Goal: Task Accomplishment & Management: Manage account settings

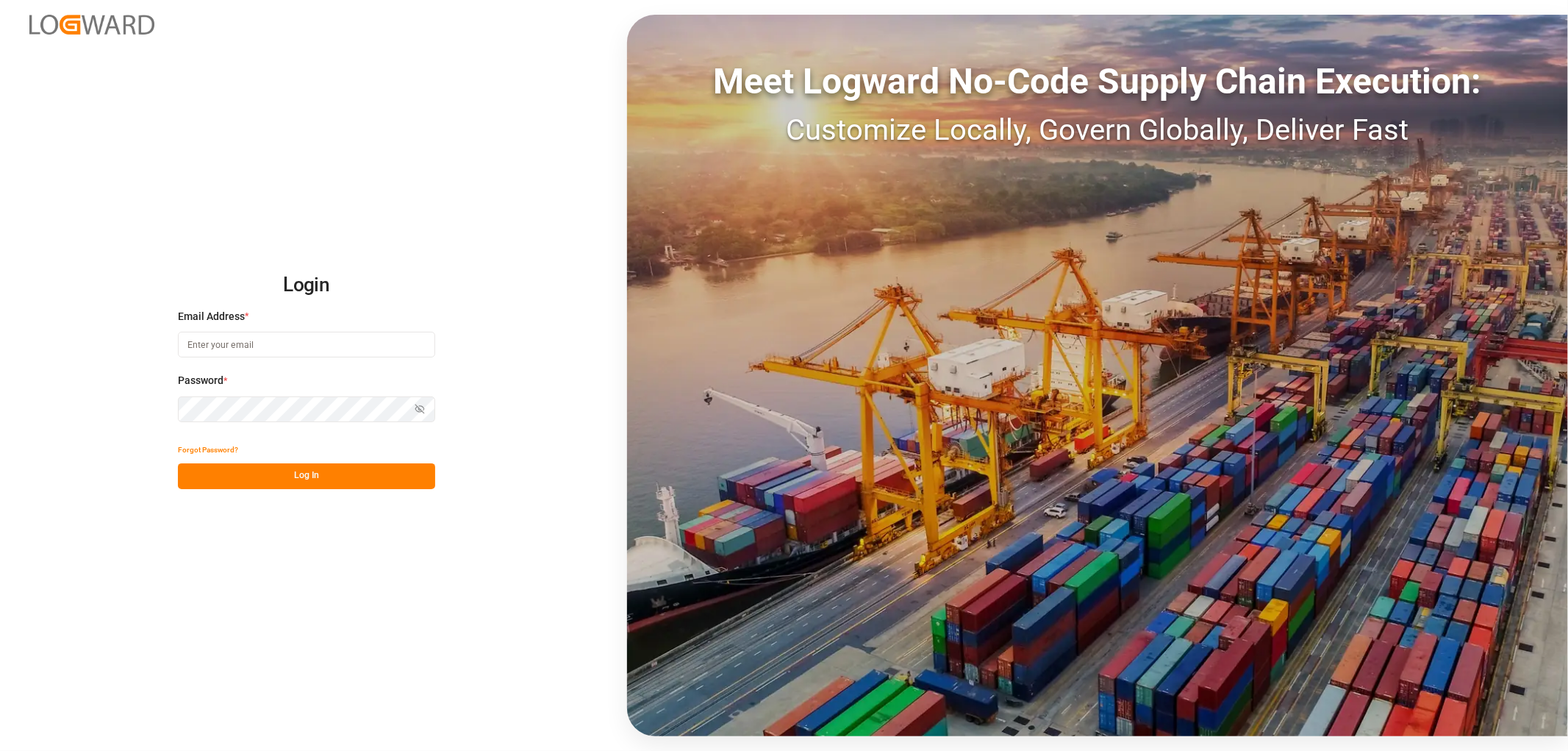
type input "sahar.mosallemi@jamindustries.com"
click at [347, 479] on button "Log In" at bounding box center [307, 475] width 257 height 25
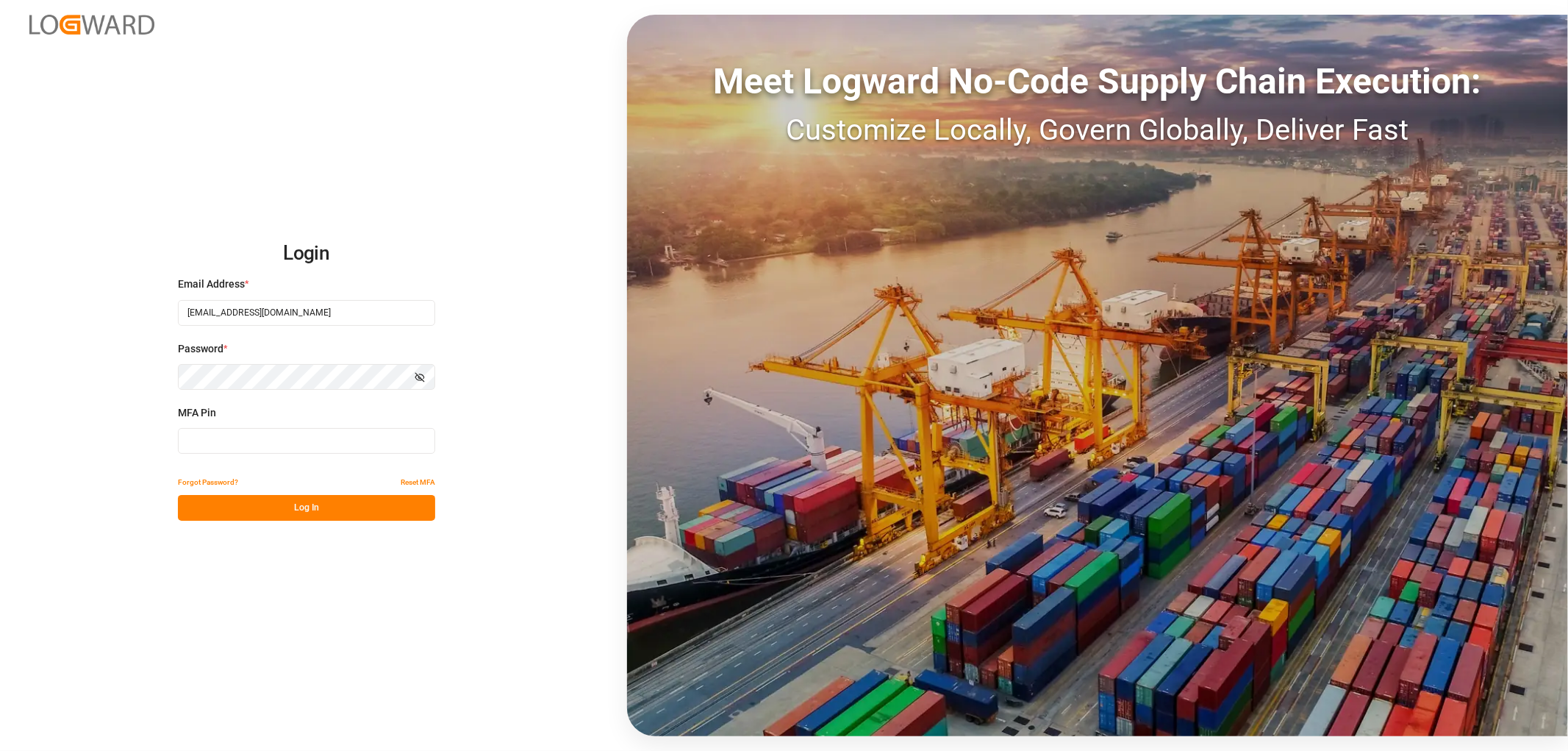
click at [274, 445] on input at bounding box center [307, 440] width 257 height 25
type input "540984"
click at [307, 511] on button "Log In" at bounding box center [307, 507] width 257 height 25
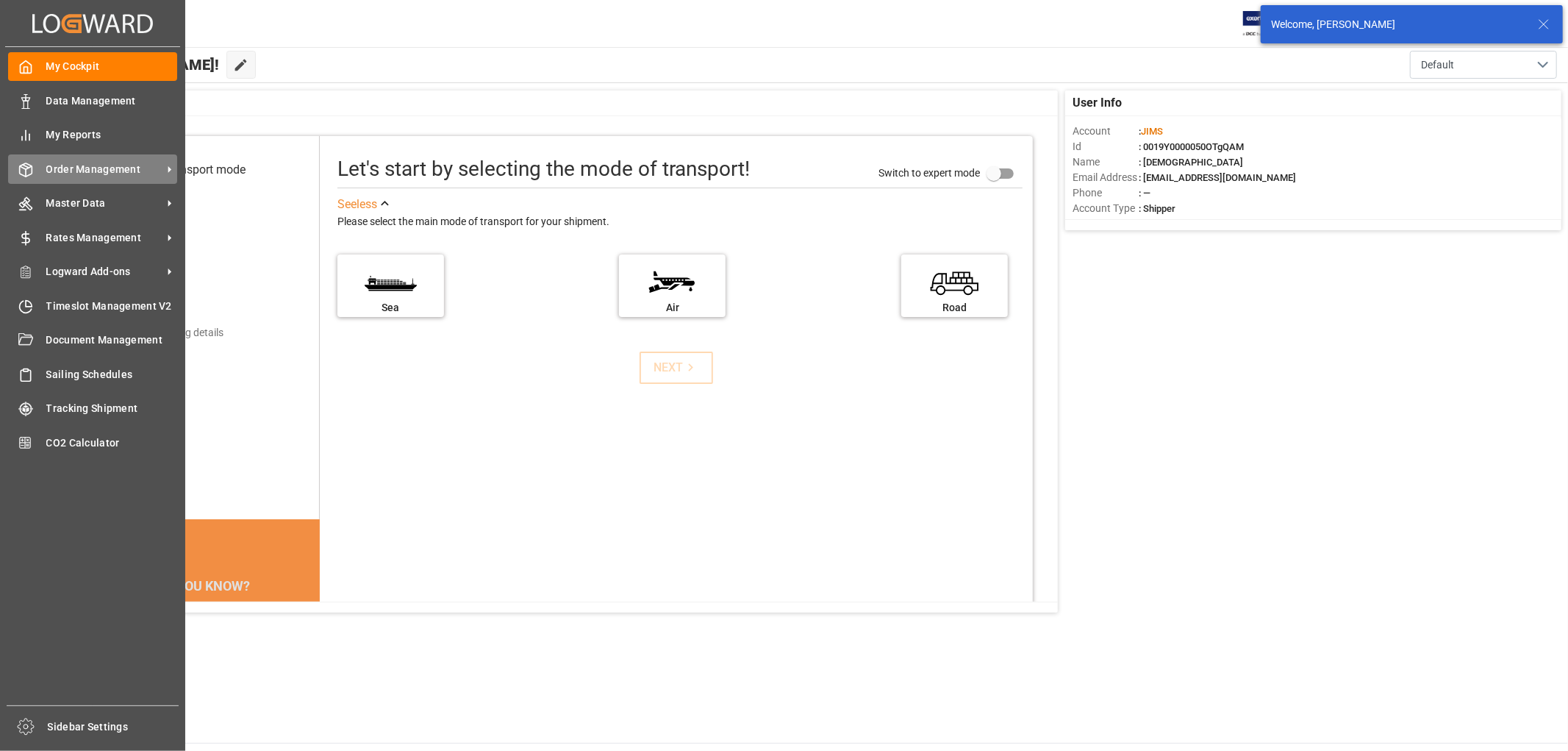
click at [92, 173] on span "Order Management" at bounding box center [105, 170] width 116 height 16
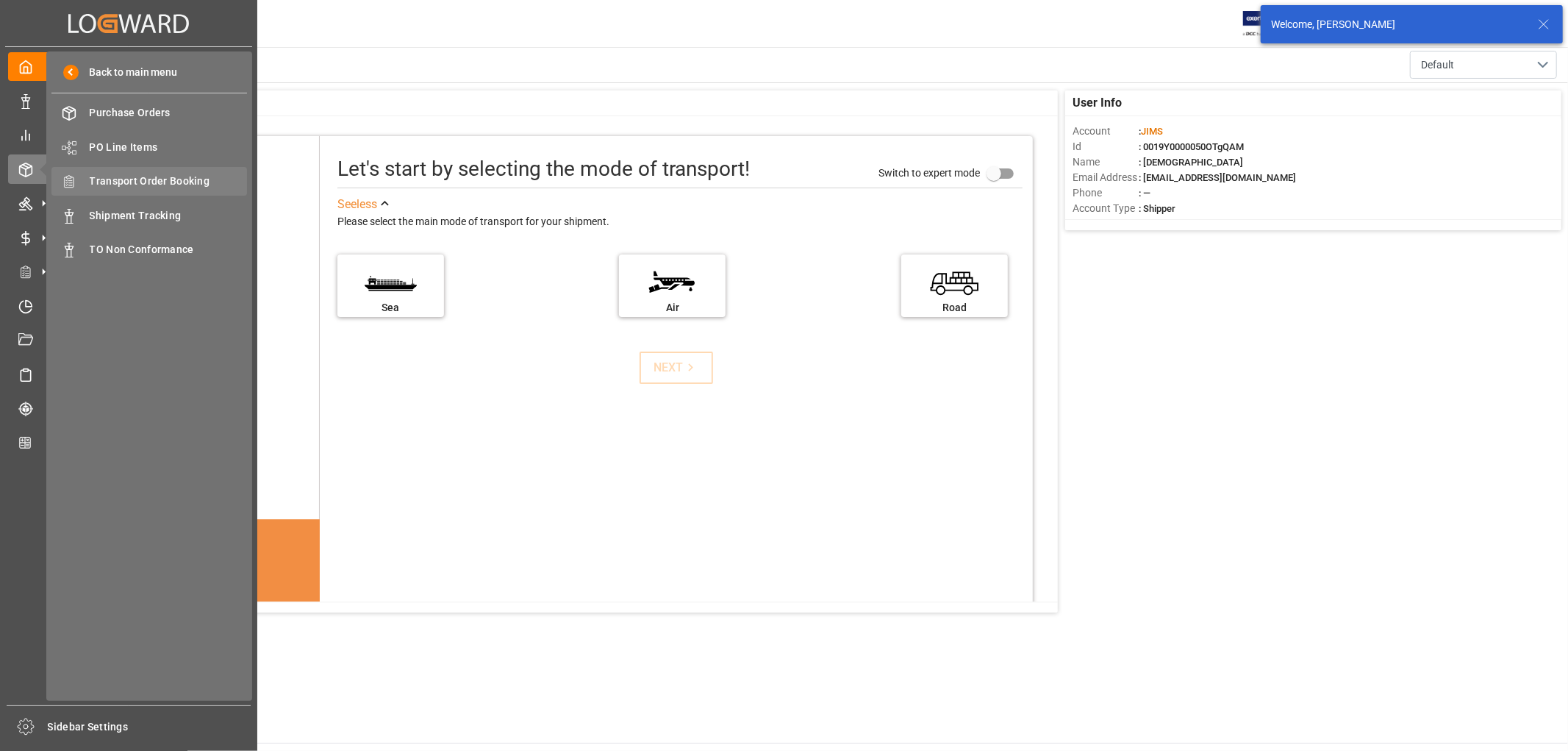
click at [167, 178] on span "Transport Order Booking" at bounding box center [169, 182] width 158 height 16
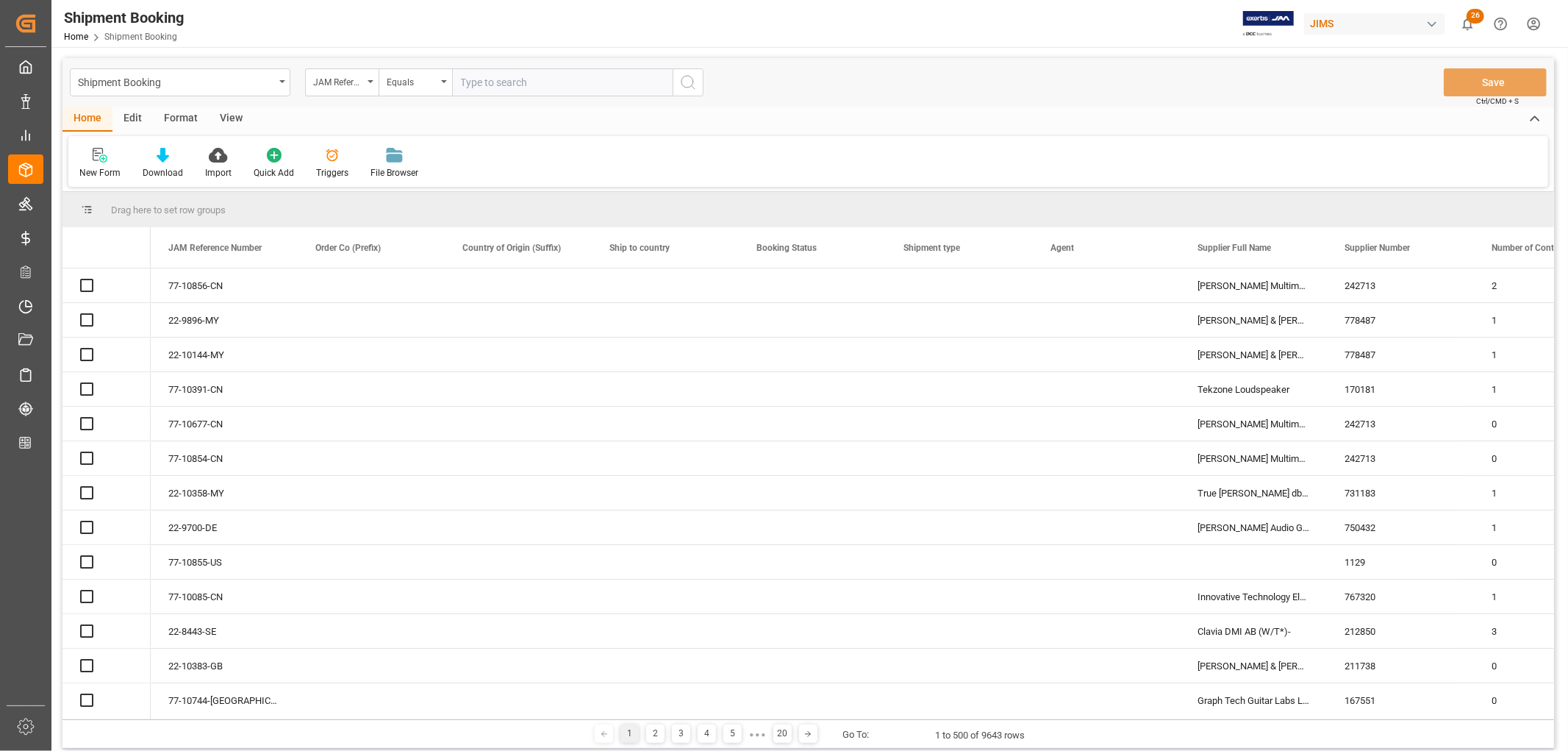
click at [553, 83] on input "text" at bounding box center [562, 83] width 220 height 28
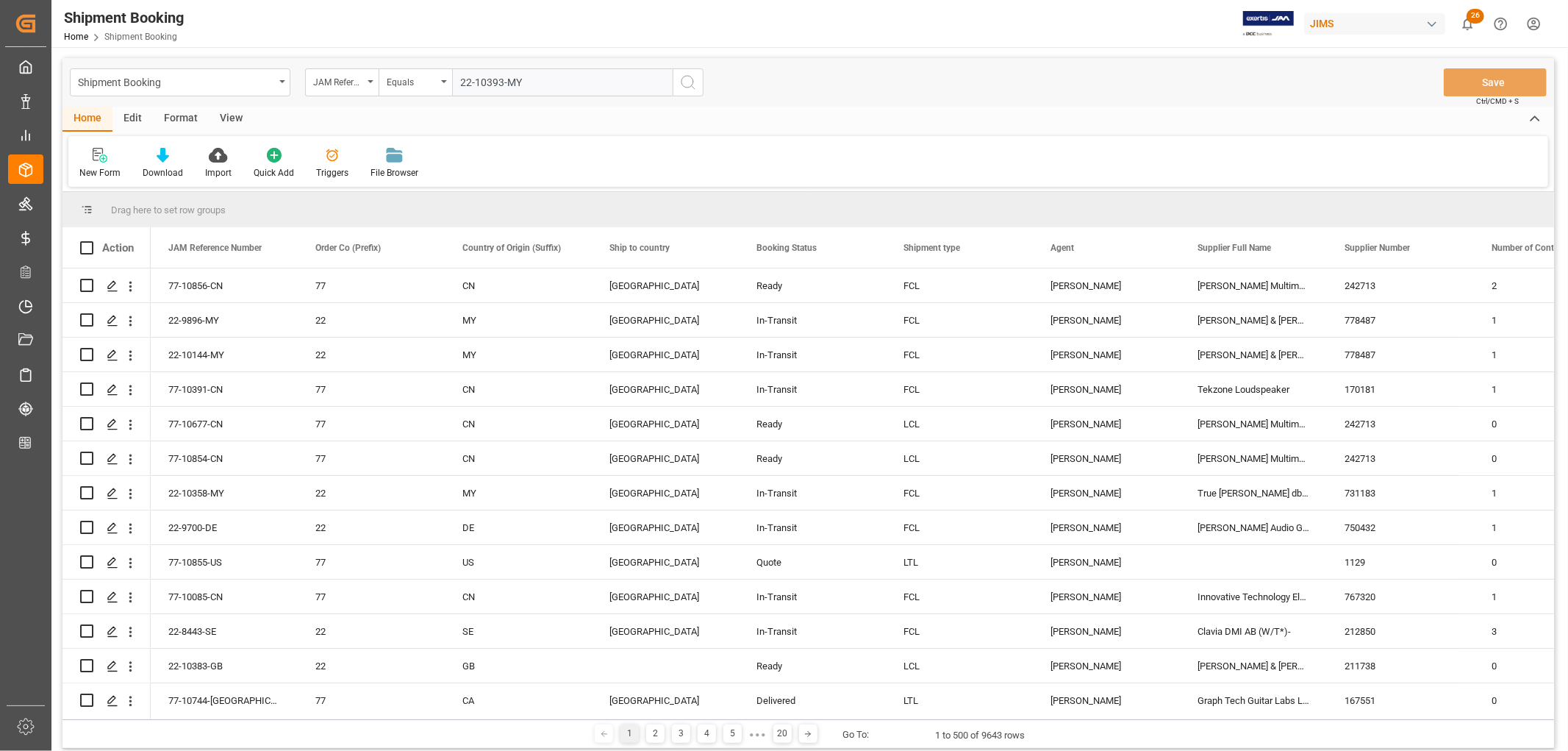
type input "22-10393-MY"
click at [689, 83] on icon "search button" at bounding box center [688, 83] width 18 height 18
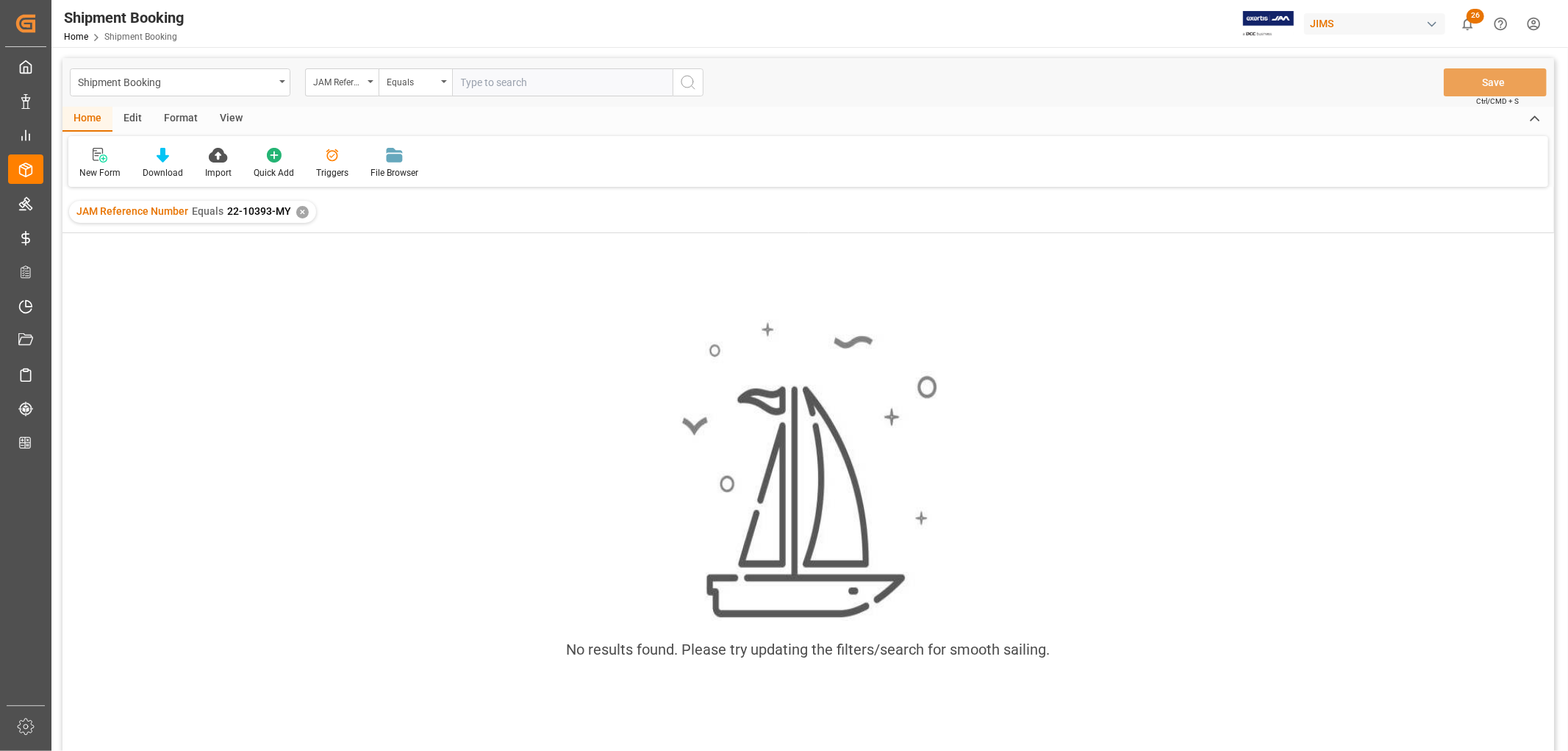
click at [297, 211] on div "✕" at bounding box center [302, 212] width 12 height 12
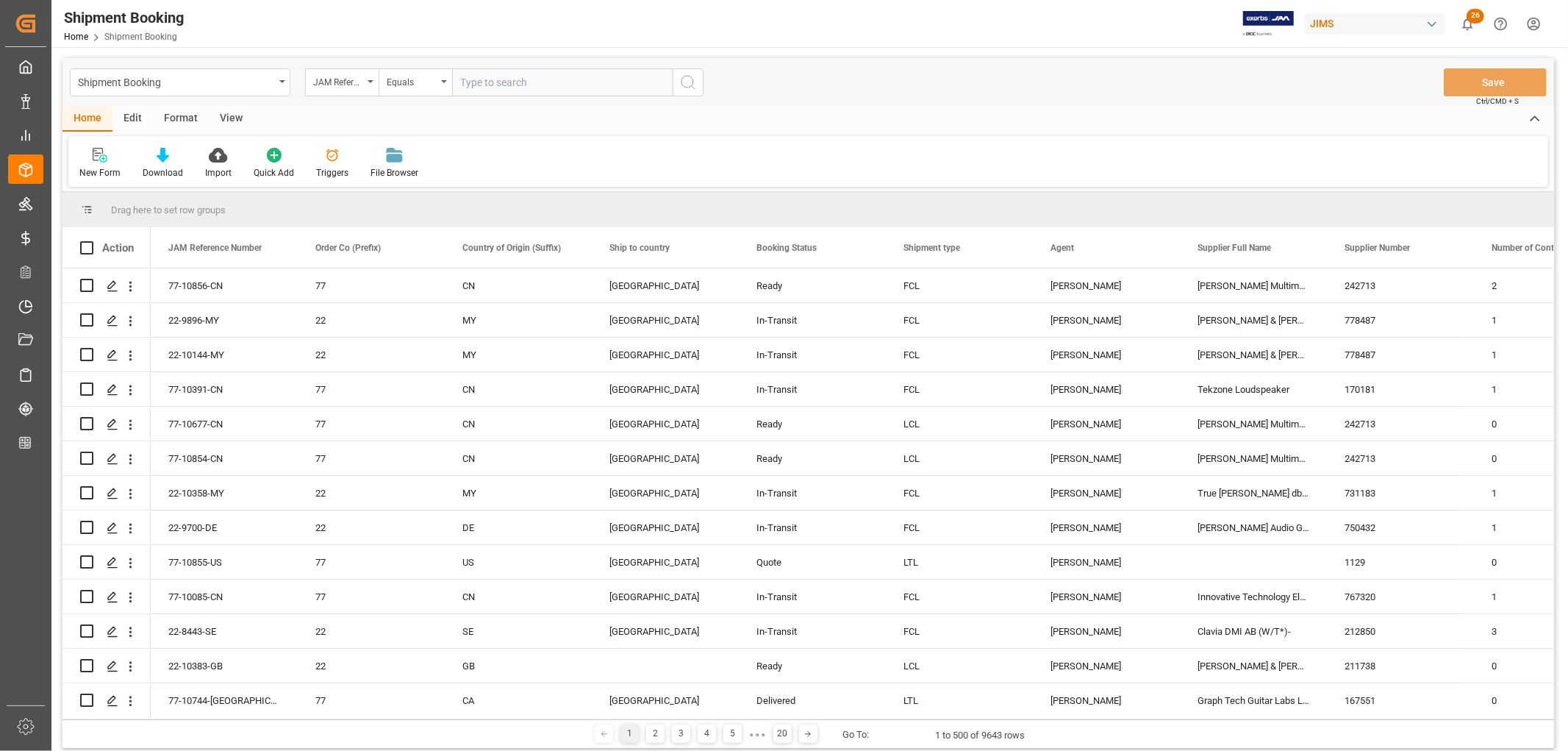
click at [466, 76] on input "text" at bounding box center [562, 83] width 220 height 28
type input "22-10393-MY"
click at [690, 83] on icon "search button" at bounding box center [688, 83] width 18 height 18
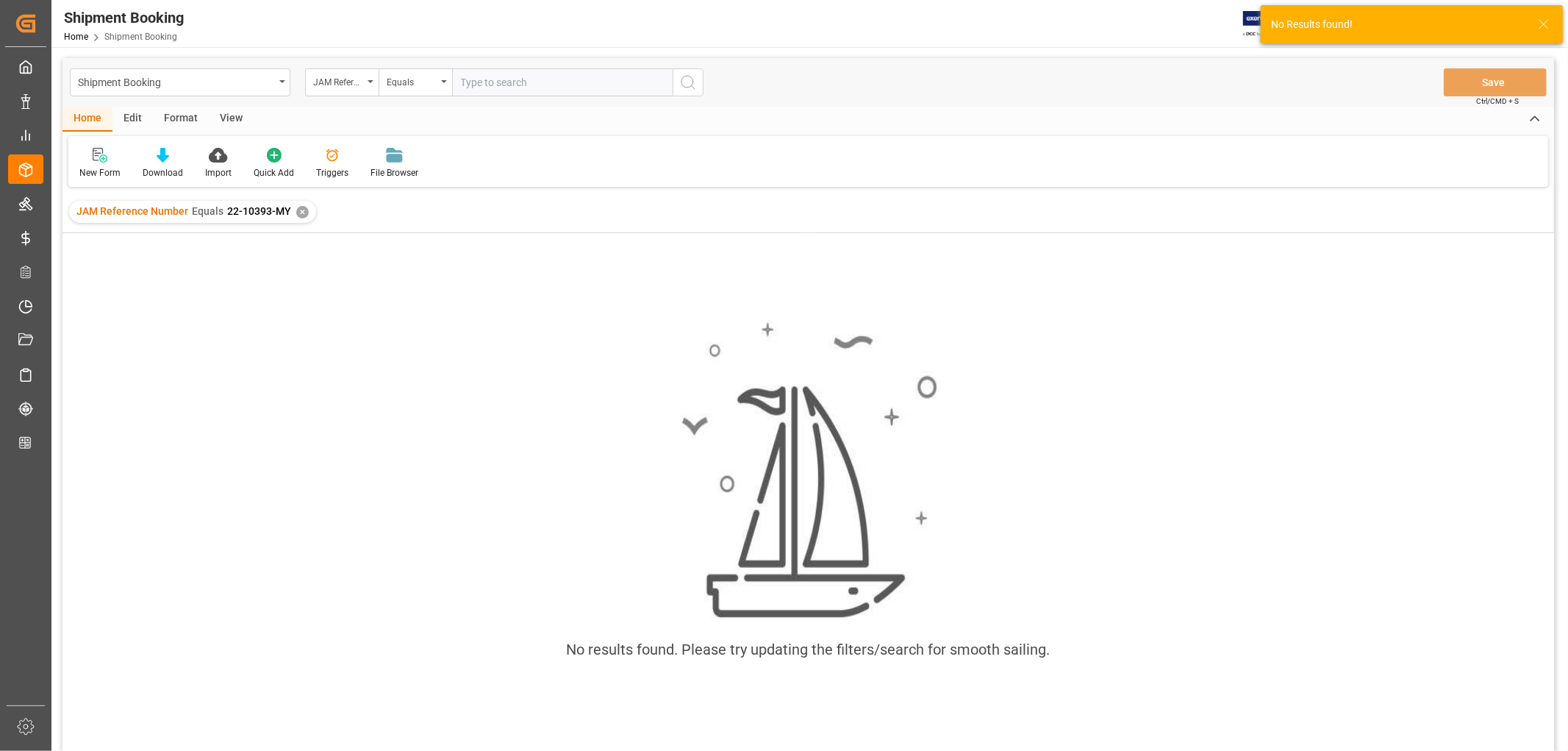
click at [297, 214] on div "✕" at bounding box center [302, 212] width 12 height 12
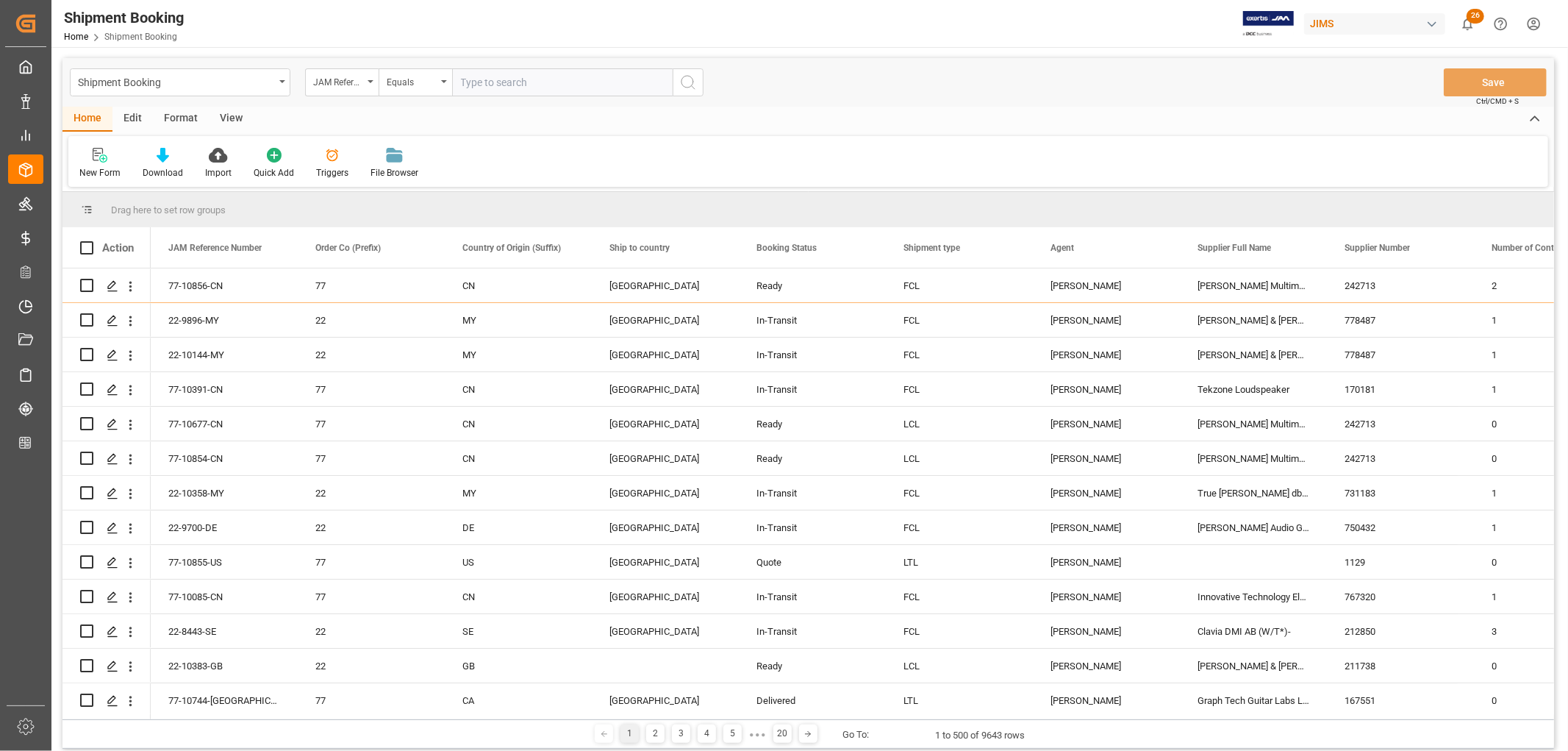
click at [488, 83] on input "text" at bounding box center [562, 83] width 220 height 28
paste input "22-10393-CN"
type input "22-10393-CN"
click at [685, 79] on icon "search button" at bounding box center [688, 83] width 18 height 18
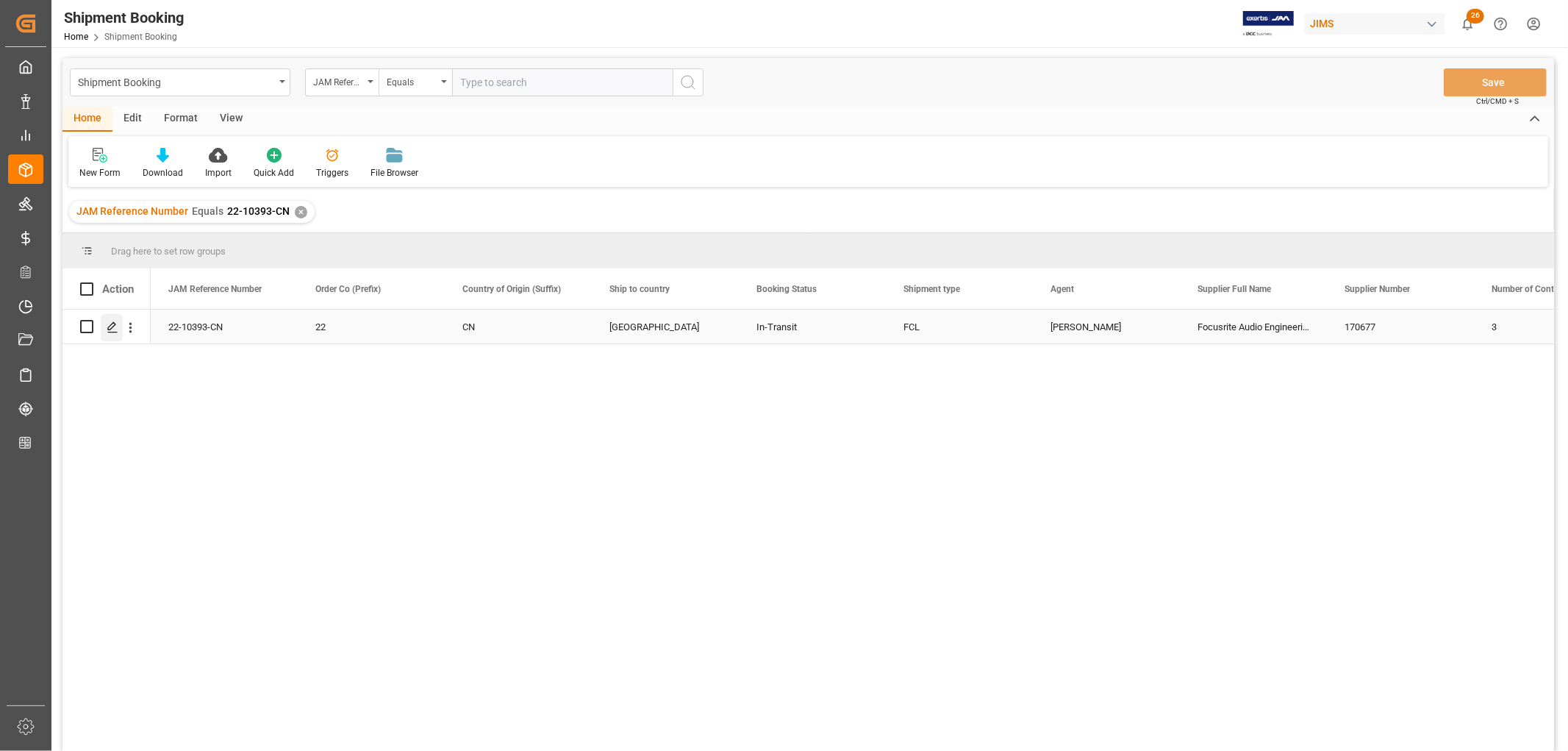
click at [108, 327] on polygon "Press SPACE to select this row." at bounding box center [112, 326] width 7 height 7
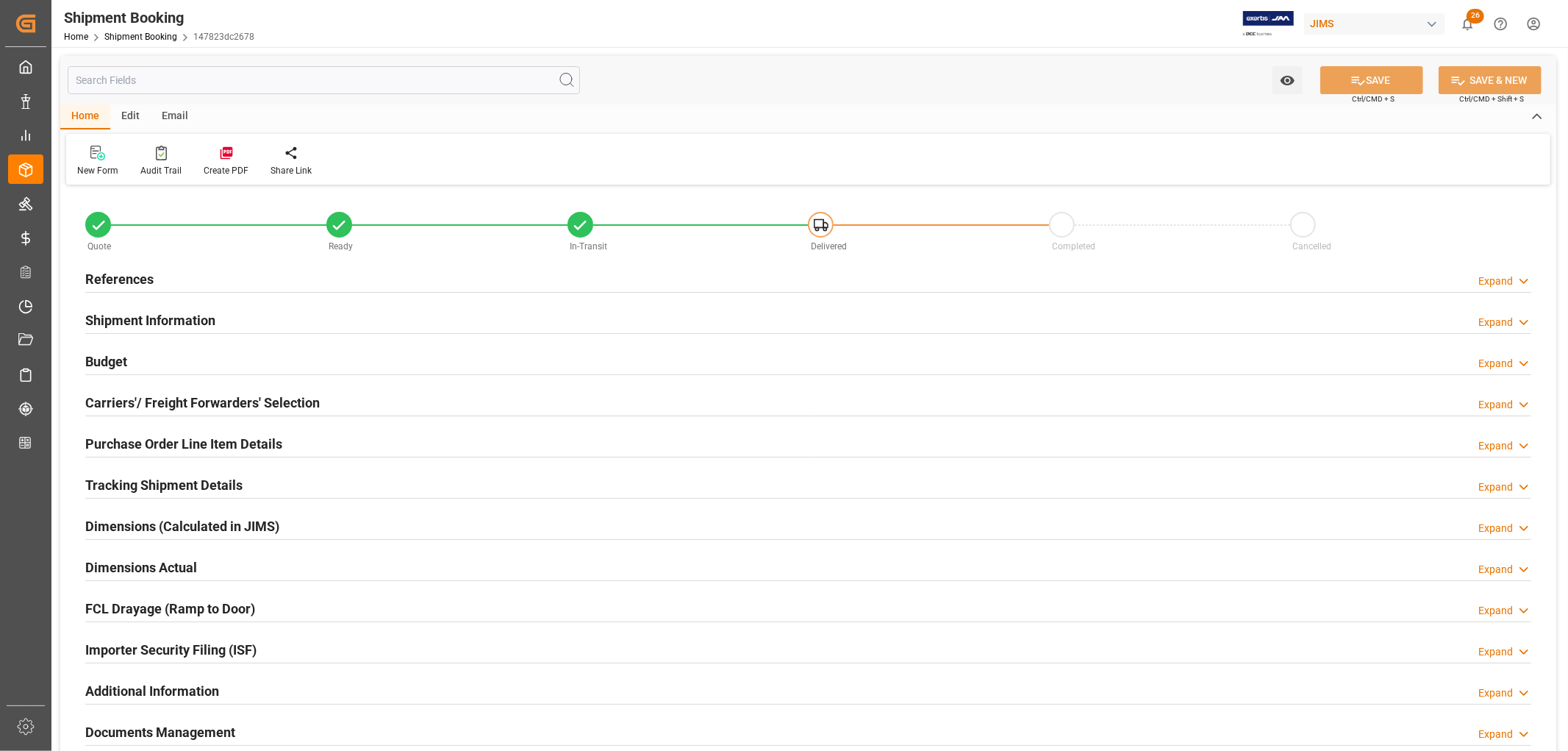
type input "0"
type input "15000"
type input "546378.79"
click at [106, 362] on h2 "Budget" at bounding box center [106, 361] width 42 height 20
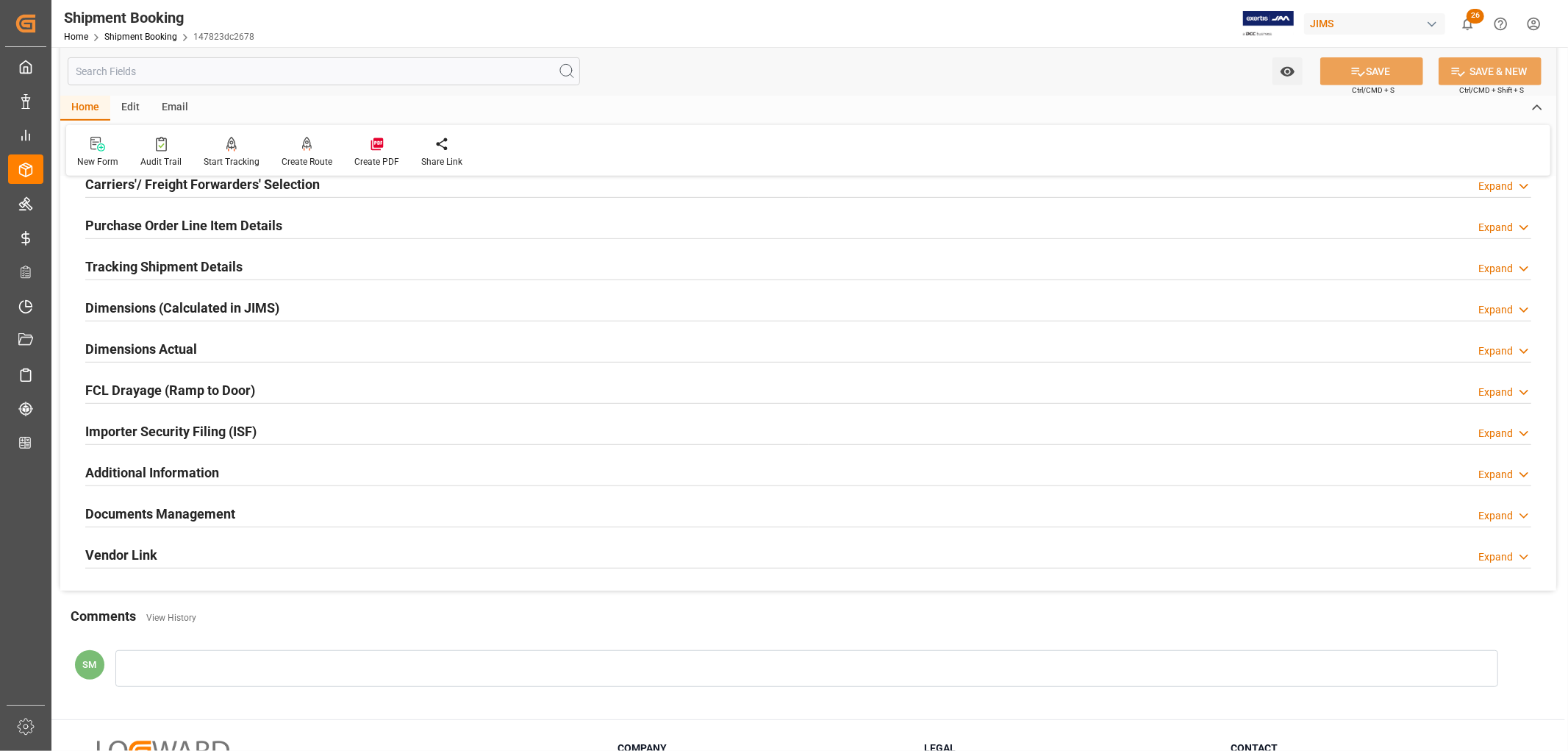
scroll to position [408, 0]
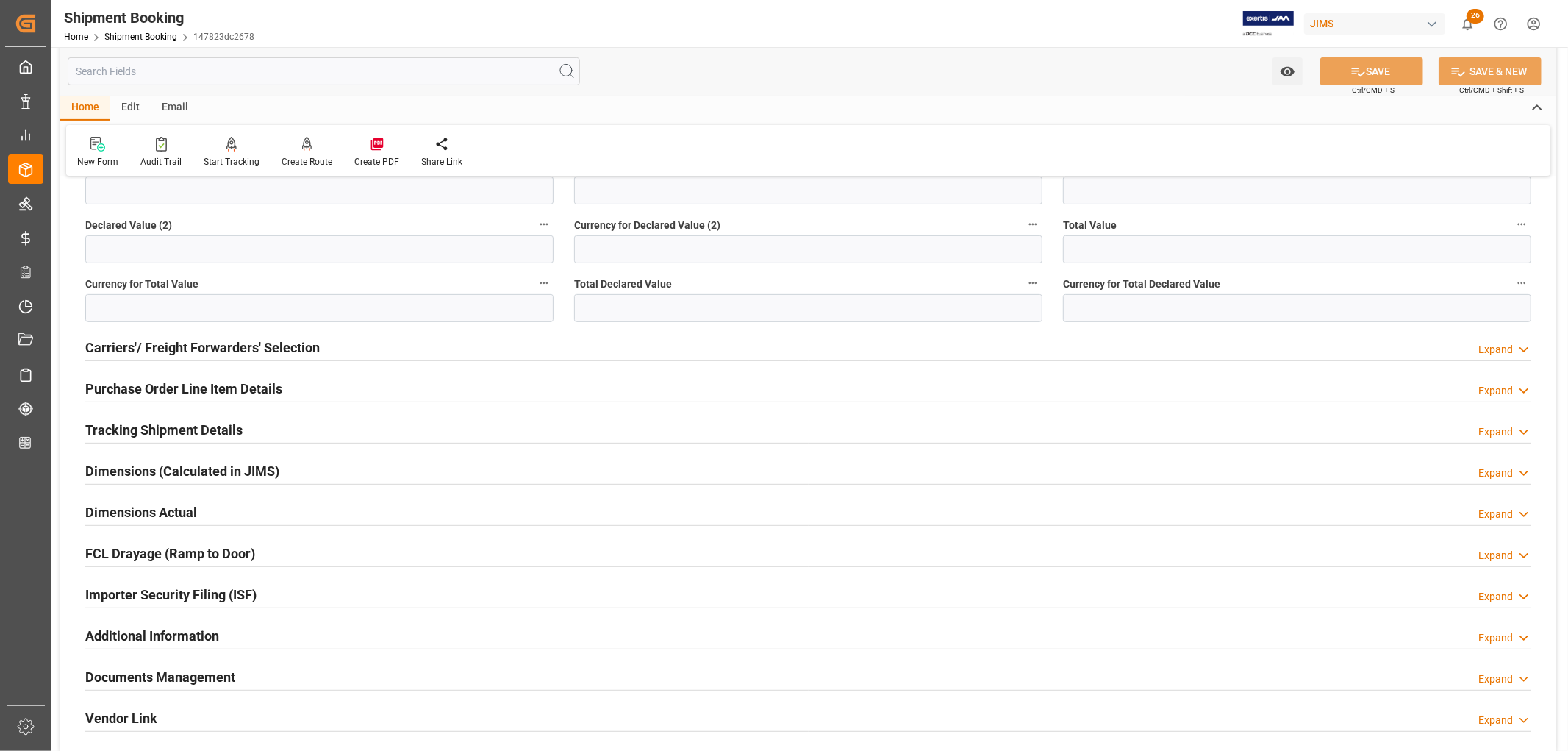
click at [140, 430] on h2 "Tracking Shipment Details" at bounding box center [163, 430] width 157 height 20
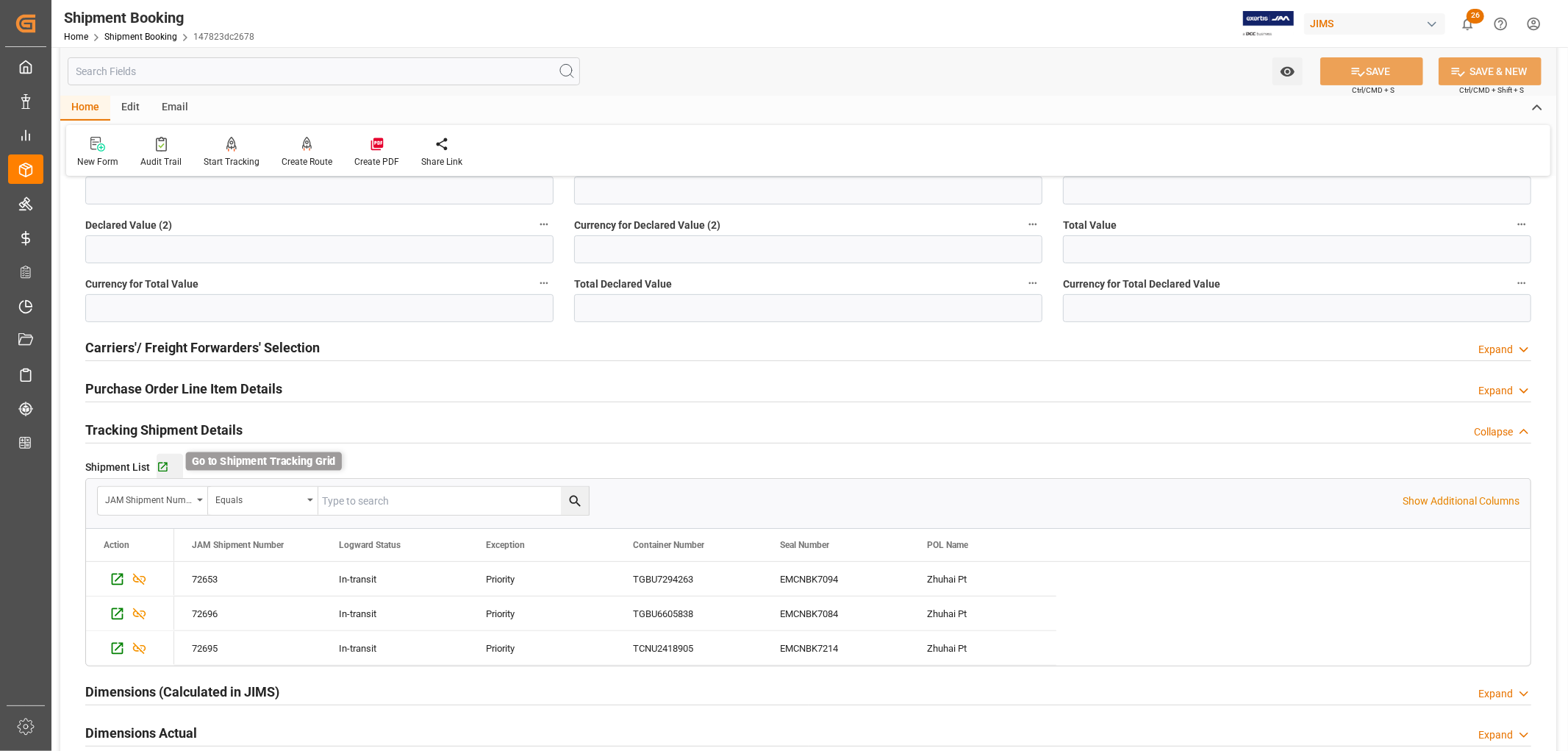
click at [162, 466] on icon "button" at bounding box center [163, 467] width 10 height 10
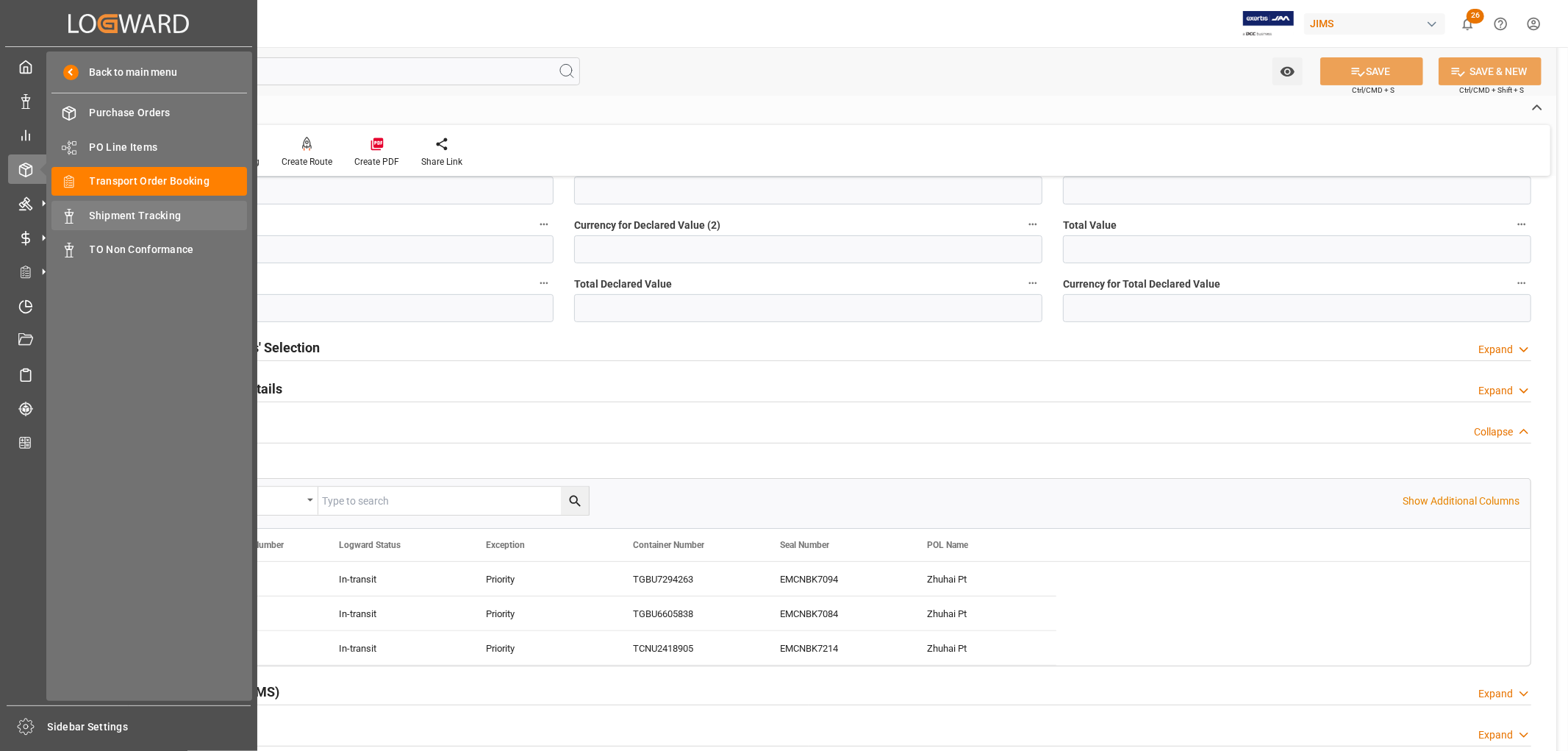
click at [127, 221] on span "Shipment Tracking" at bounding box center [169, 216] width 158 height 16
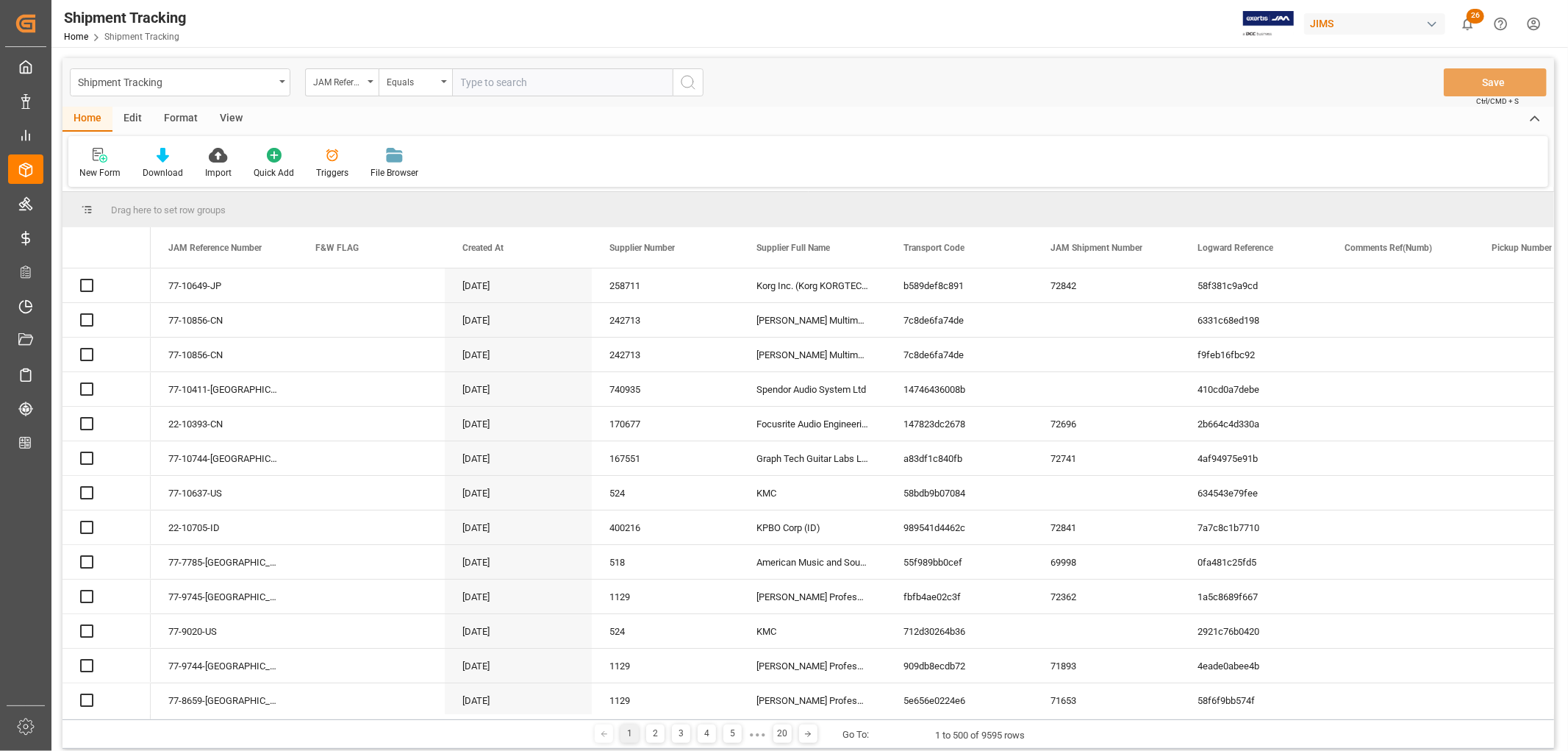
click at [494, 83] on input "text" at bounding box center [562, 83] width 220 height 28
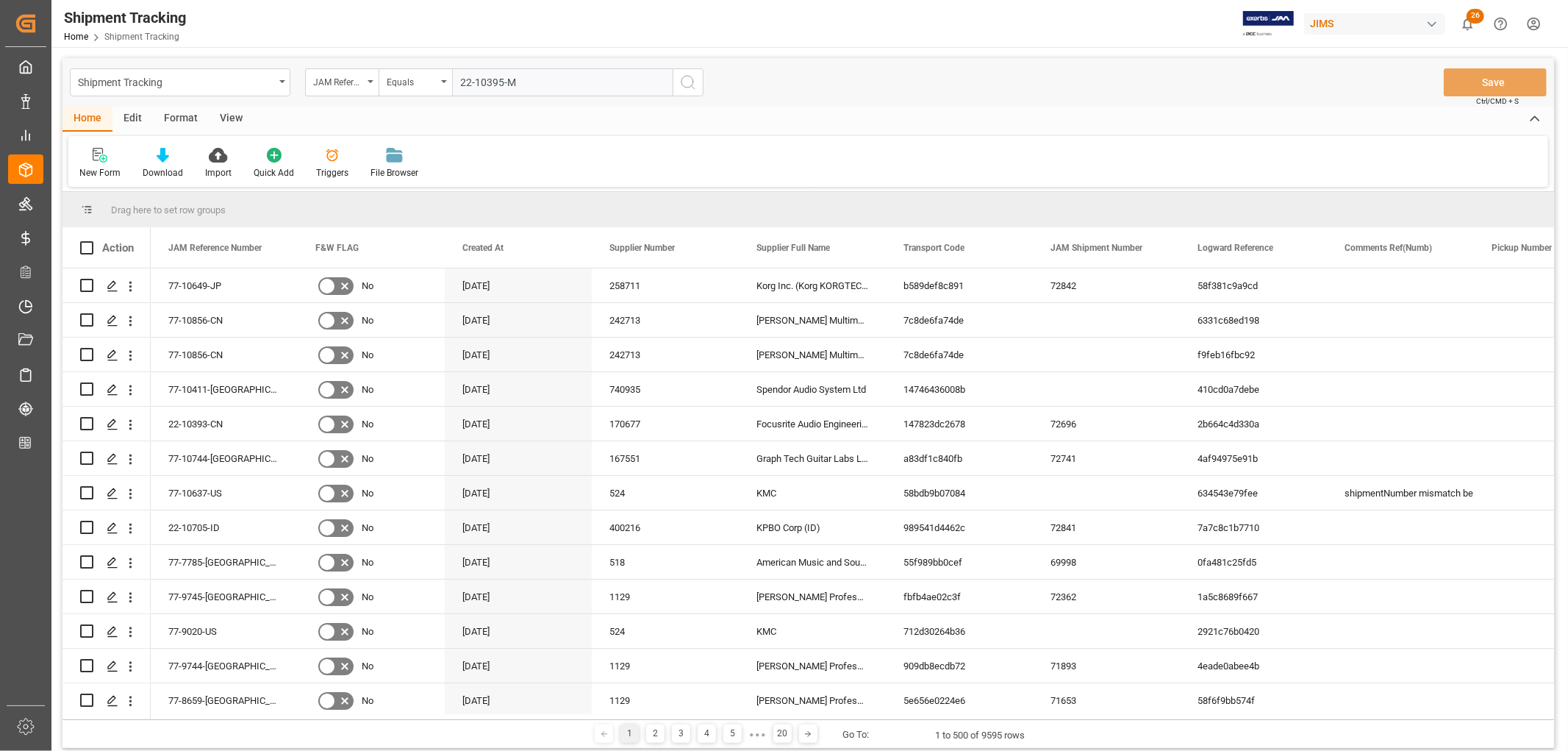
type input "22-10395-MY"
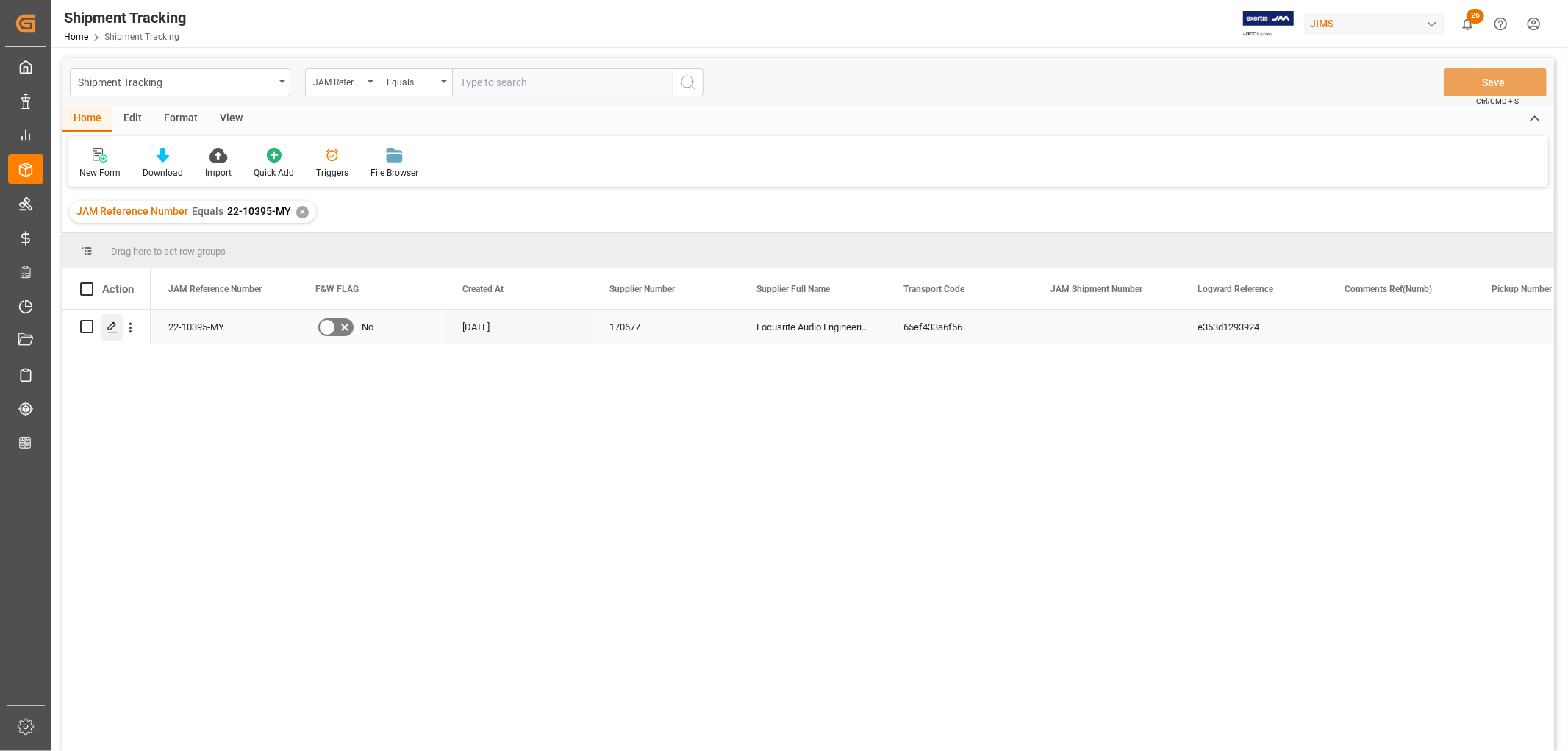
click at [105, 322] on div "Press SPACE to select this row." at bounding box center [112, 327] width 22 height 27
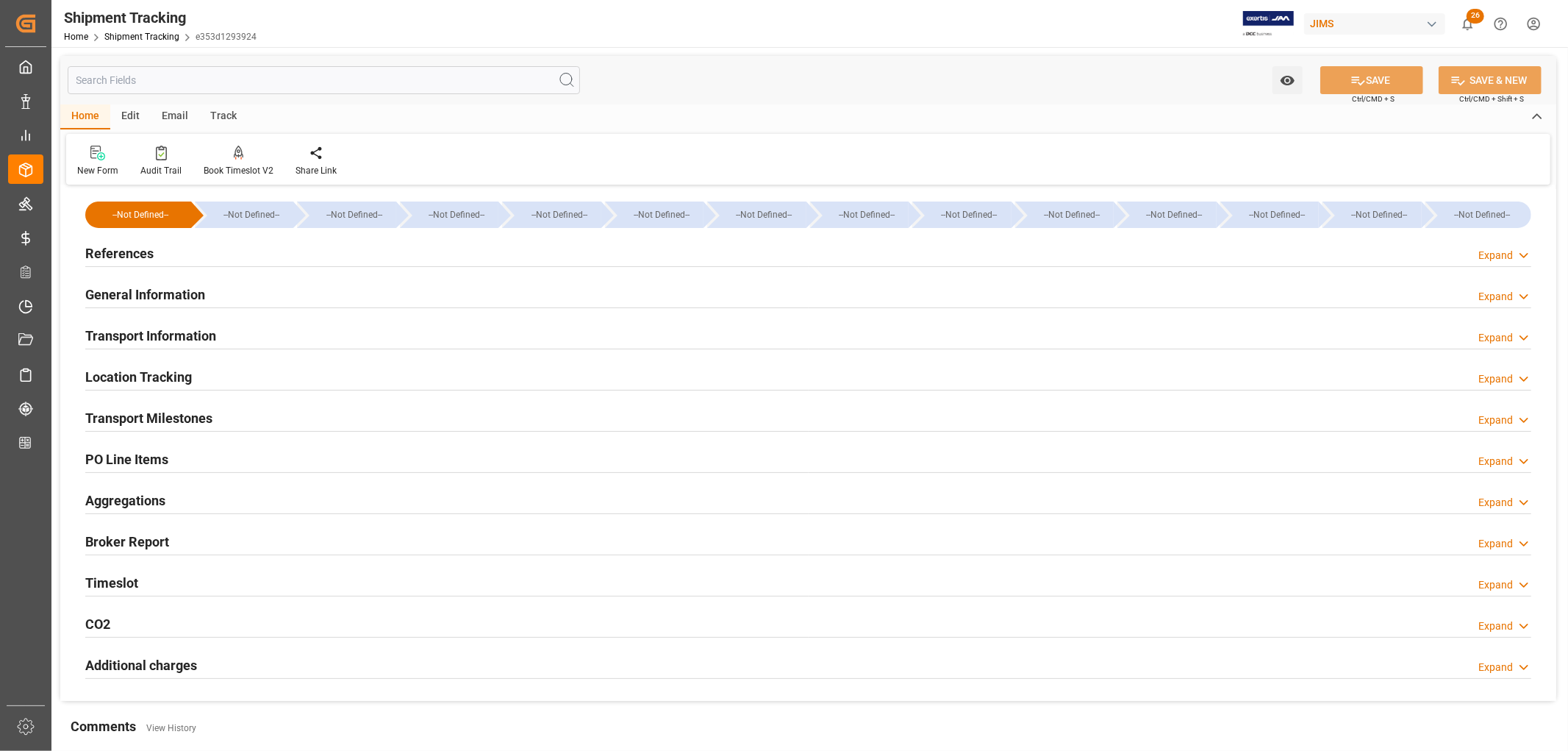
click at [121, 289] on h2 "General Information" at bounding box center [145, 294] width 119 height 20
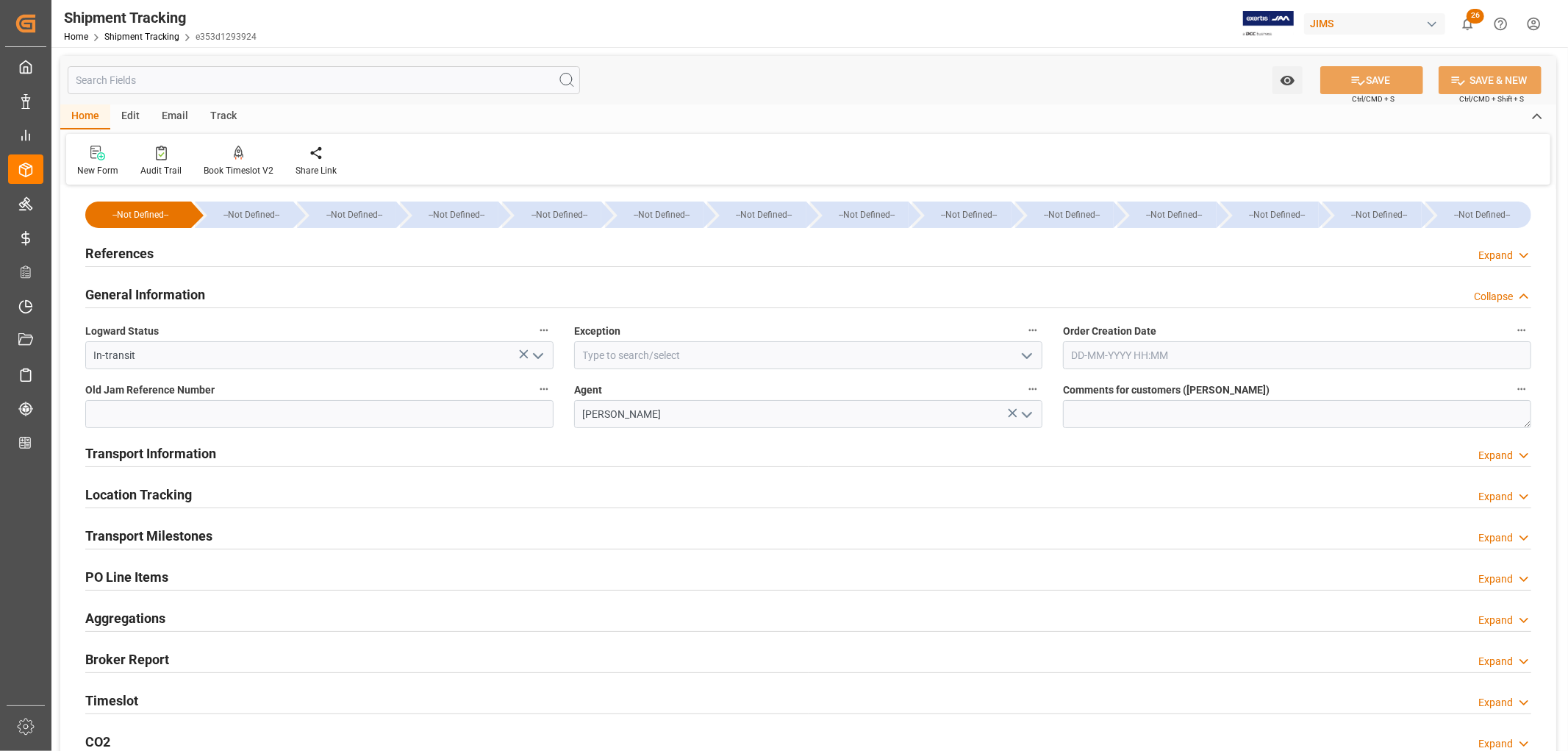
click at [121, 289] on h2 "General Information" at bounding box center [145, 294] width 119 height 20
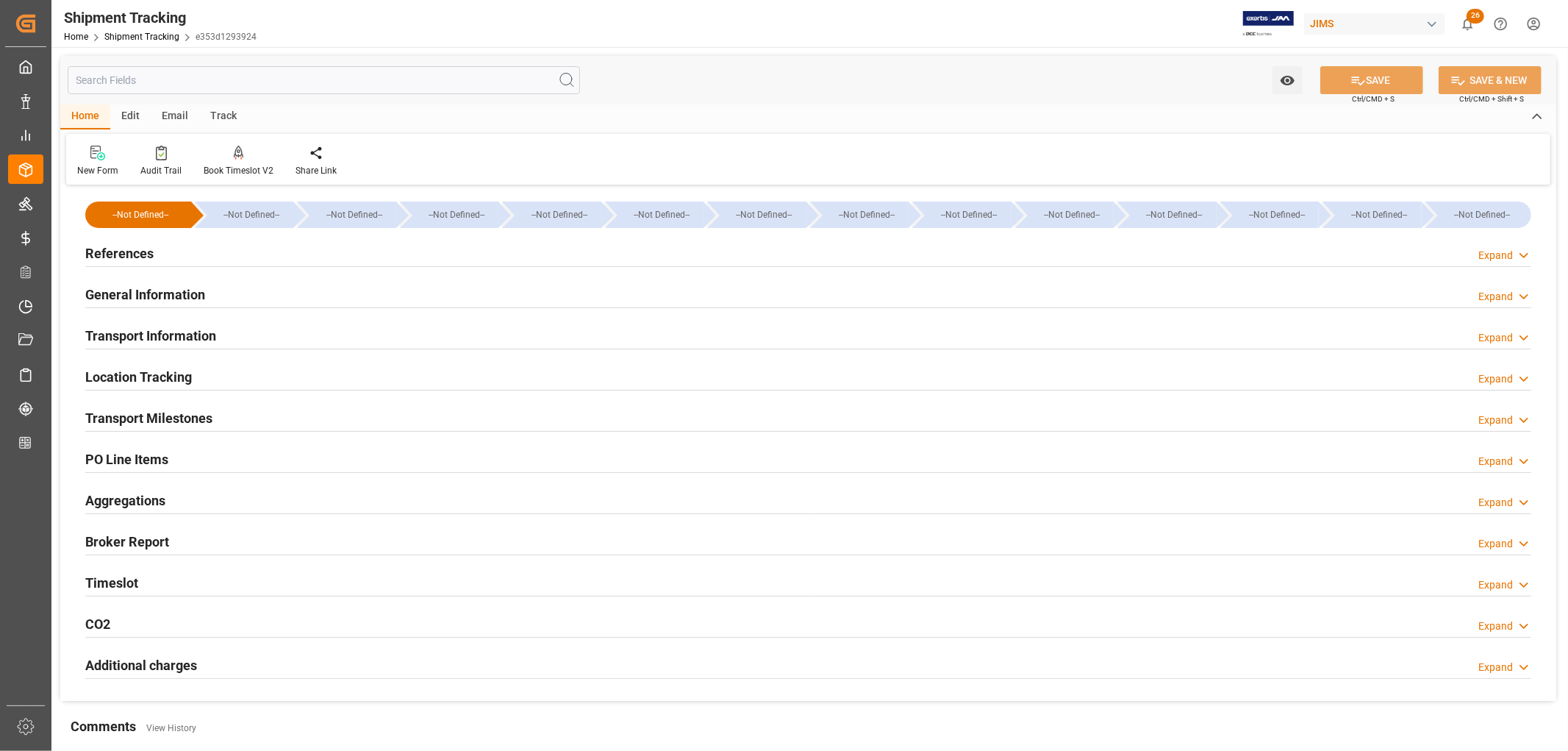
click at [144, 419] on h2 "Transport Milestones" at bounding box center [148, 418] width 127 height 20
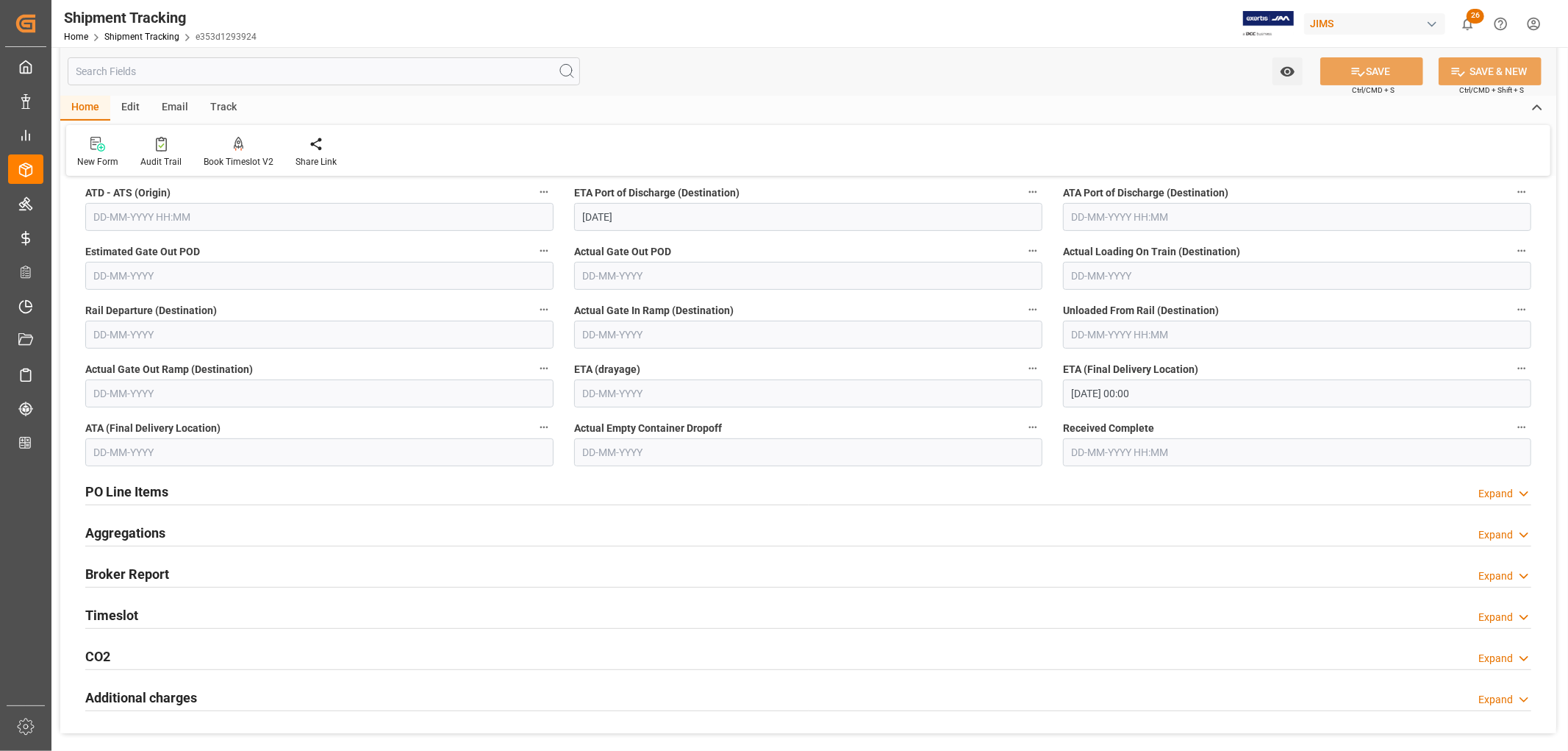
scroll to position [408, 0]
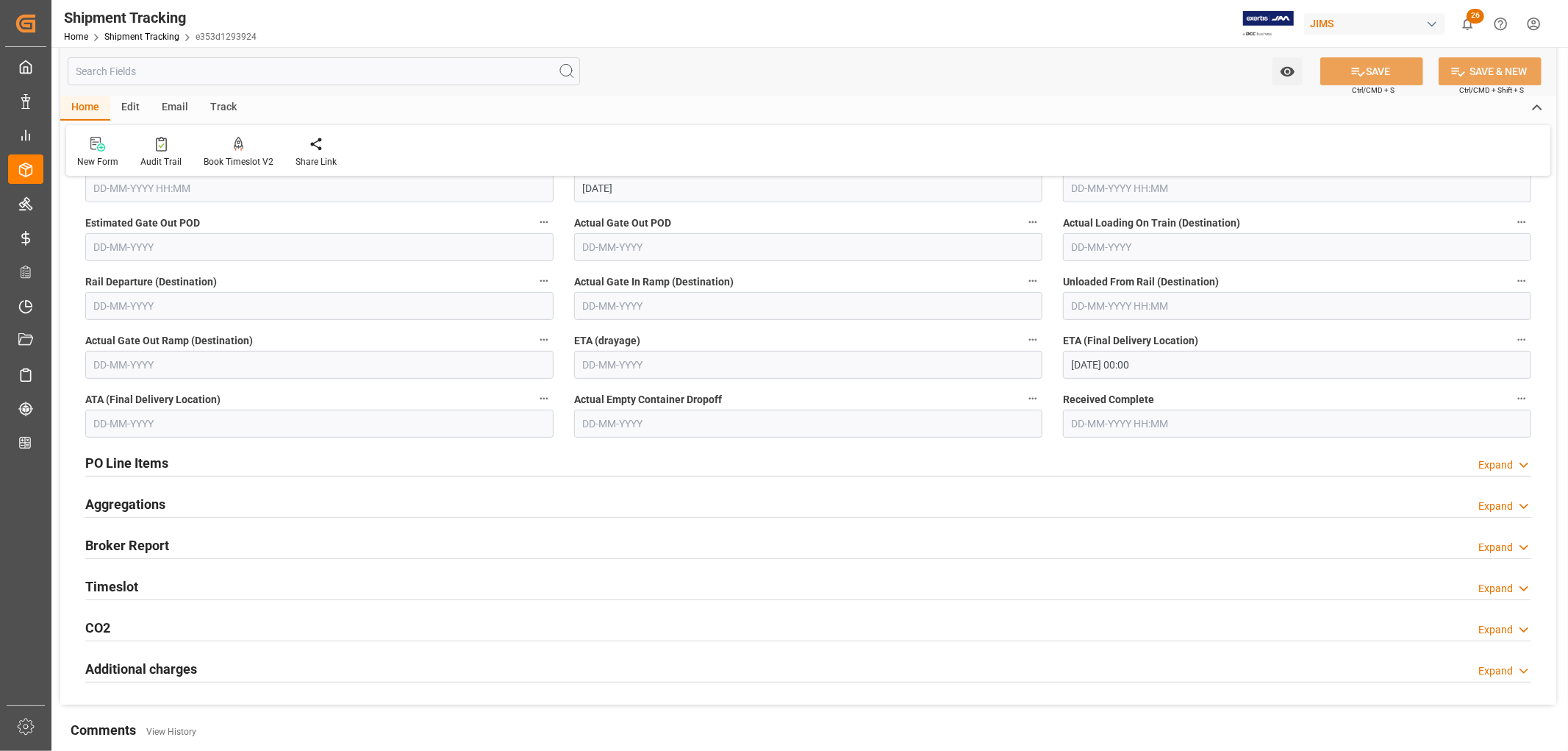
click at [134, 78] on input "text" at bounding box center [323, 71] width 512 height 28
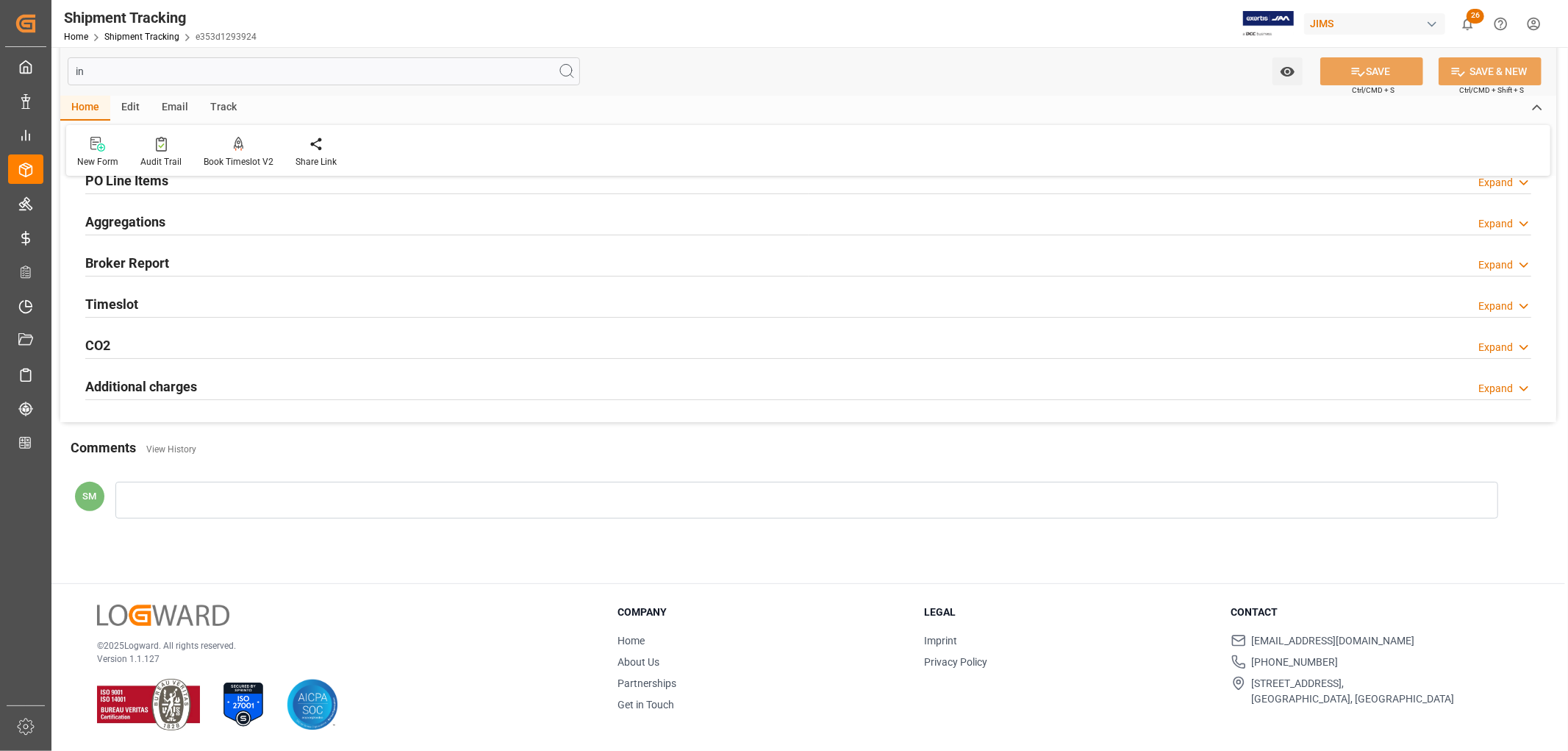
scroll to position [0, 0]
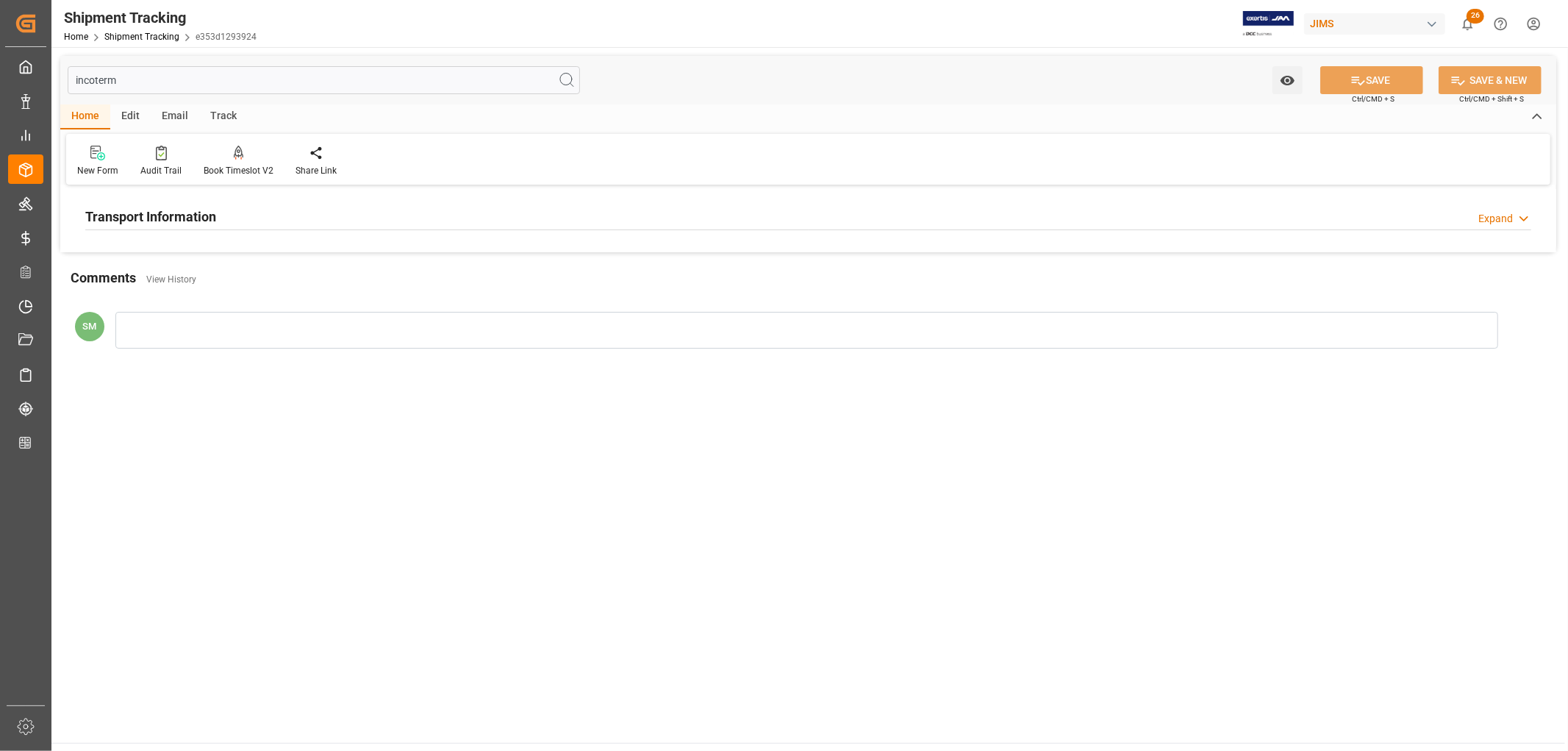
type input "incoterm"
click at [130, 214] on h2 "Transport Information" at bounding box center [150, 216] width 131 height 20
drag, startPoint x: 130, startPoint y: 88, endPoint x: 52, endPoint y: 83, distance: 78.2
click at [52, 83] on div "incoterm Watch Option SAVE Ctrl/CMD + S SAVE & NEW Ctrl/CMD + Shift + S Home Ed…" at bounding box center [808, 243] width 1514 height 393
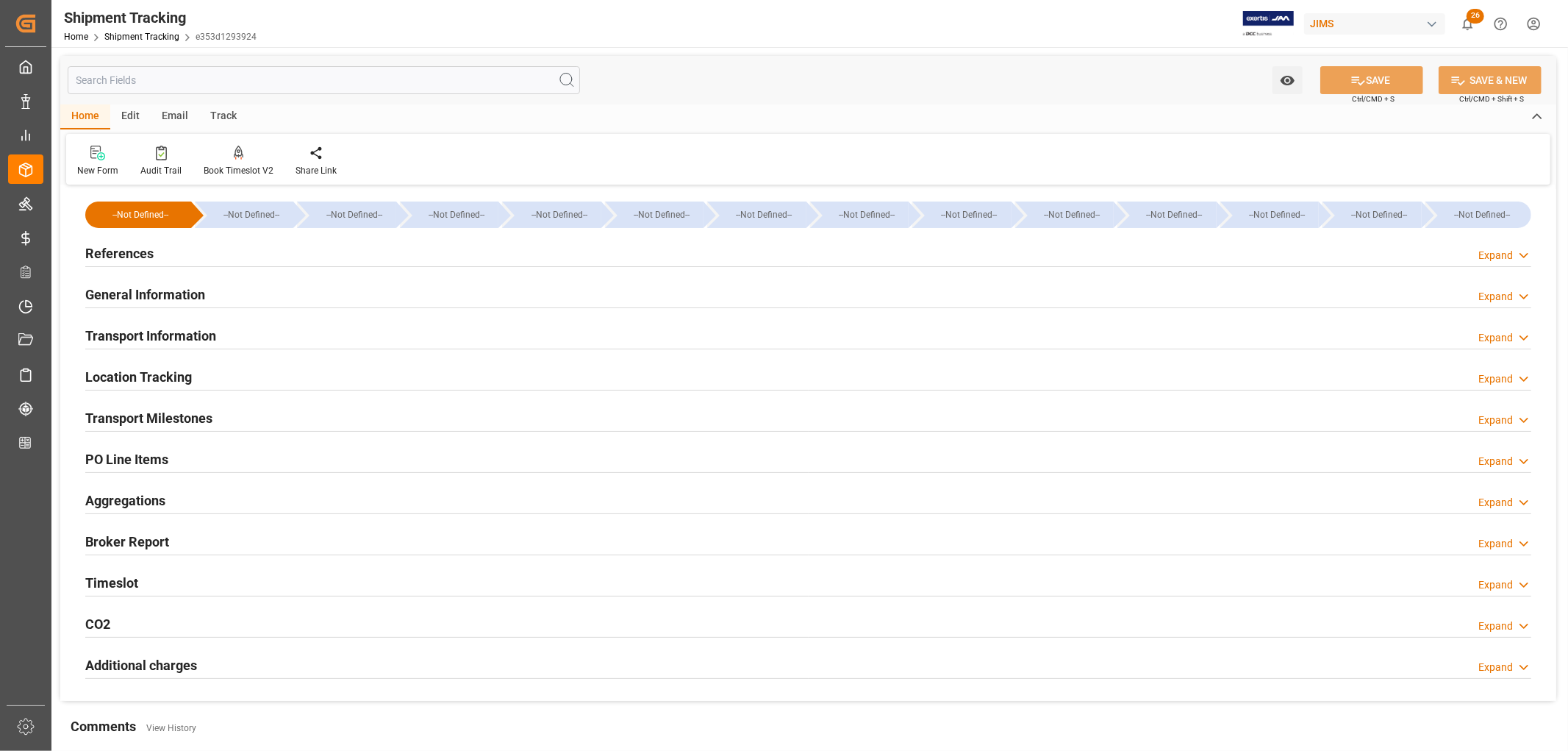
type input "Evergreen"
type input "Evergreen Marine Corp."
type input "9935208"
type input "1593106.35"
type input "01-08-2025"
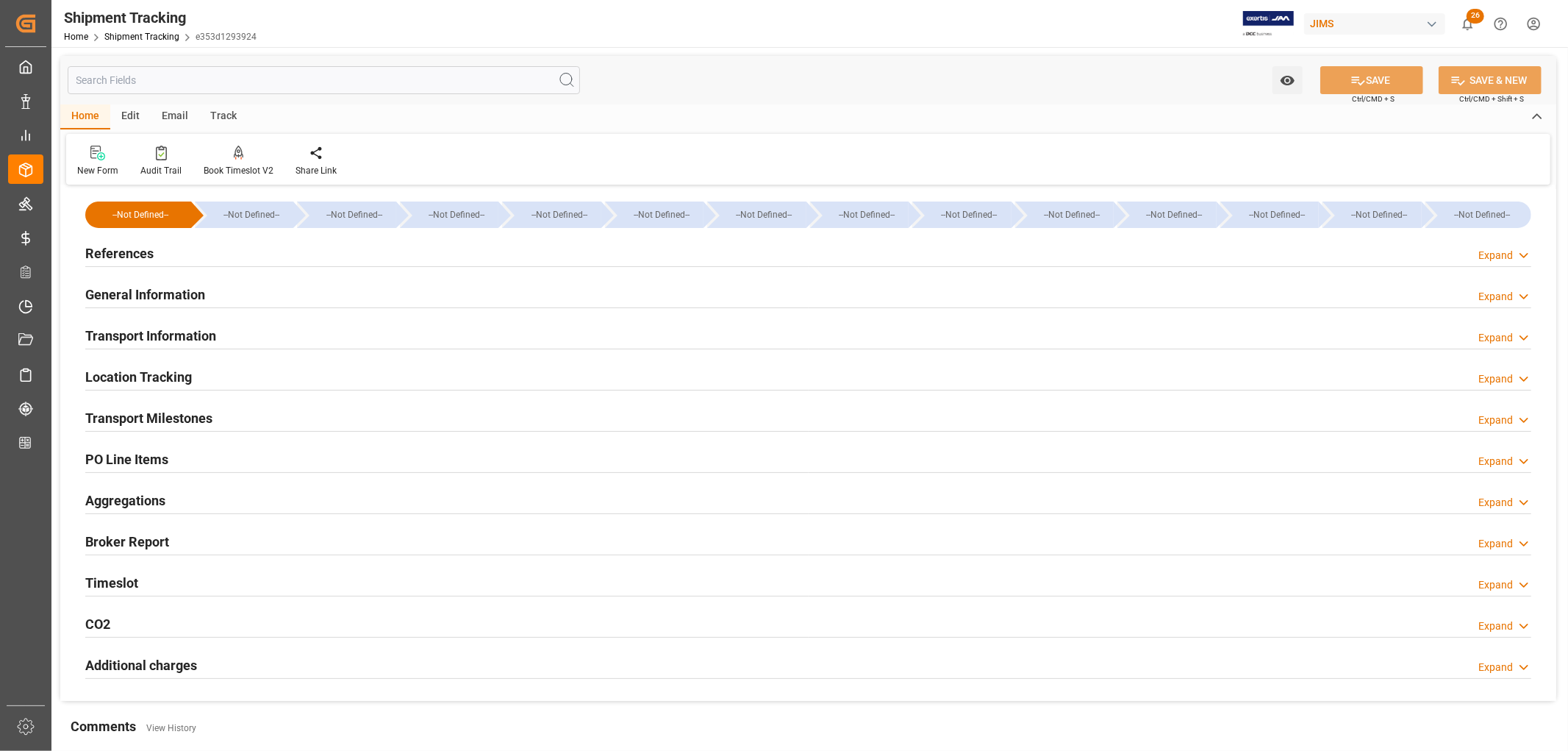
type input "23-08-2025 00:00"
type input "23-08-2025"
type input "25-08-2025"
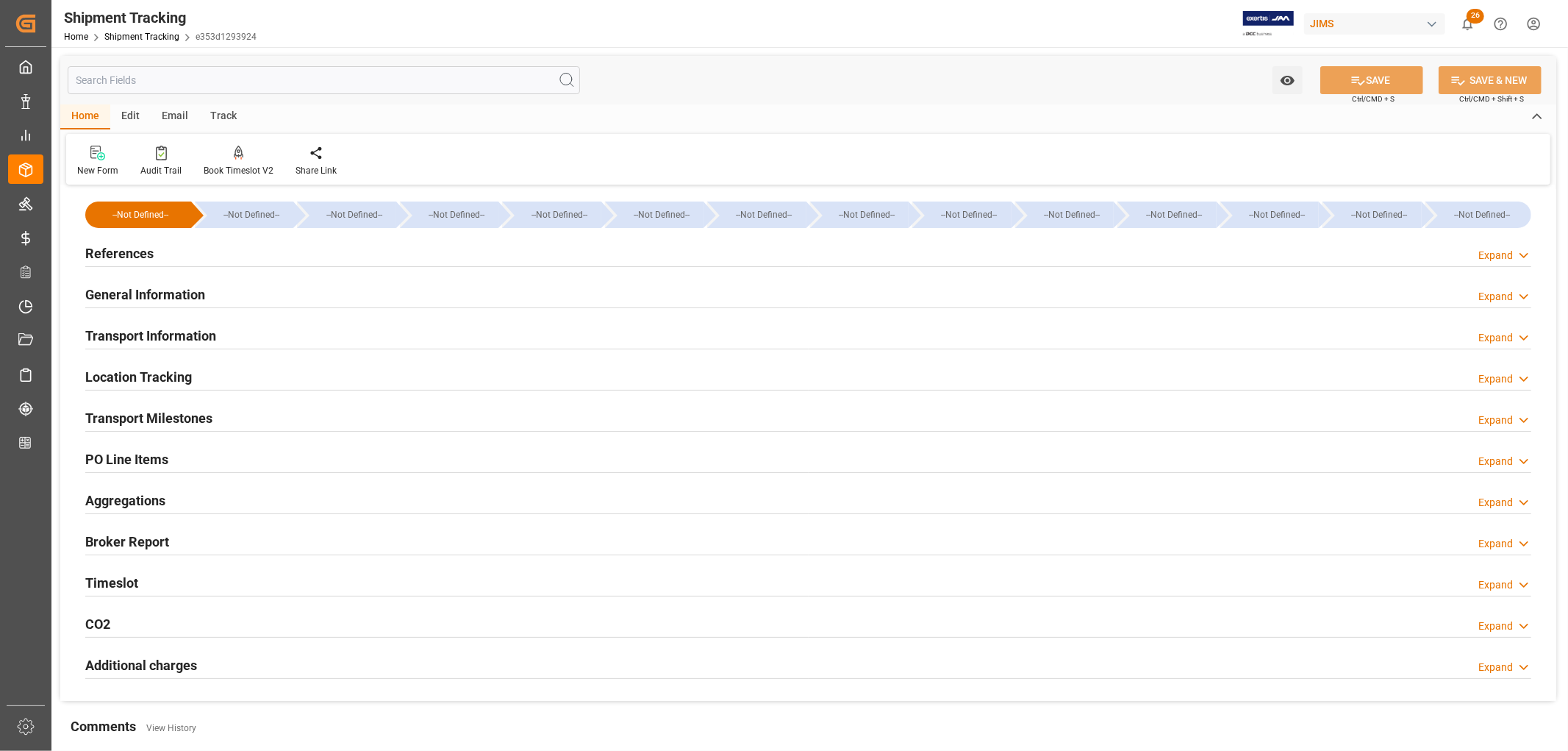
type input "05-09-2025 00:00"
type input "06-10-2025"
type input "23-10-2025 00:00"
click at [146, 423] on h2 "Transport Milestones" at bounding box center [148, 418] width 127 height 20
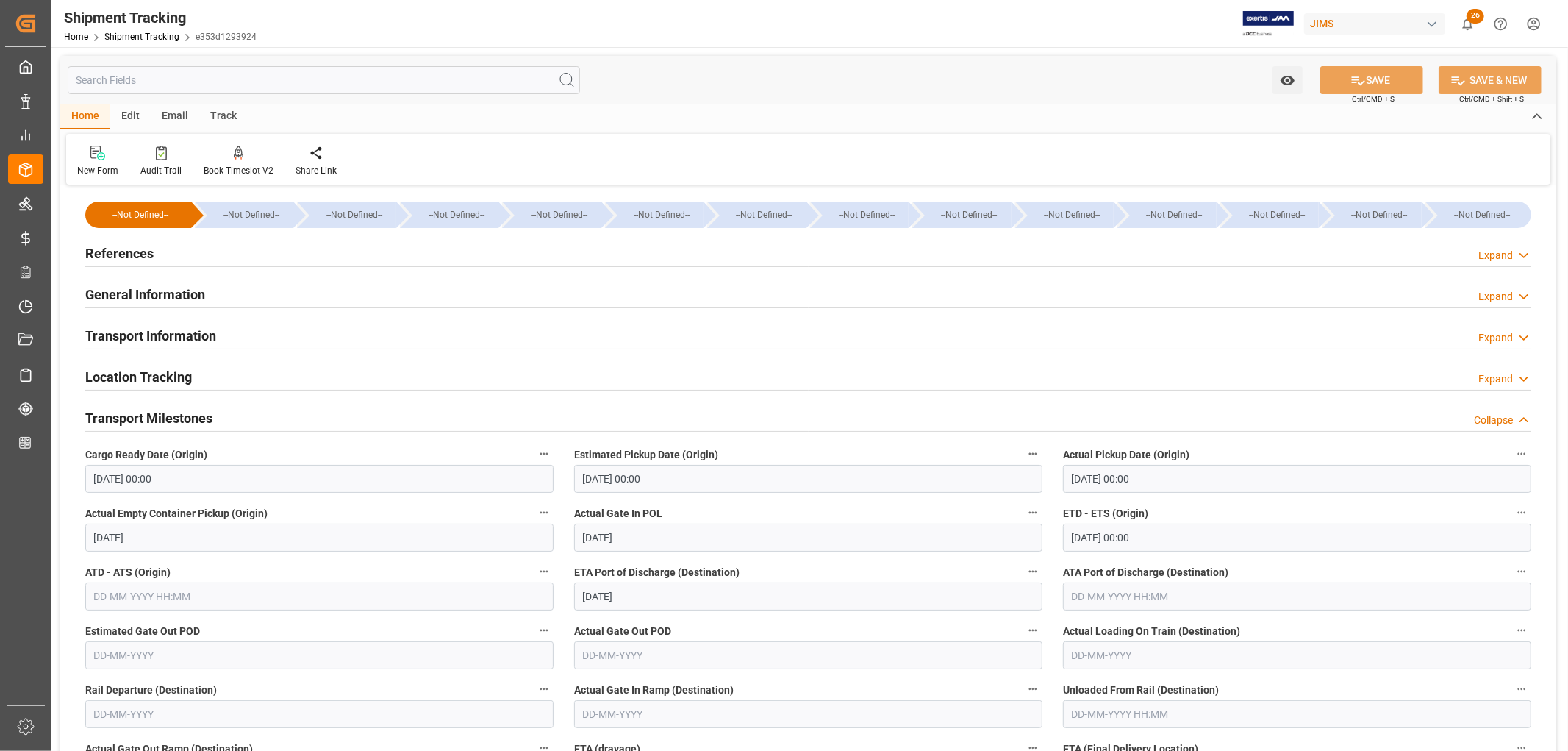
click at [144, 336] on h2 "Transport Information" at bounding box center [150, 336] width 131 height 20
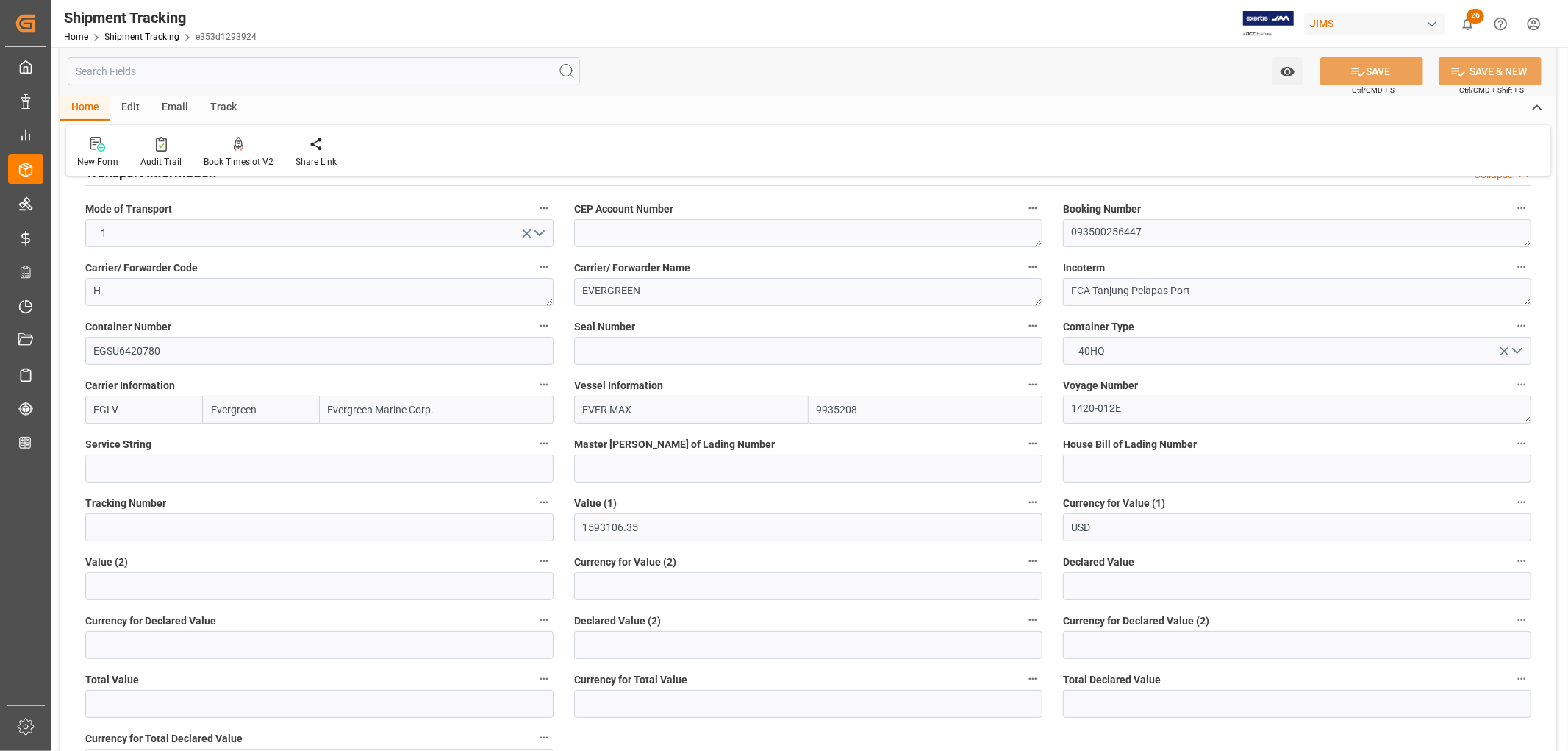
scroll to position [245, 0]
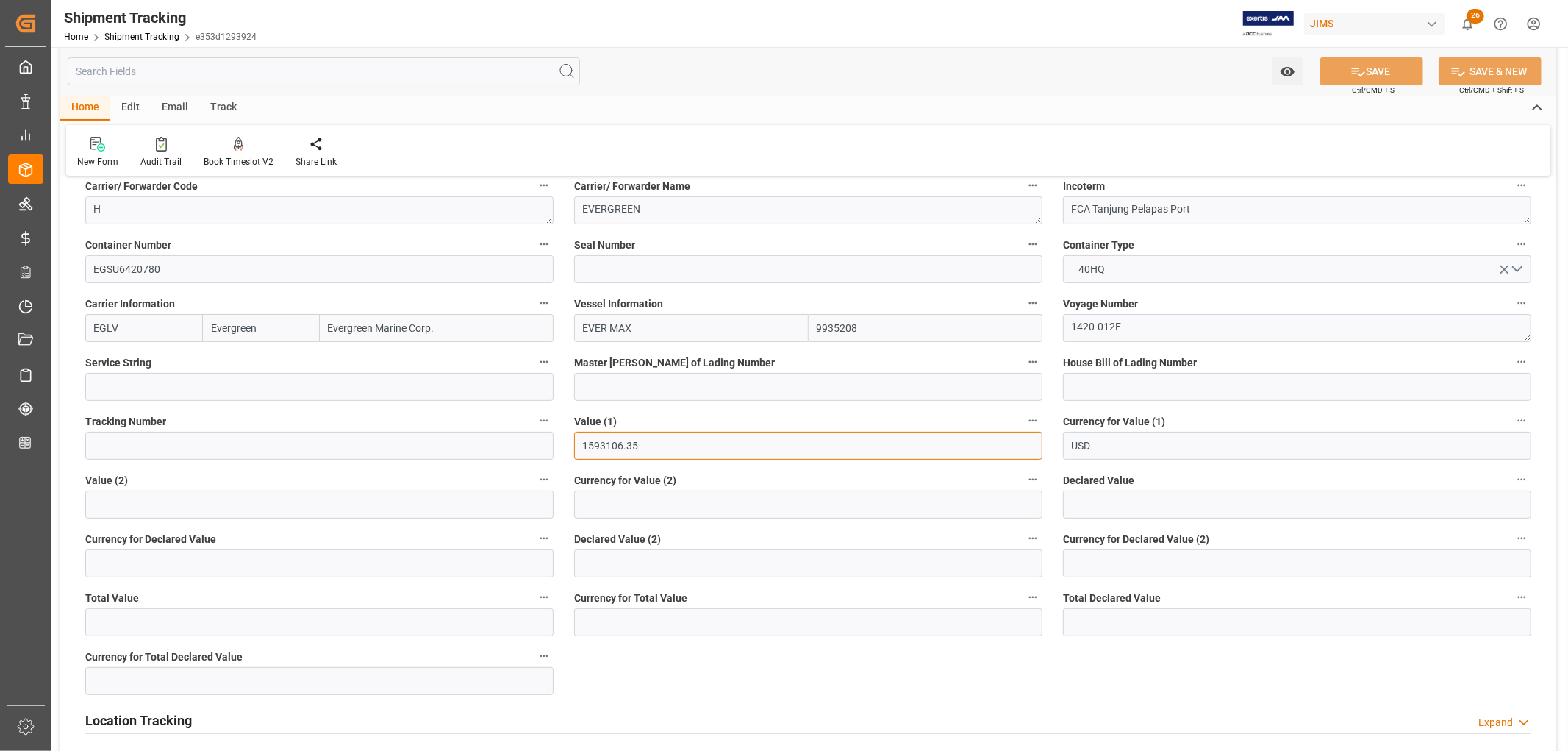
click at [589, 449] on input "1593106.35" at bounding box center [808, 445] width 468 height 28
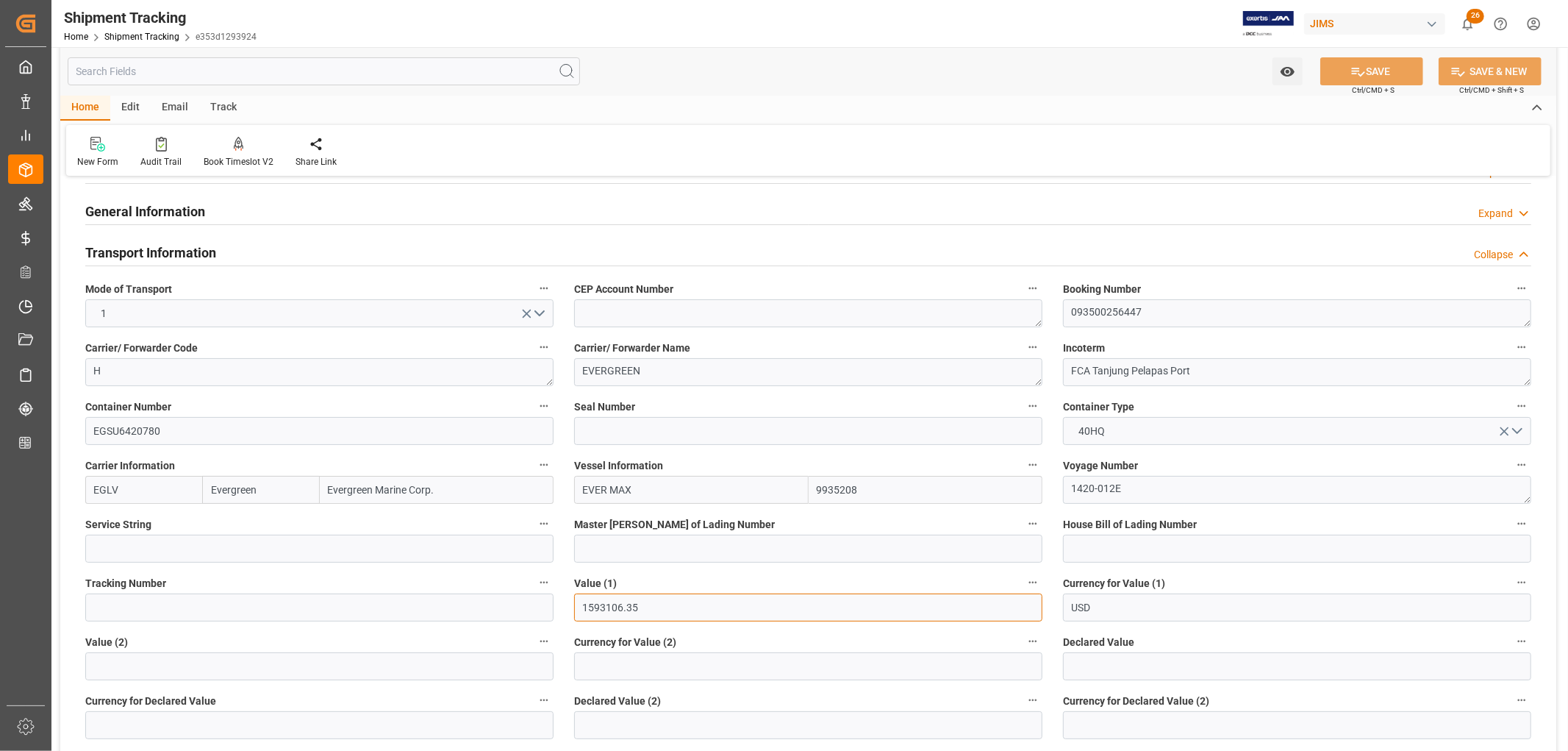
scroll to position [0, 0]
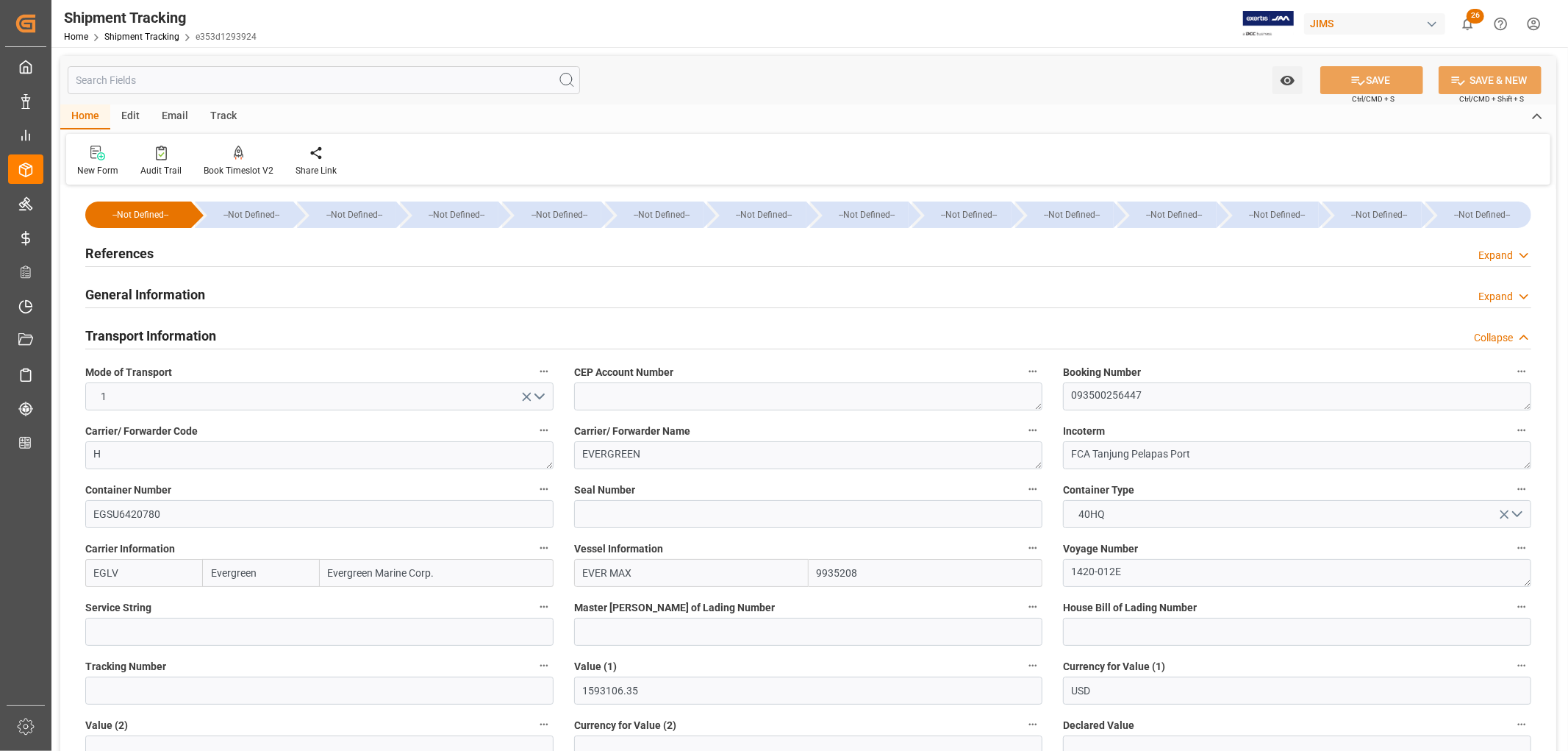
click at [130, 247] on h2 "References" at bounding box center [119, 253] width 69 height 20
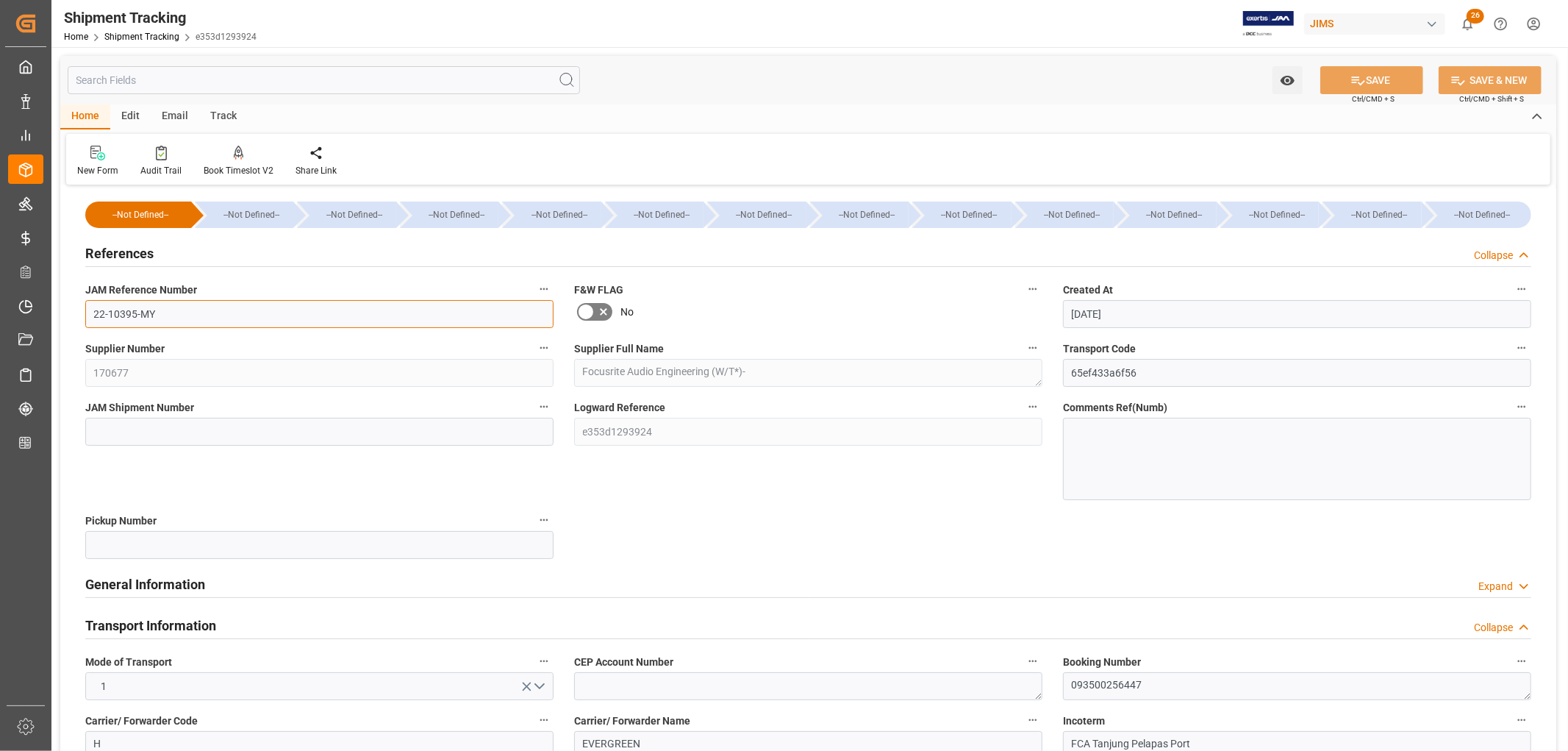
drag, startPoint x: 159, startPoint y: 312, endPoint x: 55, endPoint y: 312, distance: 104.0
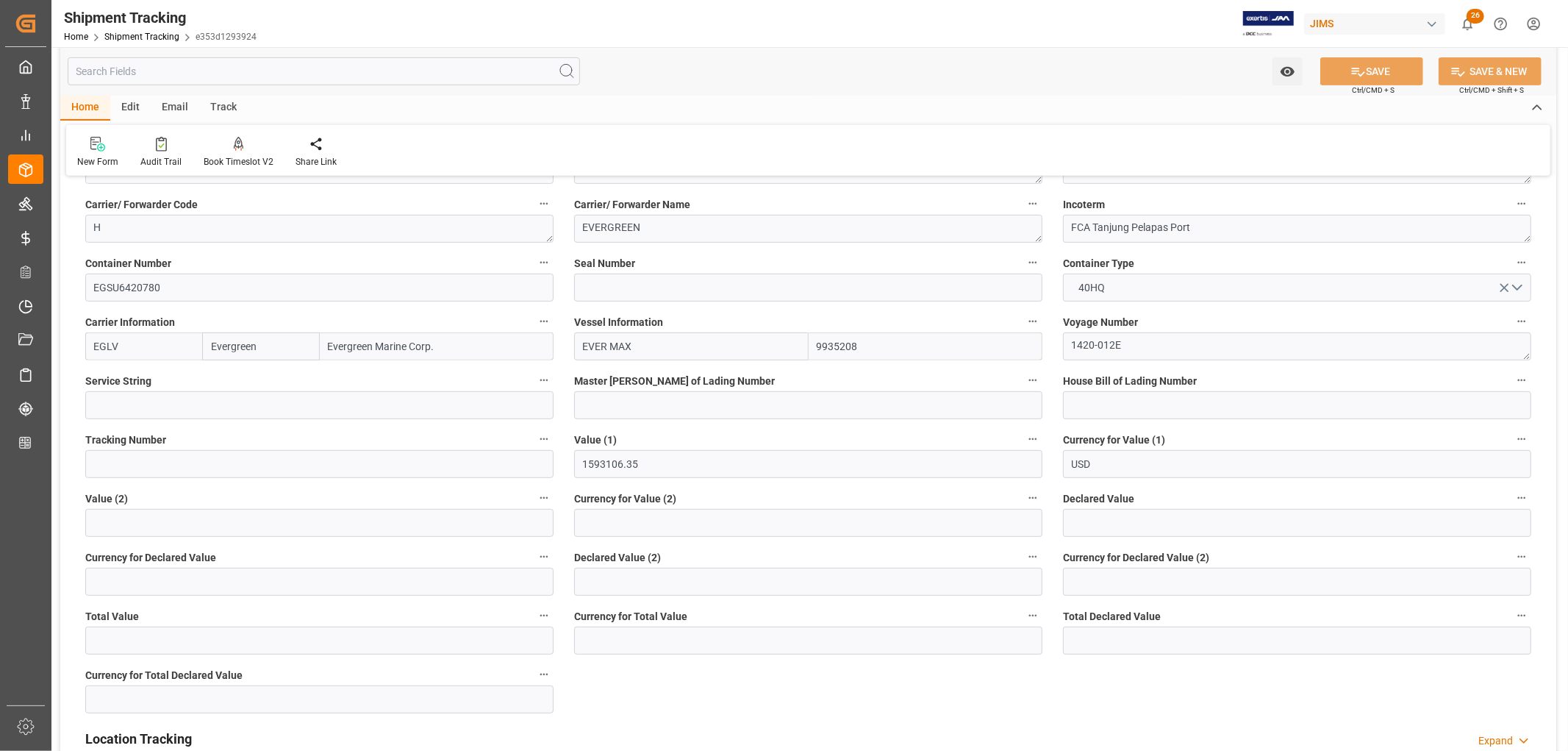
scroll to position [571, 0]
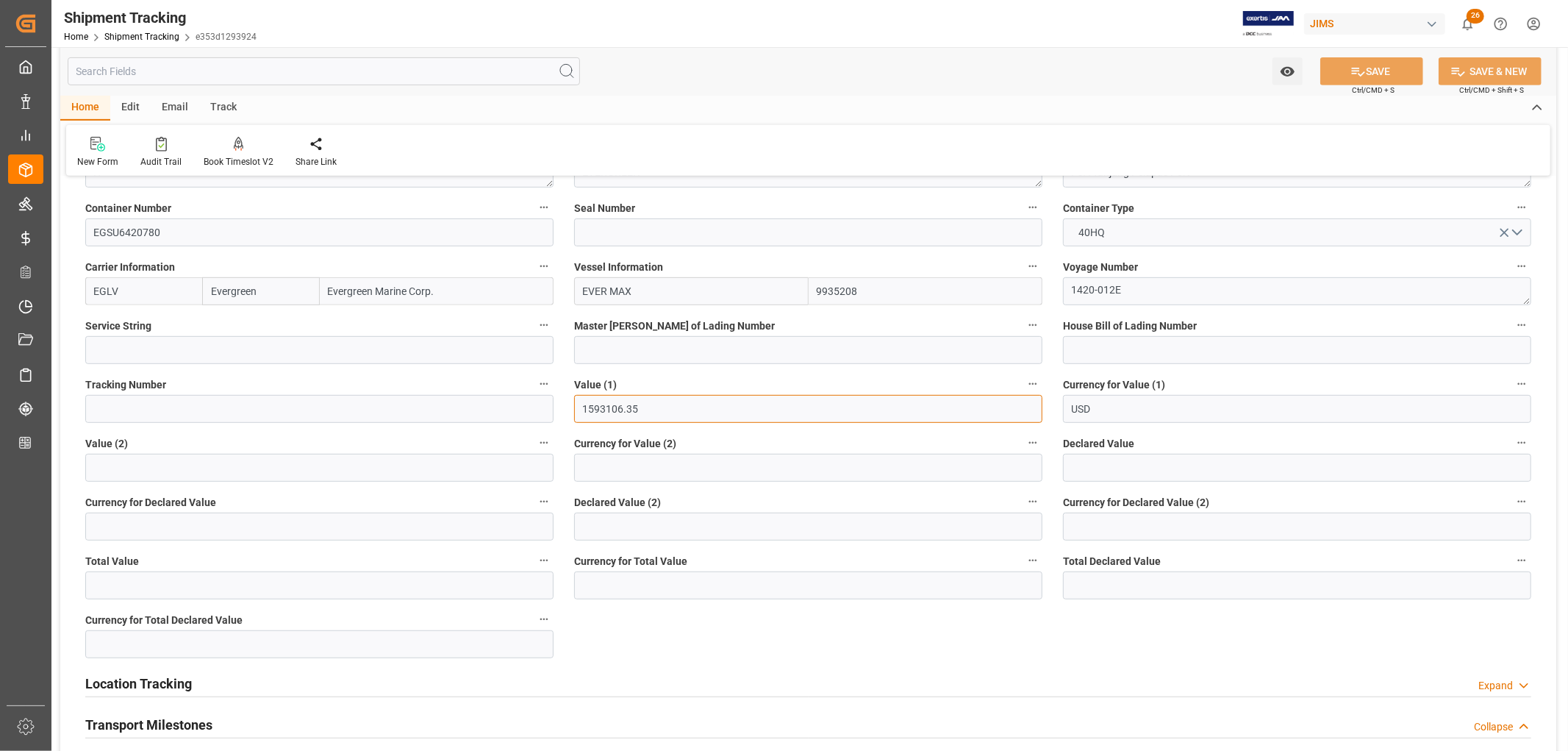
drag, startPoint x: 576, startPoint y: 403, endPoint x: 563, endPoint y: 403, distance: 13.0
click at [564, 403] on div "Value (1) 1593106.35" at bounding box center [808, 398] width 489 height 59
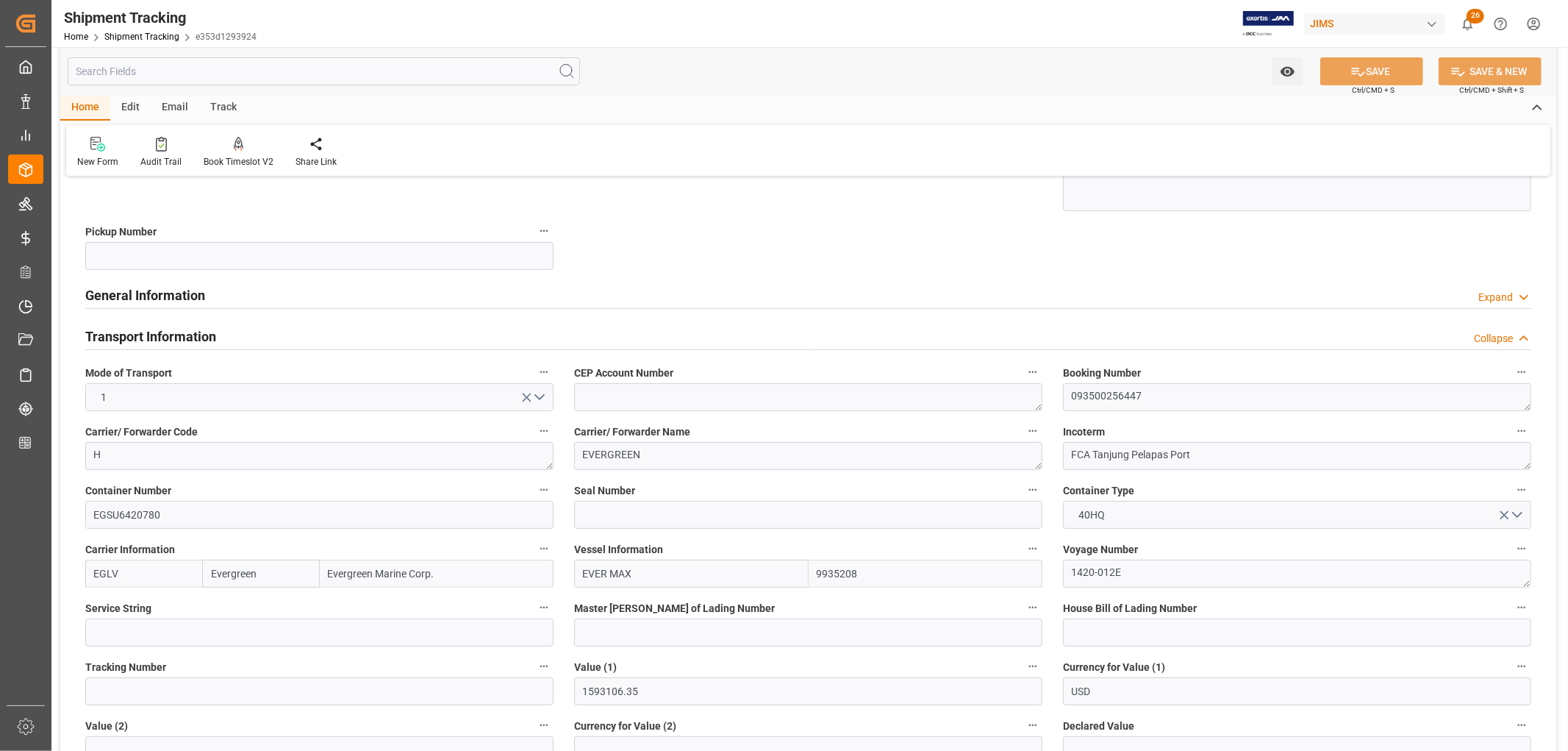
scroll to position [0, 0]
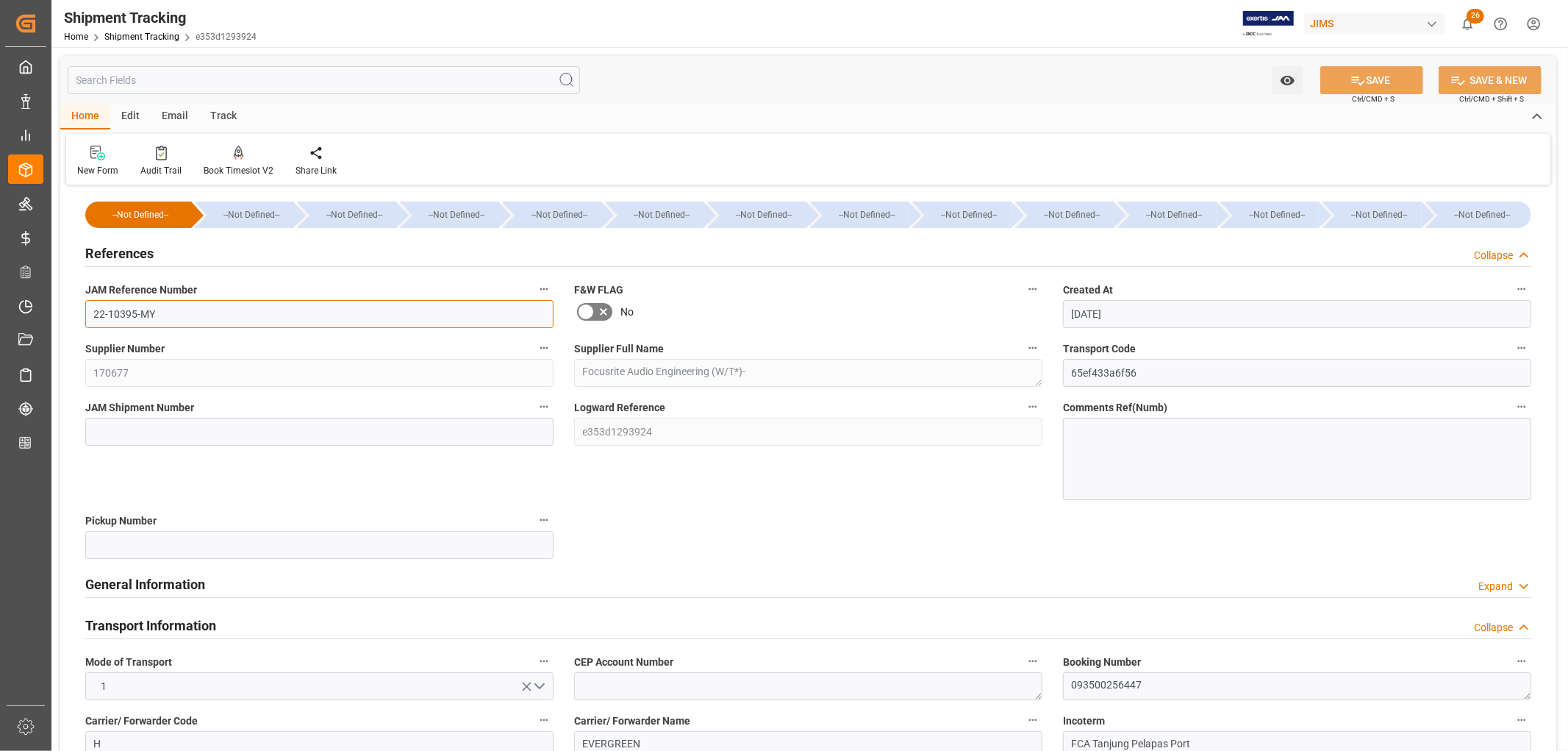
drag, startPoint x: 158, startPoint y: 311, endPoint x: 79, endPoint y: 317, distance: 79.2
click at [79, 317] on div "JAM Reference Number 22-10395-MY" at bounding box center [319, 303] width 489 height 59
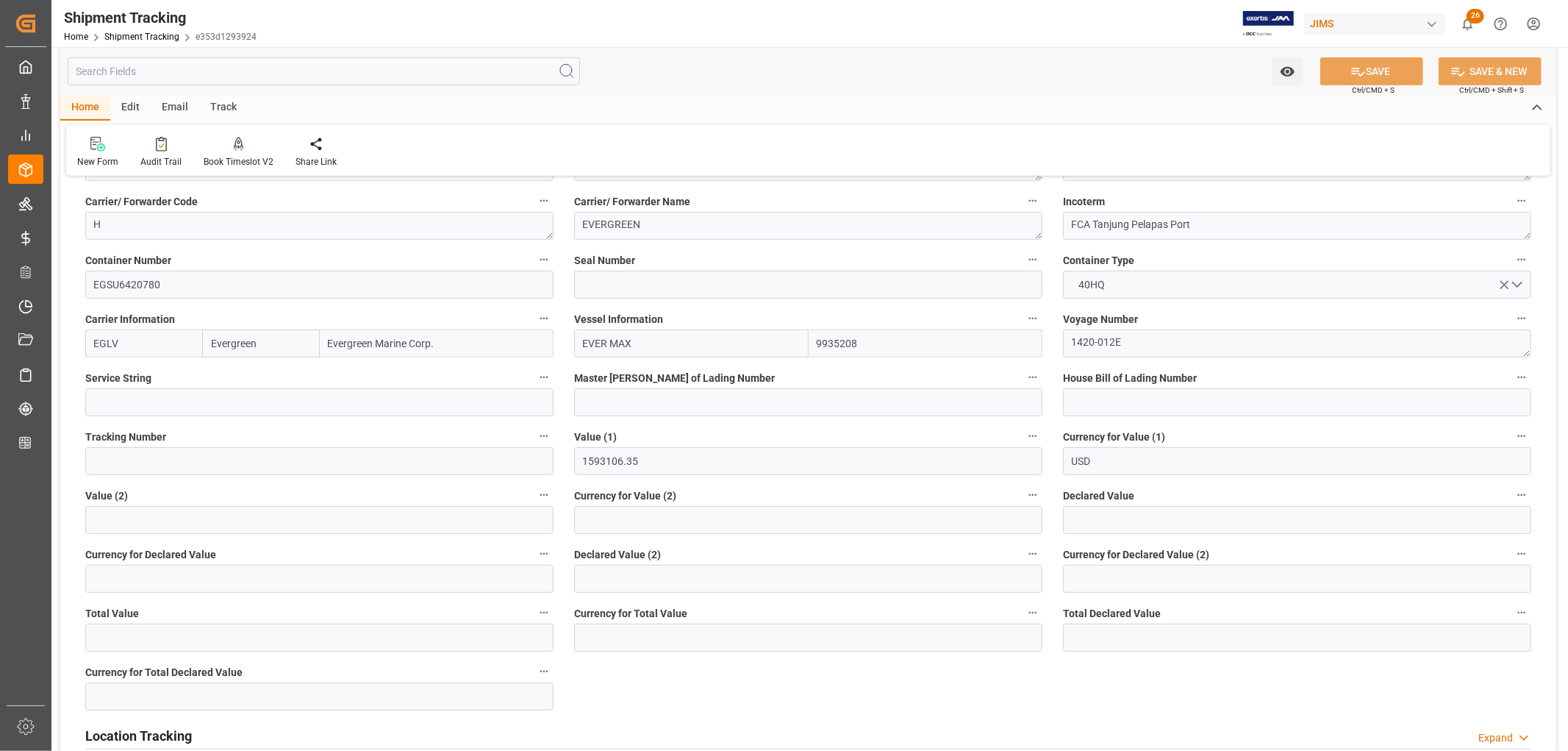
scroll to position [571, 0]
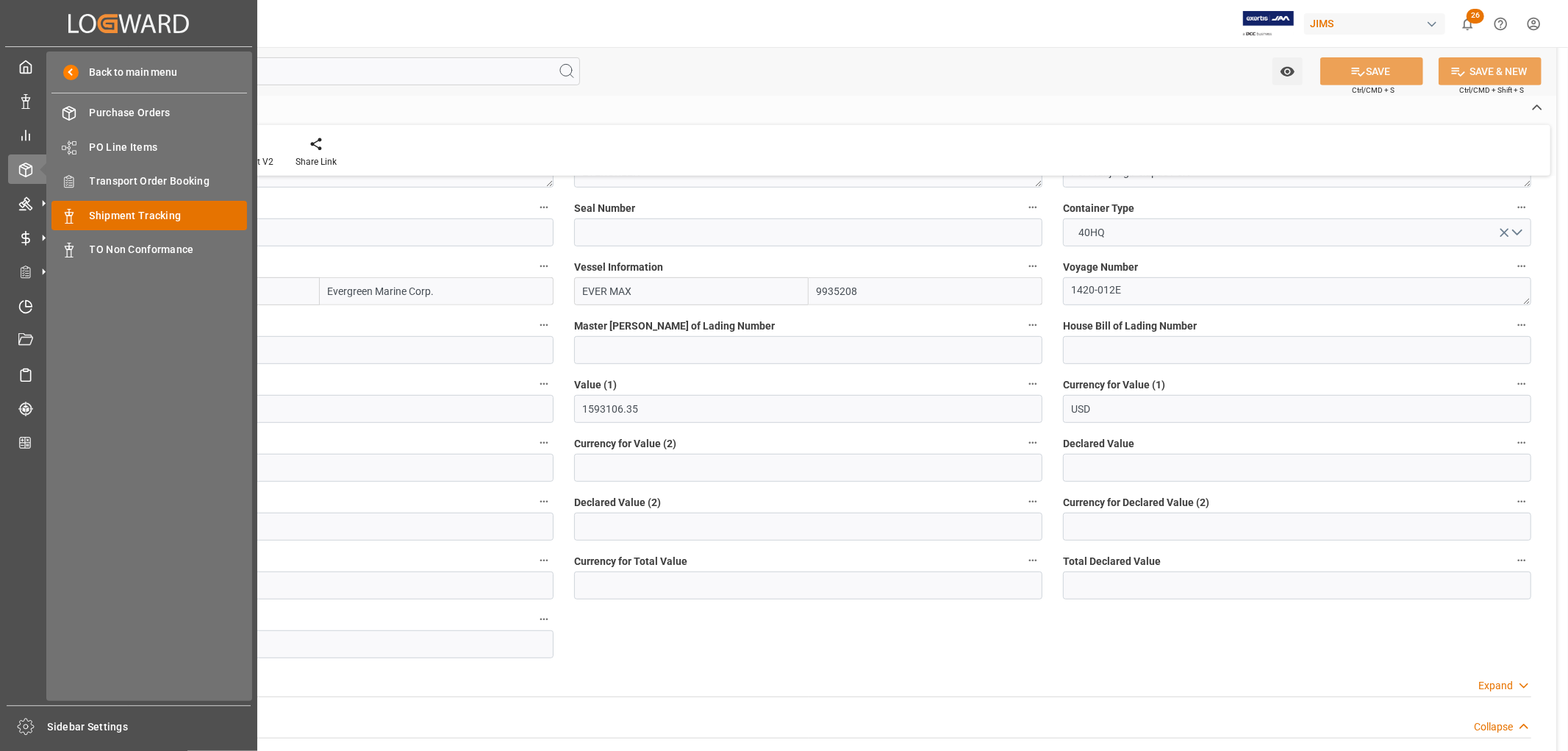
click at [159, 214] on span "Shipment Tracking" at bounding box center [169, 216] width 158 height 16
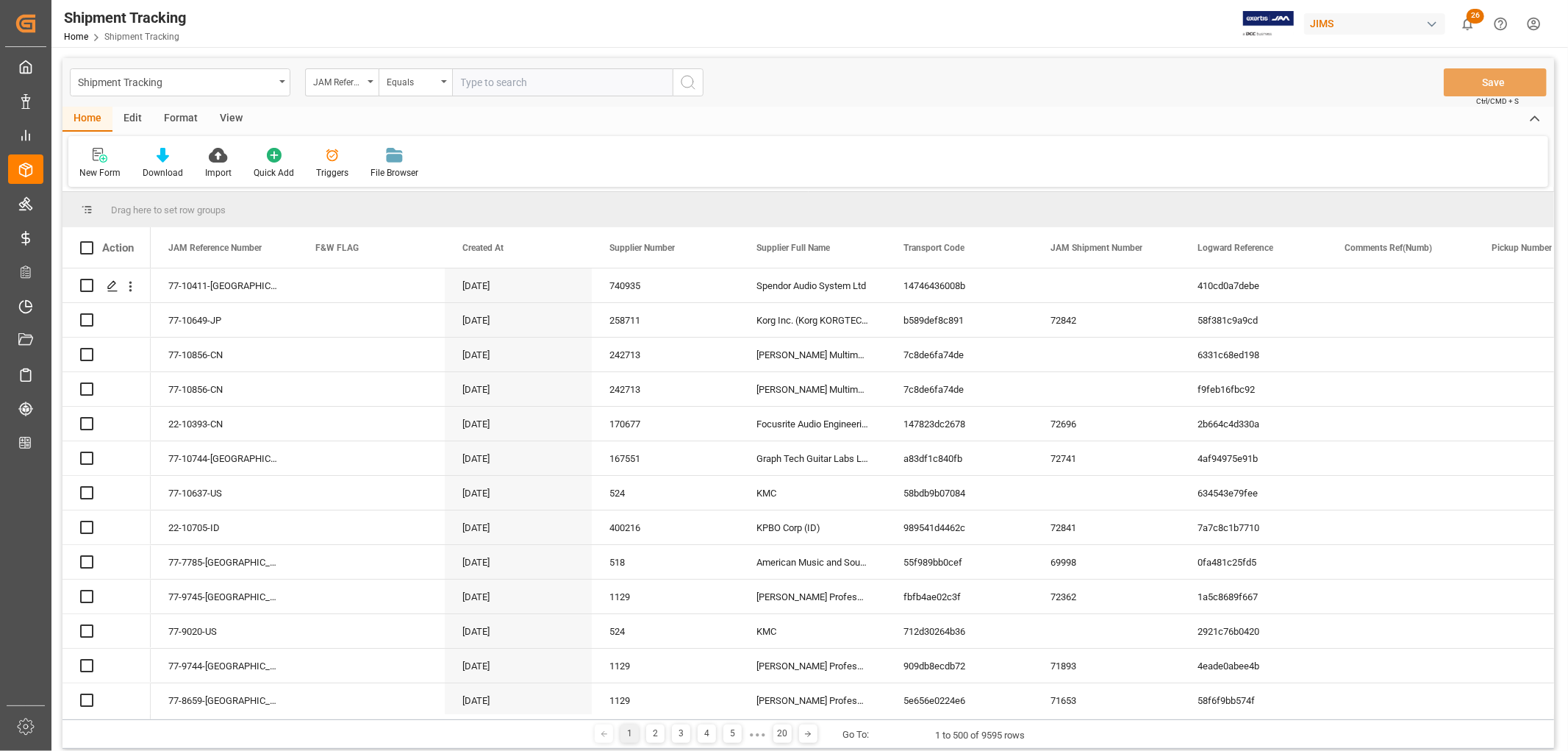
click at [512, 82] on input "text" at bounding box center [562, 83] width 220 height 28
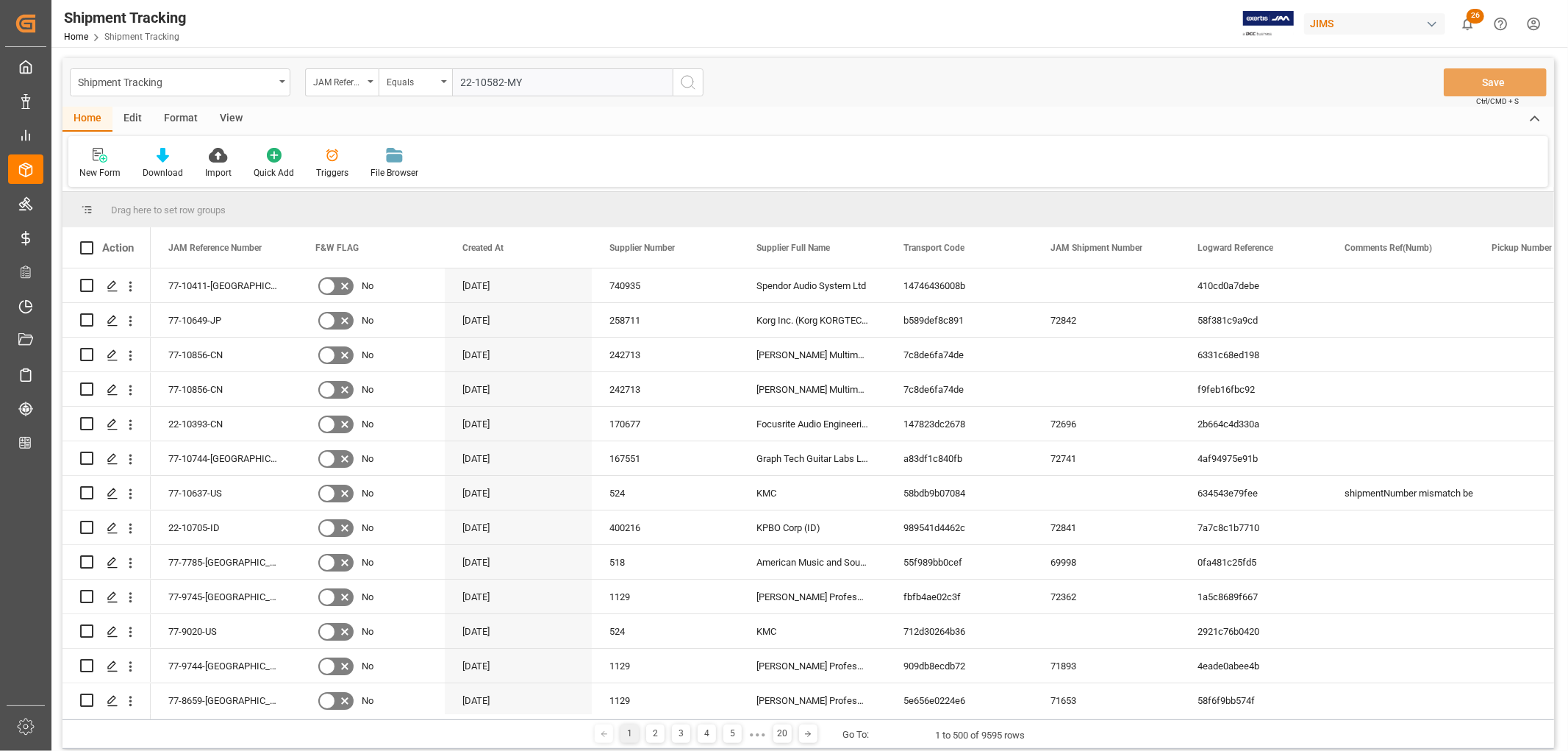
type input "22-10582-MY"
click at [685, 83] on icon "search button" at bounding box center [688, 83] width 18 height 18
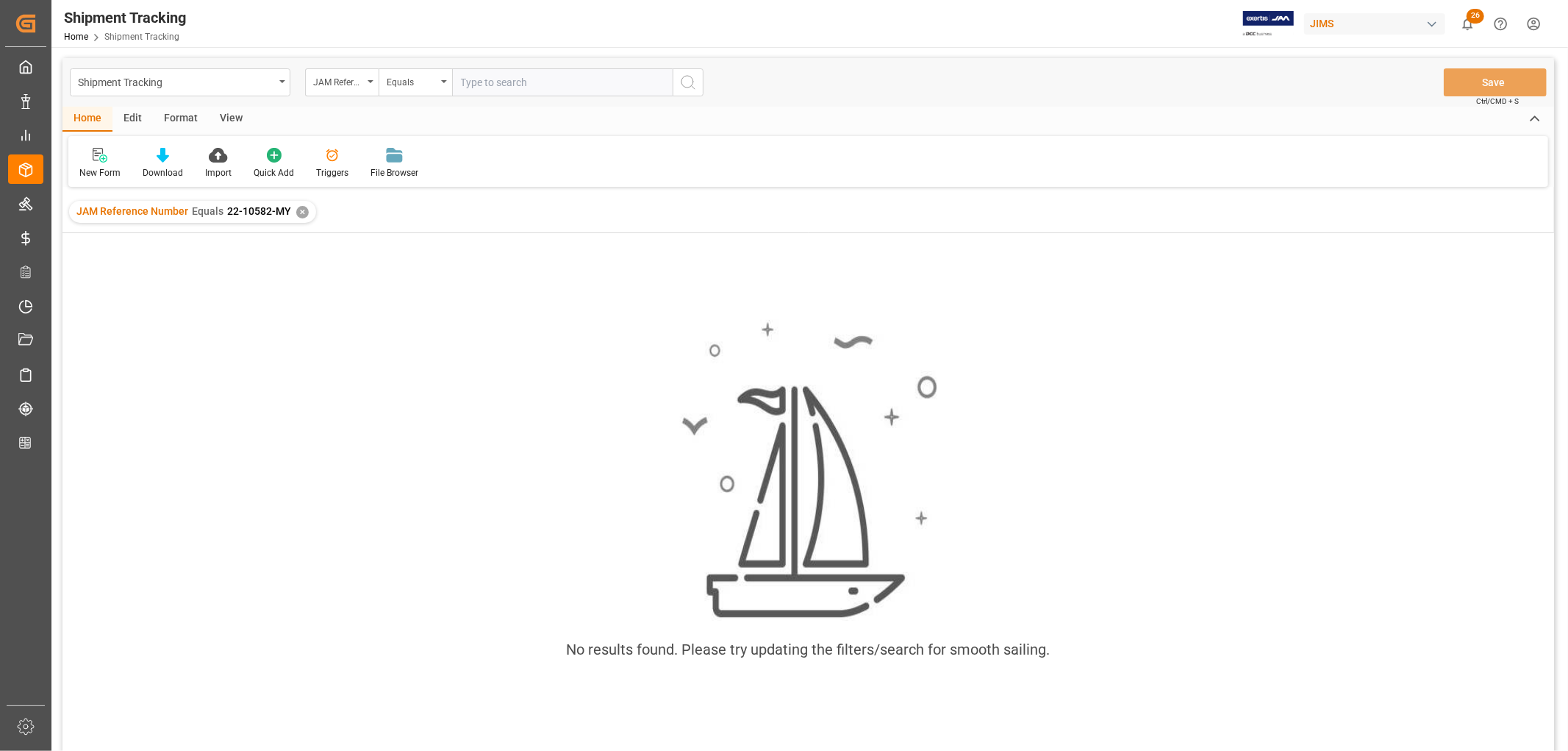
click at [300, 212] on div "✕" at bounding box center [302, 212] width 12 height 12
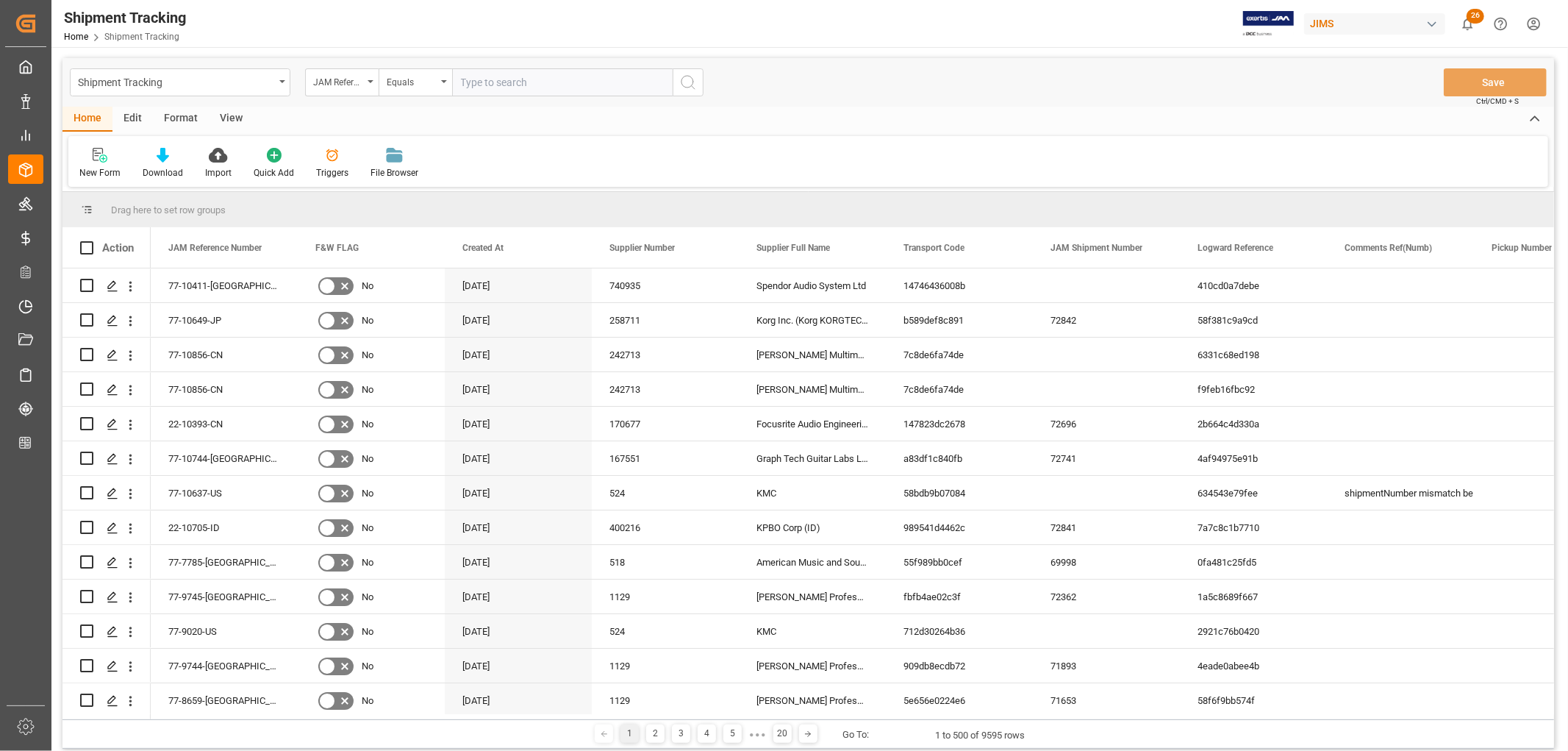
click at [482, 85] on input "text" at bounding box center [562, 83] width 220 height 28
type input "22-10582-my"
click at [690, 83] on icon "search button" at bounding box center [688, 83] width 18 height 18
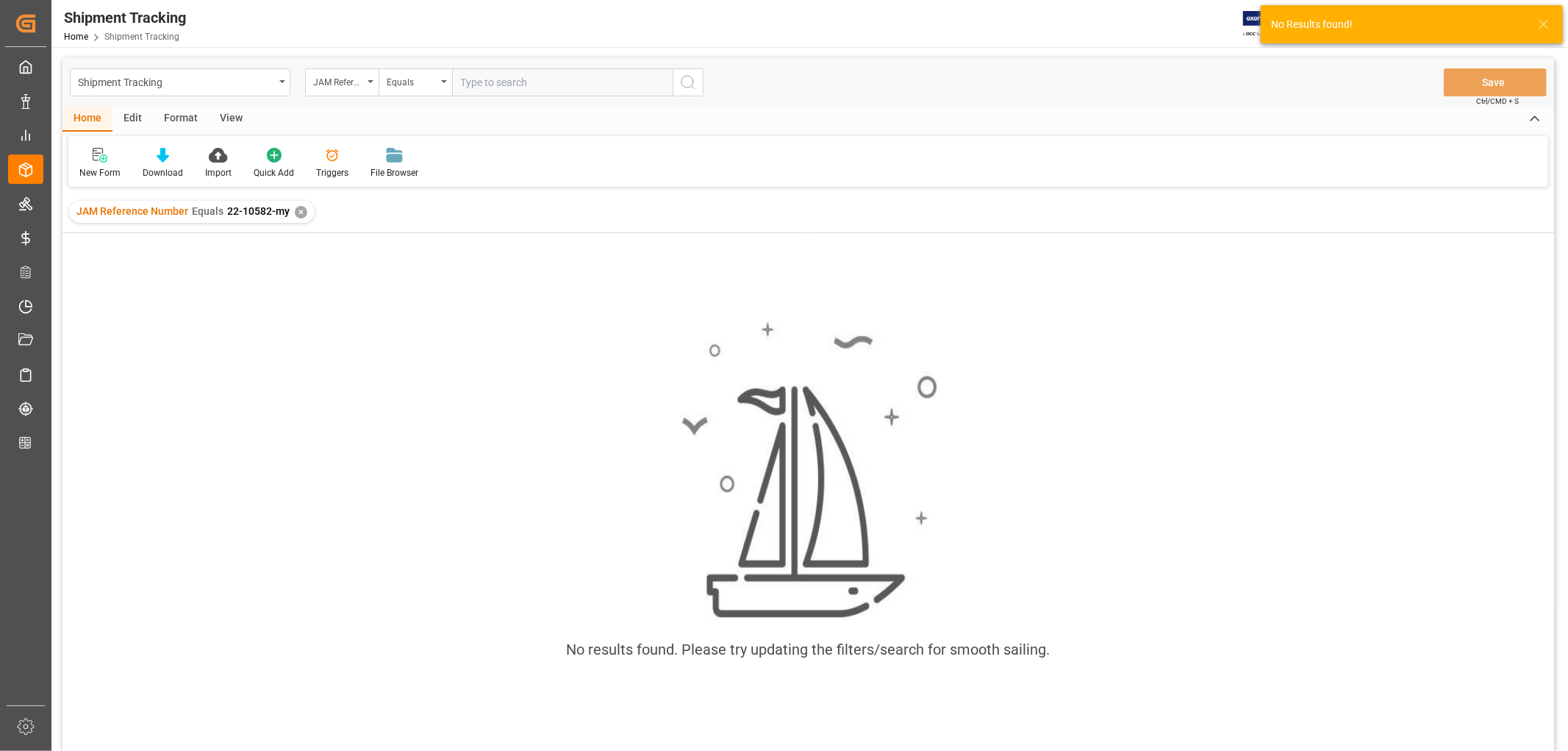
click at [298, 213] on div "✕" at bounding box center [301, 212] width 12 height 12
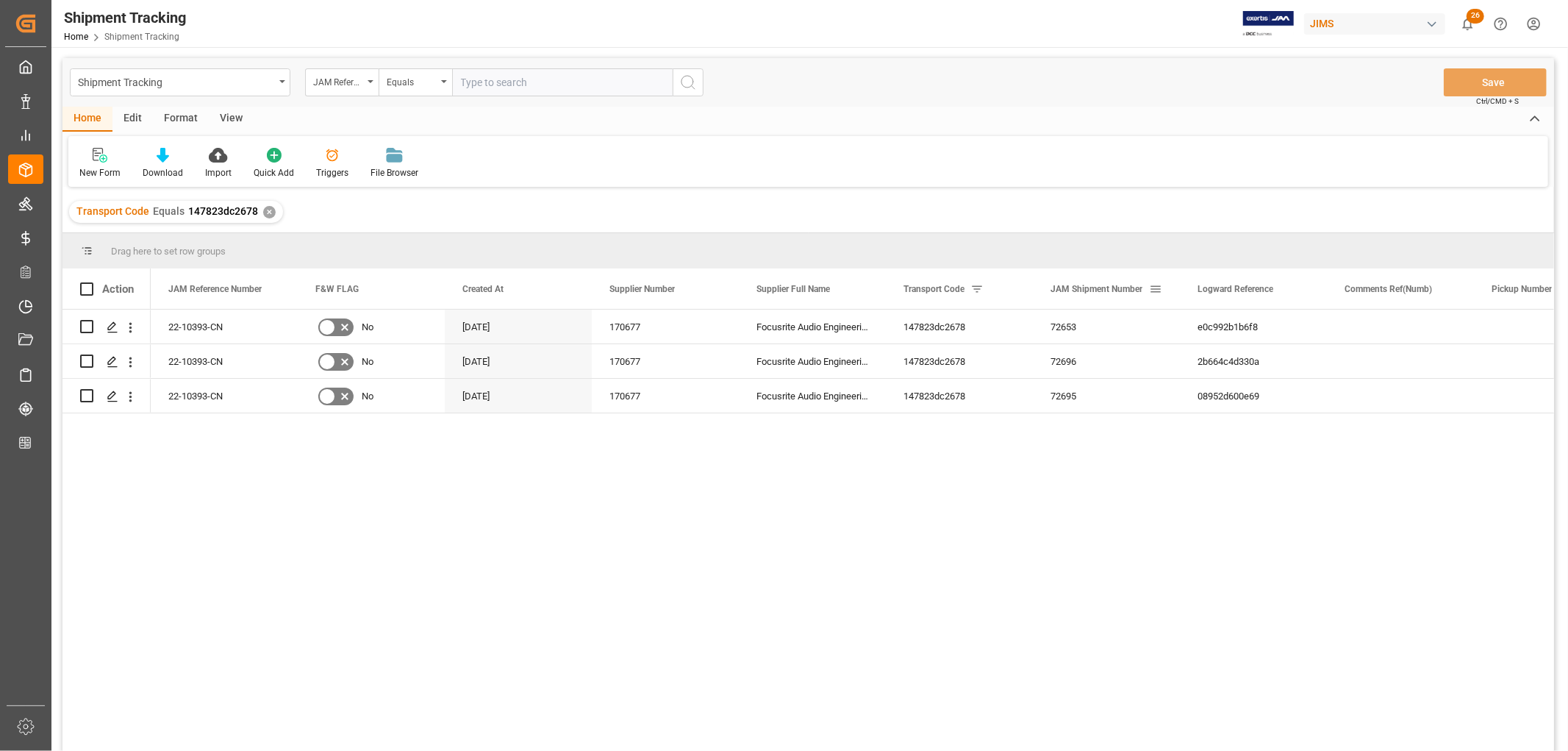
click at [1155, 283] on span at bounding box center [1155, 288] width 13 height 13
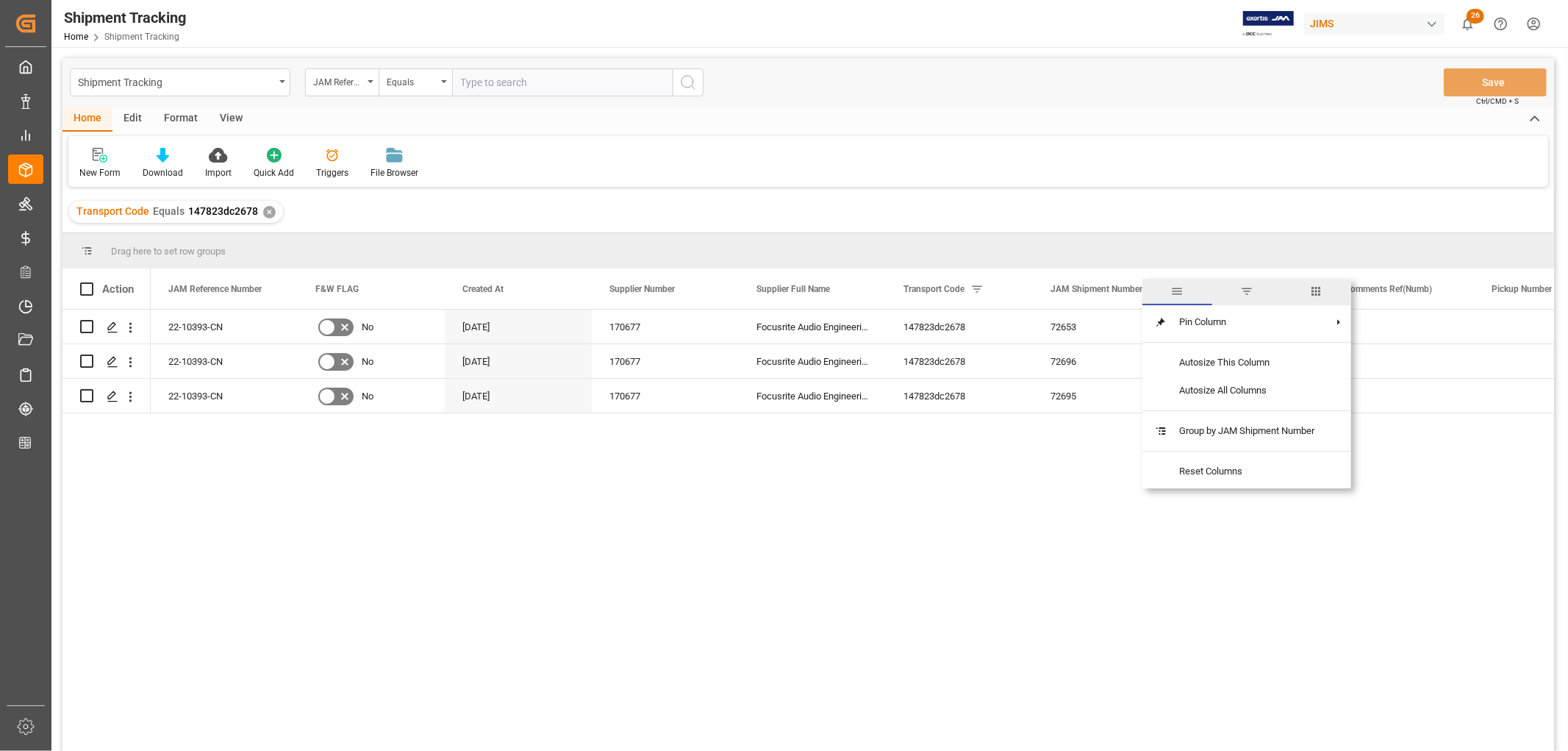
click at [1324, 287] on span "columns" at bounding box center [1317, 291] width 13 height 13
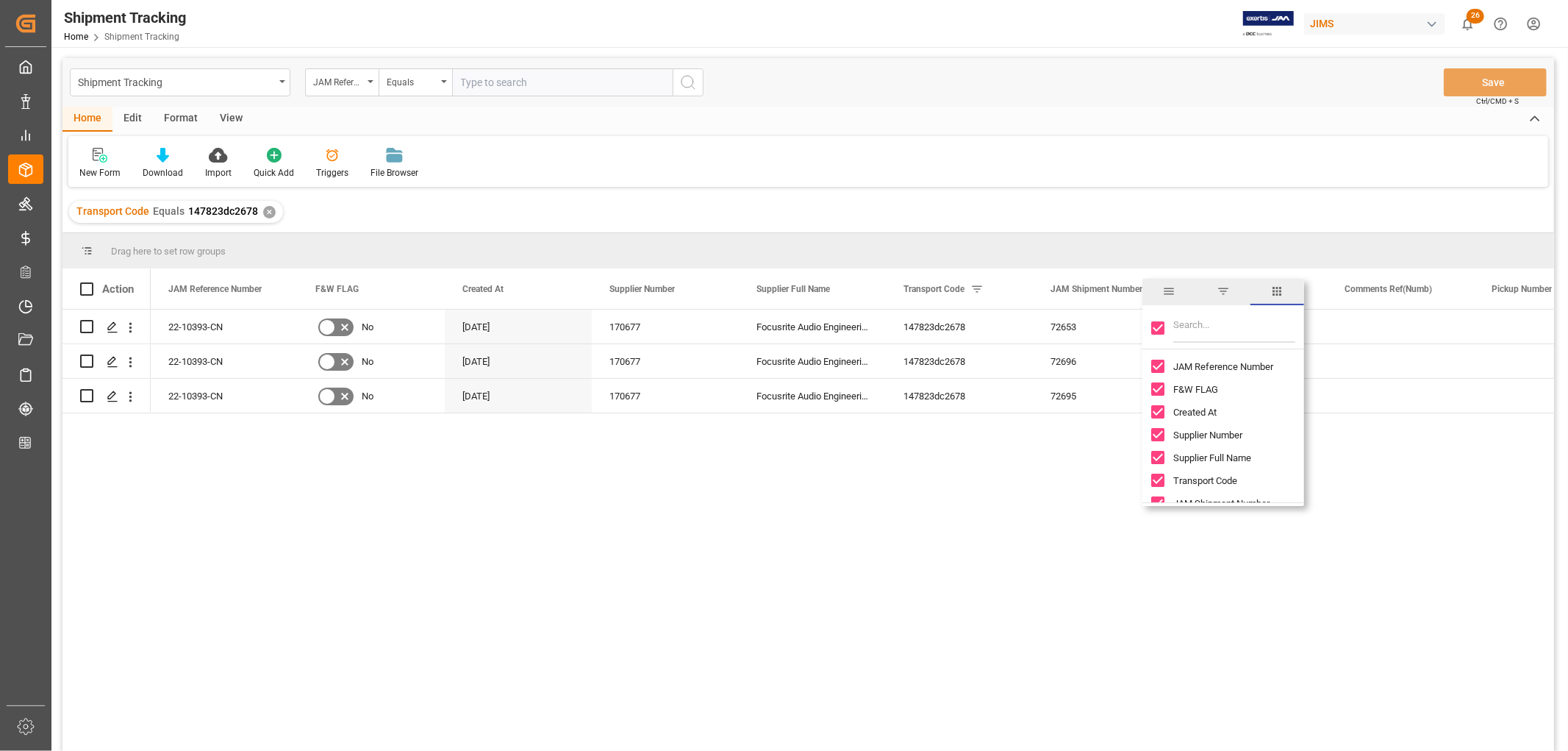
click at [1160, 327] on input "Toggle Select All Columns" at bounding box center [1158, 328] width 13 height 13
checkbox input "false"
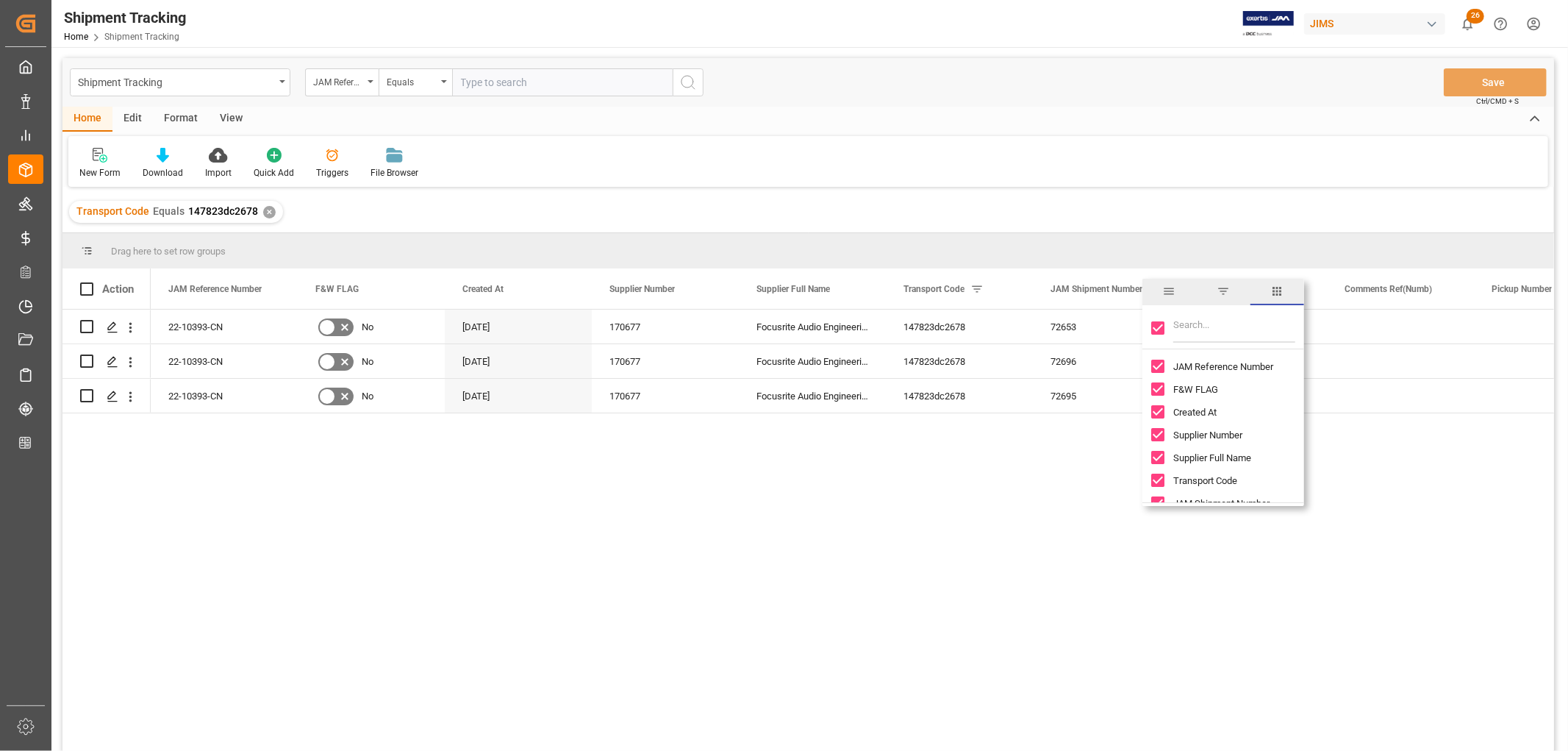
checkbox input "false"
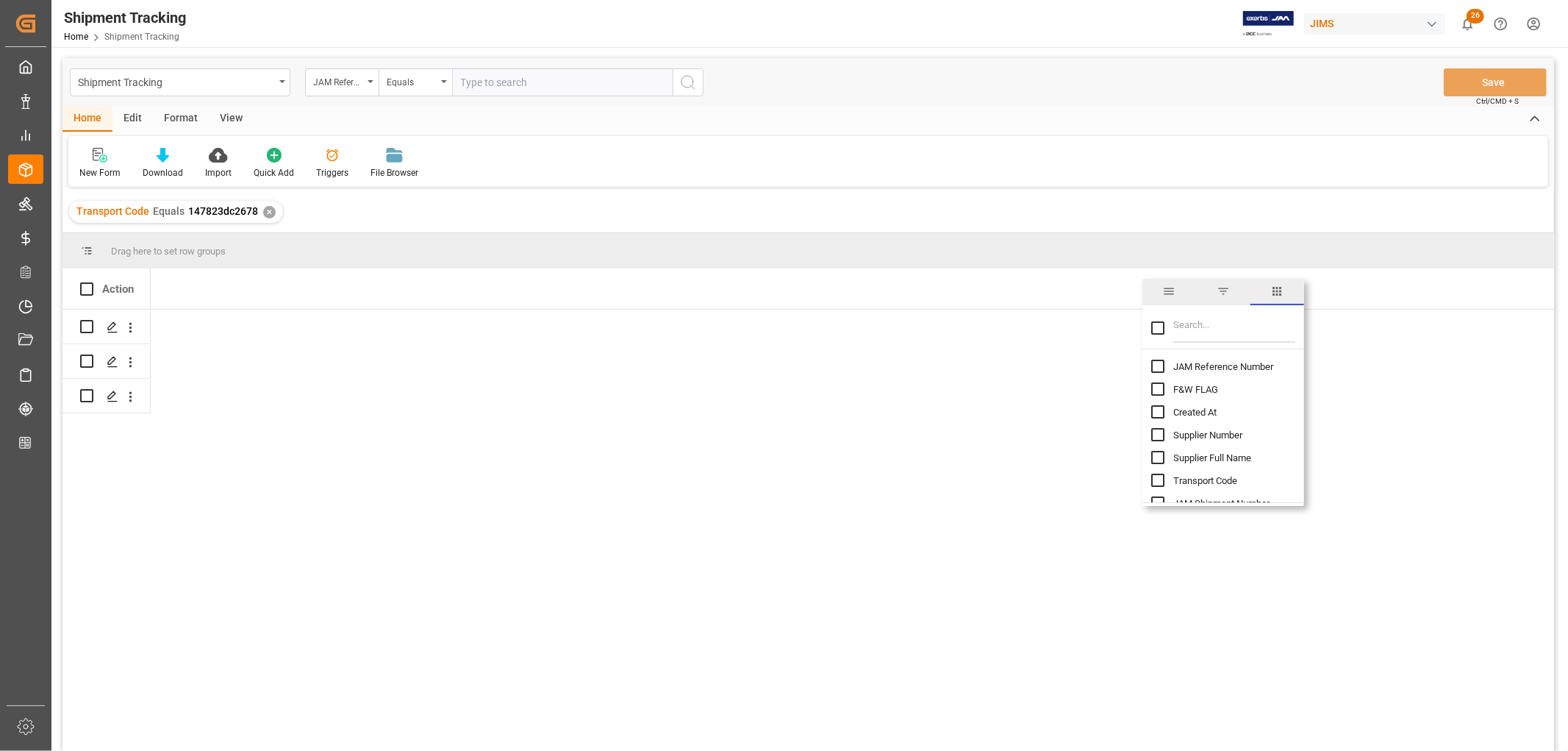
click at [1158, 368] on input "JAM Reference Number column toggle visibility (hidden)" at bounding box center [1158, 365] width 13 height 13
checkbox input "true"
checkbox input "false"
click at [1198, 329] on input "Filter Columns Input" at bounding box center [1234, 328] width 122 height 29
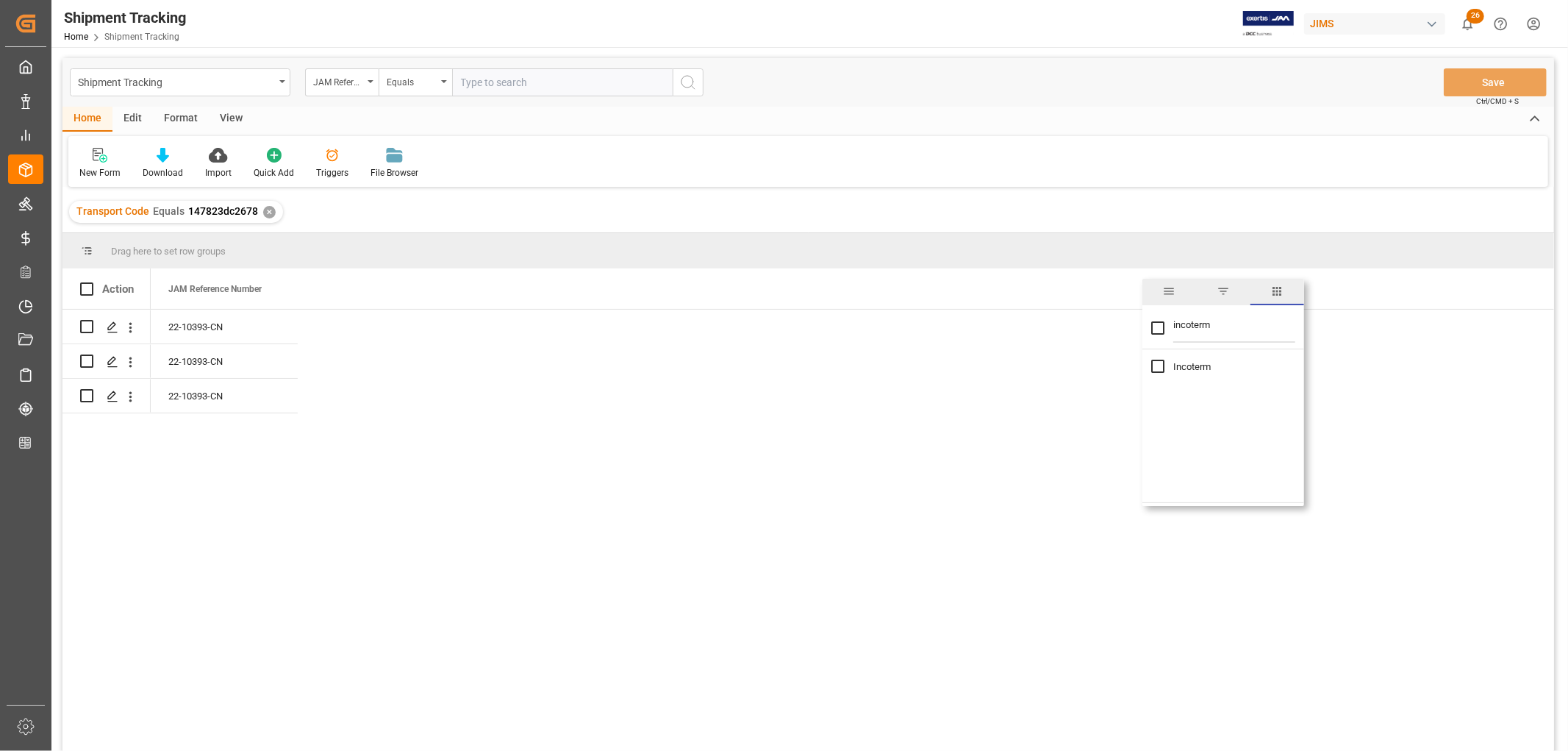
type input "incoterm"
click at [1158, 364] on input "Incoterm column toggle visibility (hidden)" at bounding box center [1158, 365] width 13 height 13
checkbox input "true"
drag, startPoint x: 1163, startPoint y: 325, endPoint x: 1149, endPoint y: 325, distance: 14.0
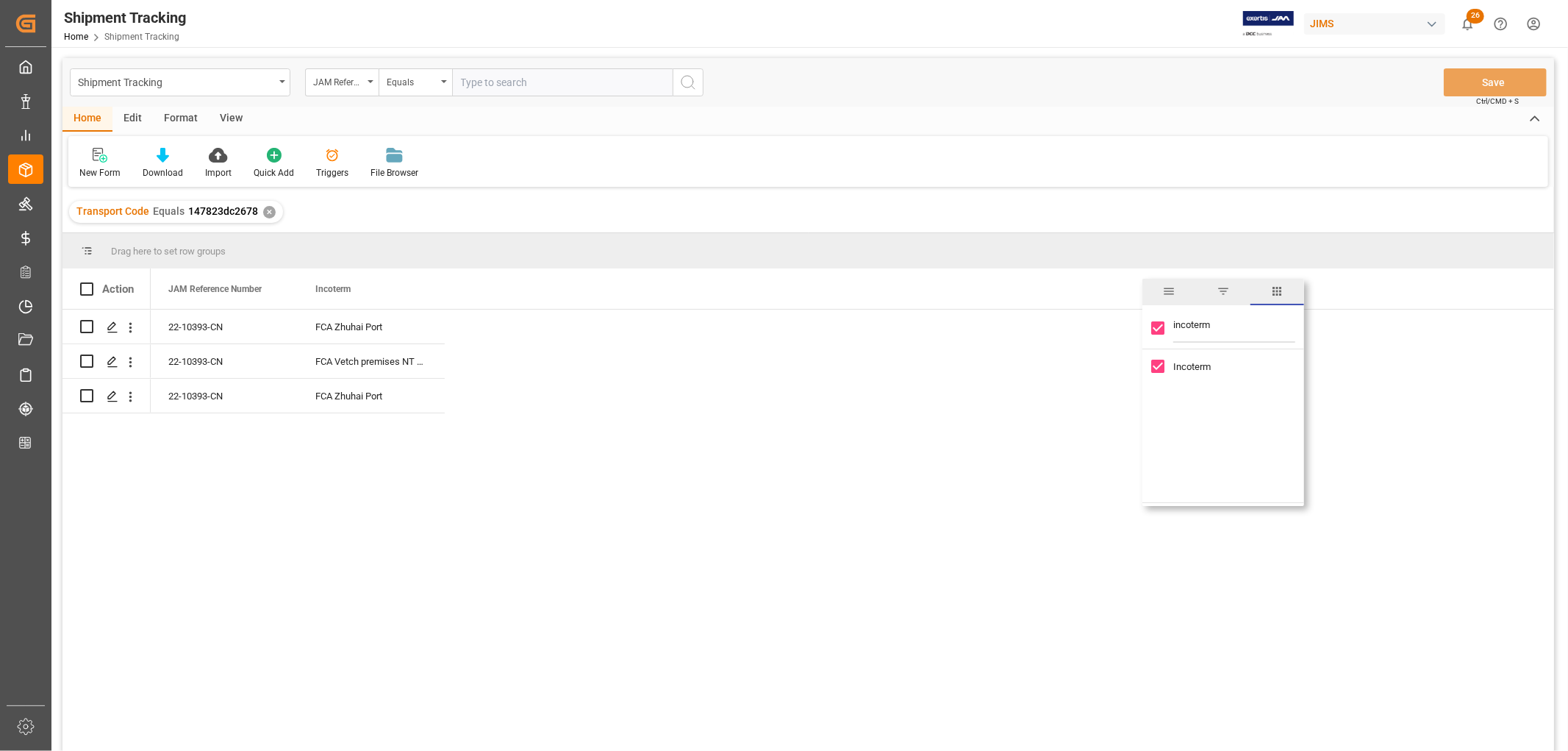
click at [1149, 325] on div "incoterm" at bounding box center [1224, 329] width 162 height 41
type input "value"
checkbox input "false"
type input "value"
click at [1154, 365] on input "Value (1) column toggle visibility (hidden)" at bounding box center [1158, 365] width 13 height 13
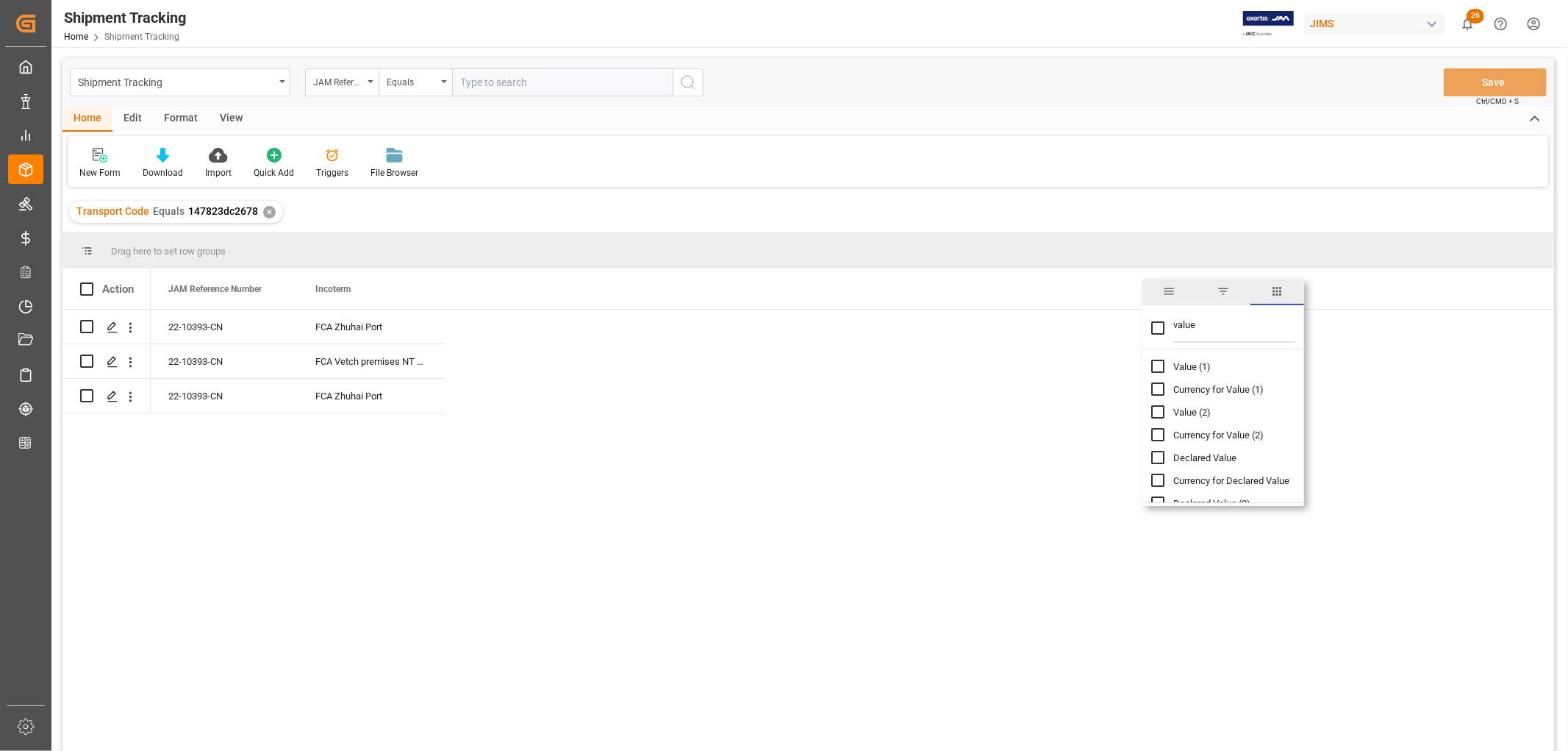
checkbox input "true"
checkbox input "false"
click at [1185, 323] on input "value" at bounding box center [1234, 328] width 122 height 29
type input "p"
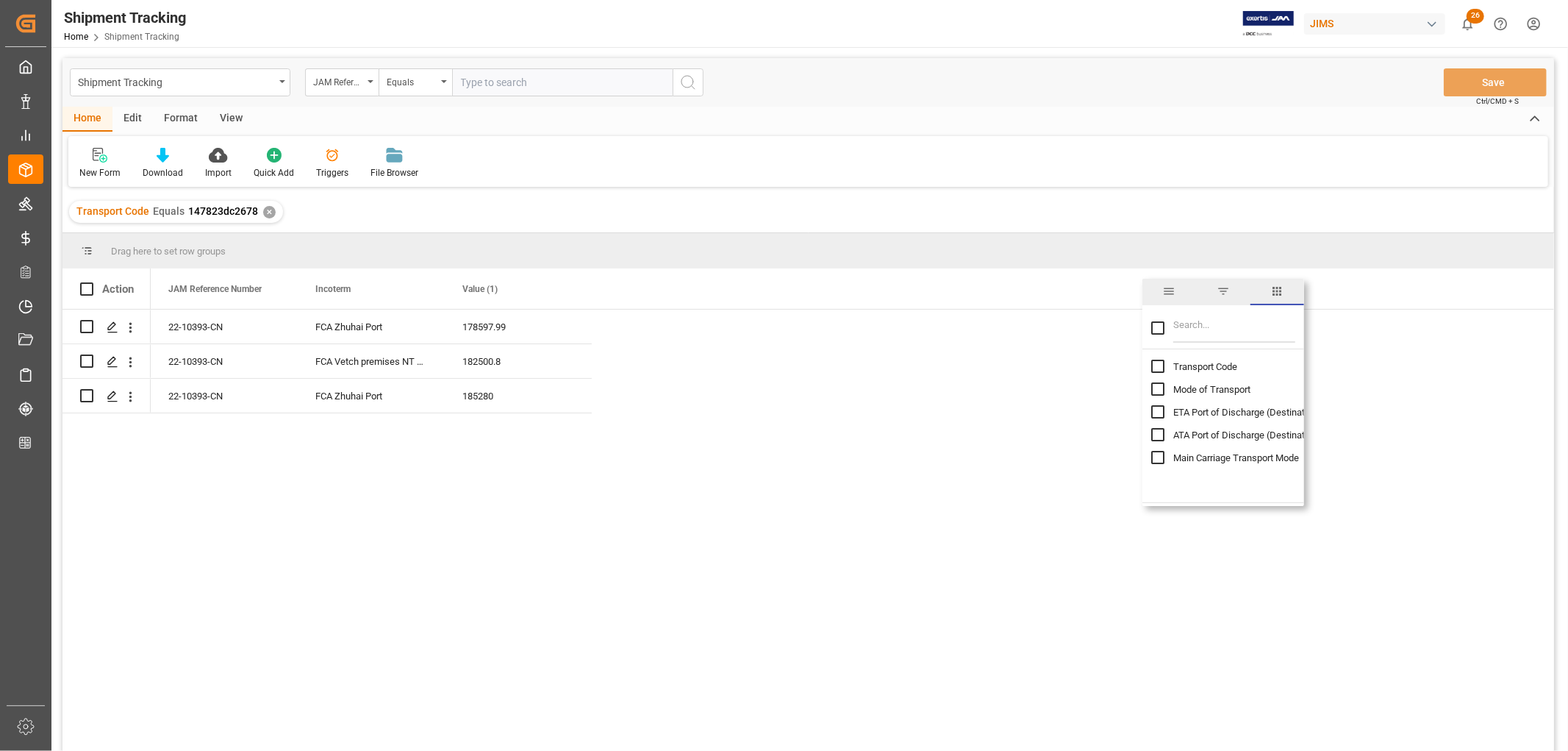
checkbox input "false"
type input "pol"
click at [1160, 482] on input "Actual Gate In POL column toggle visibility (hidden)" at bounding box center [1158, 484] width 13 height 13
checkbox input "true"
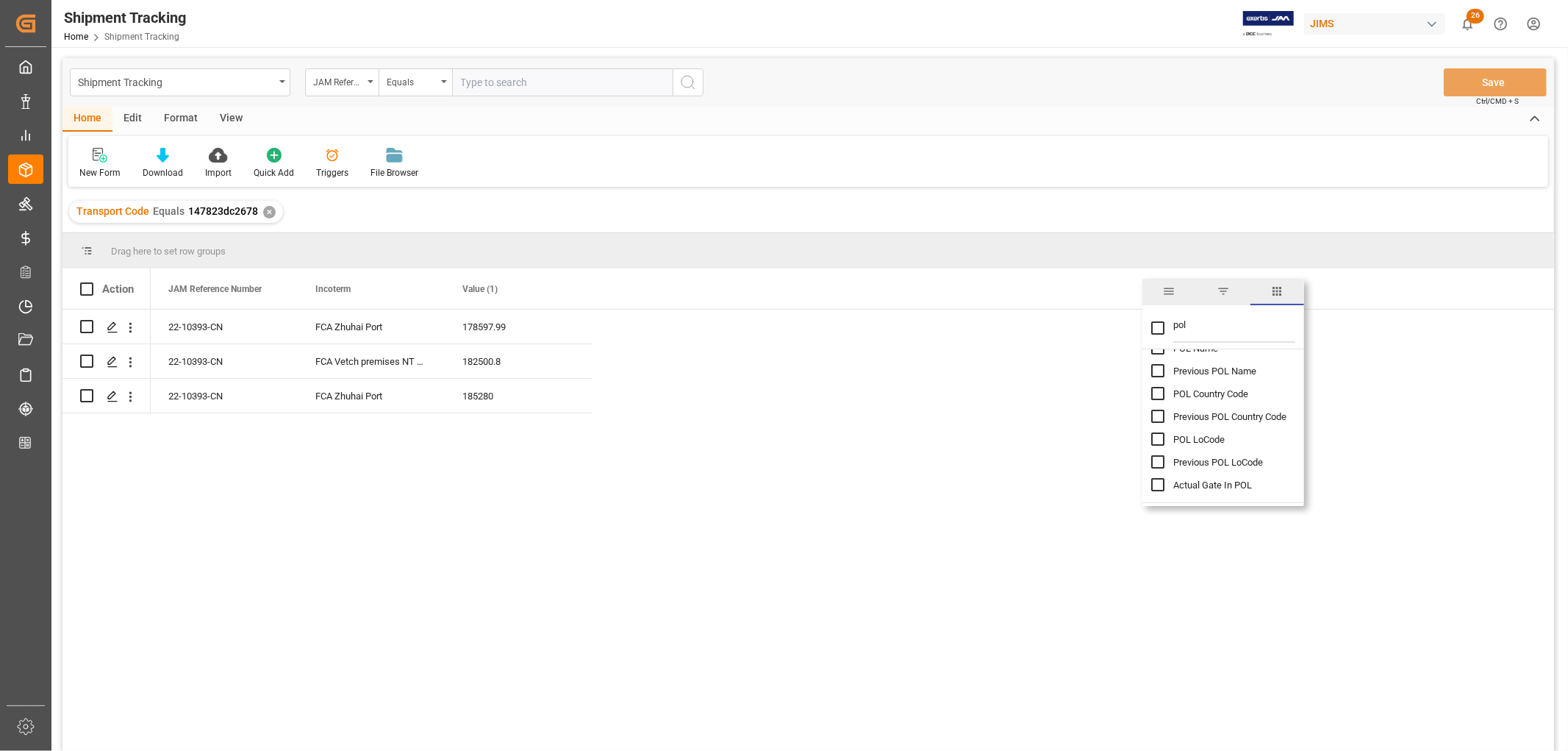
checkbox input "false"
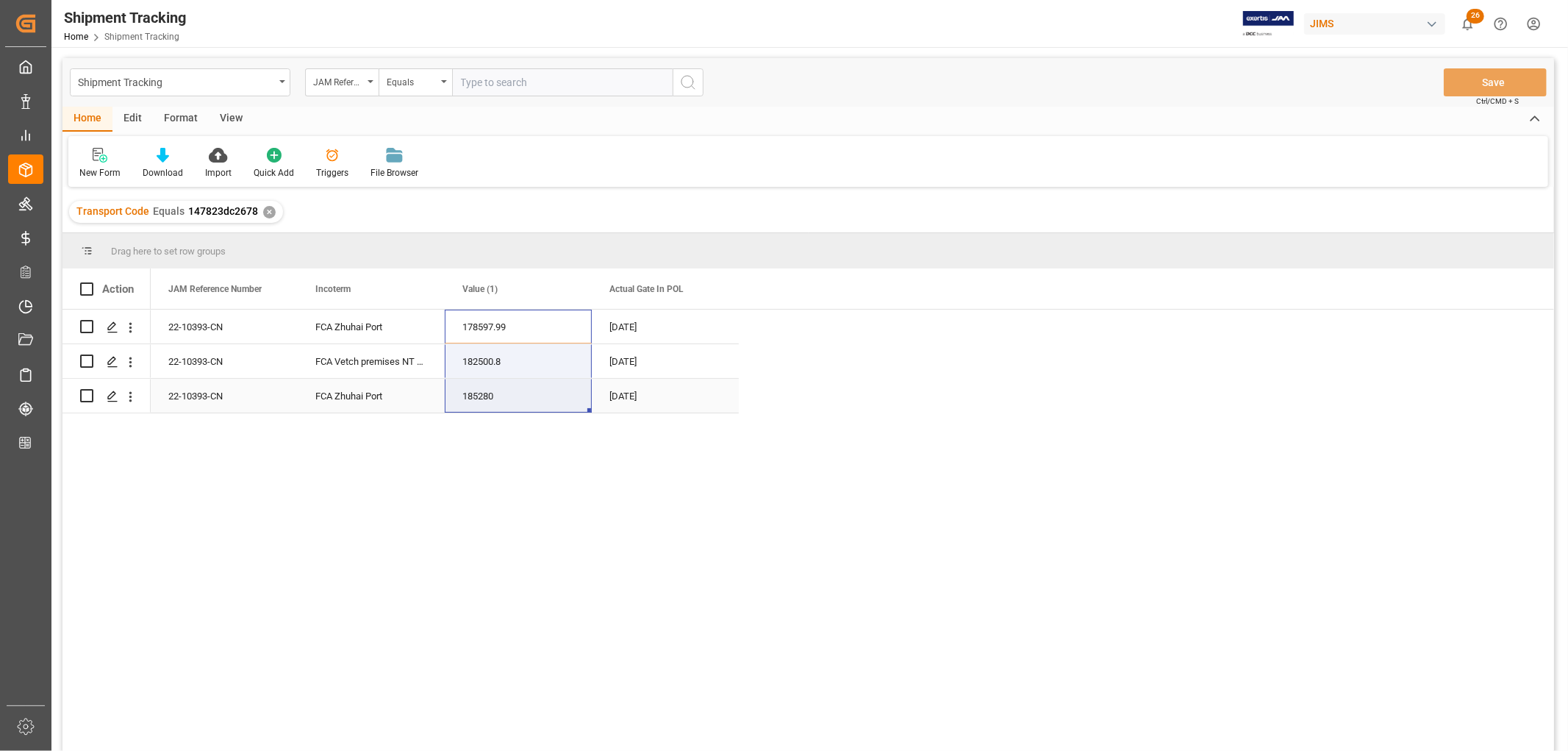
drag, startPoint x: 502, startPoint y: 318, endPoint x: 500, endPoint y: 386, distance: 68.0
click at [500, 386] on div "22-10393-CN FCA Zhuhai Port 178597.99 19-08-2025 22-10393-CN FCA Vetch premises…" at bounding box center [445, 361] width 589 height 104
click at [128, 358] on icon "open menu" at bounding box center [131, 362] width 16 height 16
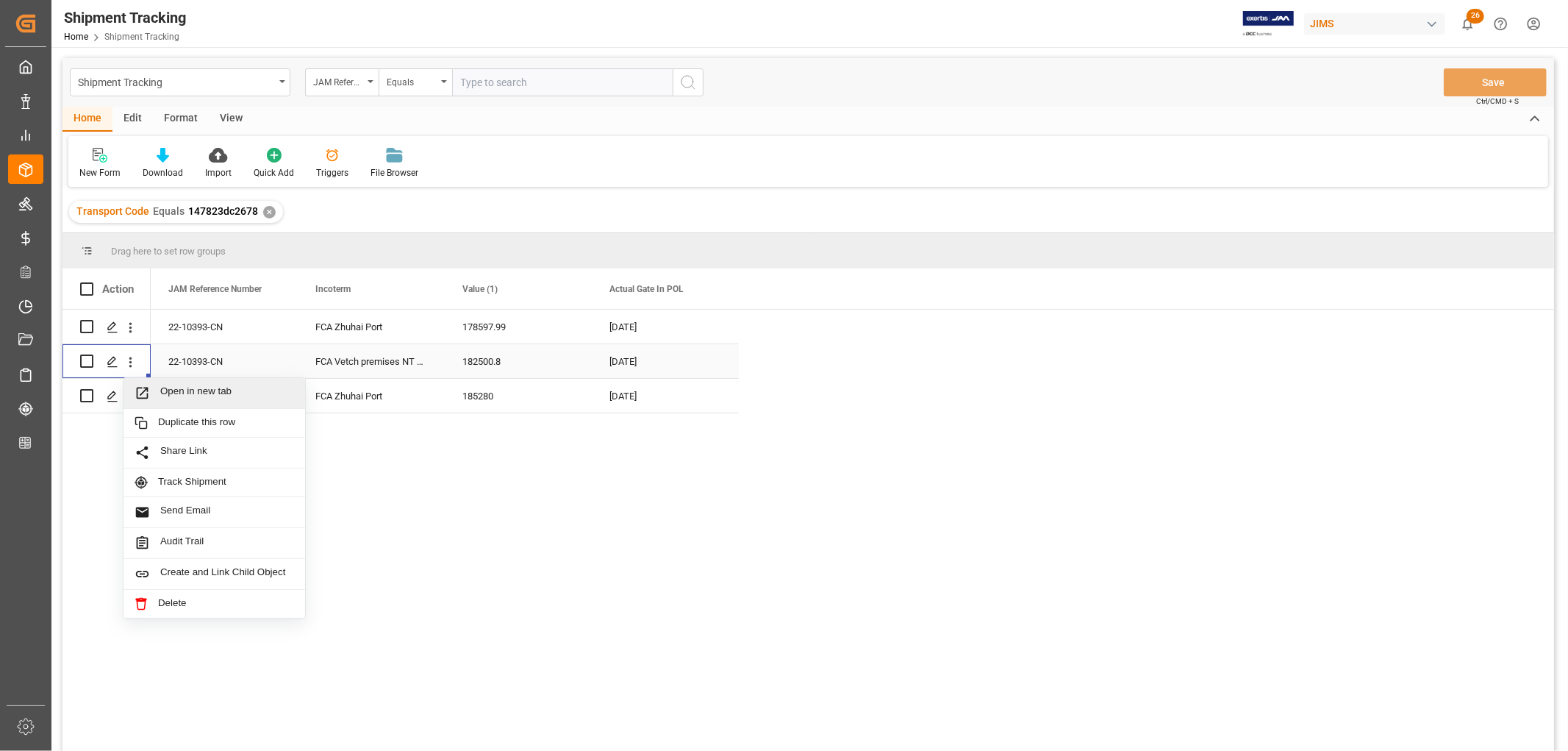
click at [181, 391] on span "Open in new tab" at bounding box center [227, 394] width 134 height 16
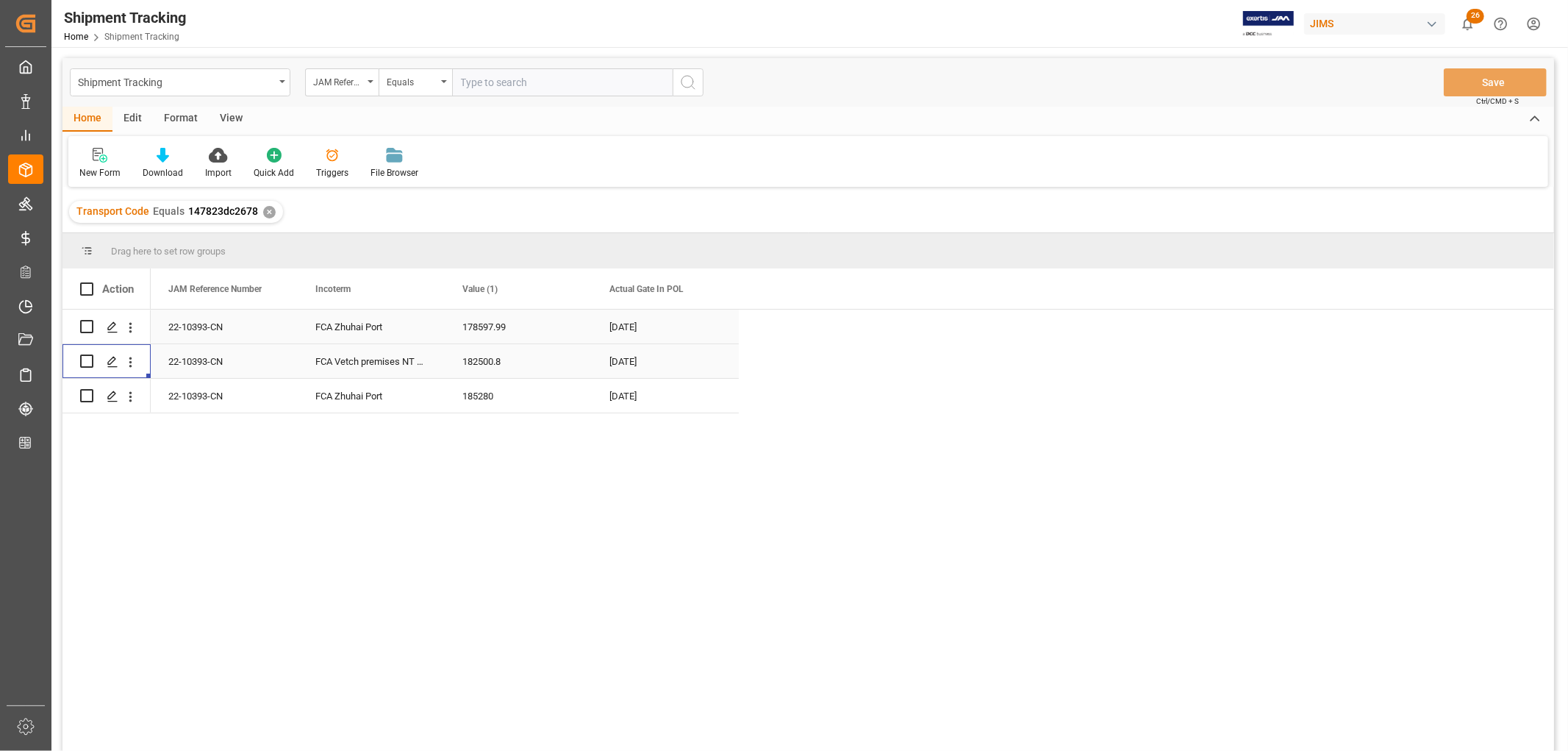
click at [366, 327] on div "FCA Zhuhai Port" at bounding box center [371, 326] width 147 height 34
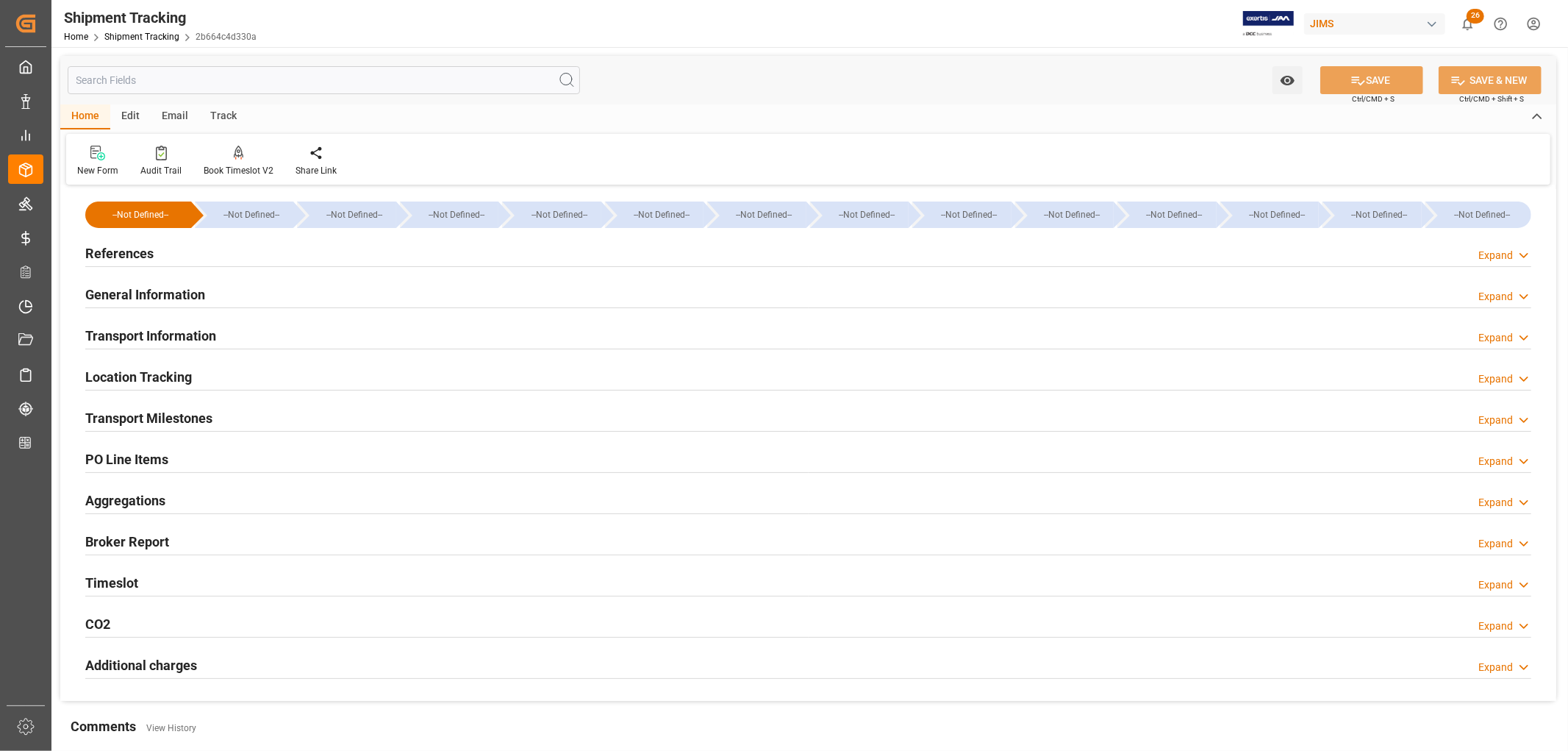
click at [126, 461] on h2 "PO Line Items" at bounding box center [126, 459] width 83 height 20
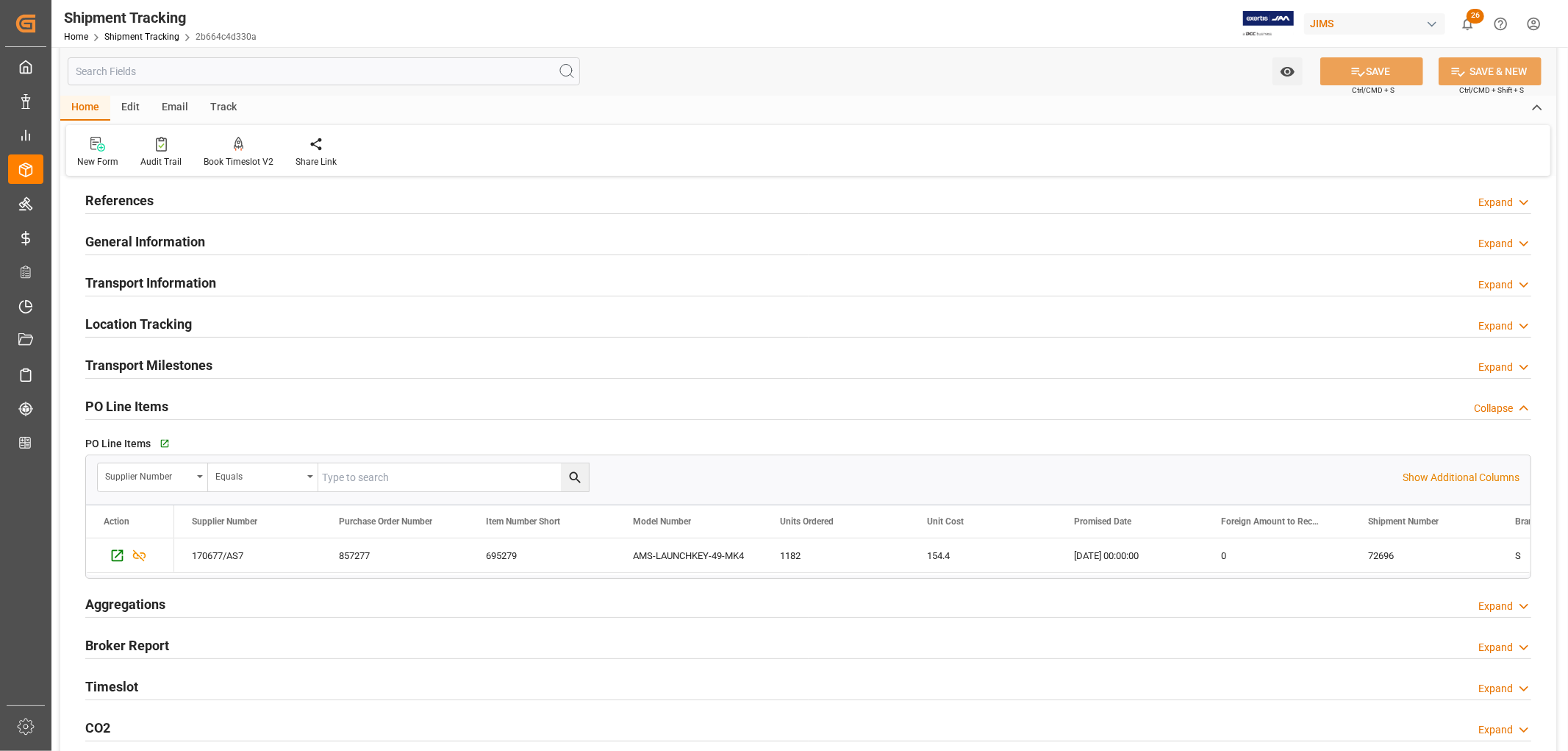
scroll to position [82, 0]
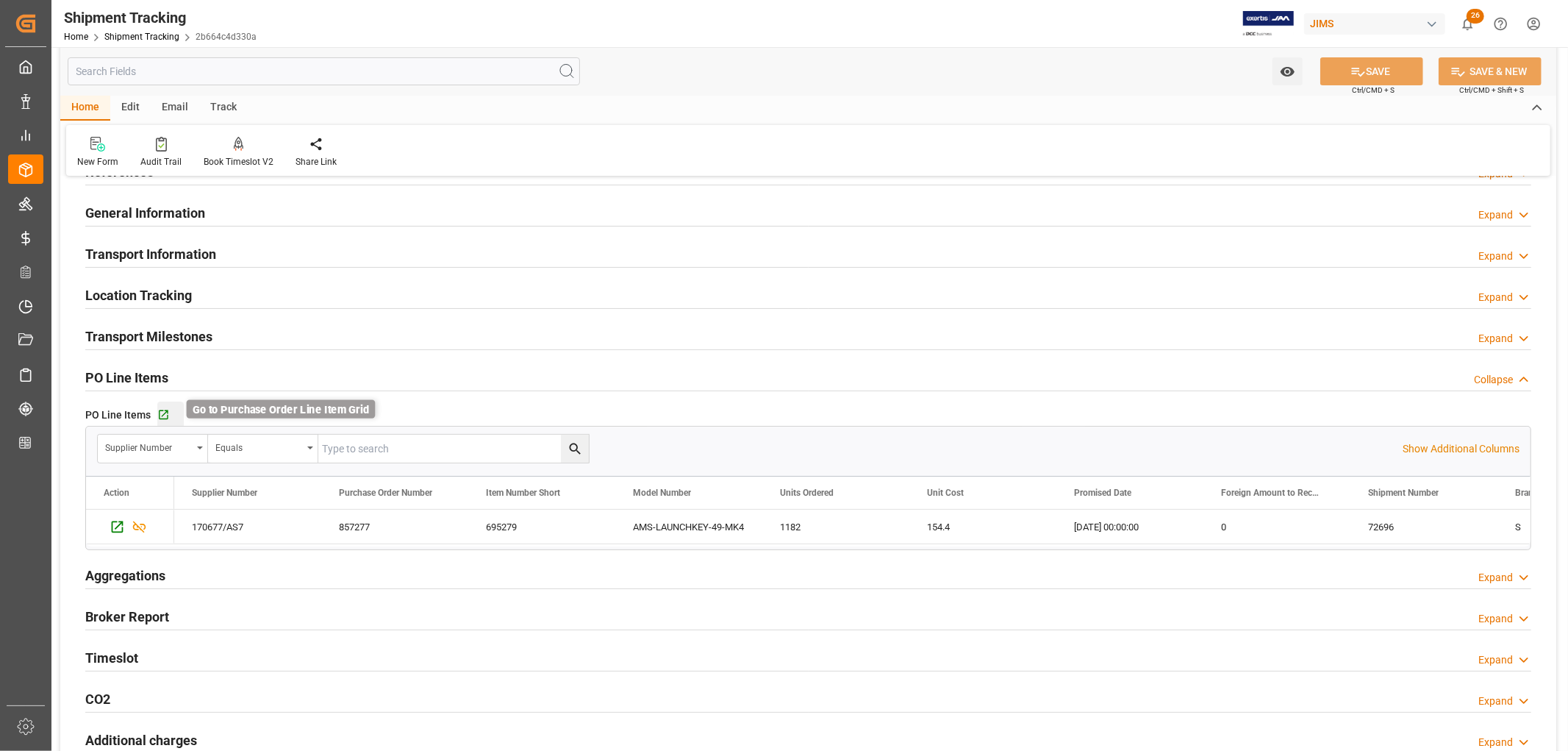
click at [162, 413] on icon "button" at bounding box center [163, 415] width 12 height 12
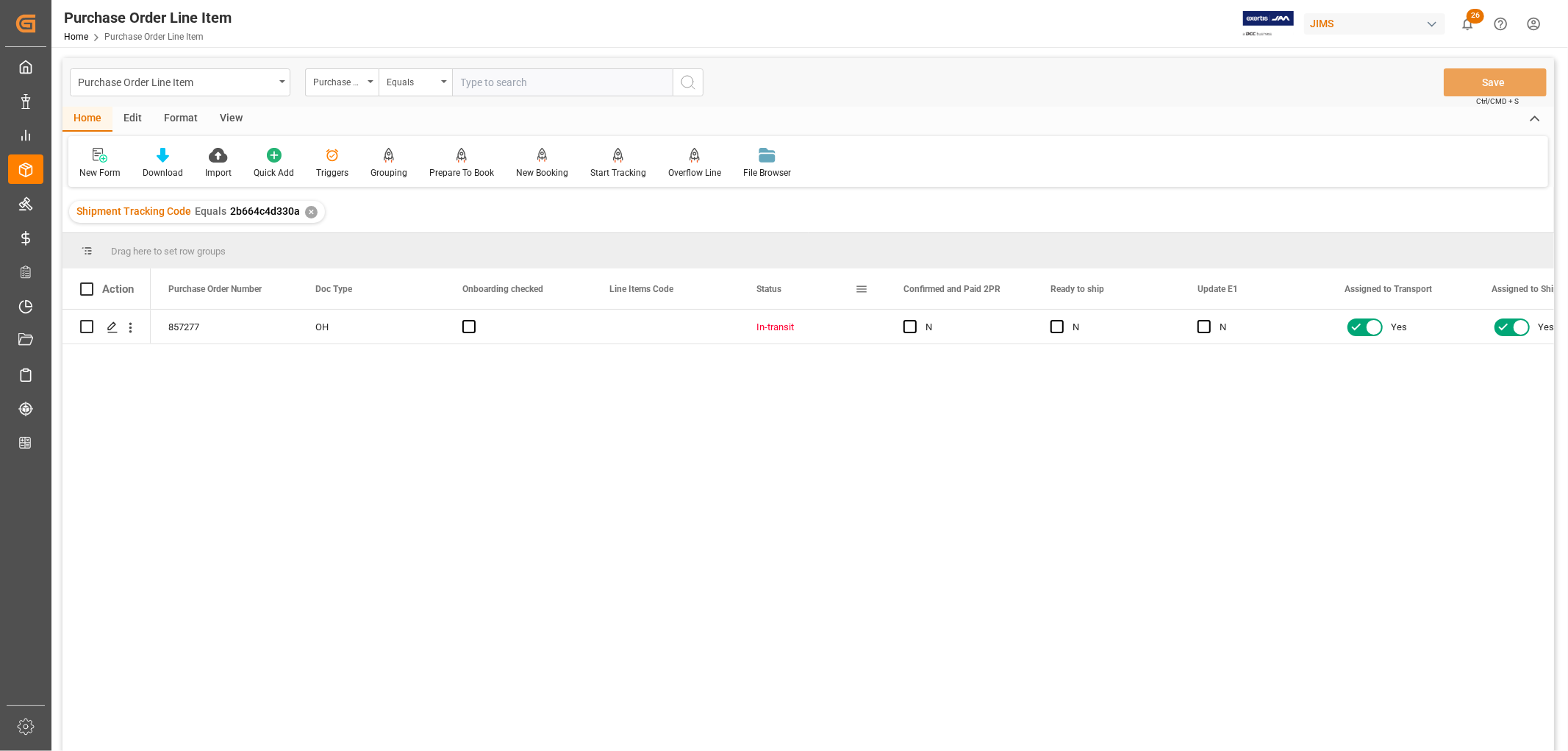
click at [861, 289] on span at bounding box center [861, 288] width 13 height 13
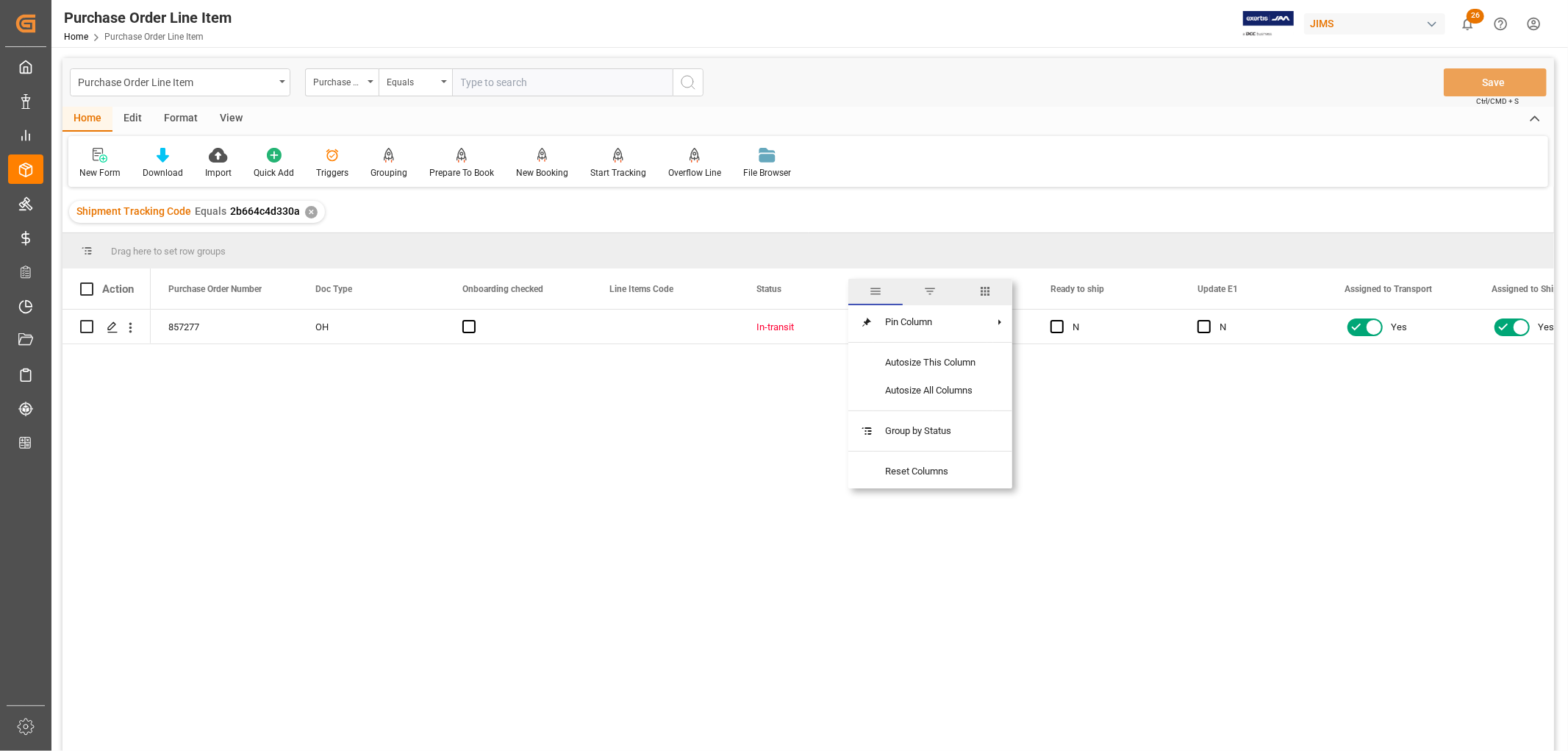
click at [984, 285] on span "columns" at bounding box center [985, 291] width 13 height 13
click at [869, 323] on input "Toggle Select All Columns" at bounding box center [863, 328] width 13 height 13
checkbox input "false"
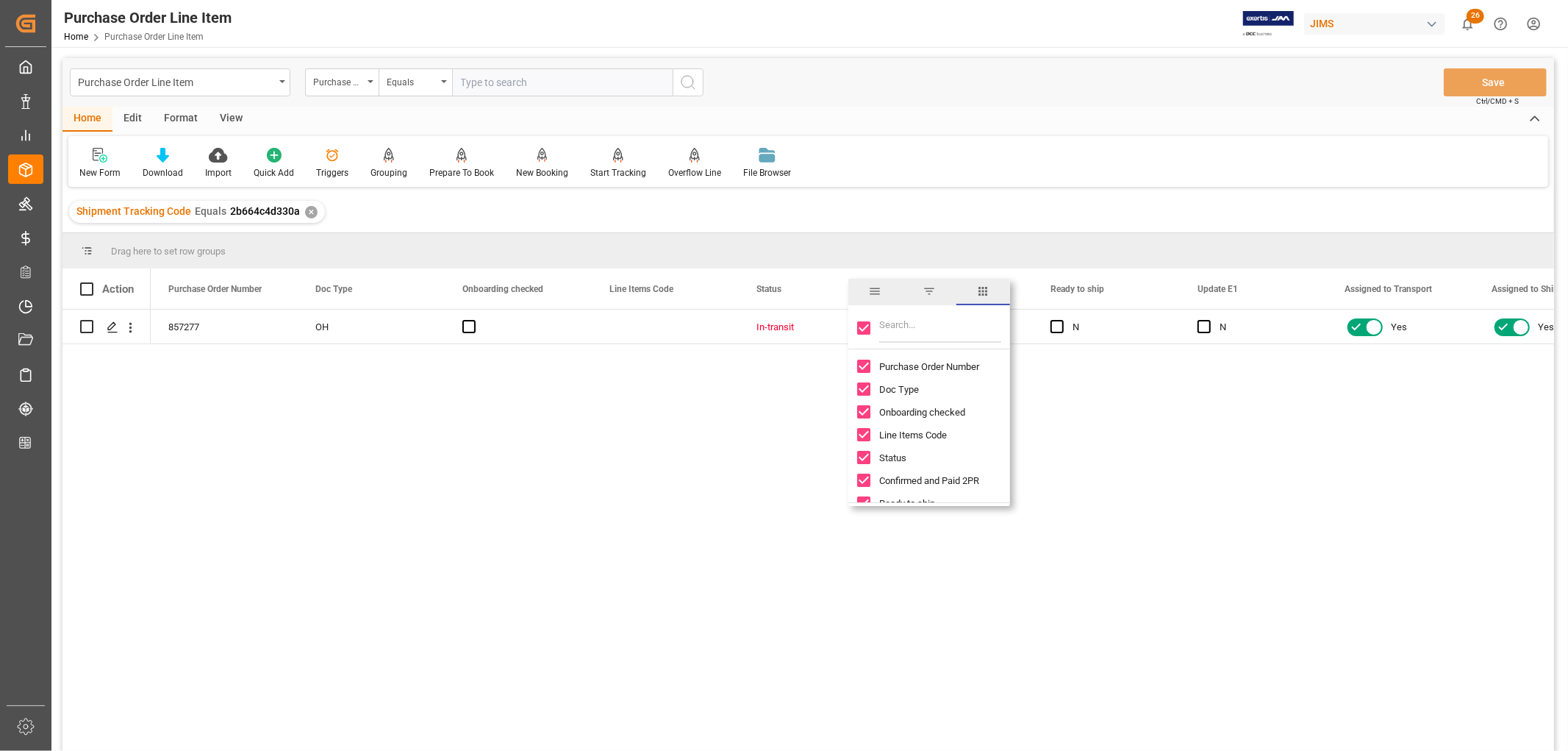
checkbox input "false"
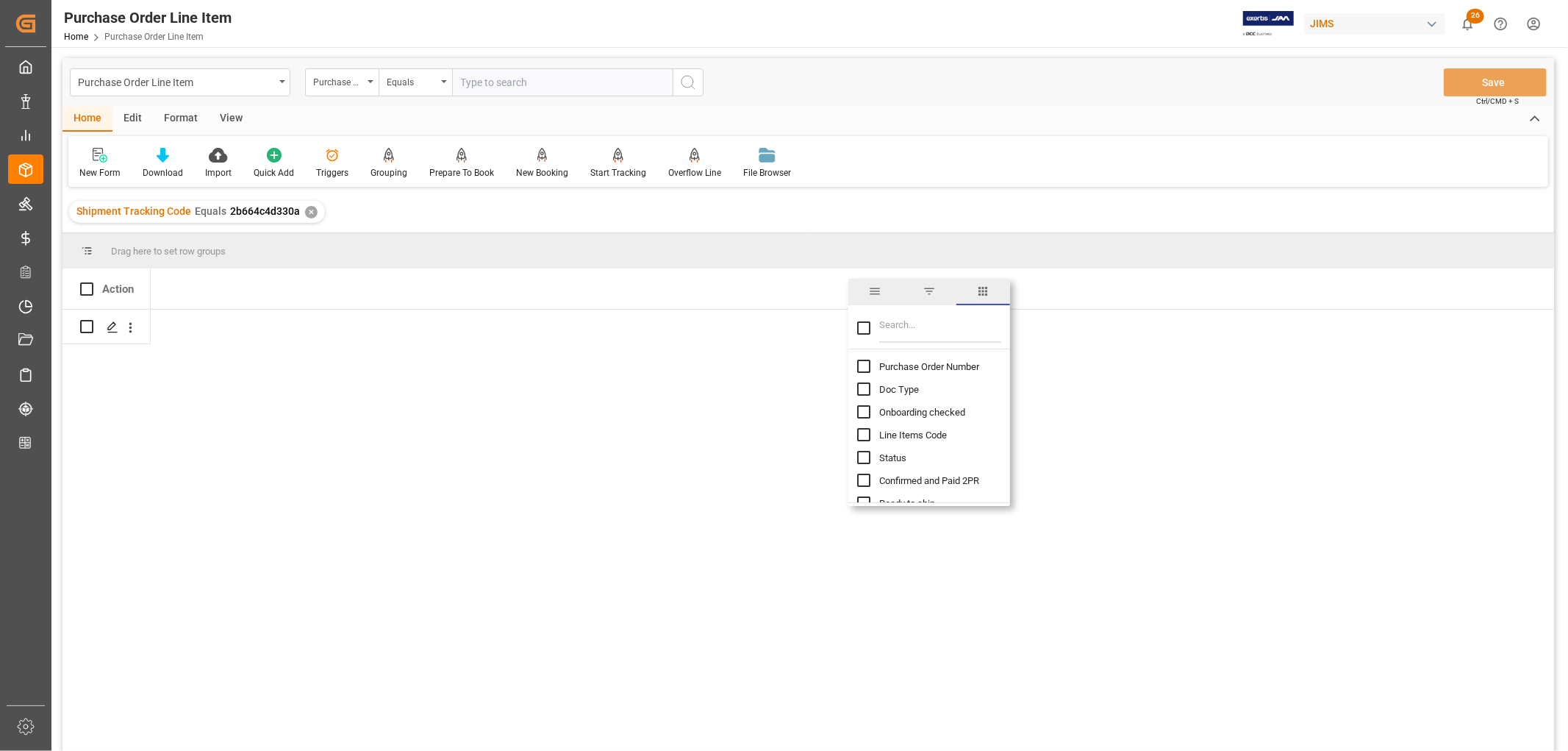
click at [864, 366] on input "Purchase Order Number column toggle visibility (hidden)" at bounding box center [863, 365] width 13 height 13
checkbox input "true"
checkbox input "false"
click at [912, 326] on input "Filter Columns Input" at bounding box center [940, 328] width 122 height 29
type input "incoter"
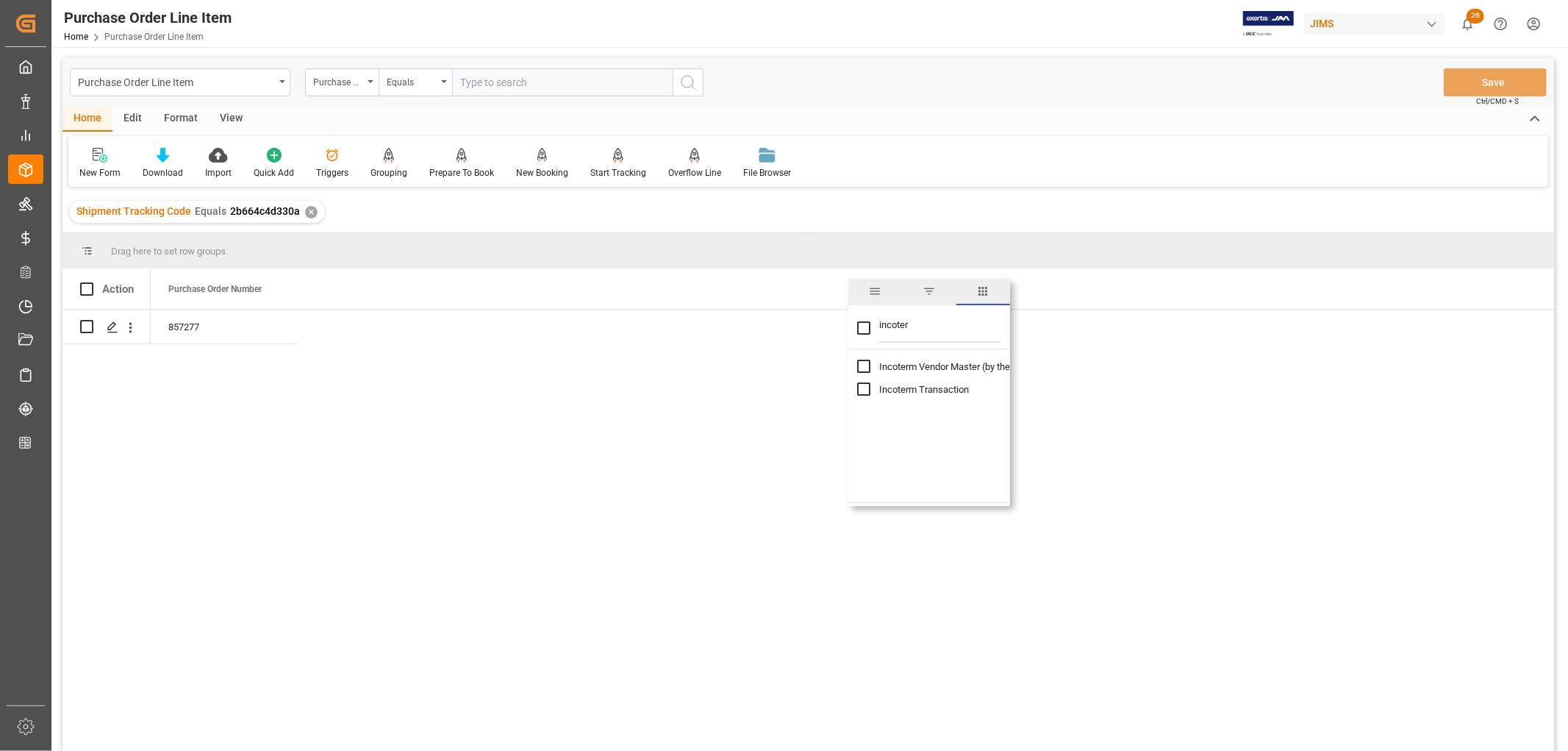
click at [863, 365] on input "Incoterm Vendor Master (by the supplier) column toggle visibility (hidden)" at bounding box center [863, 365] width 13 height 13
checkbox input "true"
checkbox input "false"
click at [863, 390] on input "Incoterm Transaction column toggle visibility (hidden)" at bounding box center [863, 388] width 13 height 13
checkbox input "true"
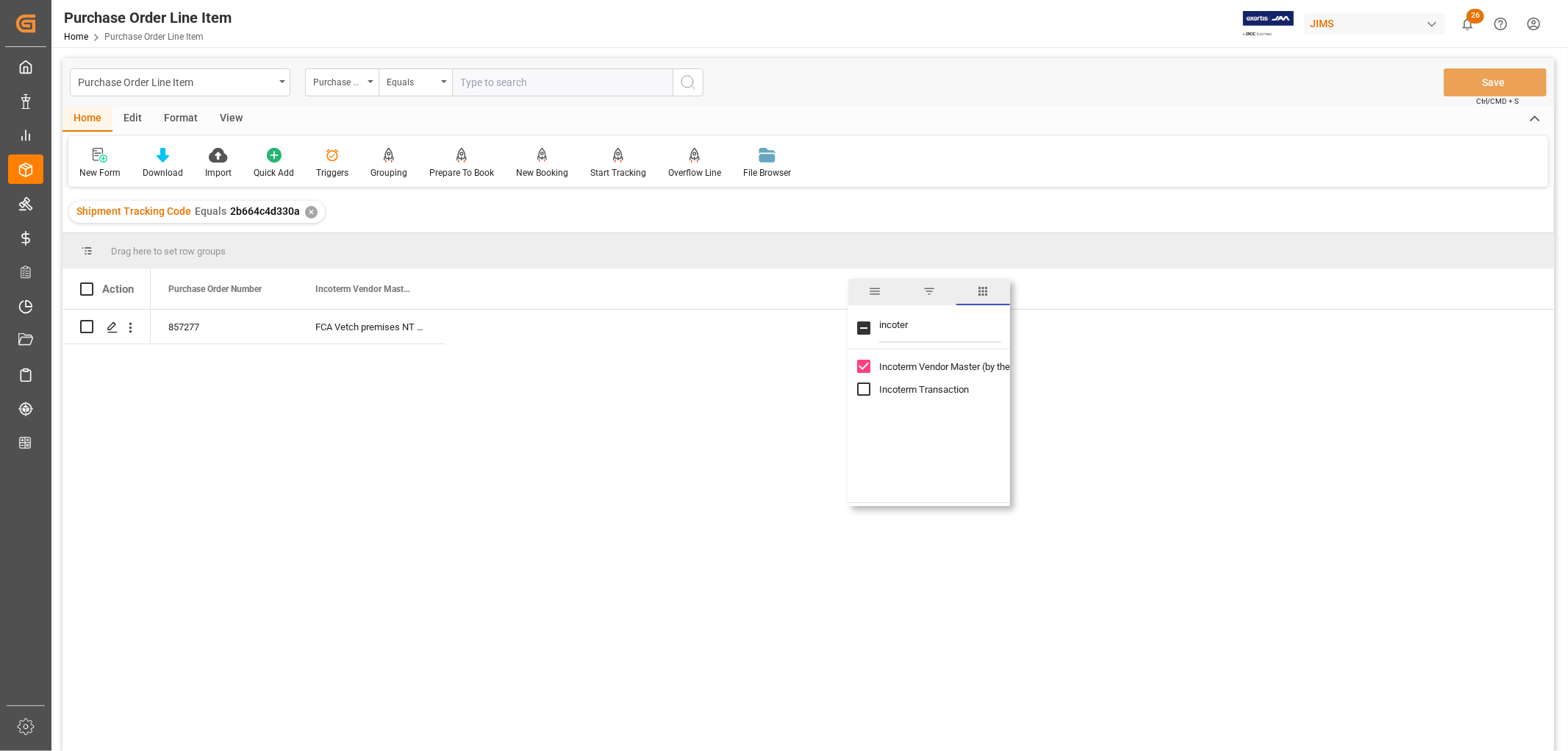
checkbox input "true"
click at [549, 328] on div "Press SPACE to select this row." at bounding box center [517, 326] width 147 height 34
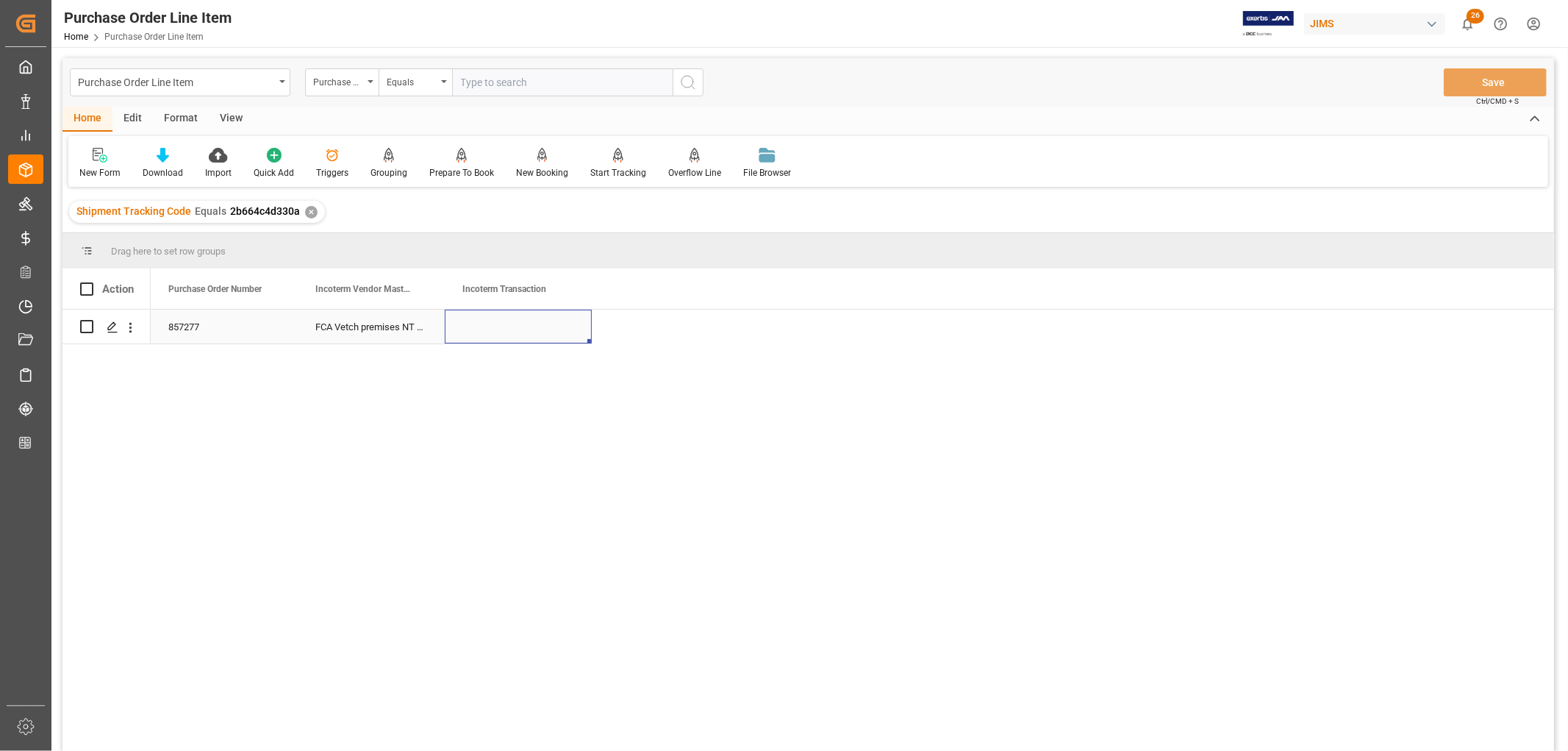
click at [548, 328] on div "Press SPACE to select this row." at bounding box center [517, 326] width 147 height 34
click at [502, 336] on input "Press SPACE to select this row." at bounding box center [518, 336] width 124 height 28
paste input "FCA Zhuhai Port"
type input "FCA Zhuhai Port"
click at [383, 332] on div "FCA Vetch premises NT HK" at bounding box center [371, 326] width 147 height 34
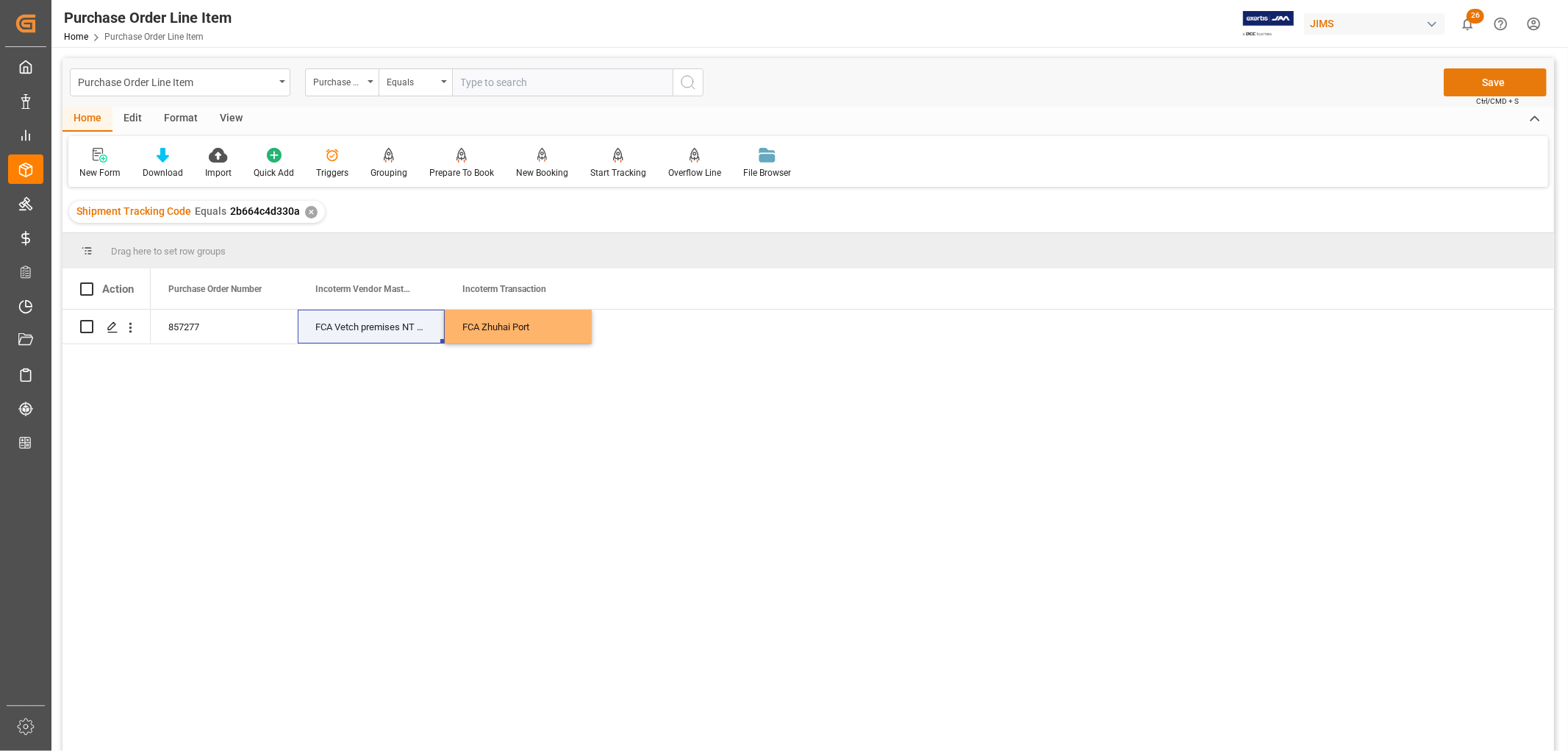
click at [1493, 87] on button "Save" at bounding box center [1495, 83] width 103 height 28
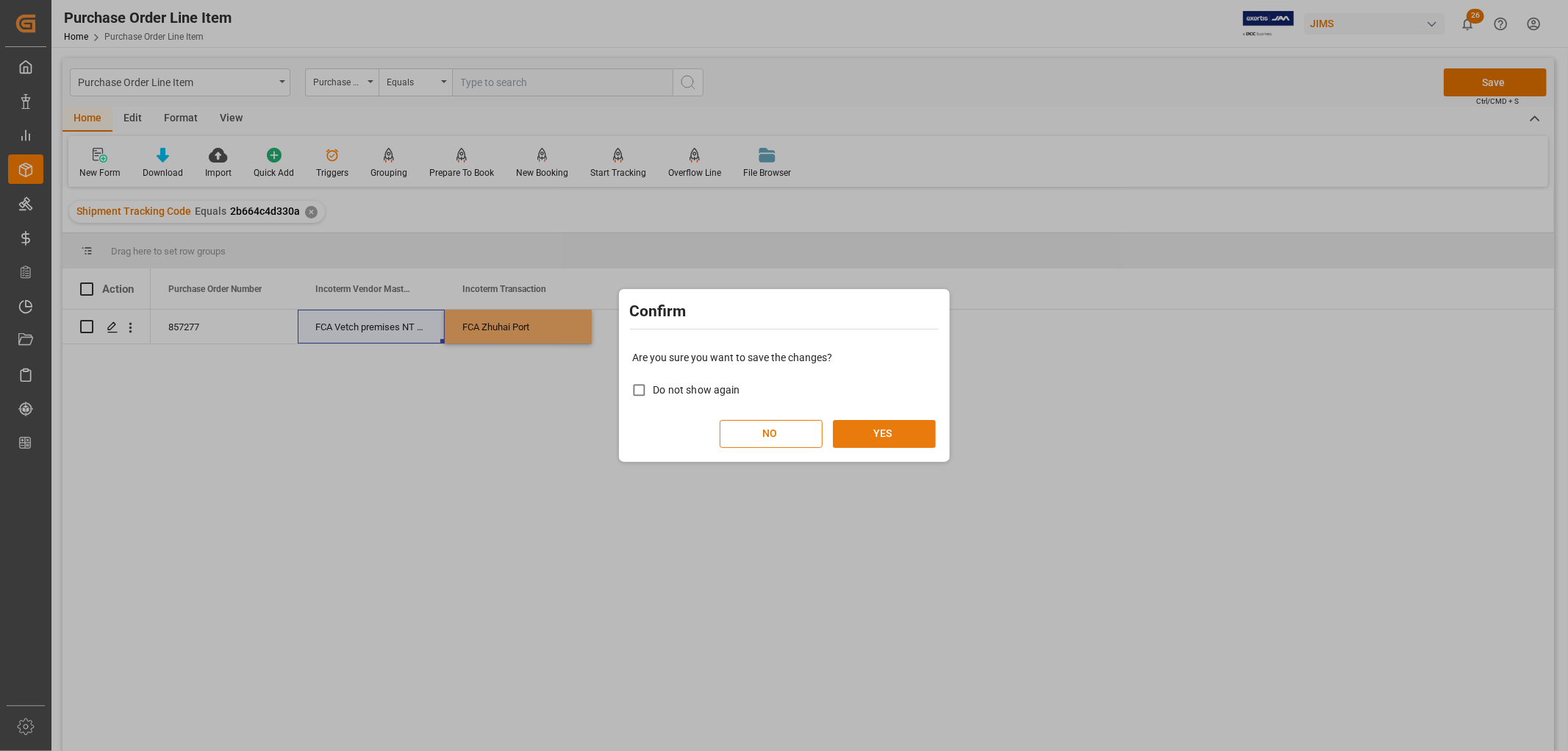
click at [888, 437] on button "YES" at bounding box center [884, 434] width 103 height 28
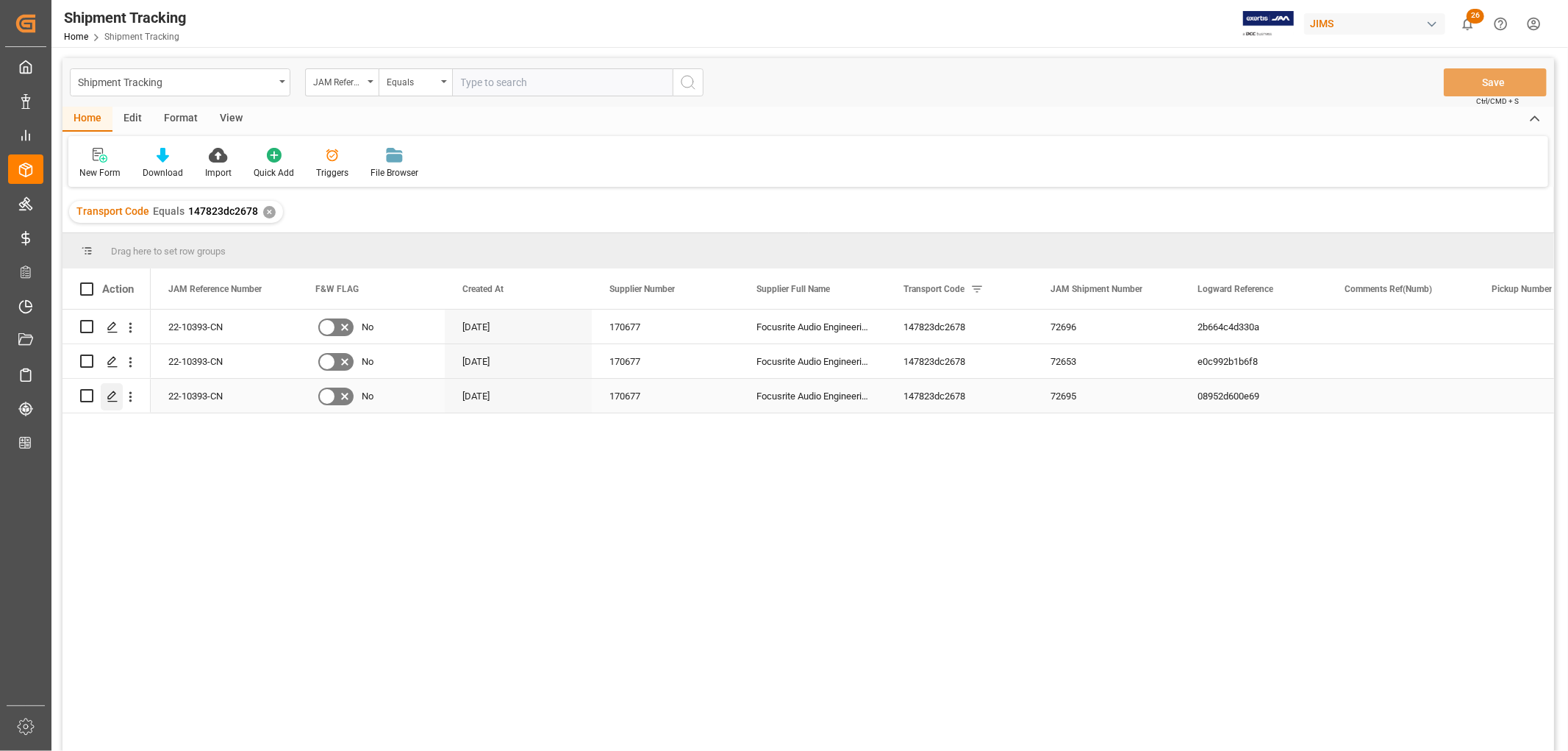
click at [108, 399] on polygon "Press SPACE to select this row." at bounding box center [112, 394] width 7 height 7
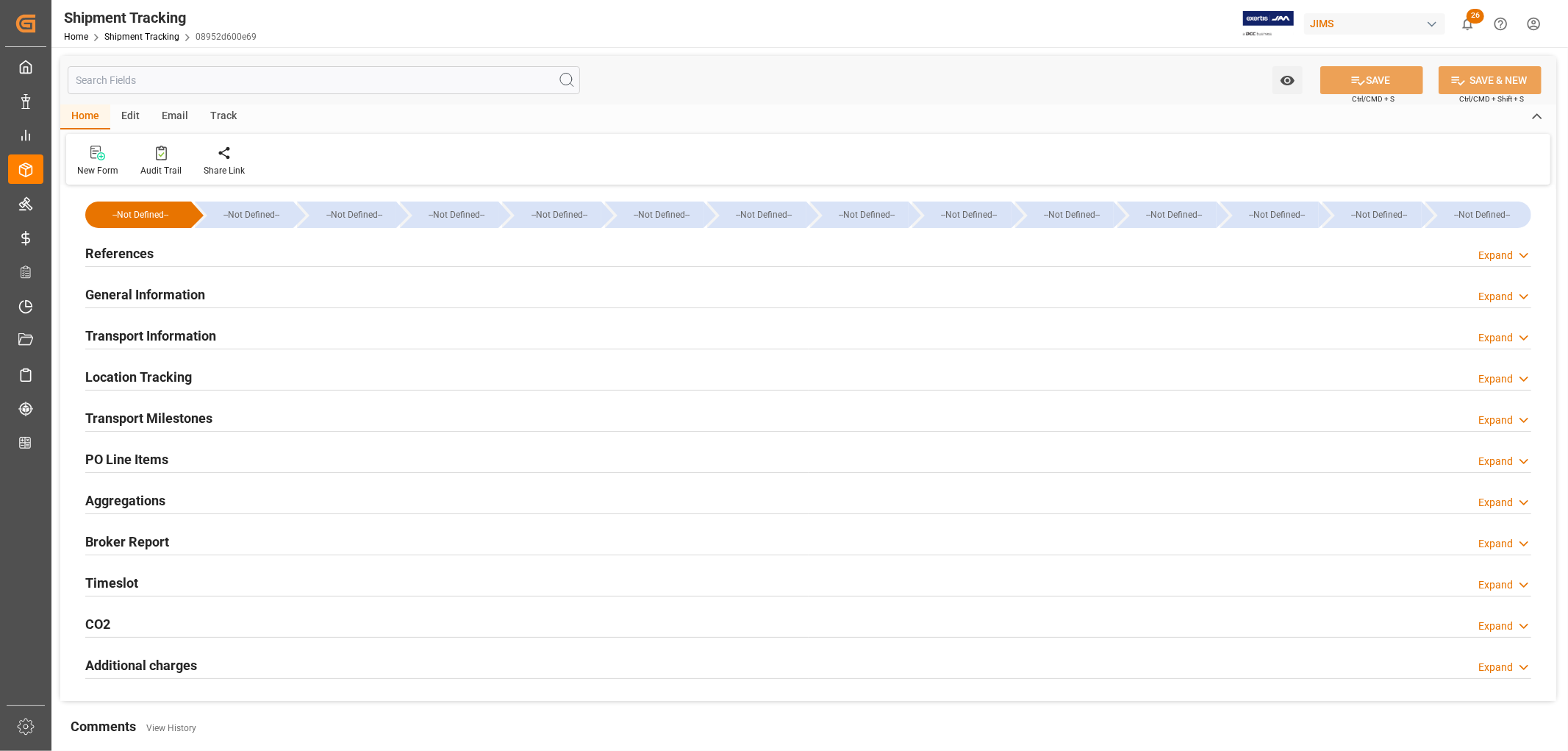
type input "[DATE] 00:00"
type input "[DATE]"
type input "[DATE] 00:00"
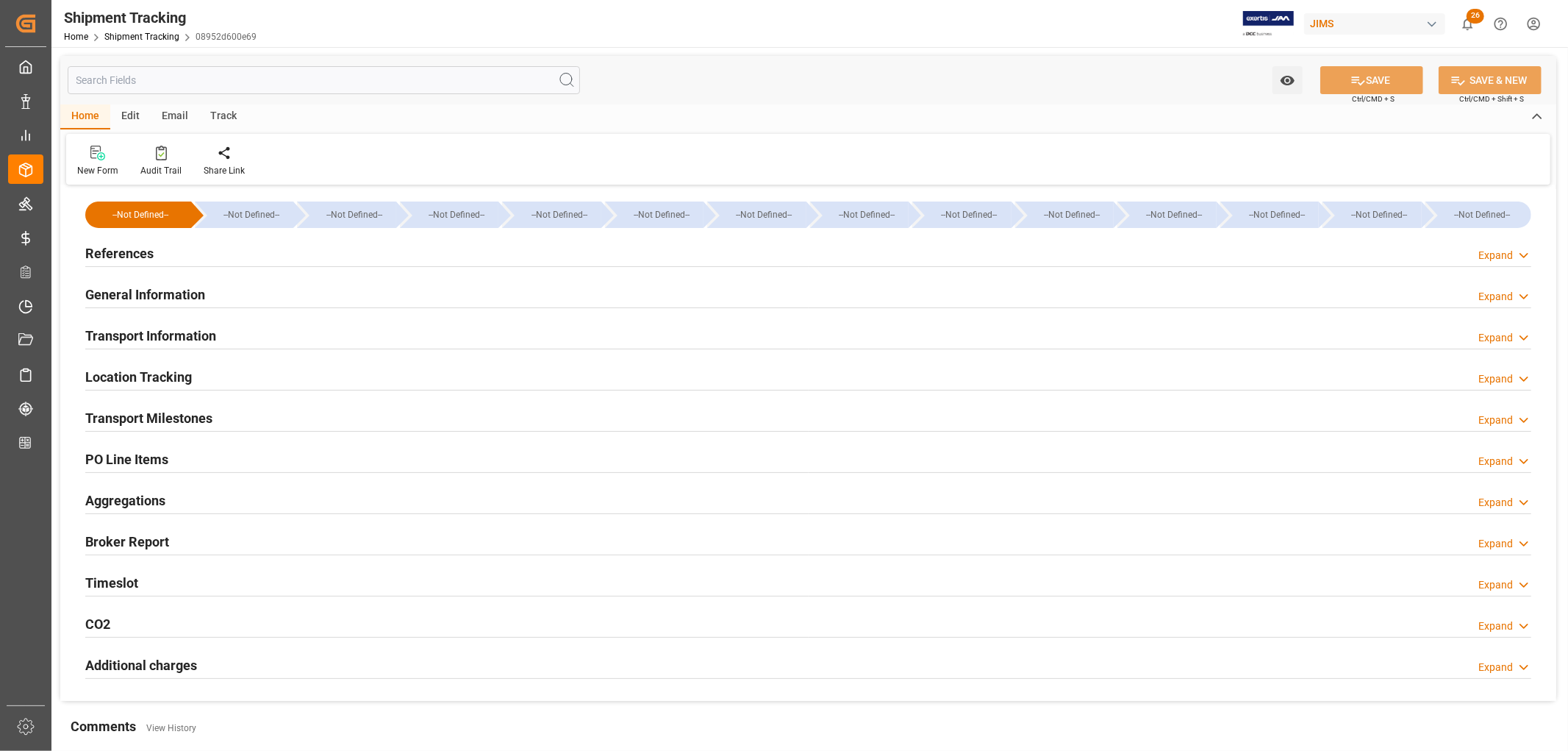
type input "[DATE] 23:59"
type input "[DATE]"
type input "[DATE] 00:00"
click at [170, 419] on h2 "Transport Milestones" at bounding box center [148, 418] width 127 height 20
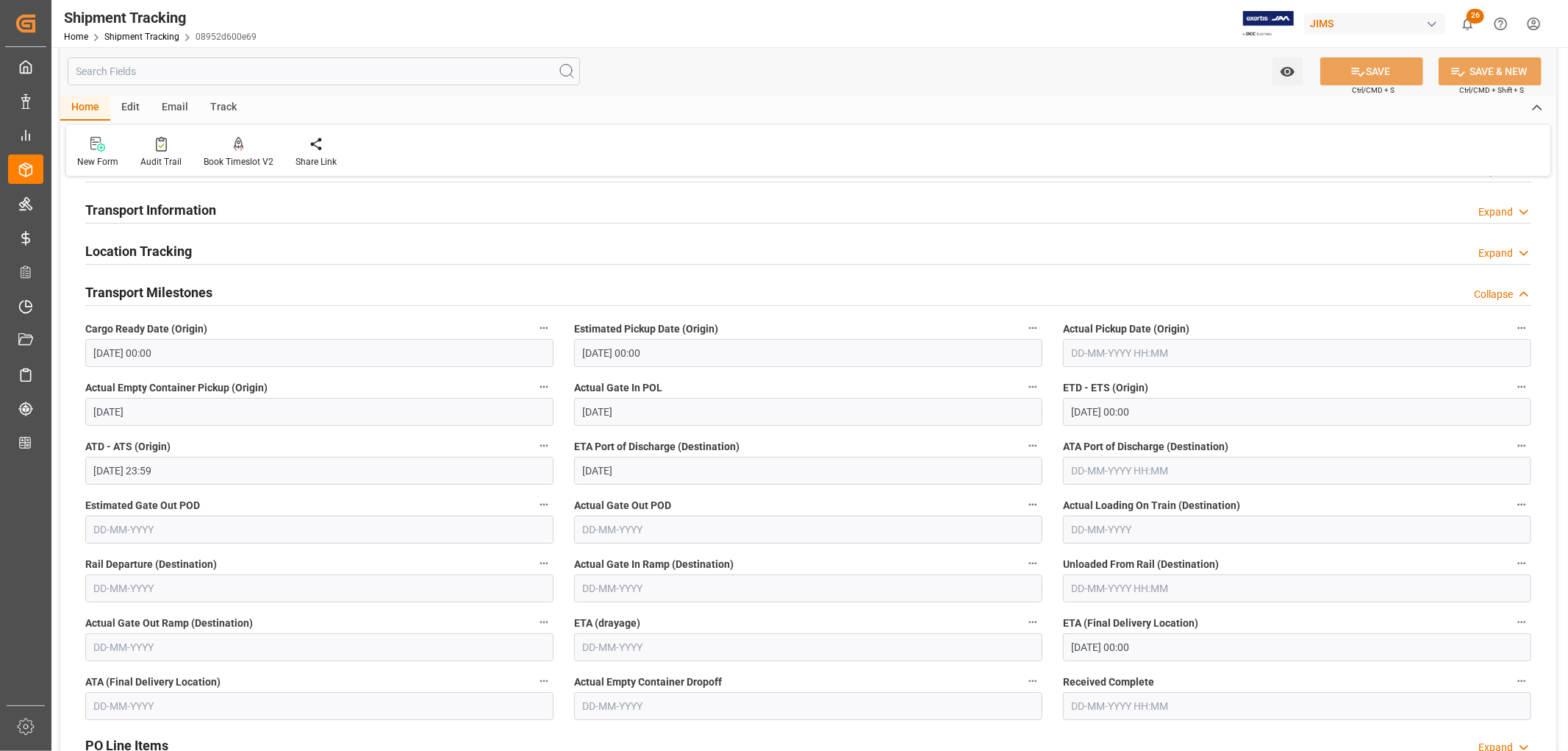
scroll to position [163, 0]
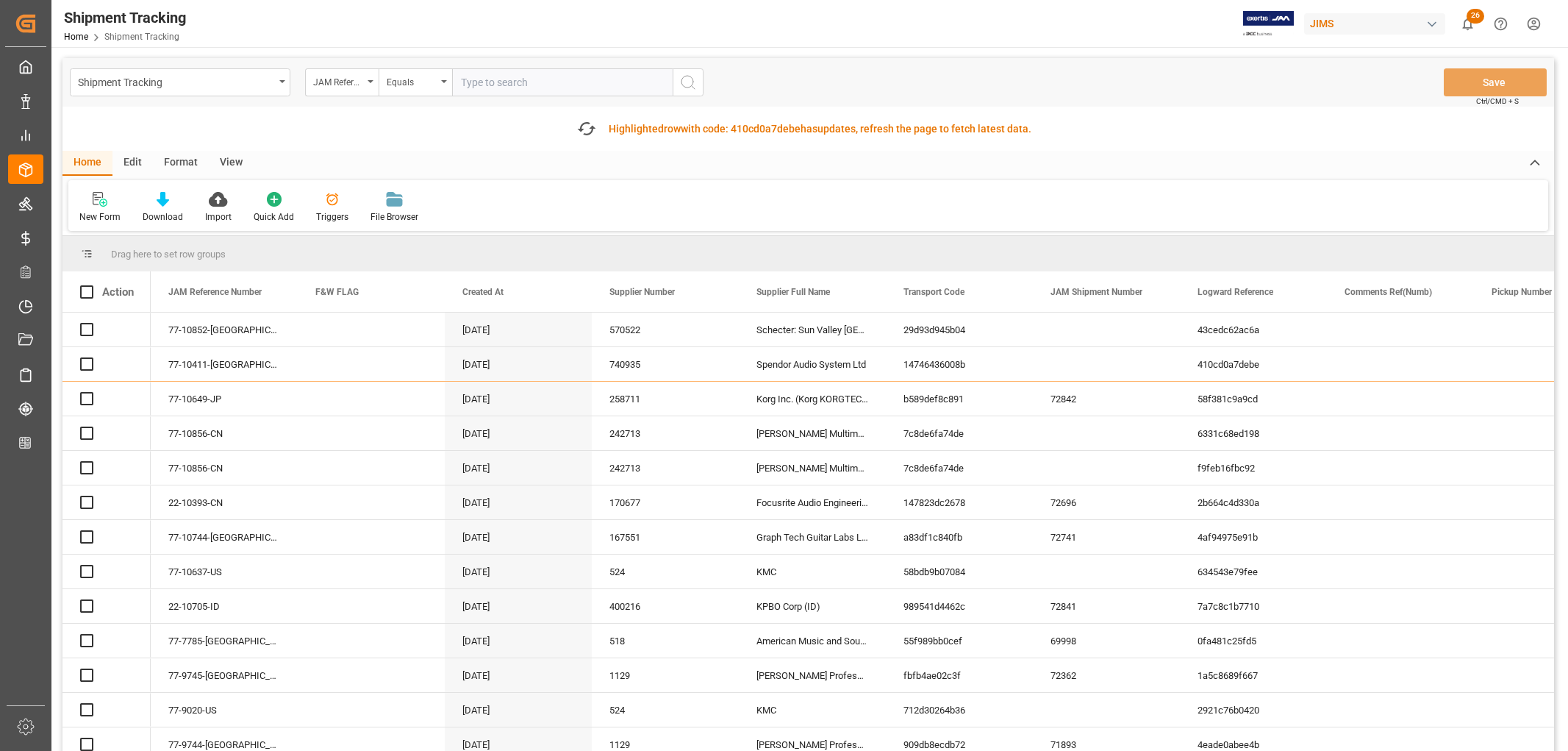
click at [494, 78] on input "text" at bounding box center [562, 83] width 220 height 28
paste input "22-10582-MY"
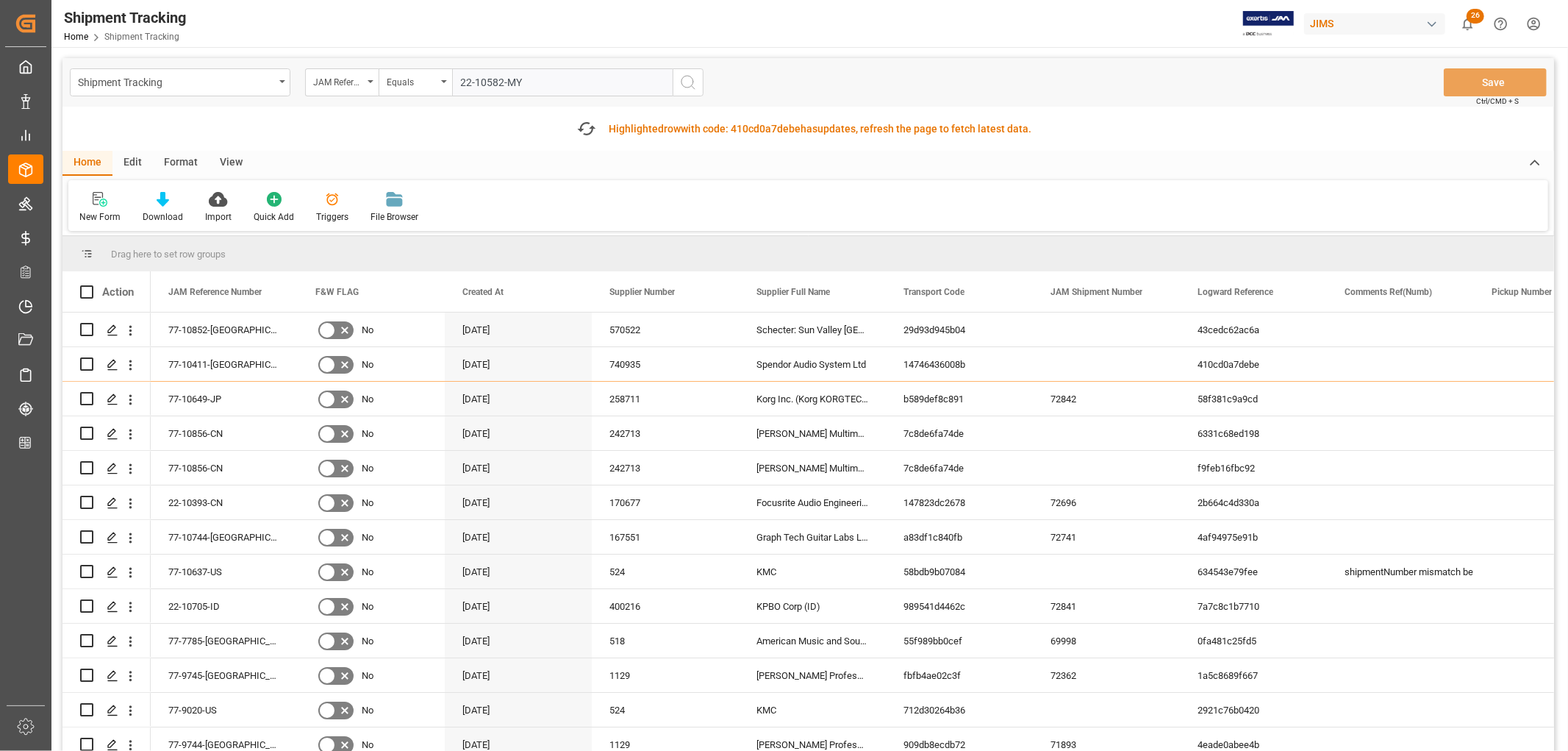
type input "22-10582-MY"
click at [688, 83] on icon "search button" at bounding box center [688, 83] width 18 height 18
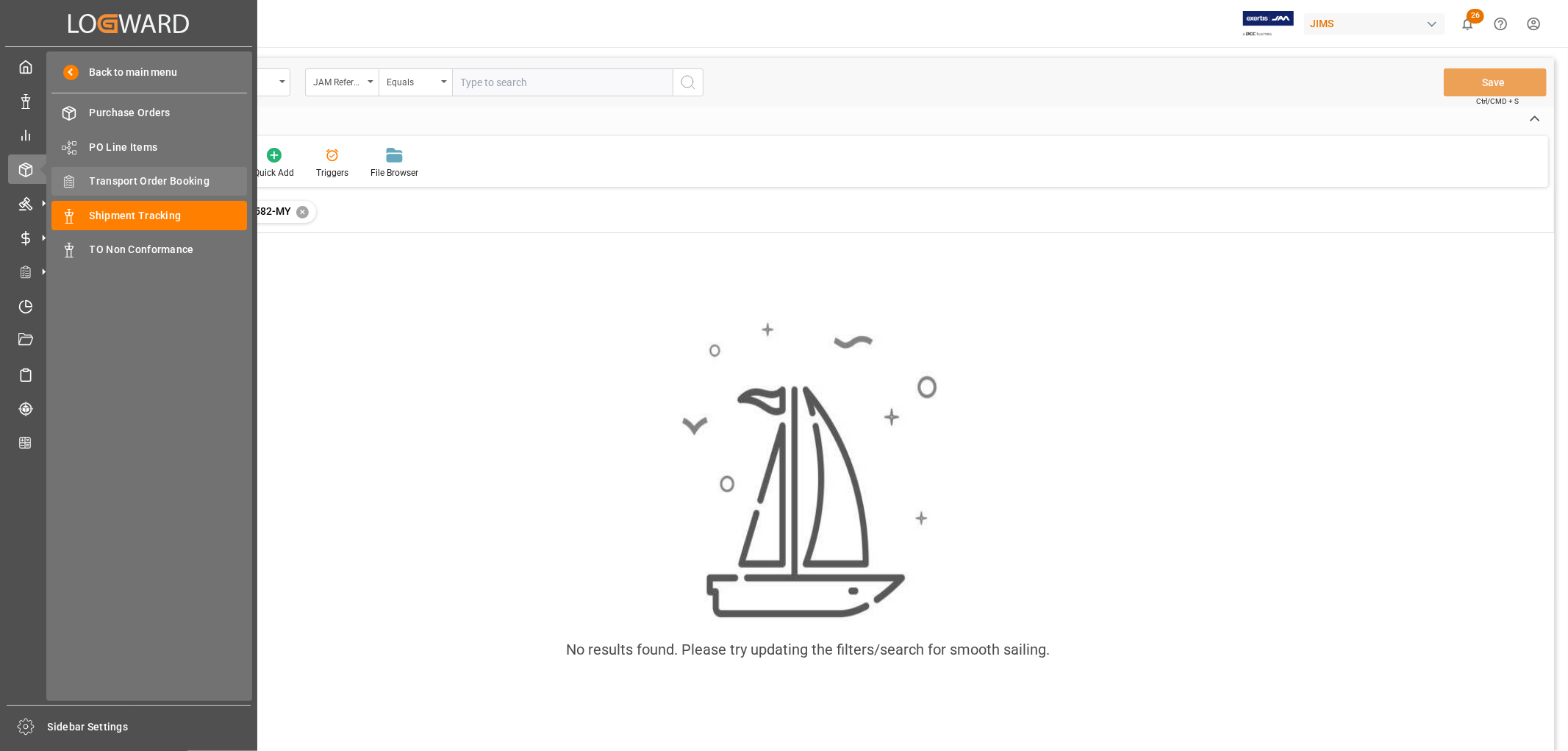
click at [171, 181] on span "Transport Order Booking" at bounding box center [169, 182] width 158 height 16
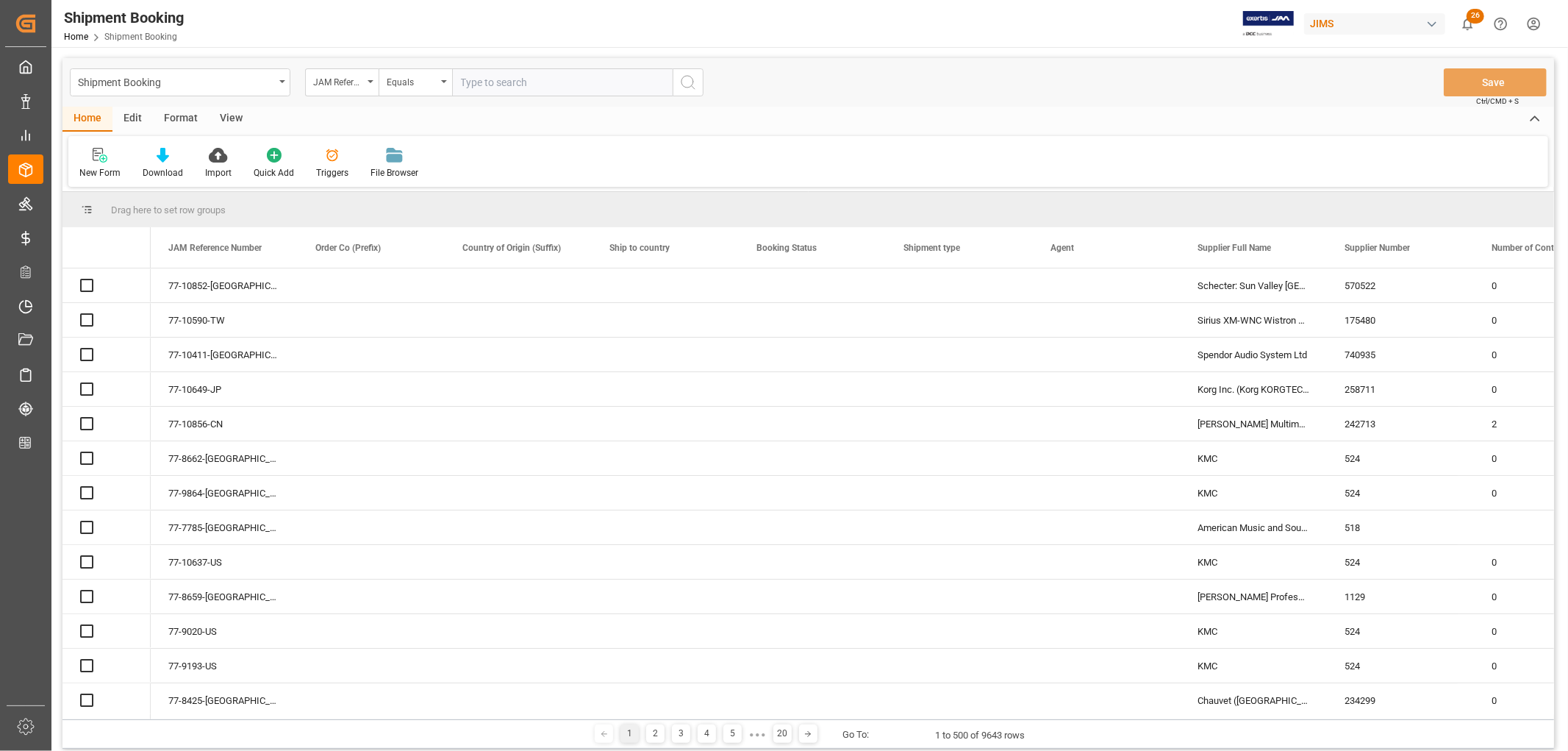
click at [517, 83] on input "text" at bounding box center [562, 83] width 220 height 28
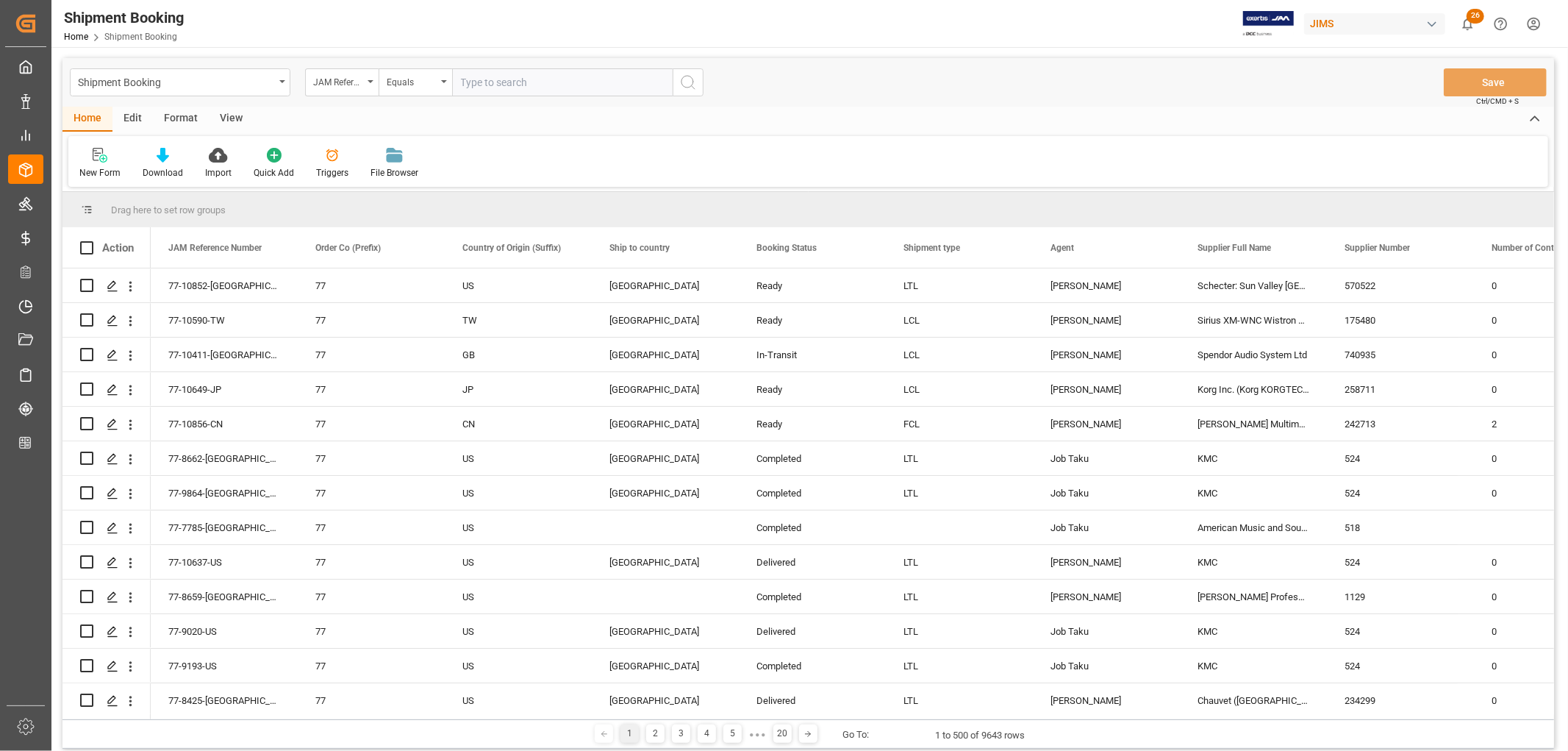
paste input "22-10582-MY"
type input "22-10582-MY"
click at [687, 79] on icon "search button" at bounding box center [688, 83] width 18 height 18
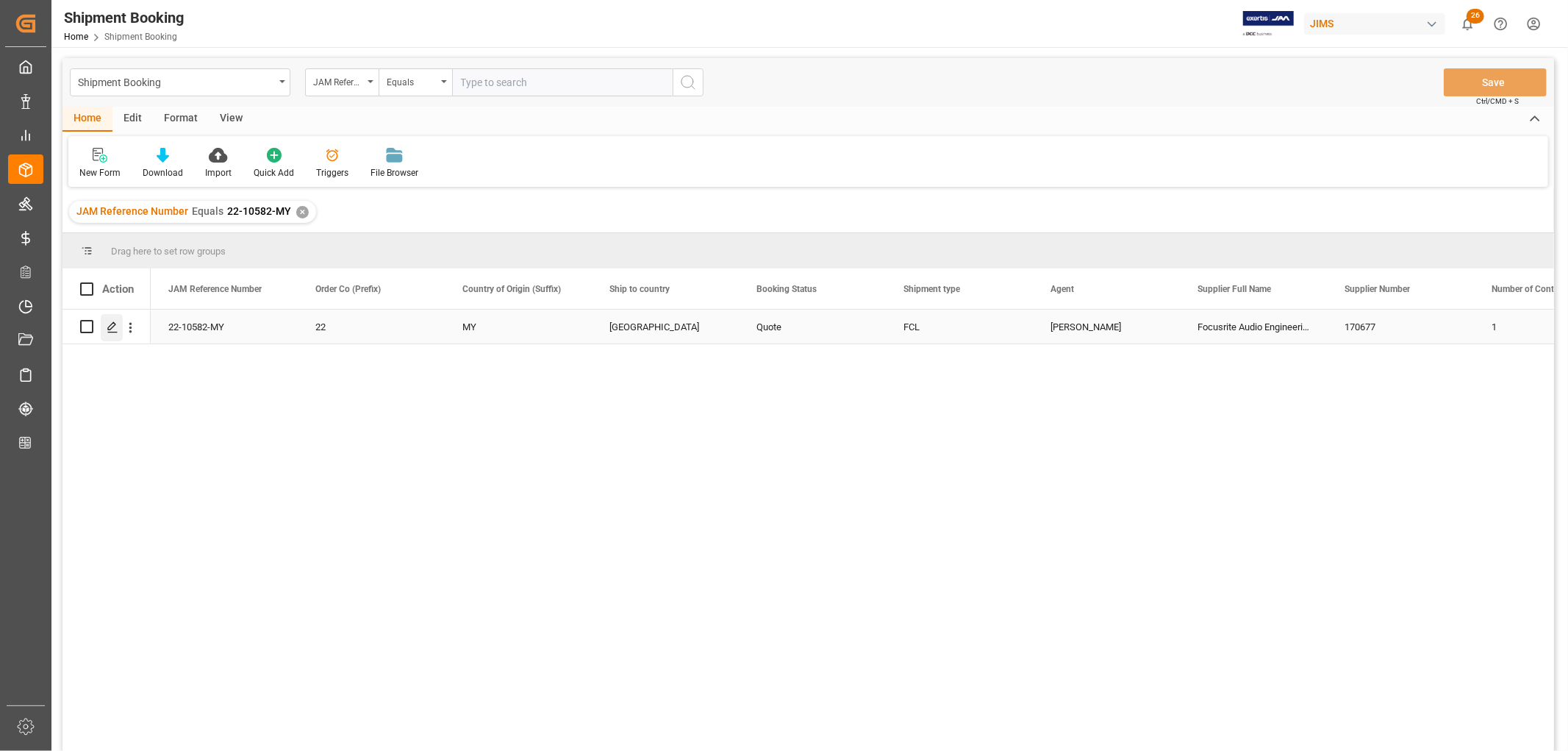
click at [109, 329] on polygon "Press SPACE to select this row." at bounding box center [112, 326] width 7 height 7
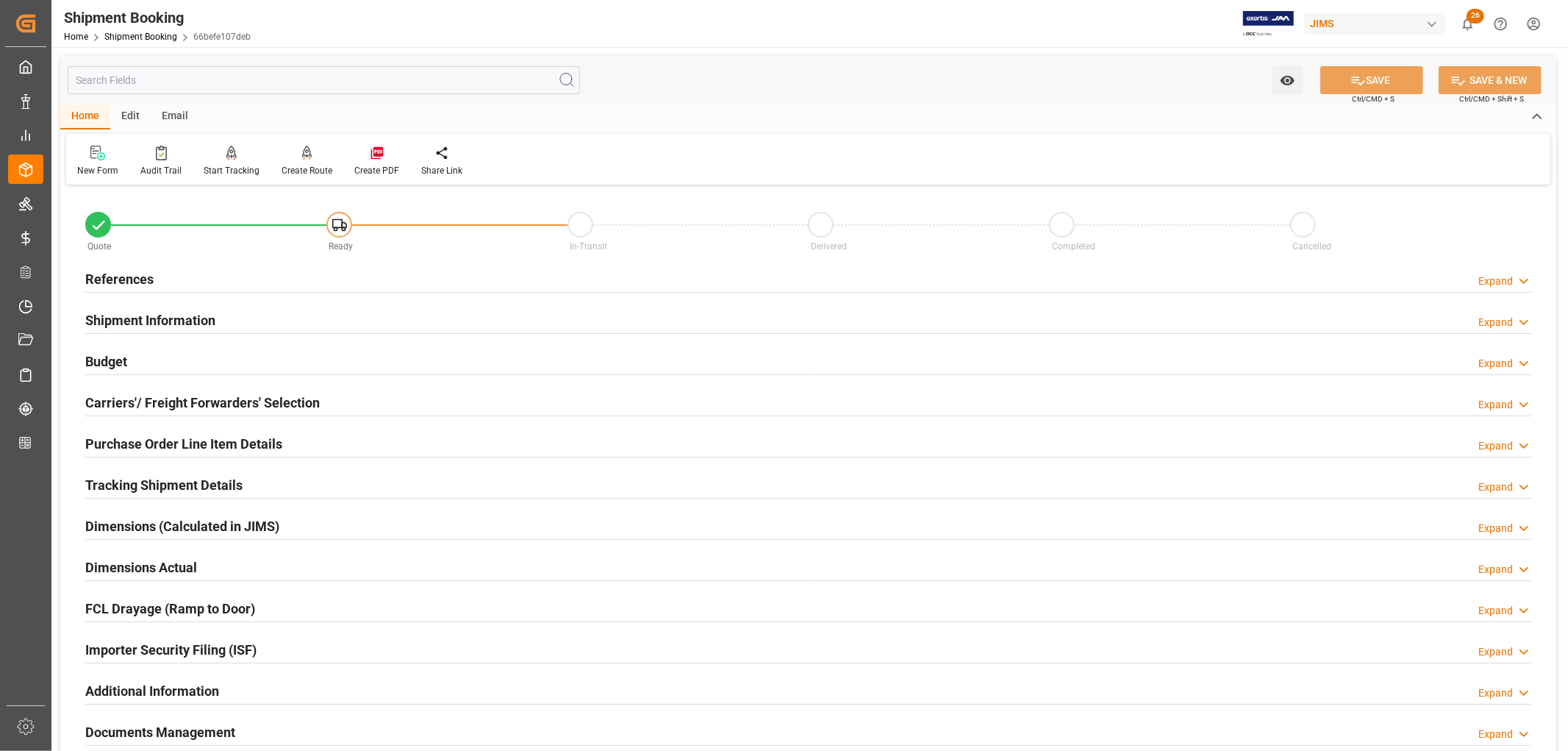
click at [180, 488] on h2 "Tracking Shipment Details" at bounding box center [163, 485] width 157 height 20
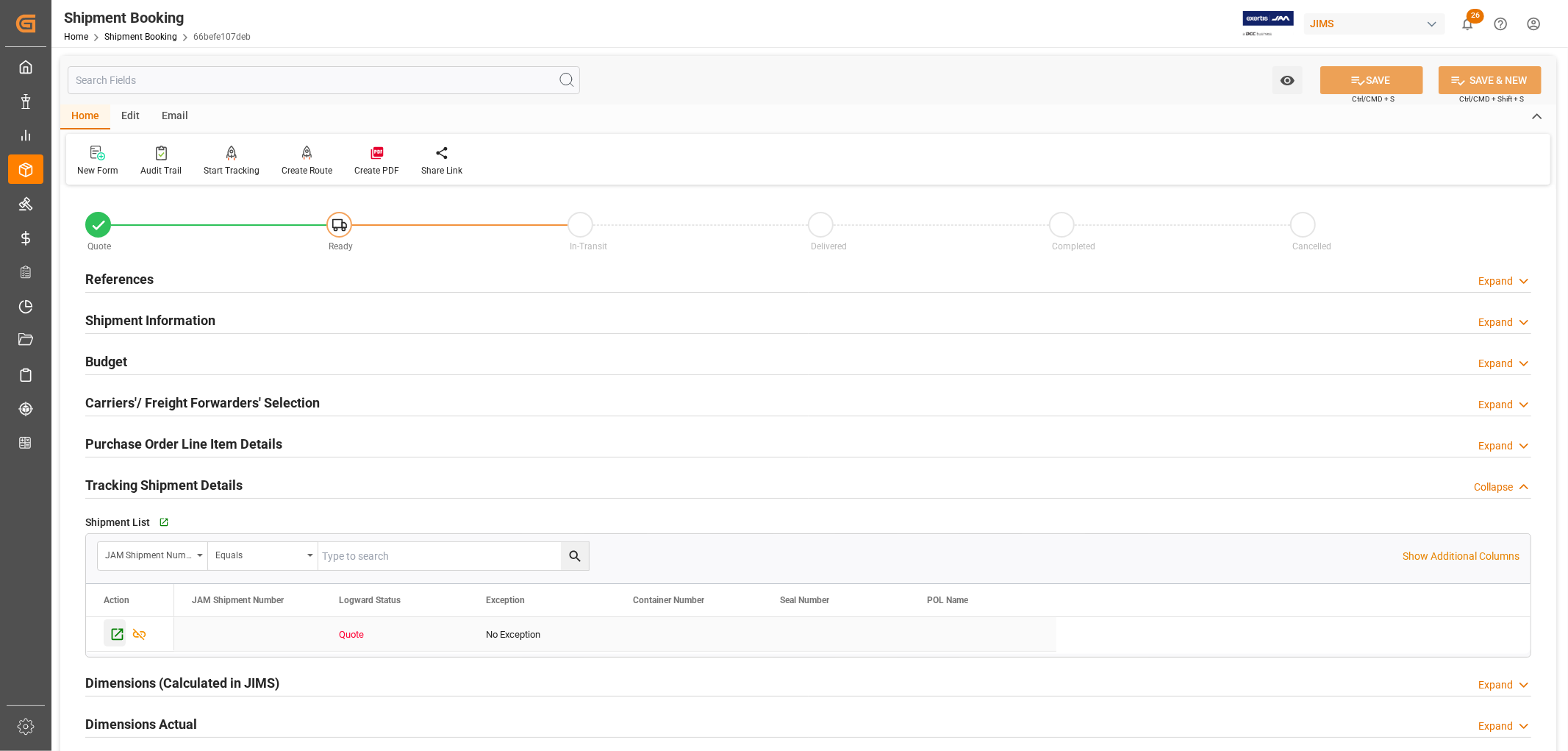
click at [119, 639] on icon "Press SPACE to select this row." at bounding box center [117, 634] width 11 height 11
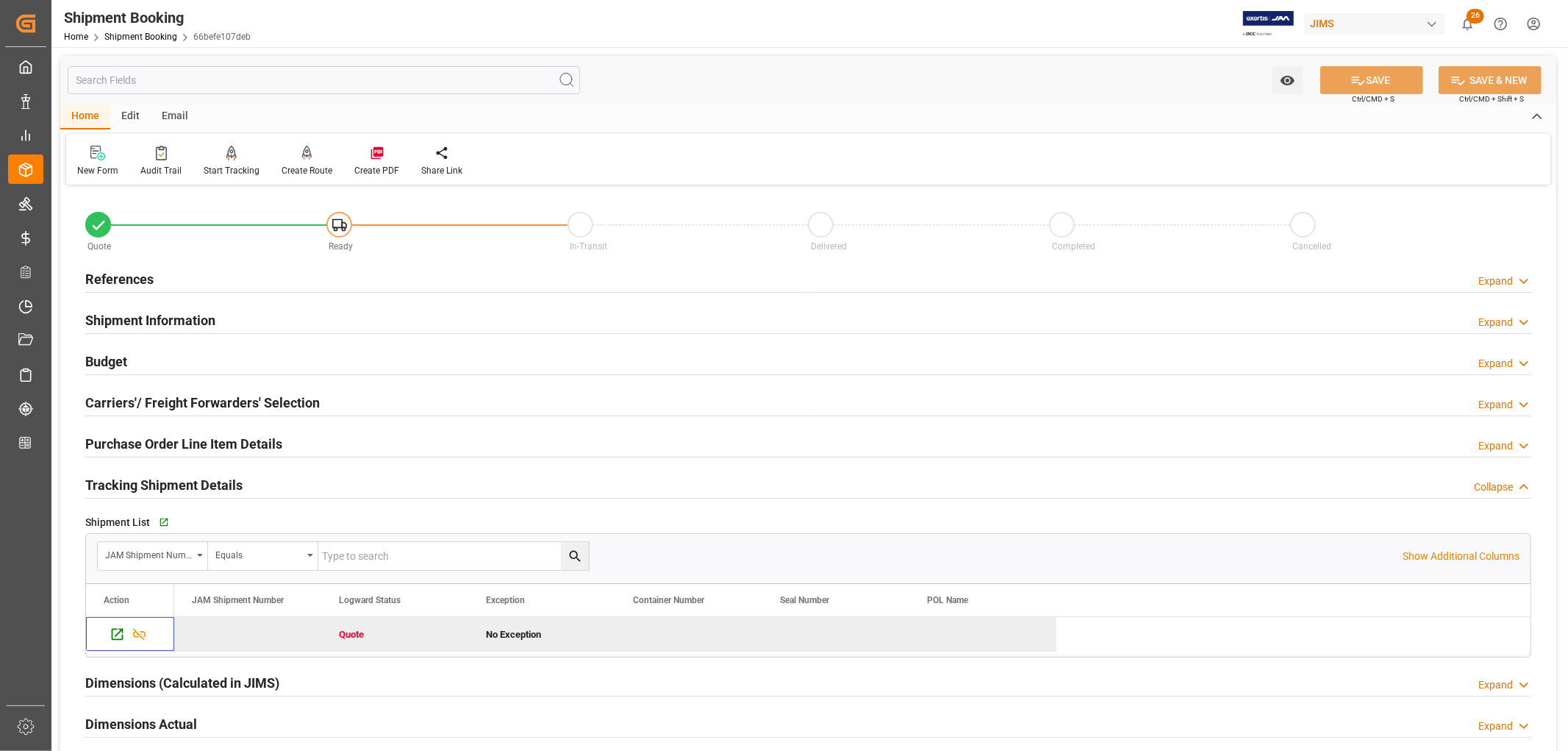
click at [121, 278] on h2 "References" at bounding box center [119, 278] width 69 height 20
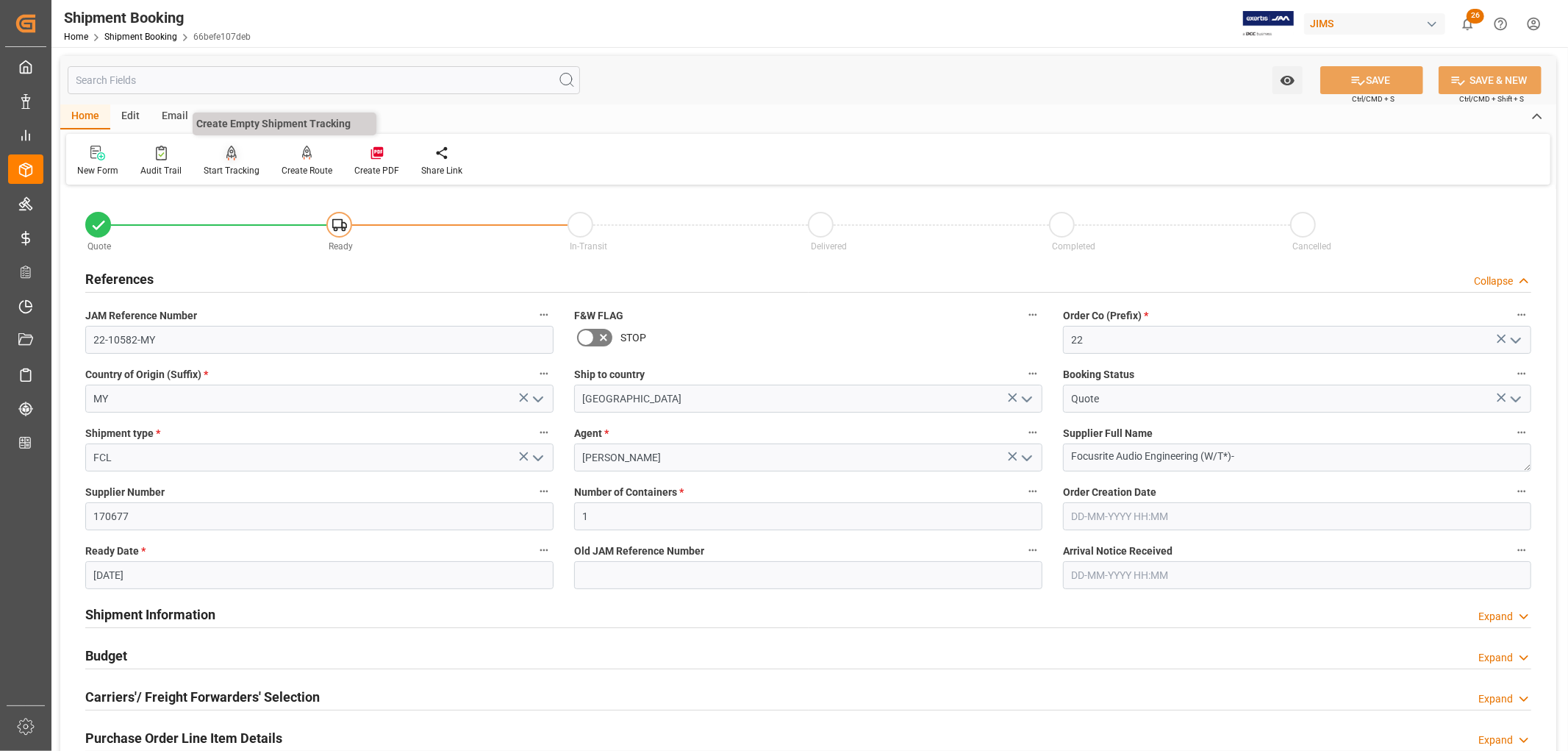
click at [221, 162] on div "Start Tracking" at bounding box center [231, 161] width 78 height 32
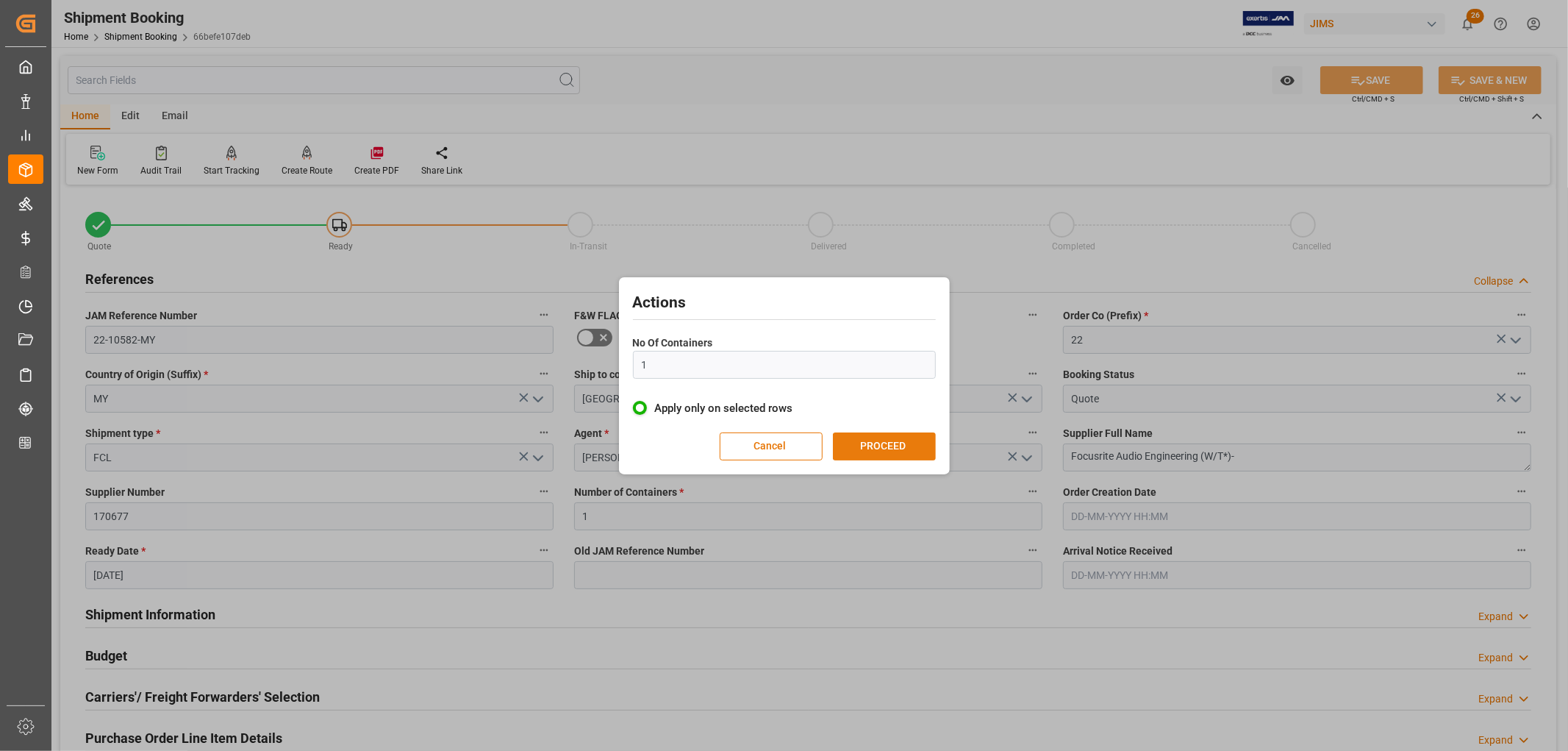
click at [890, 444] on button "PROCEED" at bounding box center [884, 446] width 103 height 28
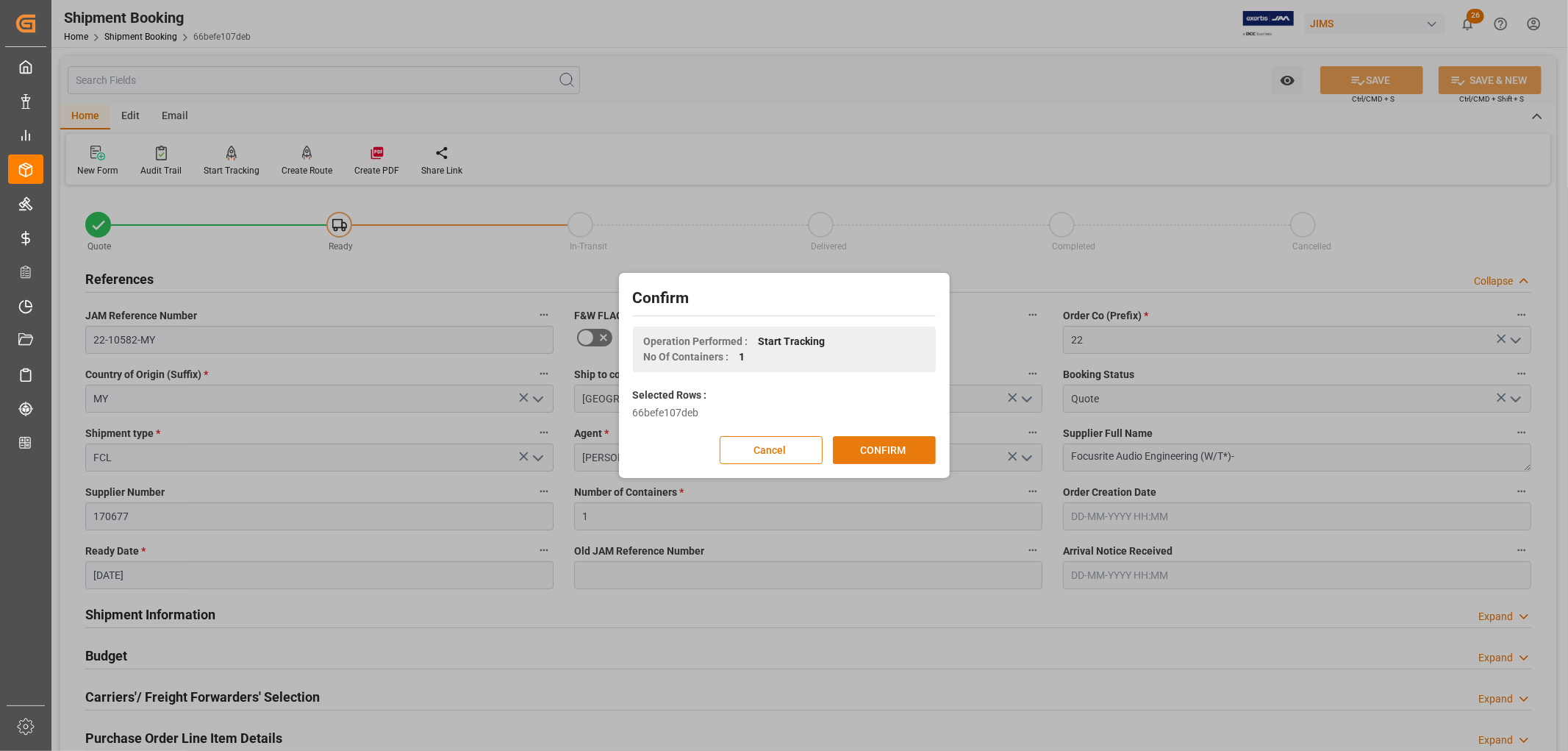
click at [868, 453] on button "CONFIRM" at bounding box center [884, 450] width 103 height 28
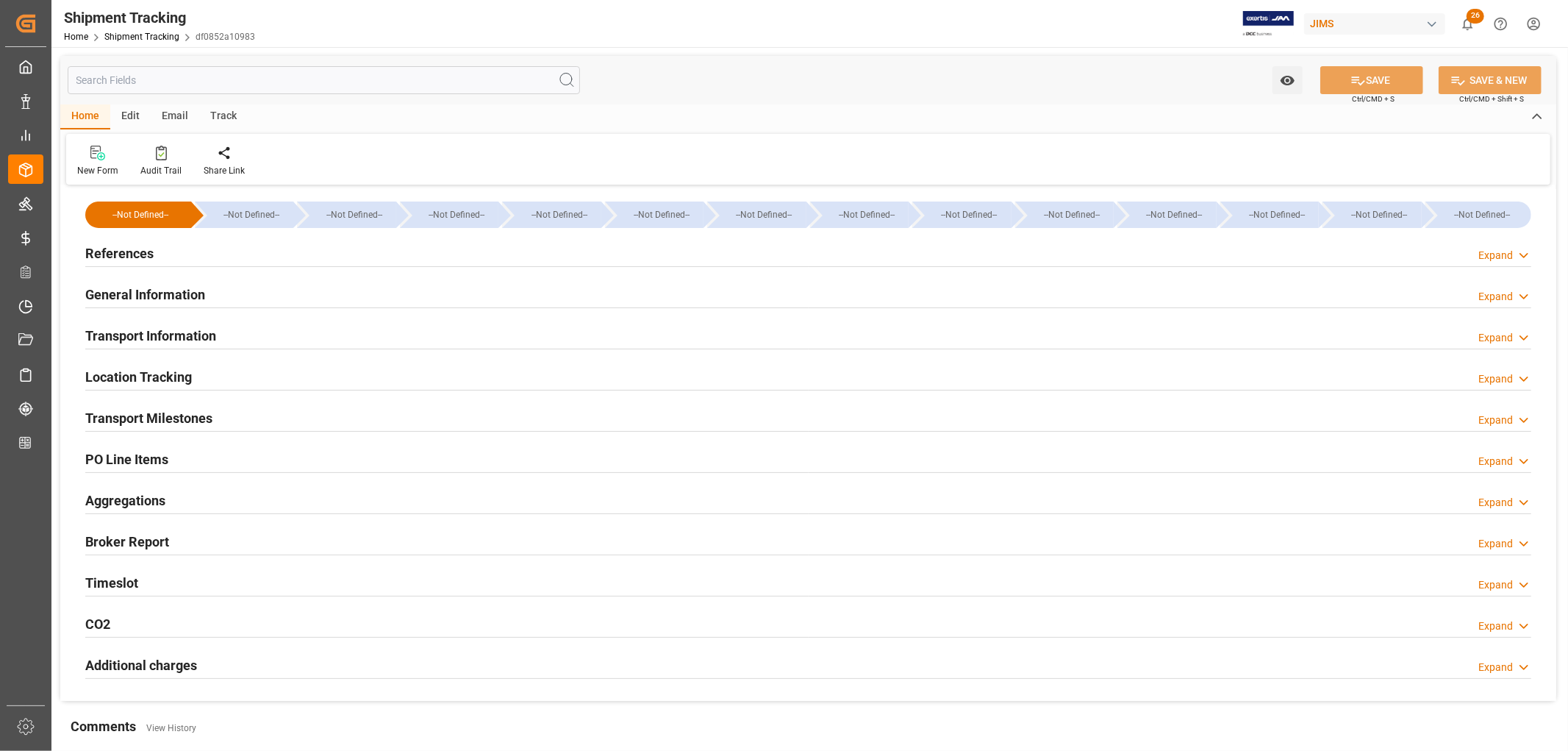
type input "[DATE]"
click at [98, 255] on h2 "References" at bounding box center [119, 253] width 69 height 20
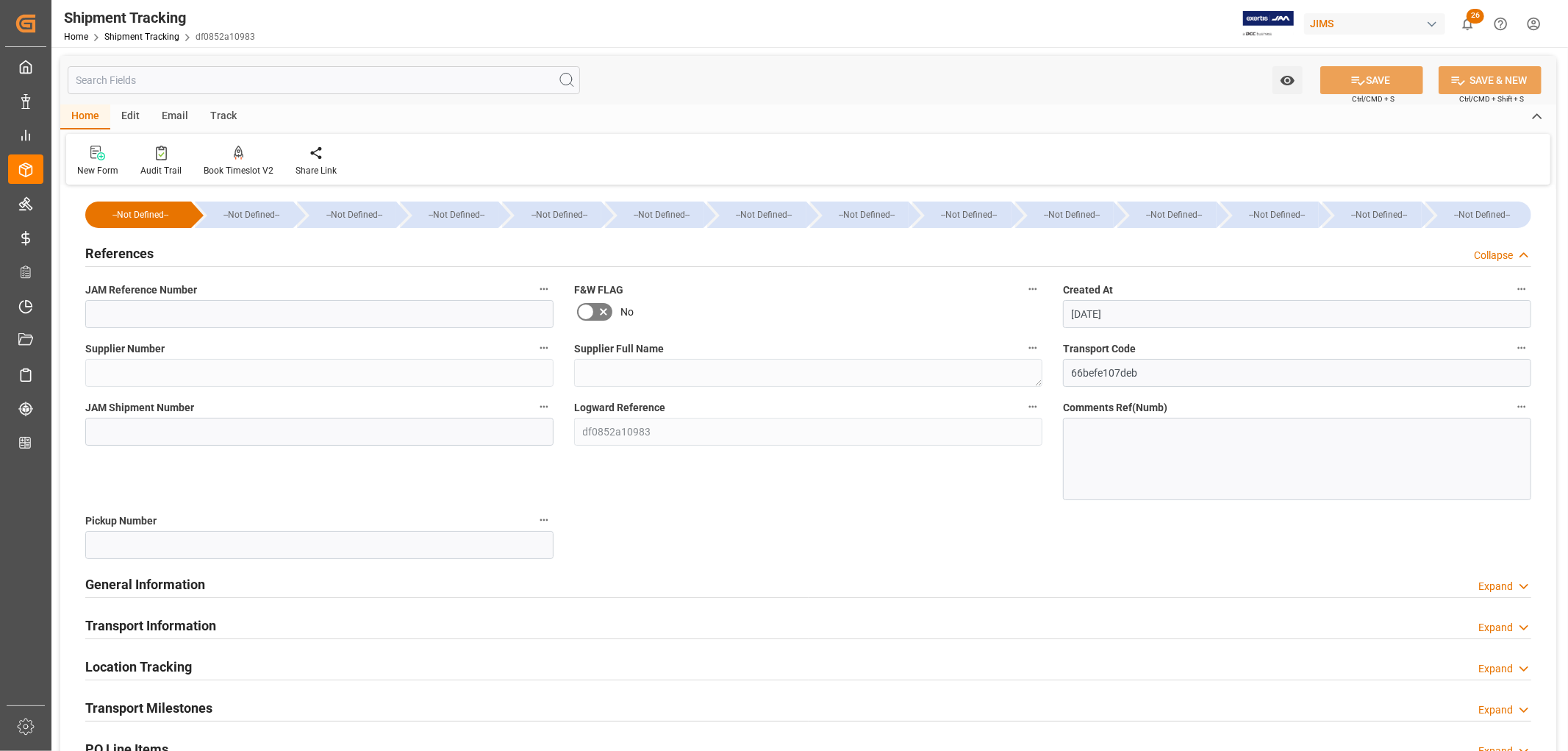
click at [98, 255] on h2 "References" at bounding box center [119, 253] width 69 height 20
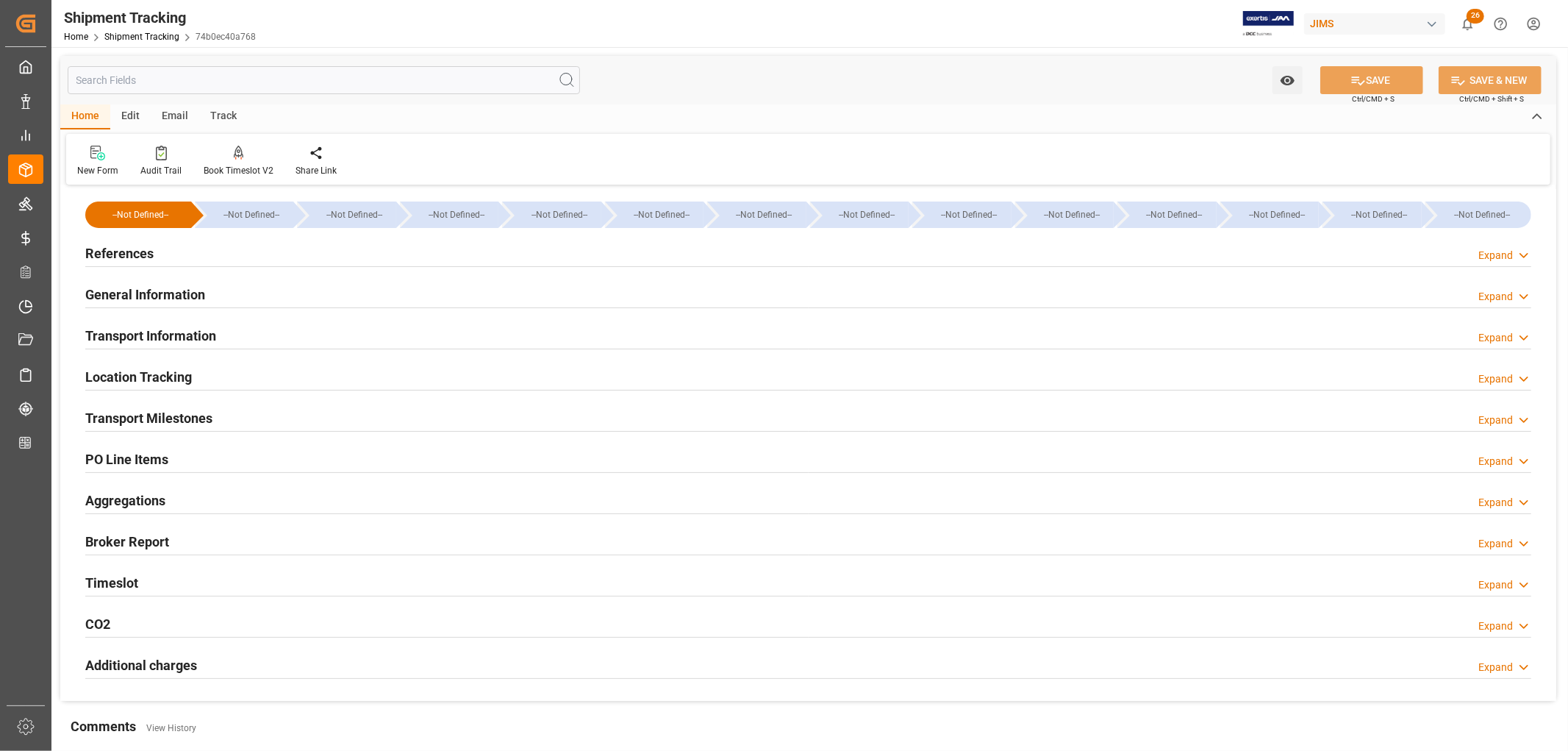
click at [134, 415] on h2 "Transport Milestones" at bounding box center [148, 418] width 127 height 20
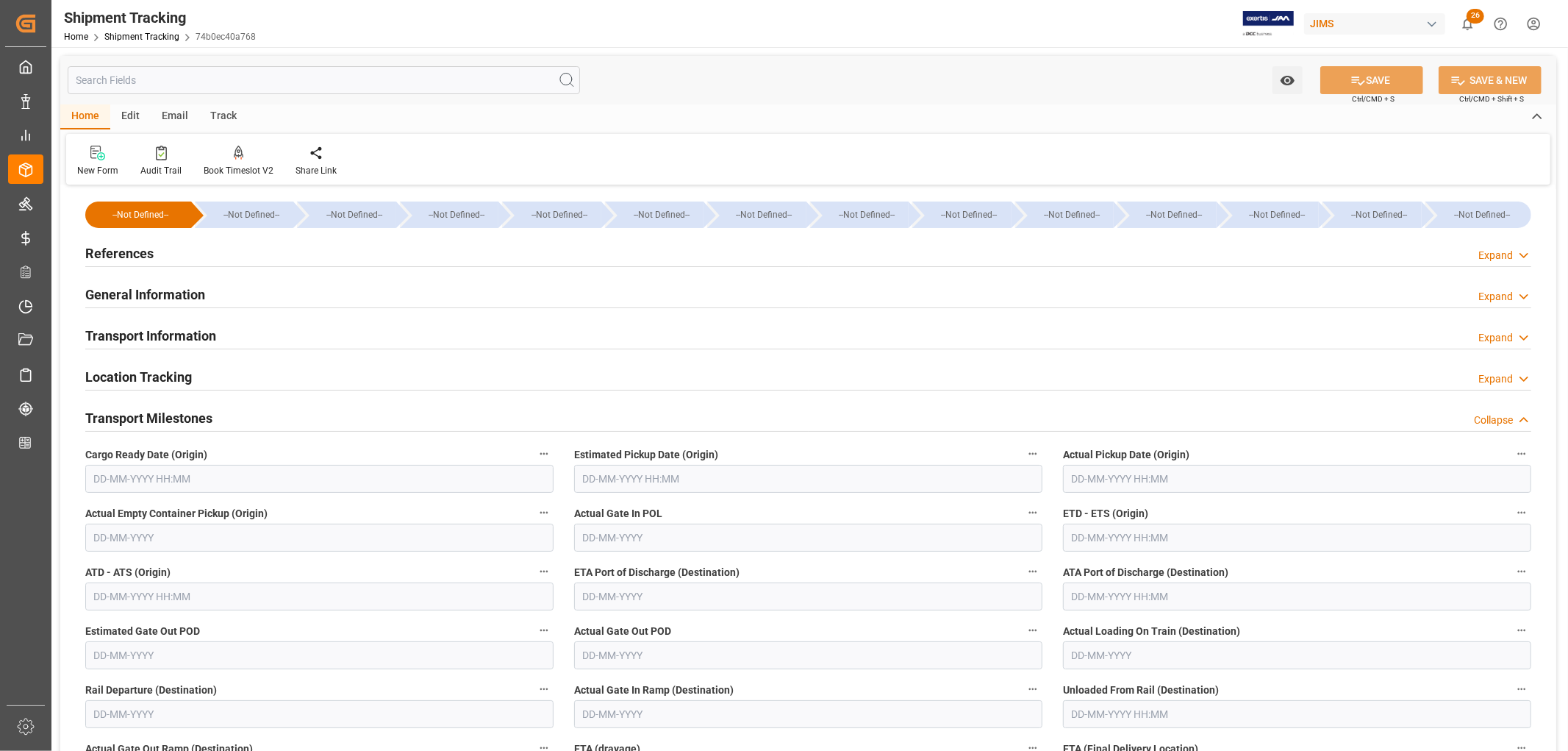
click at [134, 415] on h2 "Transport Milestones" at bounding box center [148, 418] width 127 height 20
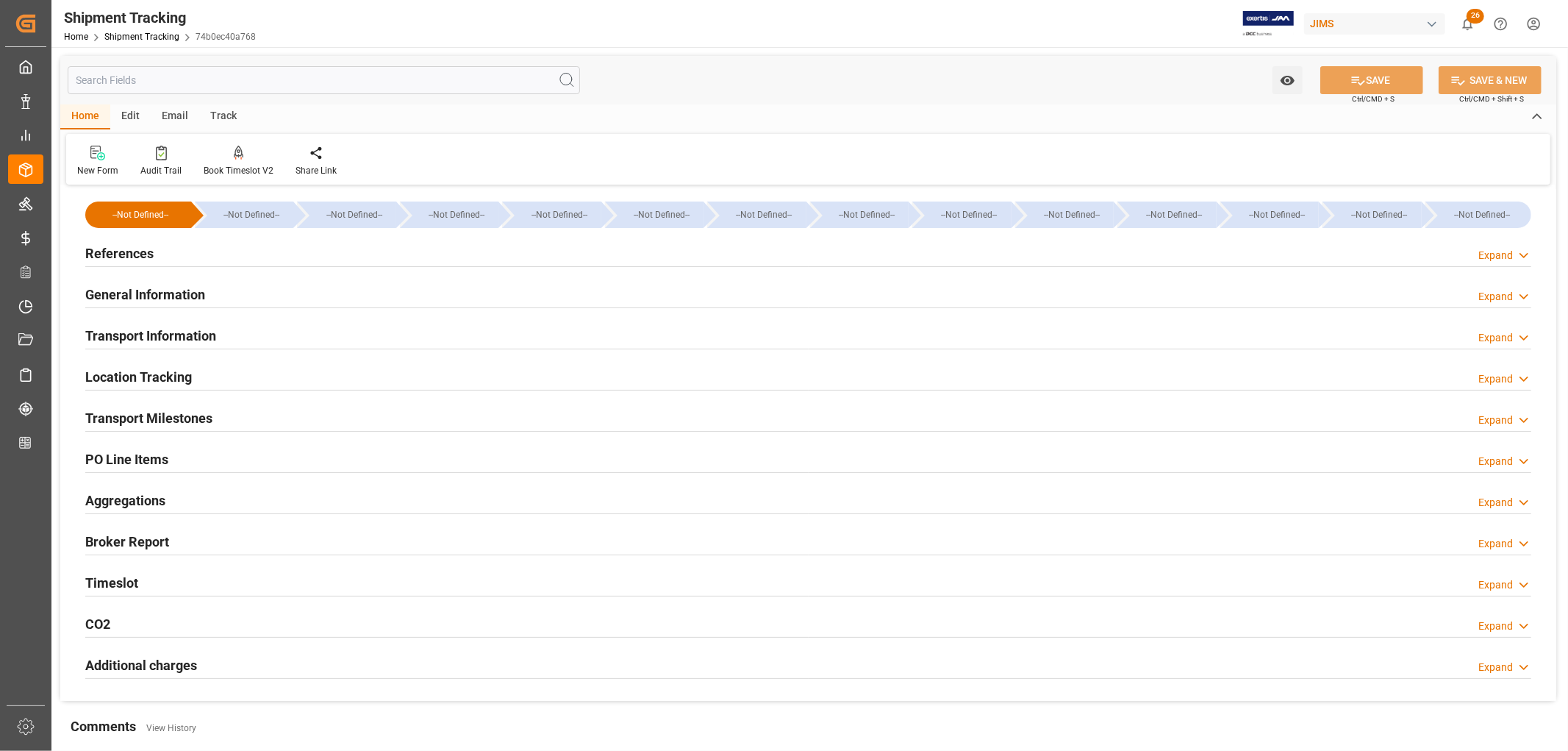
click at [148, 380] on h2 "Location Tracking" at bounding box center [138, 377] width 106 height 20
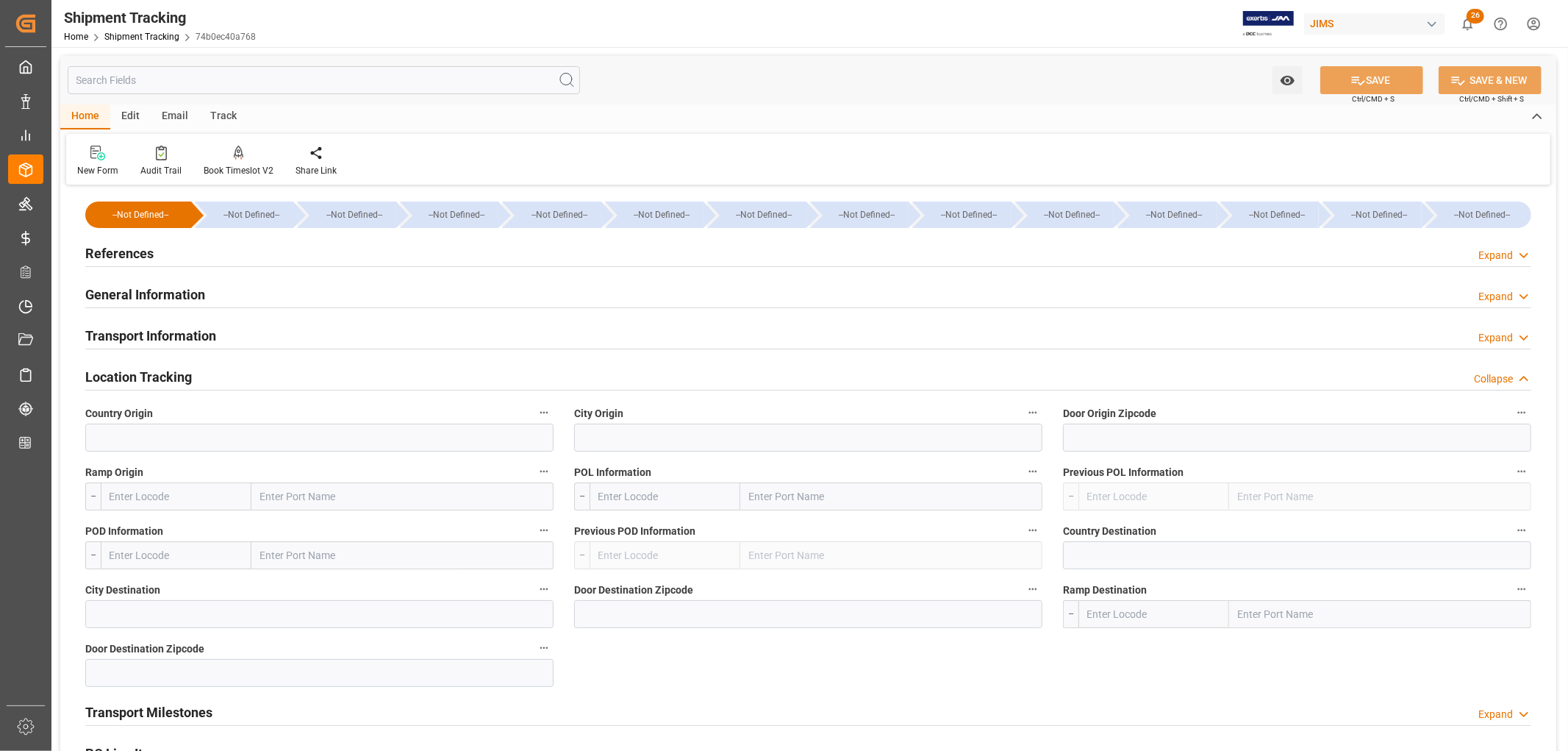
click at [148, 380] on h2 "Location Tracking" at bounding box center [138, 377] width 106 height 20
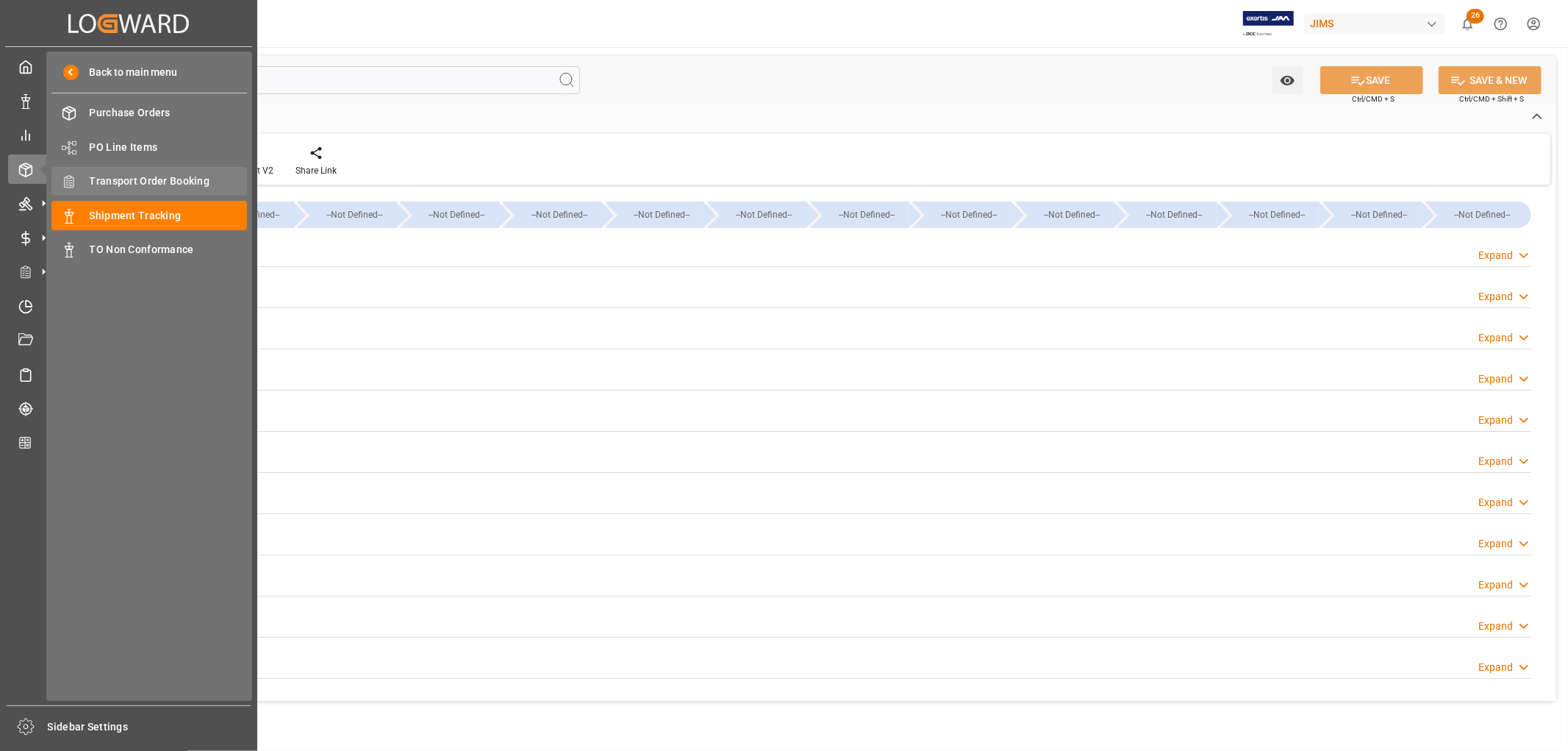
click at [168, 180] on span "Transport Order Booking" at bounding box center [169, 182] width 158 height 16
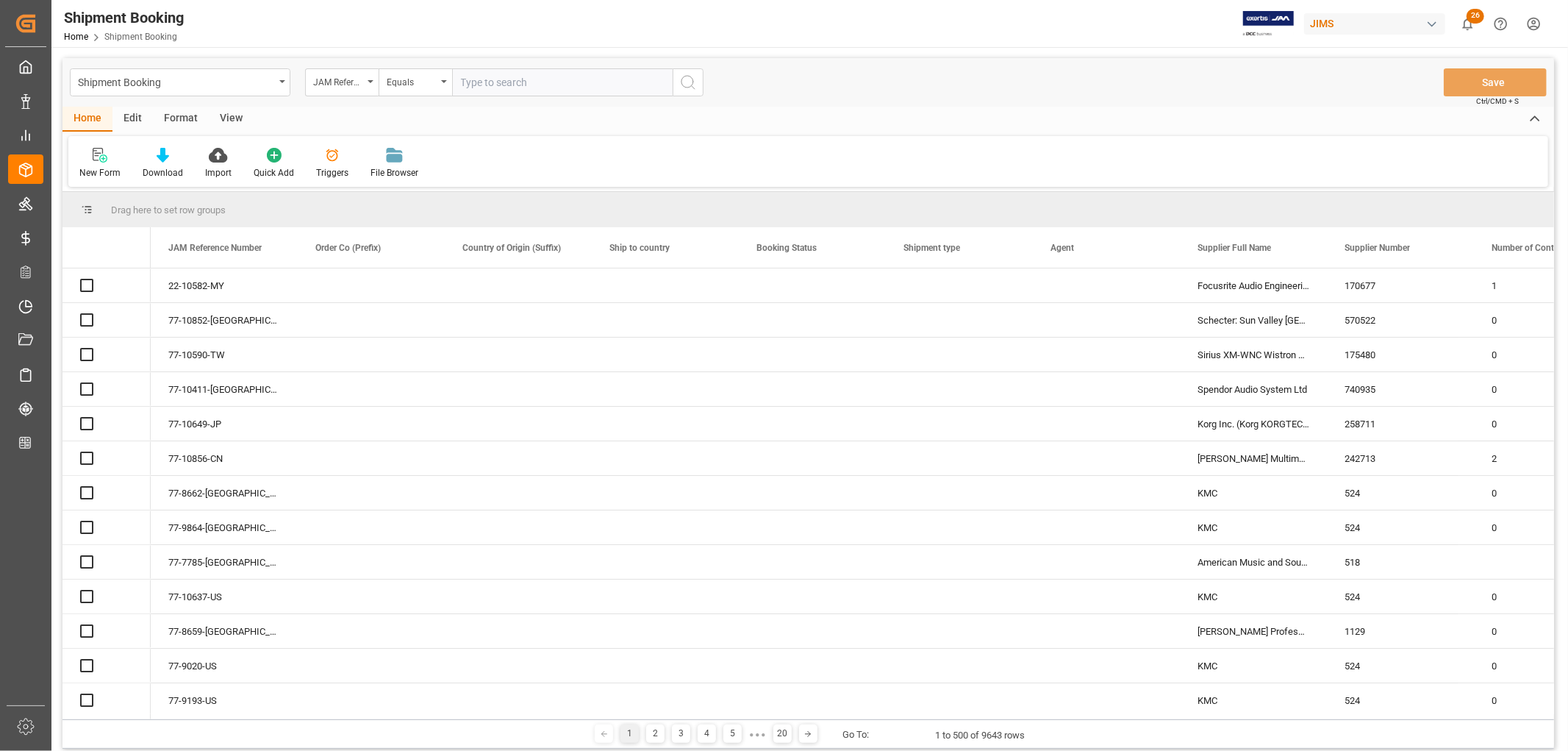
click at [502, 84] on input "text" at bounding box center [562, 83] width 220 height 28
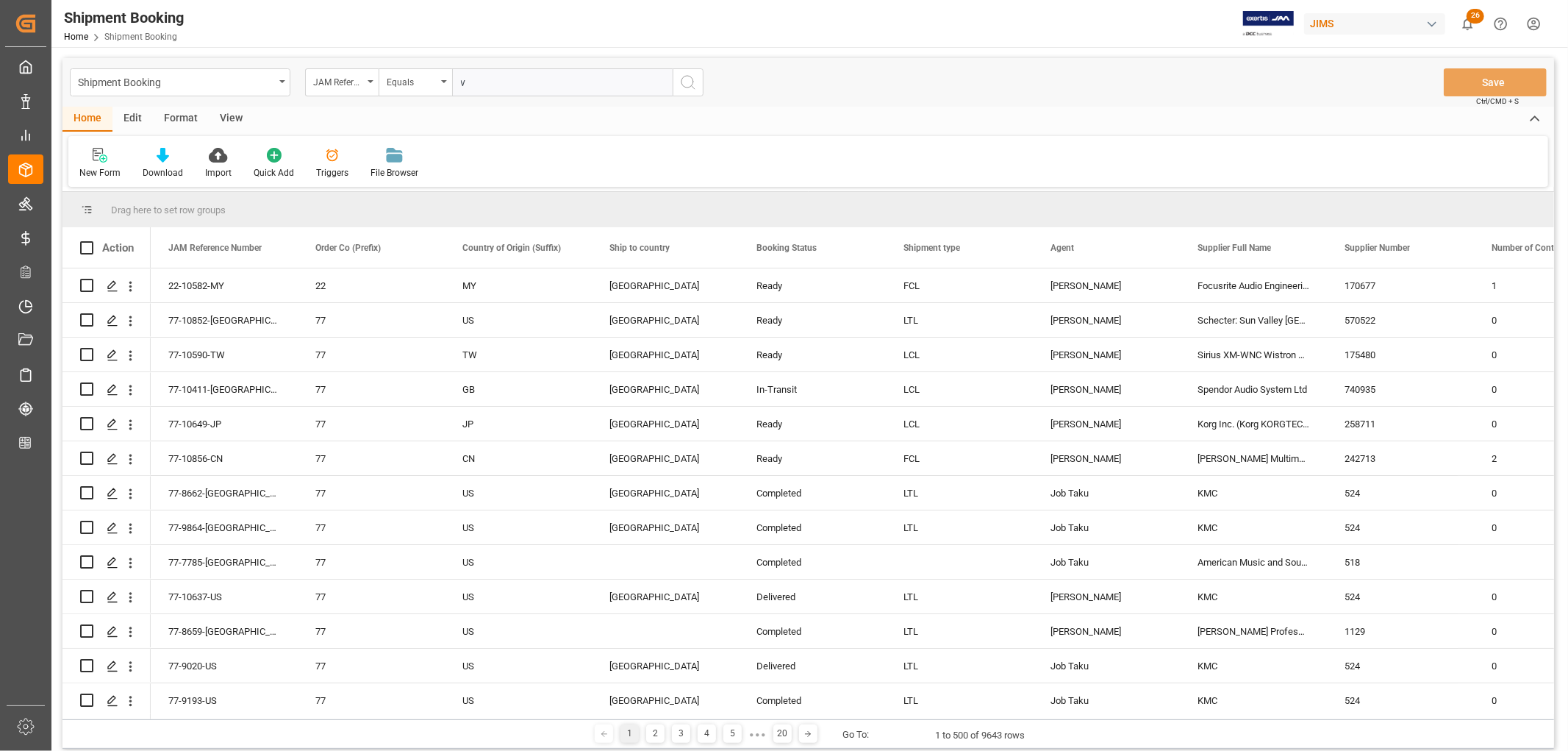
click at [459, 84] on input "v" at bounding box center [562, 83] width 220 height 28
type input "22-10582-MY"
click at [688, 78] on icon "search button" at bounding box center [688, 83] width 18 height 18
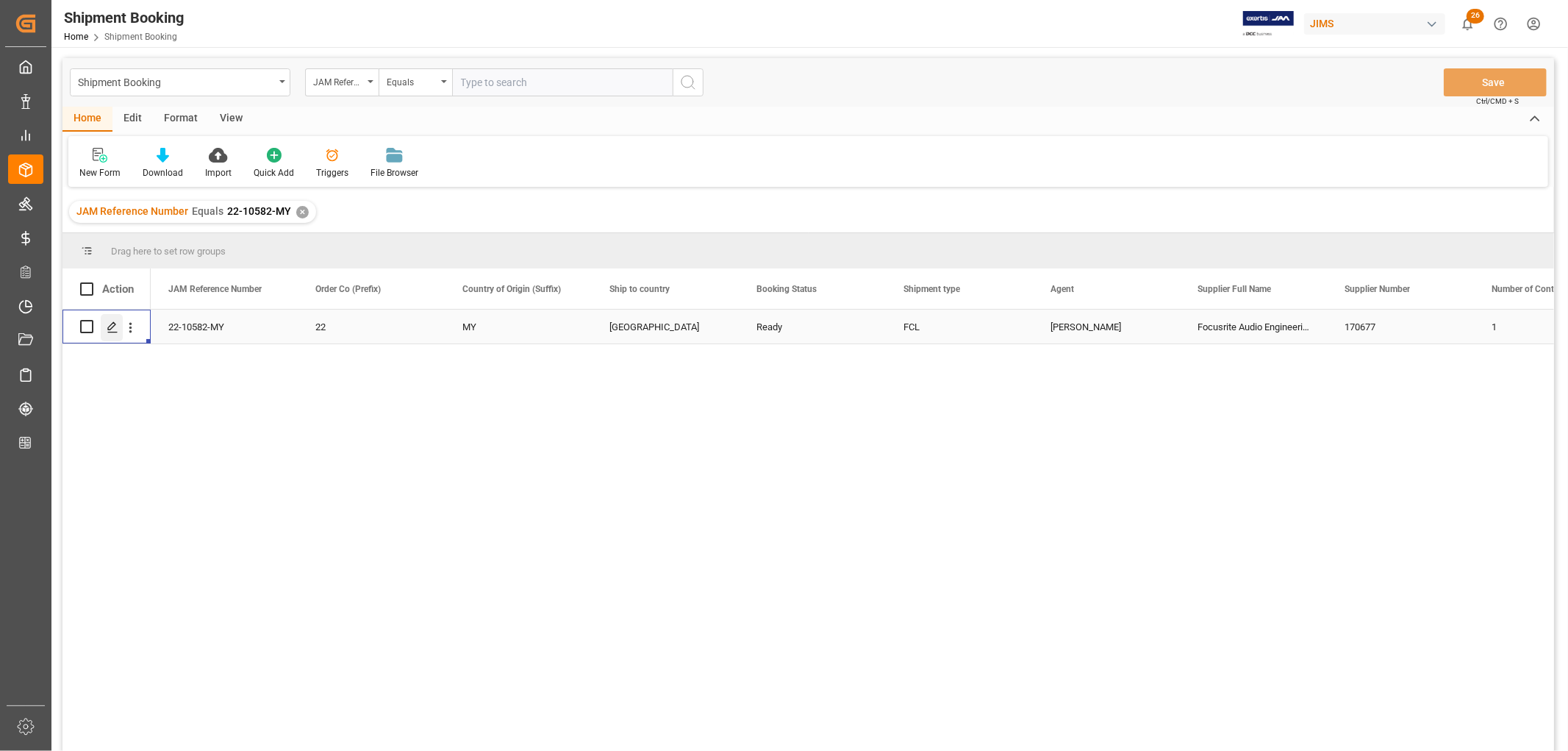
click at [107, 327] on icon "Press SPACE to select this row." at bounding box center [112, 327] width 11 height 11
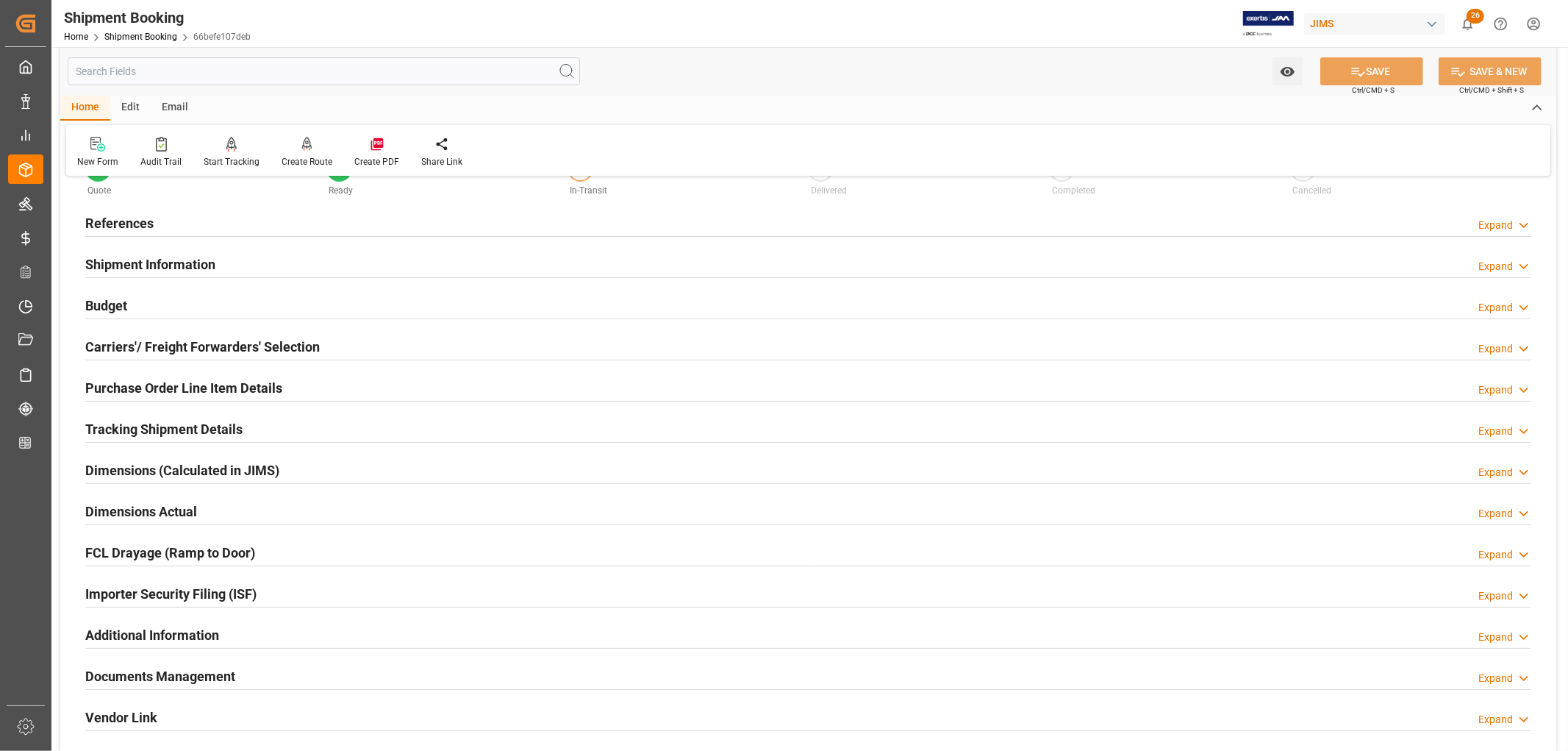
scroll to position [82, 0]
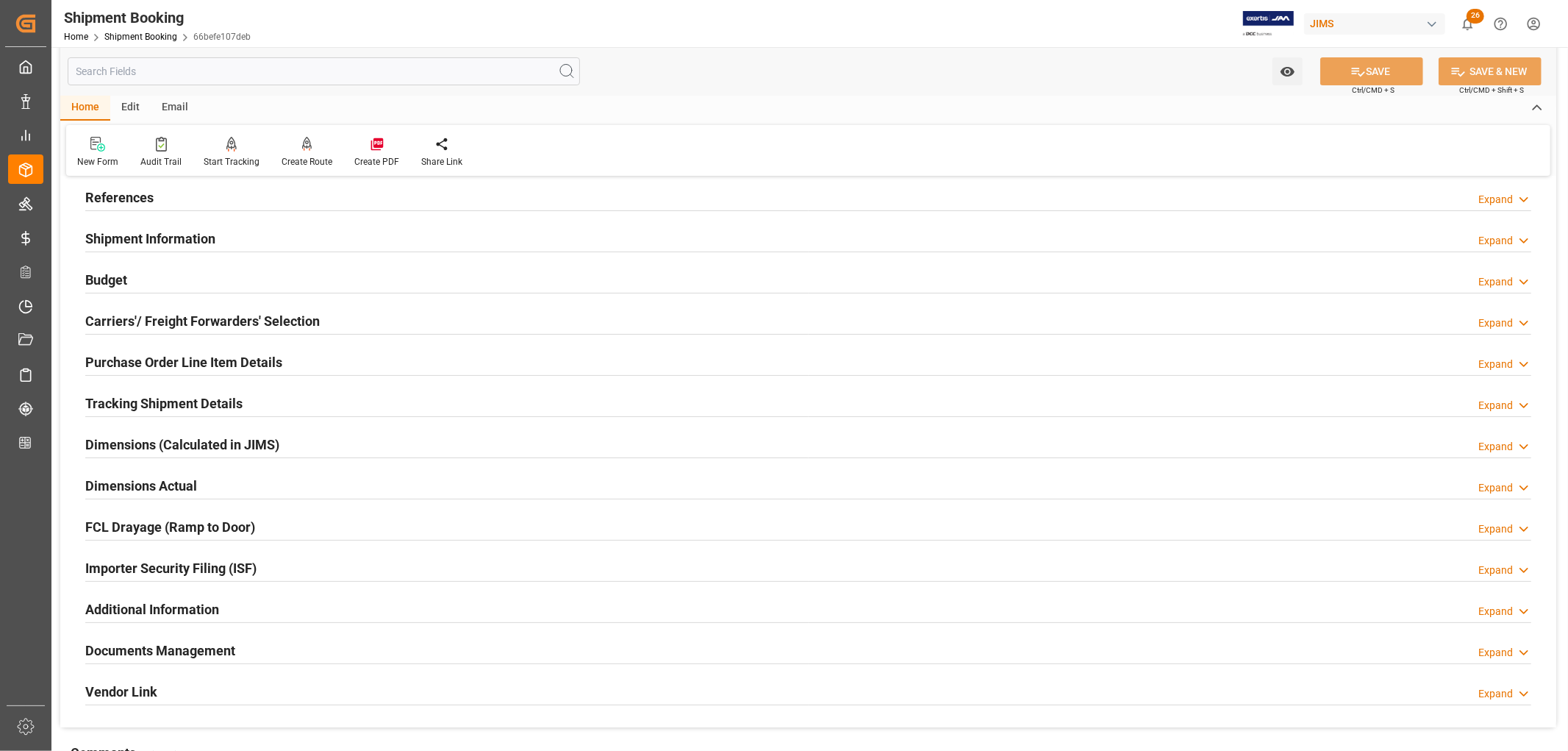
click at [178, 368] on h2 "Purchase Order Line Item Details" at bounding box center [184, 362] width 197 height 20
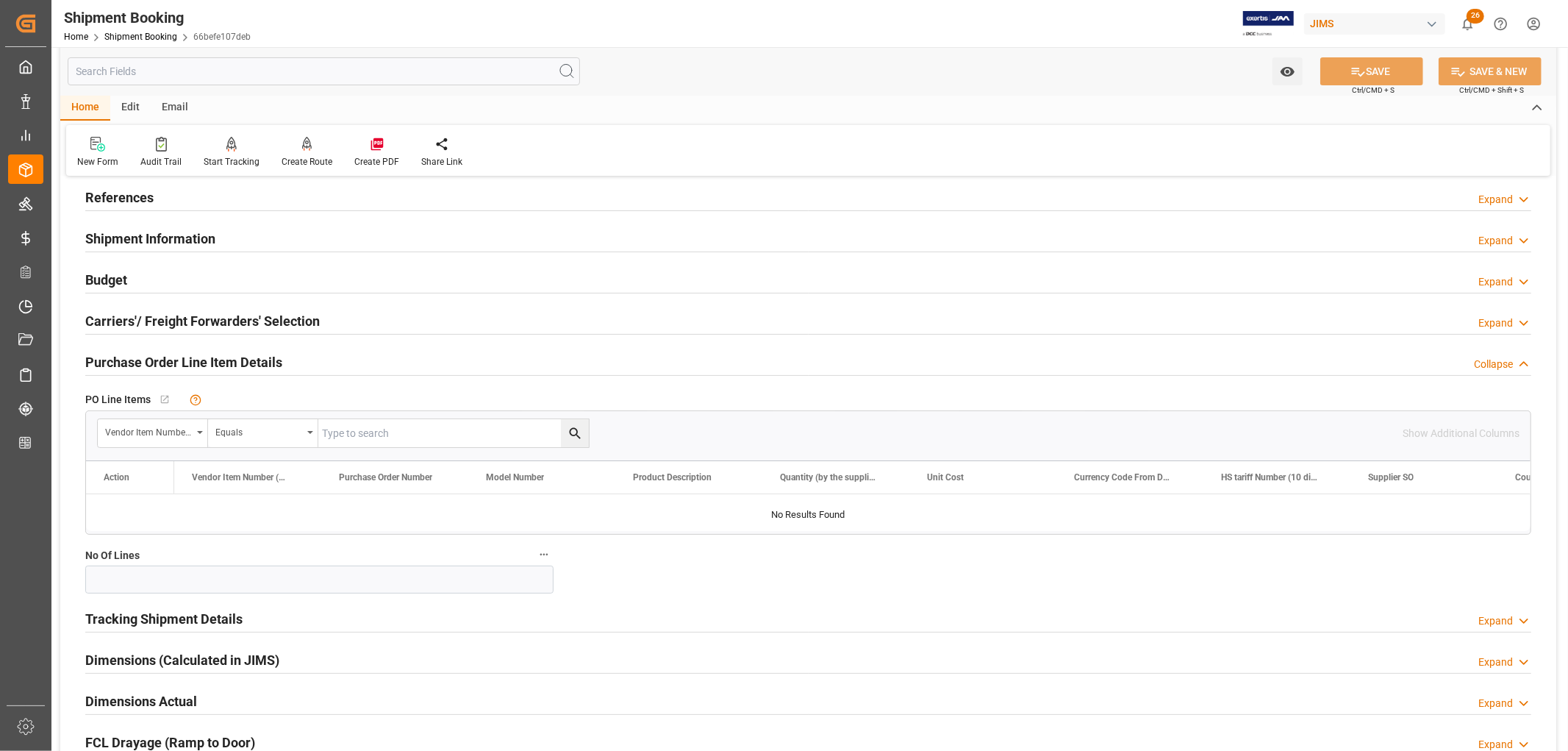
click at [179, 363] on h2 "Purchase Order Line Item Details" at bounding box center [184, 362] width 197 height 20
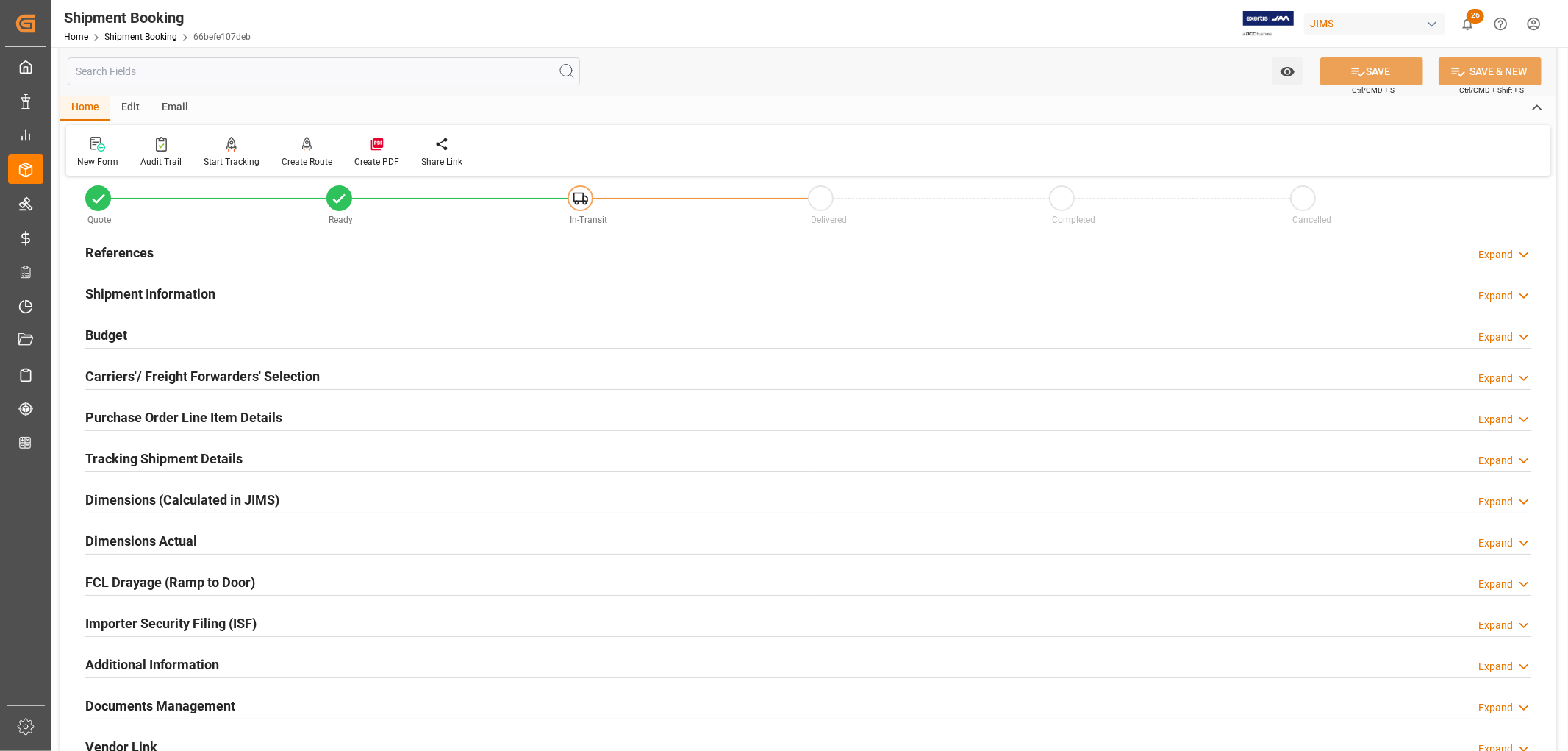
scroll to position [0, 0]
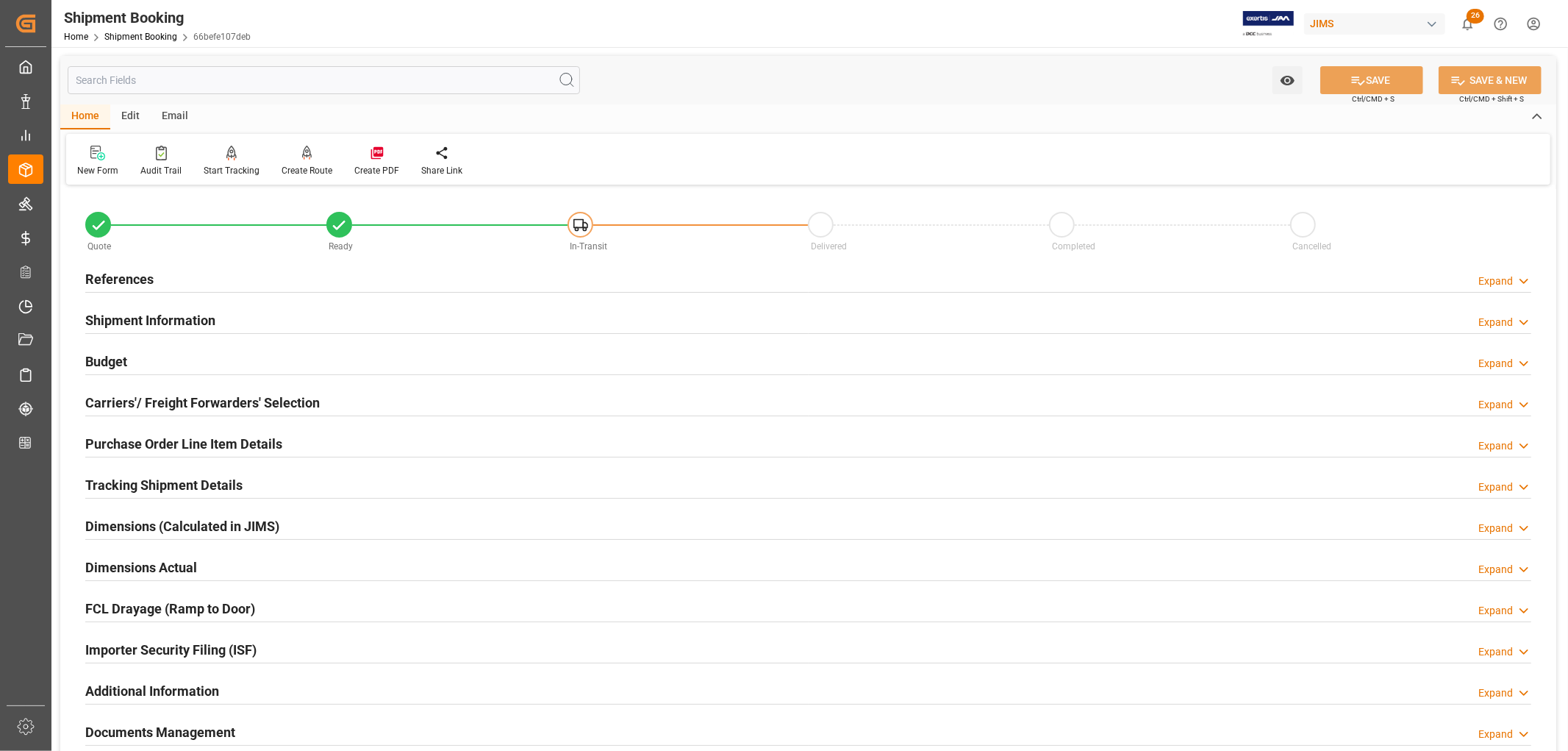
click at [122, 324] on h2 "Shipment Information" at bounding box center [150, 320] width 130 height 20
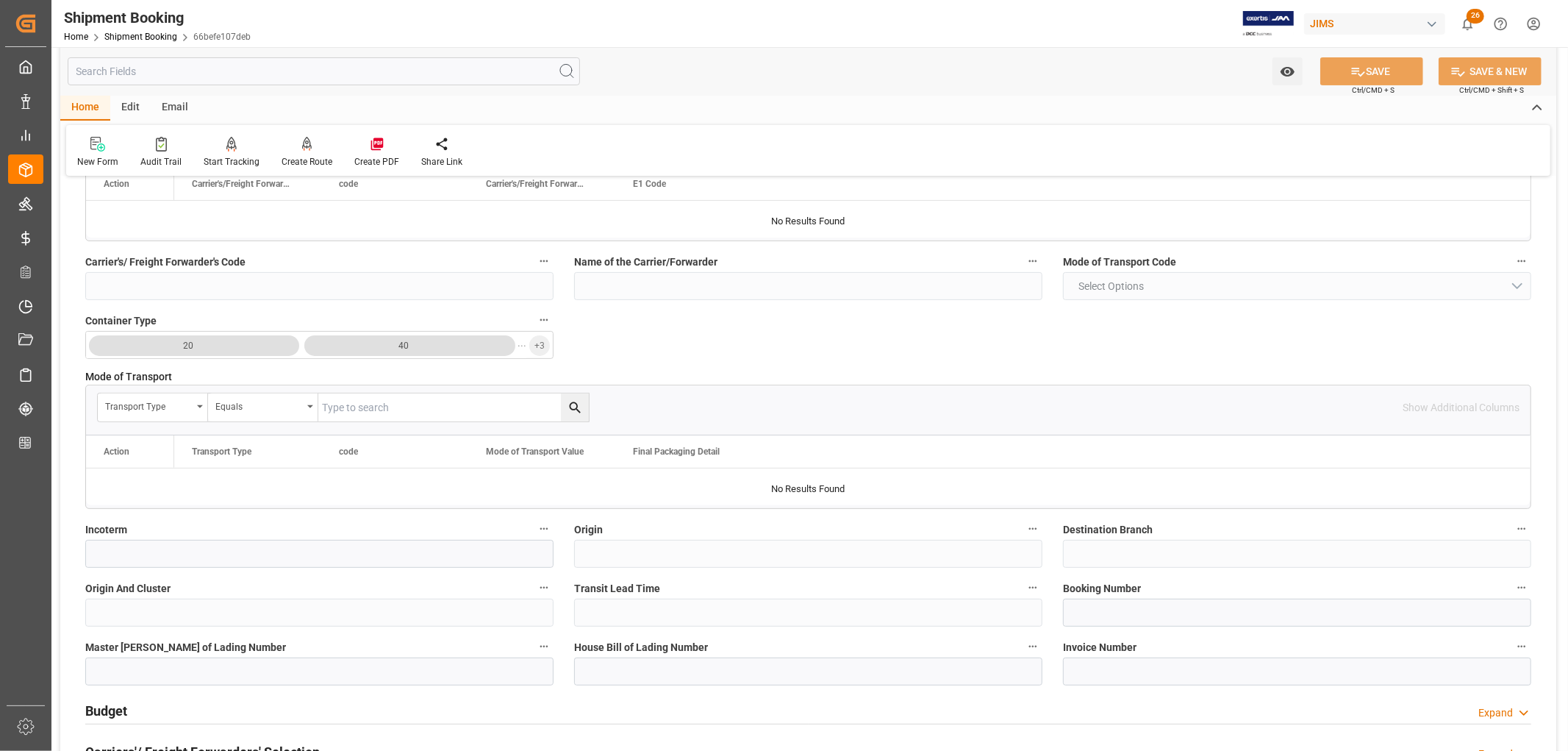
scroll to position [408, 0]
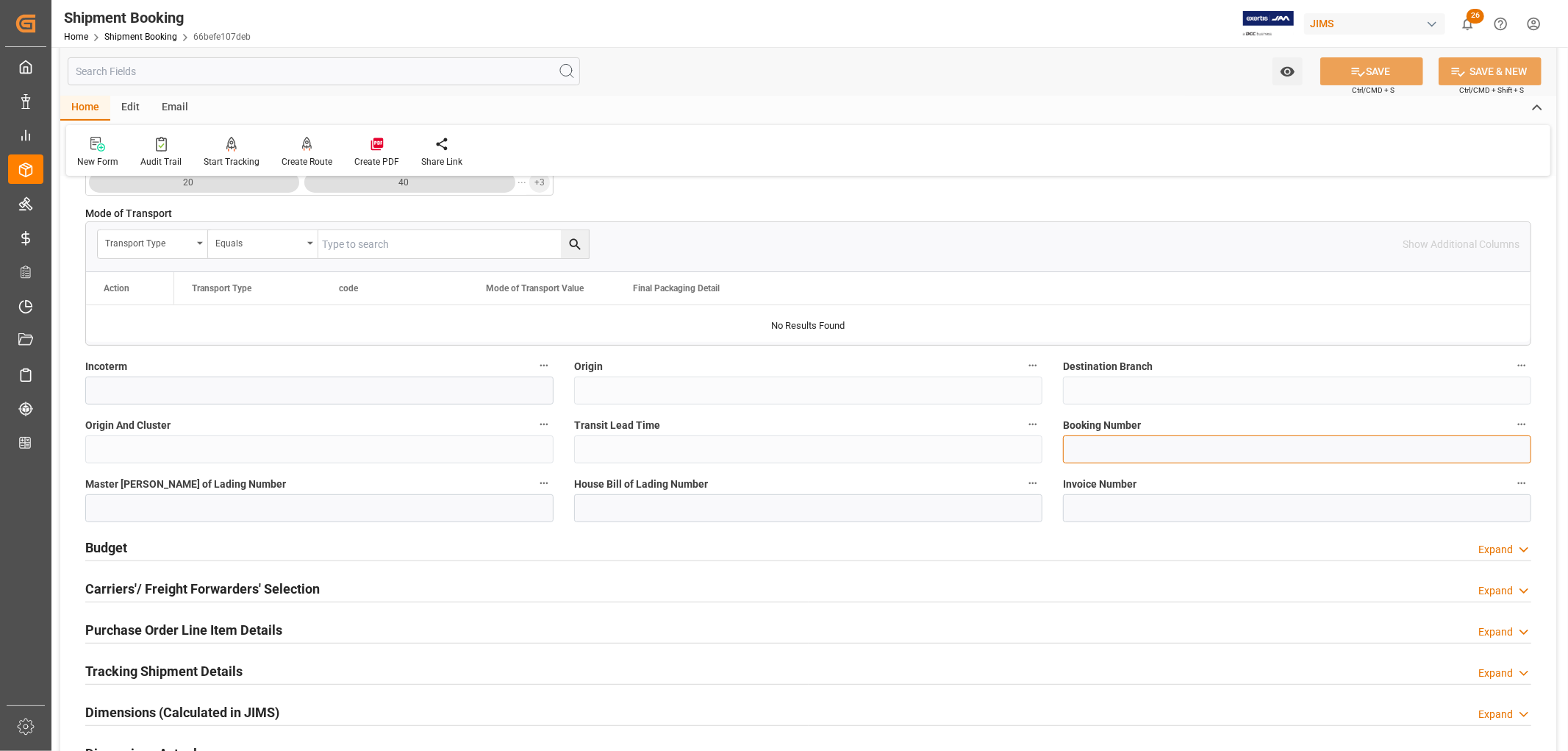
click at [1103, 461] on input at bounding box center [1297, 450] width 468 height 28
paste input "093500279013"
type input "093500279013"
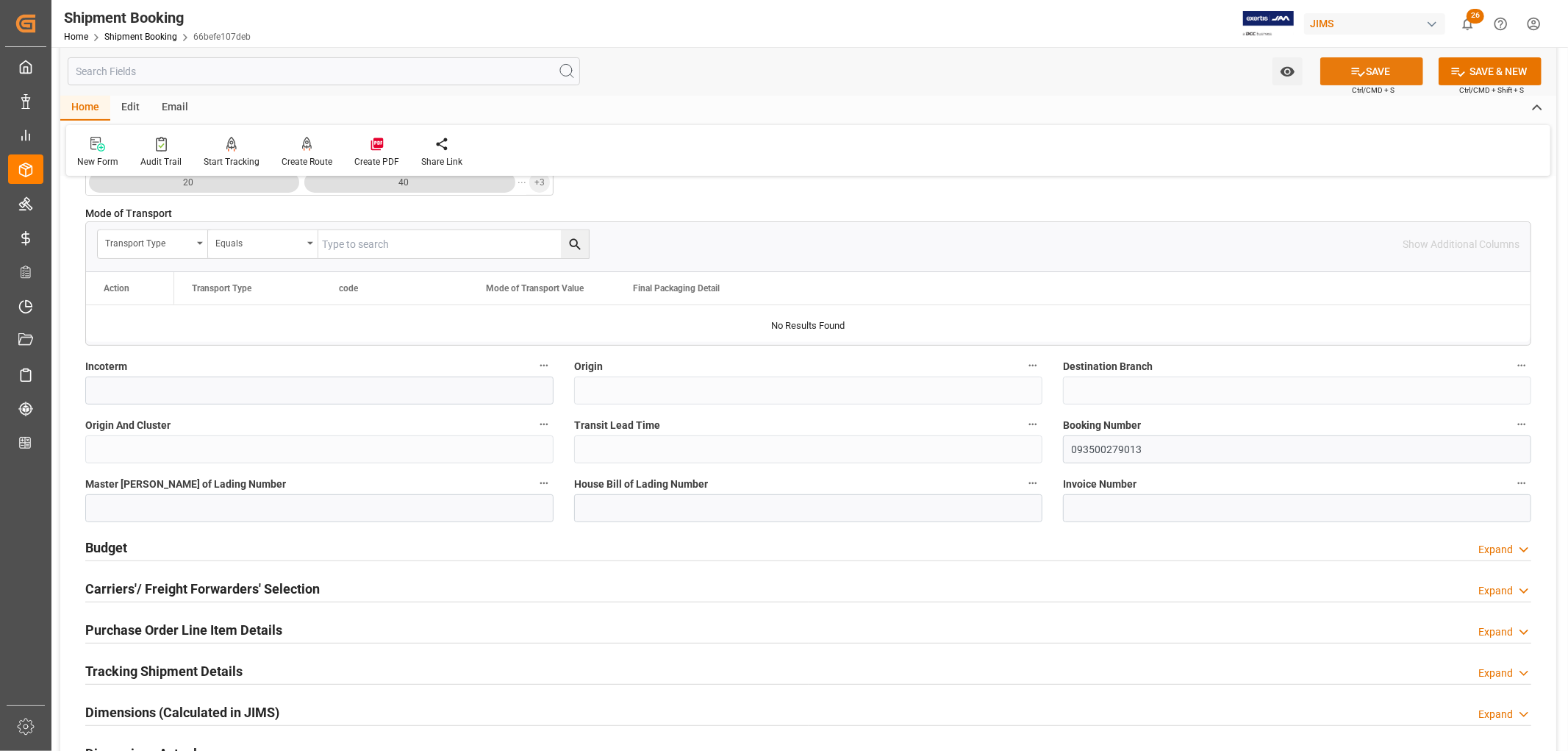
click at [1369, 75] on button "SAVE" at bounding box center [1371, 71] width 103 height 28
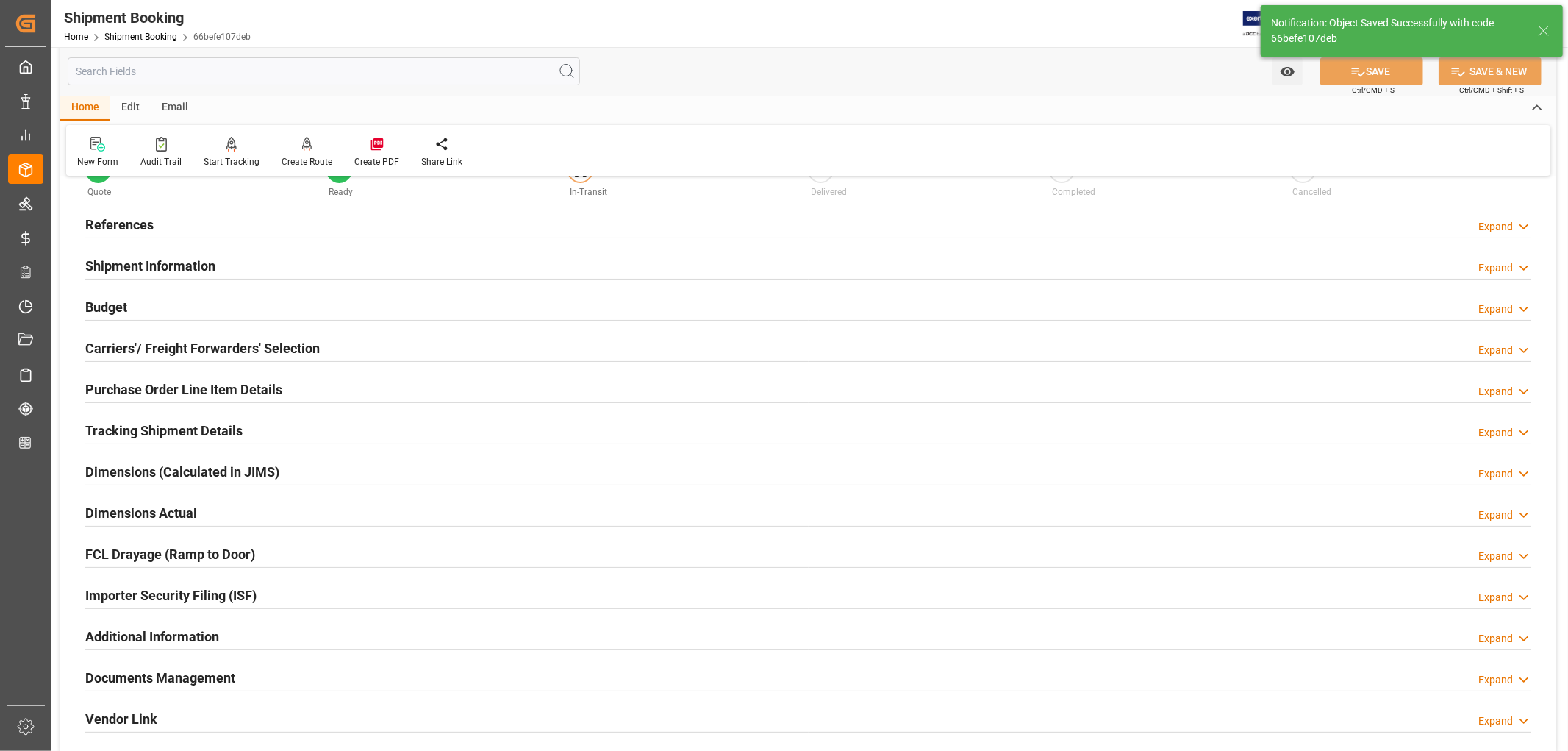
scroll to position [82, 0]
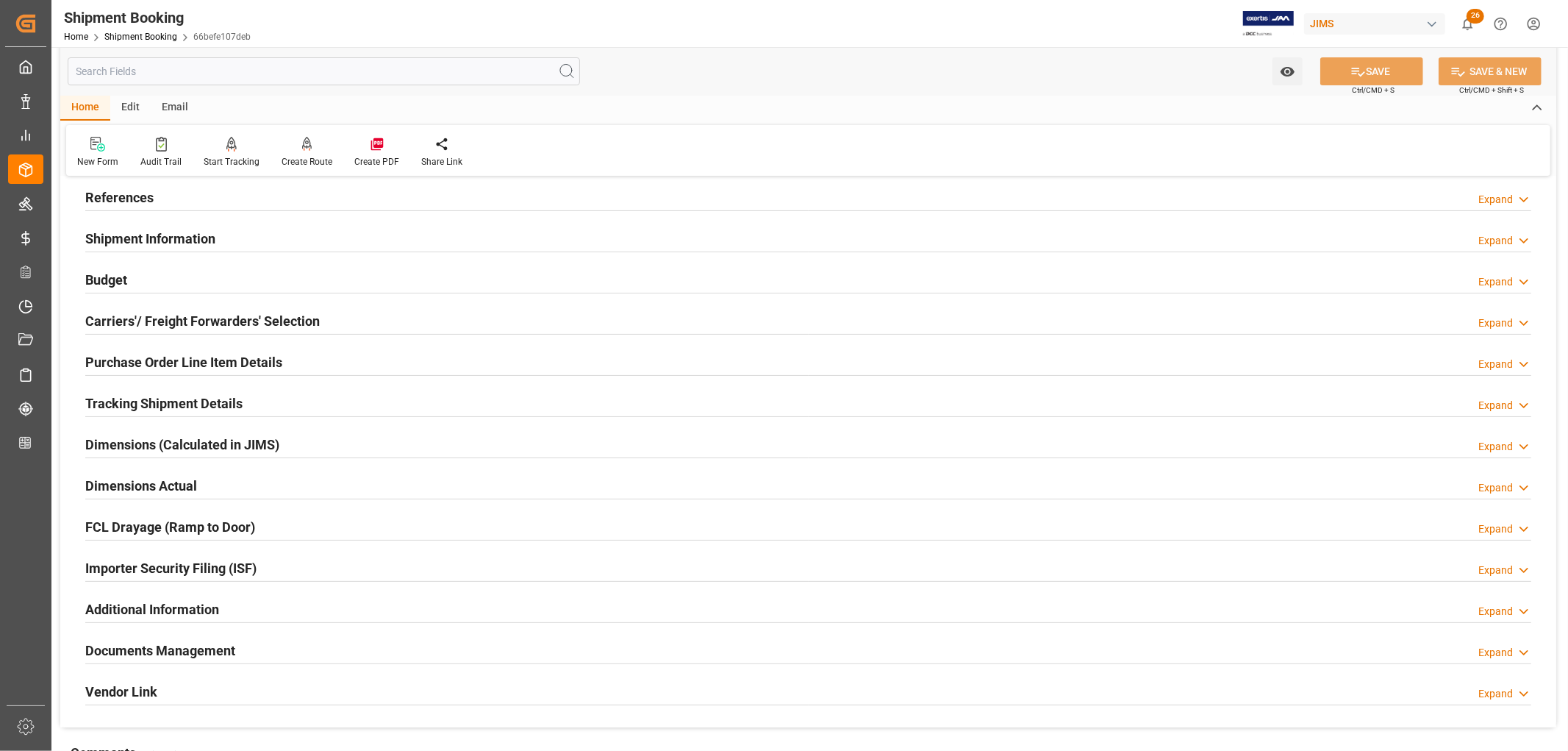
click at [205, 409] on h2 "Tracking Shipment Details" at bounding box center [163, 403] width 157 height 20
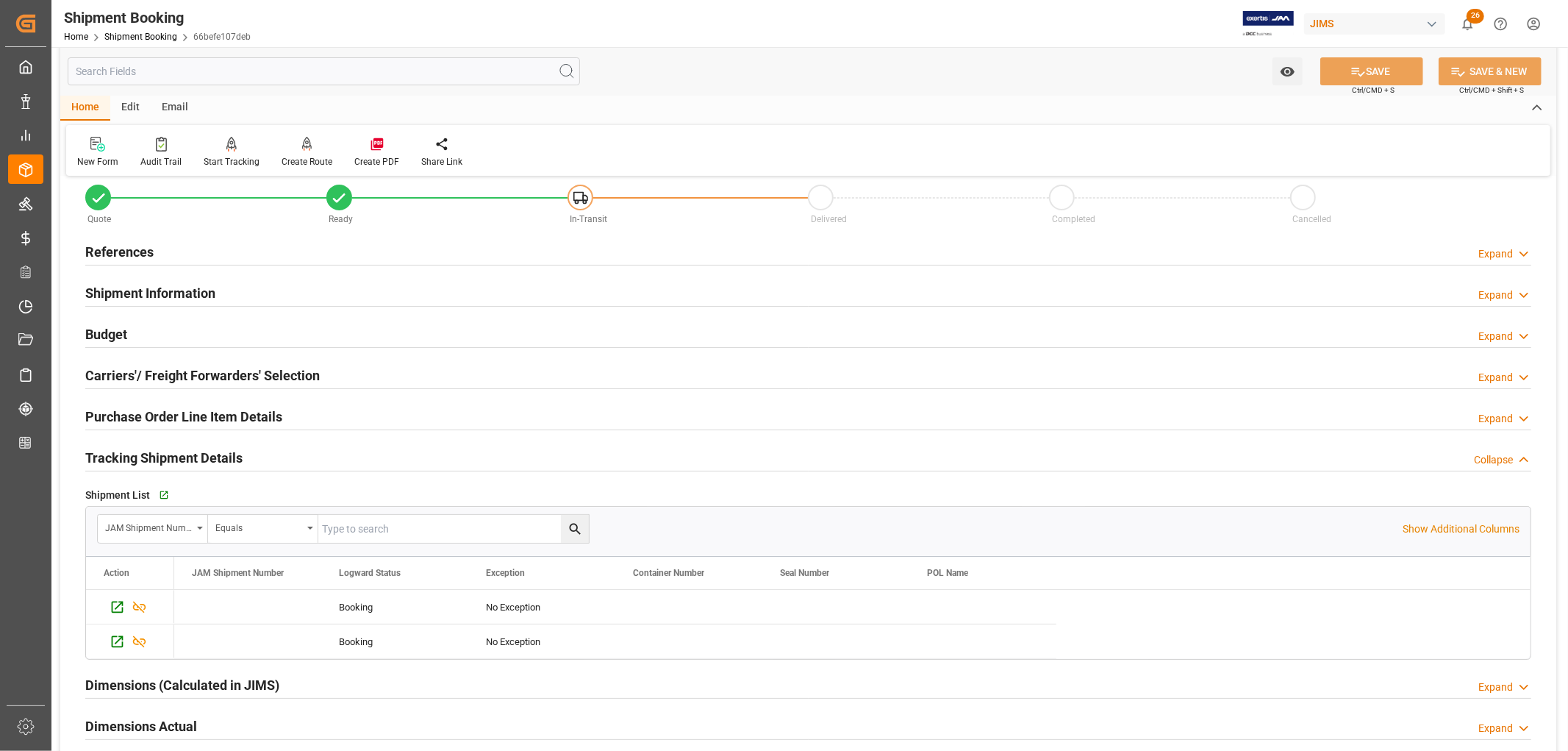
scroll to position [0, 0]
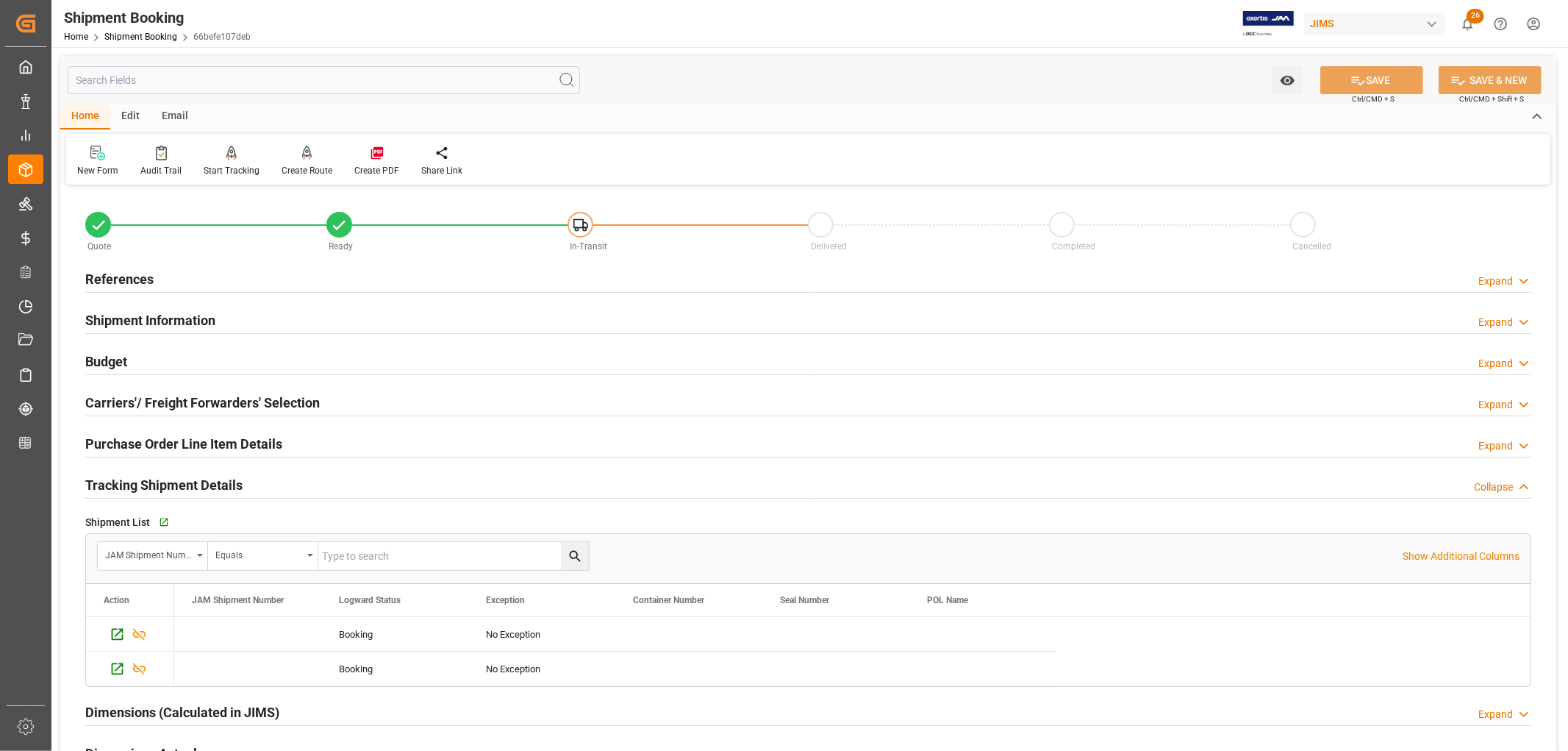
click at [127, 277] on h2 "References" at bounding box center [119, 278] width 69 height 20
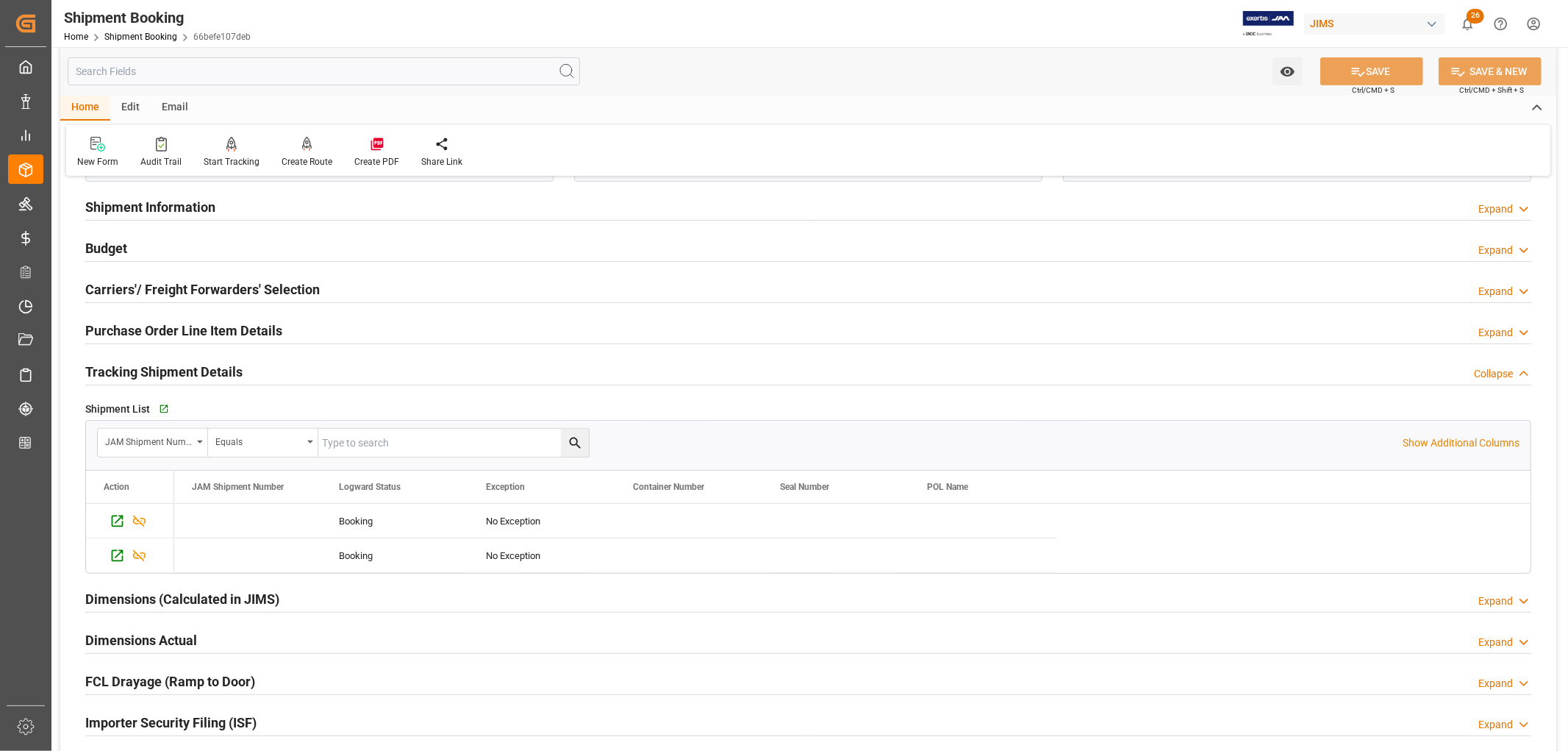
scroll to position [408, 0]
click at [138, 557] on icon "Press SPACE to select this row." at bounding box center [140, 555] width 16 height 16
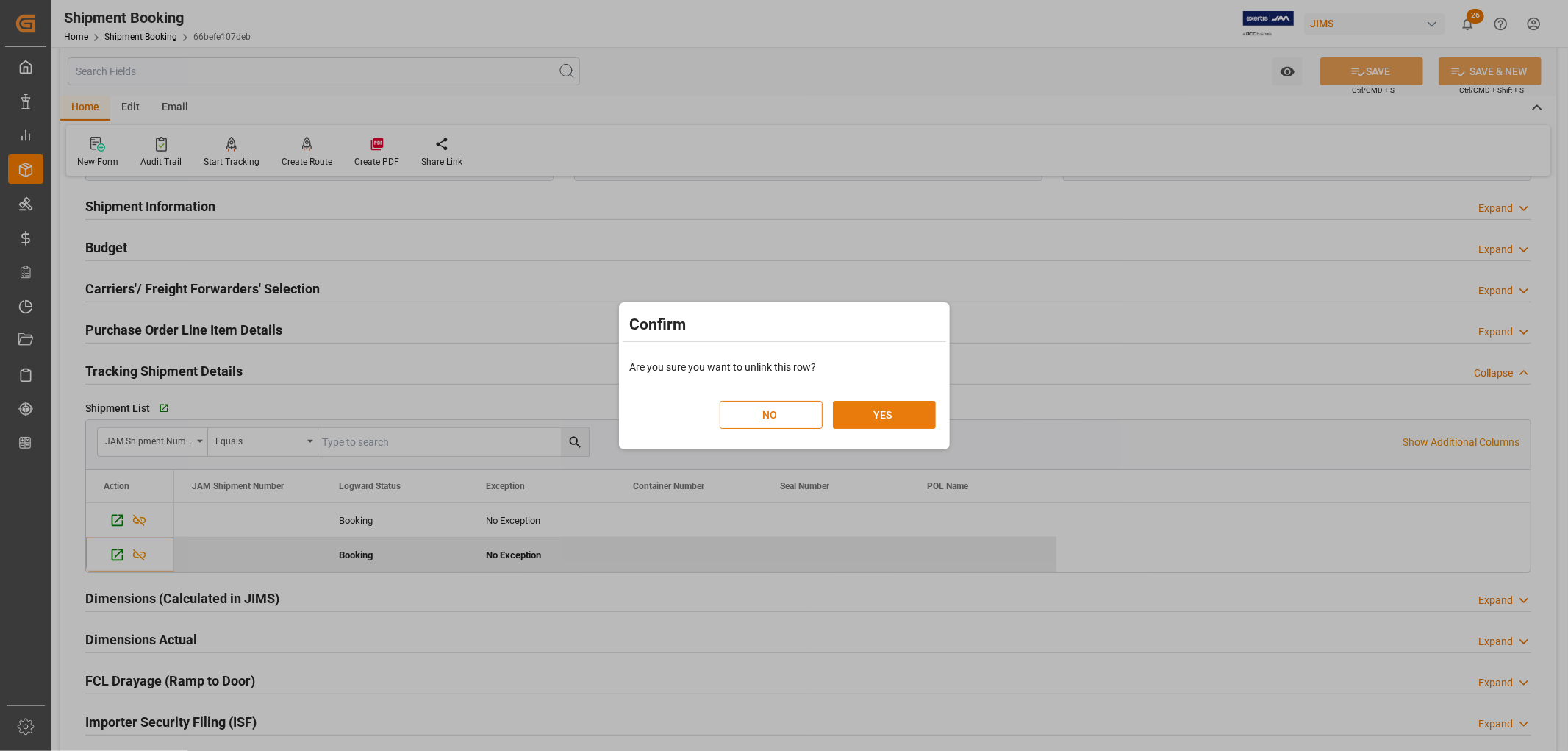
click at [899, 422] on button "YES" at bounding box center [884, 415] width 103 height 28
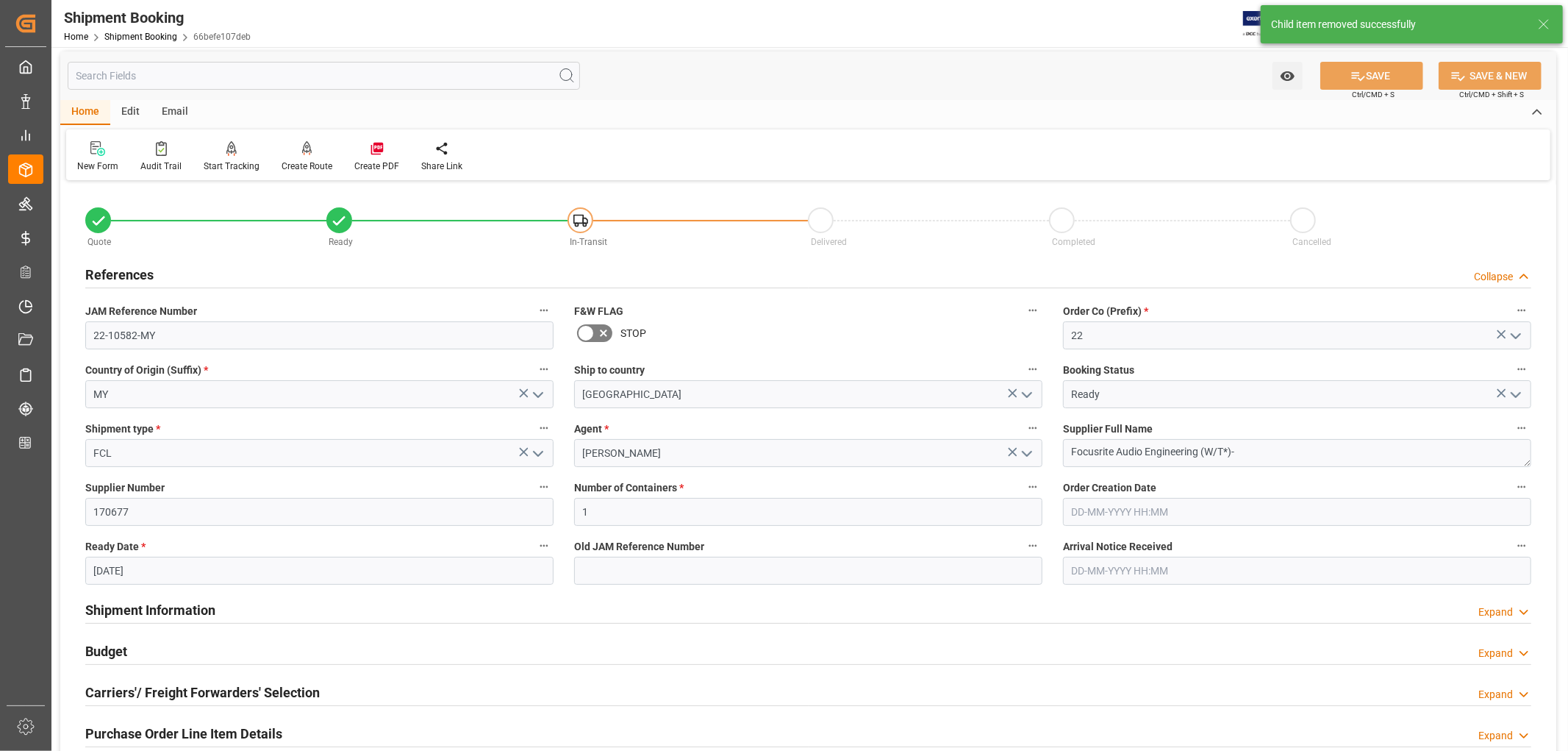
scroll to position [0, 0]
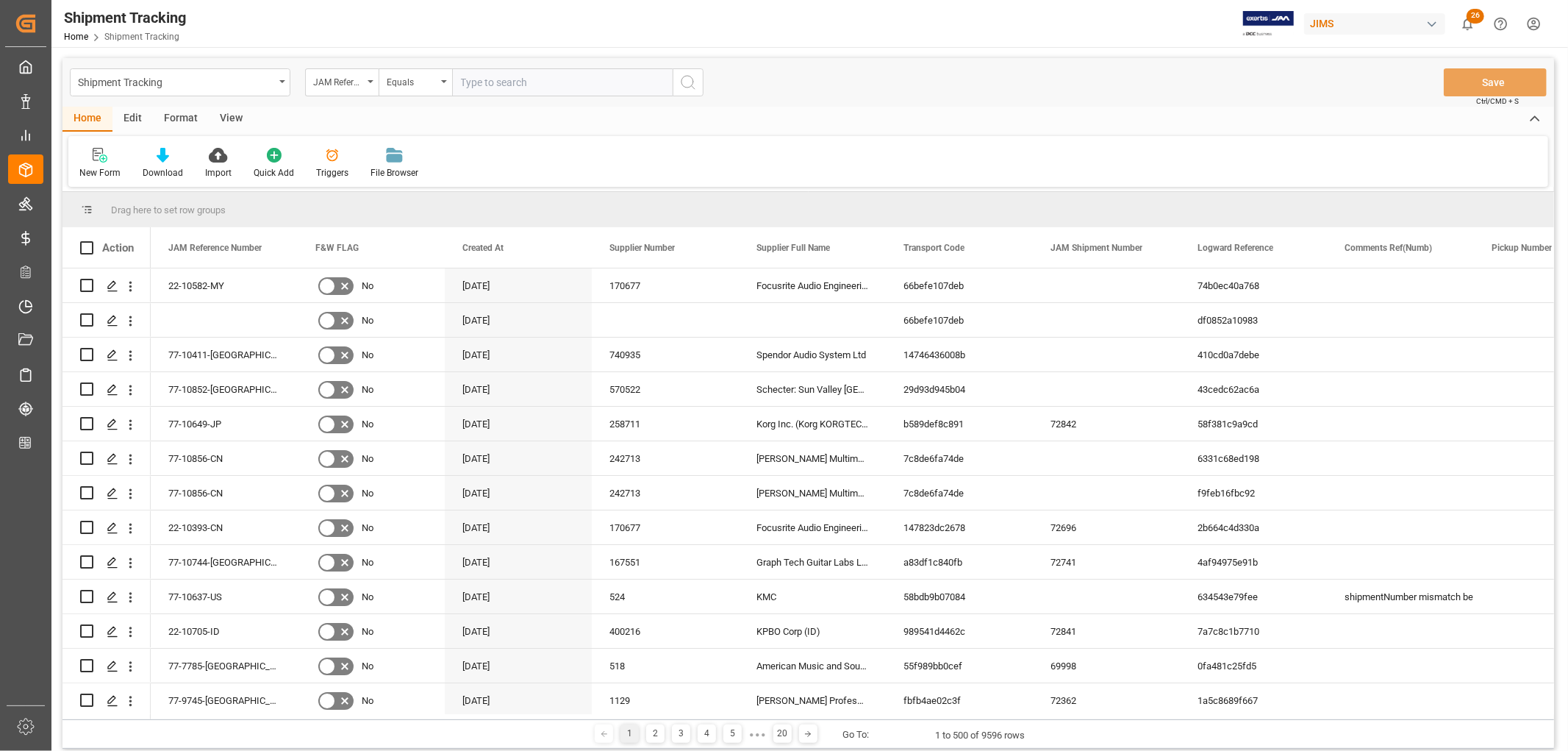
click at [490, 79] on input "text" at bounding box center [562, 83] width 220 height 28
type input "22-10582-MY"
click at [687, 79] on icon "search button" at bounding box center [688, 83] width 18 height 18
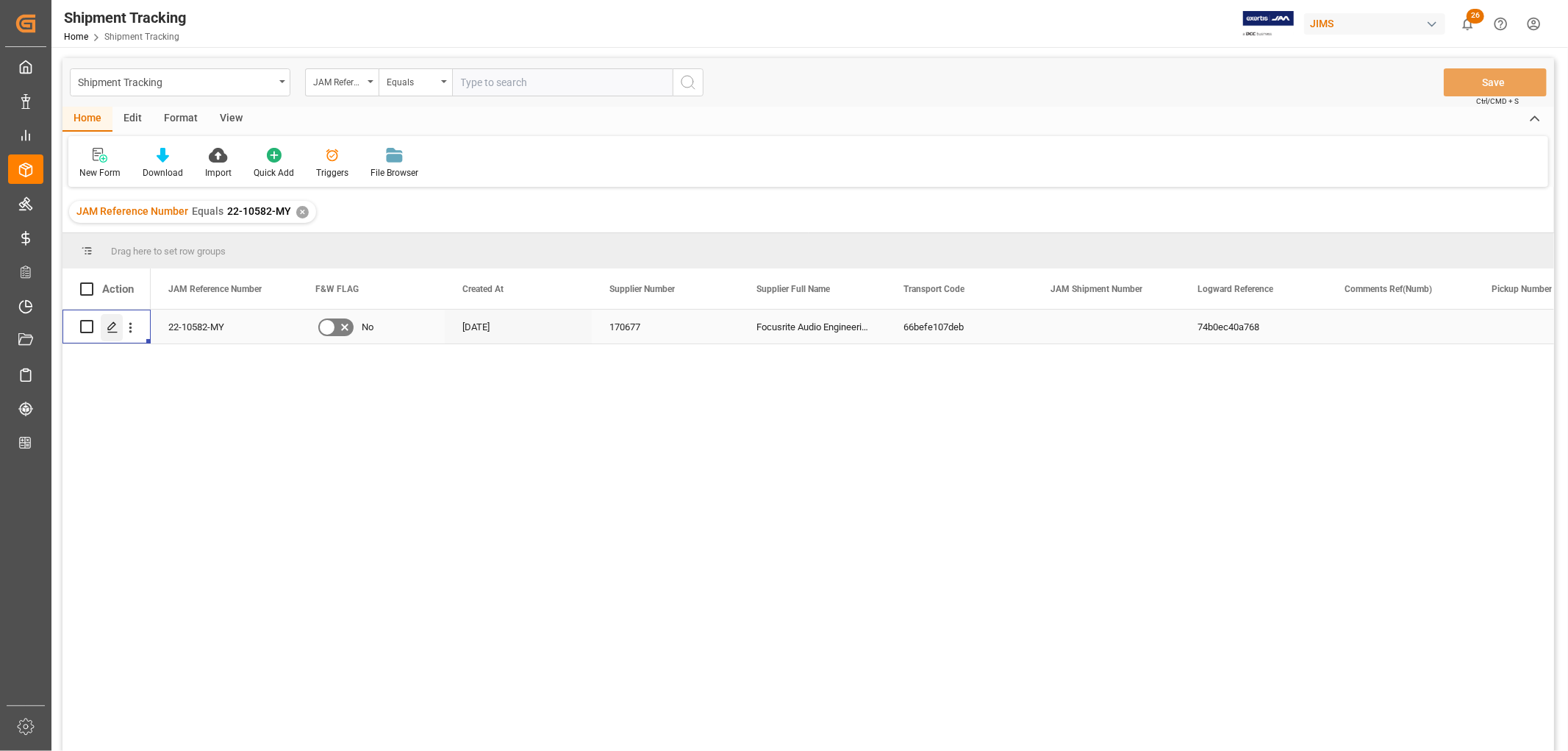
click at [115, 329] on icon "Press SPACE to select this row." at bounding box center [112, 327] width 11 height 11
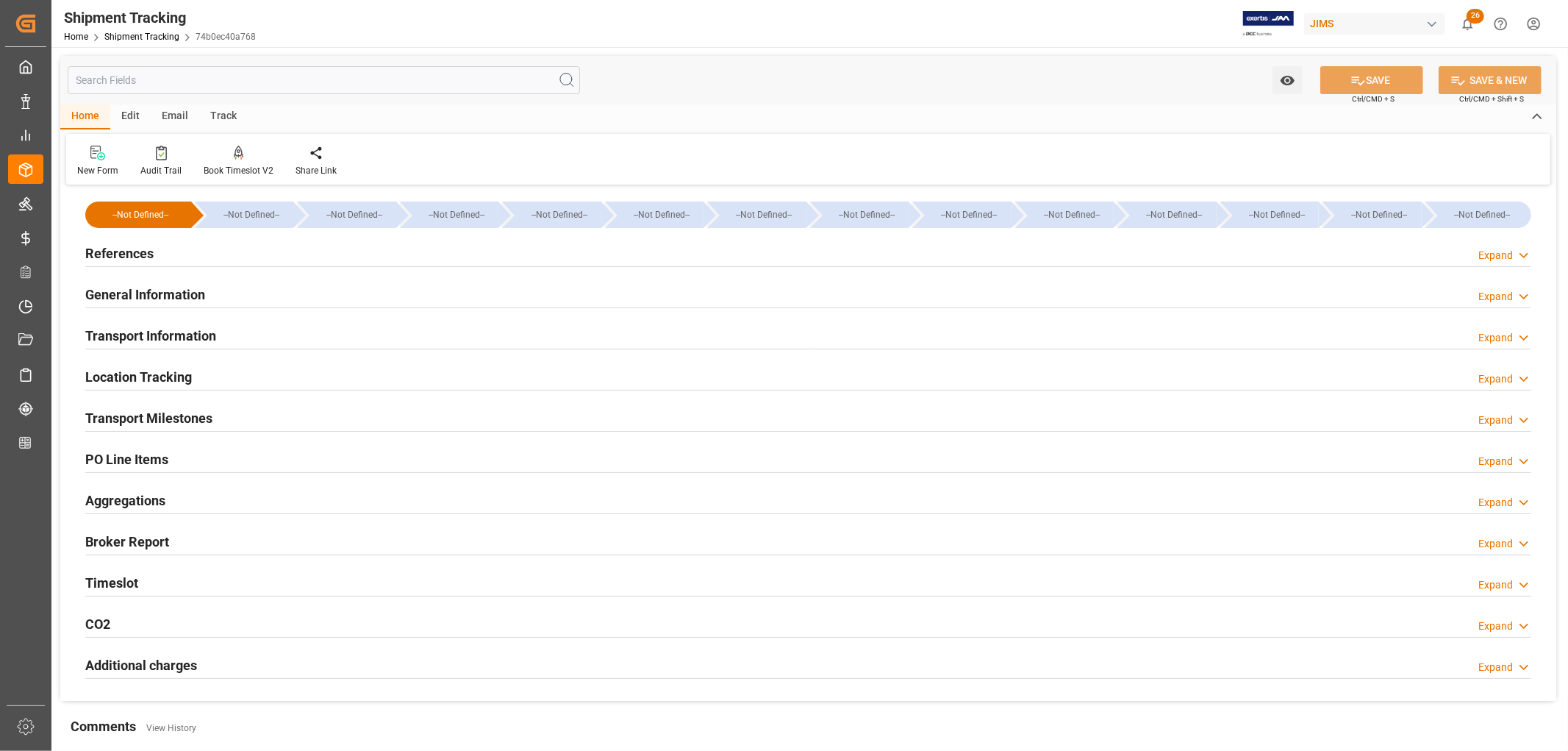
click at [129, 254] on h2 "References" at bounding box center [119, 253] width 69 height 20
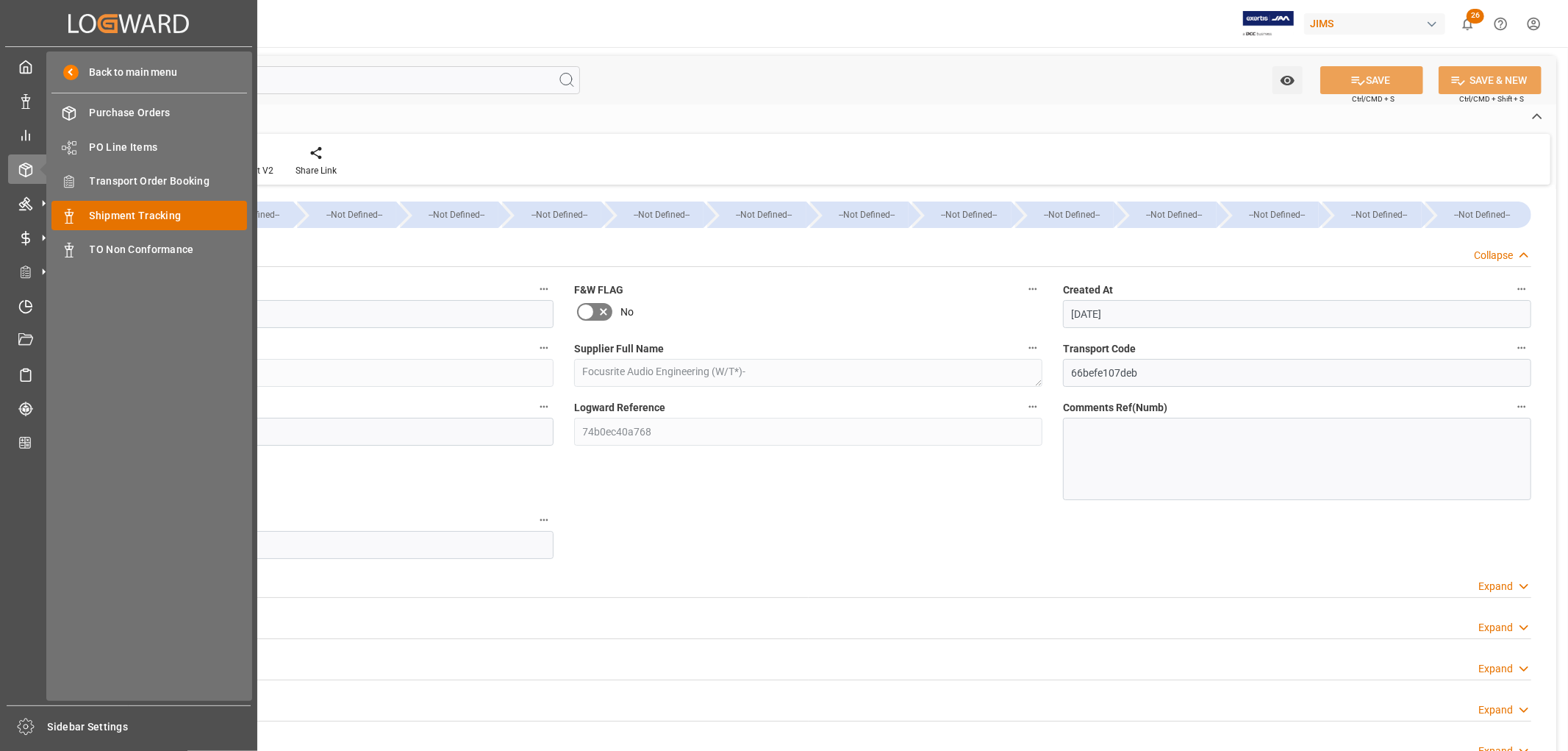
click at [134, 215] on span "Shipment Tracking" at bounding box center [169, 216] width 158 height 16
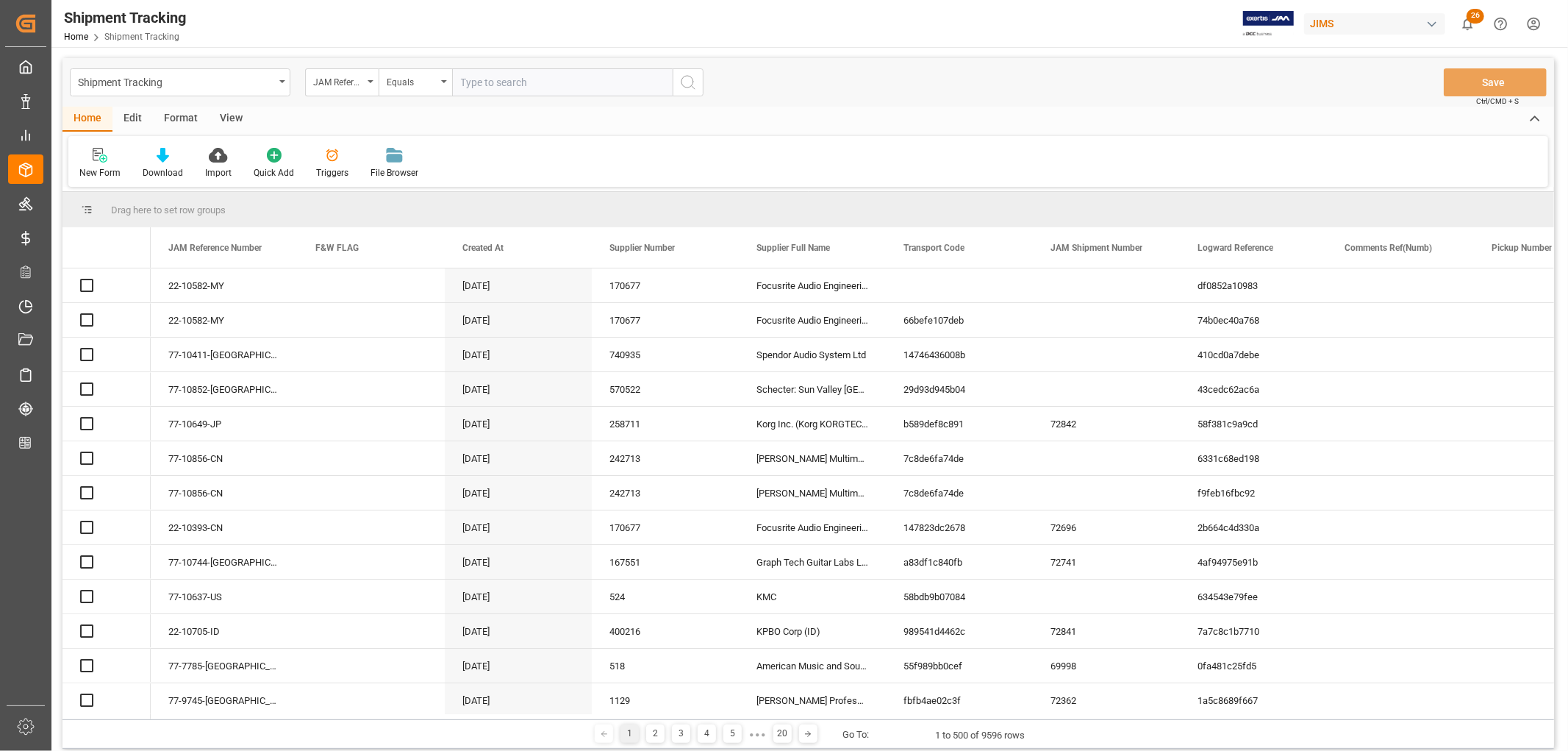
click at [542, 82] on input "text" at bounding box center [562, 83] width 220 height 28
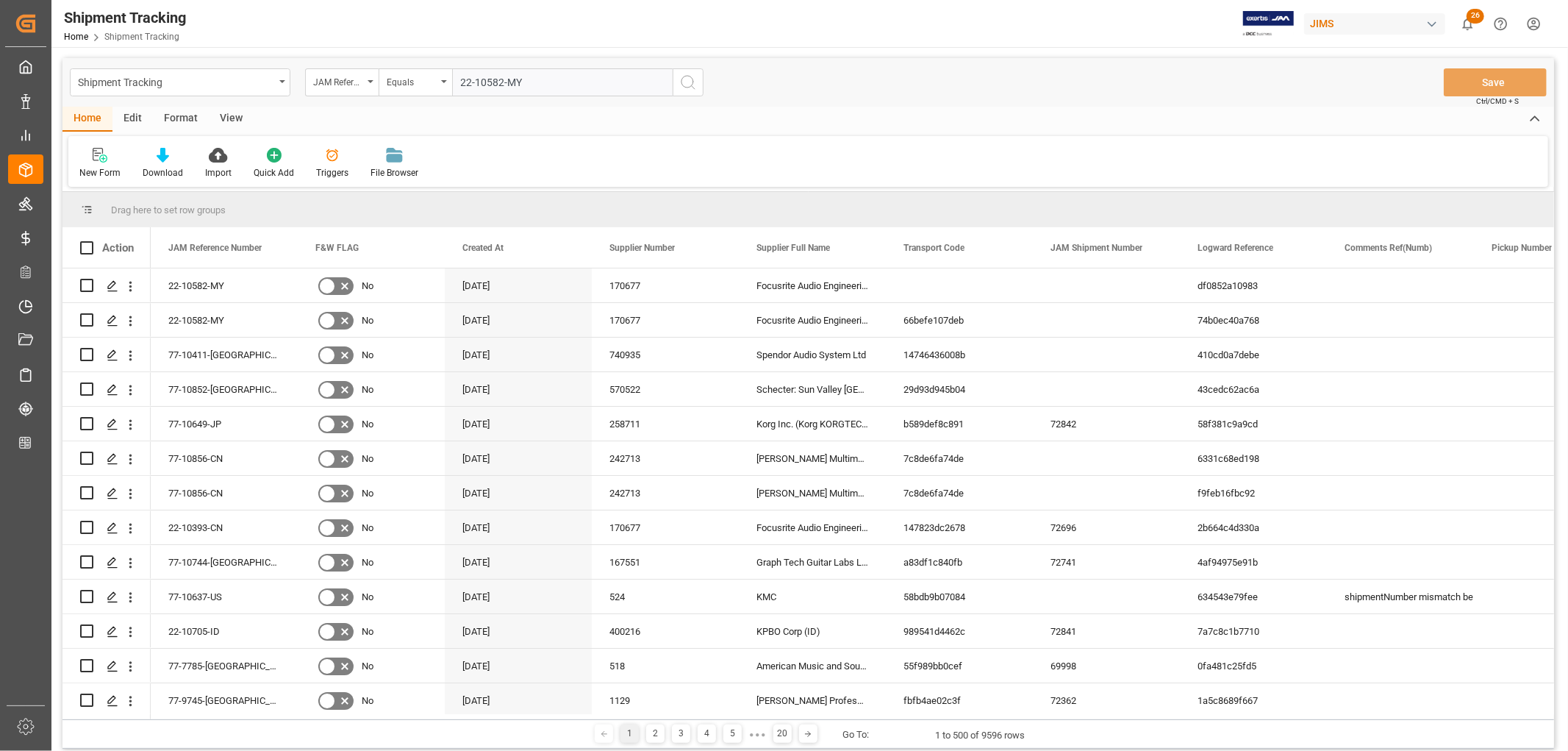
type input "22-10582-MY"
click at [689, 82] on icon "search button" at bounding box center [688, 83] width 18 height 18
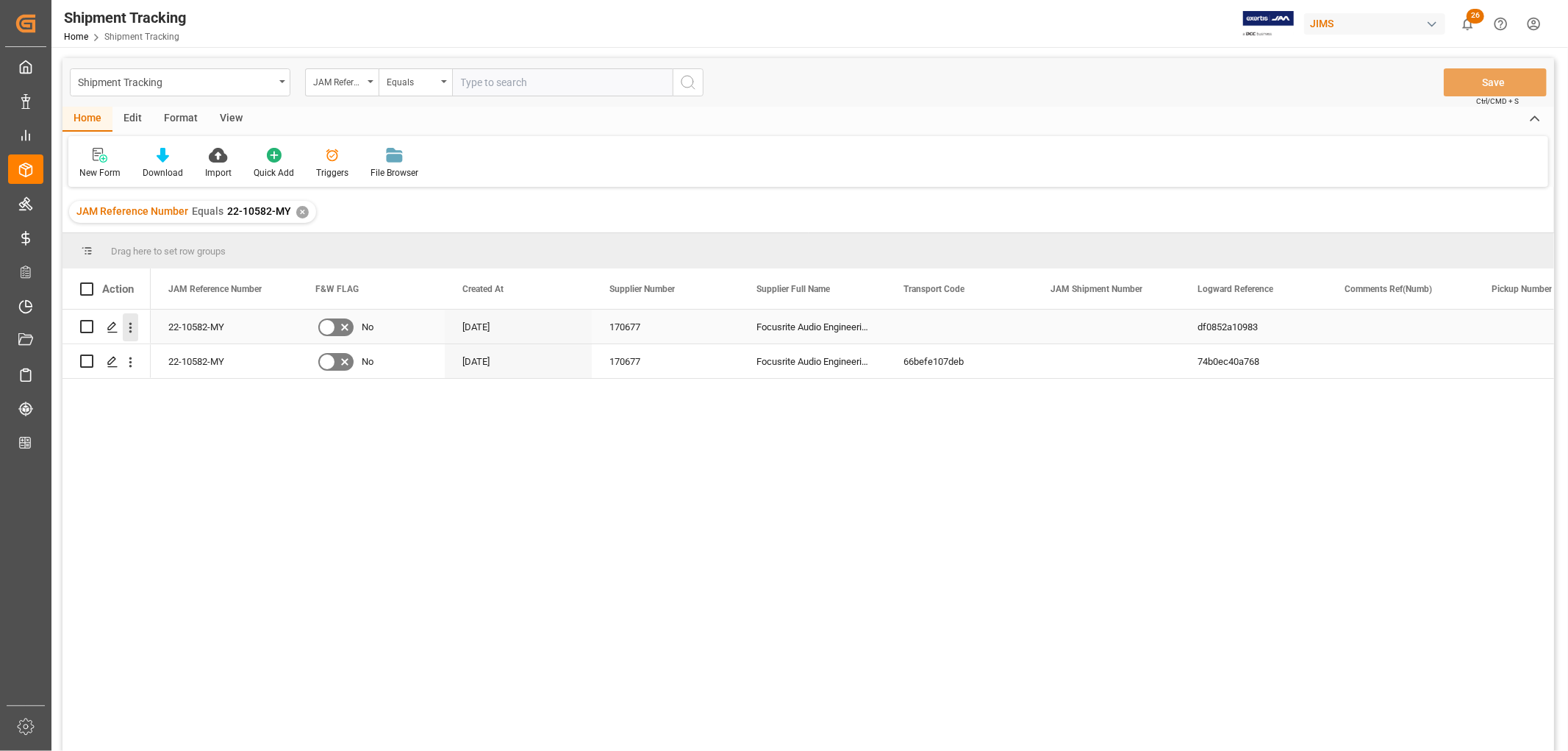
click at [133, 327] on icon "open menu" at bounding box center [131, 328] width 16 height 16
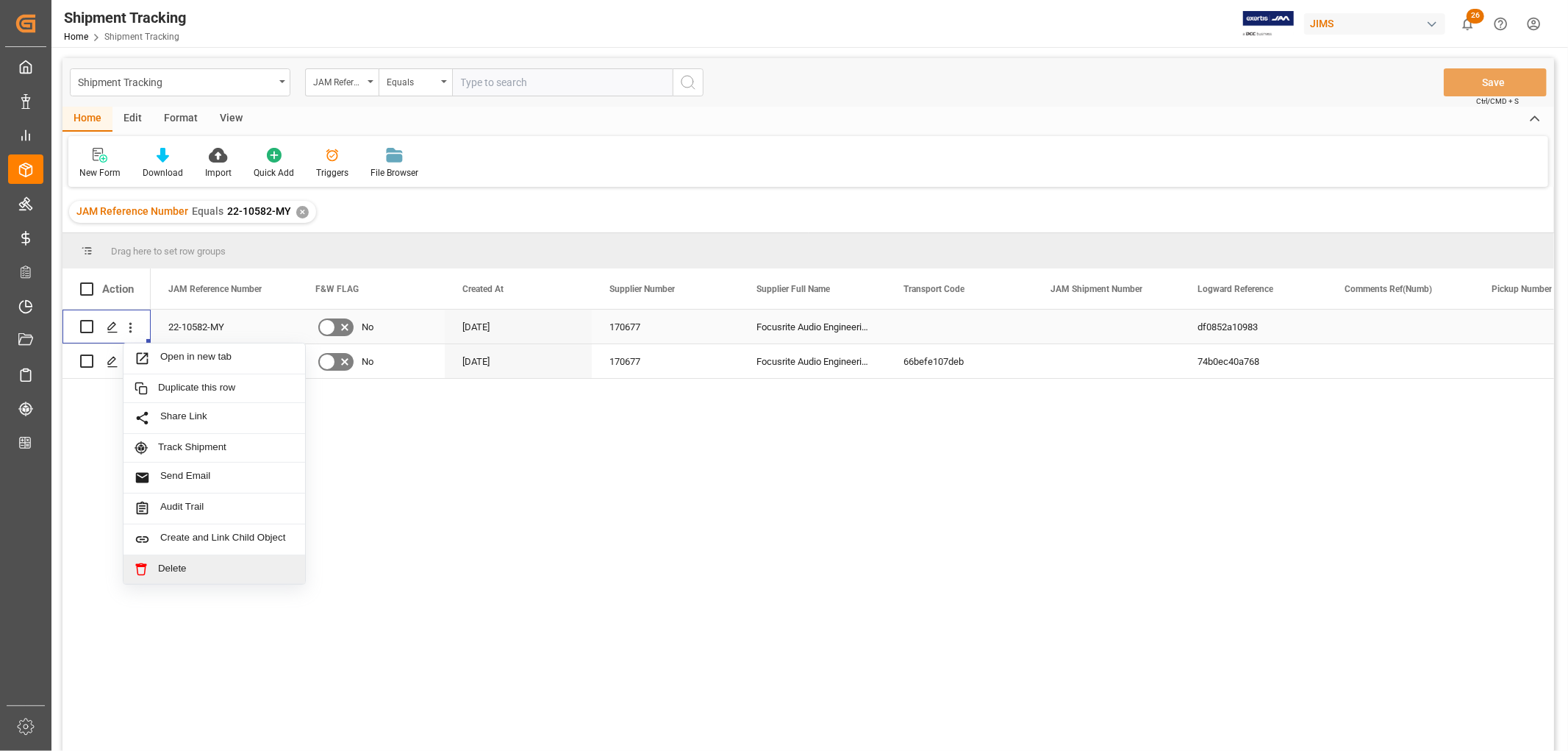
click at [166, 568] on span "Delete" at bounding box center [226, 568] width 136 height 13
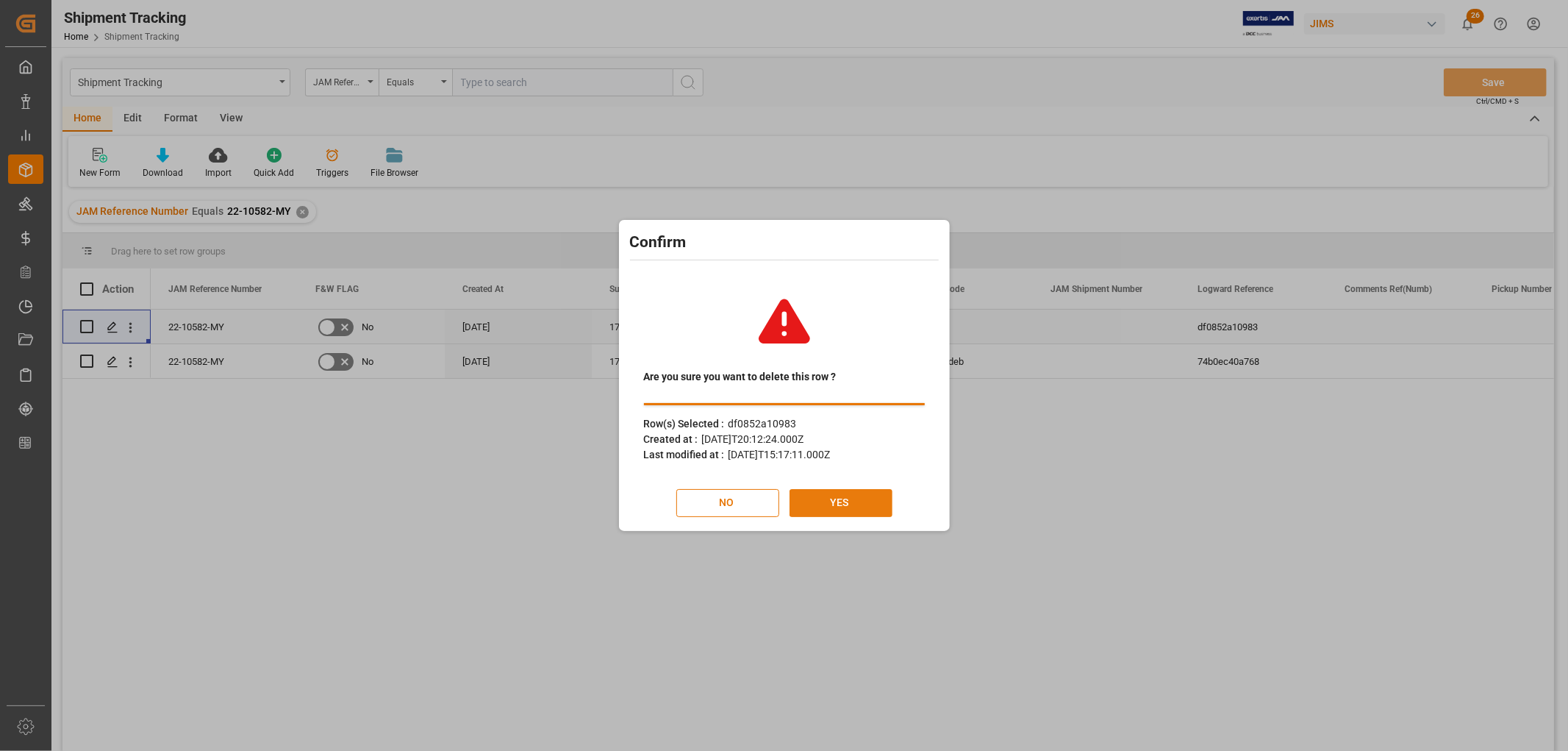
click at [855, 500] on button "YES" at bounding box center [841, 503] width 103 height 28
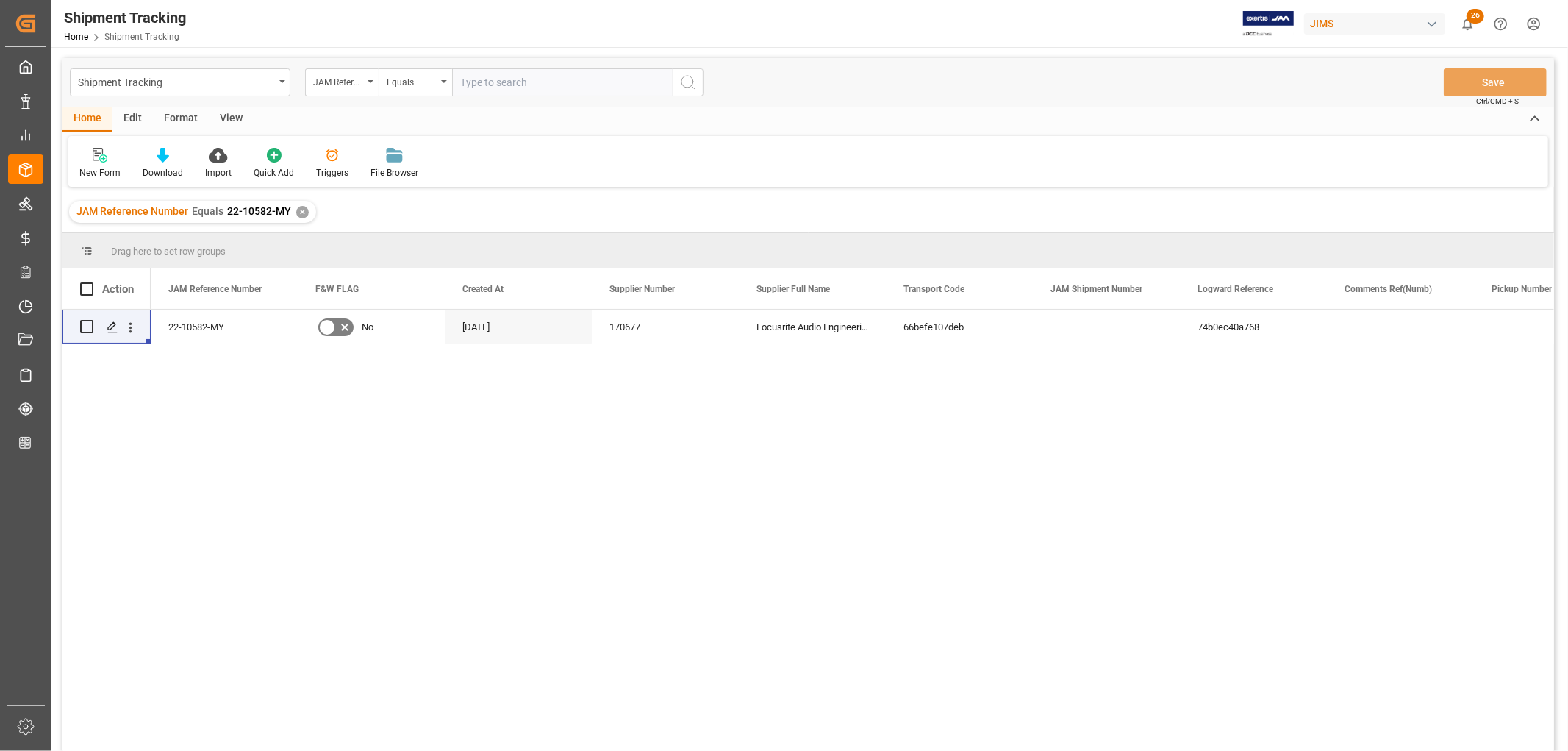
click at [765, 460] on div "22-10582-MY No 03-09-2025 170677 Focusrite Audio Engineering (W/T*)- 66befe107d…" at bounding box center [853, 534] width 1404 height 451
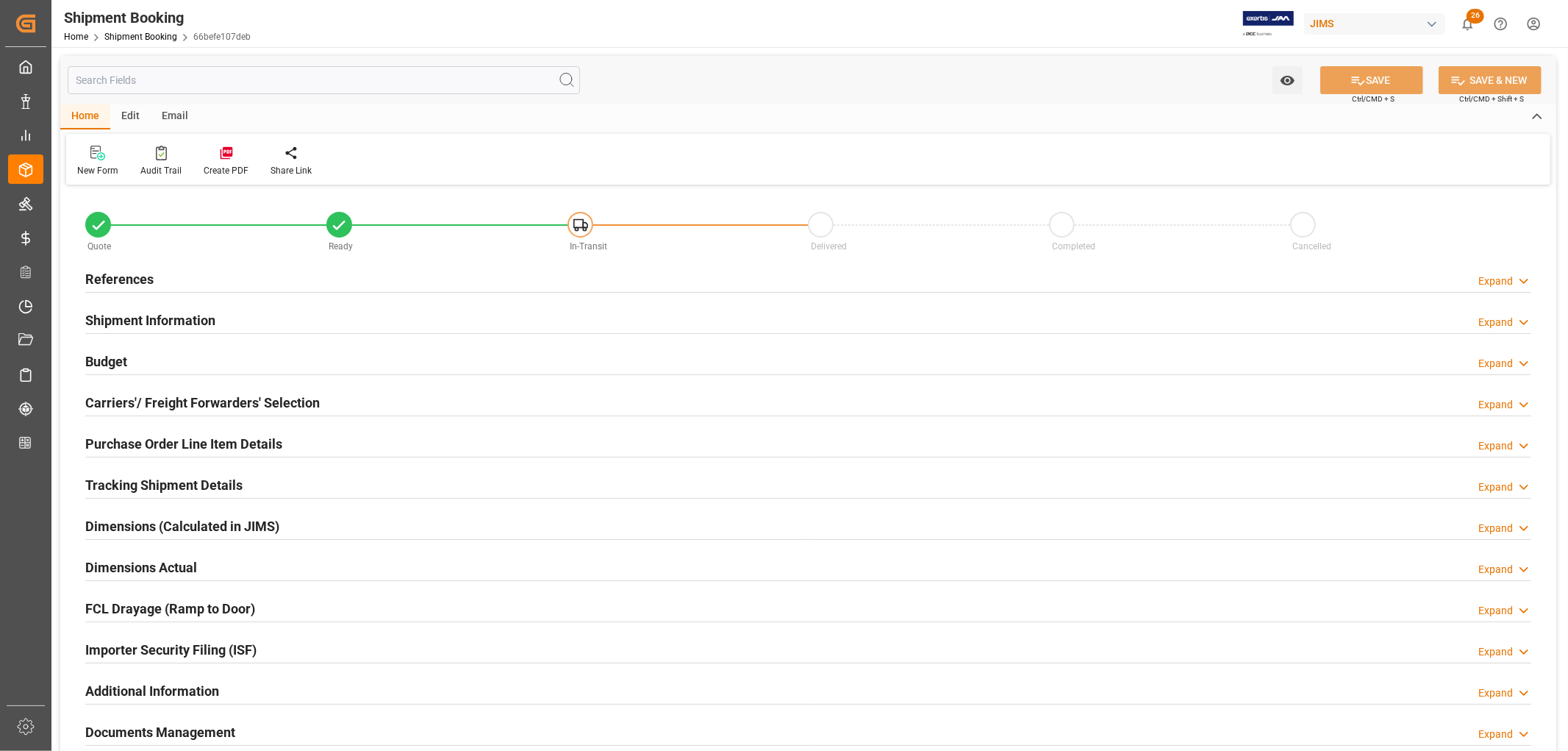
type input "1"
type input "[DATE]"
click at [151, 278] on h2 "References" at bounding box center [119, 278] width 69 height 20
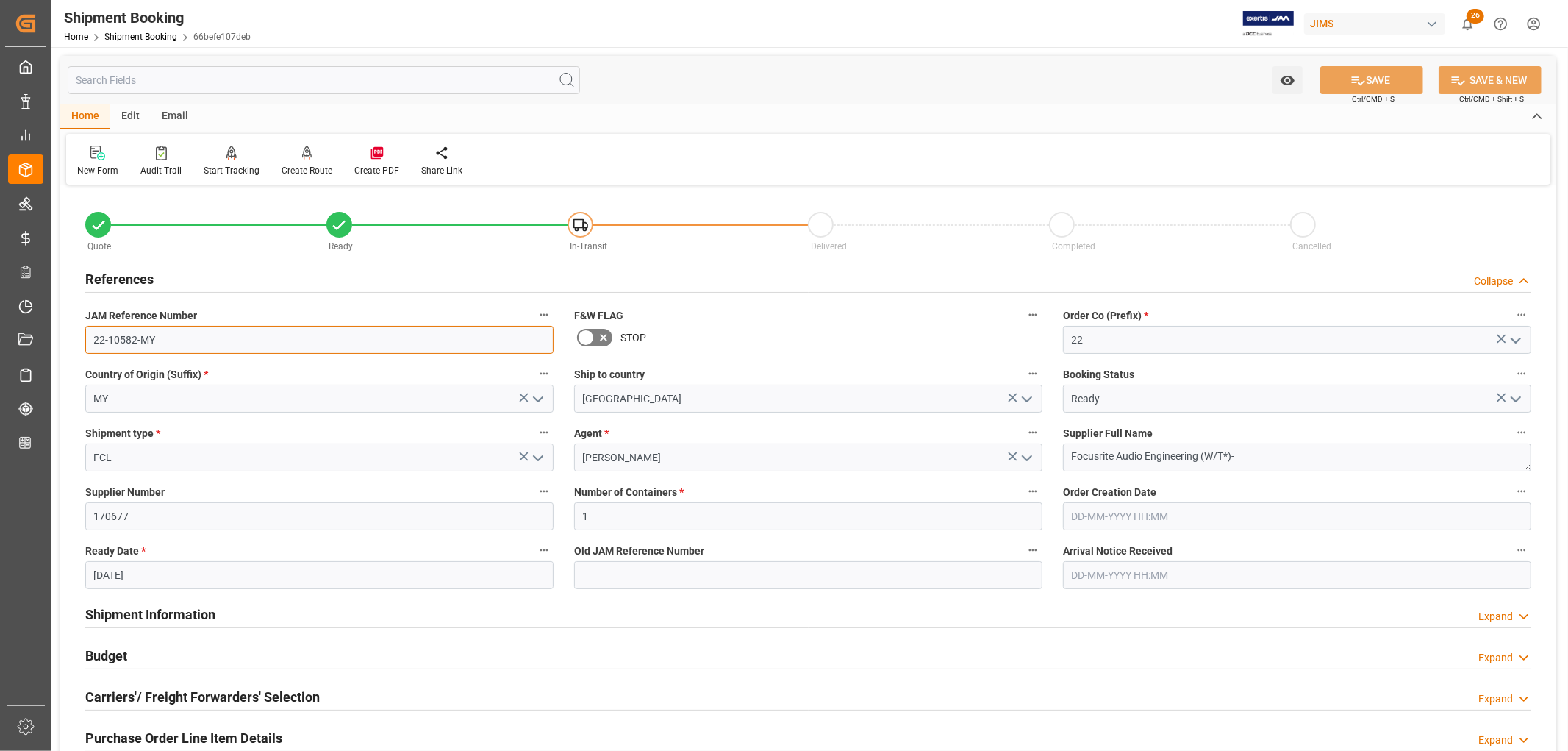
drag, startPoint x: 172, startPoint y: 338, endPoint x: 56, endPoint y: 343, distance: 116.1
click at [56, 343] on div "Watch Option SAVE Ctrl/CMD + S SAVE & NEW Ctrl/CMD + Shift + S Home Edit Email …" at bounding box center [808, 639] width 1514 height 1184
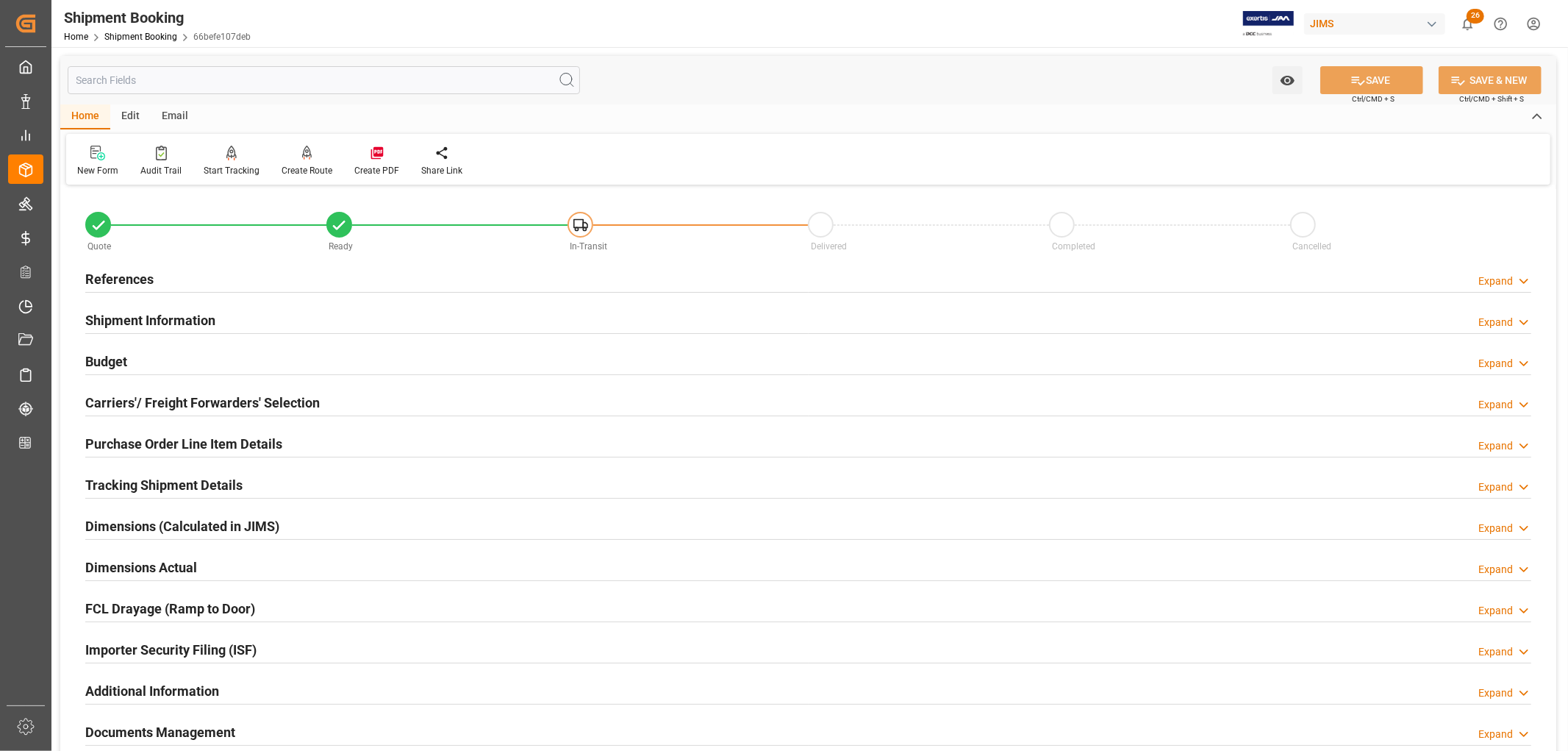
click at [165, 489] on h2 "Tracking Shipment Details" at bounding box center [163, 485] width 157 height 20
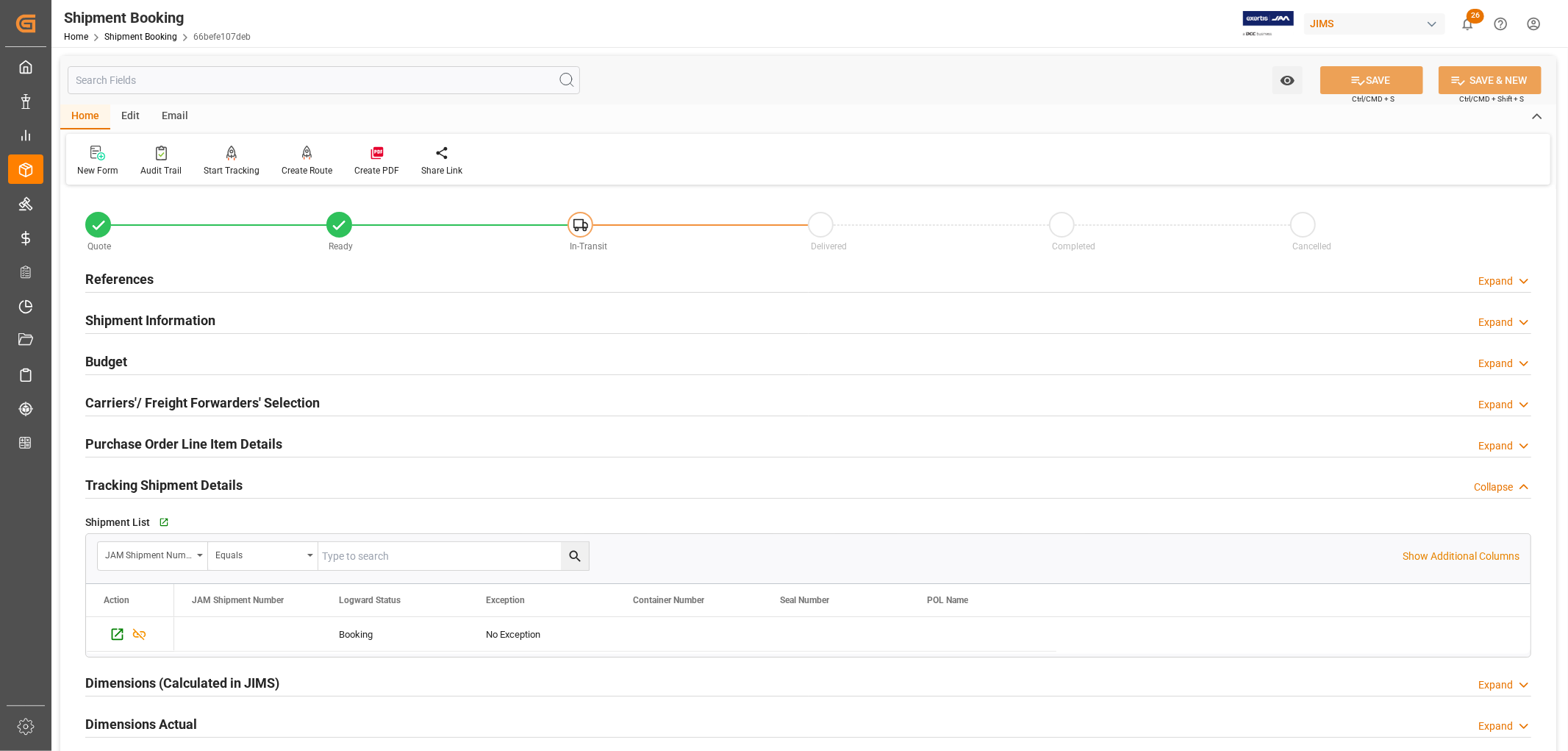
scroll to position [163, 0]
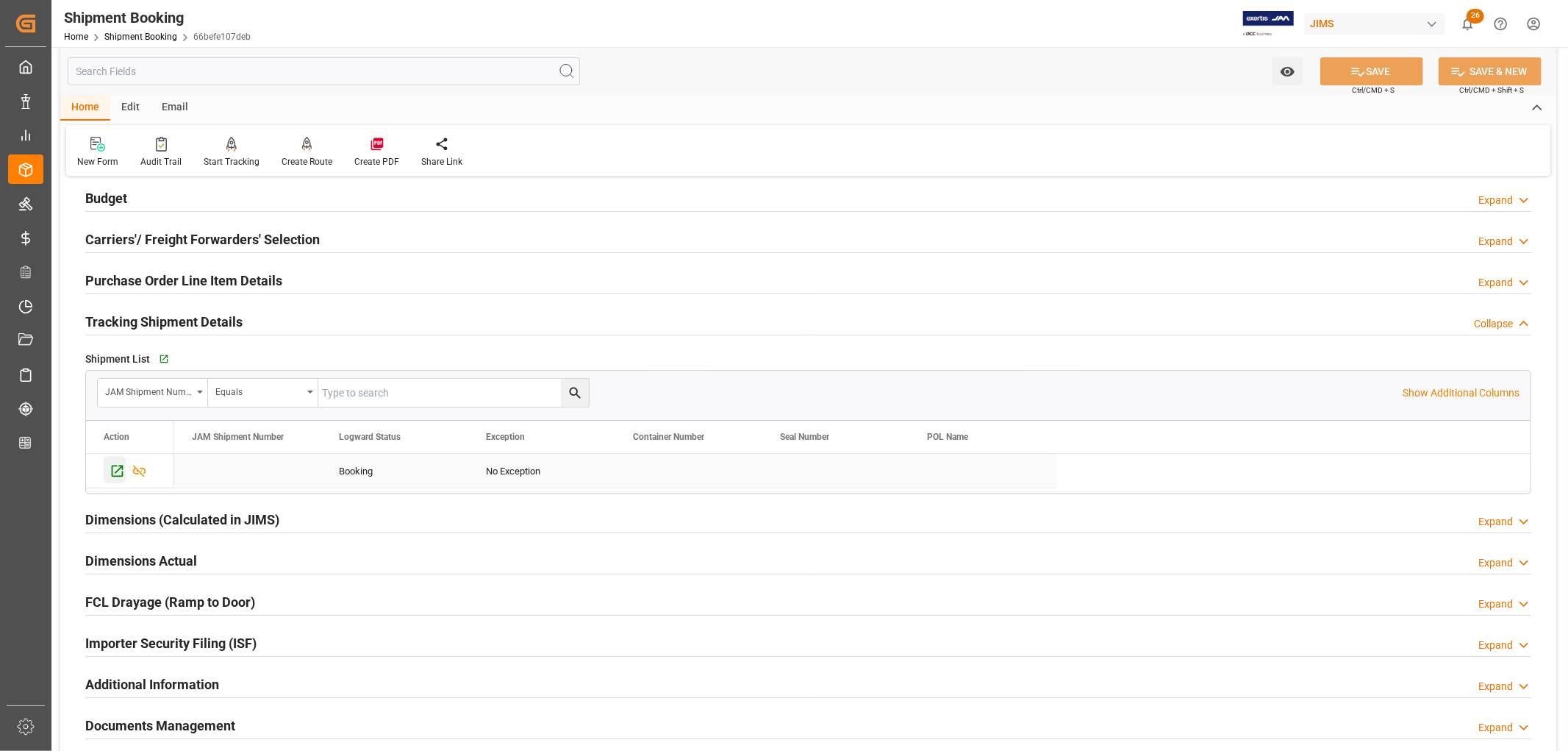
click at [115, 474] on icon "Press SPACE to select this row." at bounding box center [118, 471] width 16 height 16
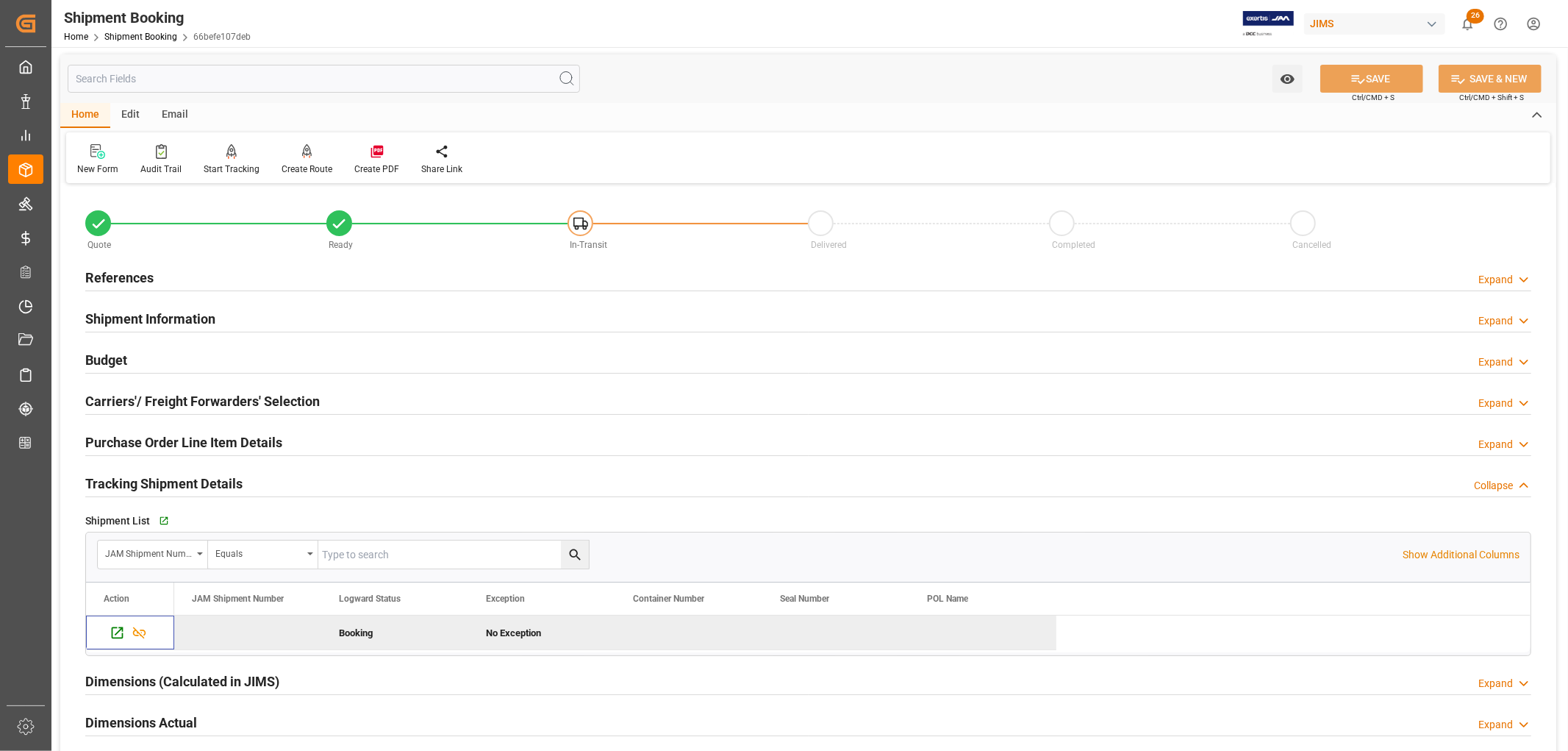
scroll to position [0, 0]
click at [136, 406] on h2 "Carriers'/ Freight Forwarders' Selection" at bounding box center [202, 402] width 235 height 20
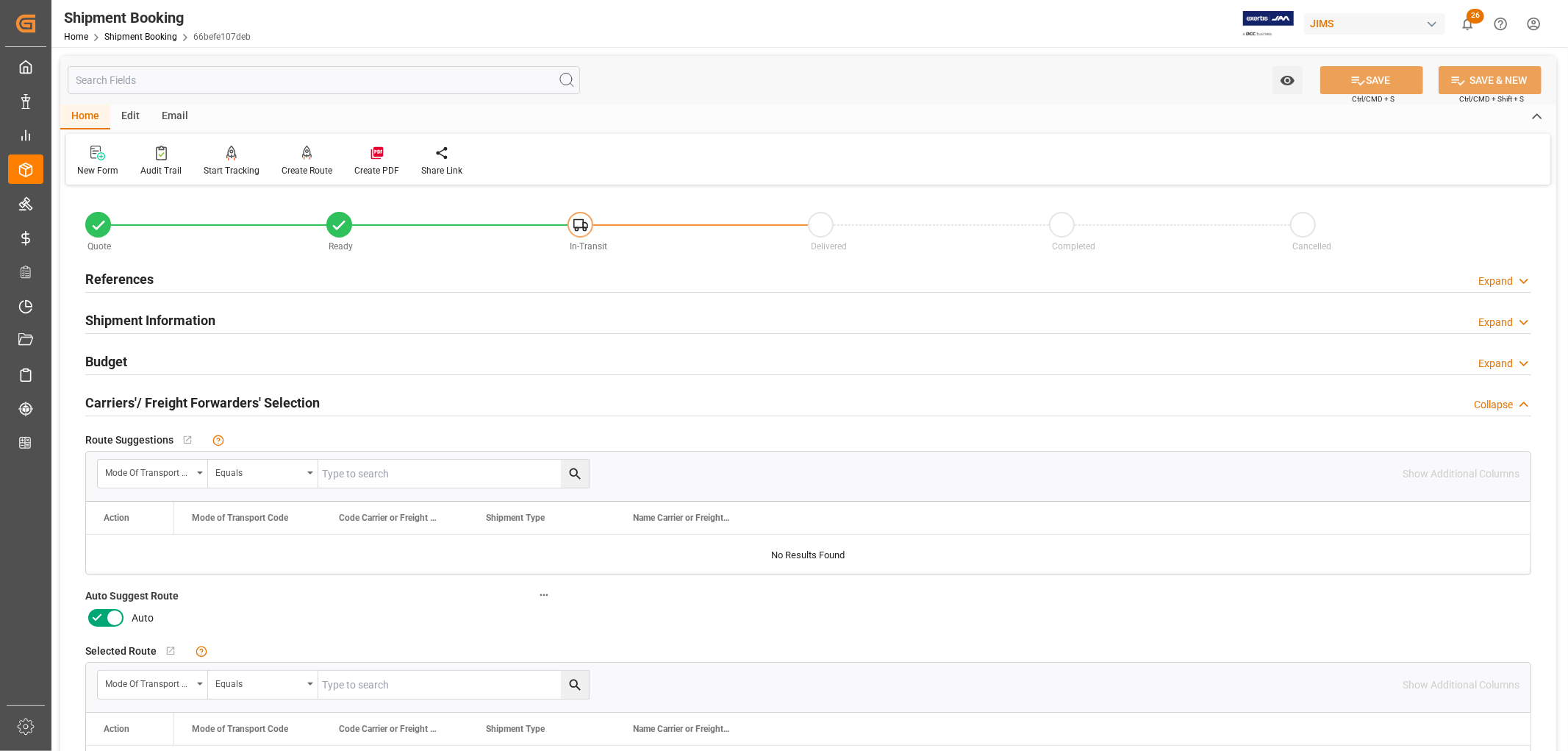
click at [106, 616] on icon at bounding box center [115, 617] width 18 height 18
click at [0, 0] on input "checkbox" at bounding box center [0, 0] width 0 height 0
click at [1388, 84] on button "SAVE" at bounding box center [1371, 80] width 103 height 28
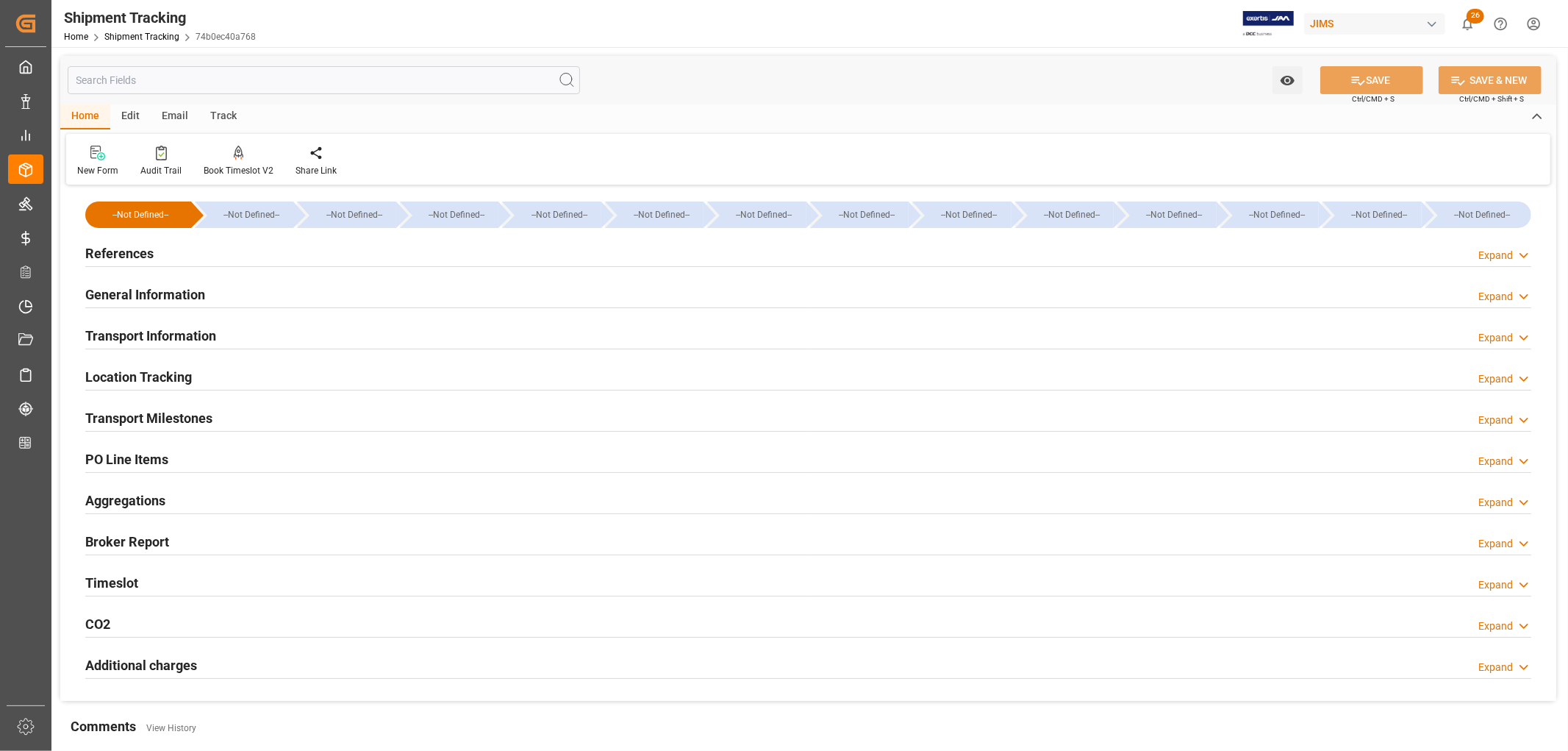
click at [90, 259] on h2 "References" at bounding box center [119, 253] width 69 height 20
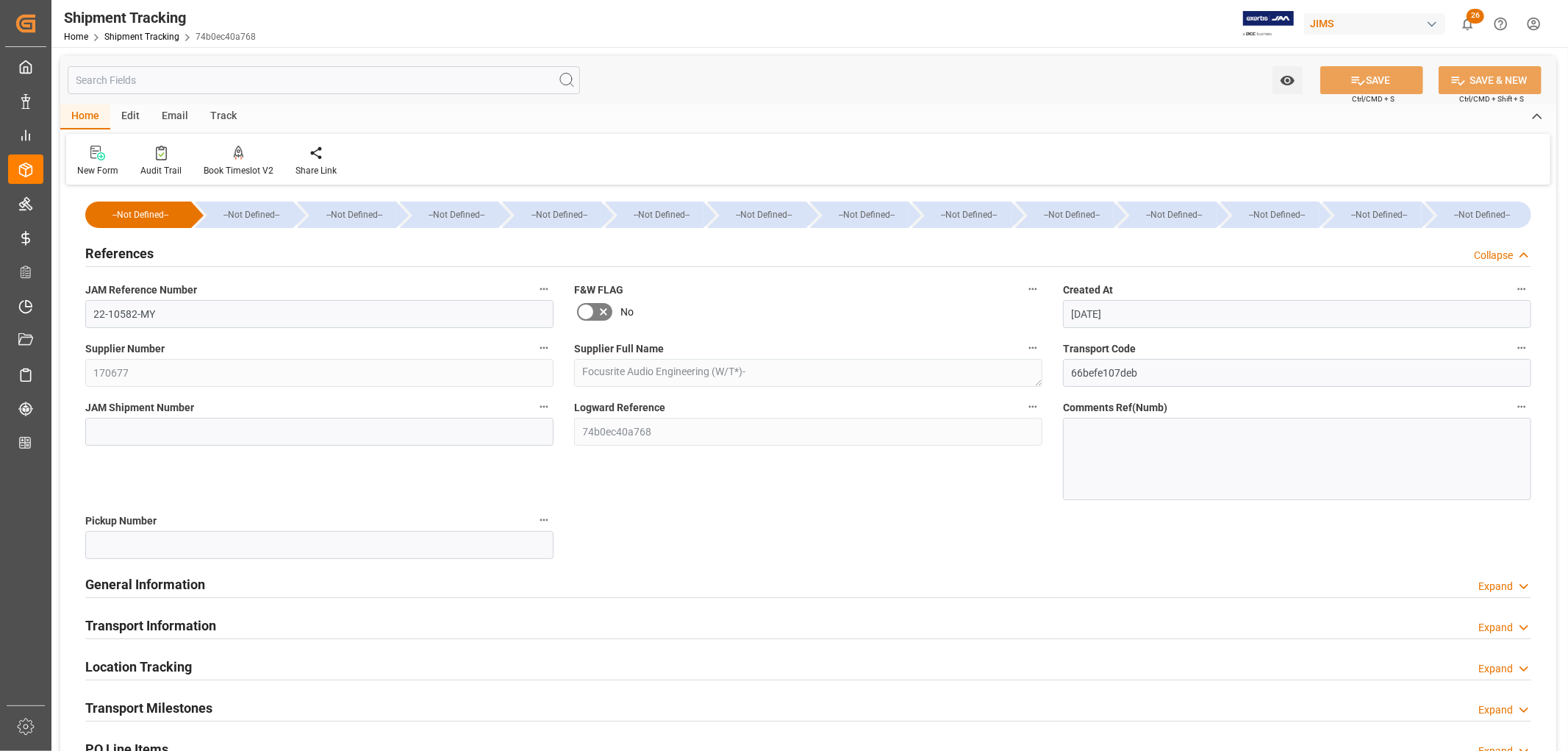
click at [100, 257] on h2 "References" at bounding box center [119, 253] width 69 height 20
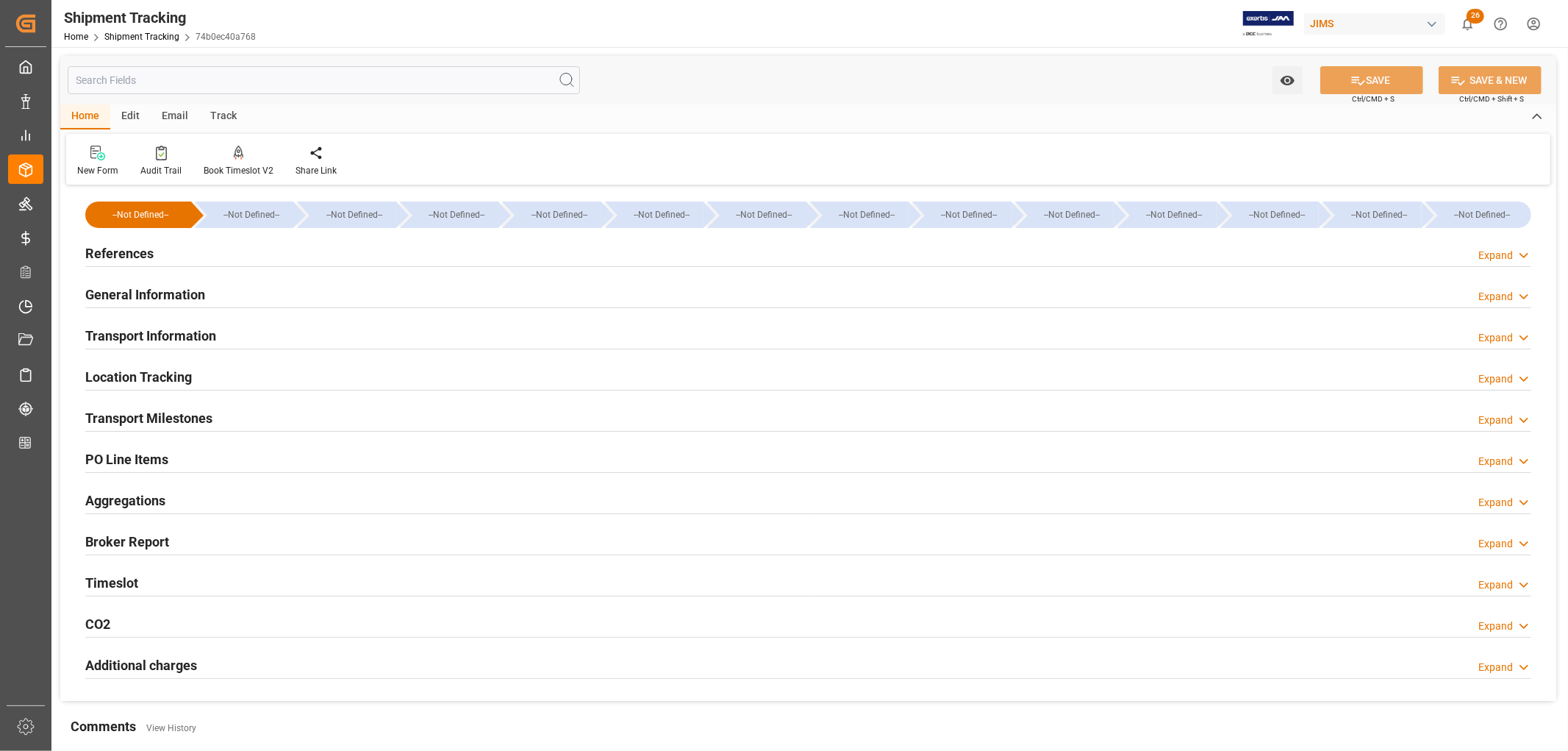
click at [170, 422] on h2 "Transport Milestones" at bounding box center [148, 418] width 127 height 20
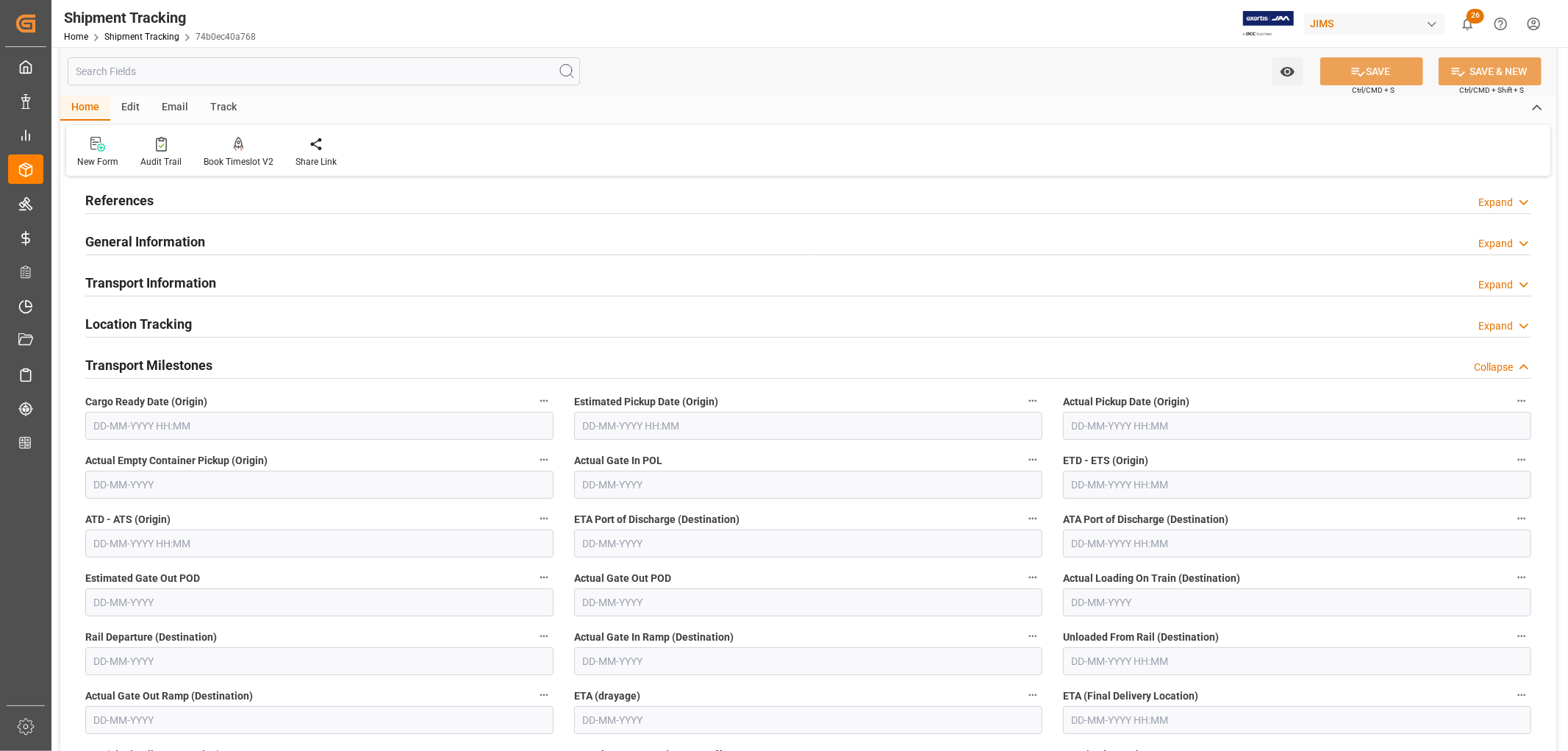
scroll to position [82, 0]
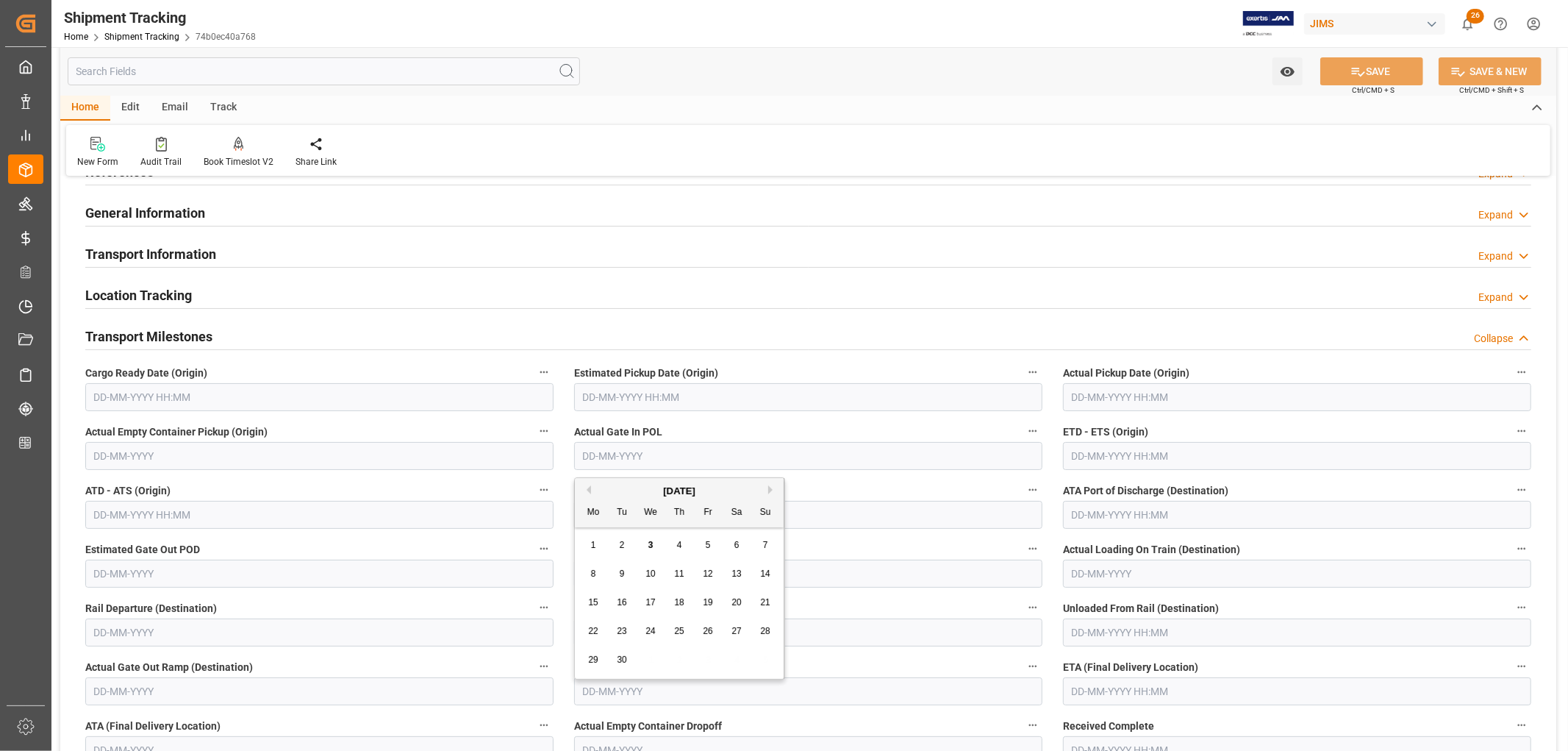
click at [600, 457] on input "text" at bounding box center [808, 456] width 468 height 28
click at [589, 490] on button "Previous Month" at bounding box center [587, 489] width 9 height 9
click at [704, 659] on span "29" at bounding box center [707, 660] width 10 height 11
type input "29-08-2025"
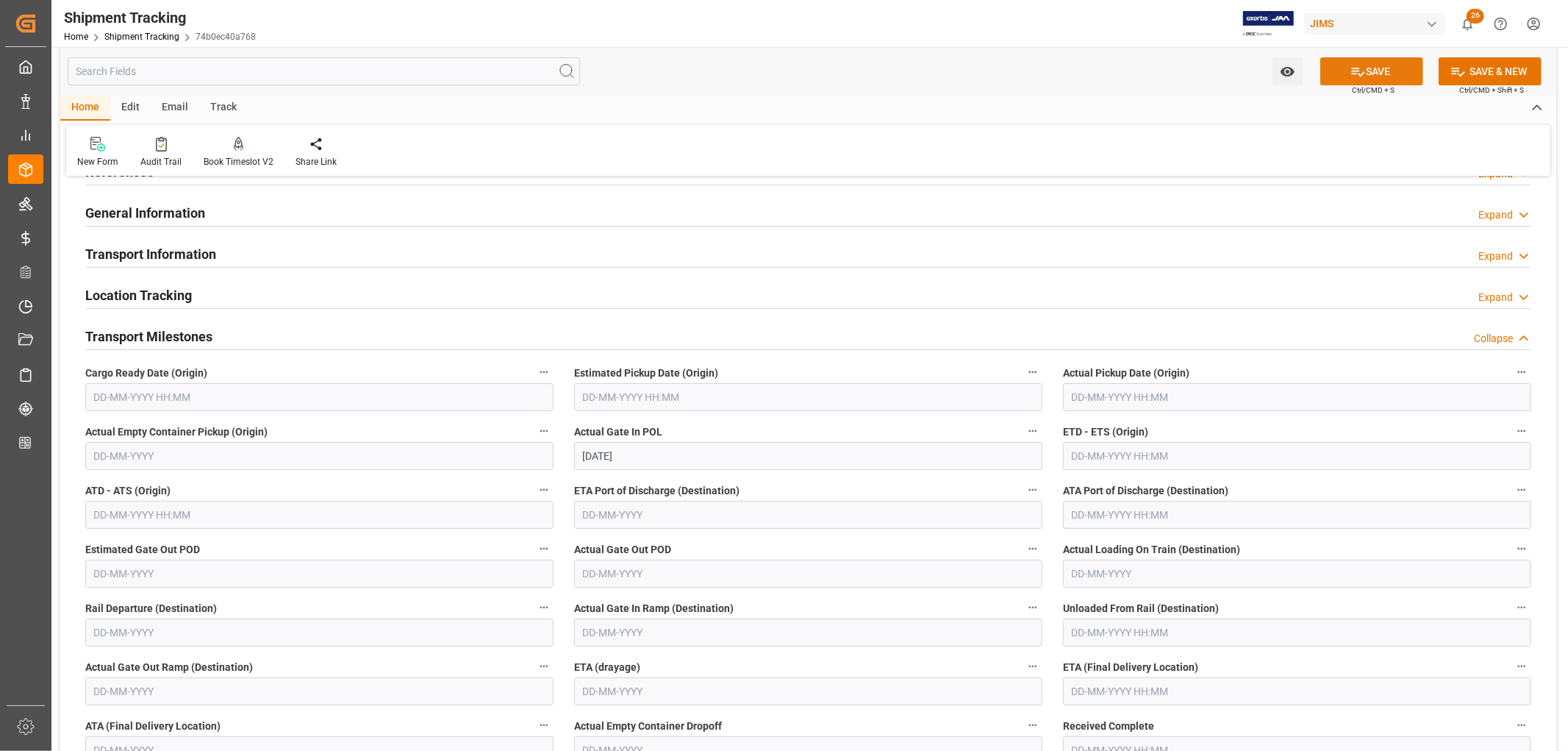
click at [1356, 64] on icon at bounding box center [1359, 72] width 16 height 16
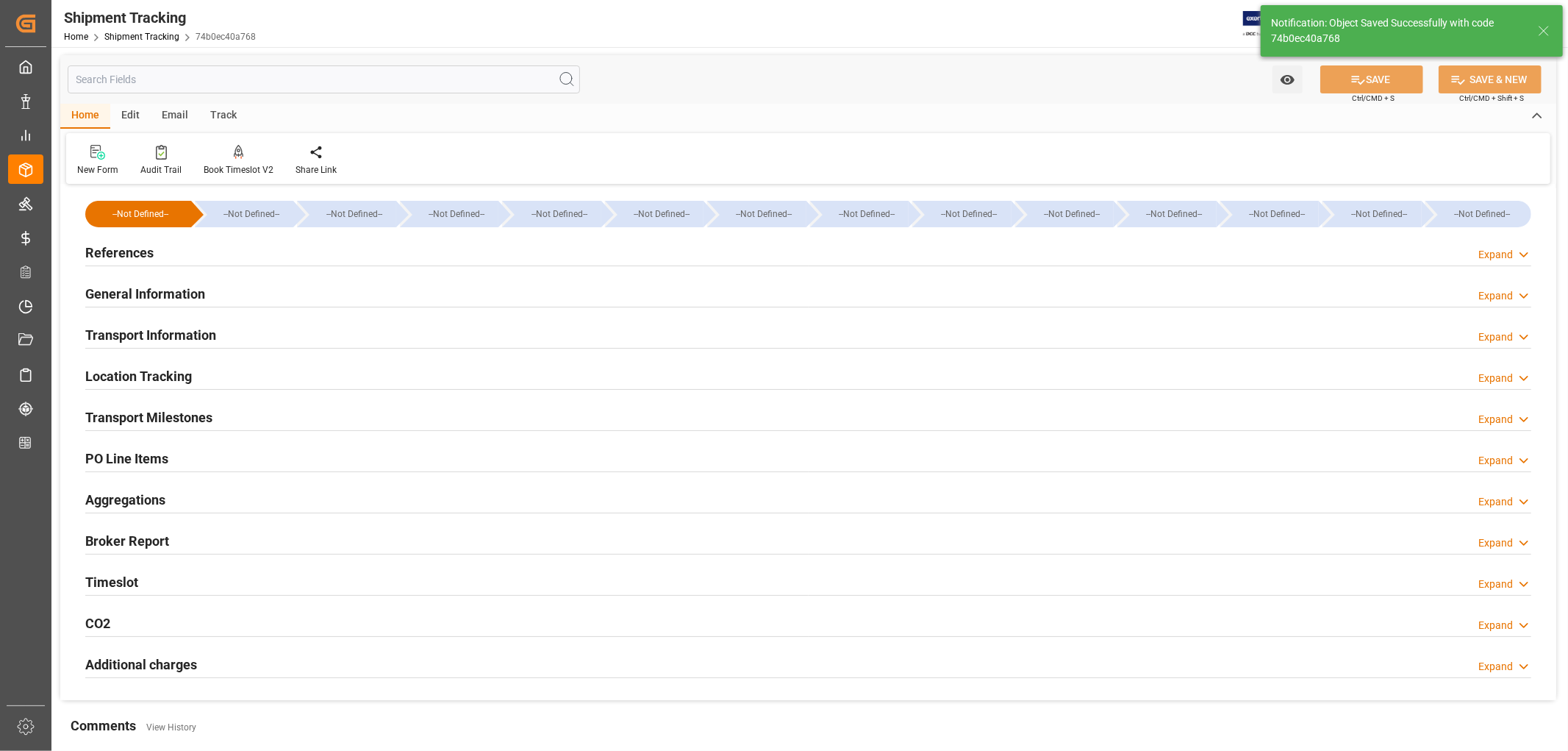
scroll to position [0, 0]
click at [166, 339] on h2 "Transport Information" at bounding box center [150, 336] width 131 height 20
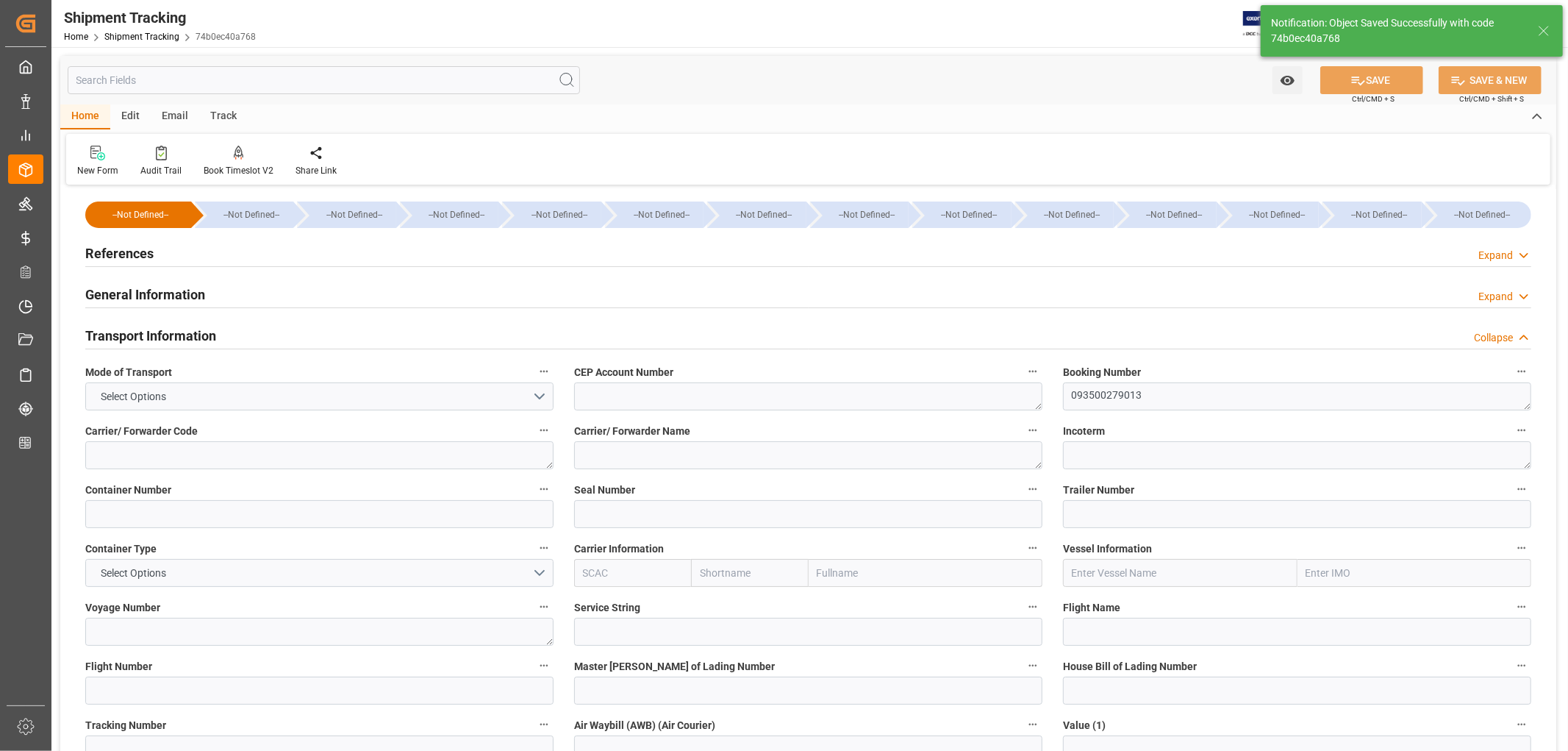
click at [166, 339] on h2 "Transport Information" at bounding box center [150, 336] width 131 height 20
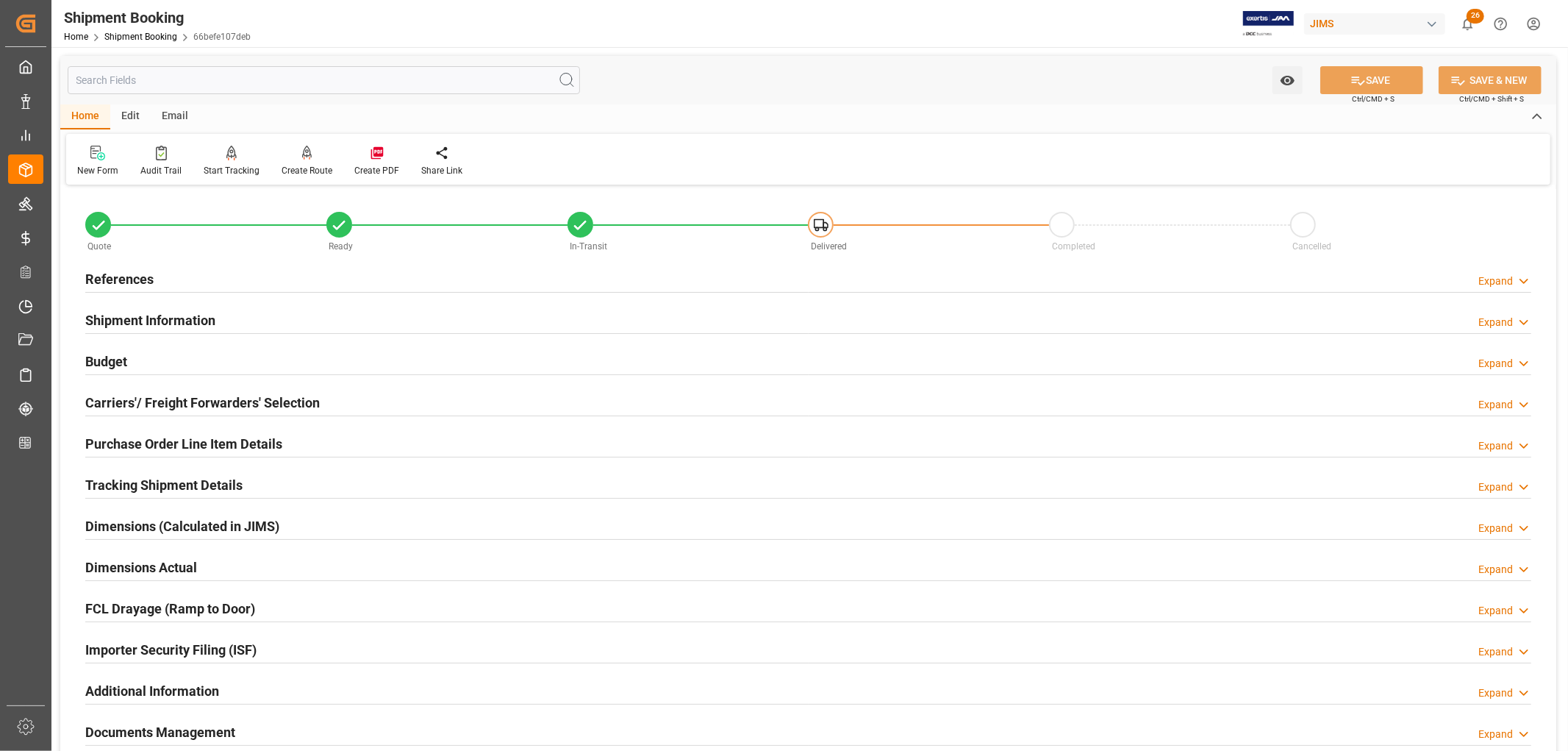
click at [168, 400] on h2 "Carriers'/ Freight Forwarders' Selection" at bounding box center [202, 402] width 235 height 20
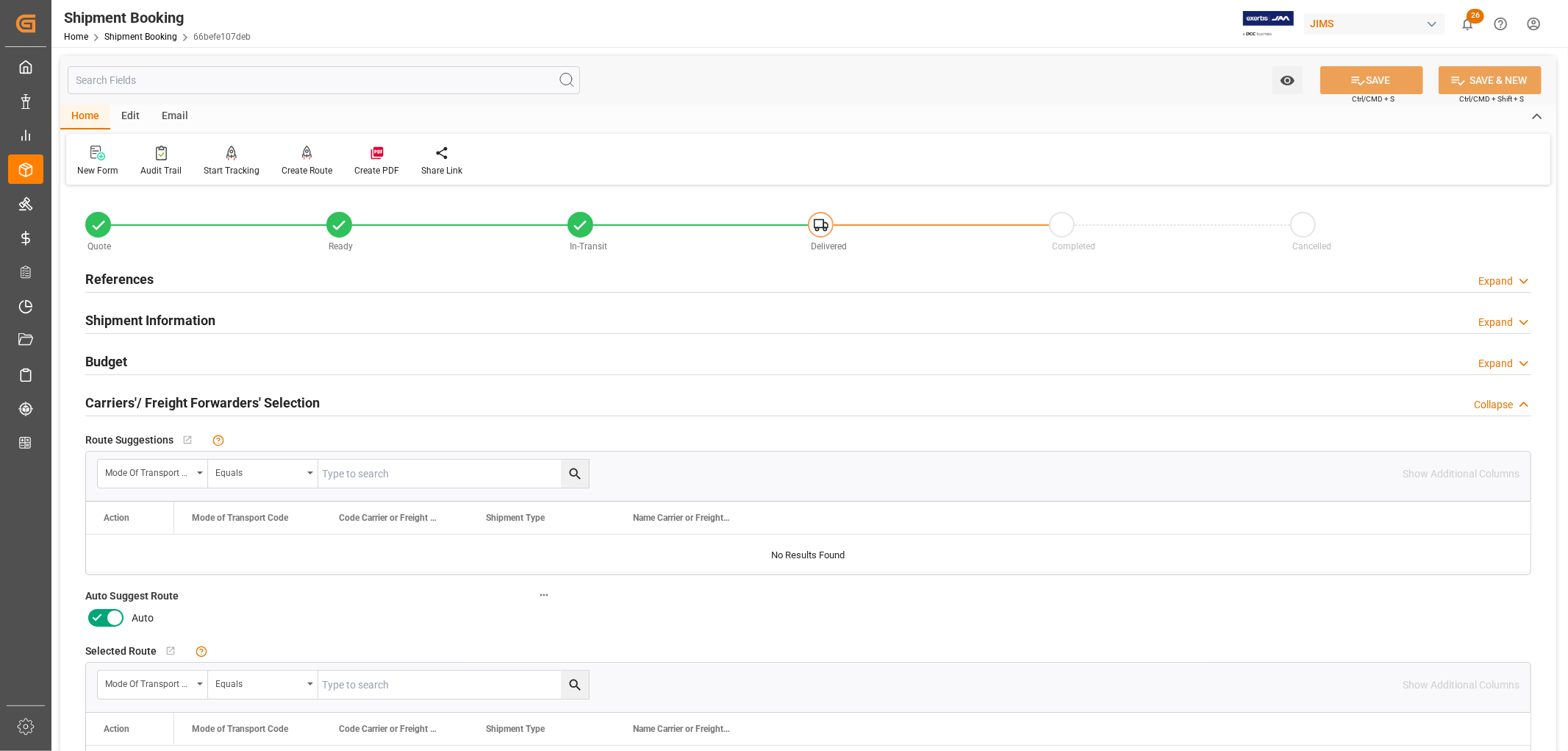
click at [94, 615] on icon at bounding box center [97, 617] width 18 height 18
click at [0, 0] on input "checkbox" at bounding box center [0, 0] width 0 height 0
click at [1379, 82] on button "SAVE" at bounding box center [1371, 80] width 103 height 28
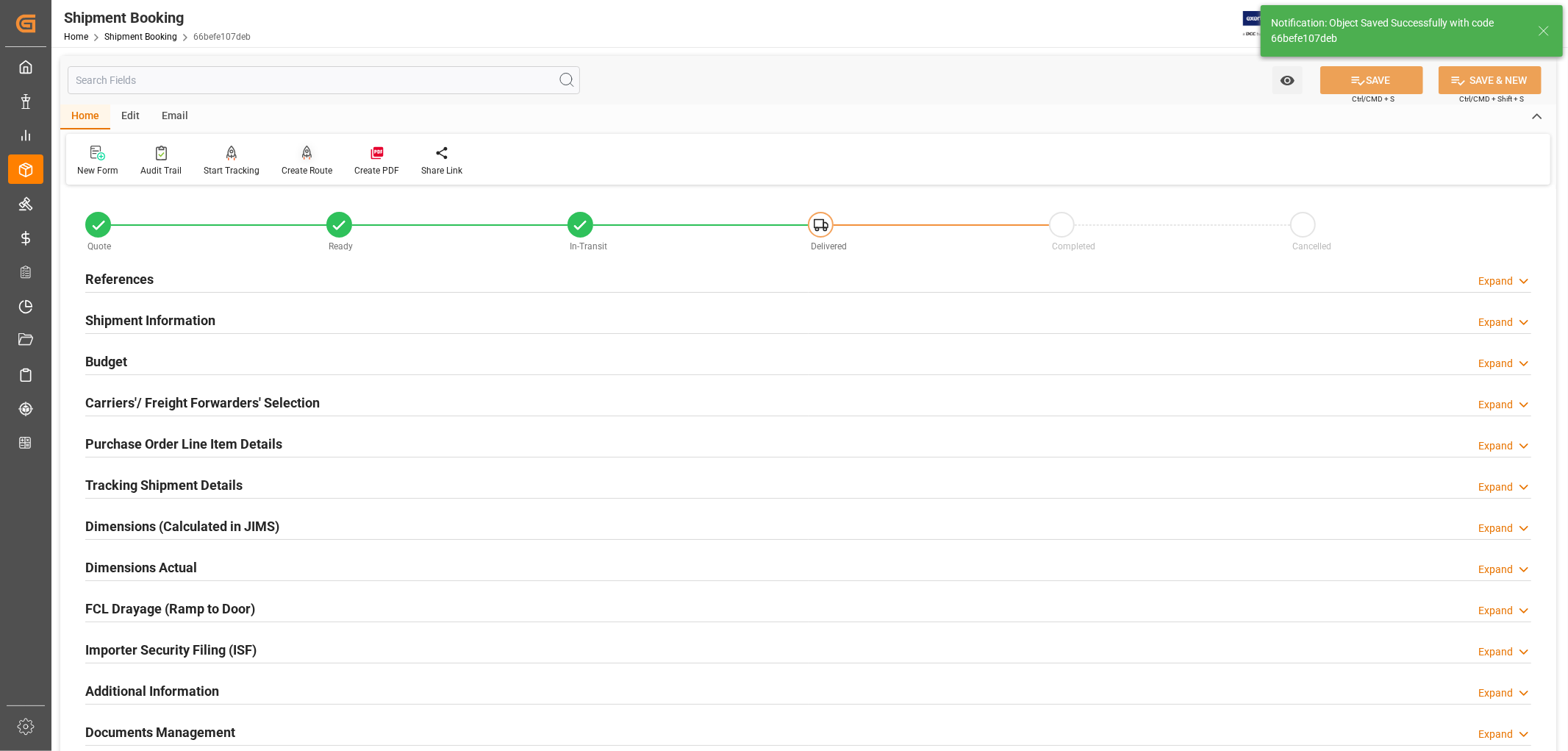
click at [305, 159] on div at bounding box center [307, 153] width 51 height 16
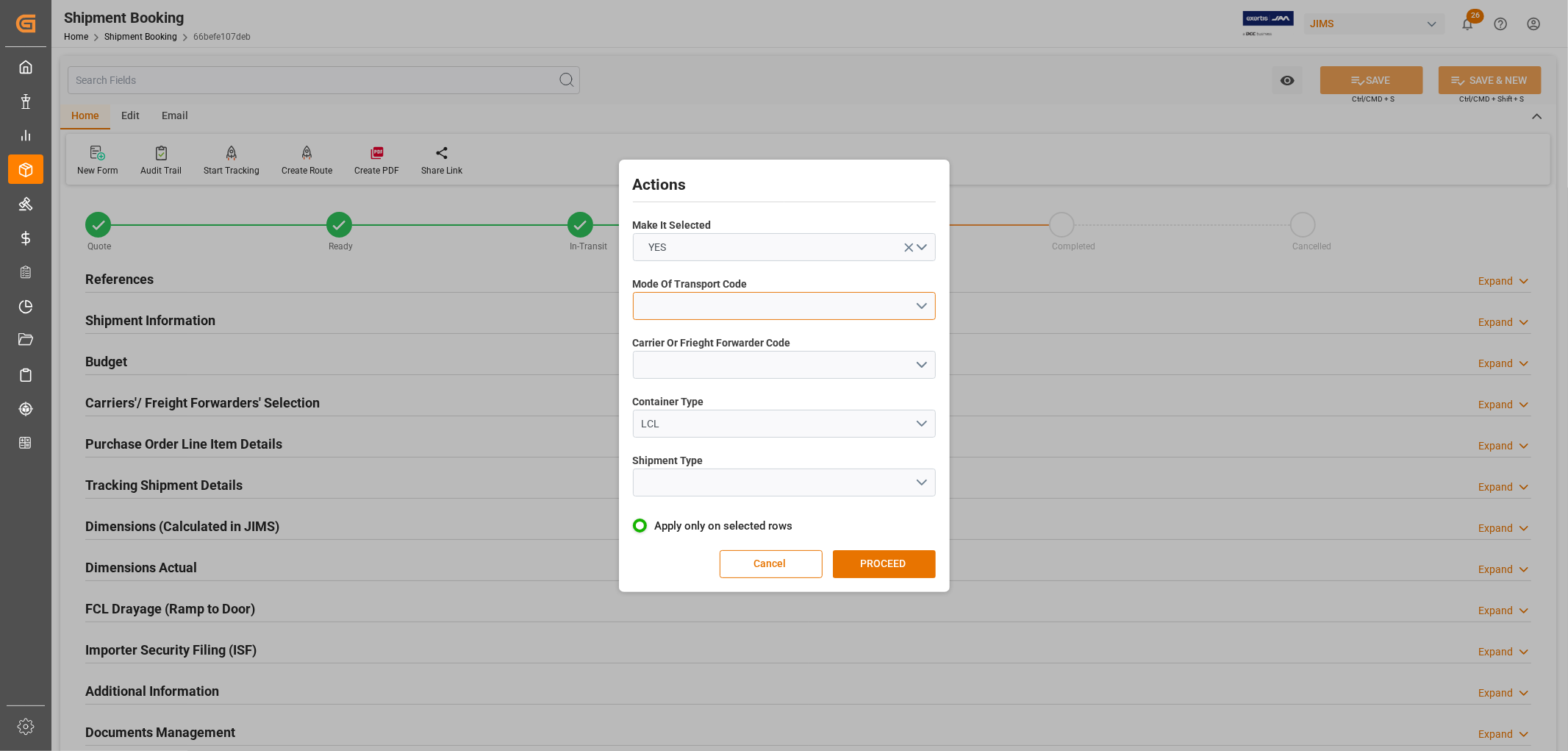
click at [672, 303] on button "open menu" at bounding box center [784, 306] width 303 height 28
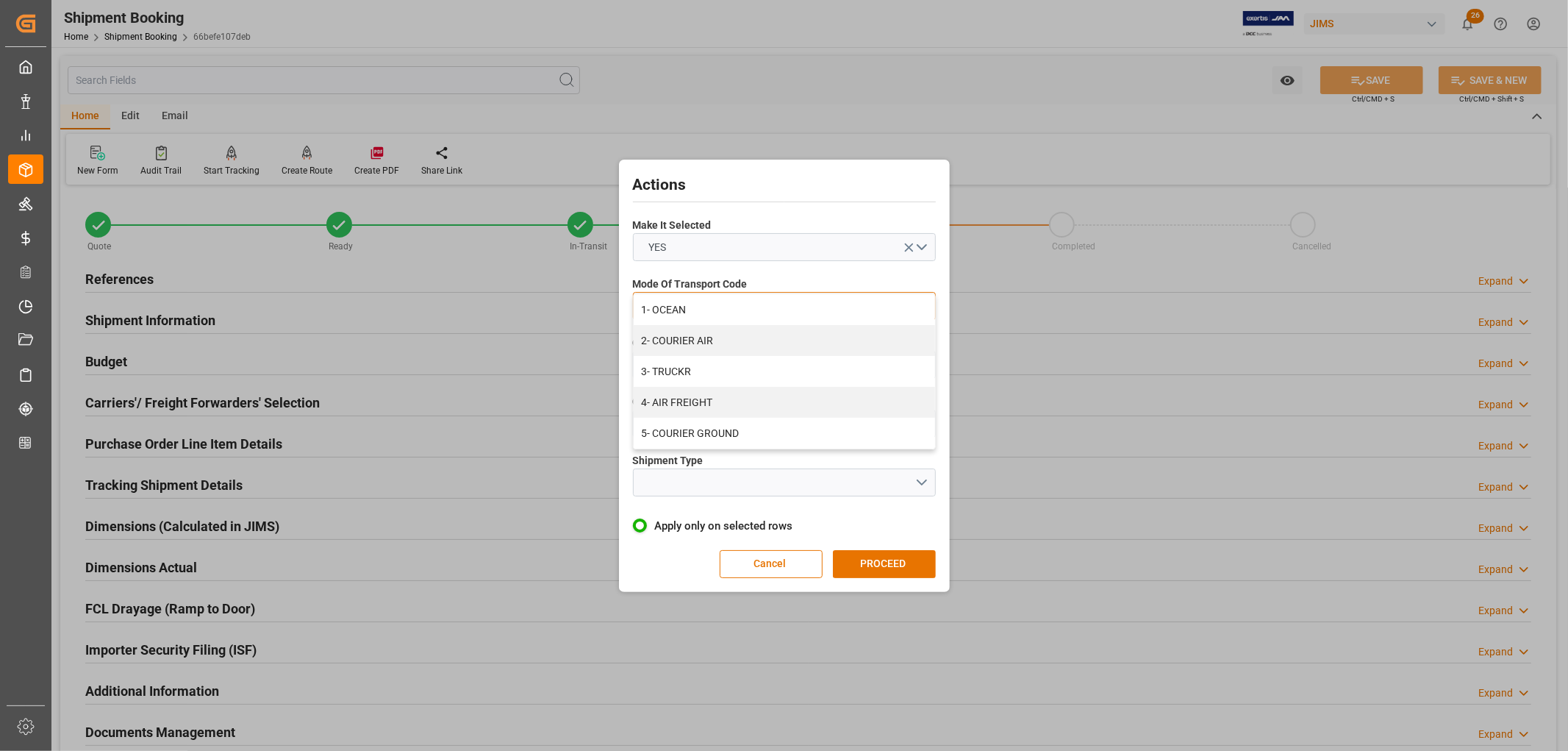
click at [678, 310] on div "1- OCEAN" at bounding box center [784, 309] width 301 height 31
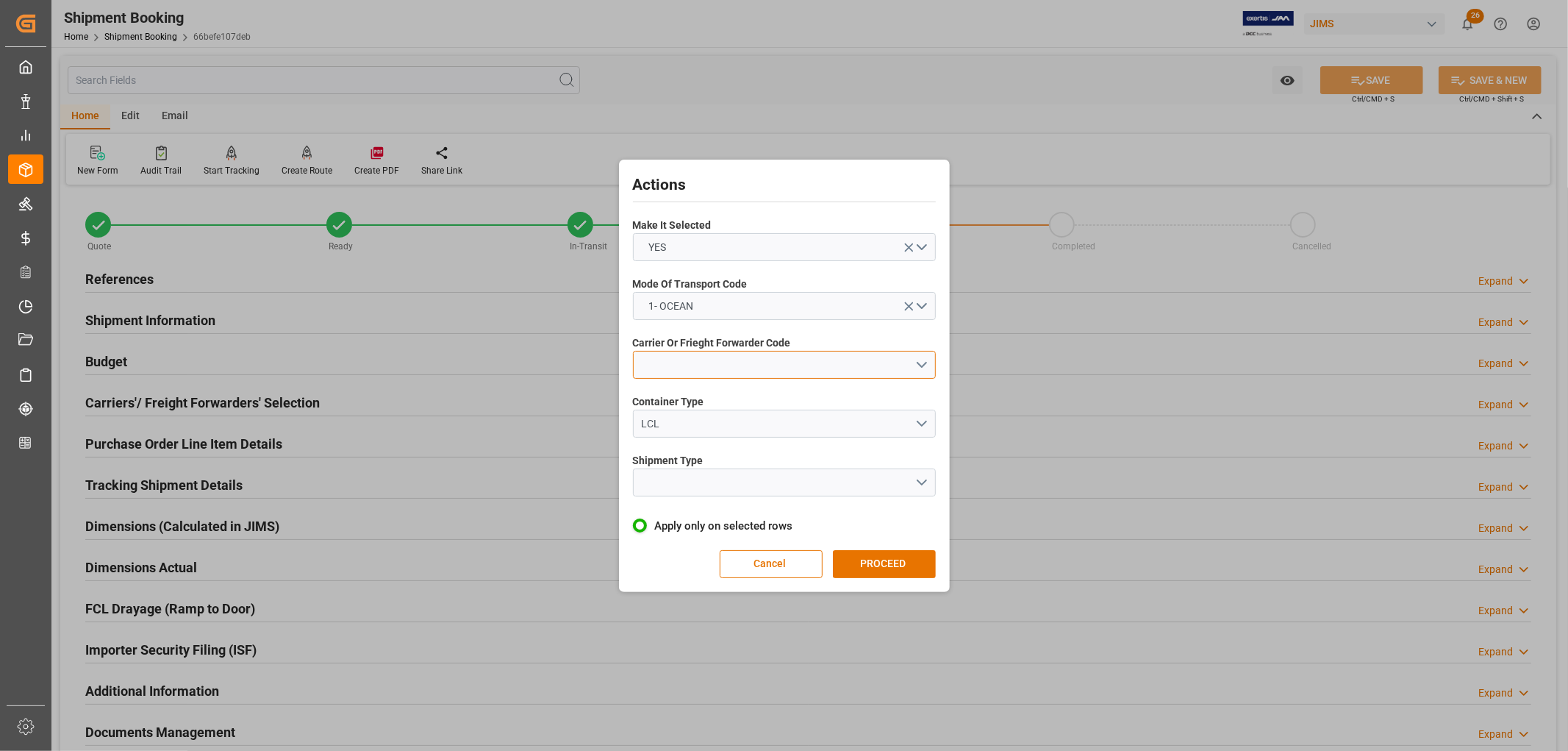
click at [670, 365] on button "open menu" at bounding box center [784, 365] width 303 height 28
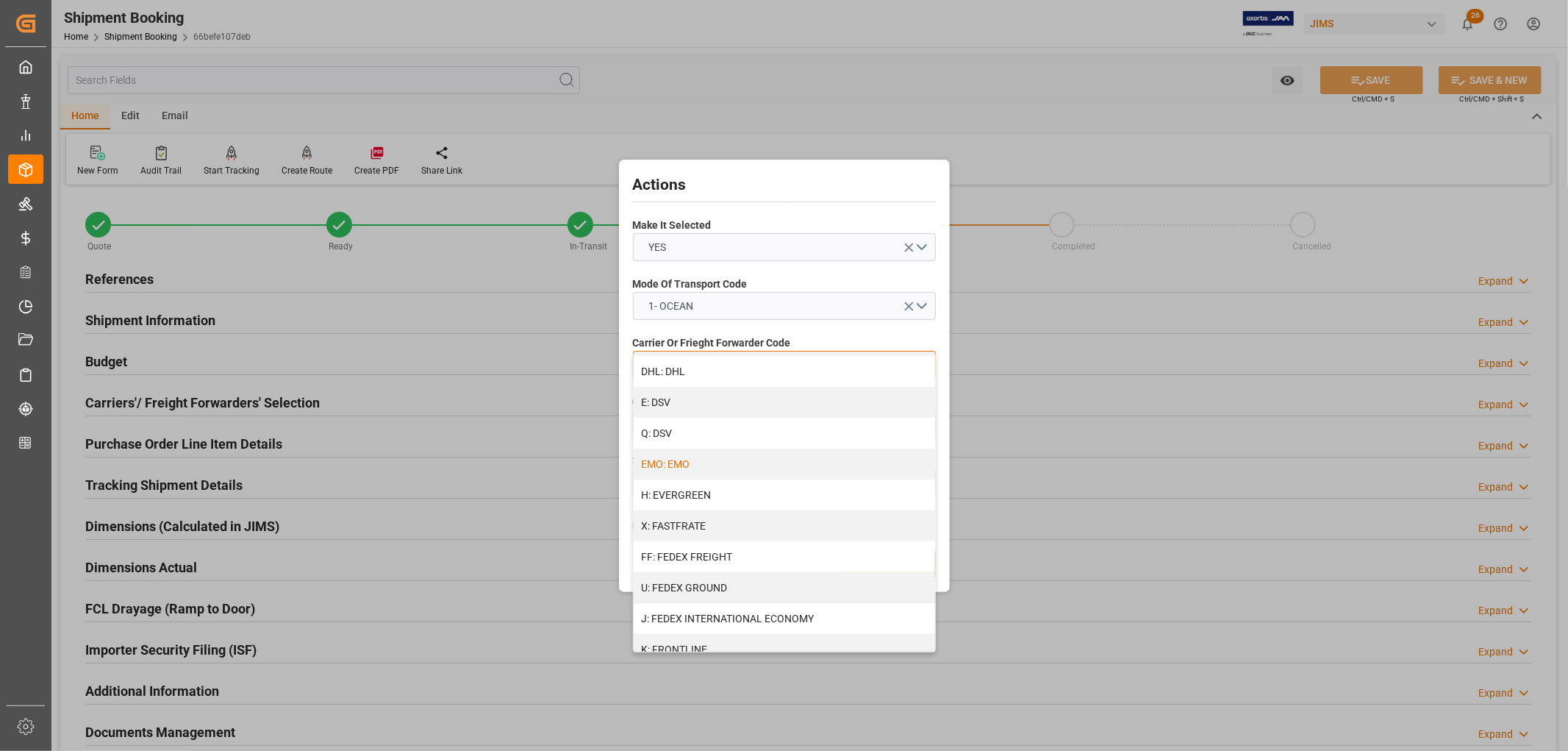
scroll to position [245, 0]
click at [683, 495] on div "H: EVERGREEN" at bounding box center [784, 494] width 301 height 31
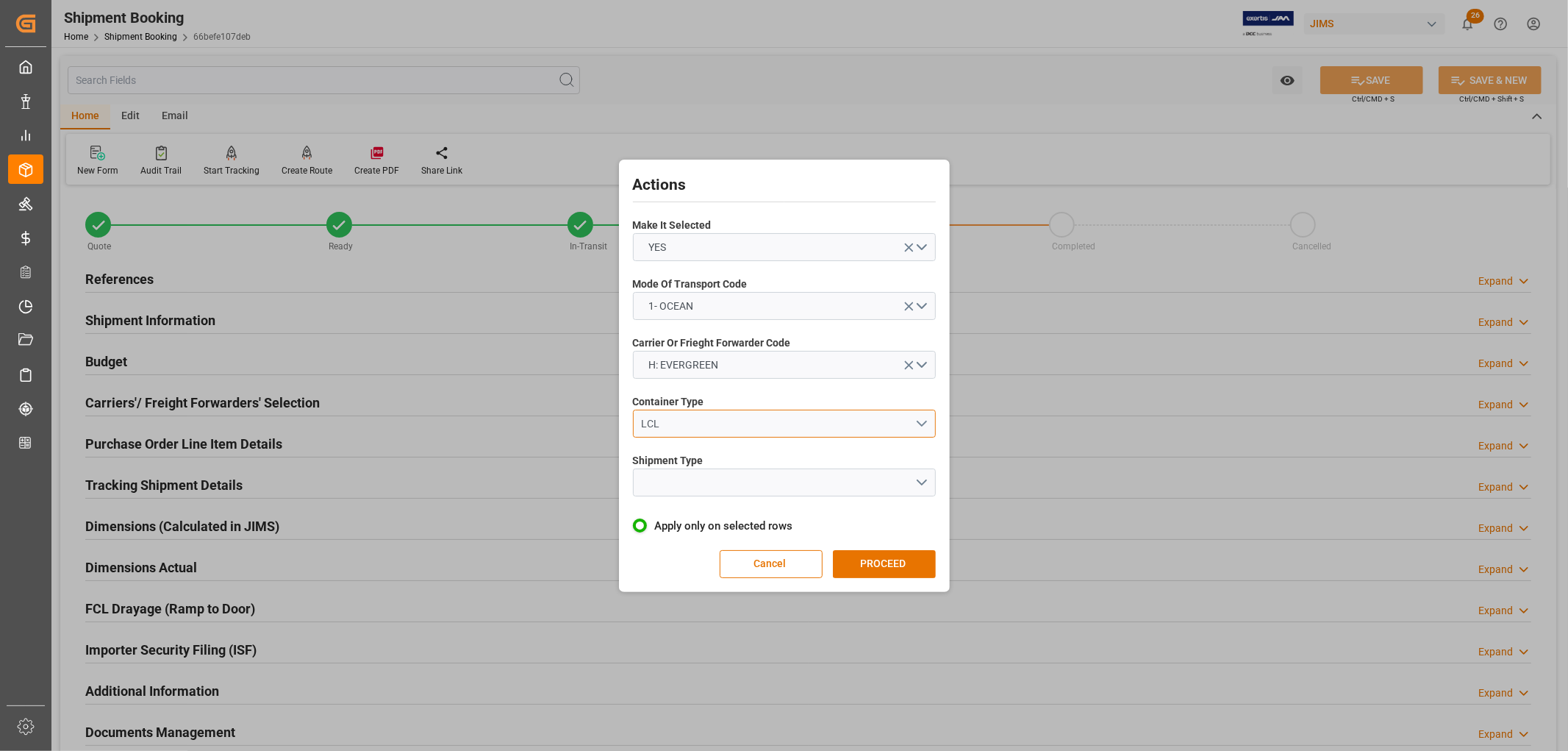
click at [659, 428] on div "LCL" at bounding box center [777, 424] width 273 height 16
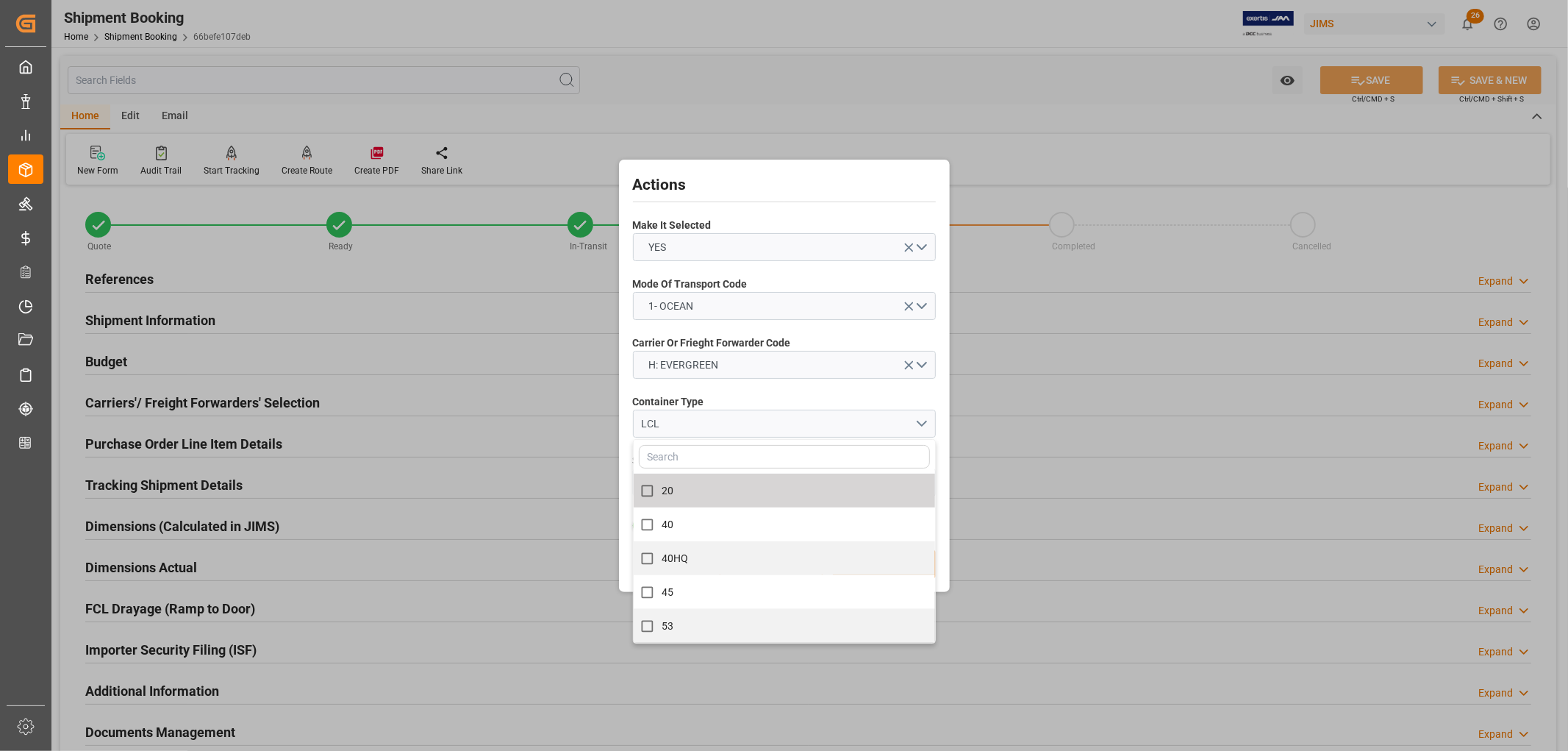
click at [660, 493] on input "20" at bounding box center [647, 490] width 29 height 29
checkbox input "true"
click at [670, 413] on button "20" at bounding box center [784, 423] width 303 height 28
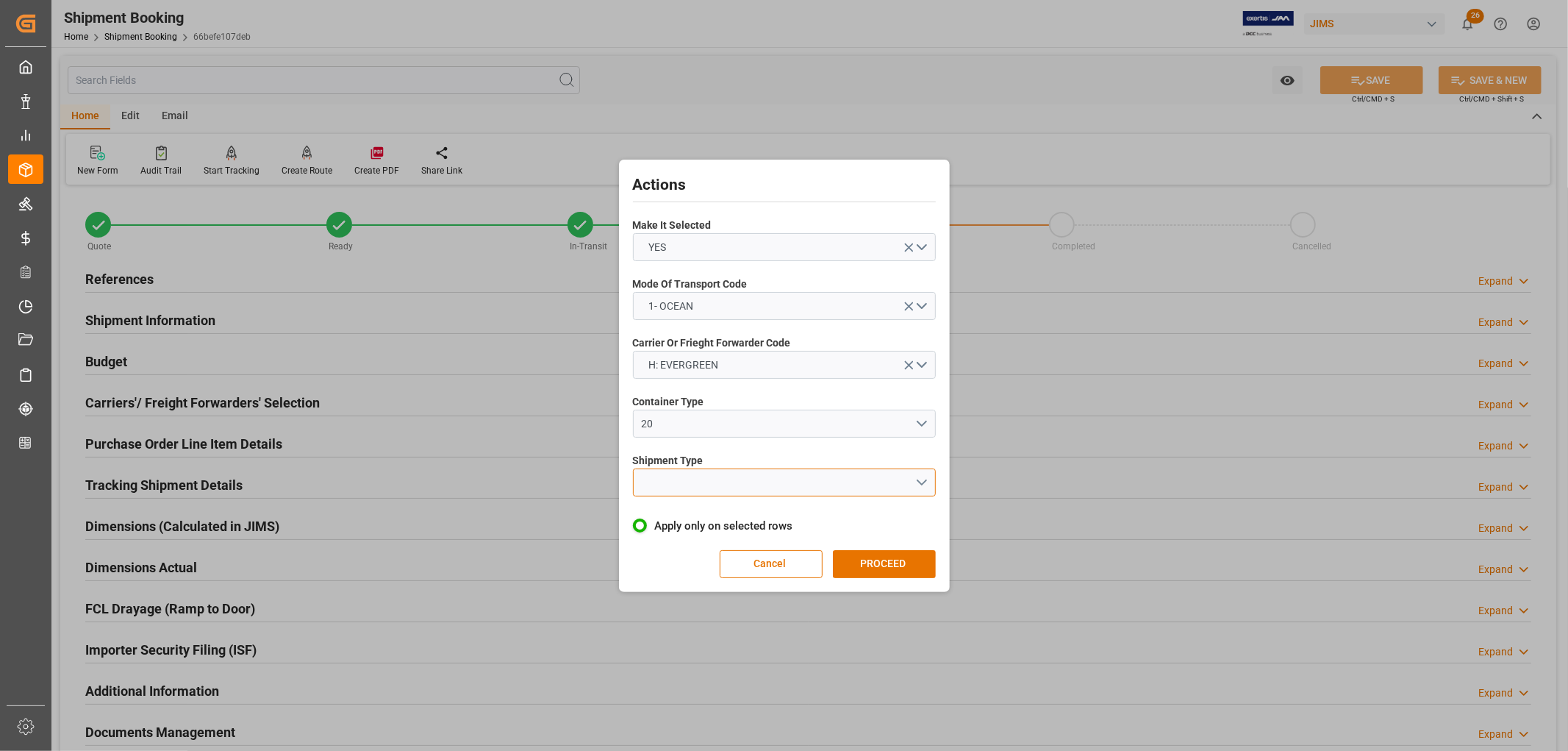
click at [685, 486] on button "open menu" at bounding box center [784, 482] width 303 height 28
click at [667, 545] on div "FCL" at bounding box center [784, 547] width 301 height 31
click at [887, 565] on button "PROCEED" at bounding box center [884, 564] width 103 height 28
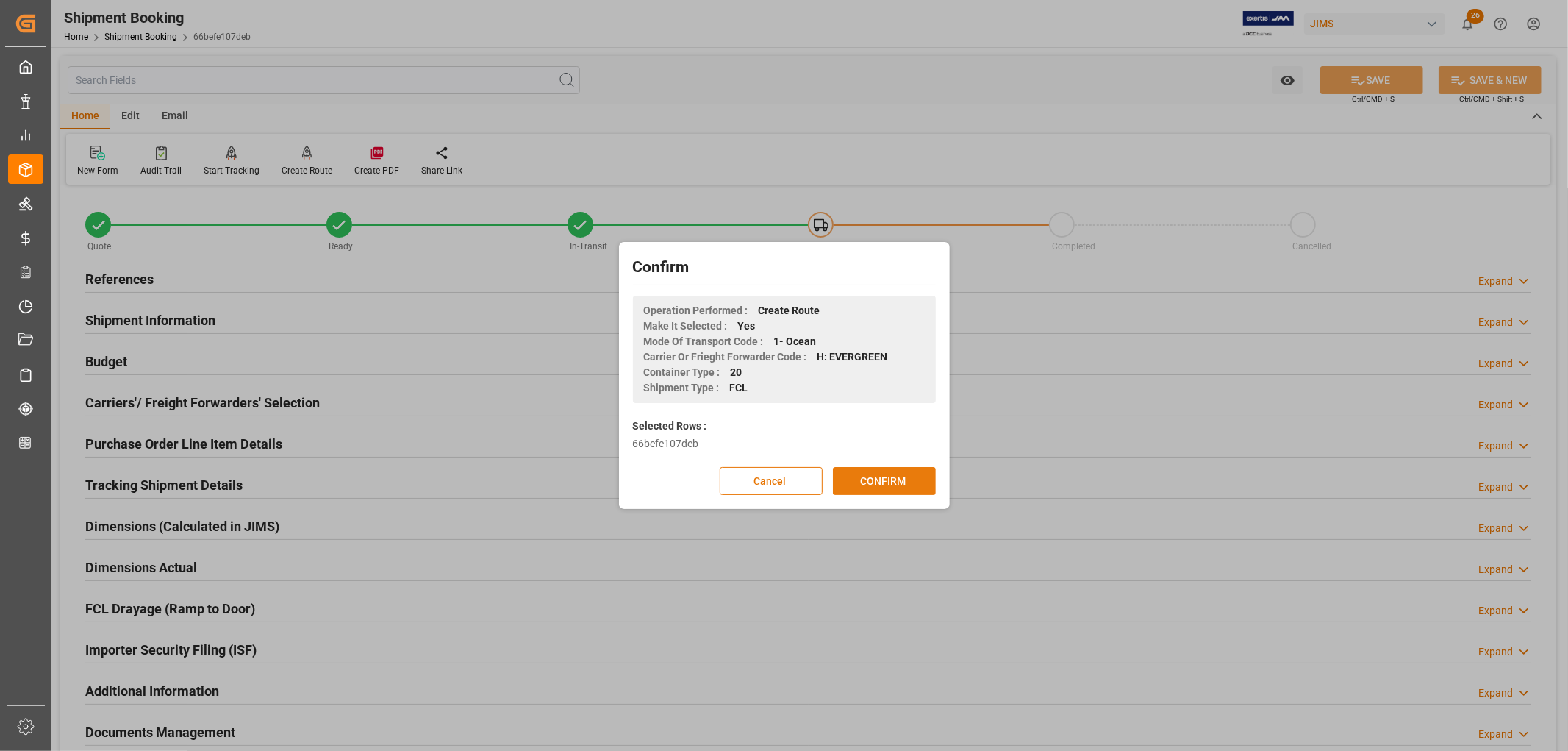
click at [884, 473] on button "CONFIRM" at bounding box center [884, 481] width 103 height 28
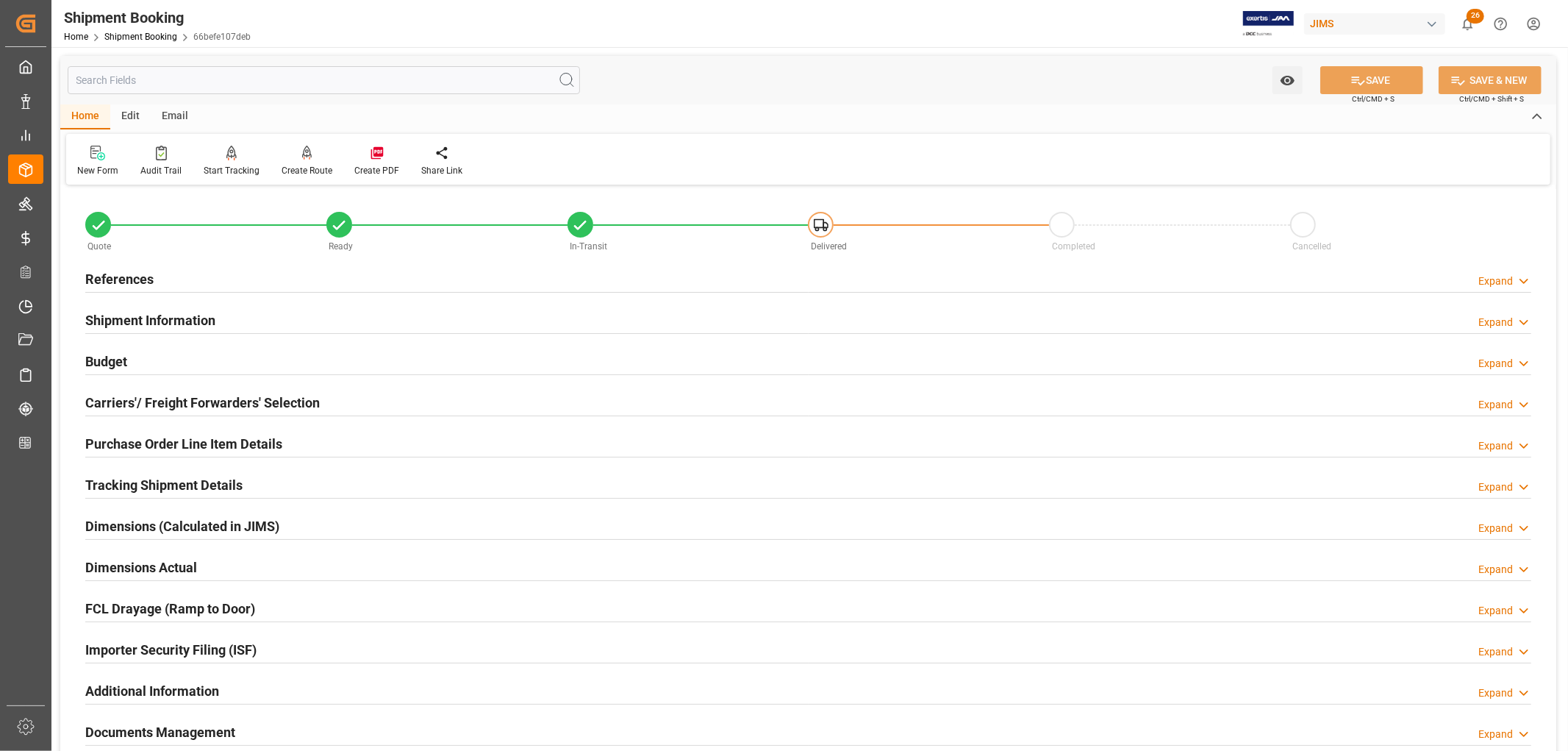
click at [113, 316] on h2 "Shipment Information" at bounding box center [150, 320] width 130 height 20
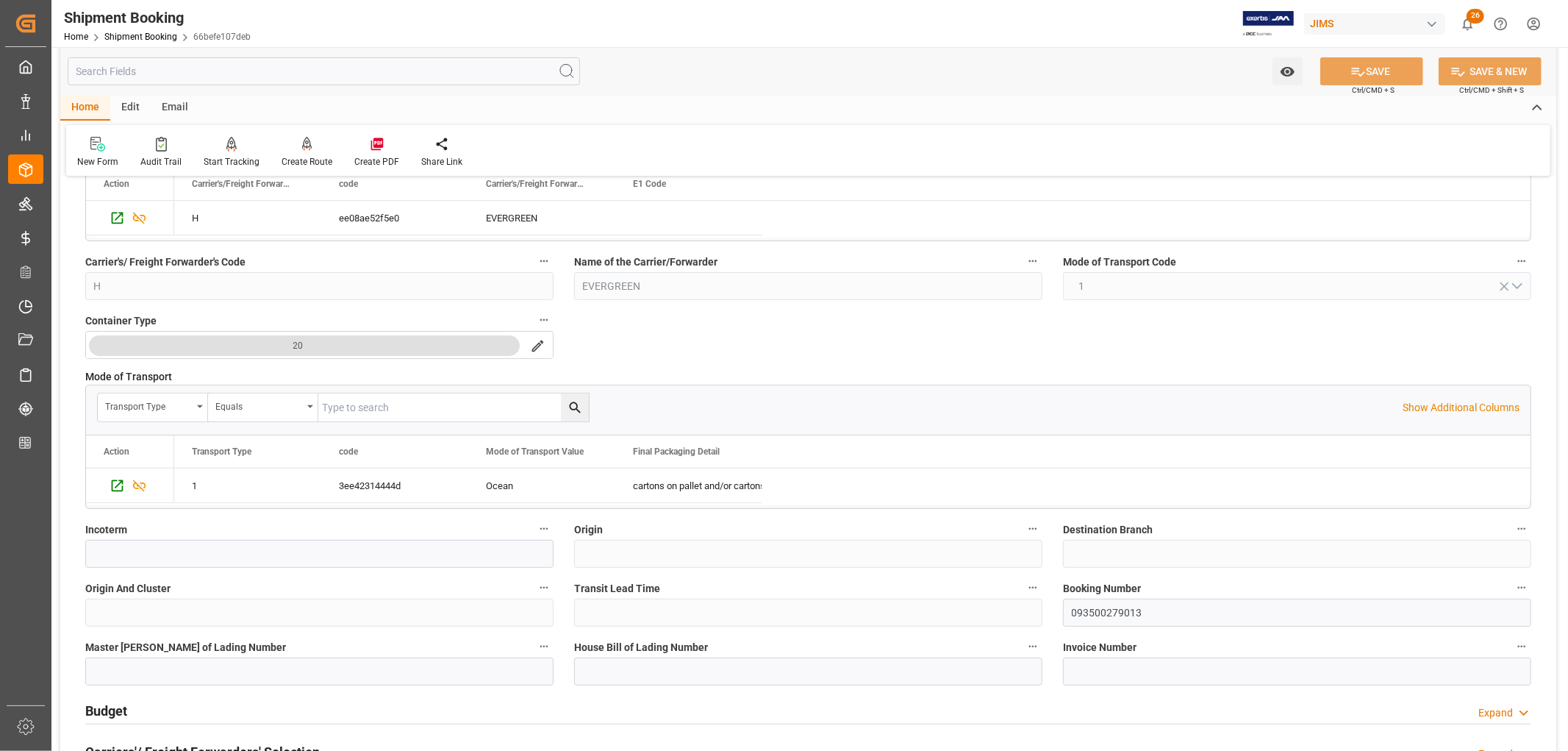
scroll to position [489, 0]
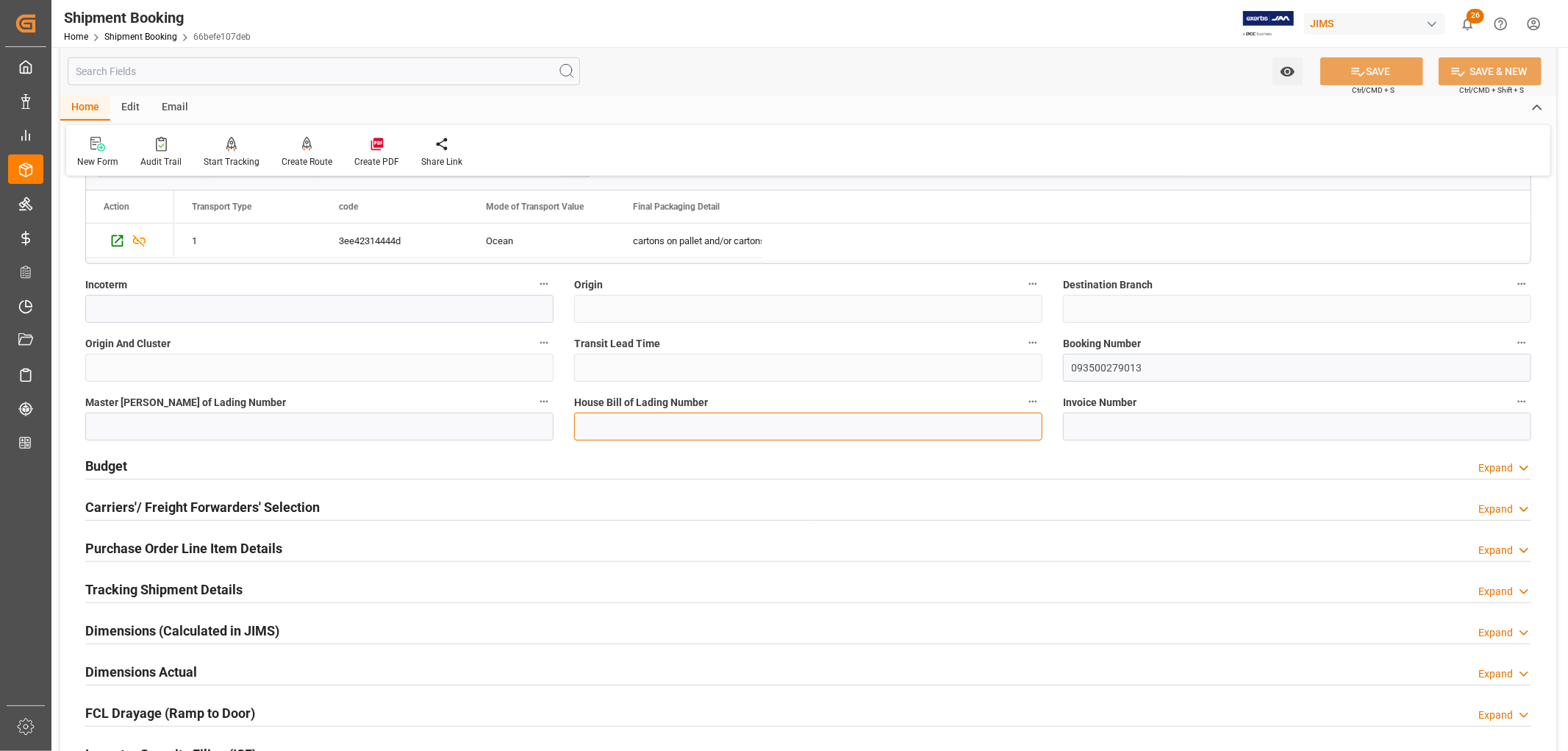
click at [616, 422] on input at bounding box center [808, 427] width 468 height 28
paste input "EGLV 093500279013"
type input "EGLV 093500279013"
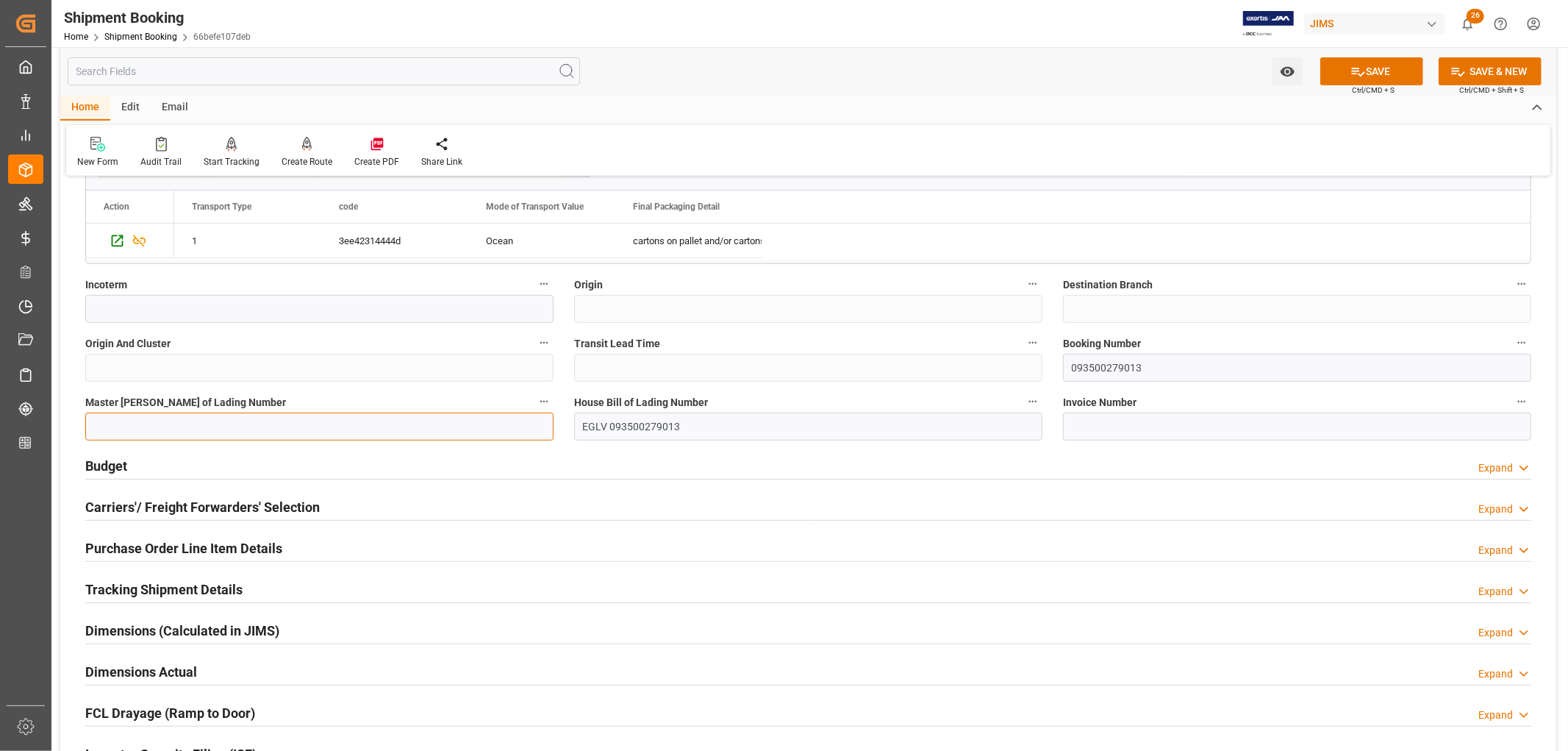
click at [326, 430] on input at bounding box center [319, 427] width 468 height 28
paste input "EGLV 093500279013"
click at [119, 422] on input "EGLV 093500279013" at bounding box center [319, 427] width 468 height 28
type input "EGLV093500279013"
click at [609, 427] on input "EGLV 093500279013" at bounding box center [808, 427] width 468 height 28
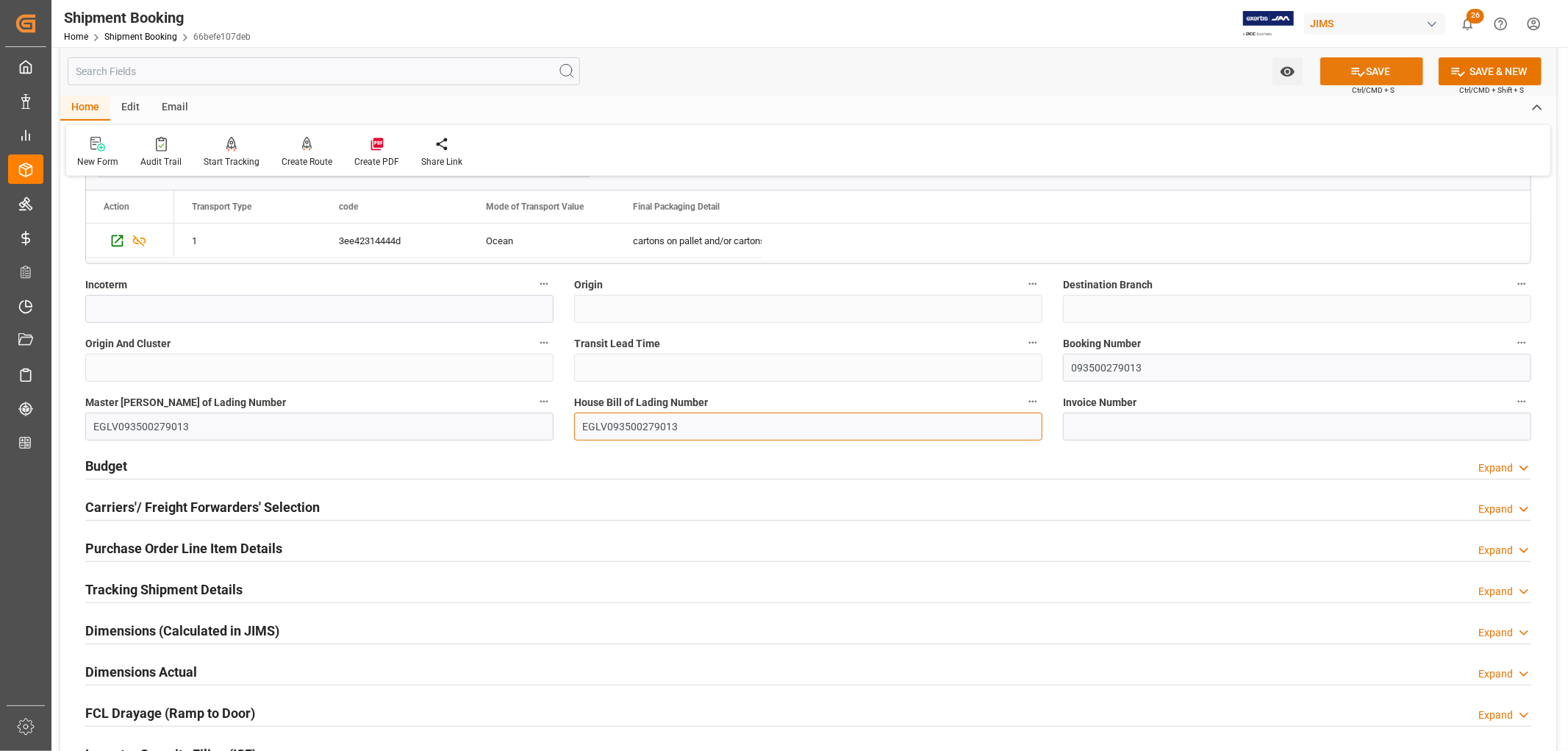
type input "EGLV093500279013"
click at [1388, 75] on button "SAVE" at bounding box center [1371, 71] width 103 height 28
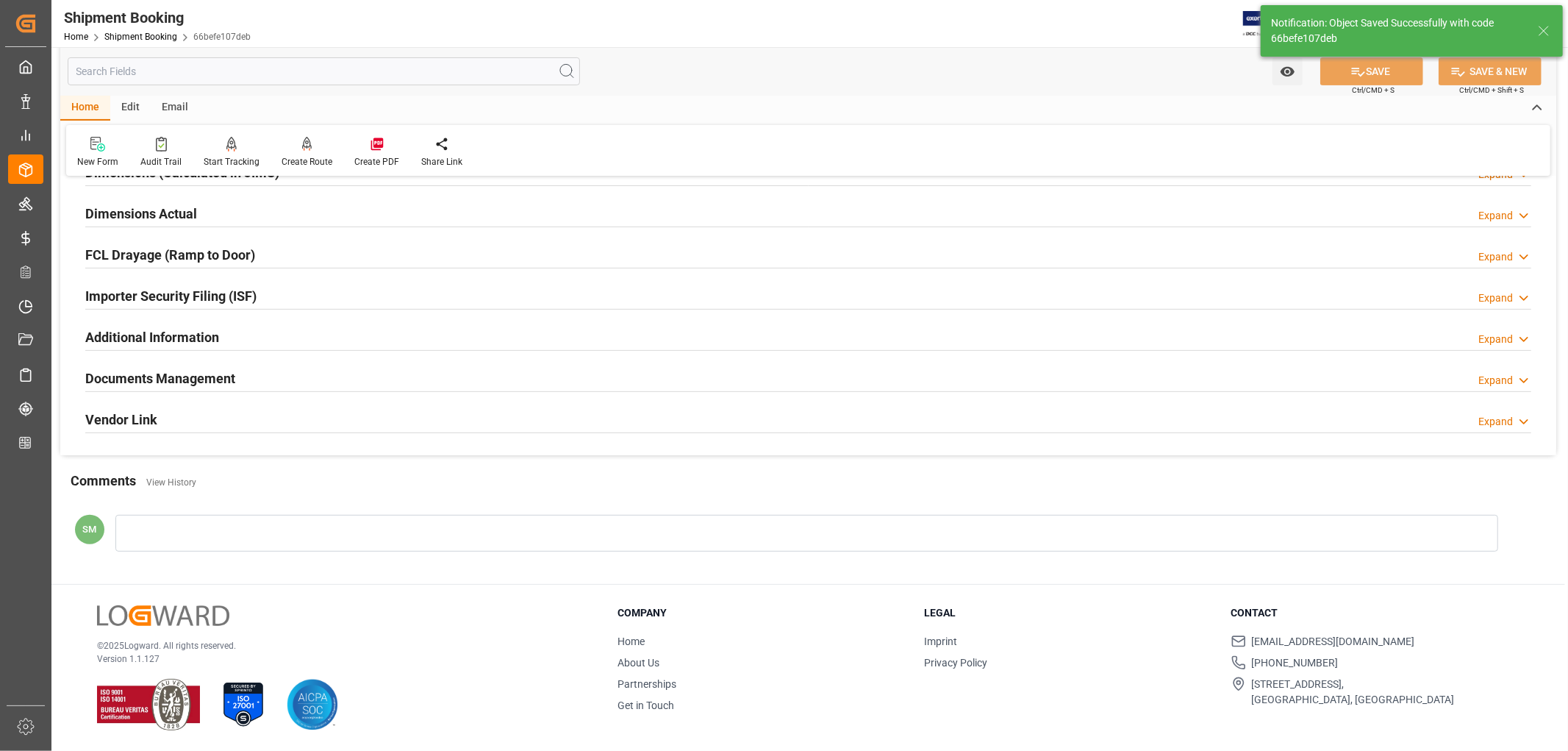
scroll to position [0, 0]
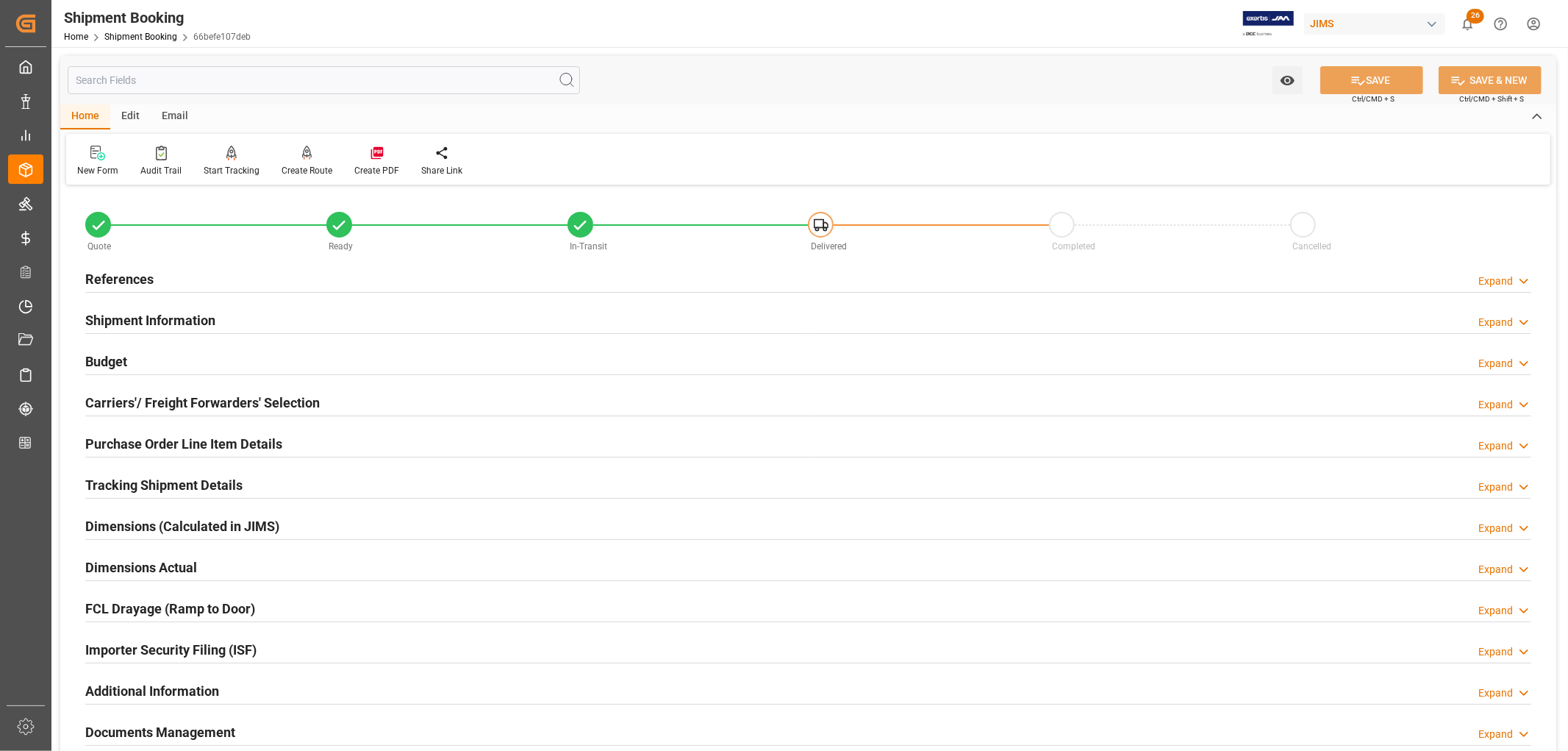
click at [199, 395] on h2 "Carriers'/ Freight Forwarders' Selection" at bounding box center [202, 402] width 235 height 20
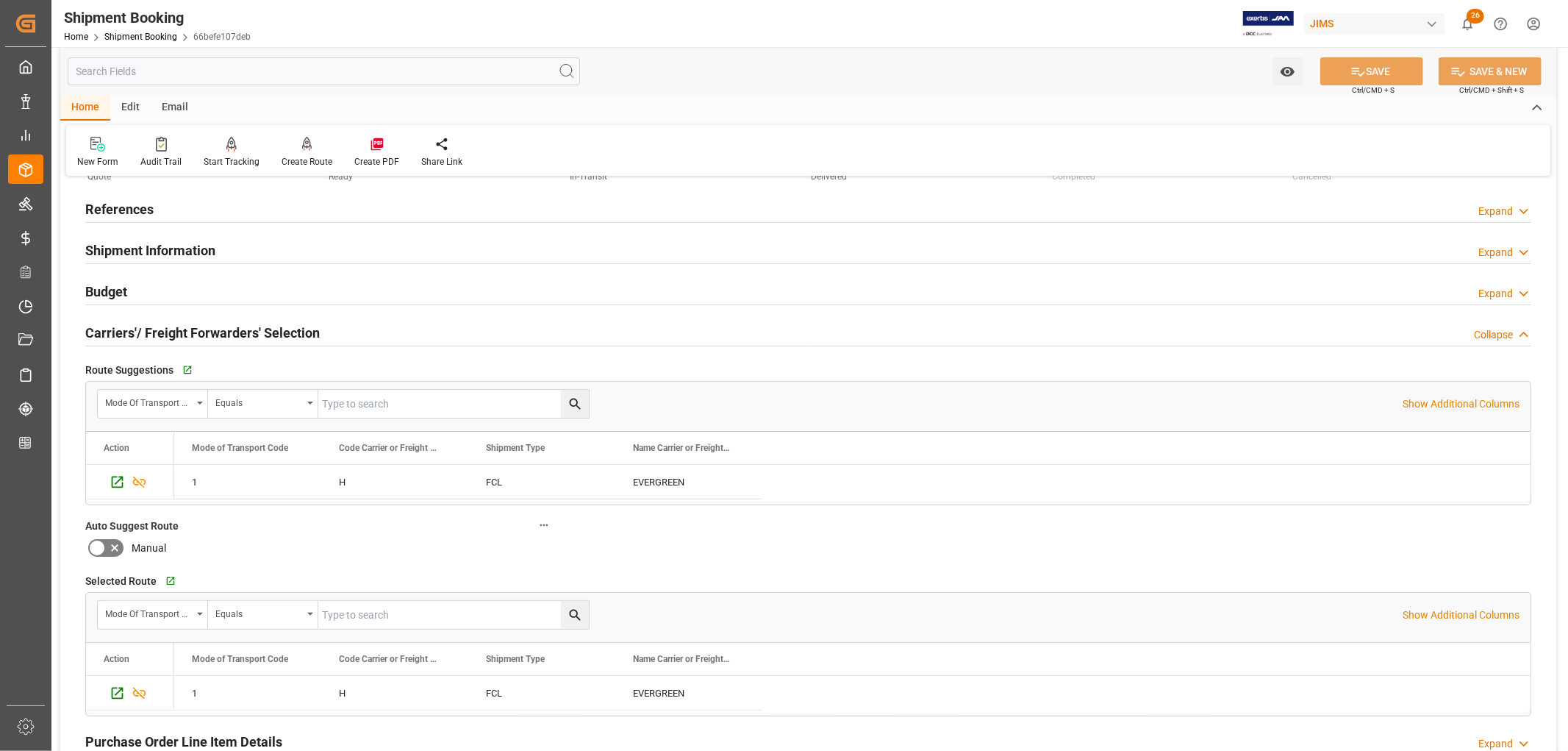
scroll to position [163, 0]
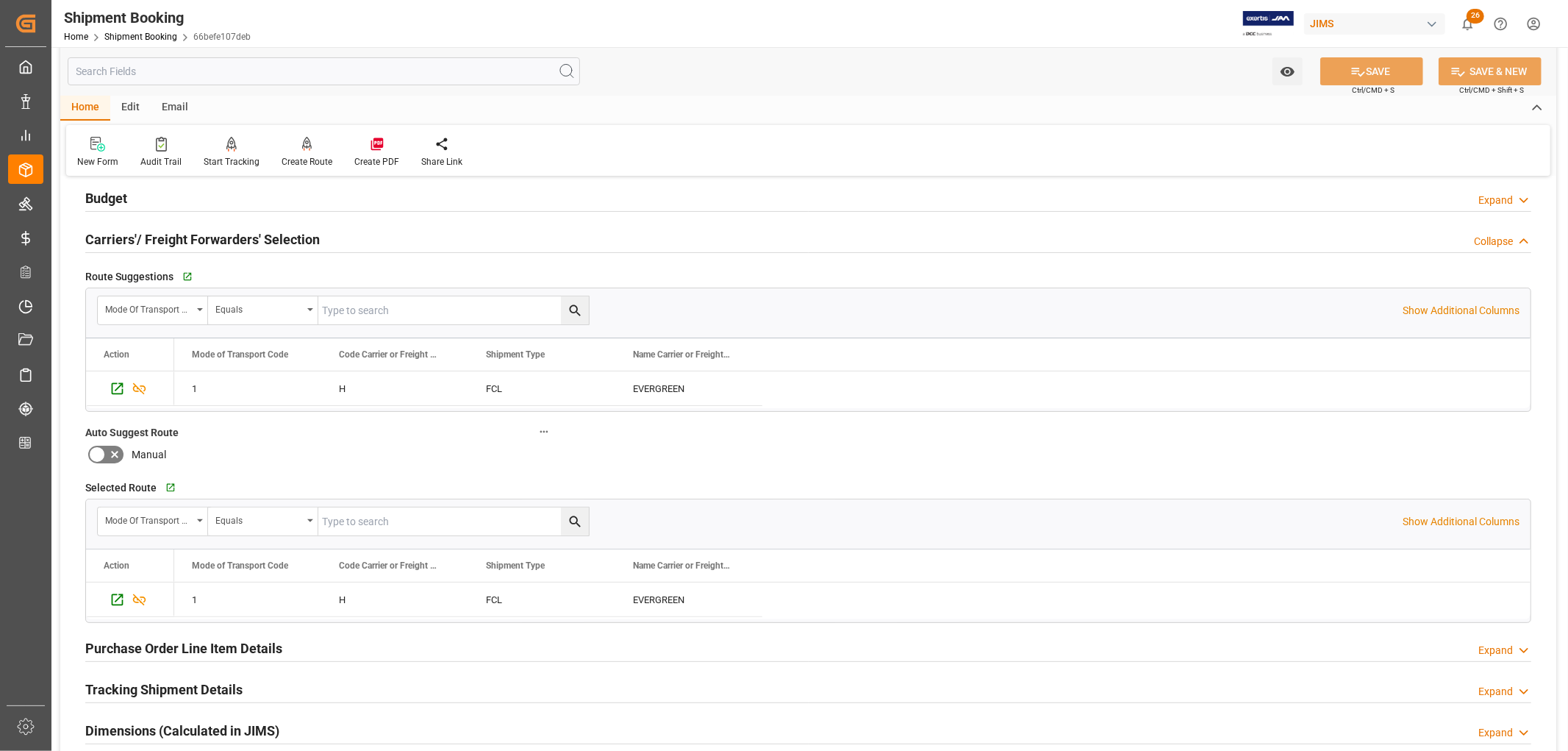
click at [155, 246] on h2 "Carriers'/ Freight Forwarders' Selection" at bounding box center [202, 239] width 235 height 20
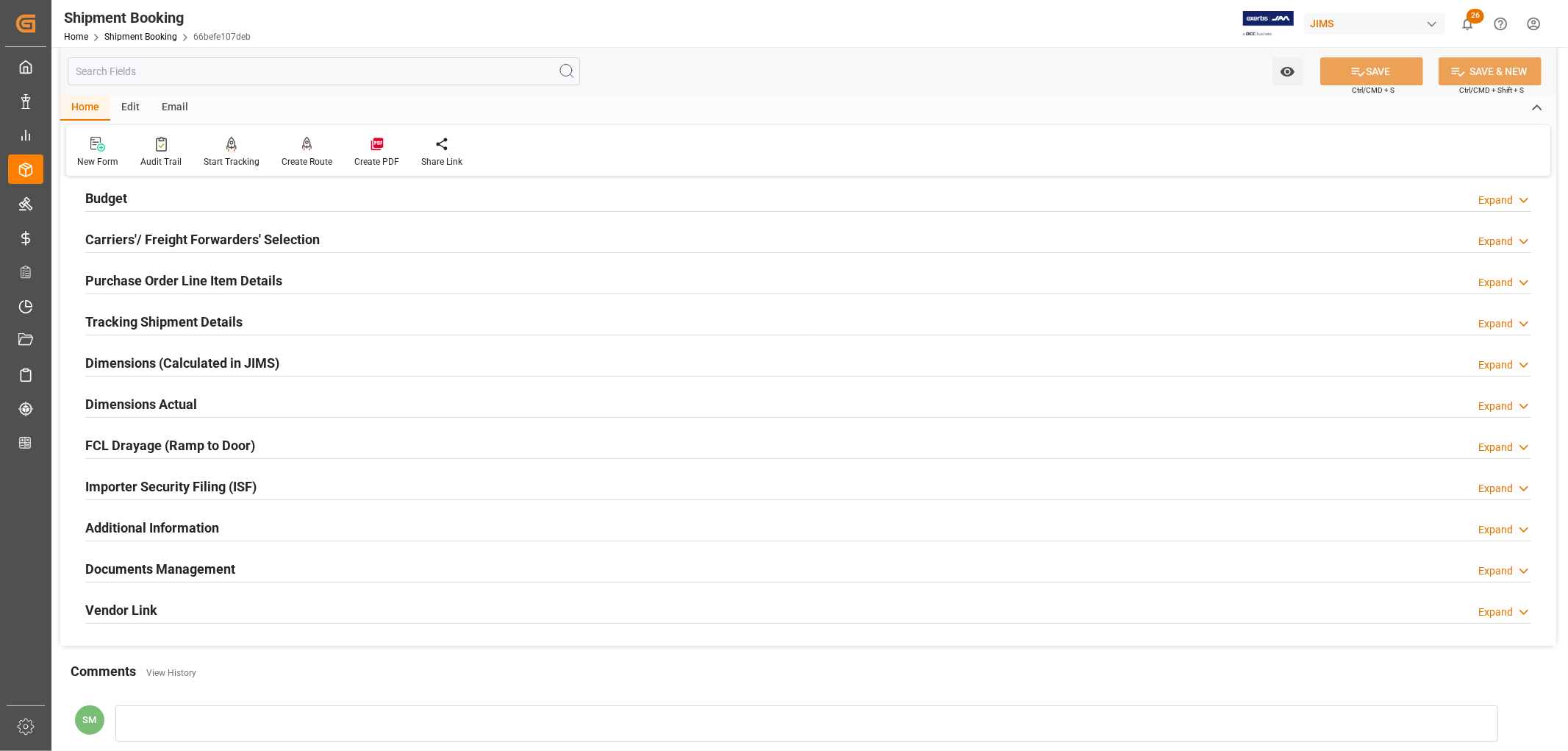
click at [151, 326] on h2 "Tracking Shipment Details" at bounding box center [163, 321] width 157 height 20
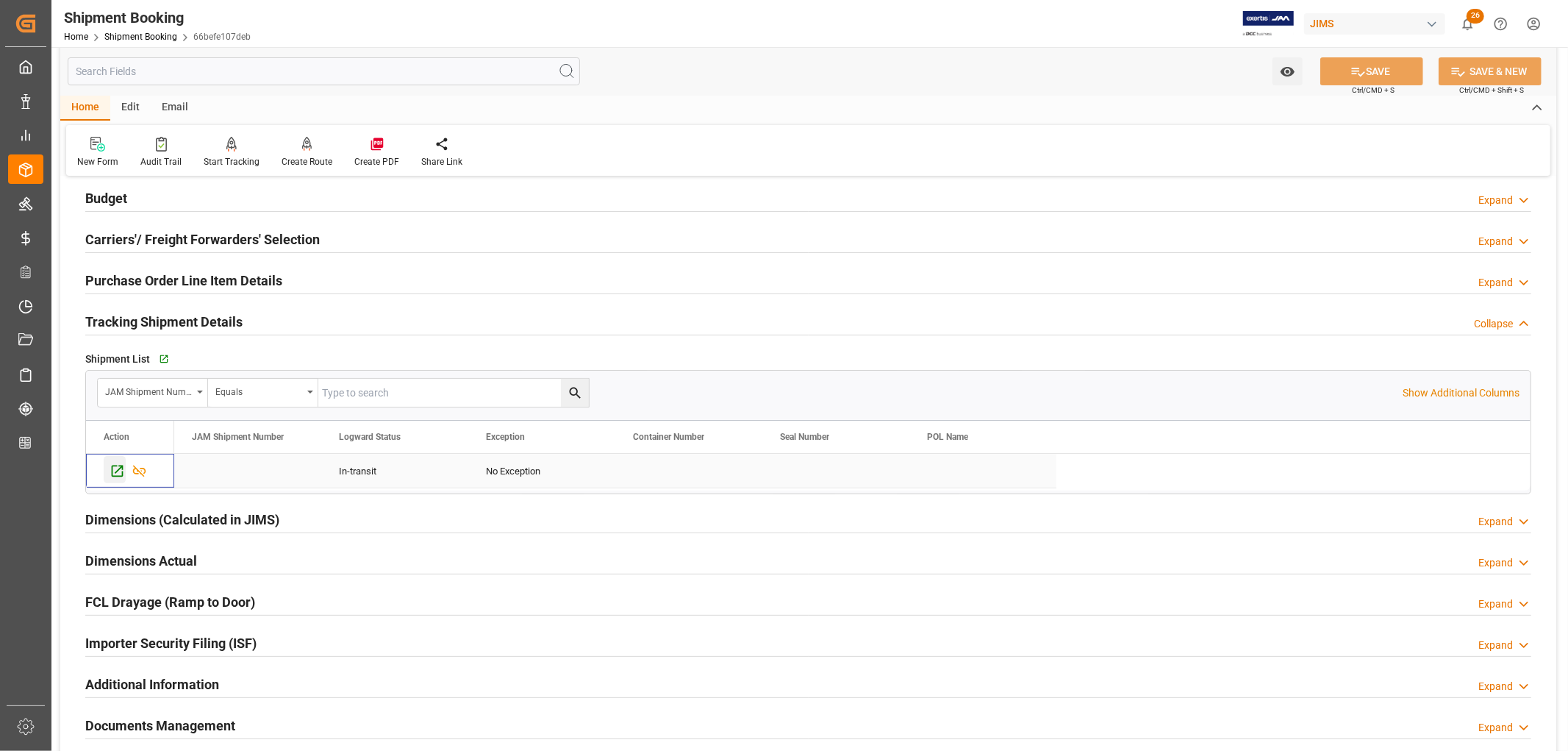
click at [119, 469] on icon "Press SPACE to select this row." at bounding box center [117, 471] width 11 height 11
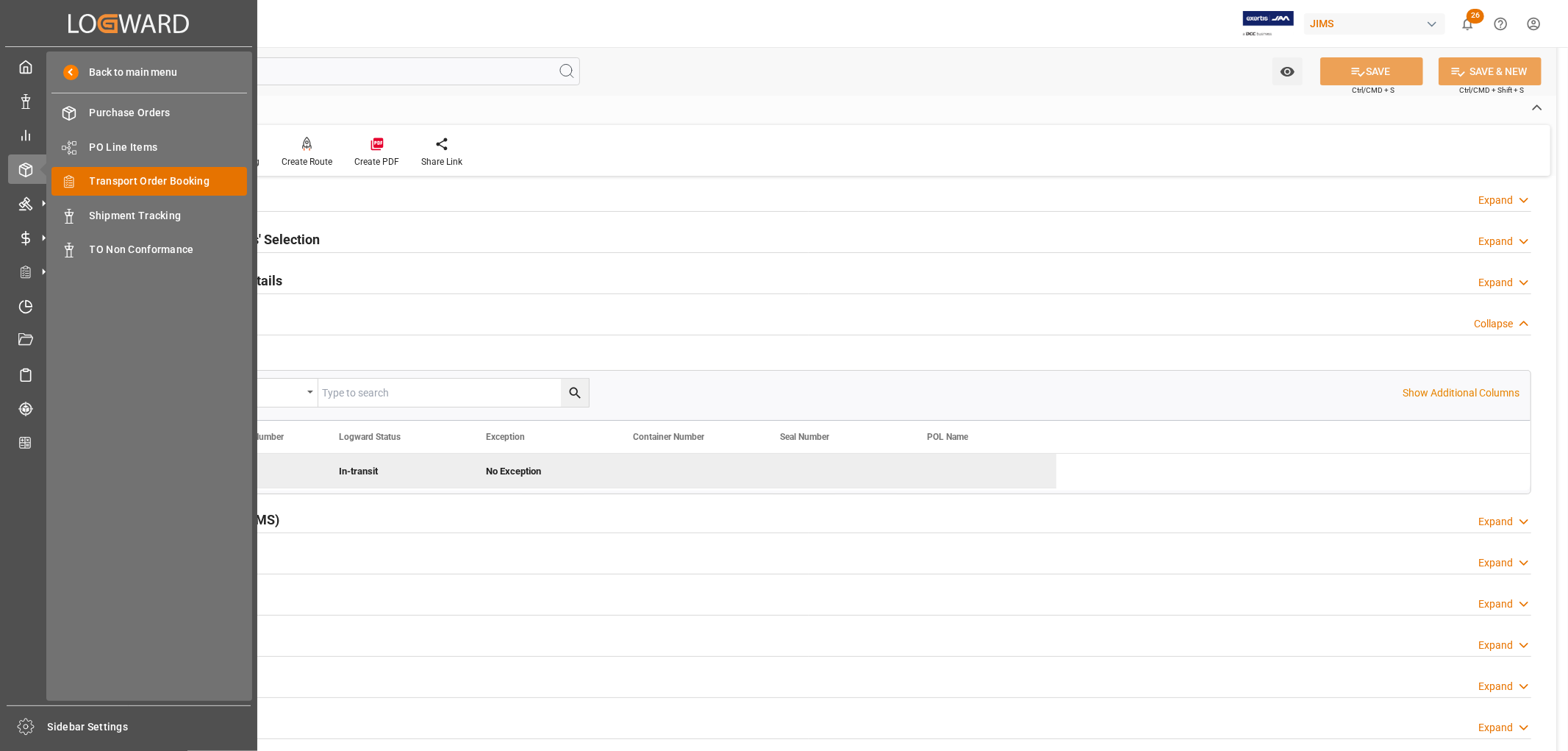
click at [160, 186] on span "Transport Order Booking" at bounding box center [169, 182] width 158 height 16
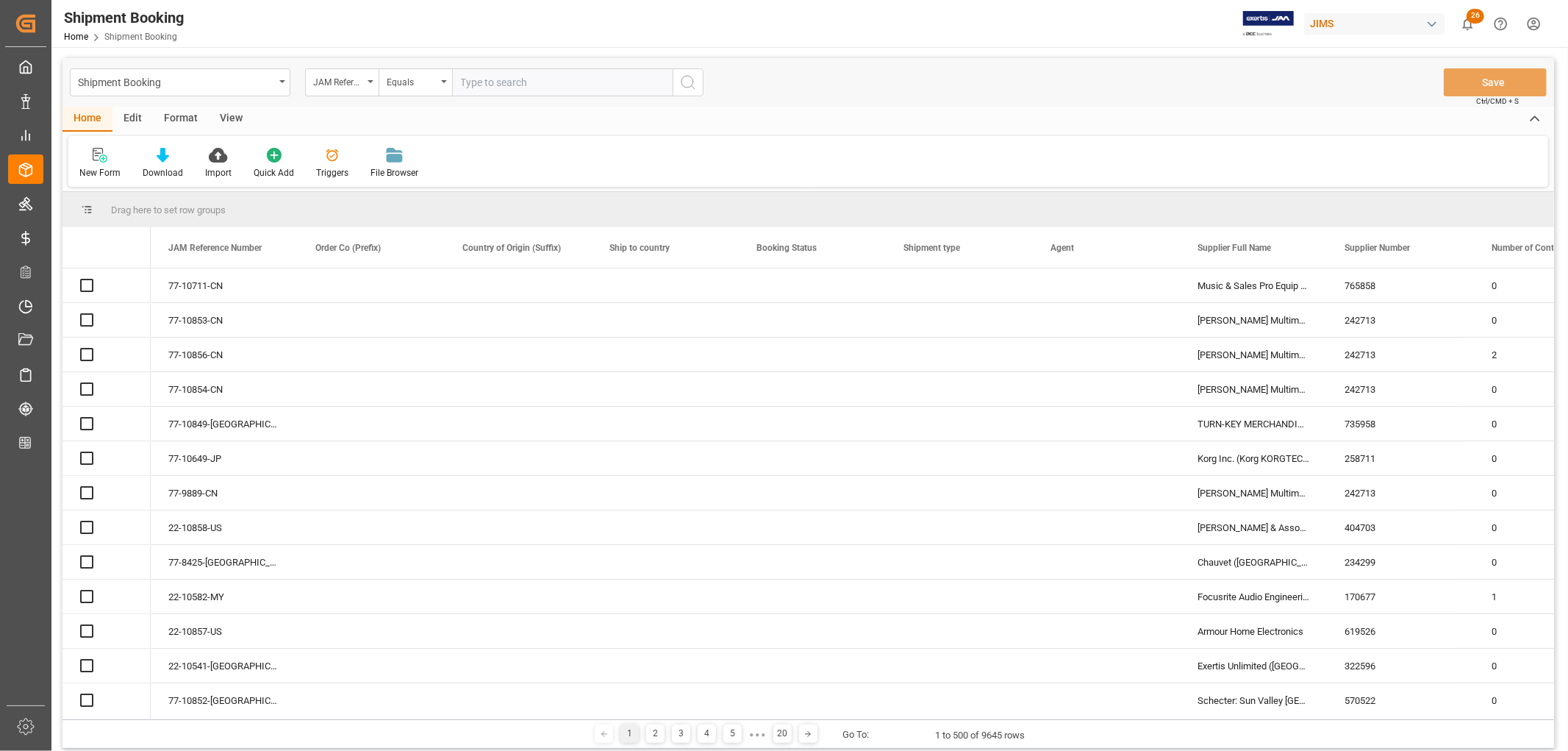
click at [503, 84] on input "text" at bounding box center [562, 83] width 220 height 28
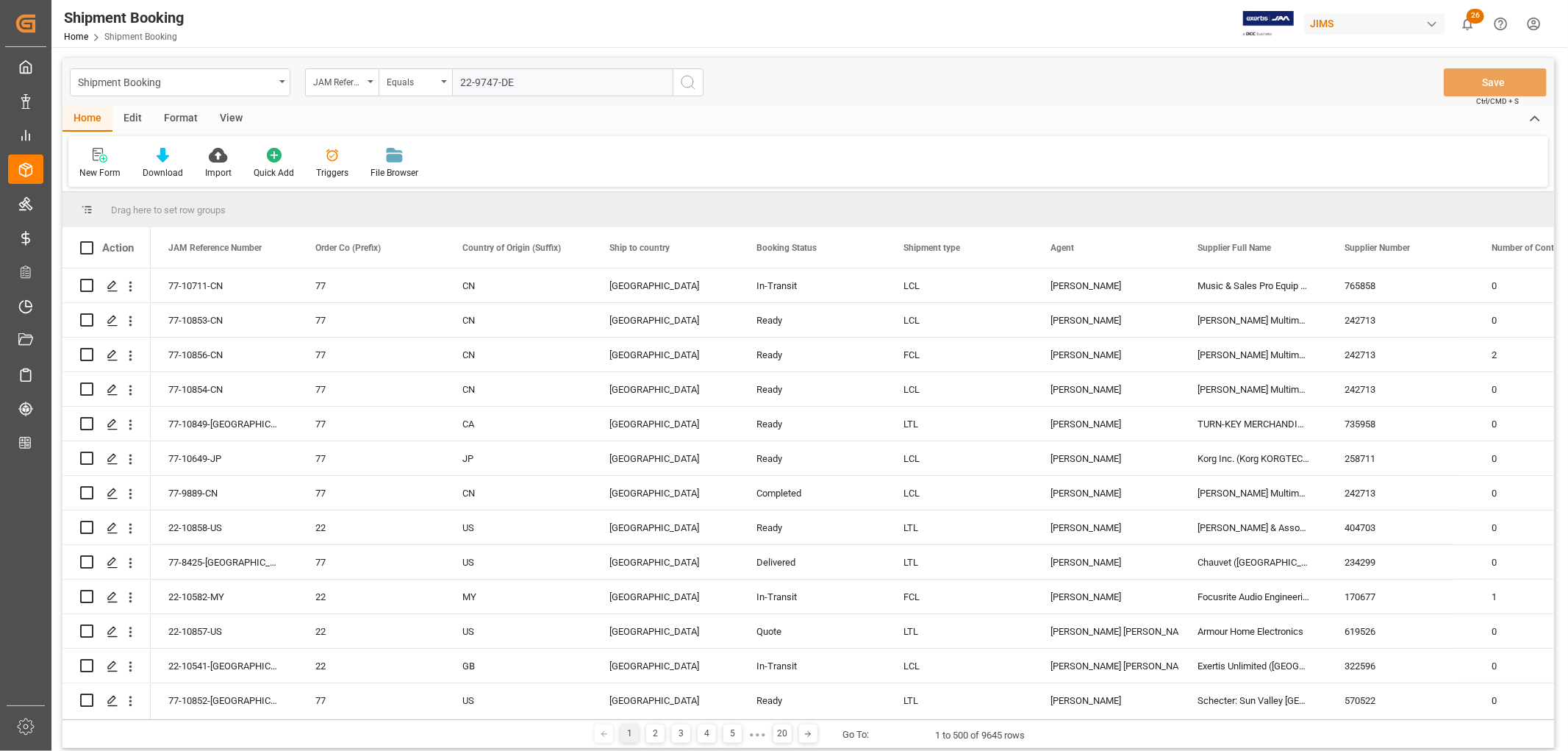
type input "22-9747-DE"
click at [687, 79] on icon "search button" at bounding box center [688, 83] width 18 height 18
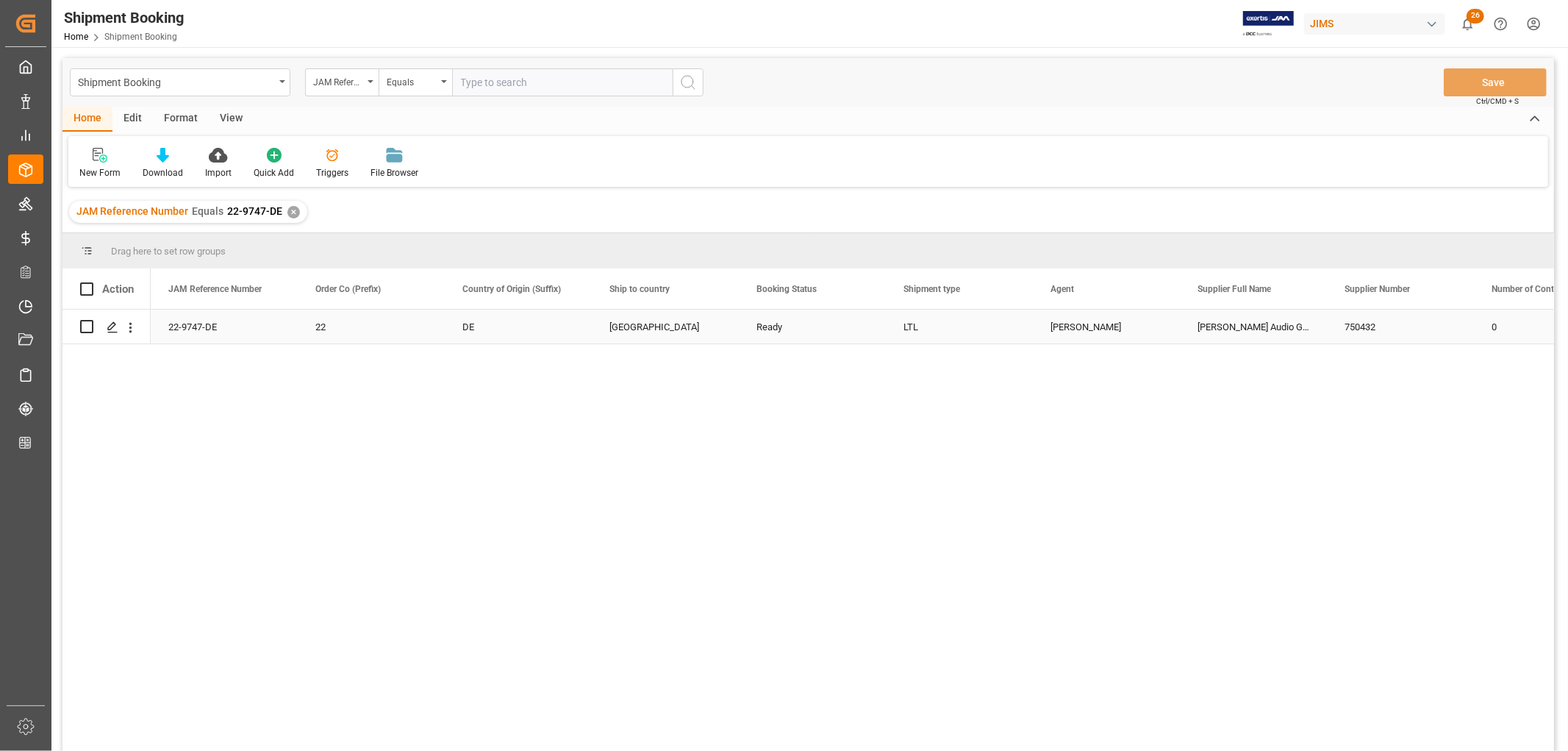
click at [1083, 332] on div "[PERSON_NAME]" at bounding box center [1106, 327] width 112 height 34
click at [216, 319] on div "22-9747-DE" at bounding box center [224, 326] width 147 height 34
click at [503, 499] on div "22-9747-DE 22 DE United States Ready LTL Kevin Schofield ADAM Audio GmbH 750432…" at bounding box center [853, 534] width 1404 height 451
click at [111, 329] on icon "Press SPACE to select this row." at bounding box center [112, 327] width 11 height 11
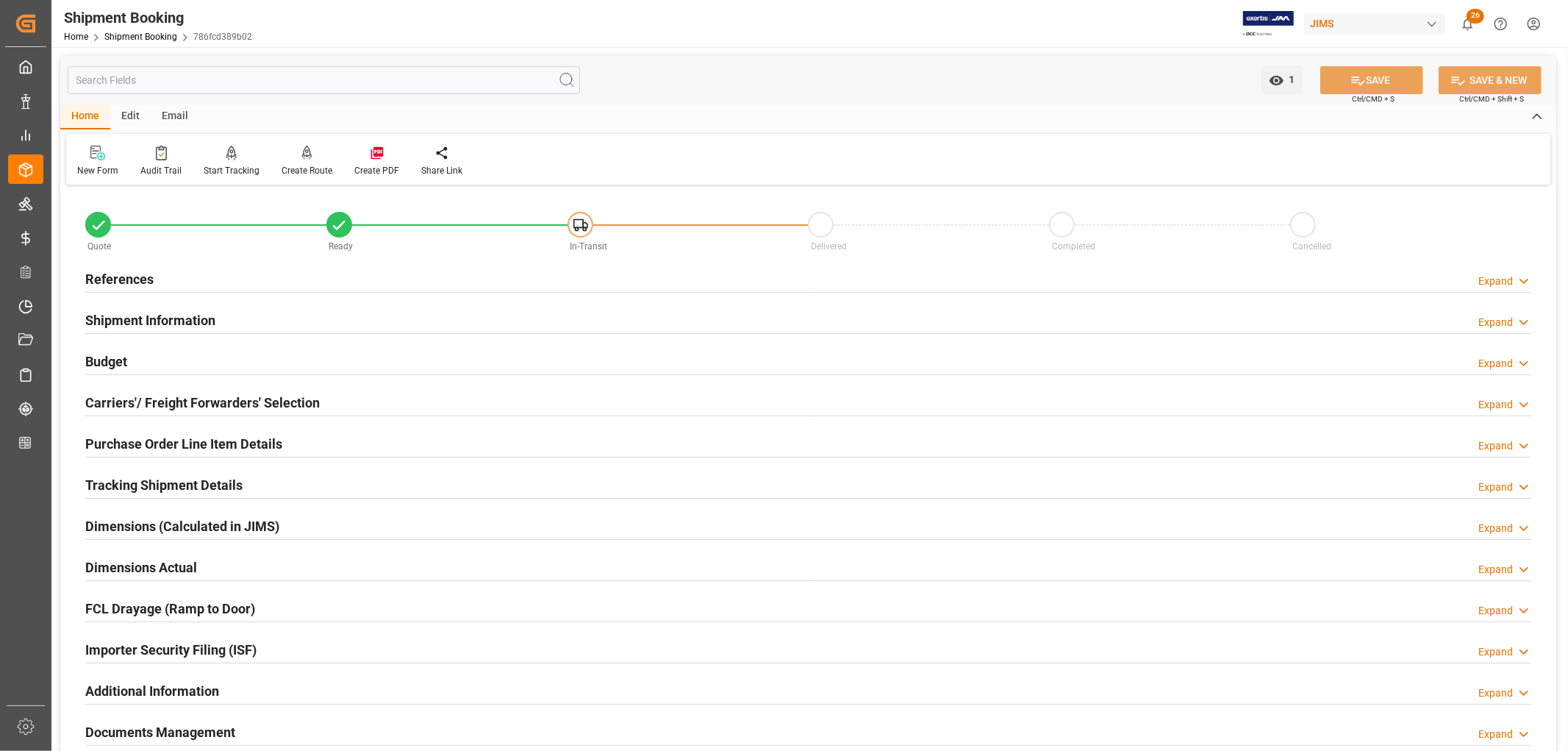
click at [131, 400] on h2 "Carriers'/ Freight Forwarders' Selection" at bounding box center [202, 402] width 235 height 20
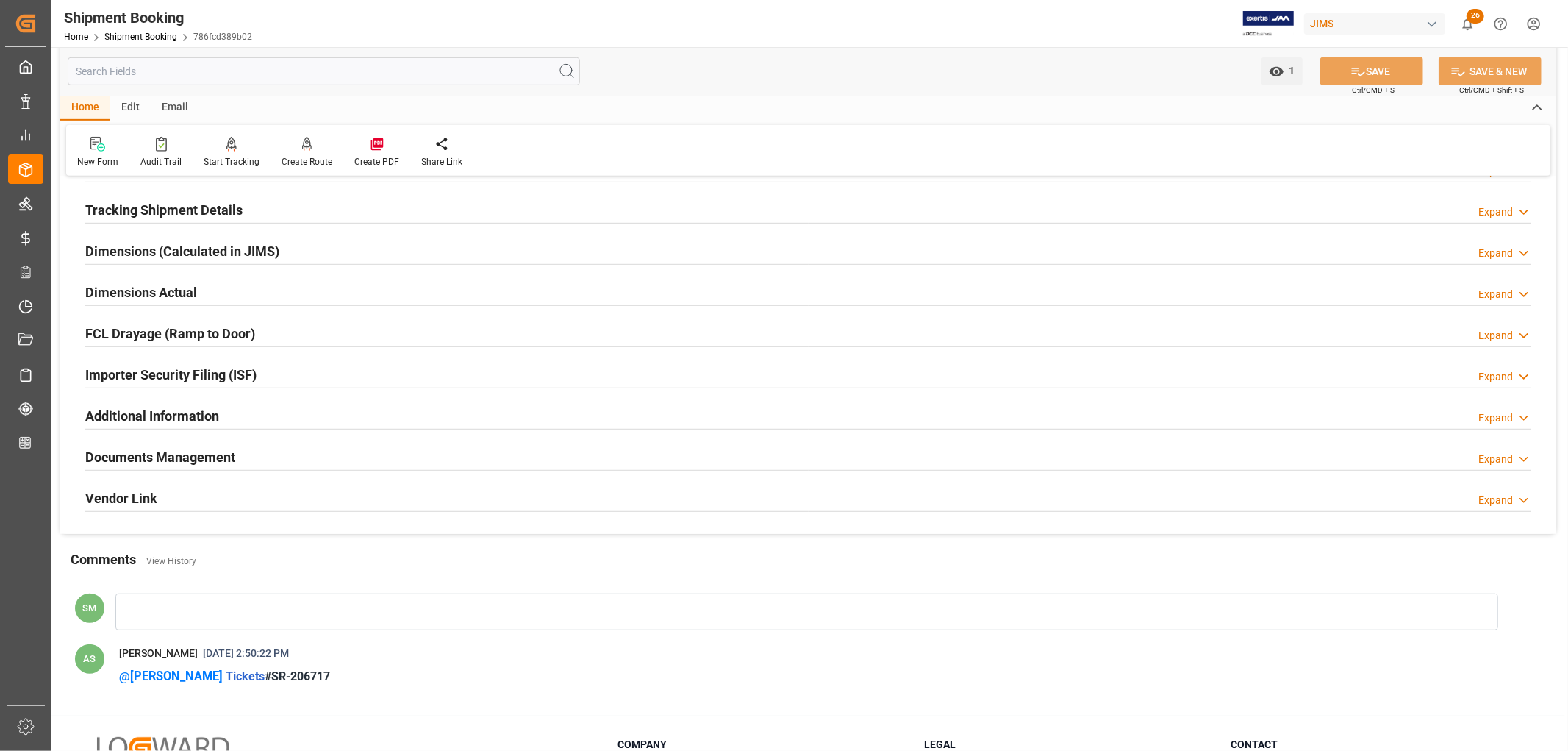
scroll to position [774, 0]
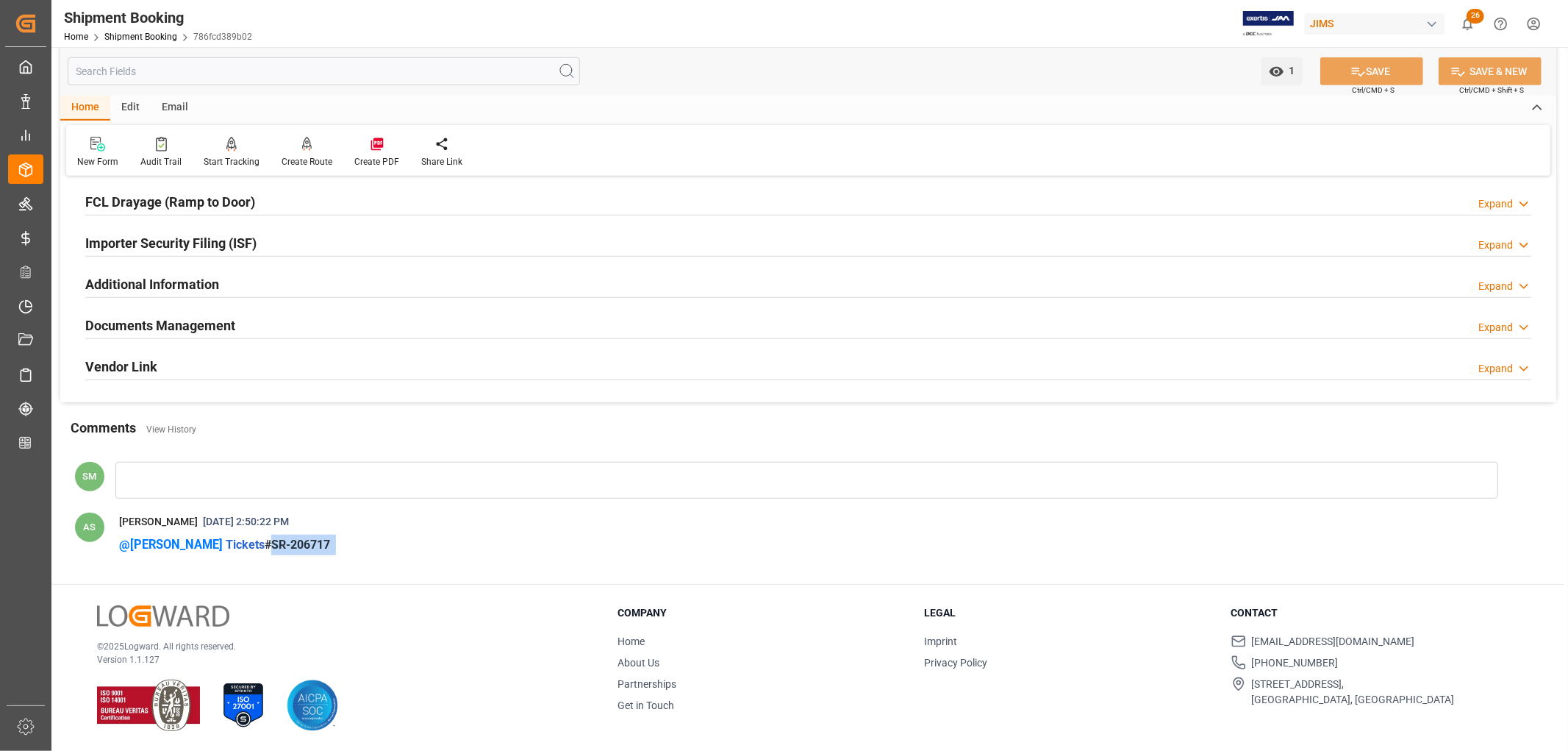
drag, startPoint x: 329, startPoint y: 545, endPoint x: 264, endPoint y: 547, distance: 65.0
click at [264, 547] on h3 "@Kevin Schofield Tickets #SR-206717" at bounding box center [797, 545] width 1355 height 20
copy h3 "SR-206717"
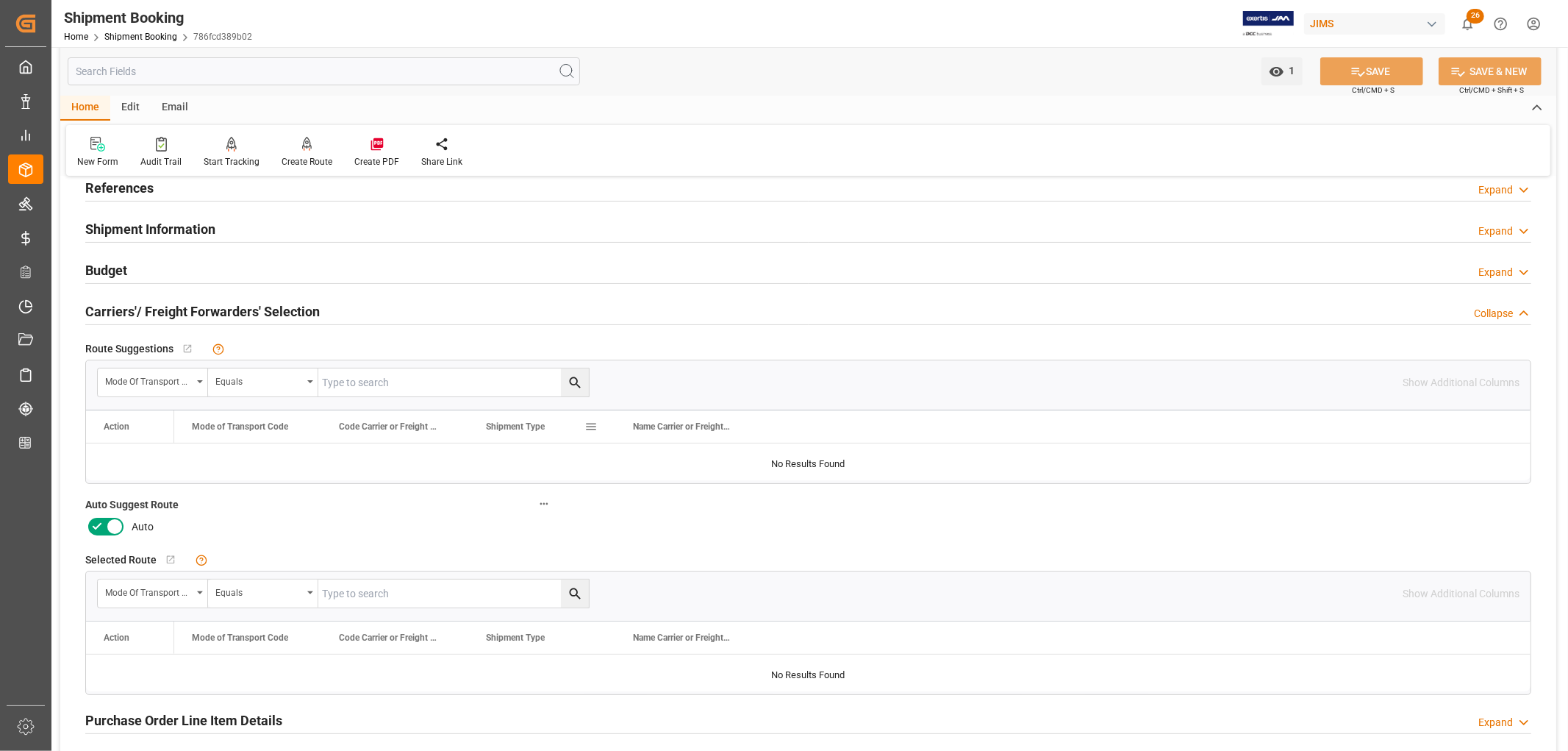
scroll to position [0, 0]
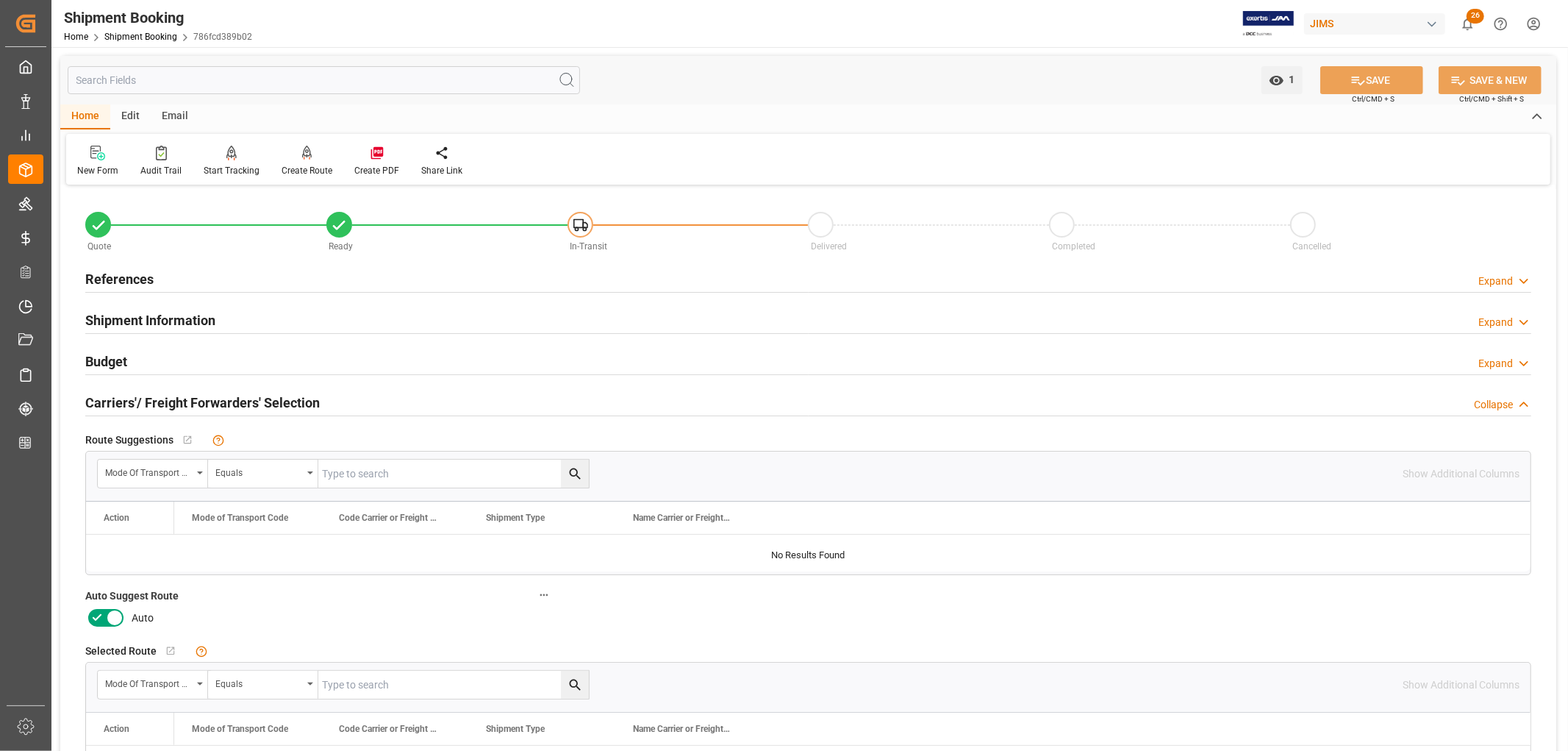
click at [150, 282] on h2 "References" at bounding box center [119, 278] width 69 height 20
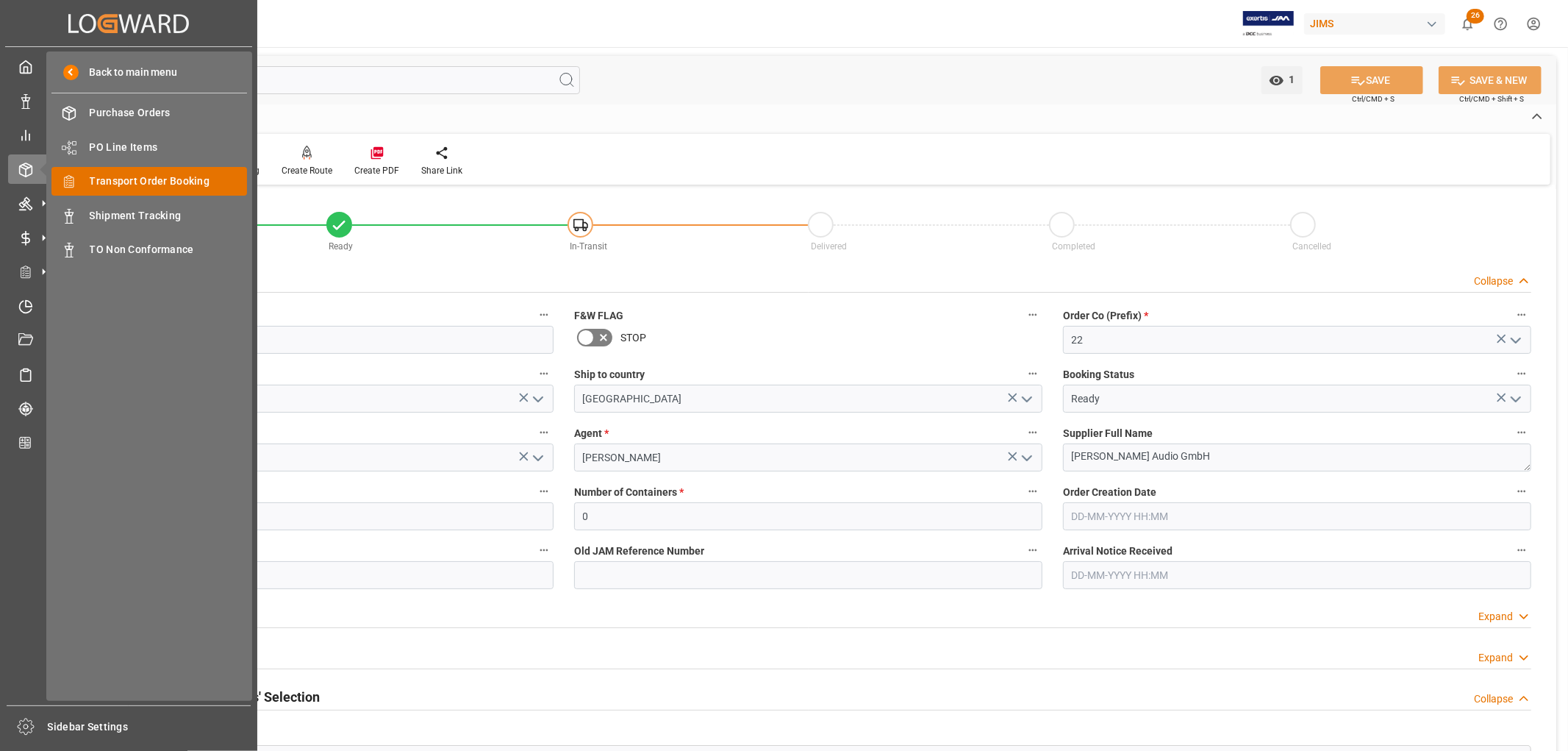
click at [143, 186] on span "Transport Order Booking" at bounding box center [169, 182] width 158 height 16
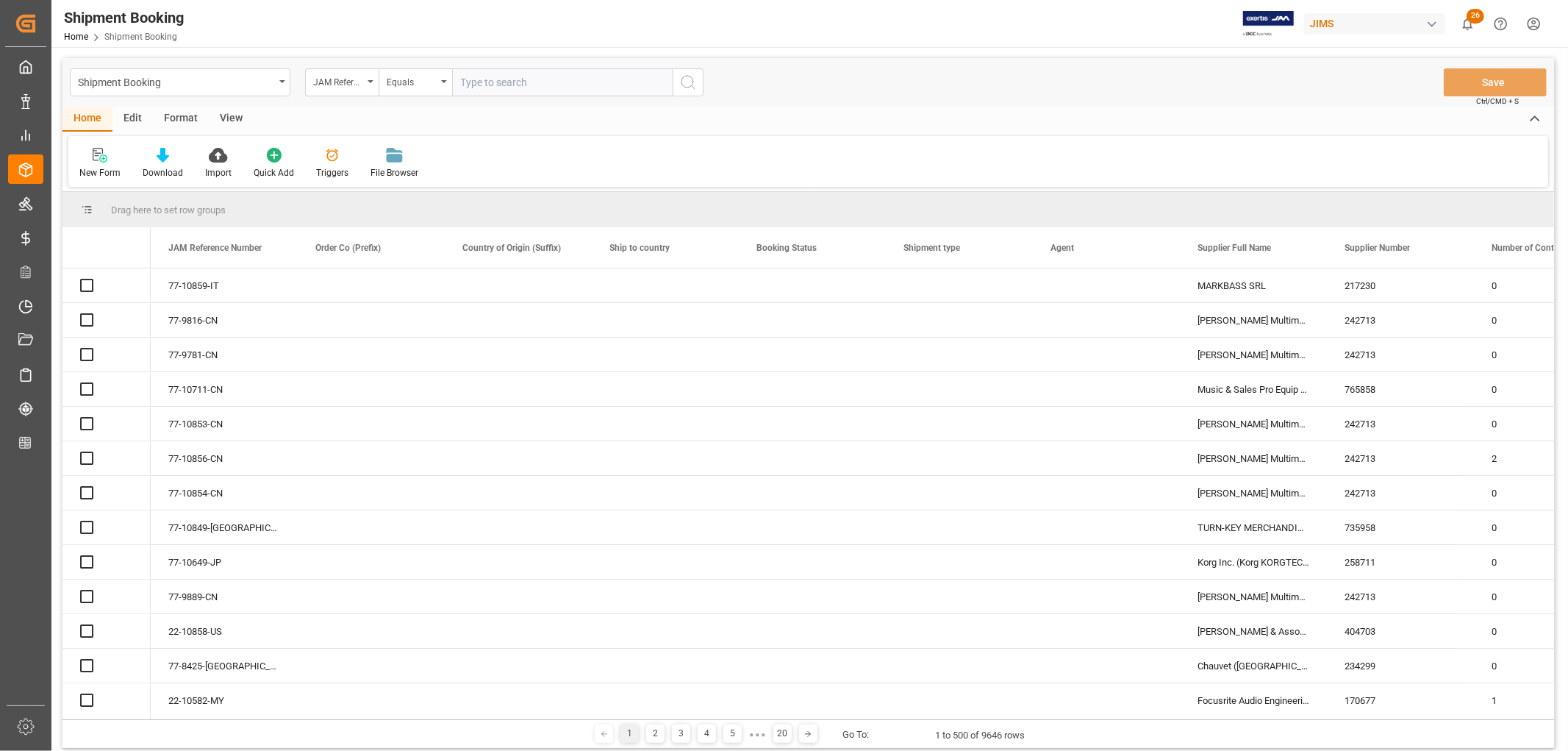
click at [503, 83] on input "text" at bounding box center [562, 83] width 220 height 28
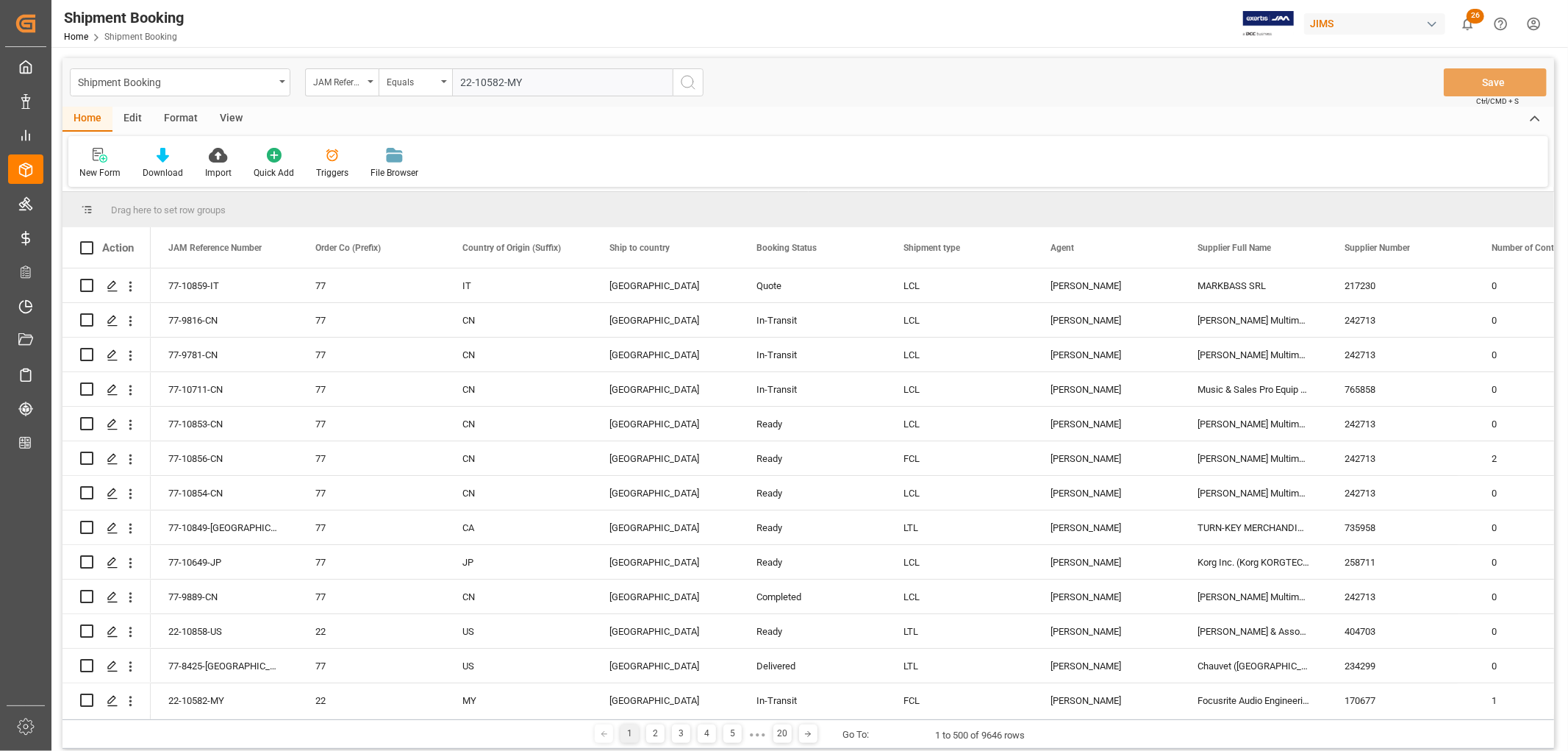
type input "22-10582-MY"
click at [689, 83] on icon "search button" at bounding box center [688, 83] width 18 height 18
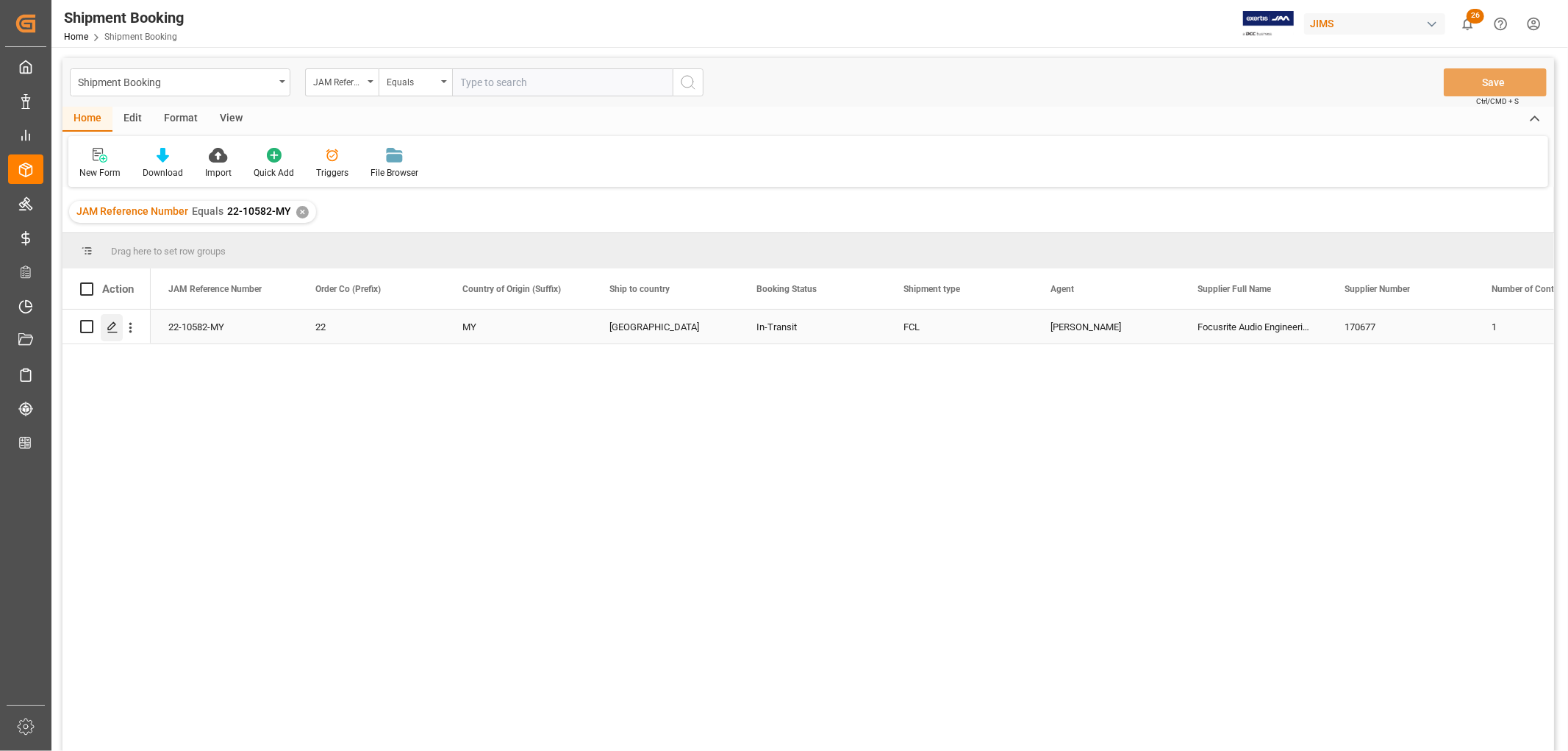
click at [112, 325] on icon "Press SPACE to select this row." at bounding box center [112, 327] width 11 height 11
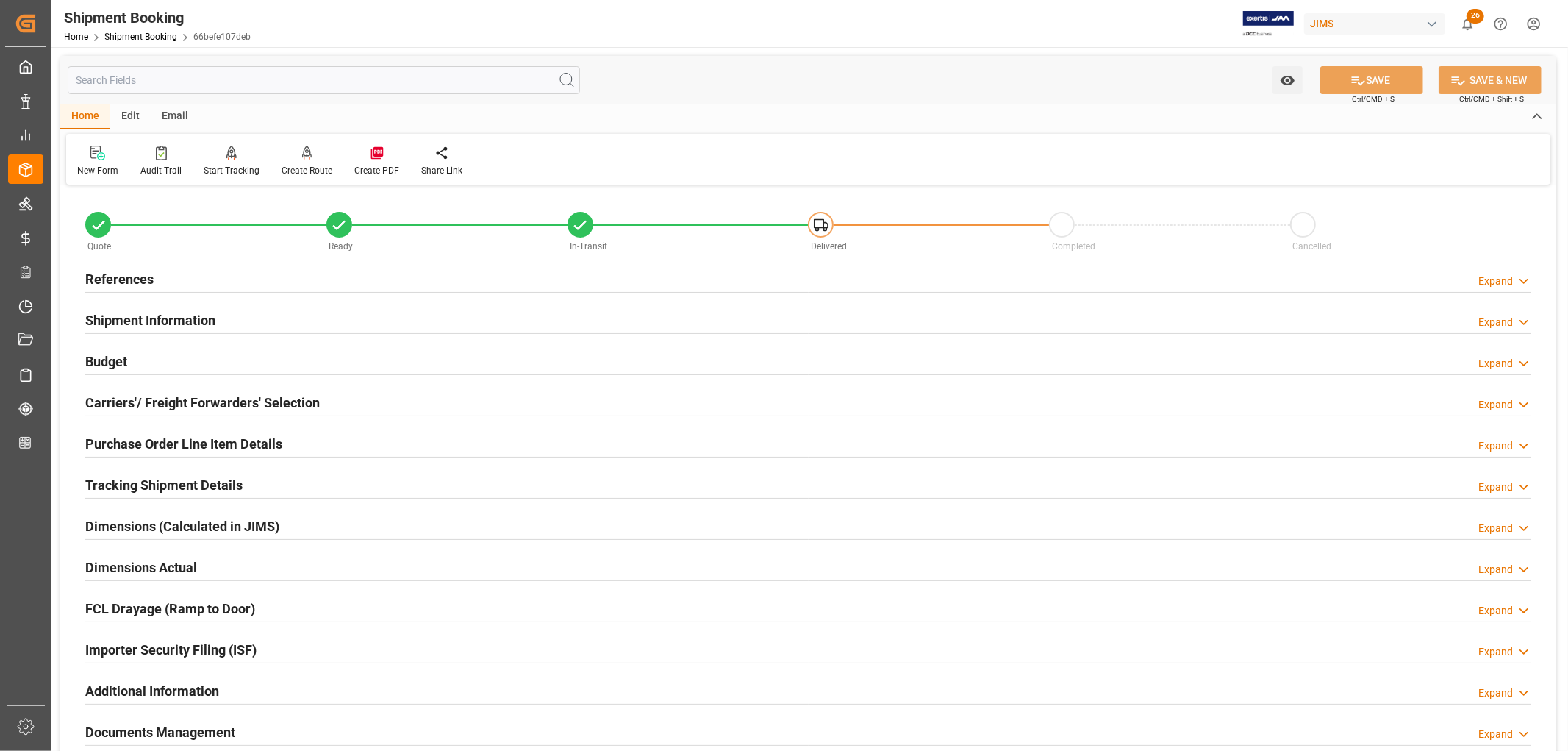
click at [148, 484] on h2 "Tracking Shipment Details" at bounding box center [163, 485] width 157 height 20
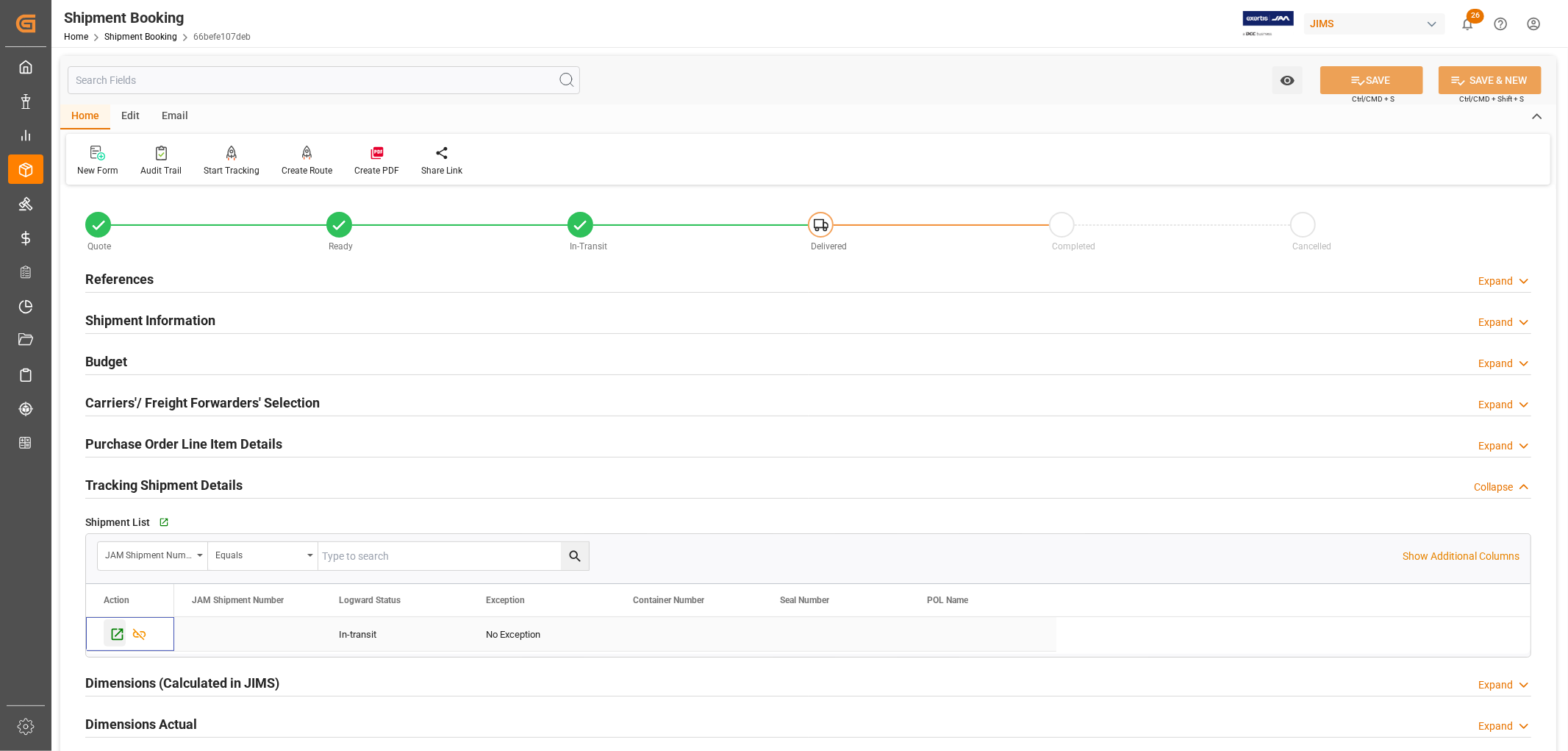
click at [119, 637] on icon "Press SPACE to select this row." at bounding box center [118, 634] width 16 height 16
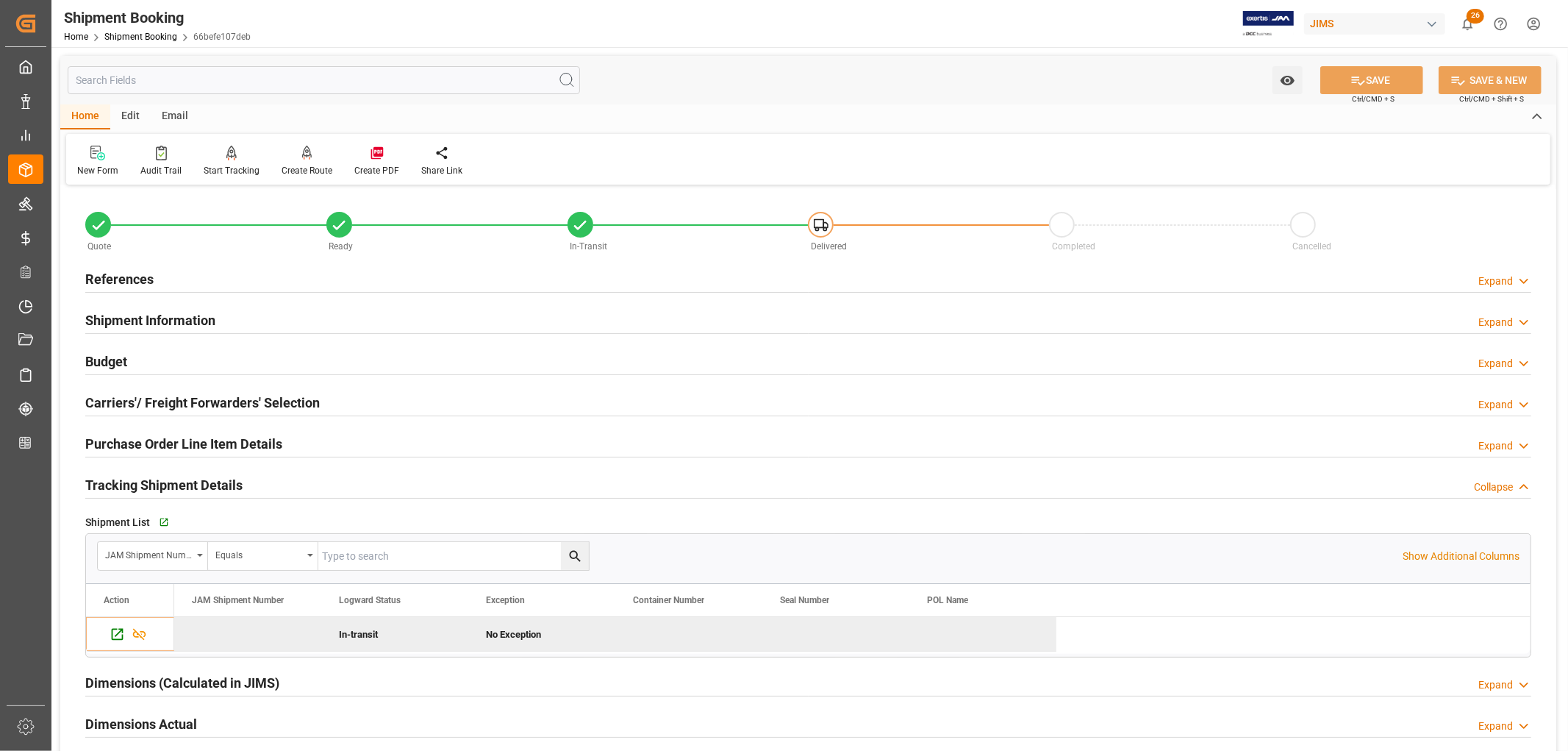
click at [147, 281] on h2 "References" at bounding box center [119, 278] width 69 height 20
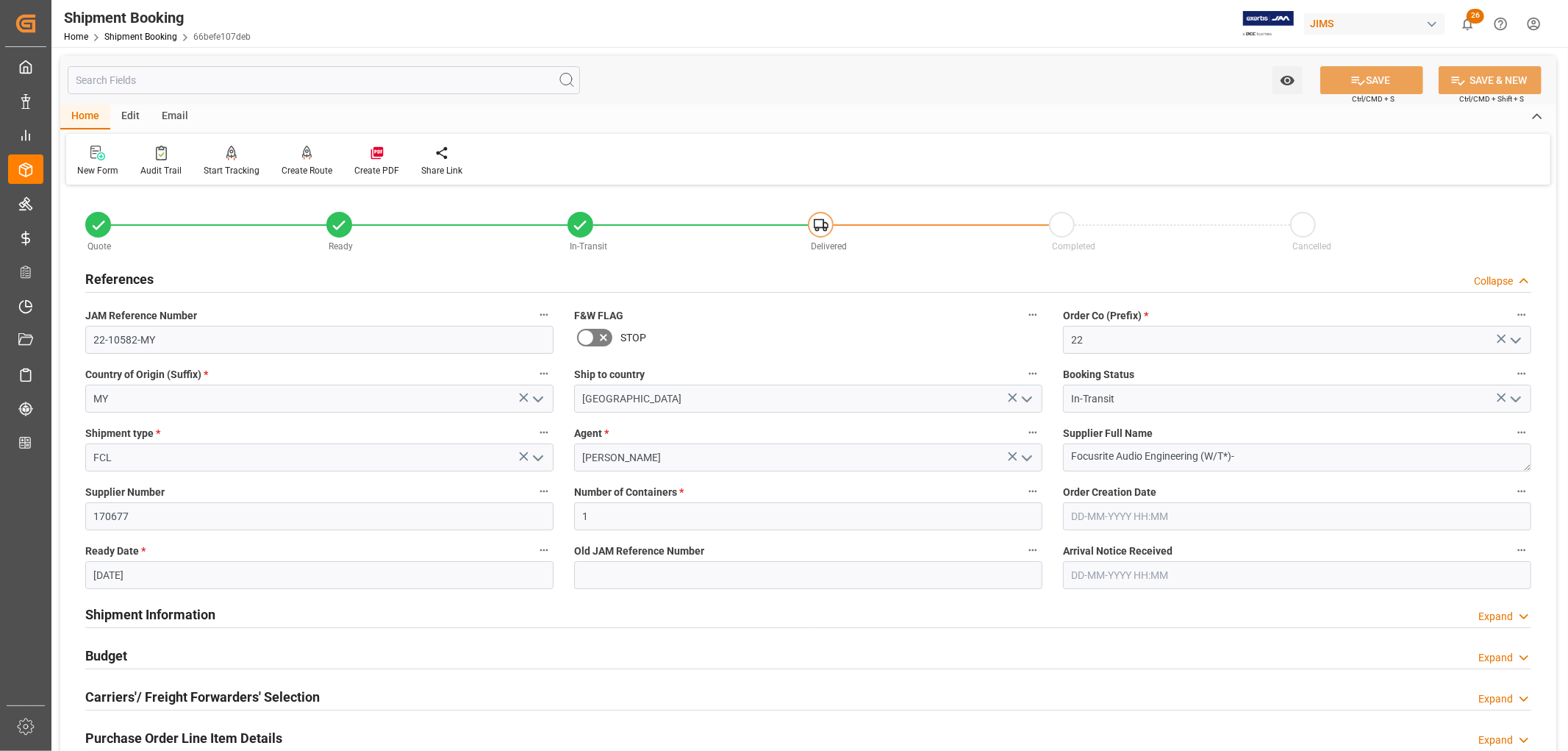
click at [147, 281] on h2 "References" at bounding box center [119, 278] width 69 height 20
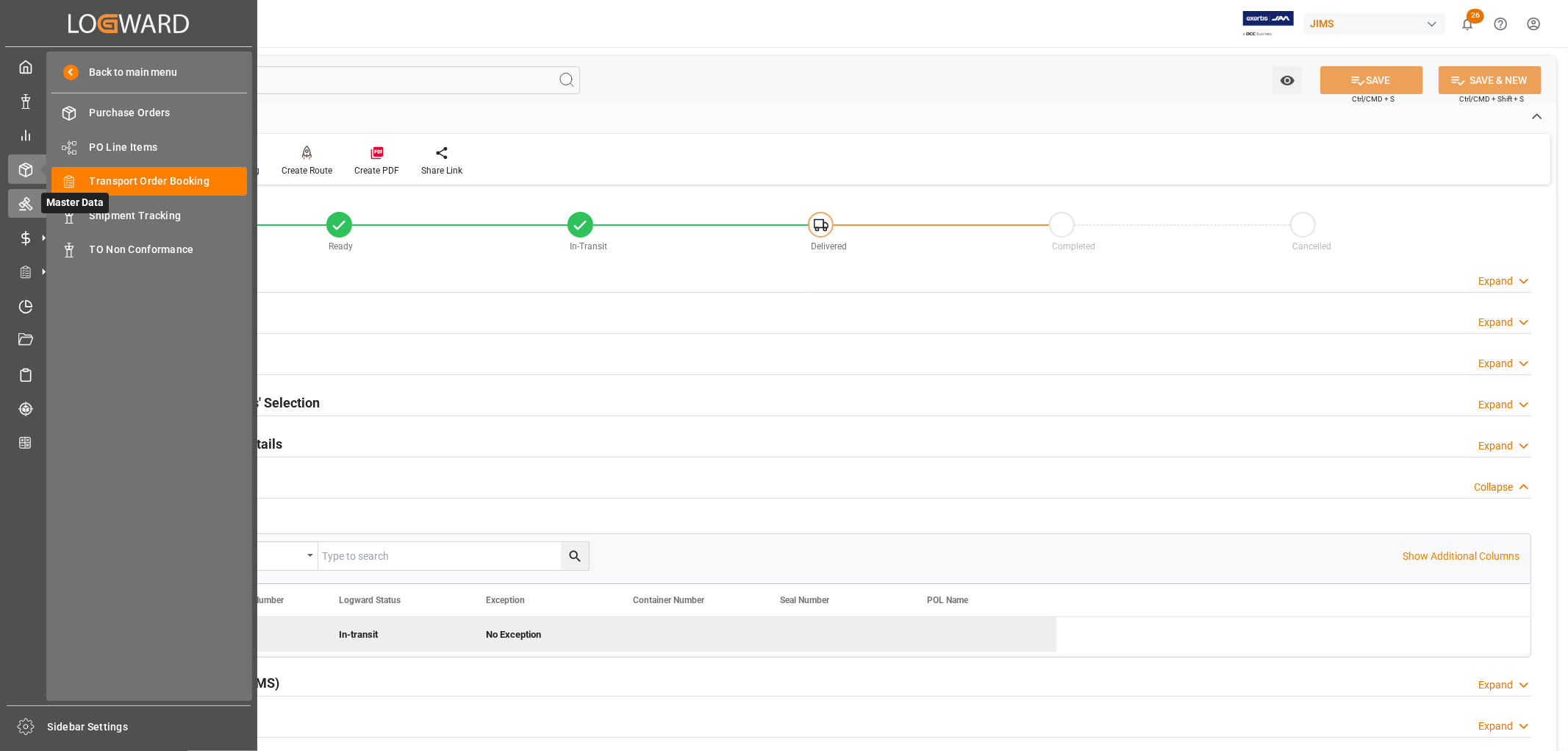
click at [23, 203] on icon at bounding box center [25, 204] width 13 height 13
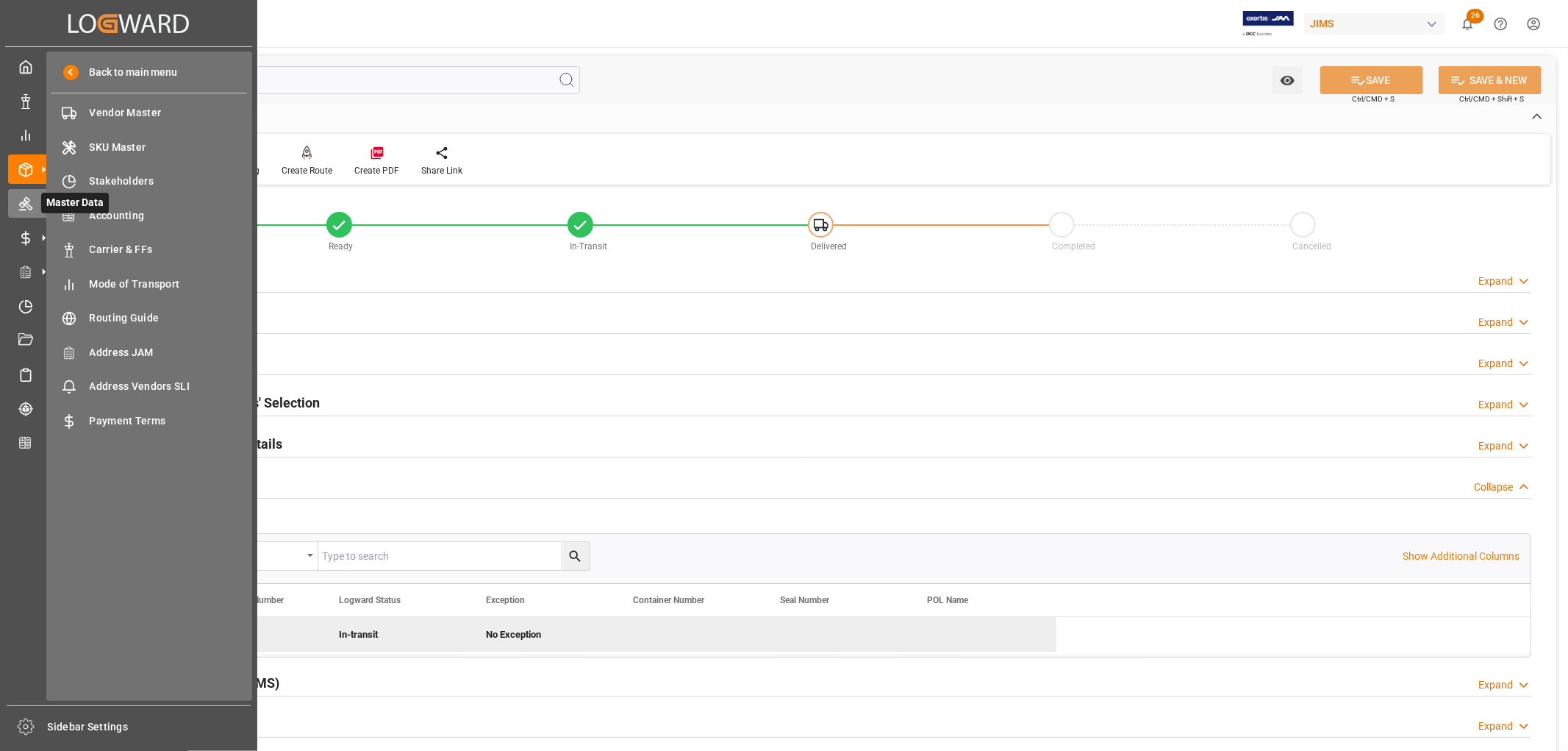
click at [28, 204] on icon at bounding box center [43, 203] width 31 height 31
click at [115, 111] on span "Vendor Master" at bounding box center [169, 113] width 158 height 16
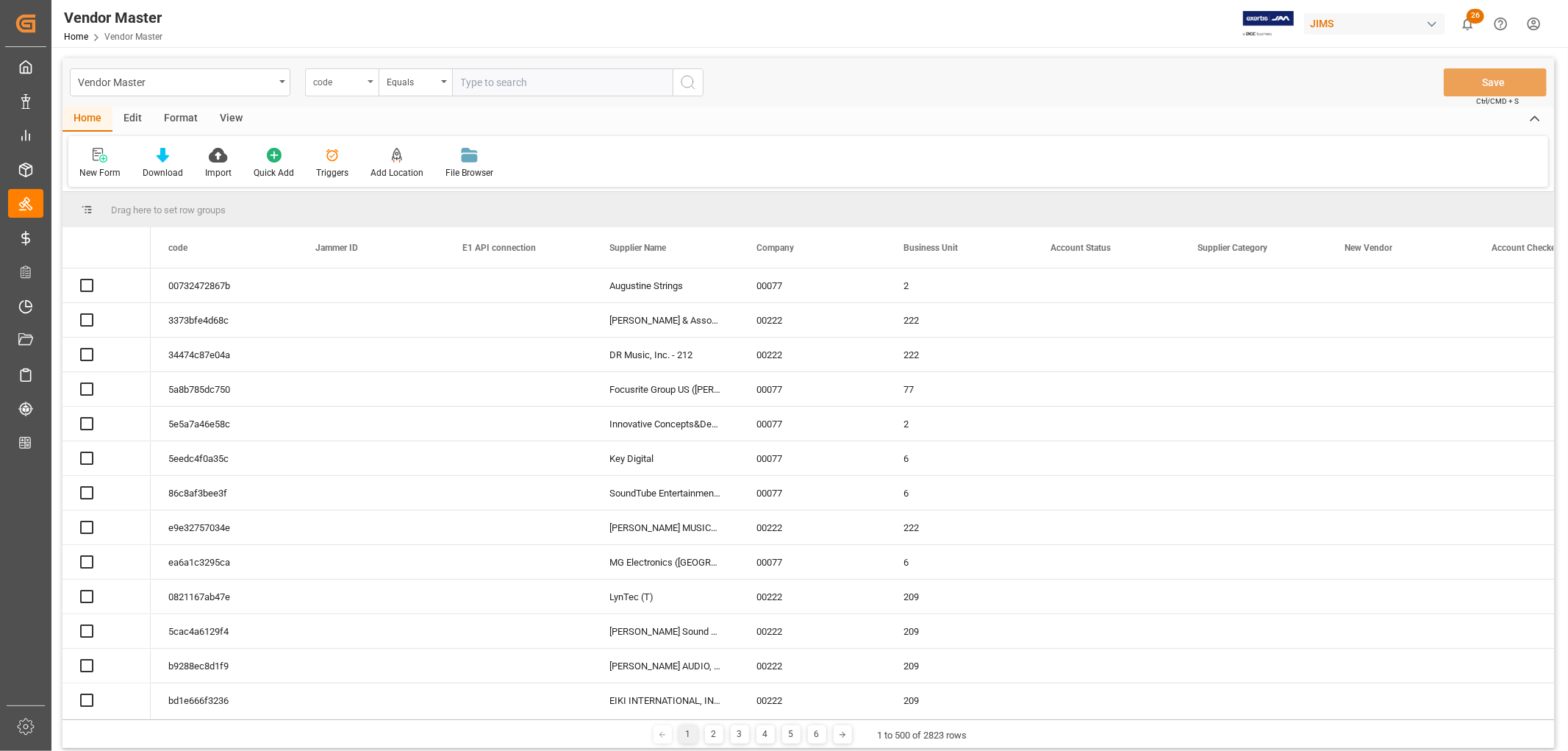
click at [371, 83] on icon "open menu" at bounding box center [371, 81] width 6 height 3
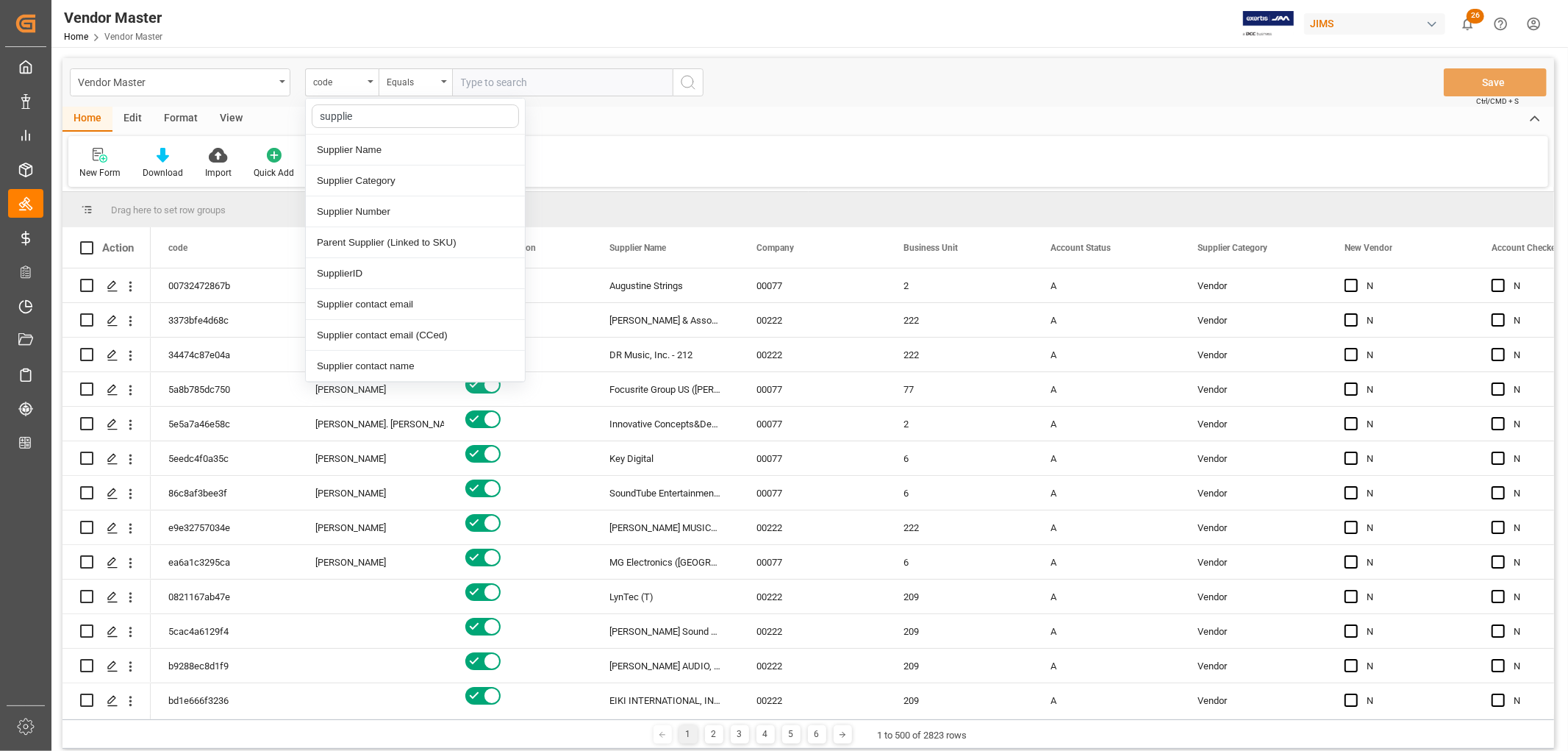
type input "supplier"
click at [358, 218] on div "Supplier Number" at bounding box center [415, 211] width 219 height 31
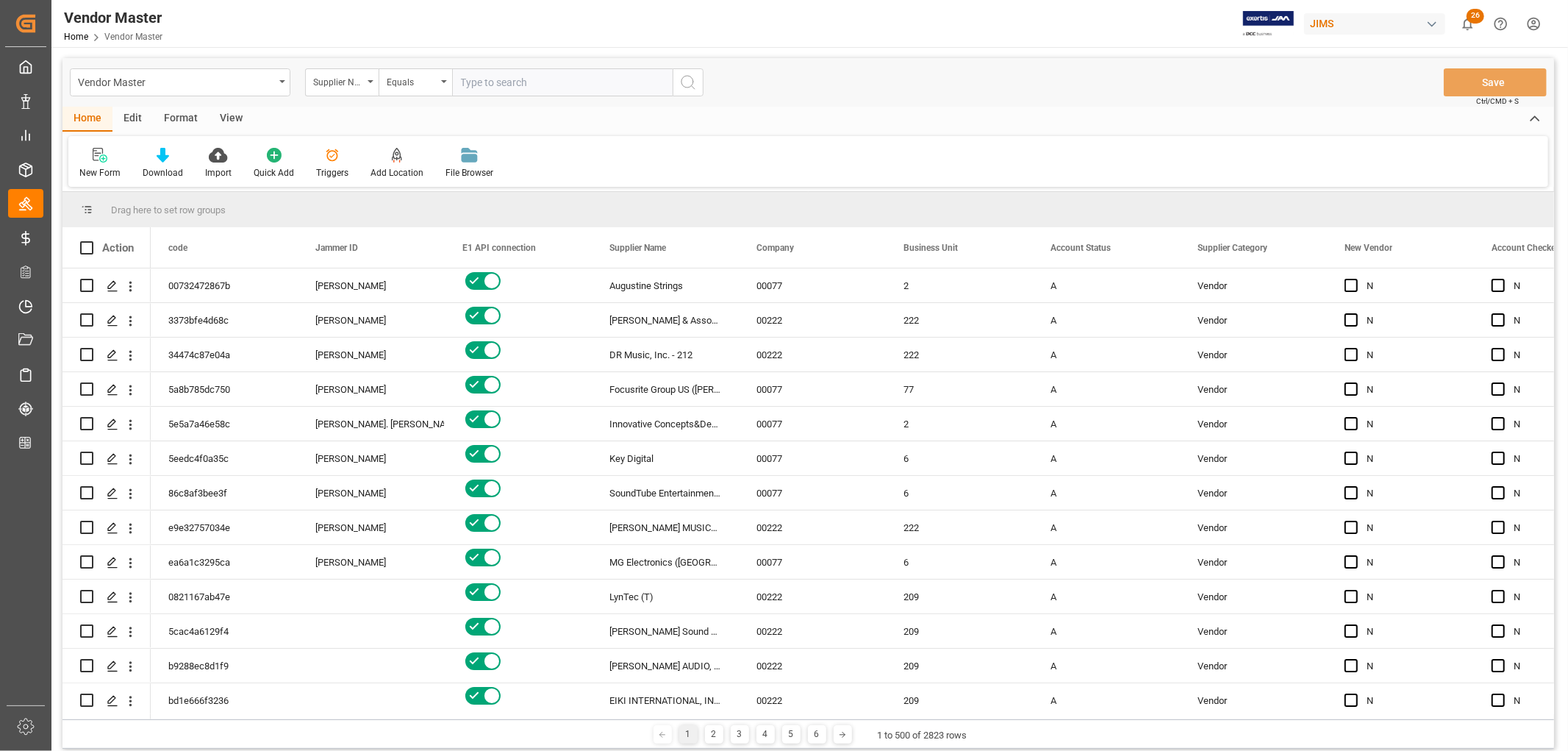
click at [476, 77] on input "text" at bounding box center [562, 83] width 220 height 28
drag, startPoint x: 503, startPoint y: 81, endPoint x: 546, endPoint y: 82, distance: 43.0
click at [503, 81] on input "text" at bounding box center [562, 83] width 220 height 28
type input "780399"
drag, startPoint x: 681, startPoint y: 79, endPoint x: 636, endPoint y: 219, distance: 147.1
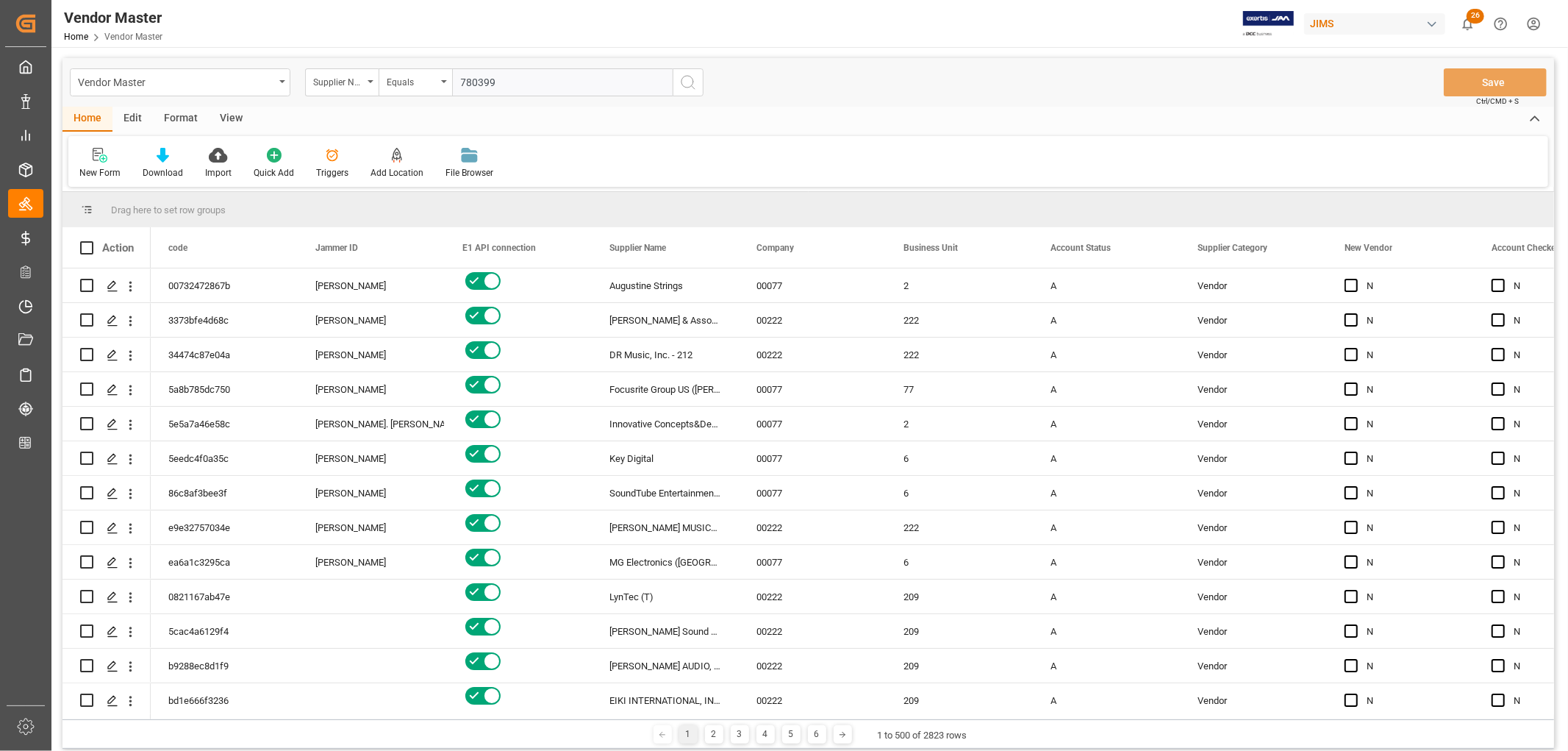
click at [680, 79] on icon "search button" at bounding box center [688, 83] width 18 height 18
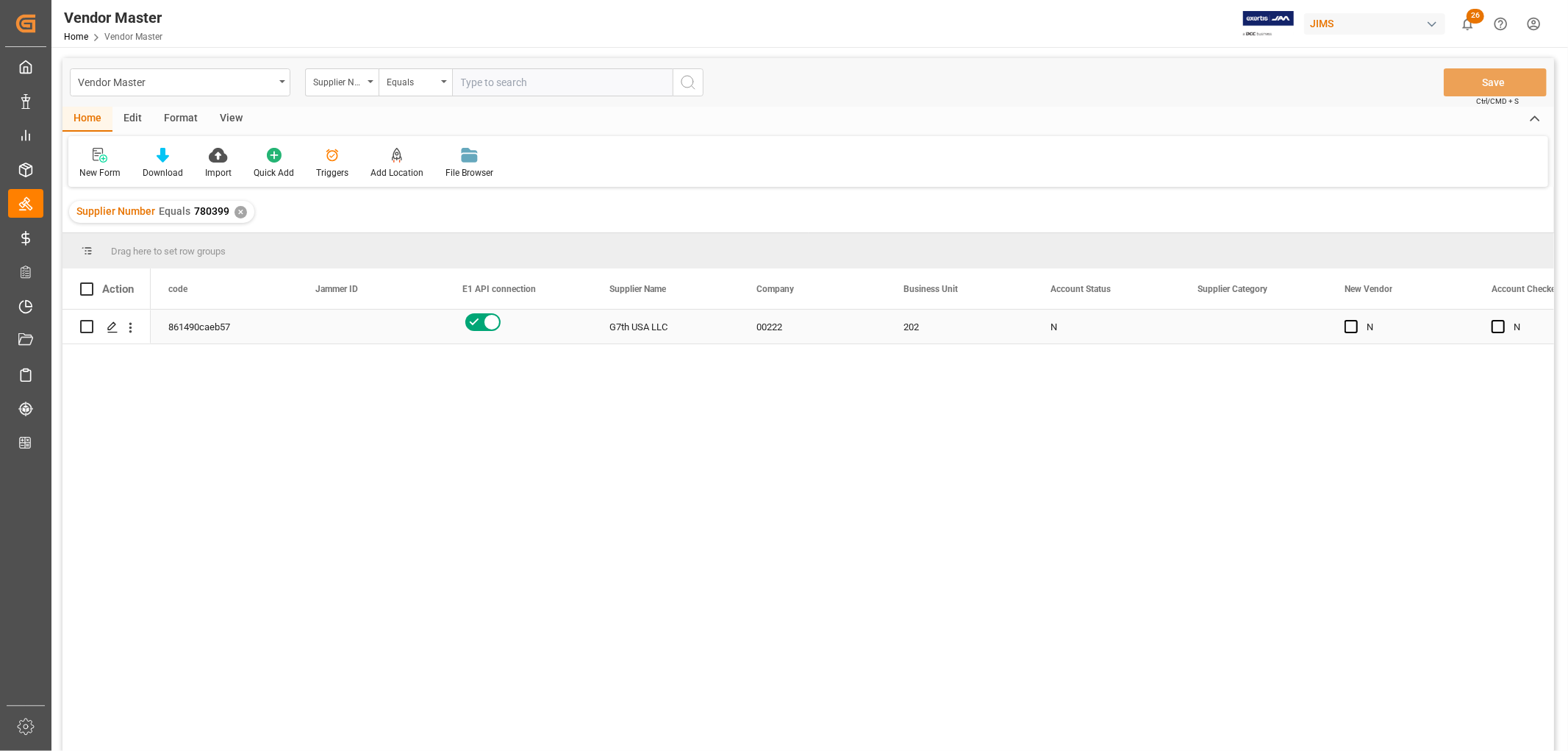
click at [900, 329] on div "202" at bounding box center [959, 326] width 147 height 34
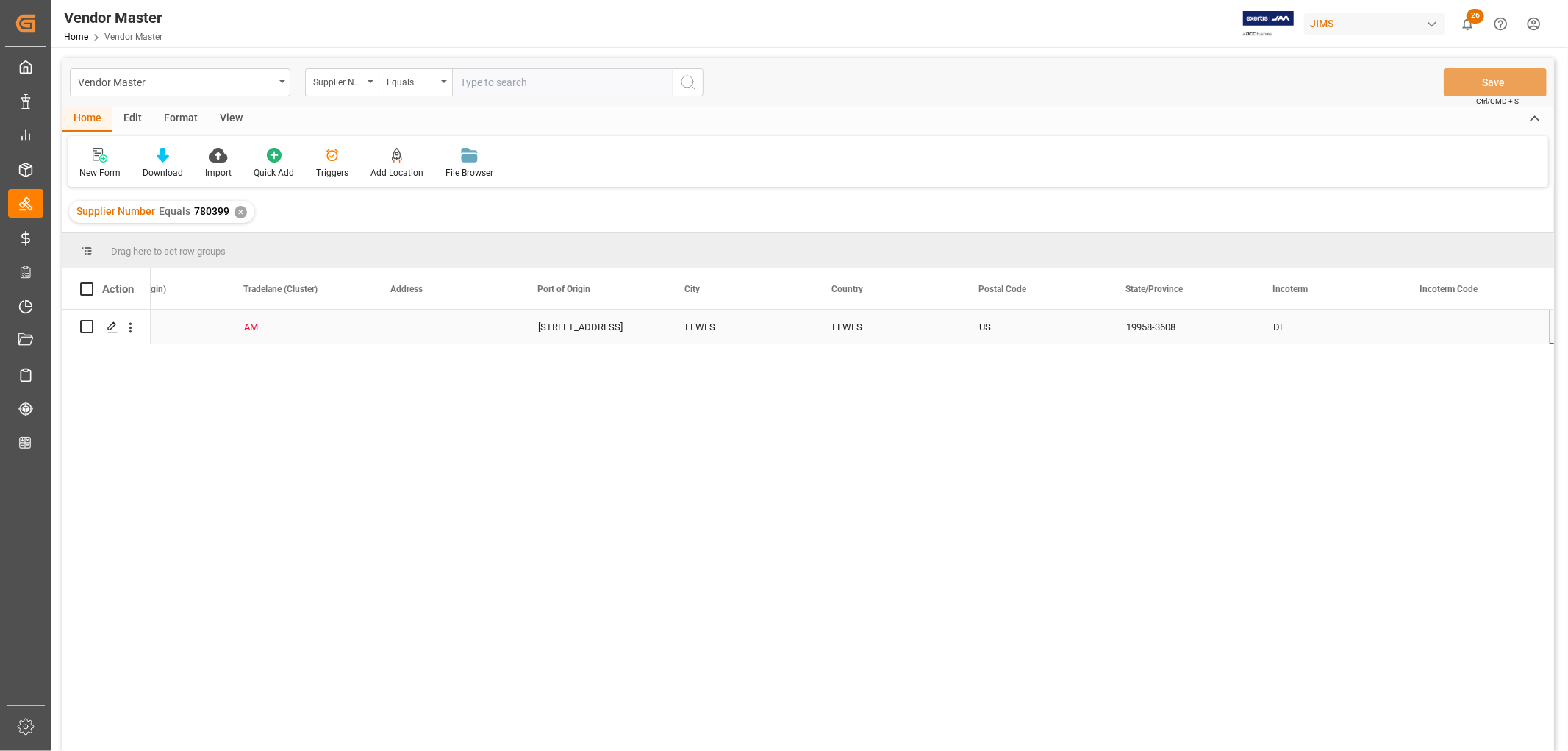
scroll to position [0, 2719]
drag, startPoint x: 408, startPoint y: 321, endPoint x: 409, endPoint y: 328, distance: 7.1
click at [408, 321] on div "16192 COASTAL HWY" at bounding box center [446, 326] width 147 height 34
click at [545, 327] on div "LEWES" at bounding box center [594, 326] width 147 height 34
click at [686, 332] on div "LEWES" at bounding box center [741, 326] width 147 height 34
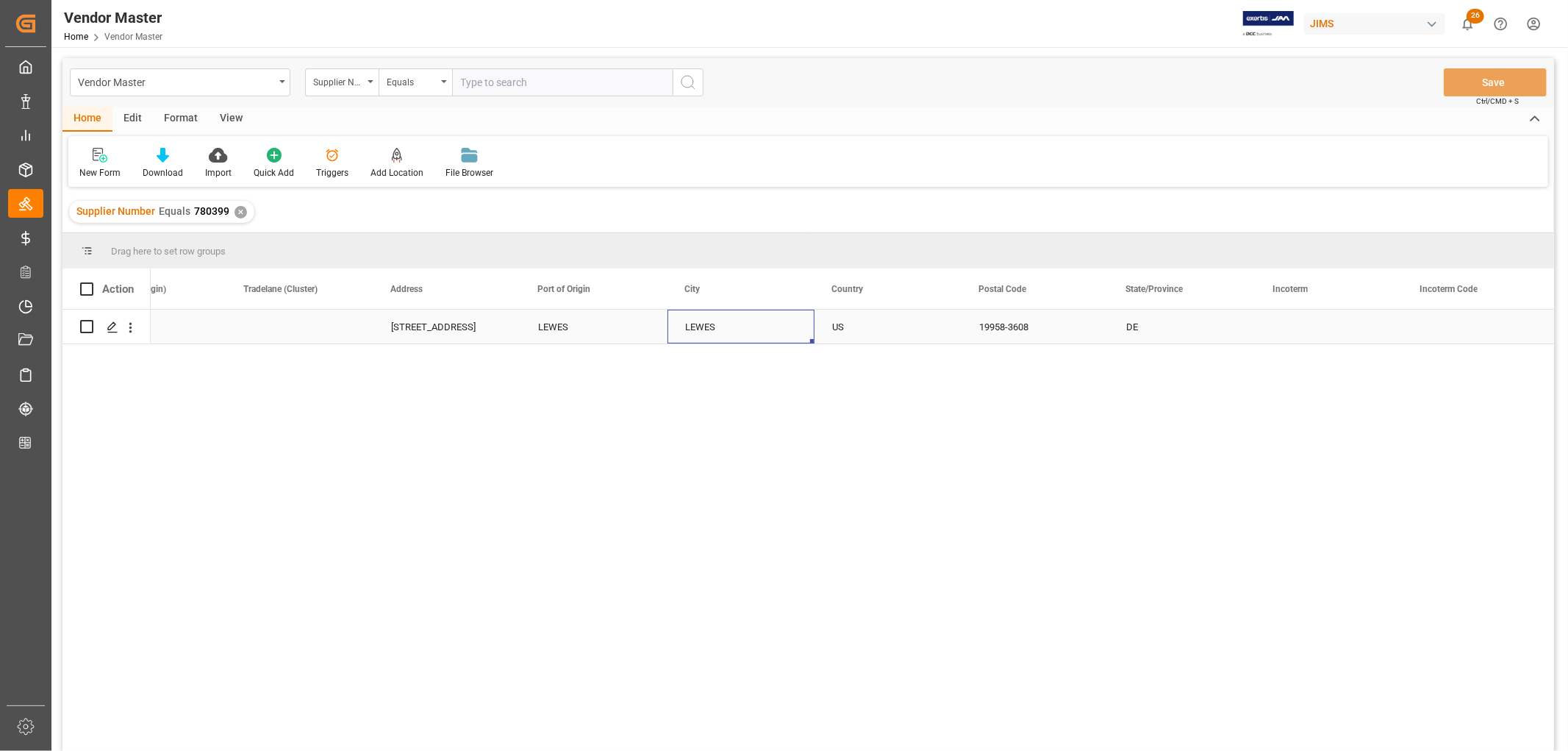
click at [851, 331] on div "US" at bounding box center [888, 327] width 112 height 34
click at [1285, 318] on div "Press SPACE to select this row." at bounding box center [1329, 326] width 147 height 34
click at [1011, 331] on div "19958-3608" at bounding box center [1035, 326] width 147 height 34
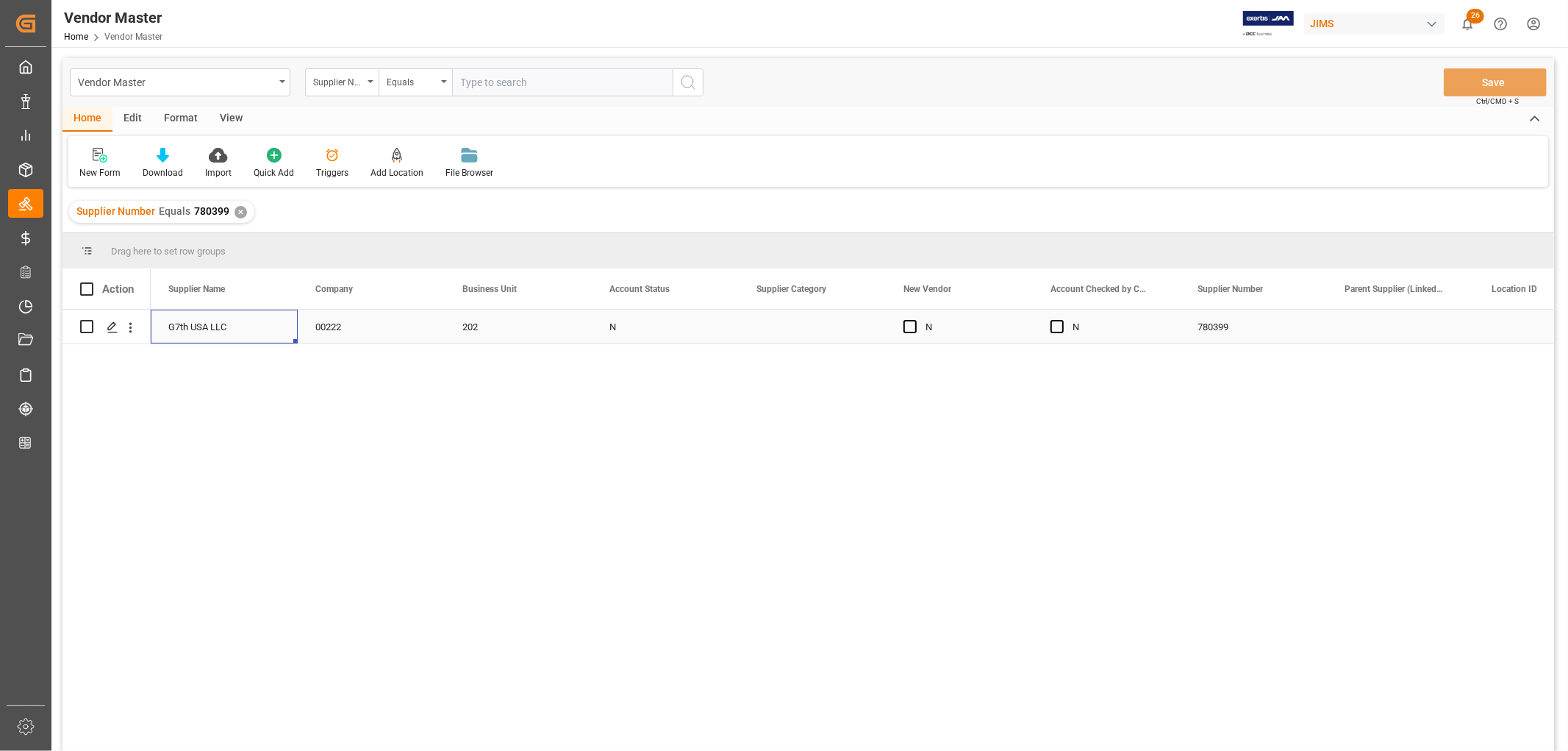
scroll to position [0, 0]
click at [325, 332] on div "Press SPACE to select this row." at bounding box center [371, 326] width 147 height 34
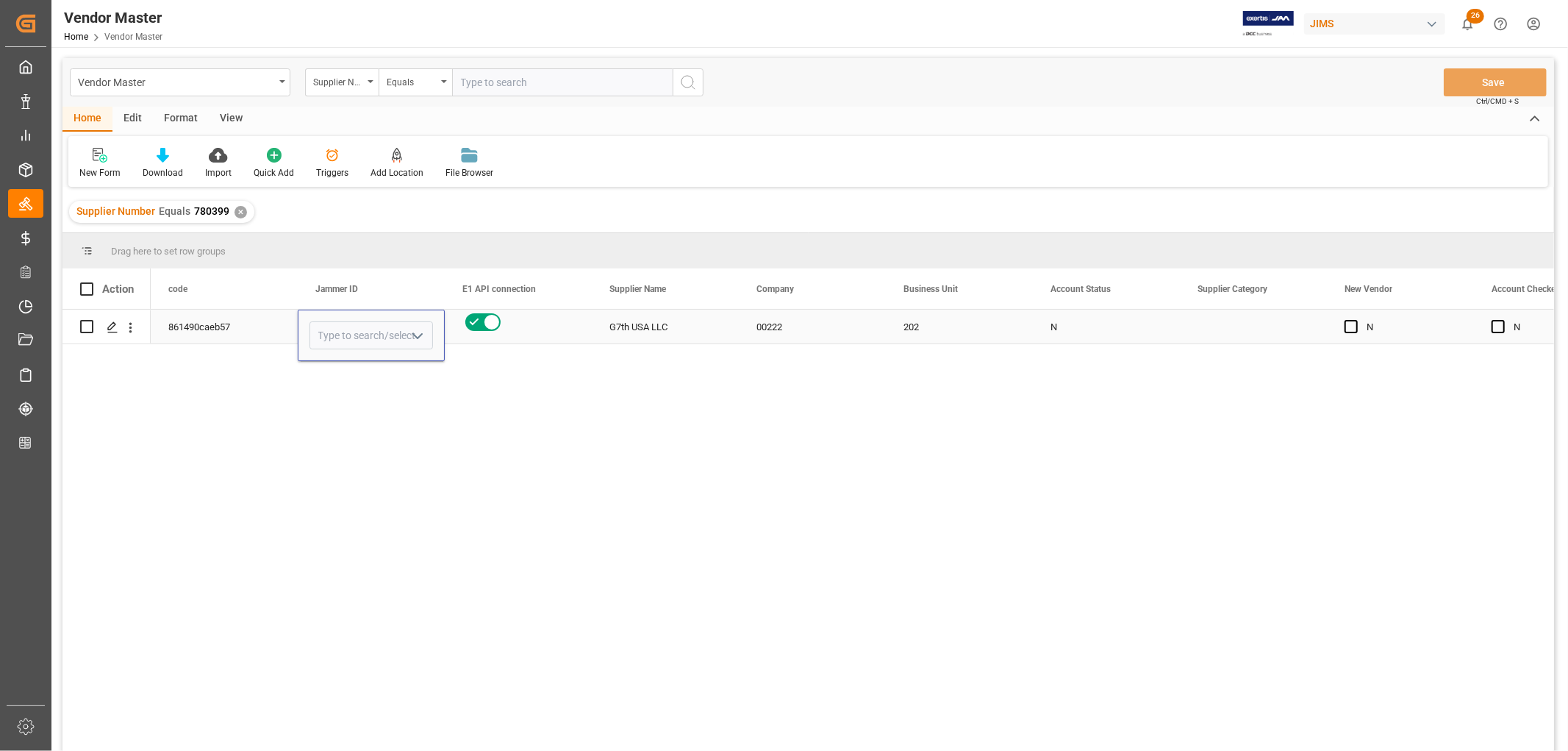
click at [417, 336] on polyline "open menu" at bounding box center [417, 336] width 9 height 4
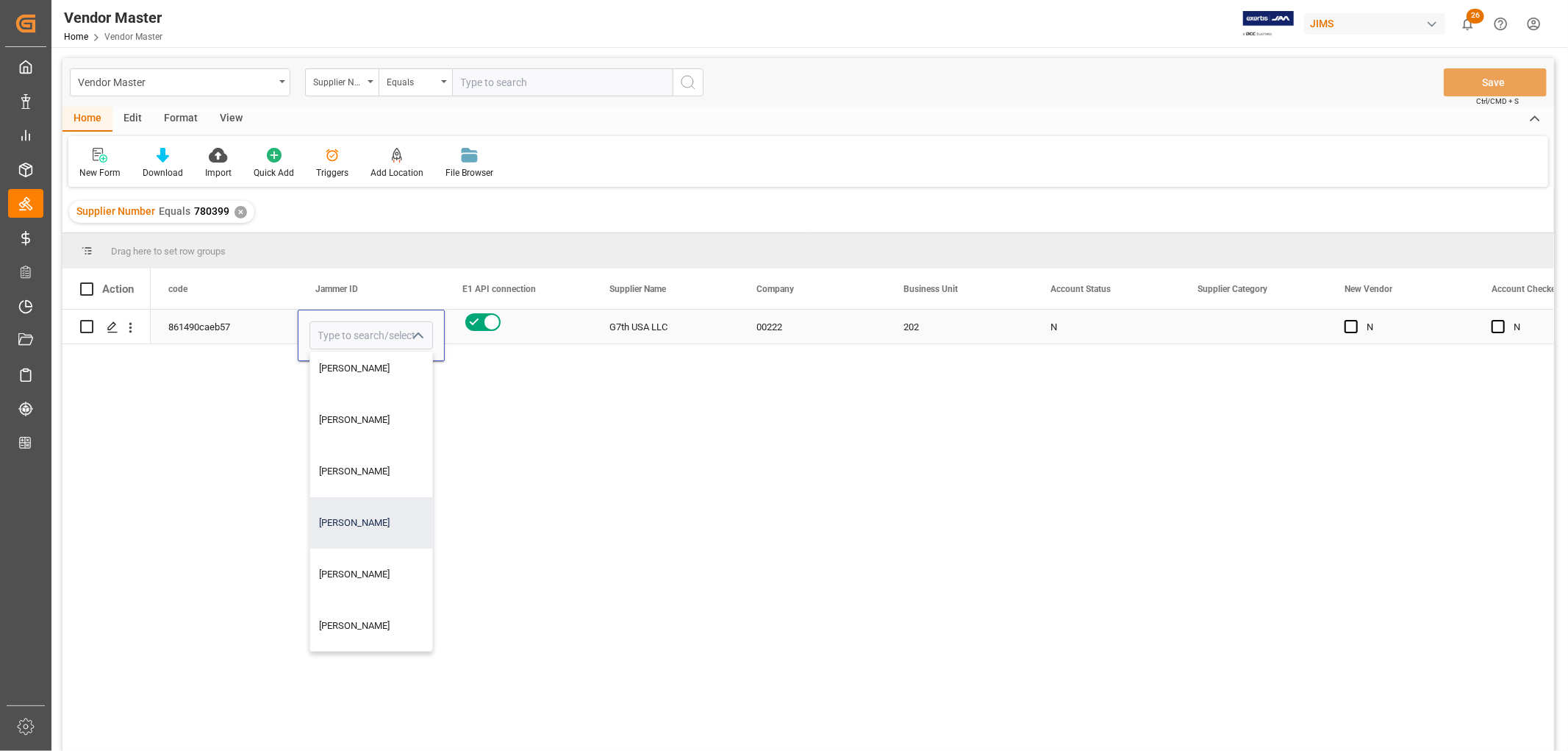
click at [355, 519] on div "[PERSON_NAME]" at bounding box center [392, 523] width 163 height 52
type input "[PERSON_NAME]"
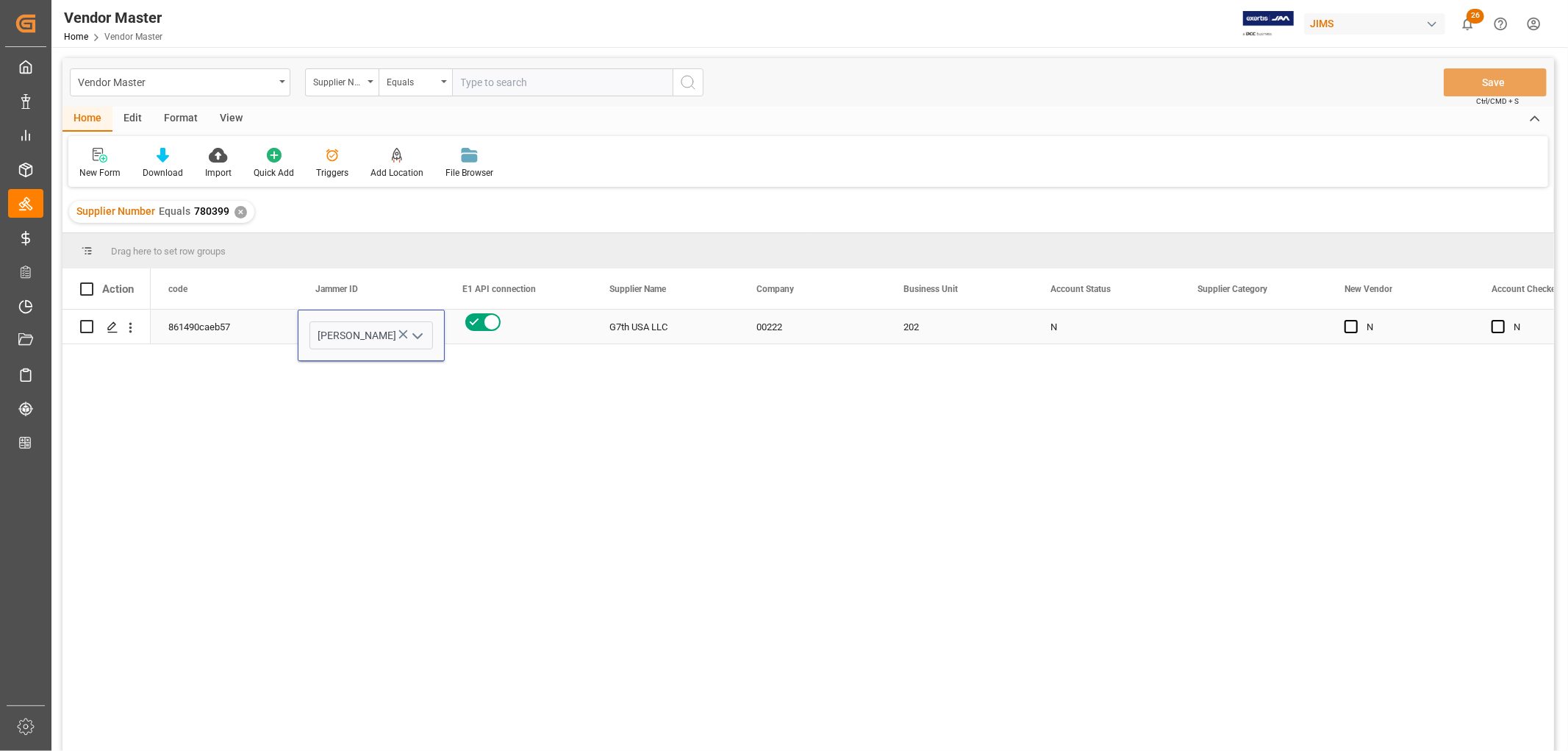
click at [209, 336] on div "861490caeb57" at bounding box center [224, 326] width 147 height 34
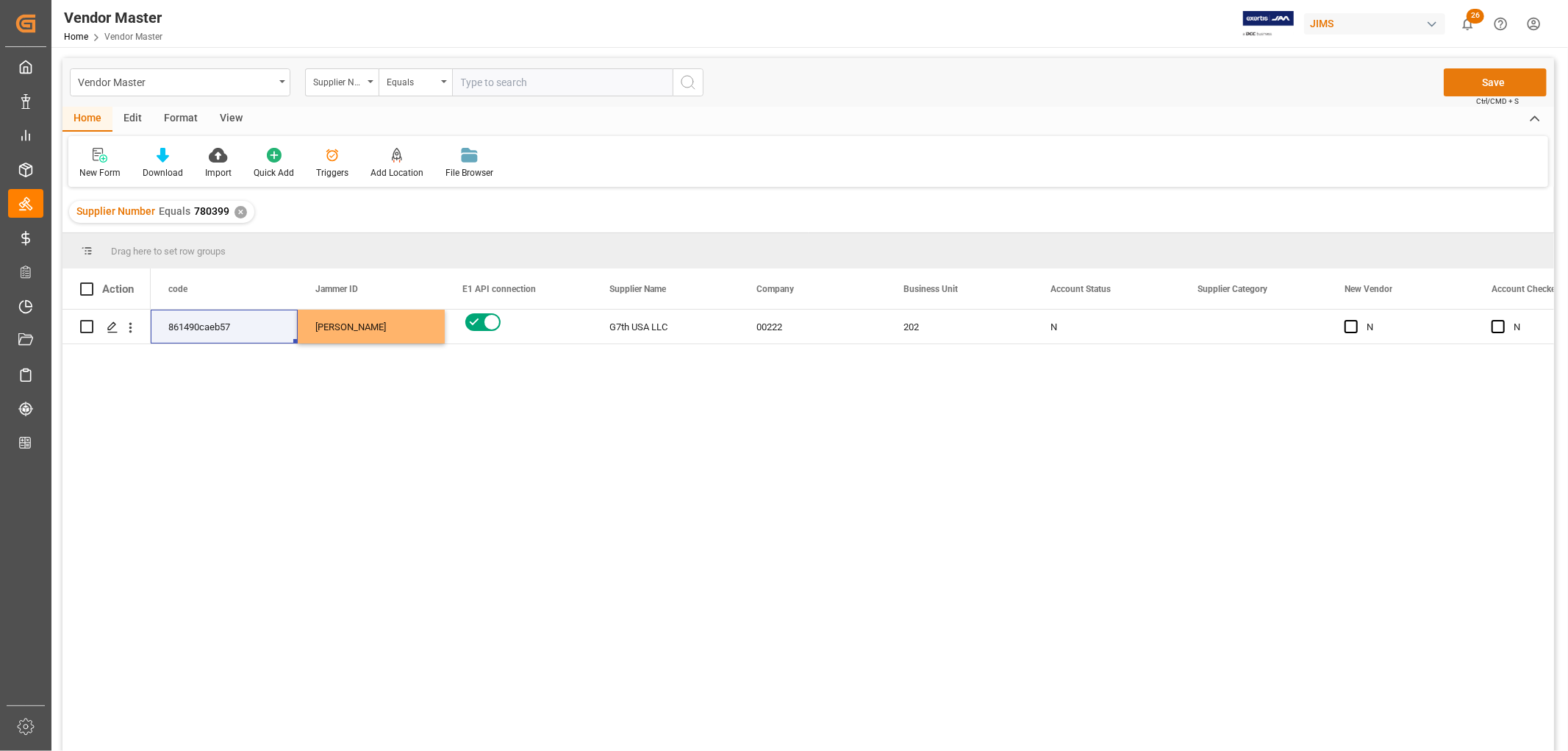
click at [1485, 83] on button "Save" at bounding box center [1495, 83] width 103 height 28
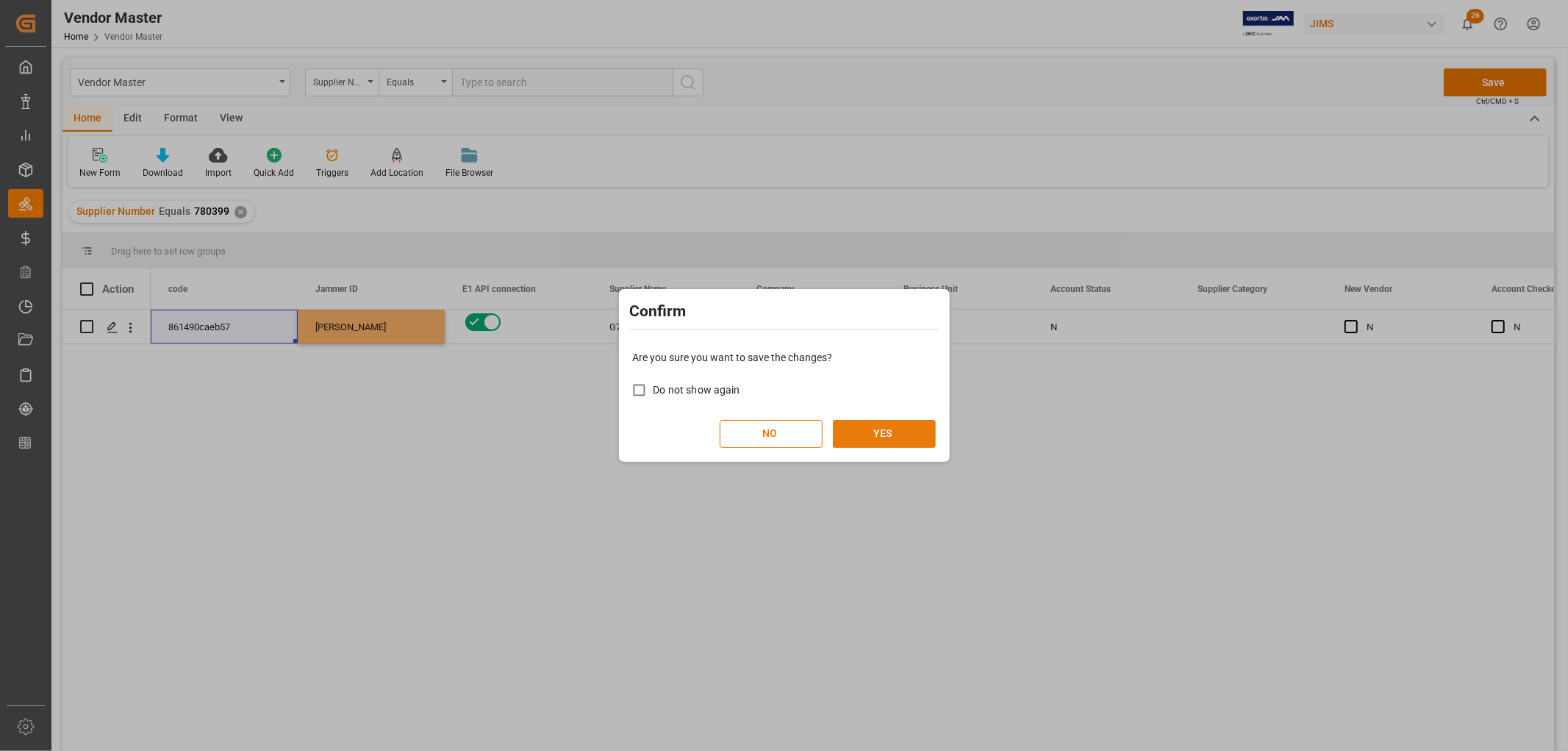
click at [877, 427] on button "YES" at bounding box center [884, 434] width 103 height 28
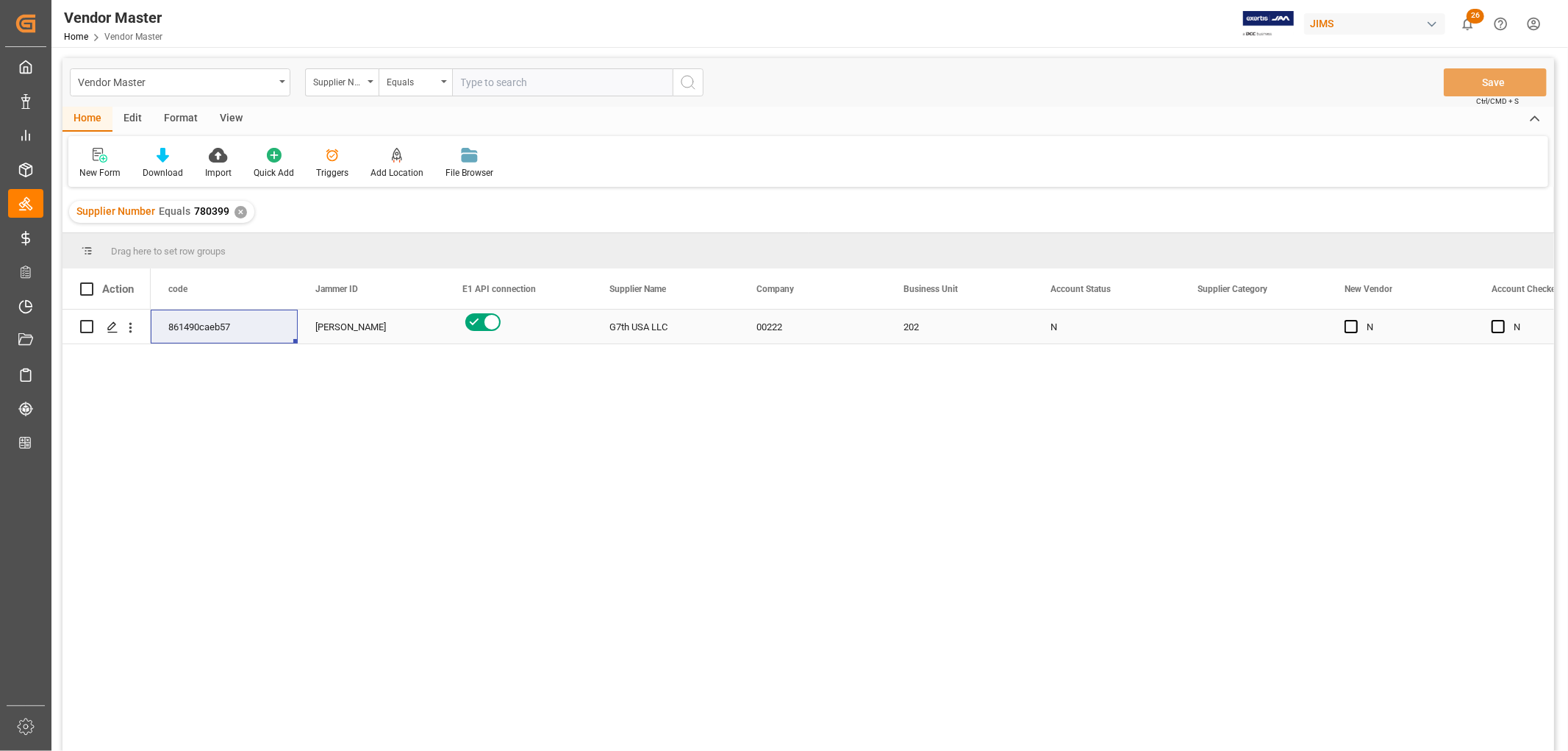
click at [790, 332] on div "00222" at bounding box center [812, 326] width 147 height 34
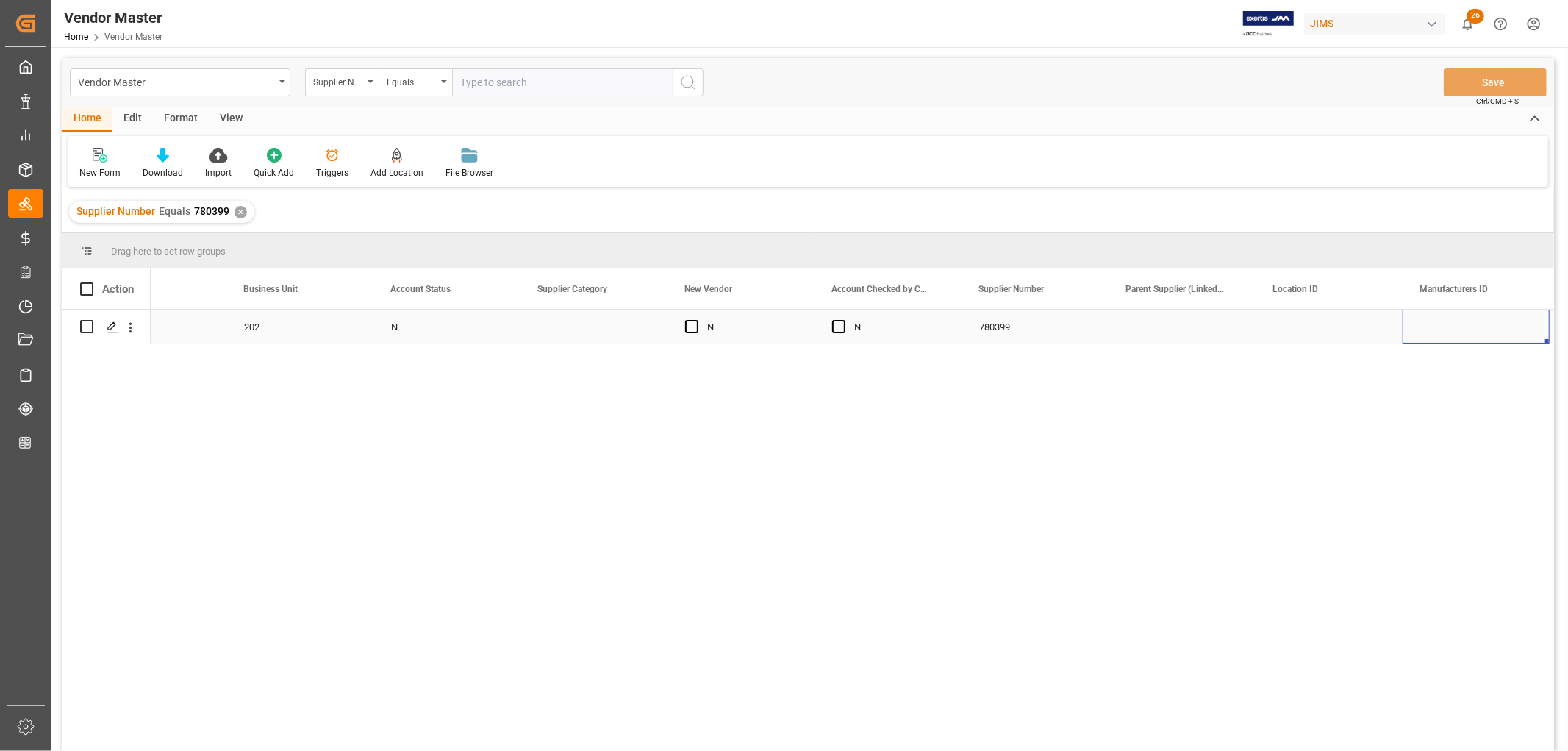
scroll to position [0, 0]
click at [1292, 325] on div "Press SPACE to select this row." at bounding box center [1329, 326] width 147 height 34
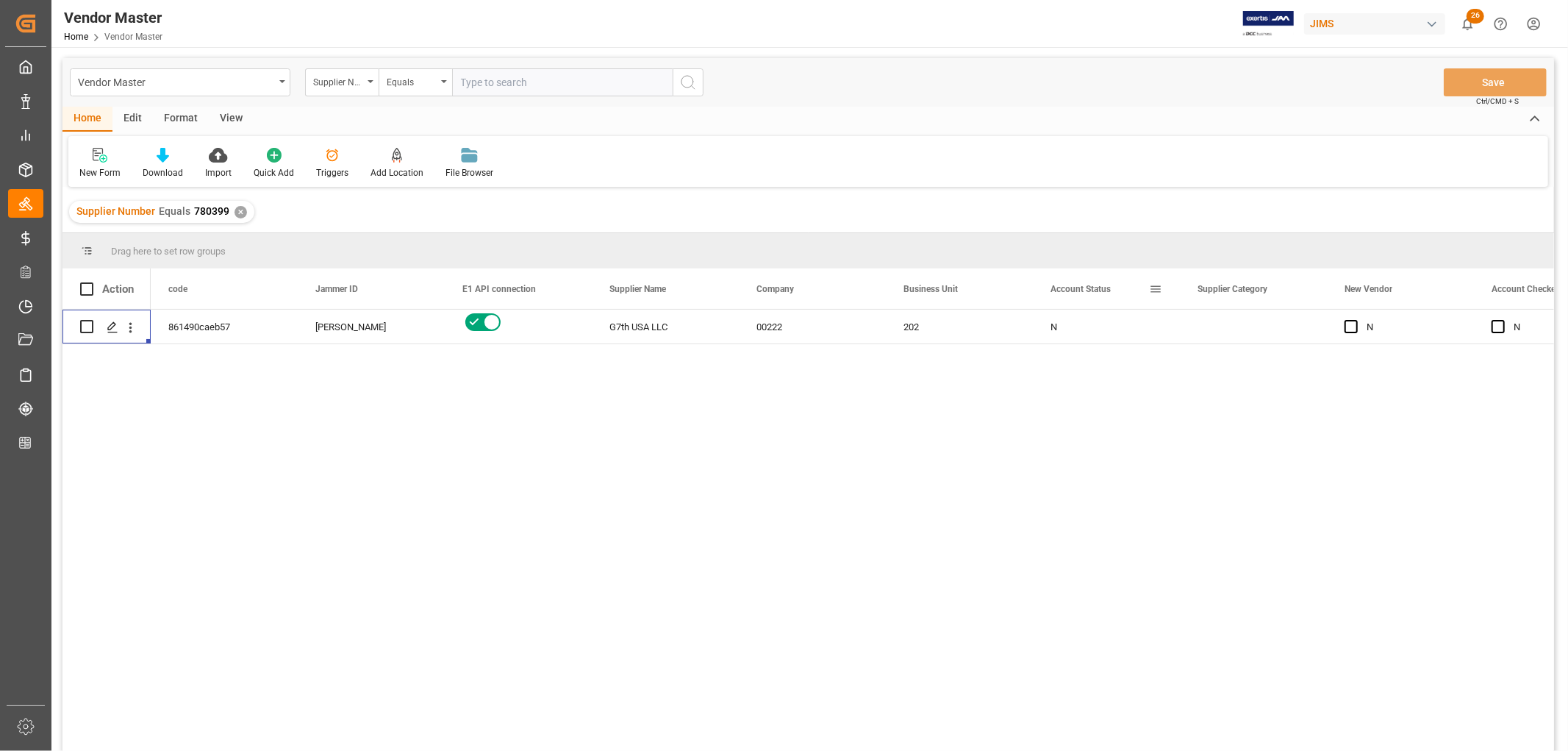
click at [1158, 286] on span at bounding box center [1155, 288] width 13 height 13
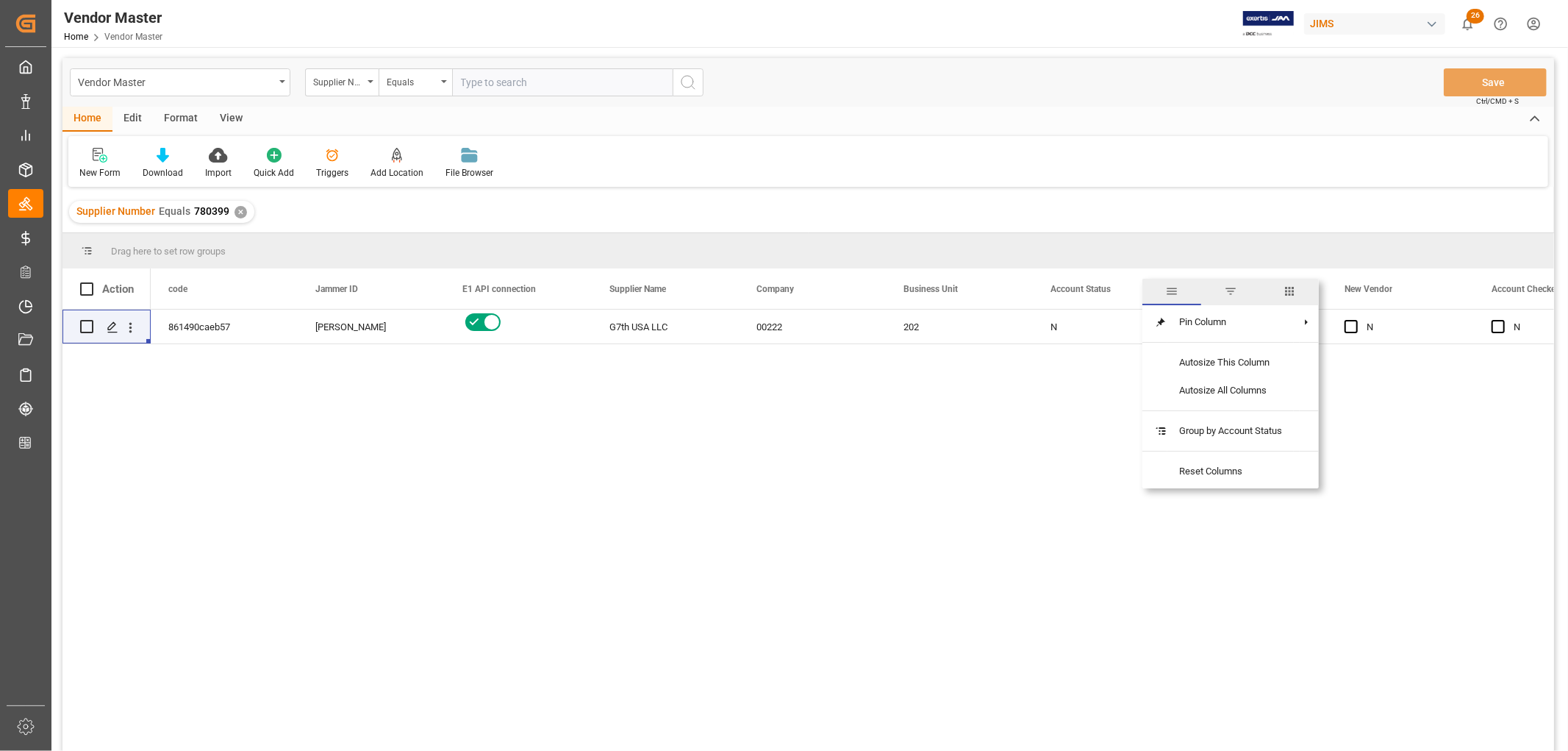
click at [1288, 290] on span "columns" at bounding box center [1290, 291] width 13 height 13
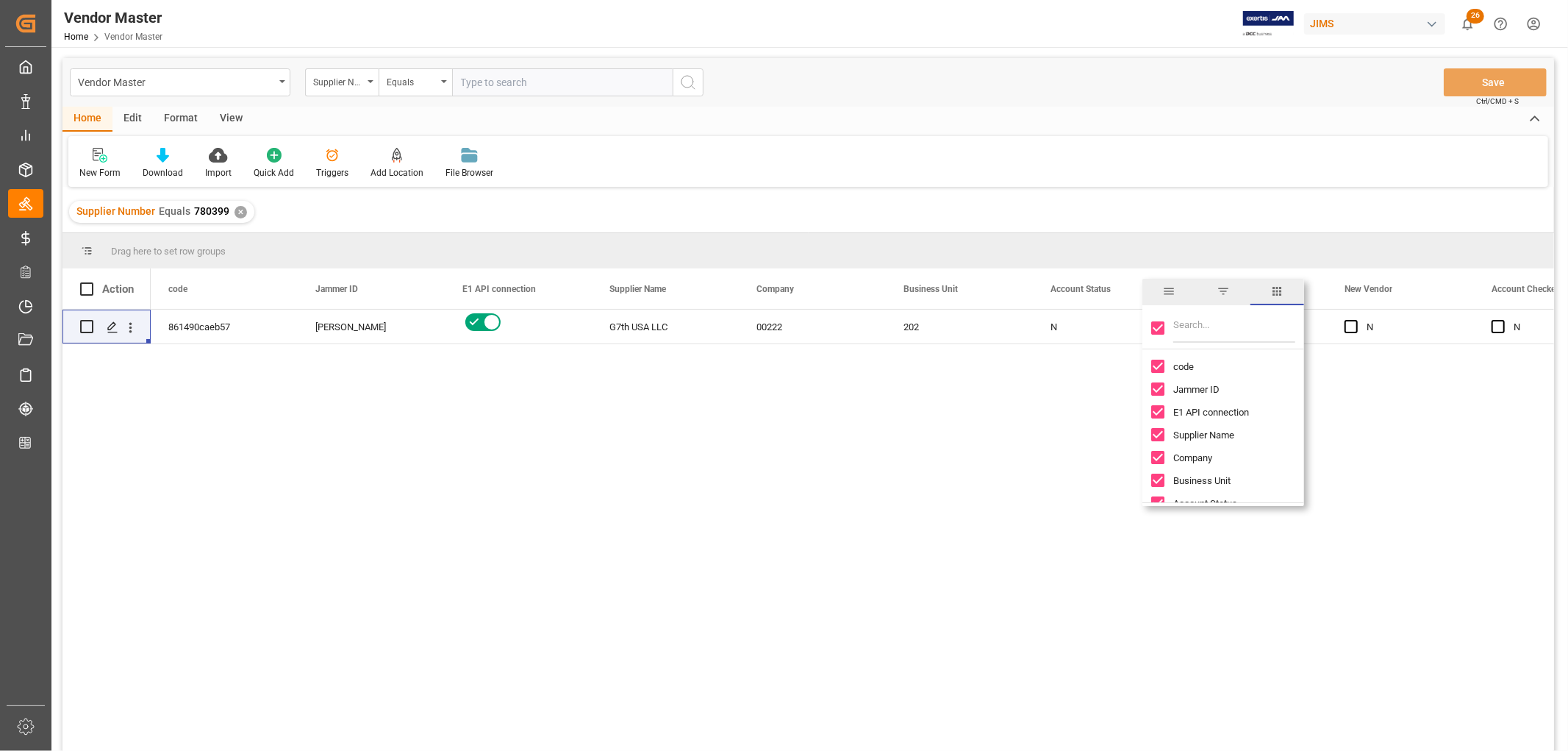
click at [1162, 327] on input "Toggle Select All Columns" at bounding box center [1158, 328] width 13 height 13
checkbox input "false"
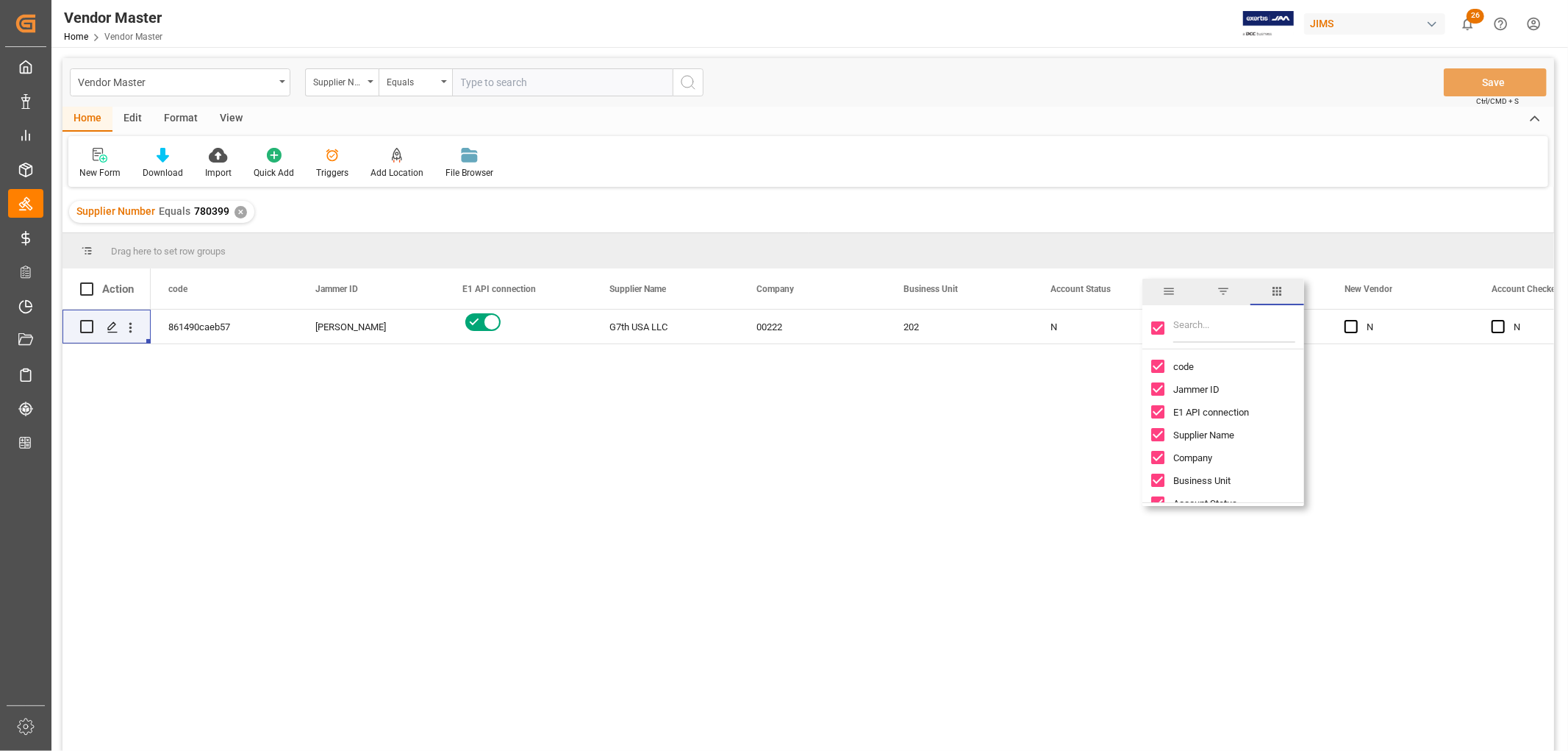
checkbox input "false"
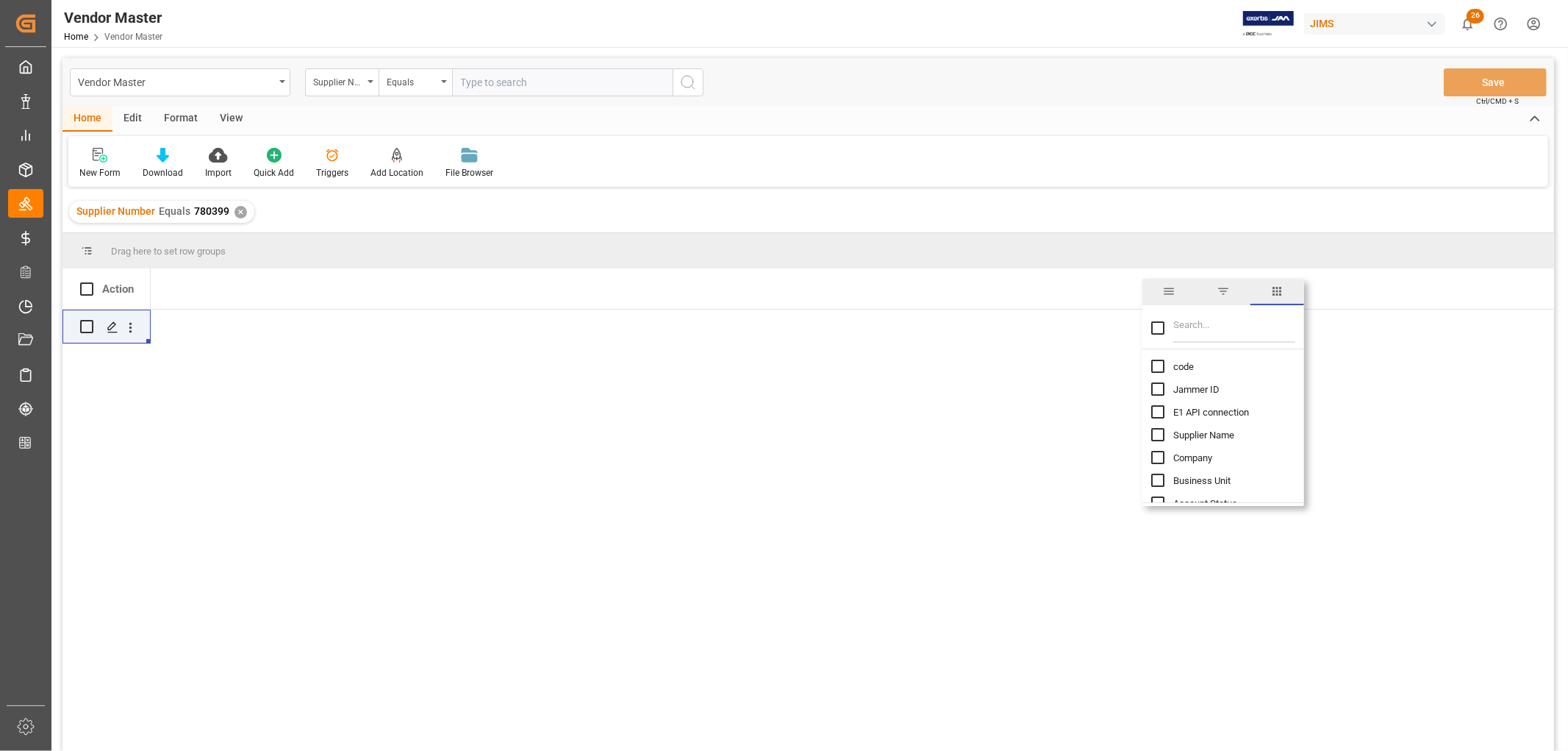
click at [1159, 391] on input "Jammer ID column toggle visibility (hidden)" at bounding box center [1158, 388] width 13 height 13
checkbox input "true"
checkbox input "false"
click at [1208, 325] on input "Filter Columns Input" at bounding box center [1234, 328] width 122 height 29
type input "contact"
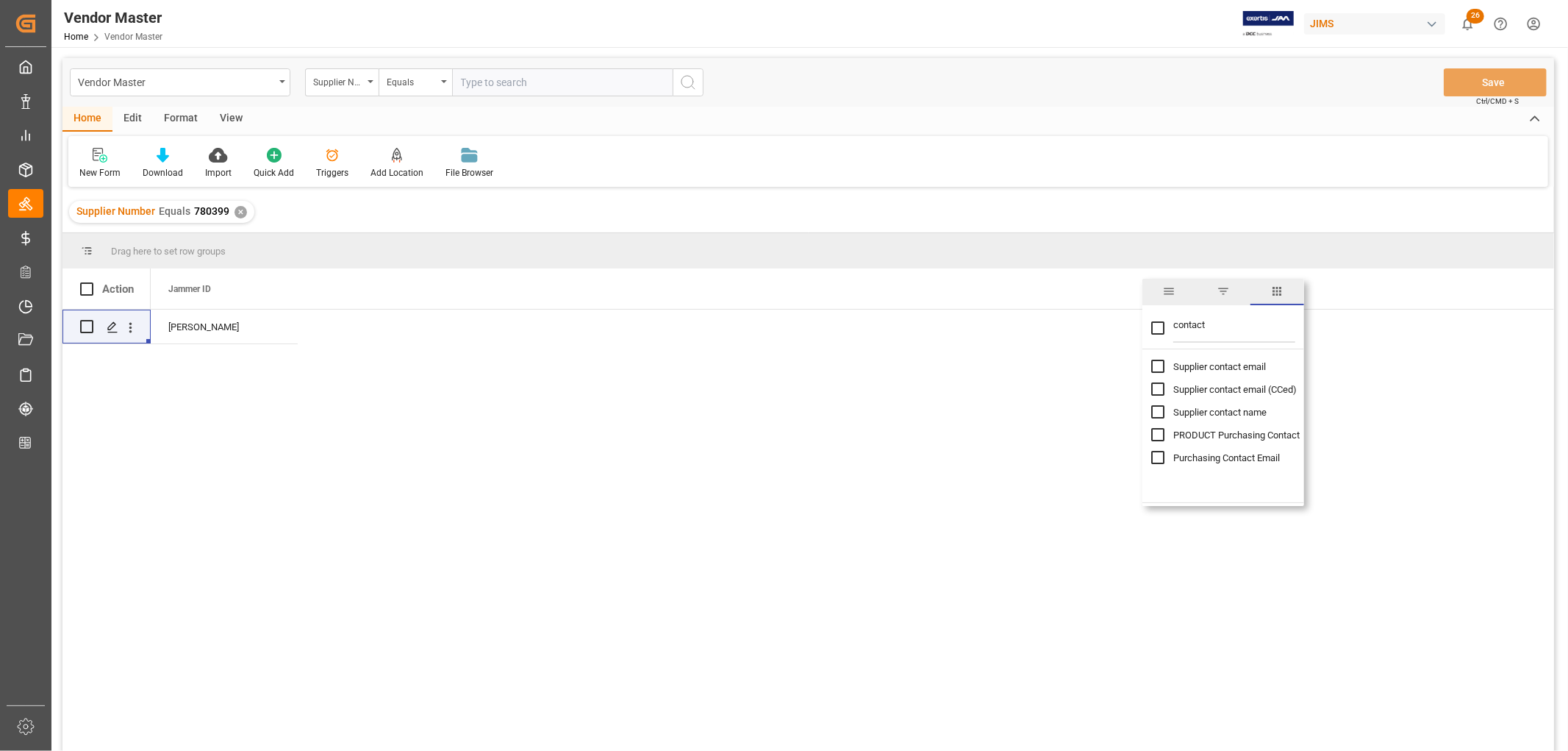
click at [1156, 366] on input "Supplier contact email column toggle visibility (hidden)" at bounding box center [1158, 365] width 13 height 13
checkbox input "true"
checkbox input "false"
click at [1156, 387] on input "Supplier contact email (CCed) column toggle visibility (hidden)" at bounding box center [1158, 388] width 13 height 13
checkbox input "true"
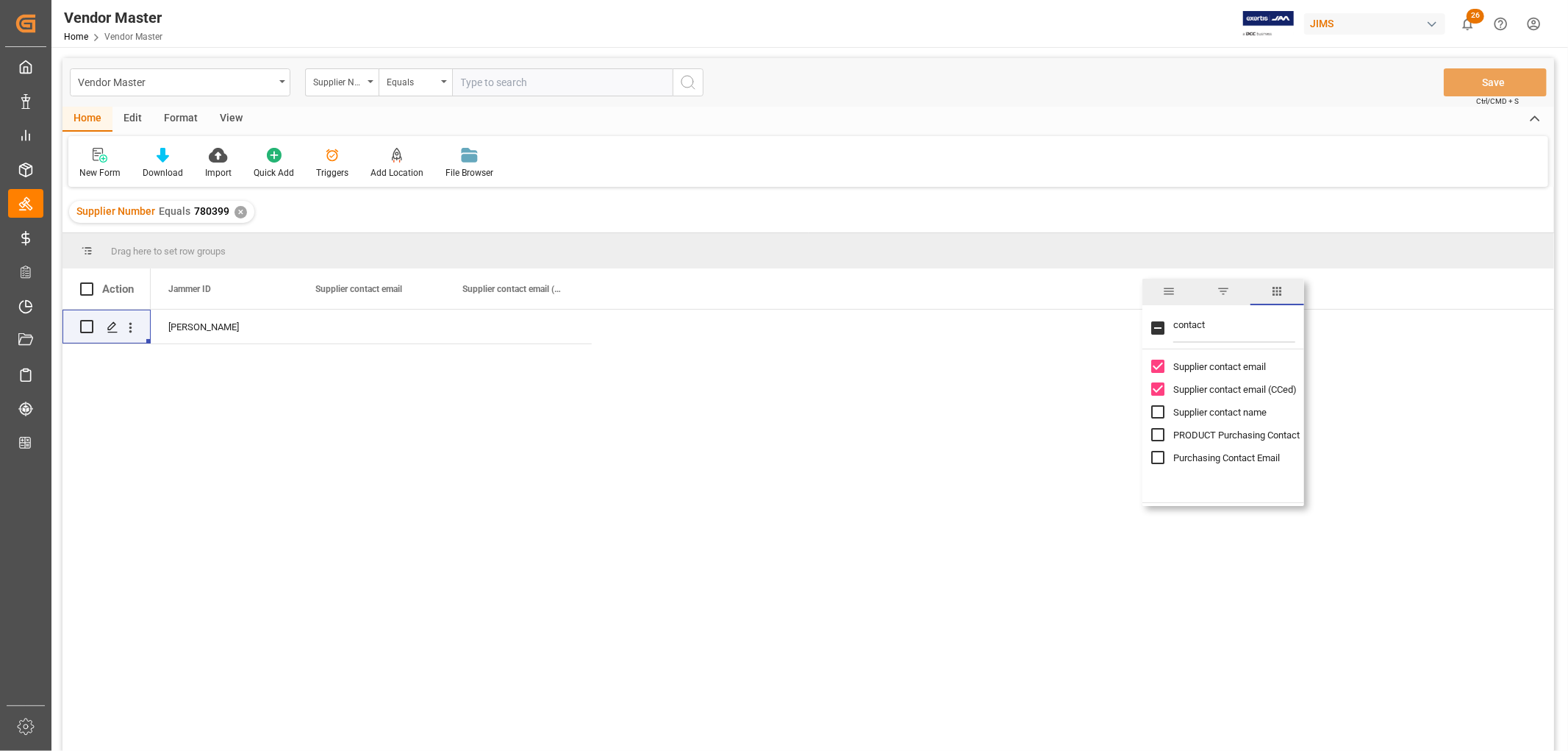
click at [1156, 413] on input "Supplier contact name column toggle visibility (hidden)" at bounding box center [1158, 411] width 13 height 13
checkbox input "true"
click at [1158, 435] on input "PRODUCT Purchasing Contact column toggle visibility (hidden)" at bounding box center [1158, 434] width 13 height 13
checkbox input "true"
click at [1159, 458] on input "Purchasing Contact Email column toggle visibility (hidden)" at bounding box center [1158, 457] width 13 height 13
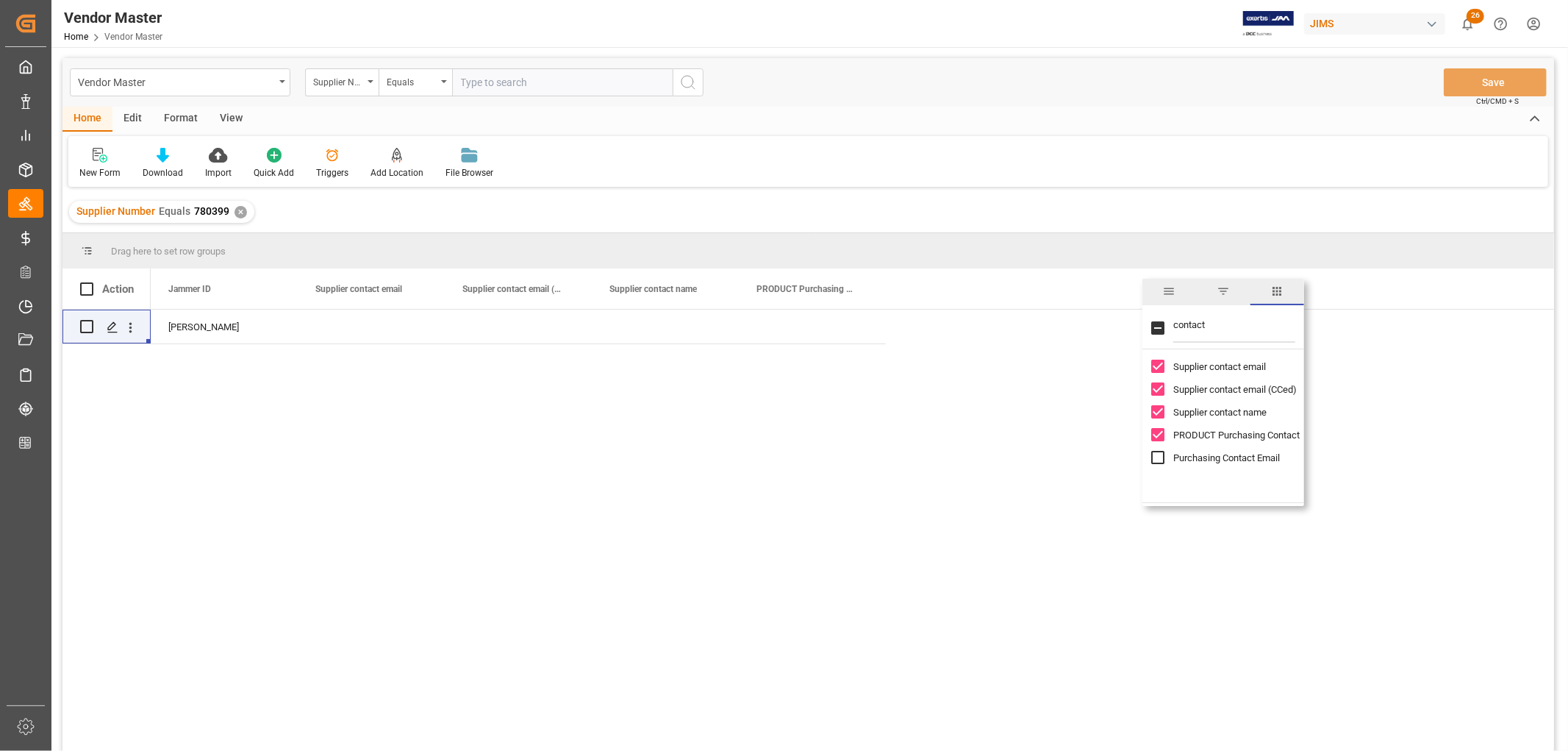
checkbox input "true"
click at [854, 431] on div "[PERSON_NAME]" at bounding box center [853, 534] width 1404 height 451
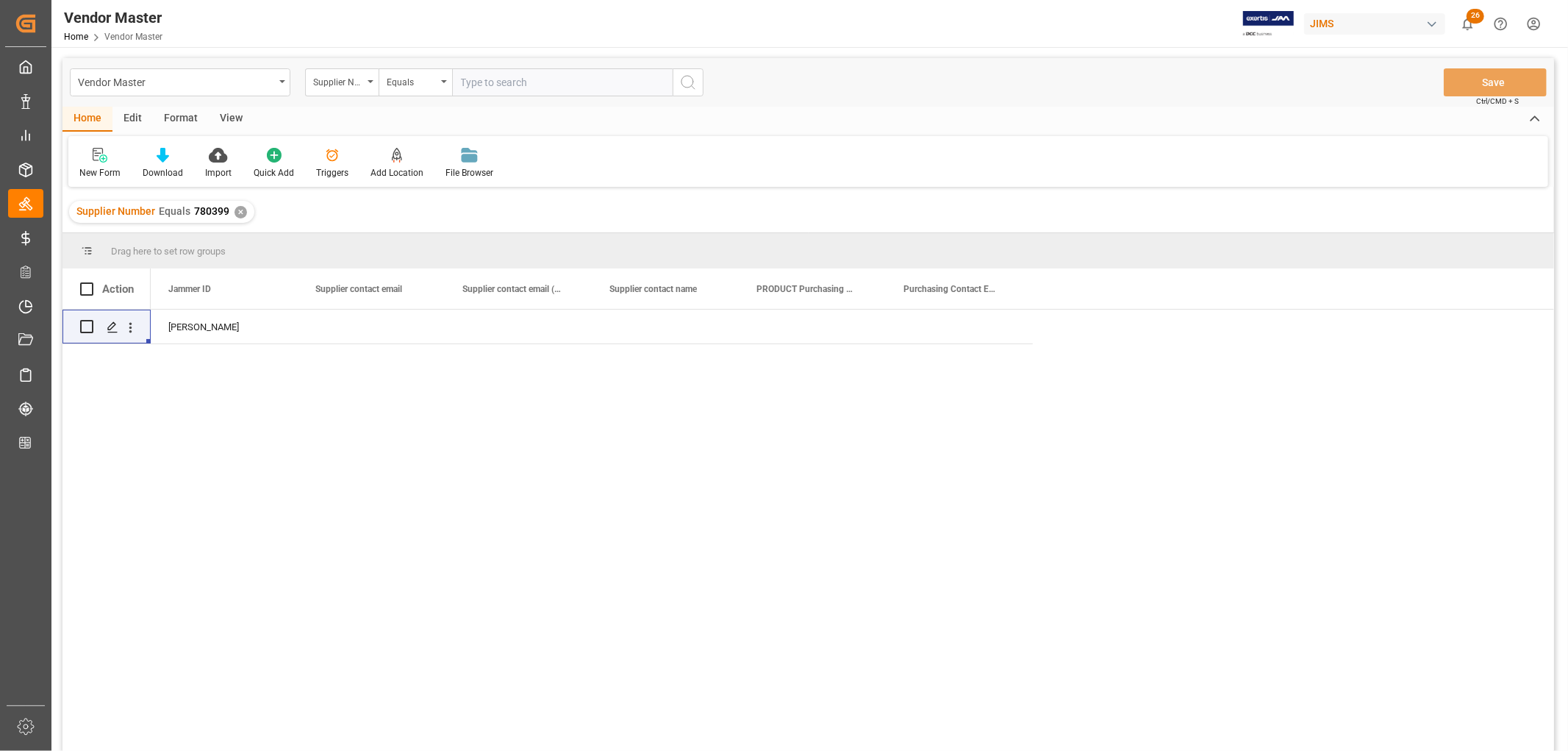
click at [241, 209] on div "✕" at bounding box center [241, 212] width 12 height 12
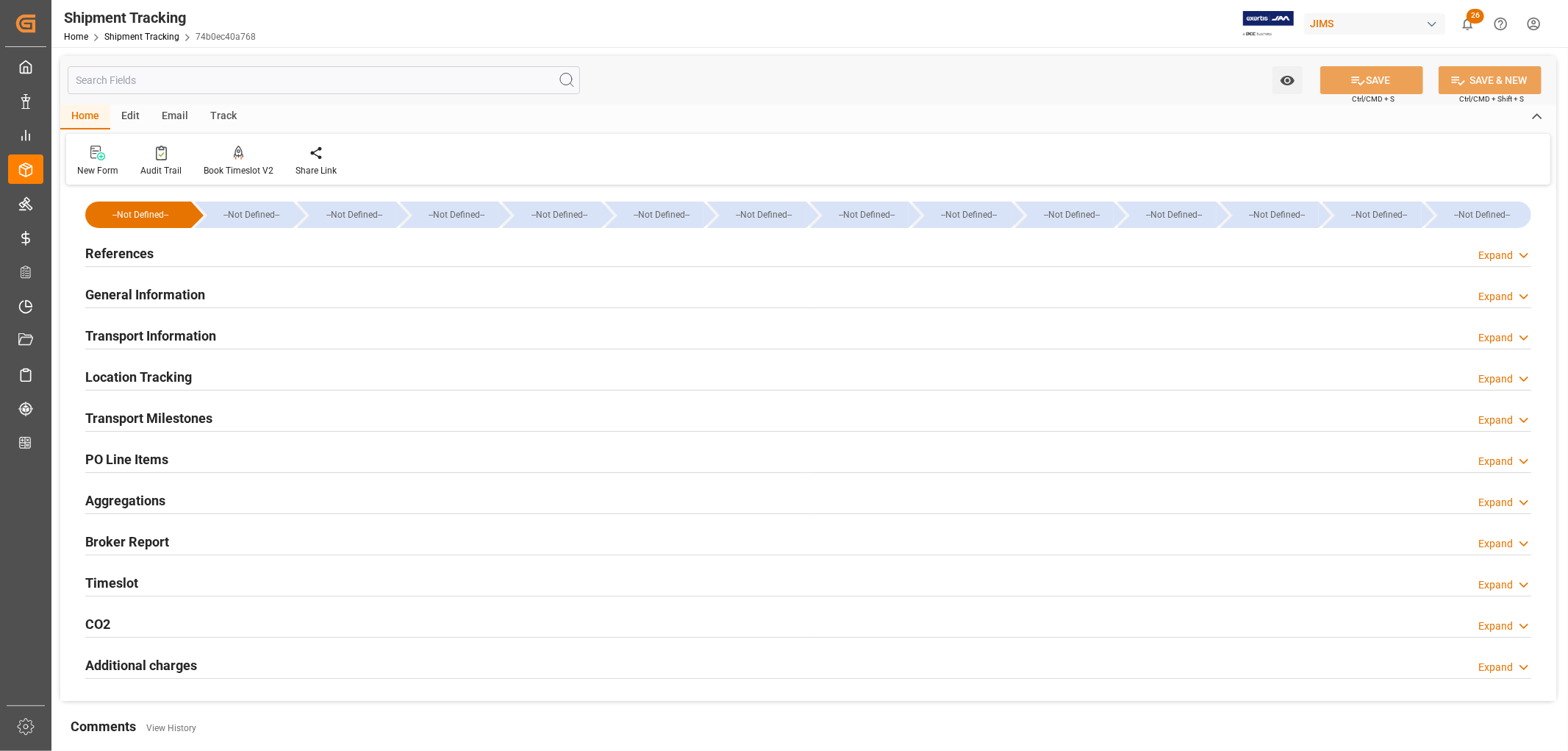
click at [175, 415] on h2 "Transport Milestones" at bounding box center [148, 418] width 127 height 20
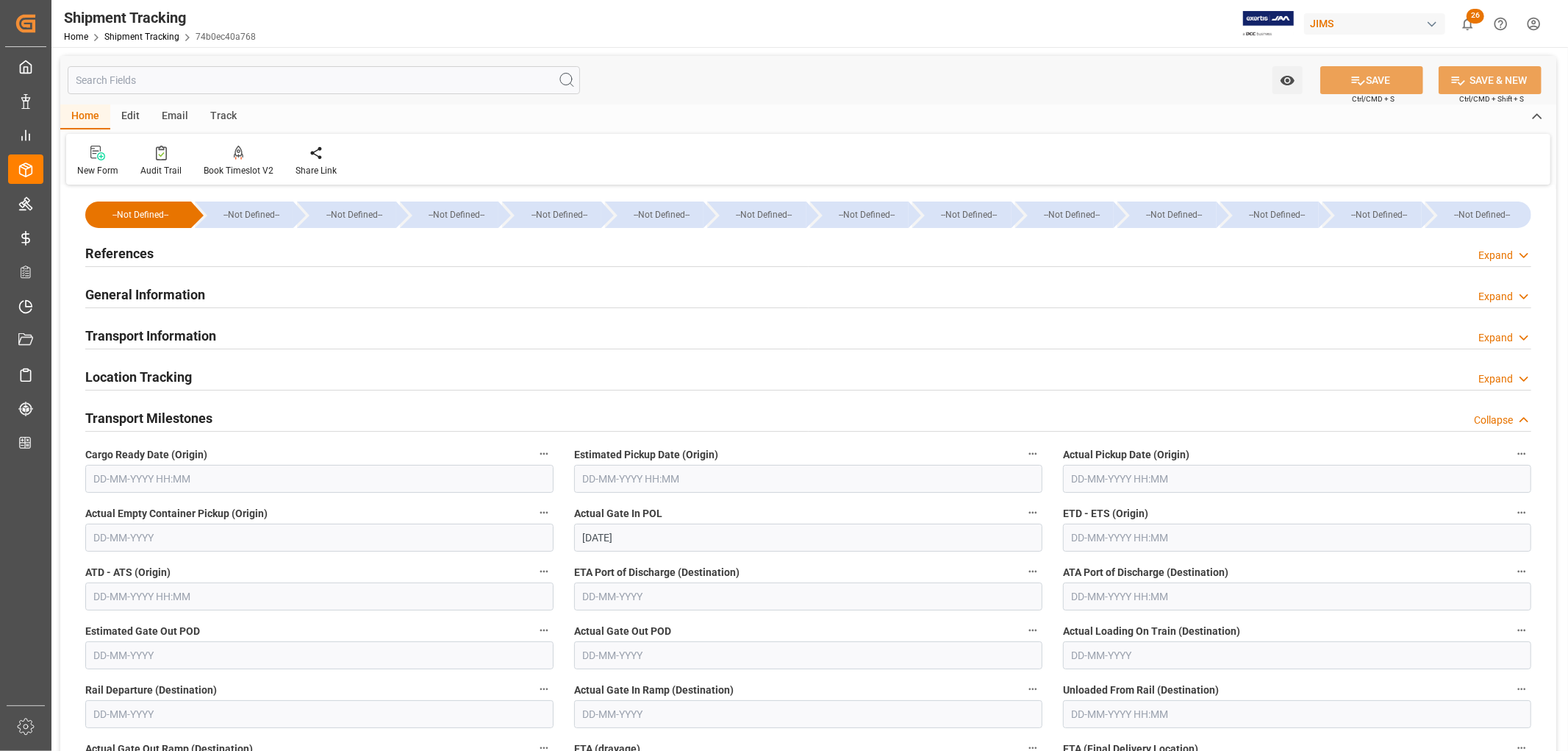
scroll to position [327, 0]
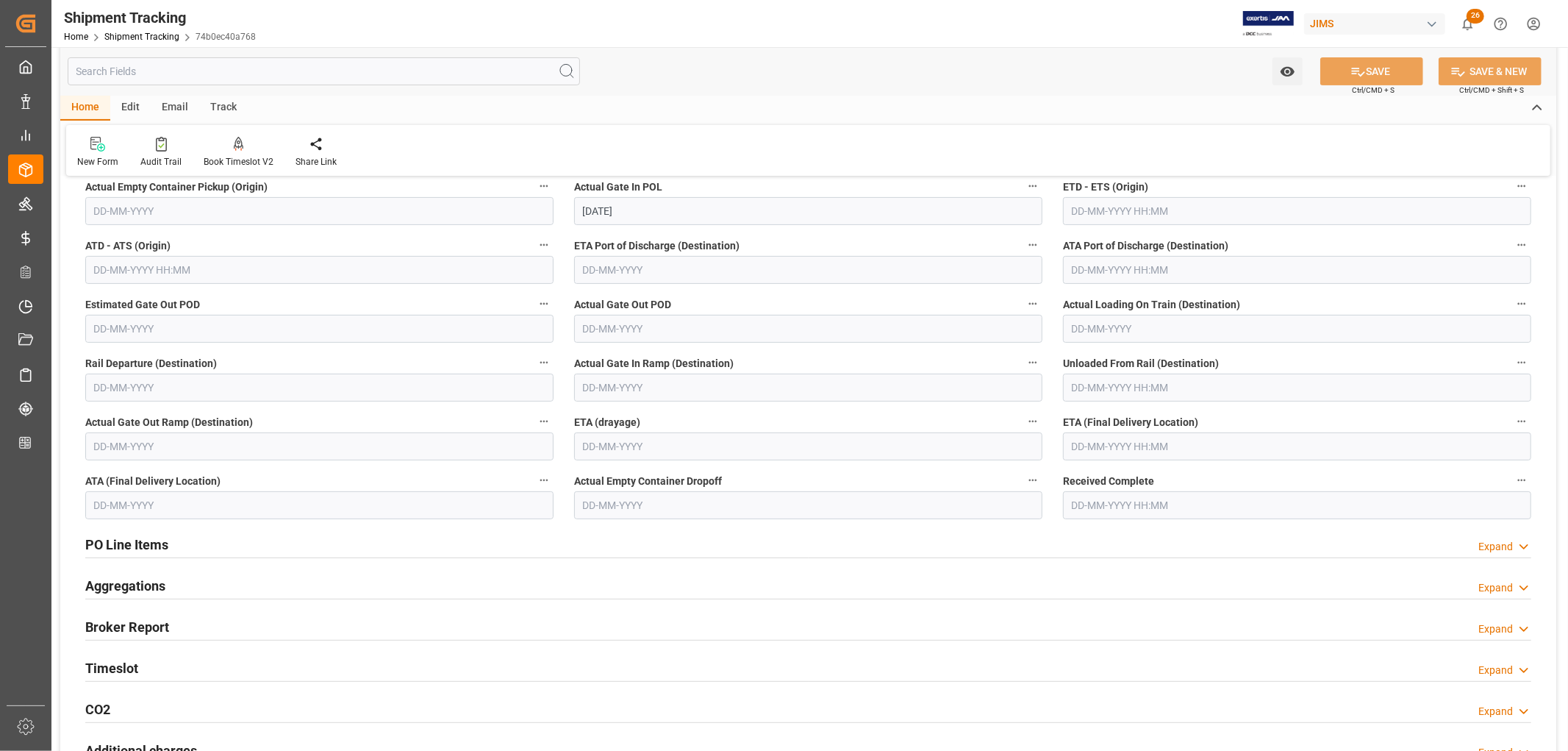
click at [1098, 444] on input "text" at bounding box center [1297, 446] width 468 height 28
click at [1075, 480] on button "Previous Month" at bounding box center [1076, 480] width 9 height 9
click at [1261, 480] on button "Next Month" at bounding box center [1261, 480] width 9 height 9
click at [1261, 480] on button "Next Month" at bounding box center [1261, 480] width 9 height 9
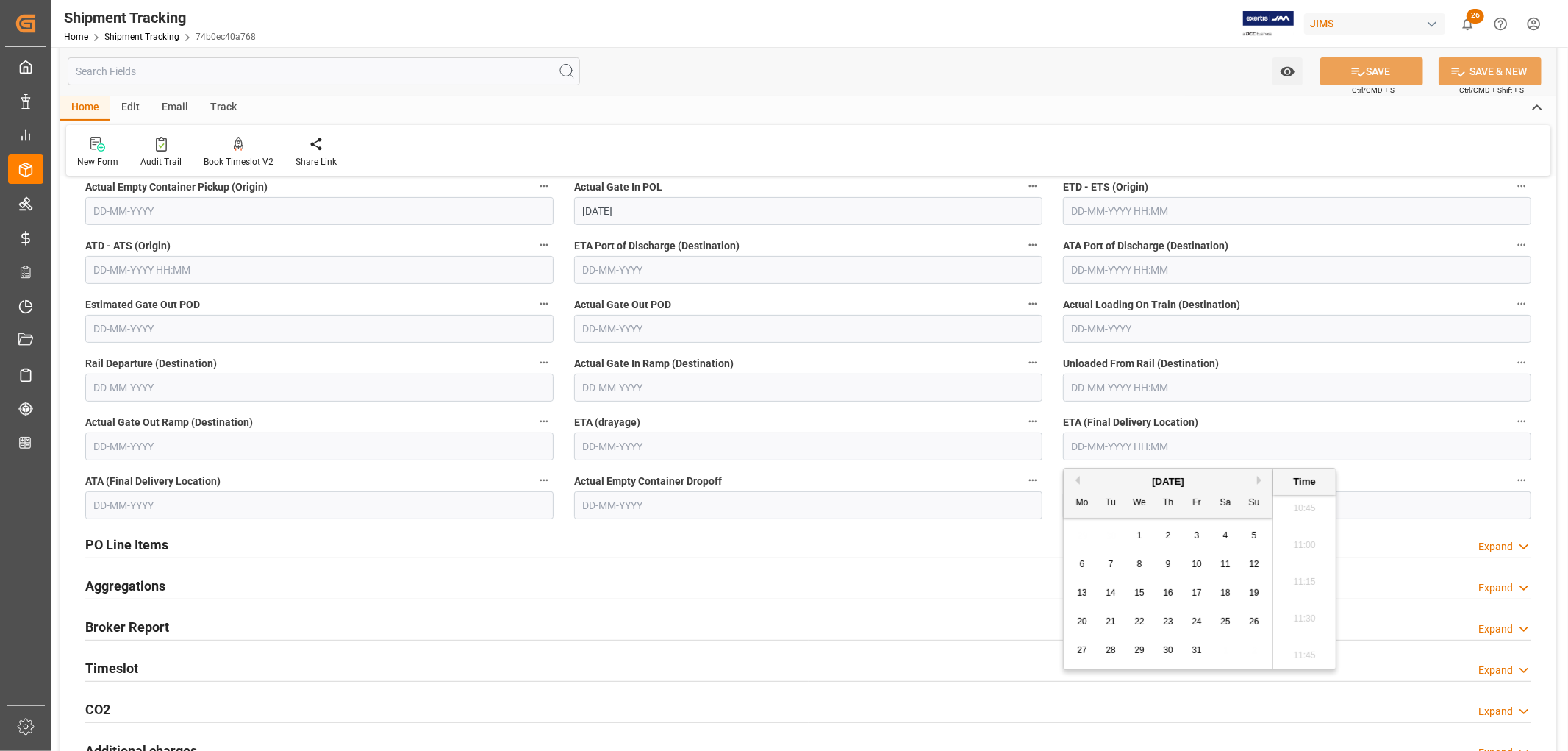
click at [1167, 626] on span "23" at bounding box center [1167, 621] width 10 height 11
type input "[DATE] 00:00"
click at [1373, 71] on button "SAVE" at bounding box center [1371, 71] width 103 height 28
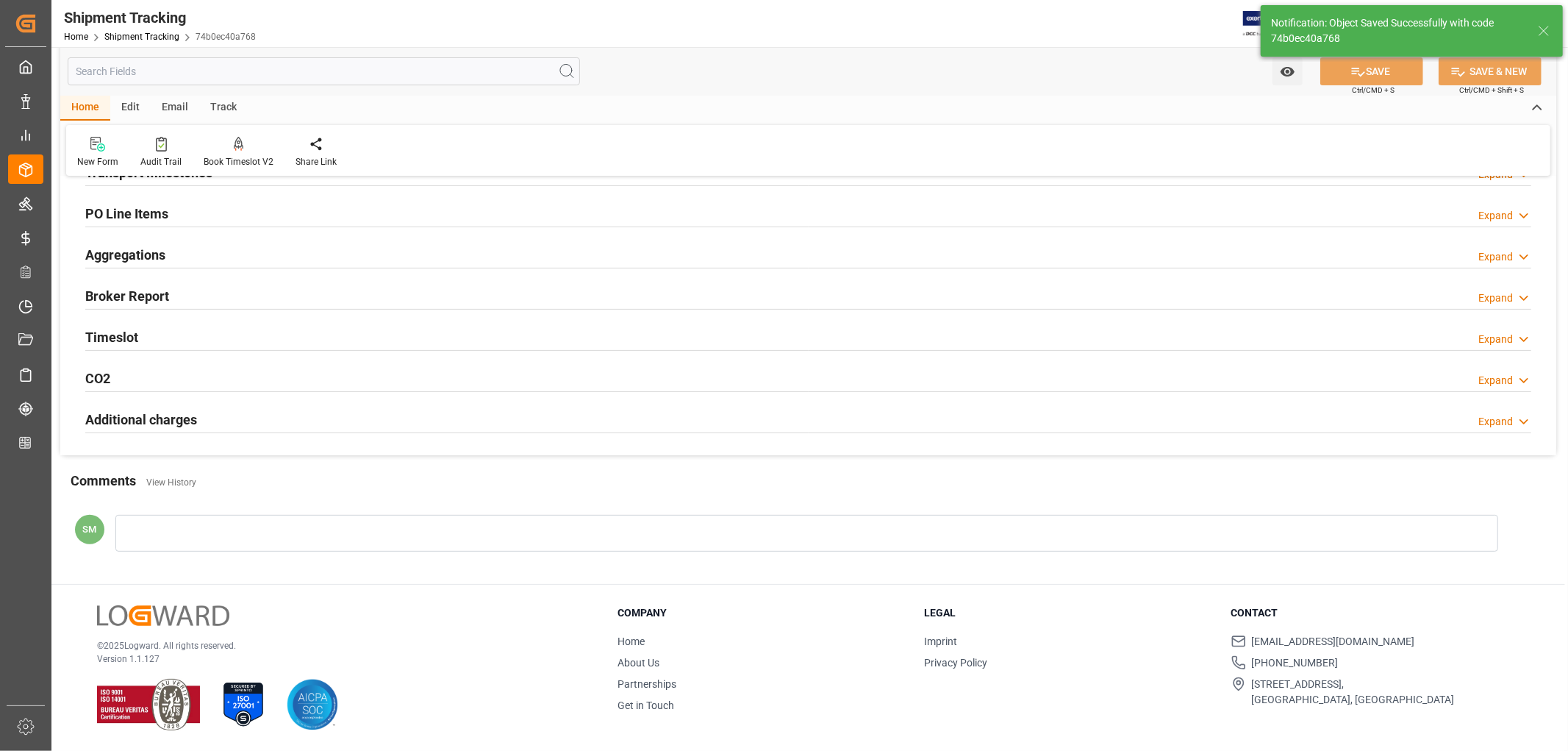
scroll to position [0, 0]
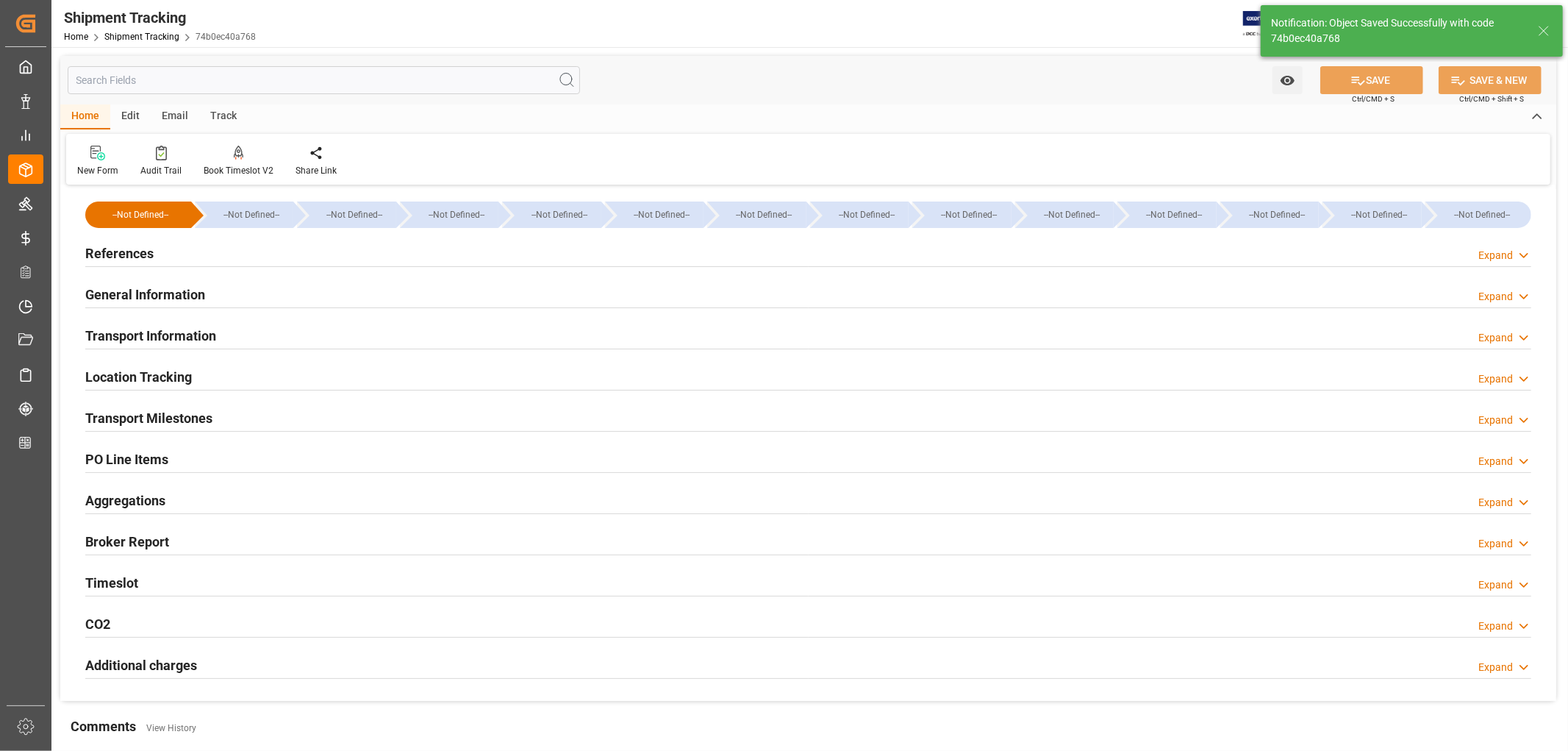
click at [136, 416] on h2 "Transport Milestones" at bounding box center [148, 418] width 127 height 20
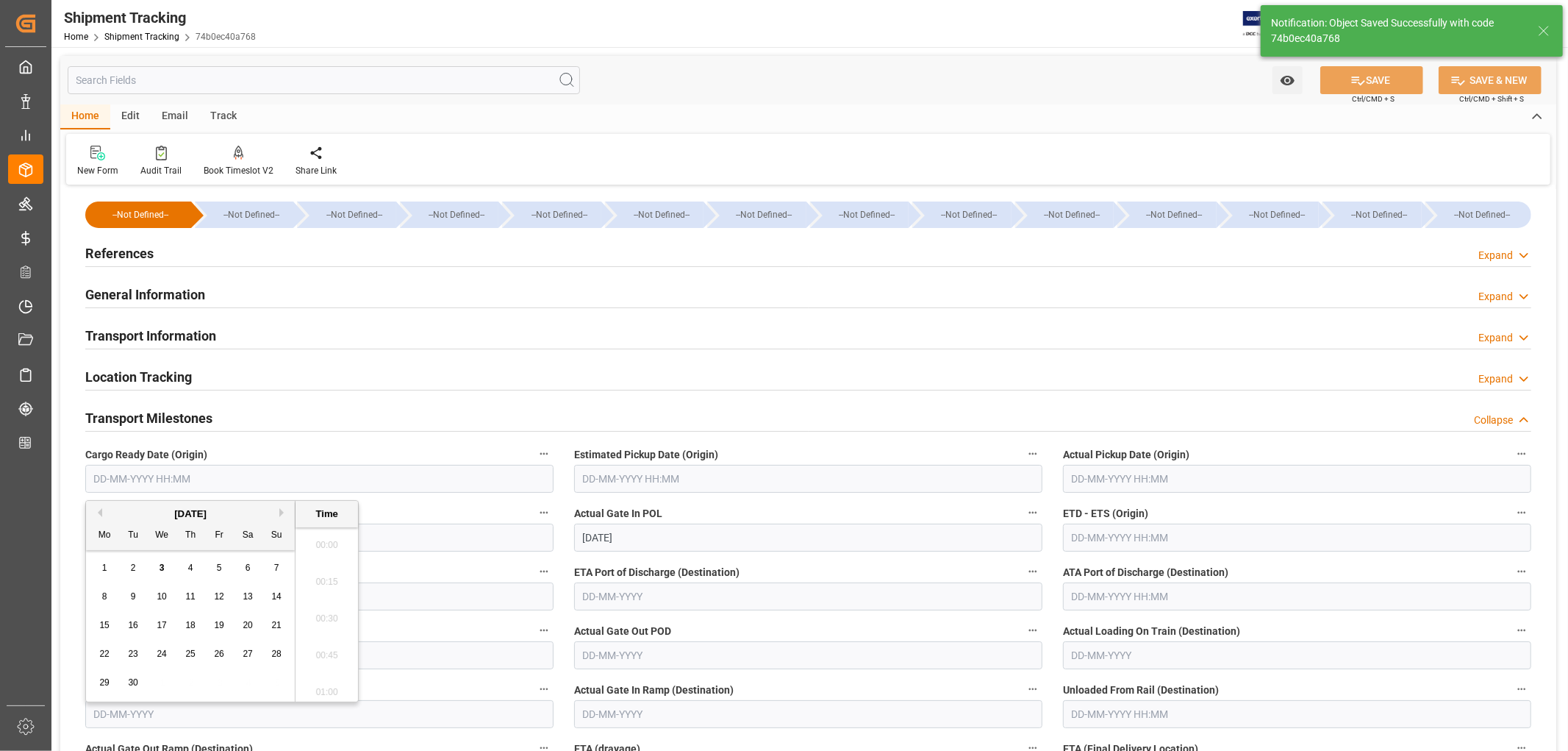
click at [160, 474] on input "text" at bounding box center [319, 479] width 468 height 28
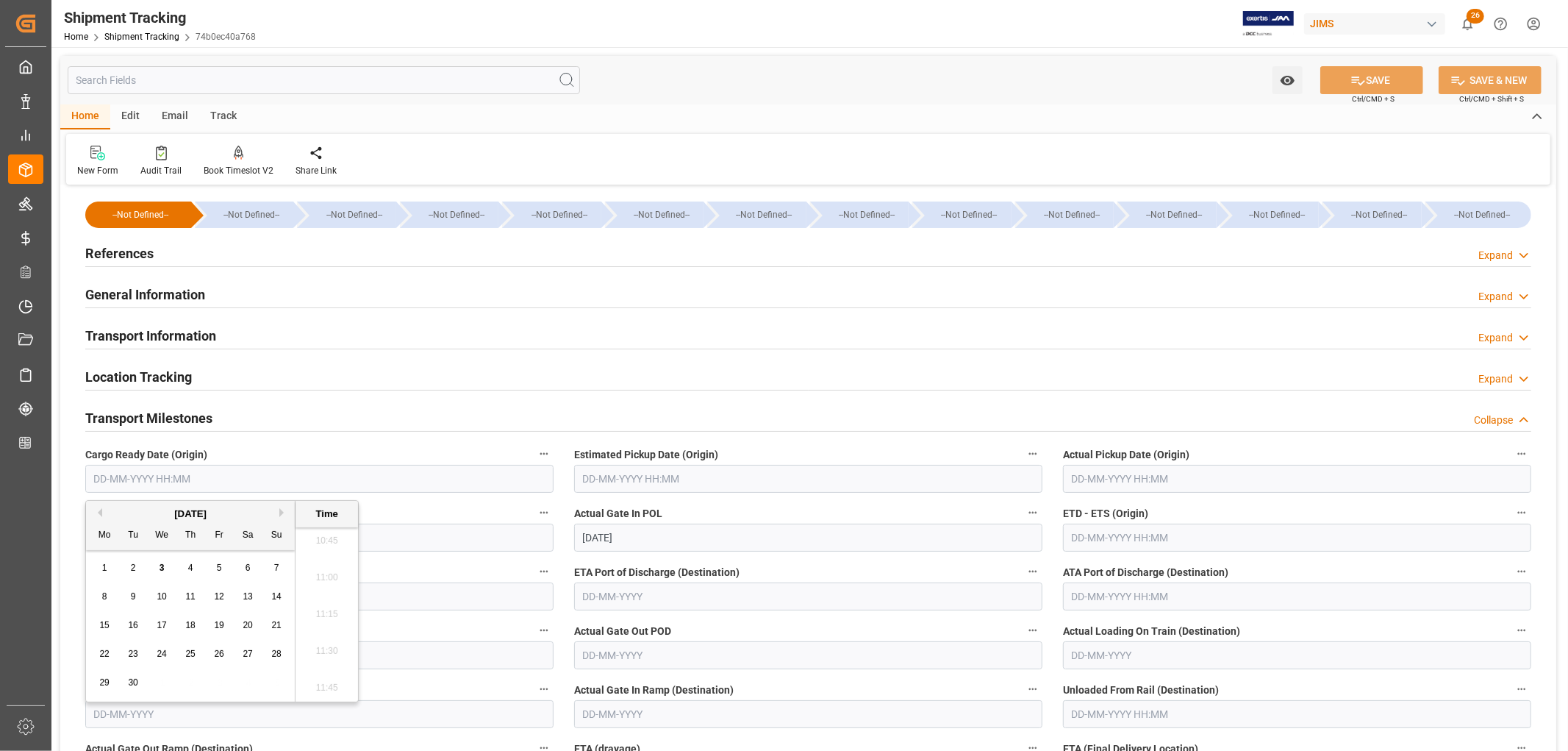
click at [99, 507] on div "September 2025" at bounding box center [191, 514] width 209 height 15
click at [100, 513] on button "Previous Month" at bounding box center [98, 512] width 9 height 9
click at [222, 686] on span "29" at bounding box center [219, 682] width 10 height 11
click at [184, 681] on div "28" at bounding box center [191, 683] width 18 height 18
click at [219, 679] on span "29" at bounding box center [219, 682] width 10 height 11
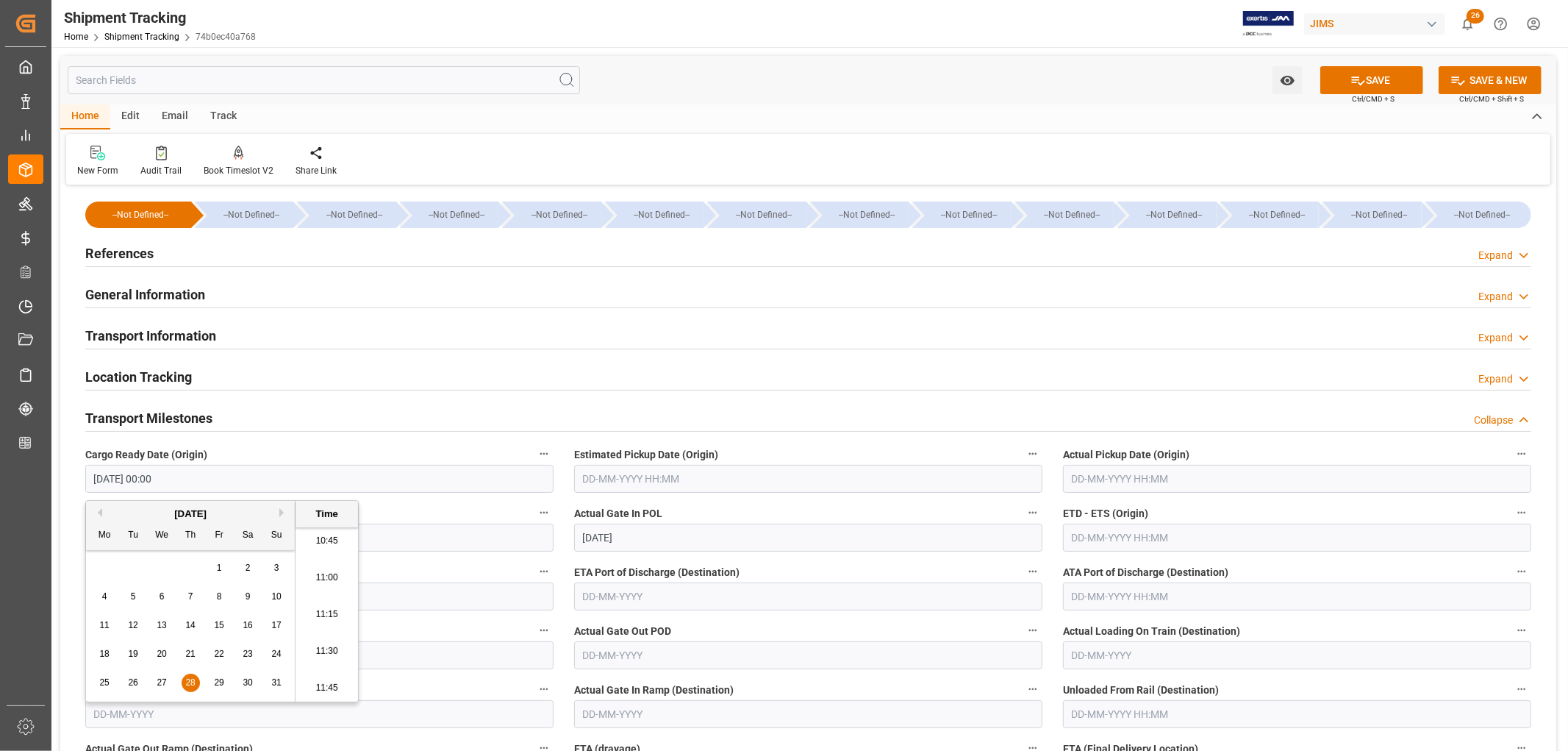
type input "29-08-2025 00:00"
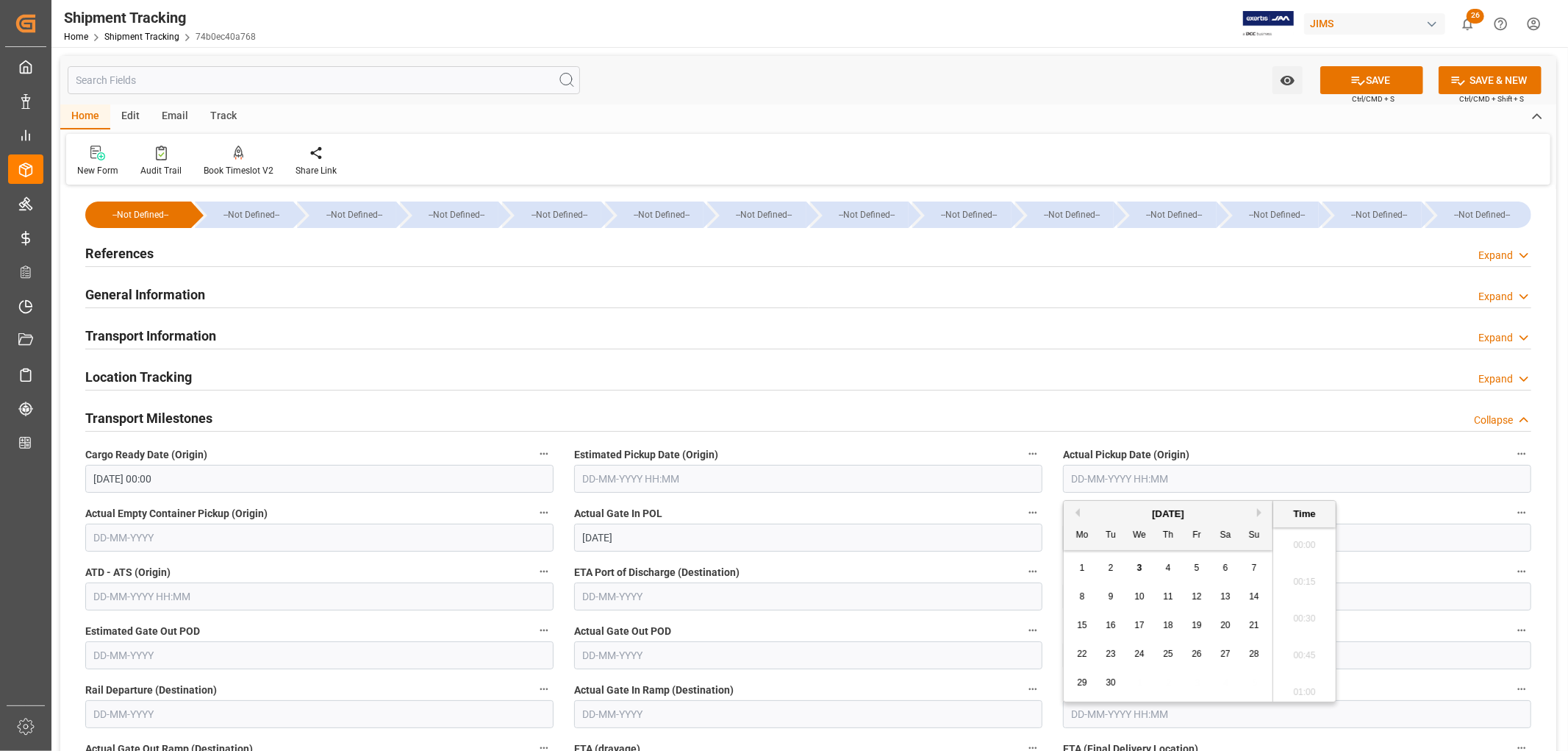
click at [1083, 475] on input "text" at bounding box center [1297, 479] width 468 height 28
click at [1072, 510] on button "Previous Month" at bounding box center [1076, 512] width 9 height 9
click at [1196, 683] on span "29" at bounding box center [1196, 682] width 10 height 11
type input "29-08-2025 00:00"
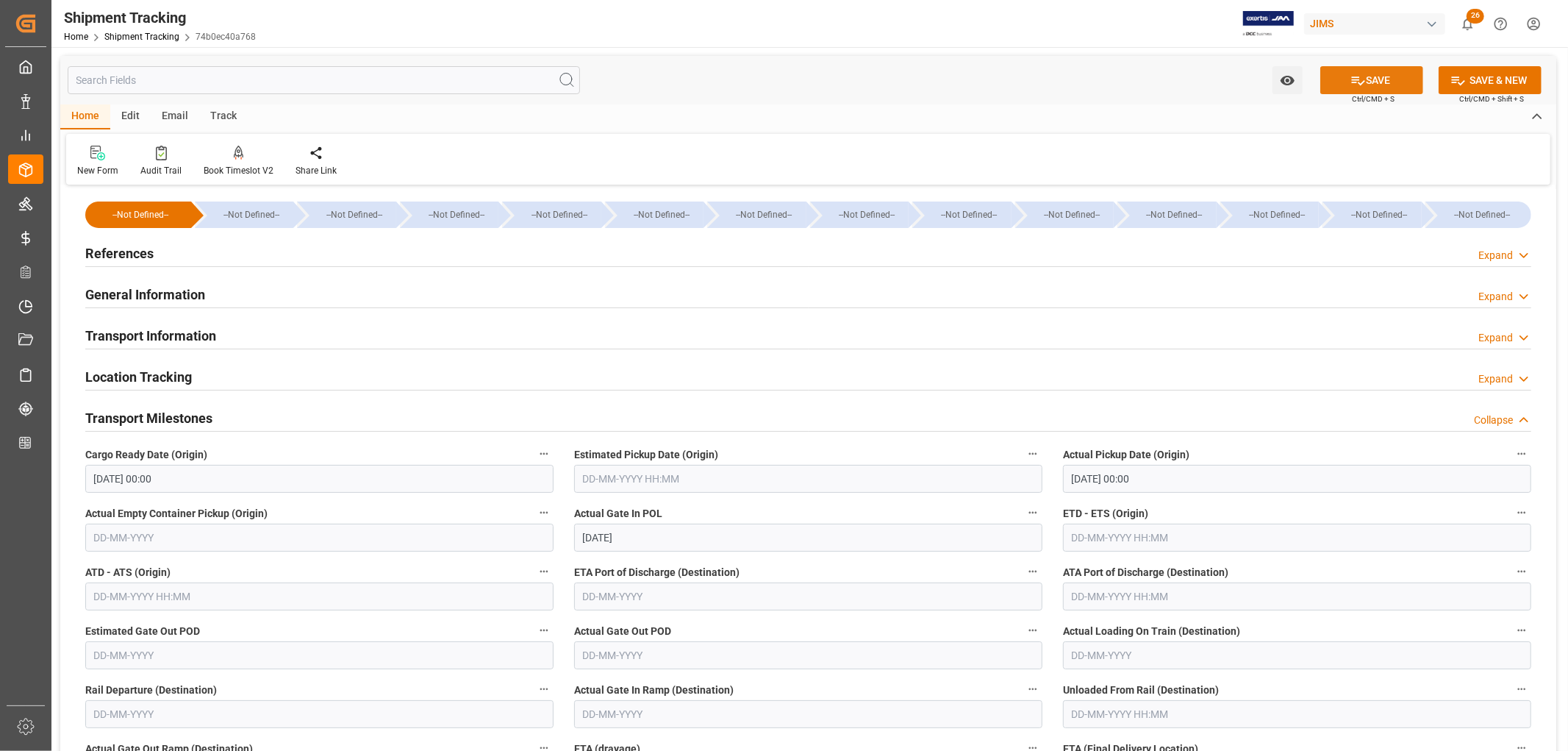
click at [1358, 83] on icon at bounding box center [1358, 81] width 13 height 9
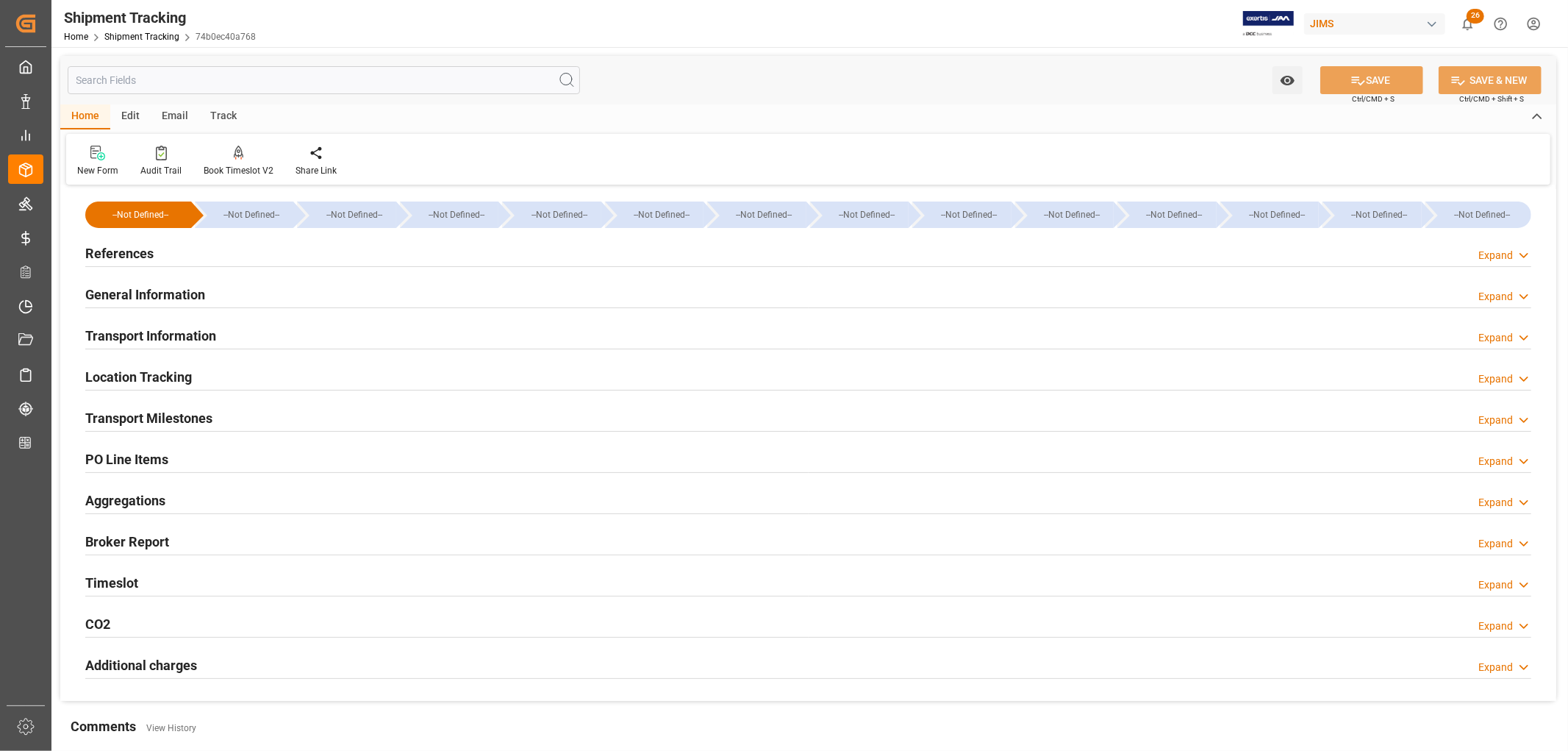
click at [190, 406] on div "Transport Milestones" at bounding box center [148, 417] width 127 height 28
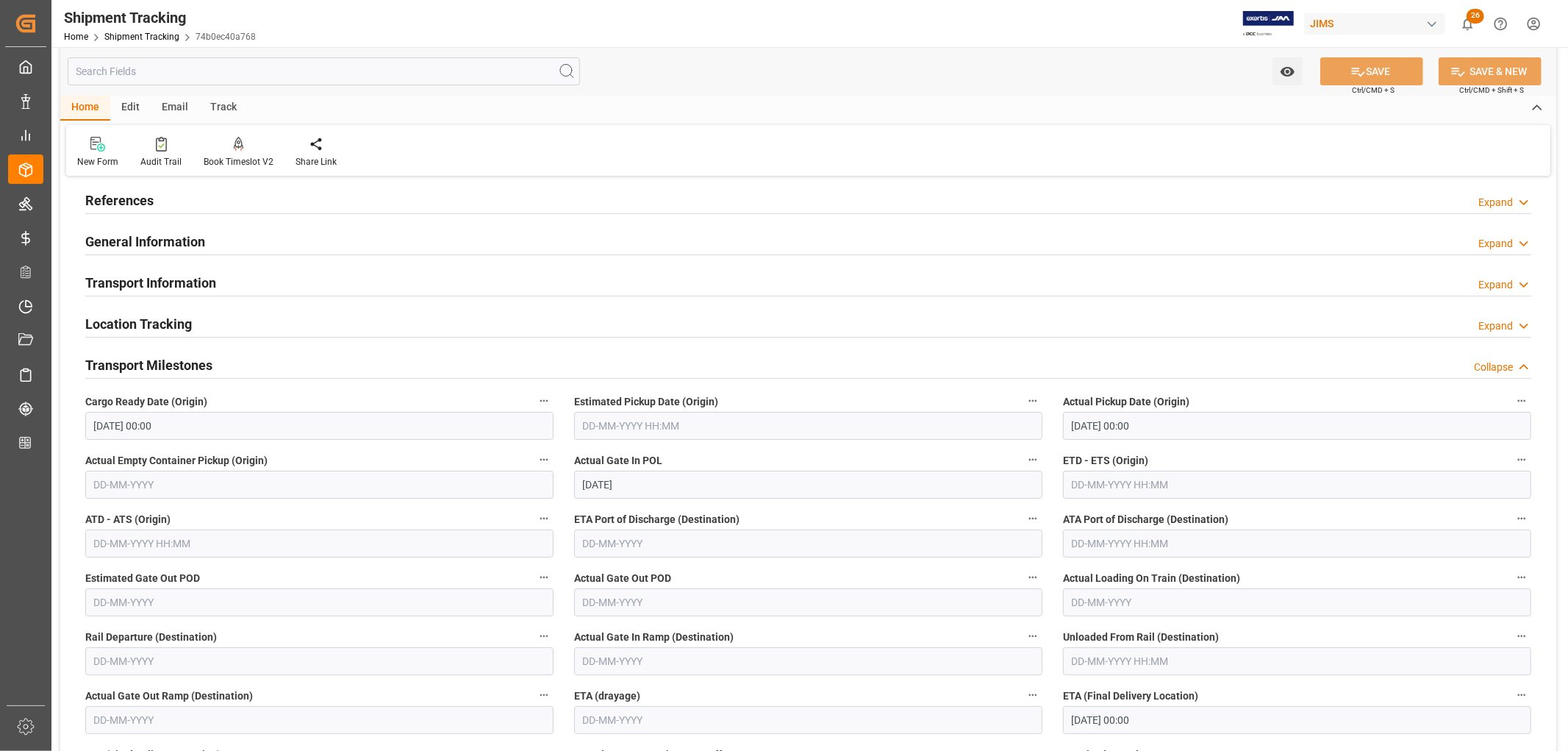
scroll to position [82, 0]
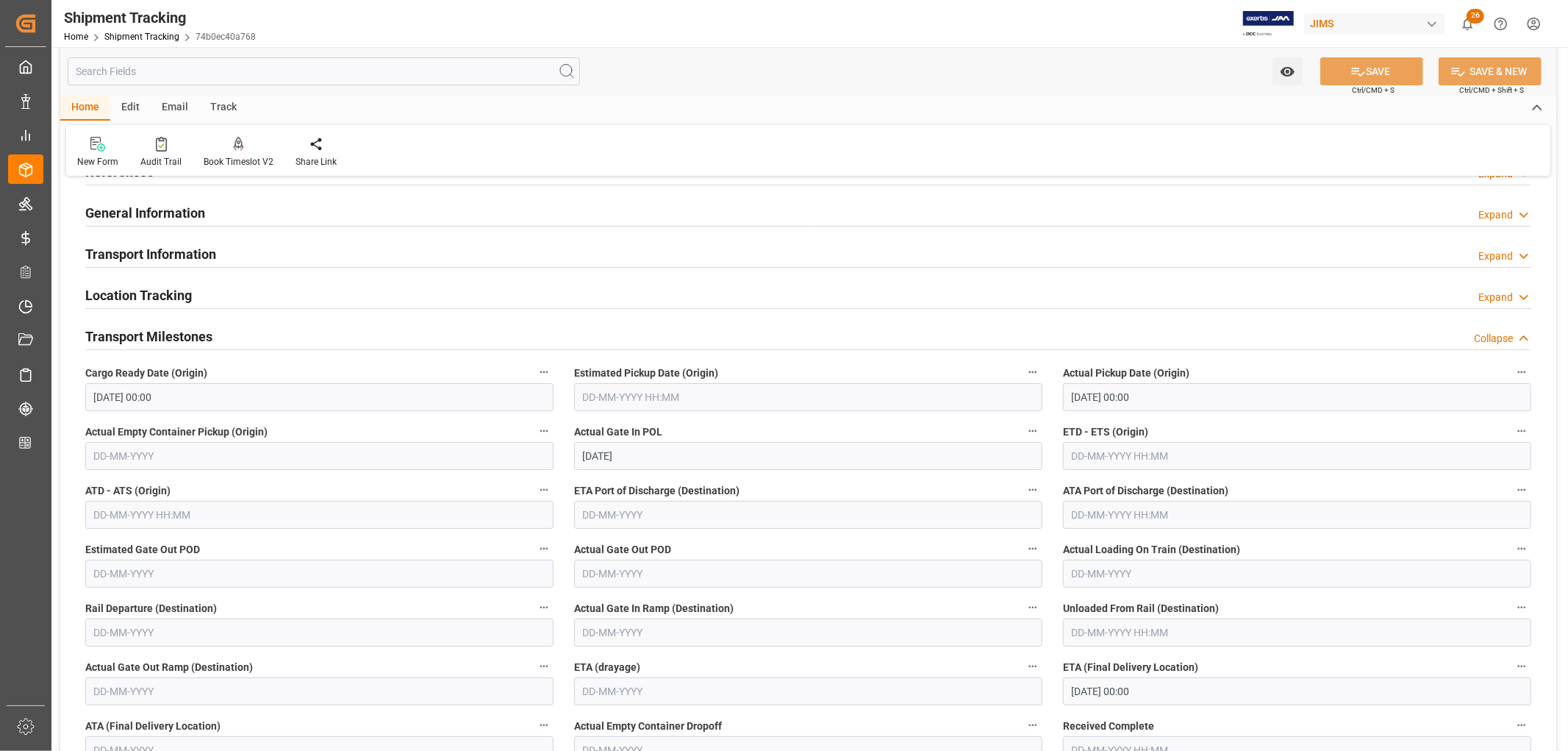
click at [1090, 451] on input "text" at bounding box center [1297, 456] width 468 height 28
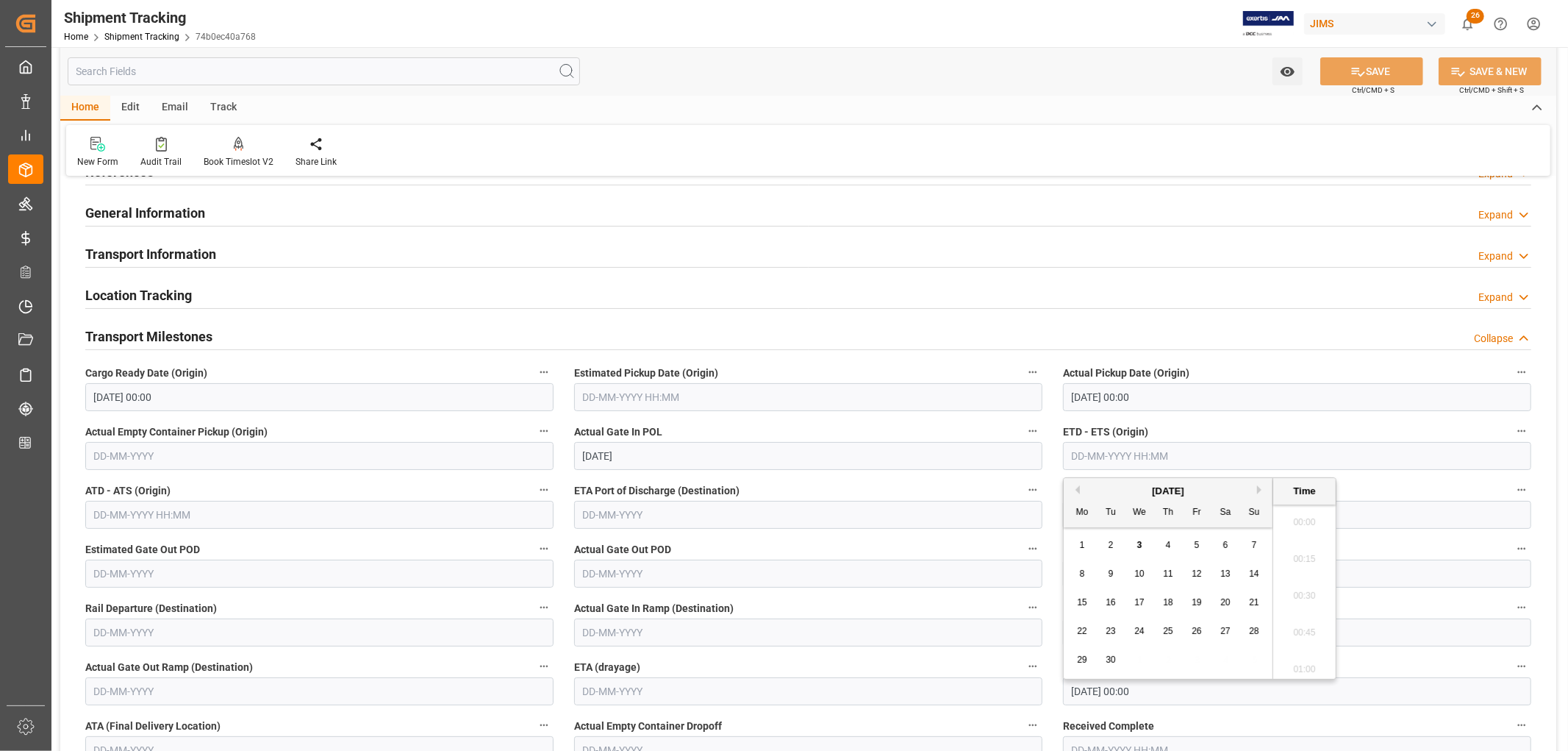
scroll to position [1585, 0]
click at [1135, 574] on span "10" at bounding box center [1139, 574] width 10 height 11
type input "10-09-2025 00:00"
click at [1383, 75] on button "SAVE" at bounding box center [1371, 71] width 103 height 28
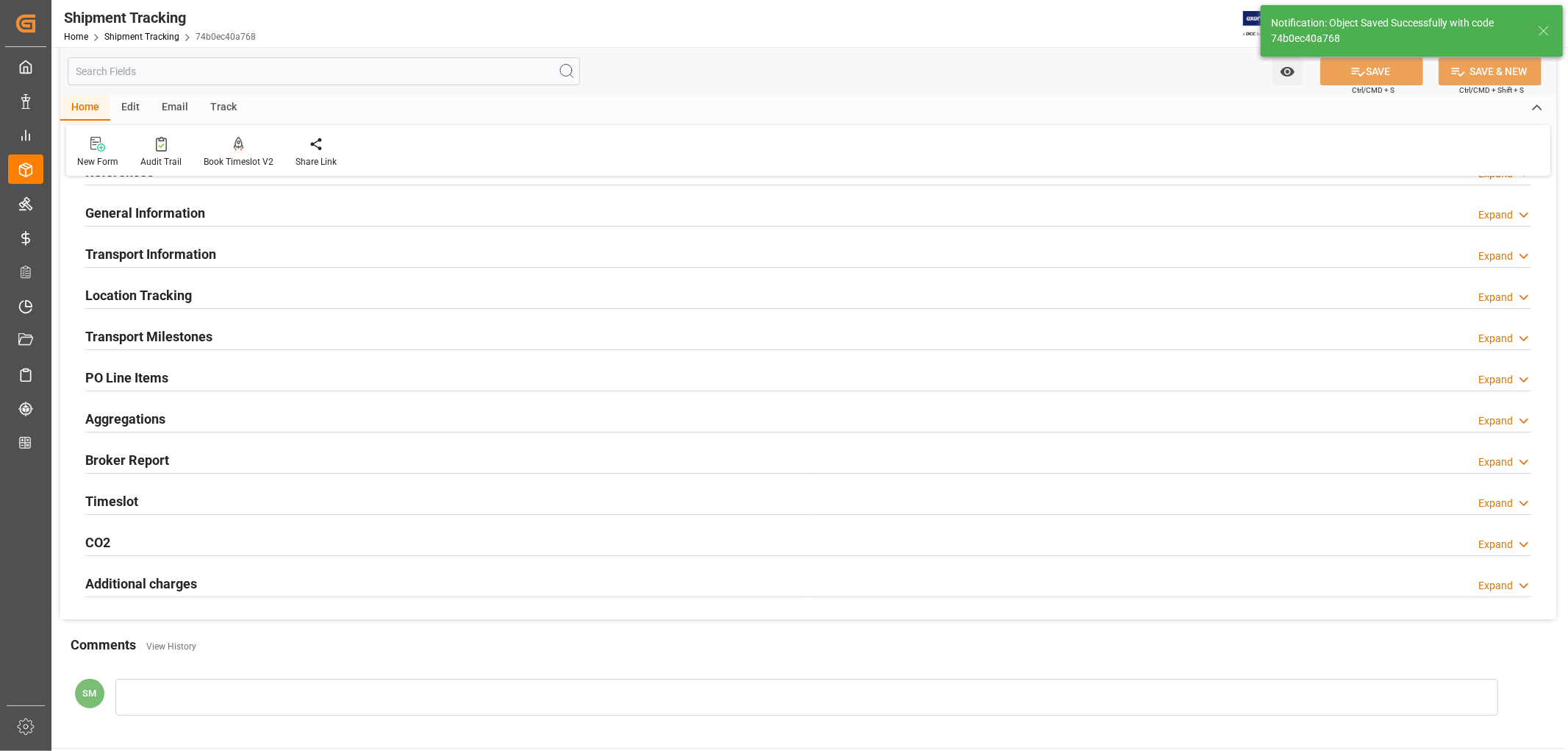
scroll to position [0, 0]
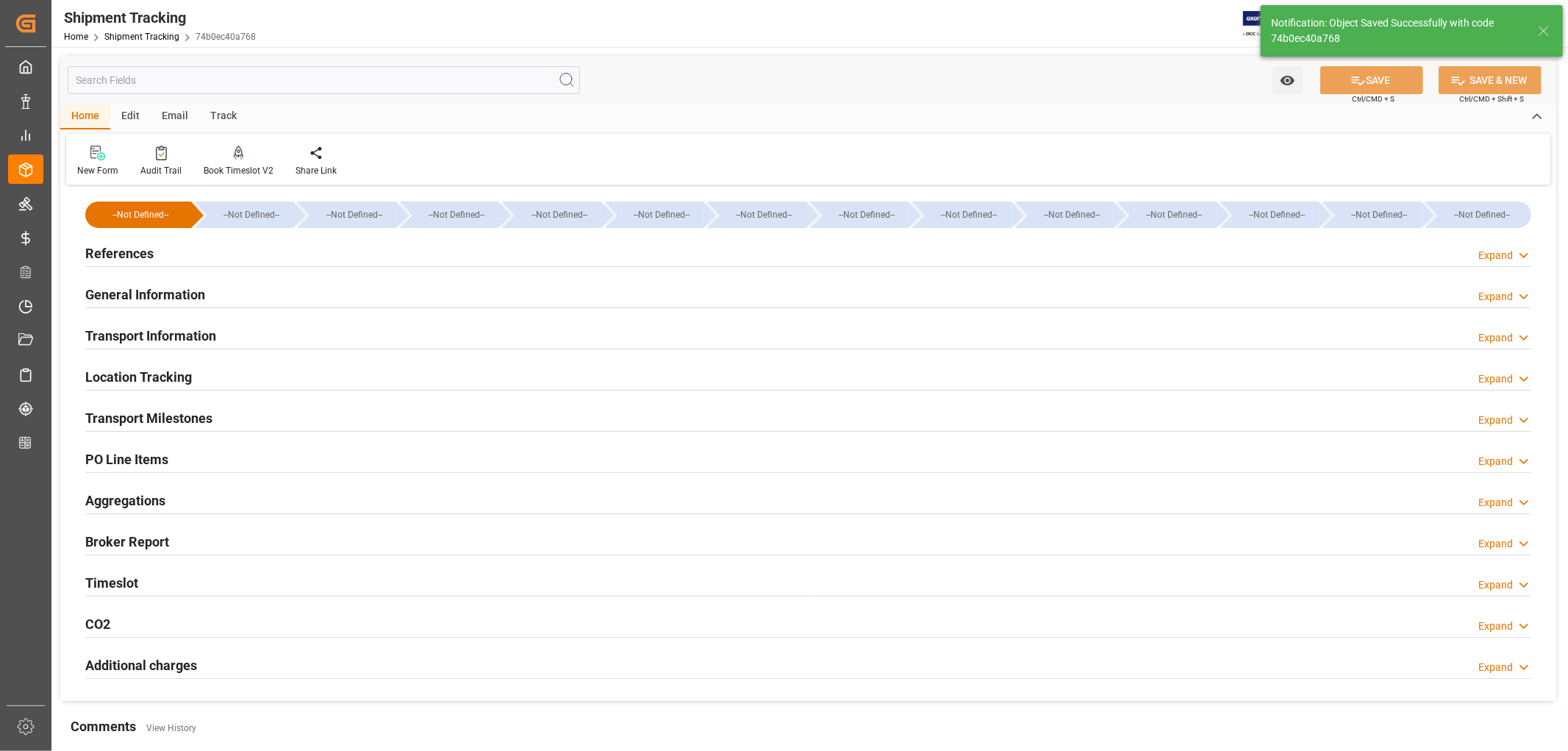
click at [121, 255] on h2 "References" at bounding box center [119, 253] width 69 height 20
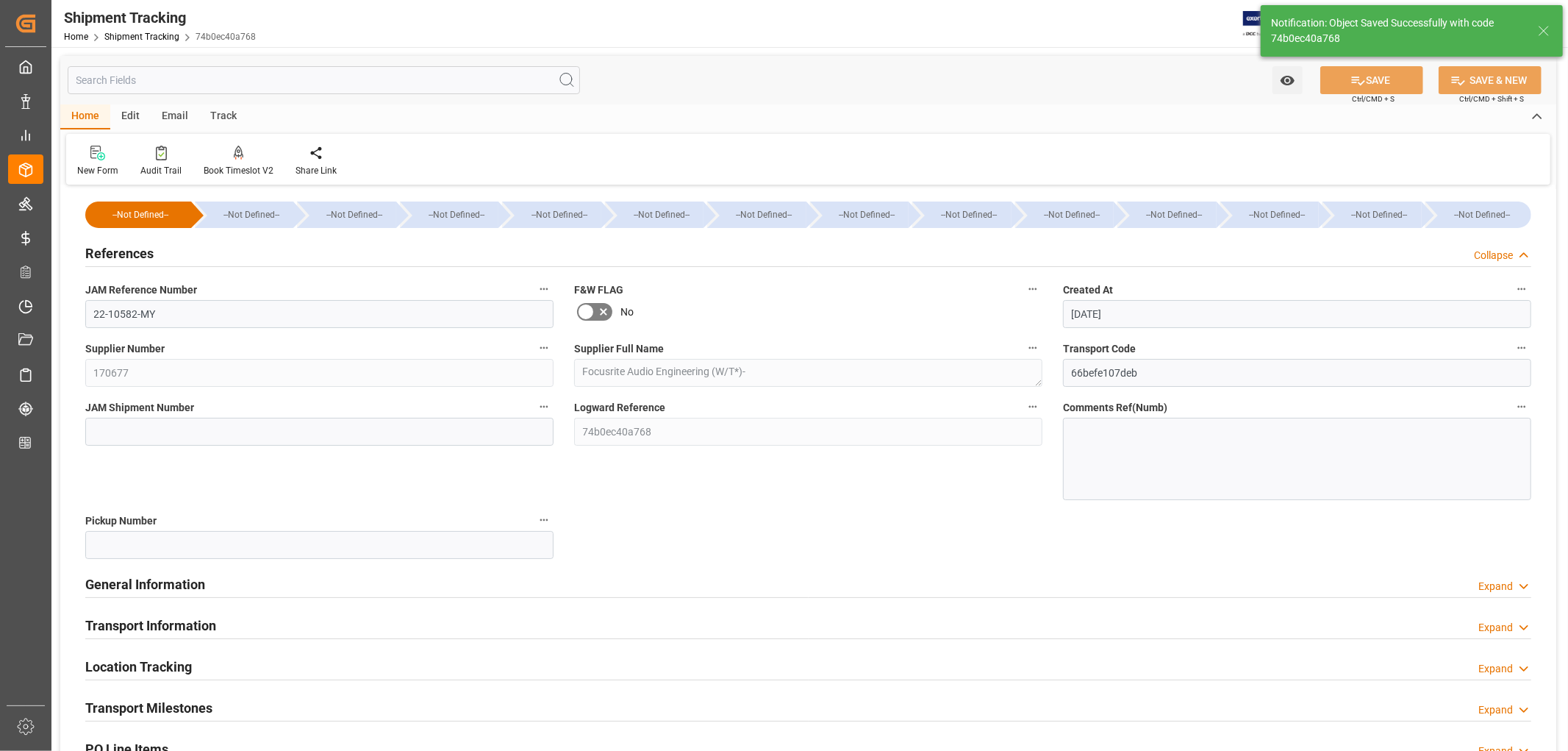
click at [121, 255] on h2 "References" at bounding box center [119, 253] width 69 height 20
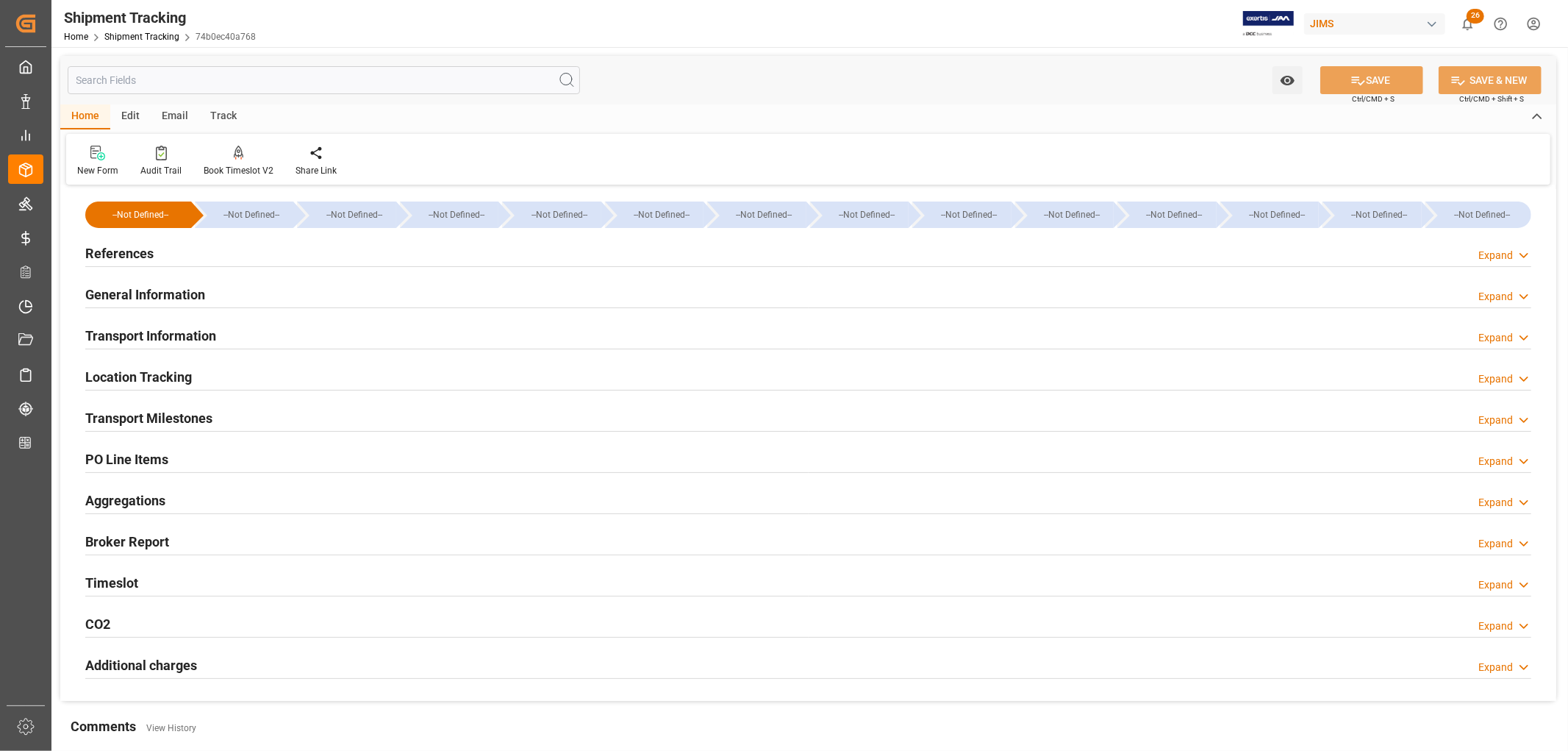
click at [148, 343] on h2 "Transport Information" at bounding box center [150, 336] width 131 height 20
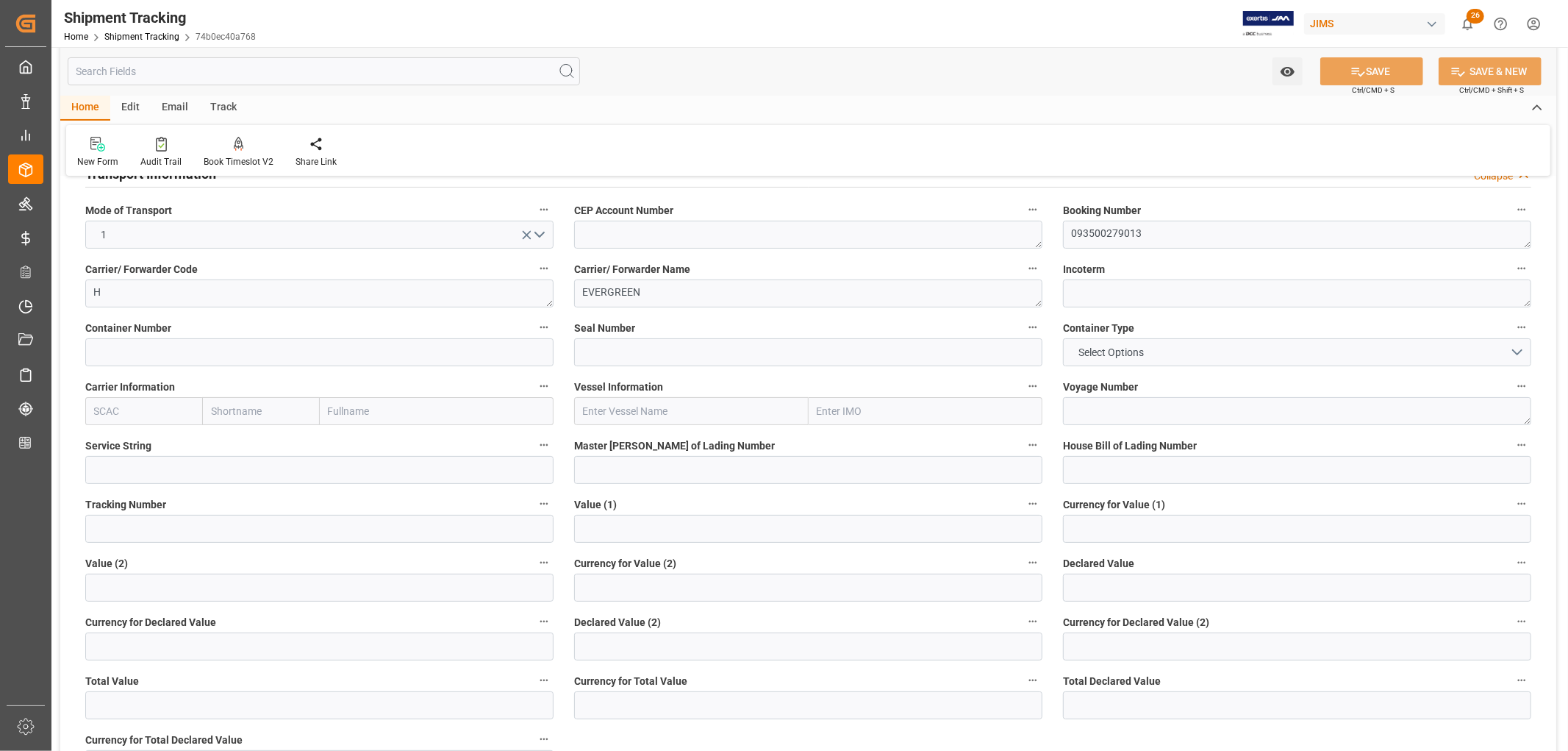
scroll to position [163, 0]
click at [592, 523] on input "text" at bounding box center [808, 527] width 468 height 28
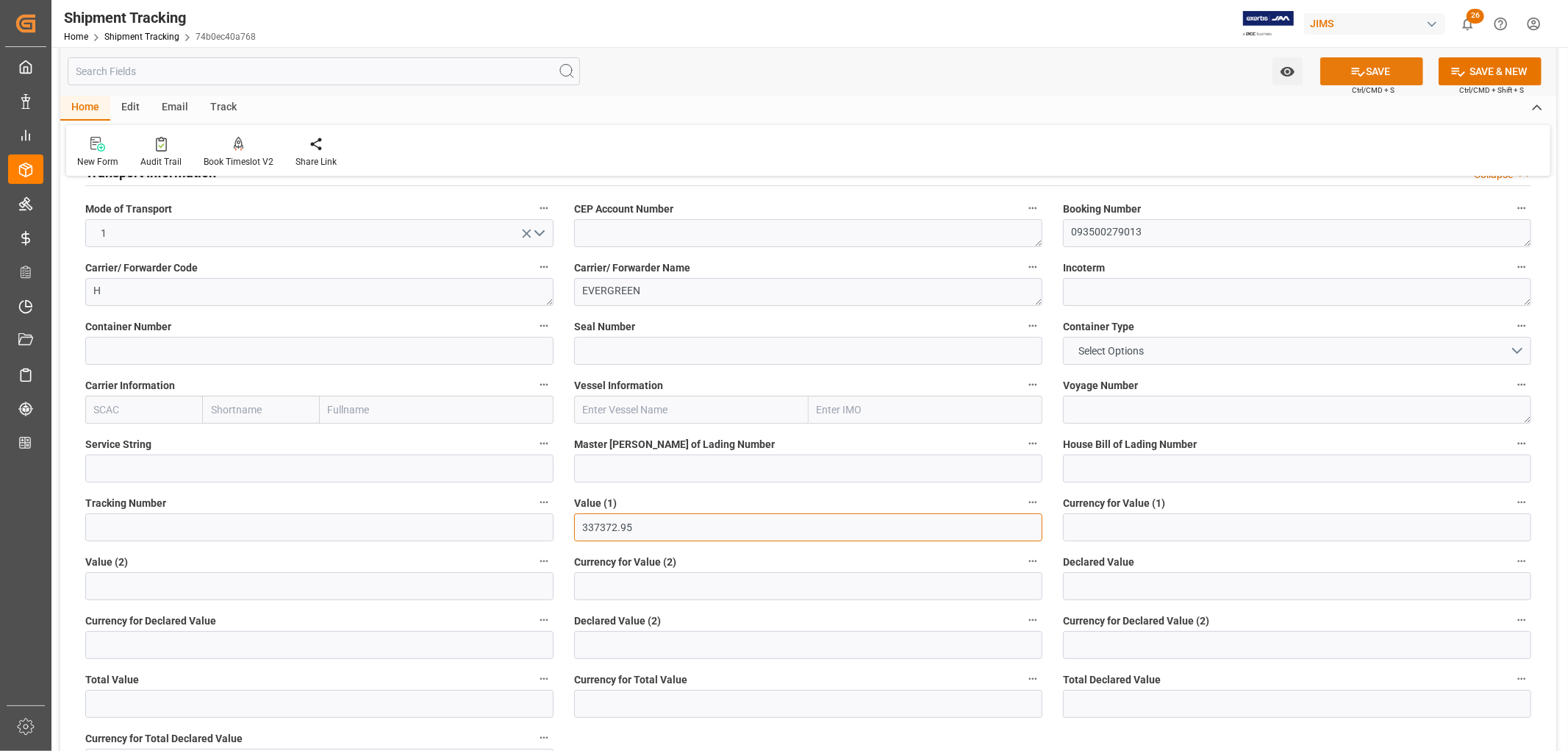
type input "337372.95"
click at [1383, 79] on button "SAVE" at bounding box center [1371, 71] width 103 height 28
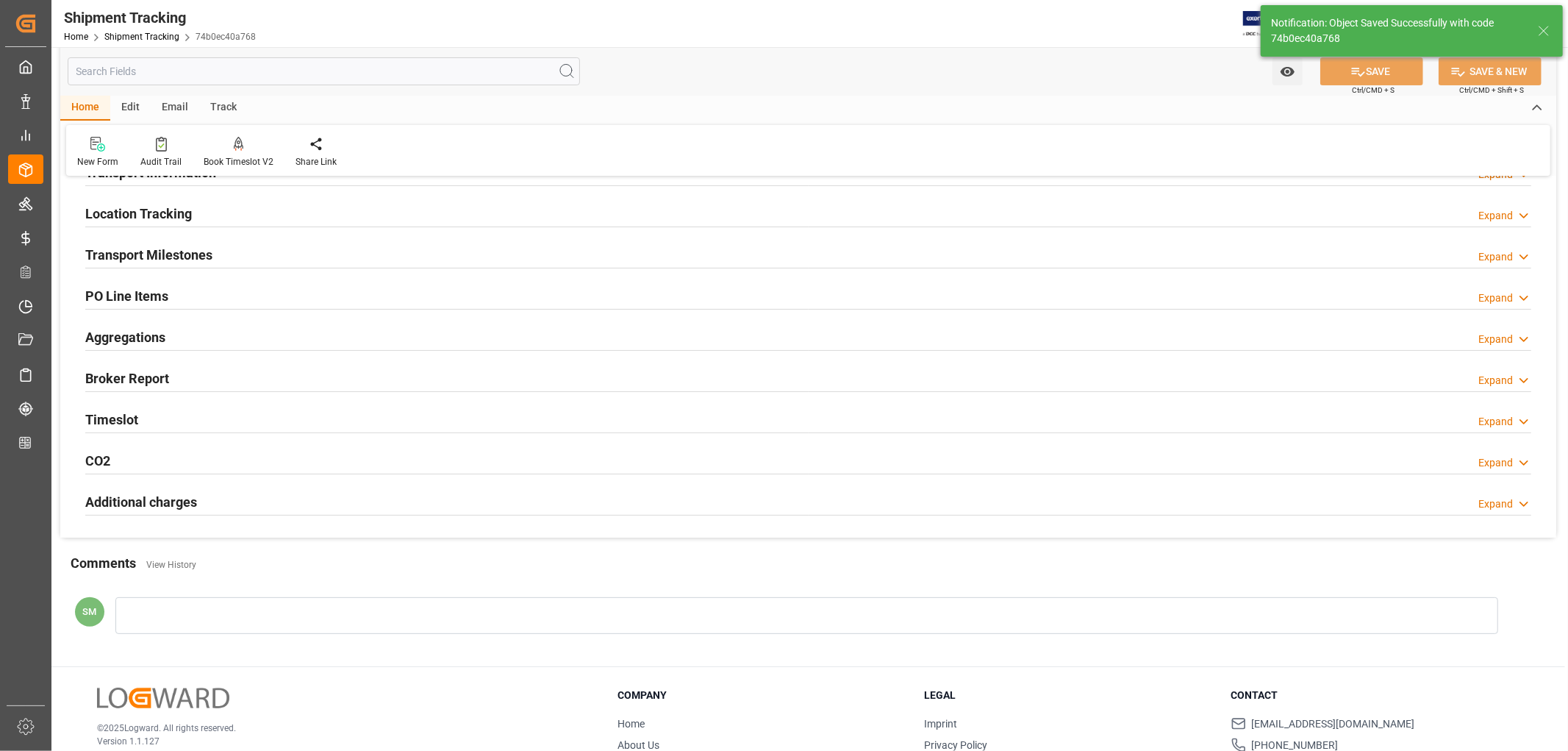
click at [138, 251] on h2 "Transport Milestones" at bounding box center [148, 255] width 127 height 20
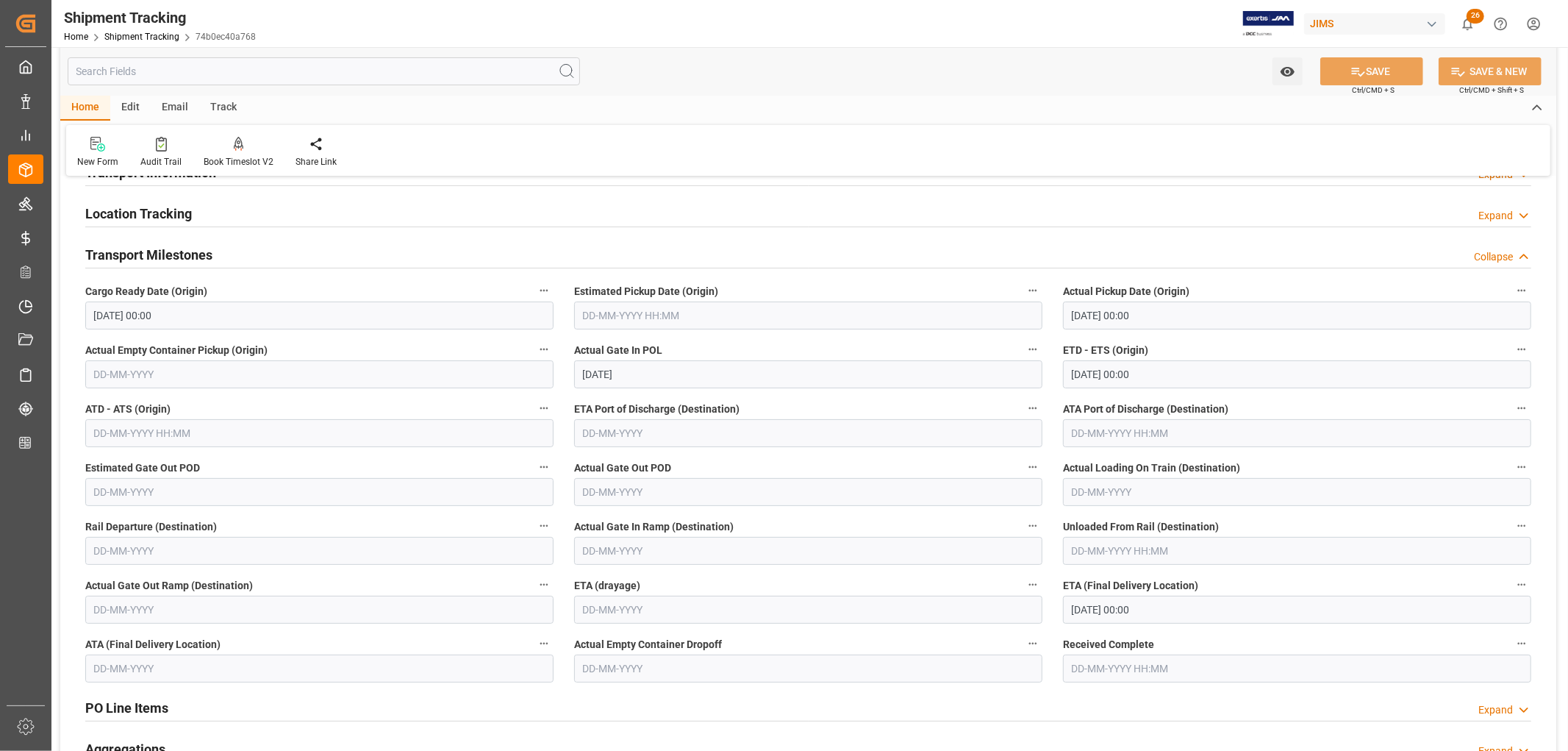
click at [160, 259] on h2 "Transport Milestones" at bounding box center [148, 255] width 127 height 20
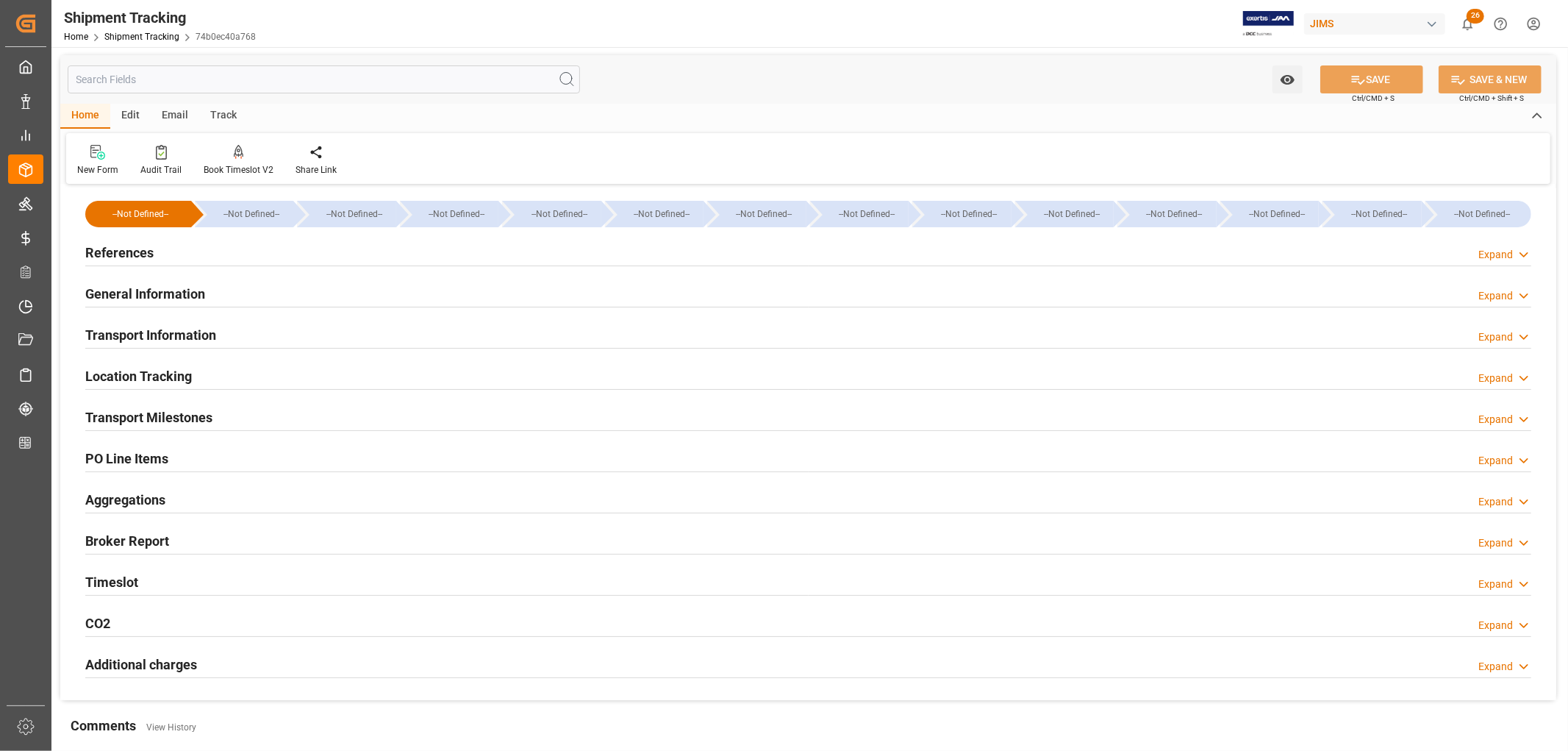
scroll to position [0, 0]
click at [155, 339] on h2 "Transport Information" at bounding box center [150, 336] width 131 height 20
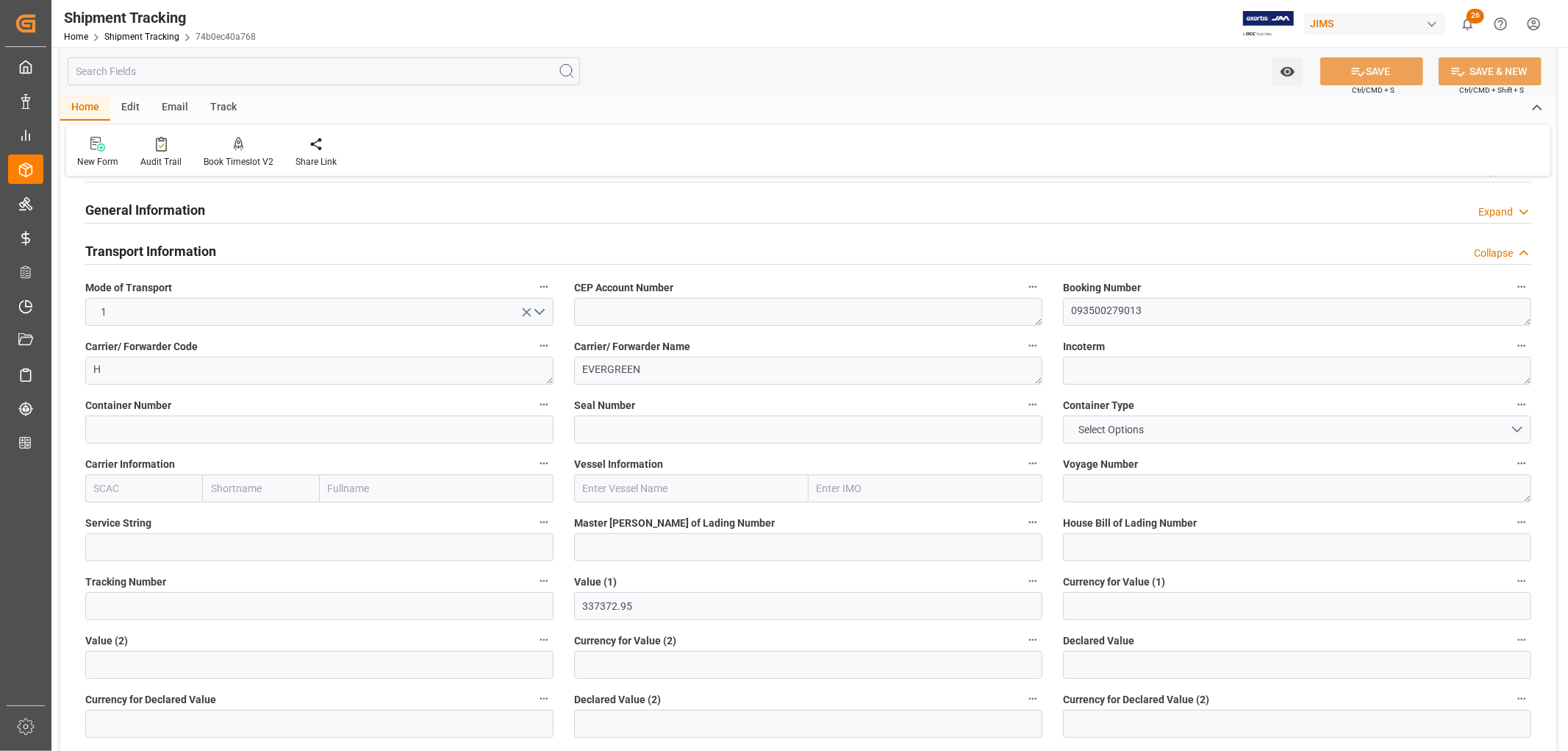
scroll to position [163, 0]
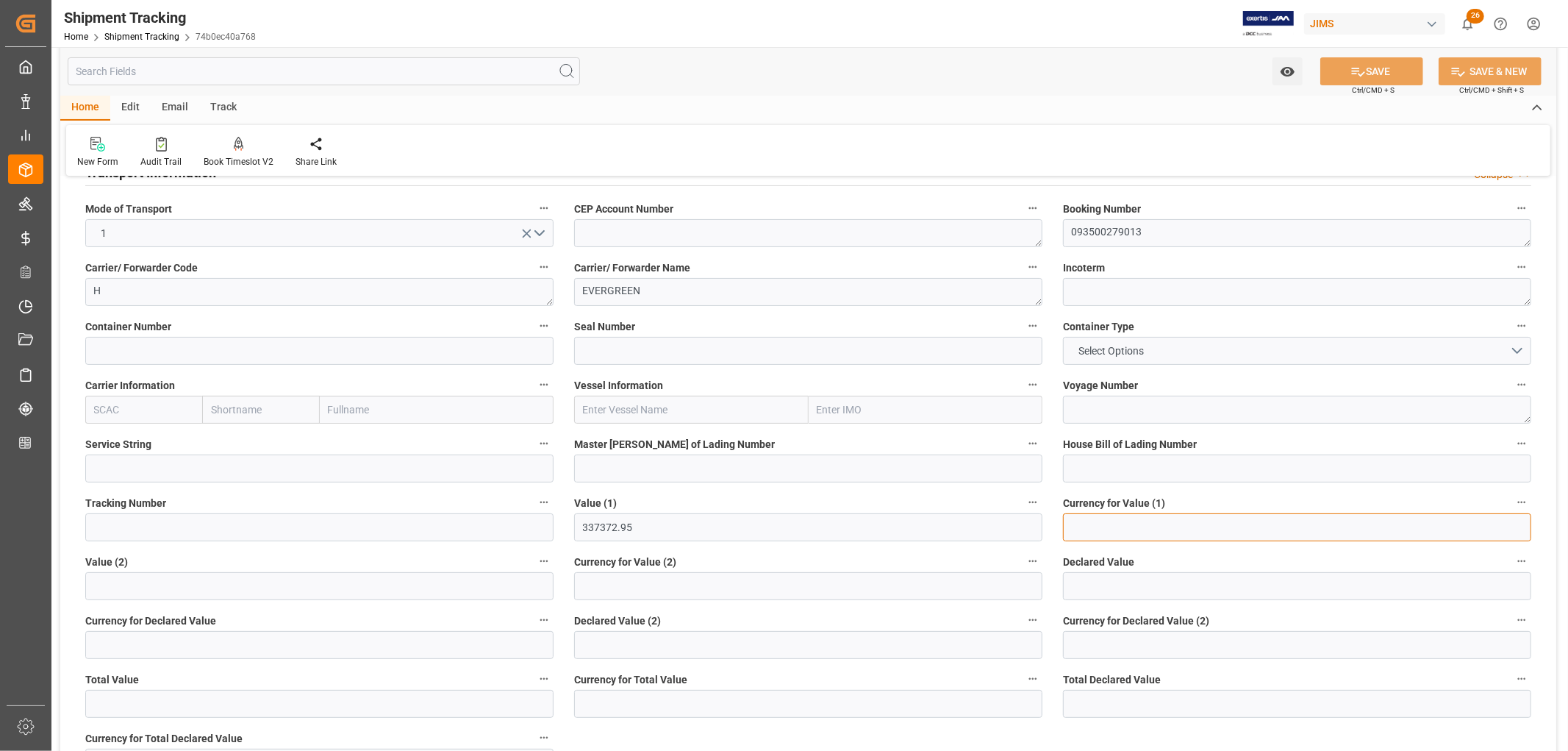
click at [1099, 525] on input at bounding box center [1297, 527] width 468 height 28
type input "USD"
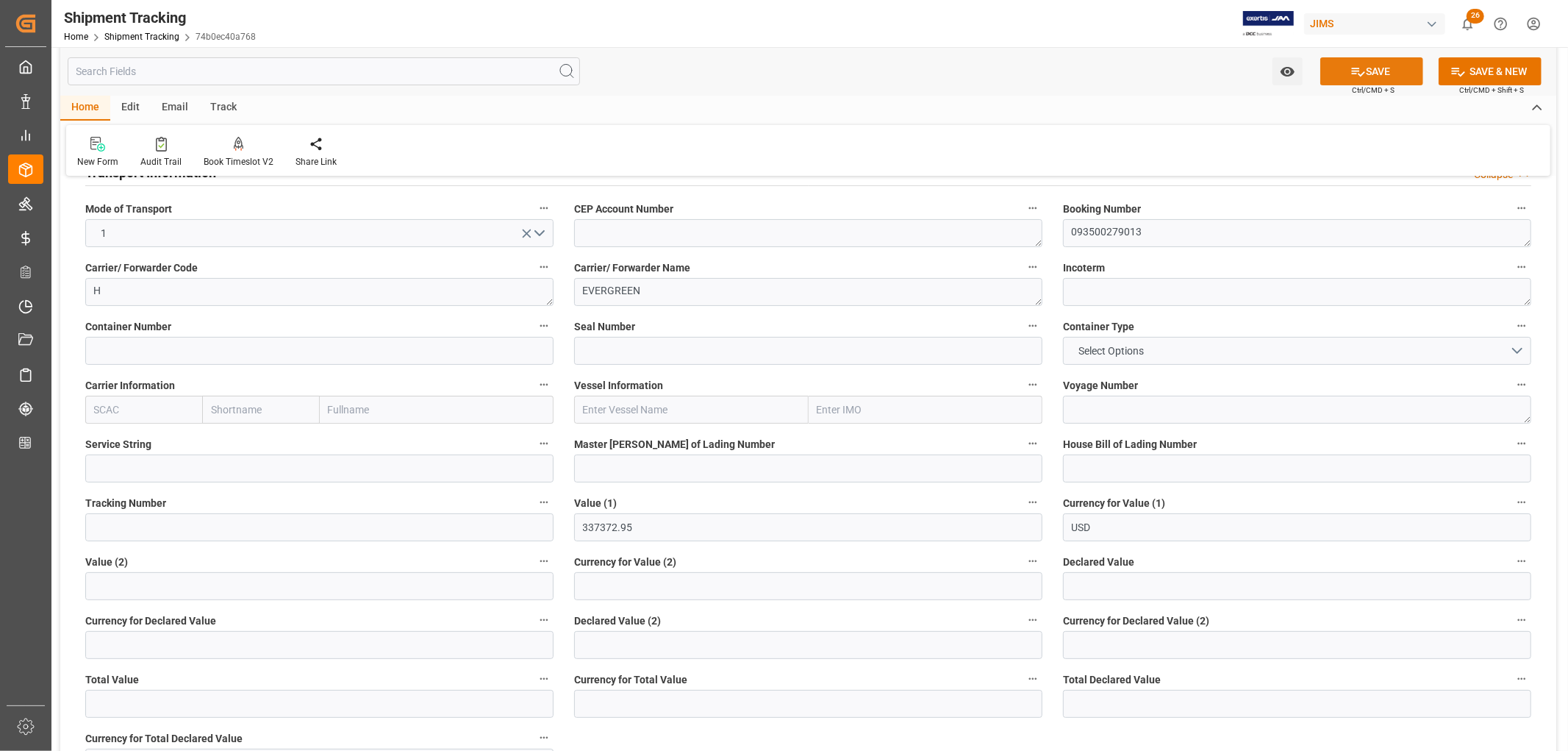
click at [1383, 69] on button "SAVE" at bounding box center [1371, 71] width 103 height 28
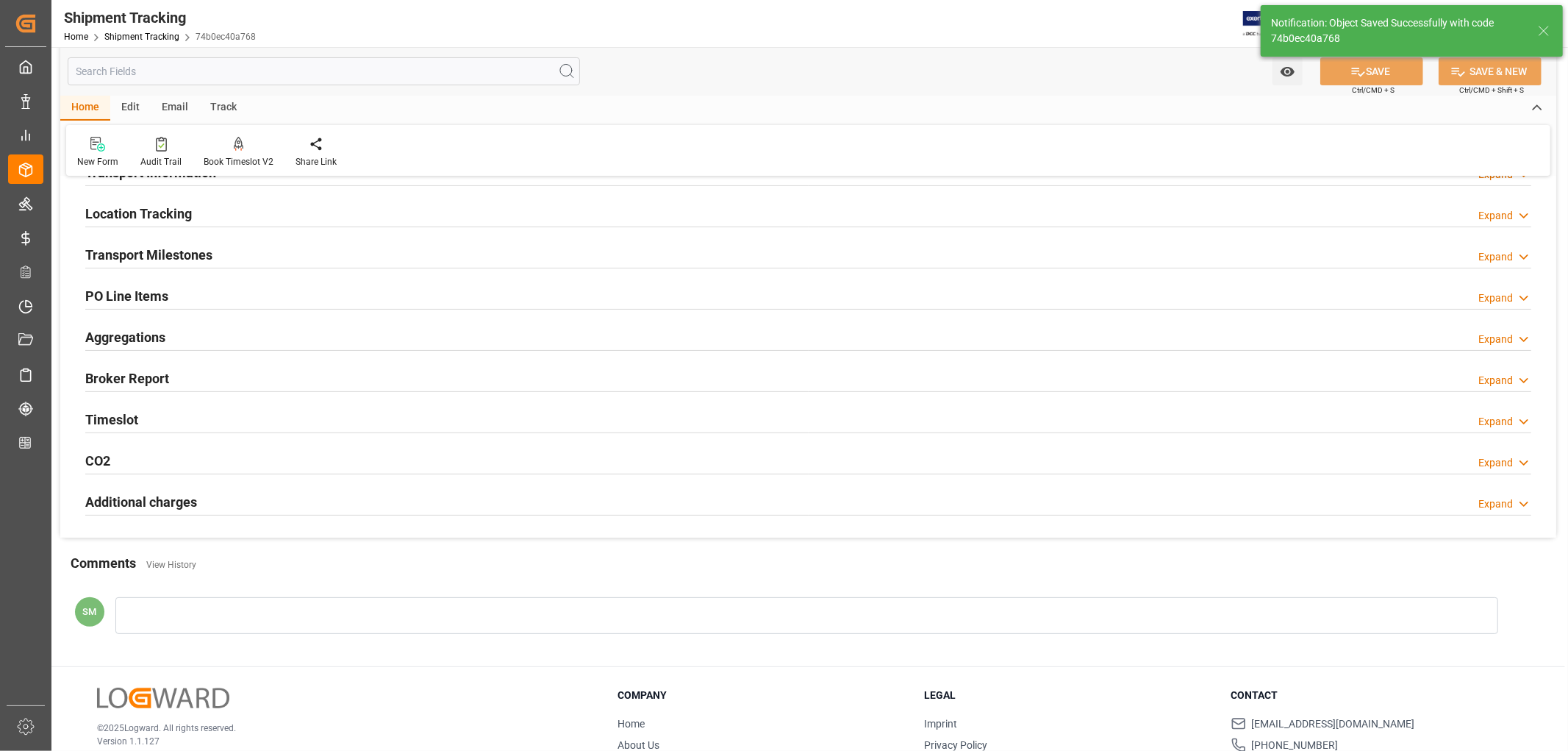
scroll to position [0, 0]
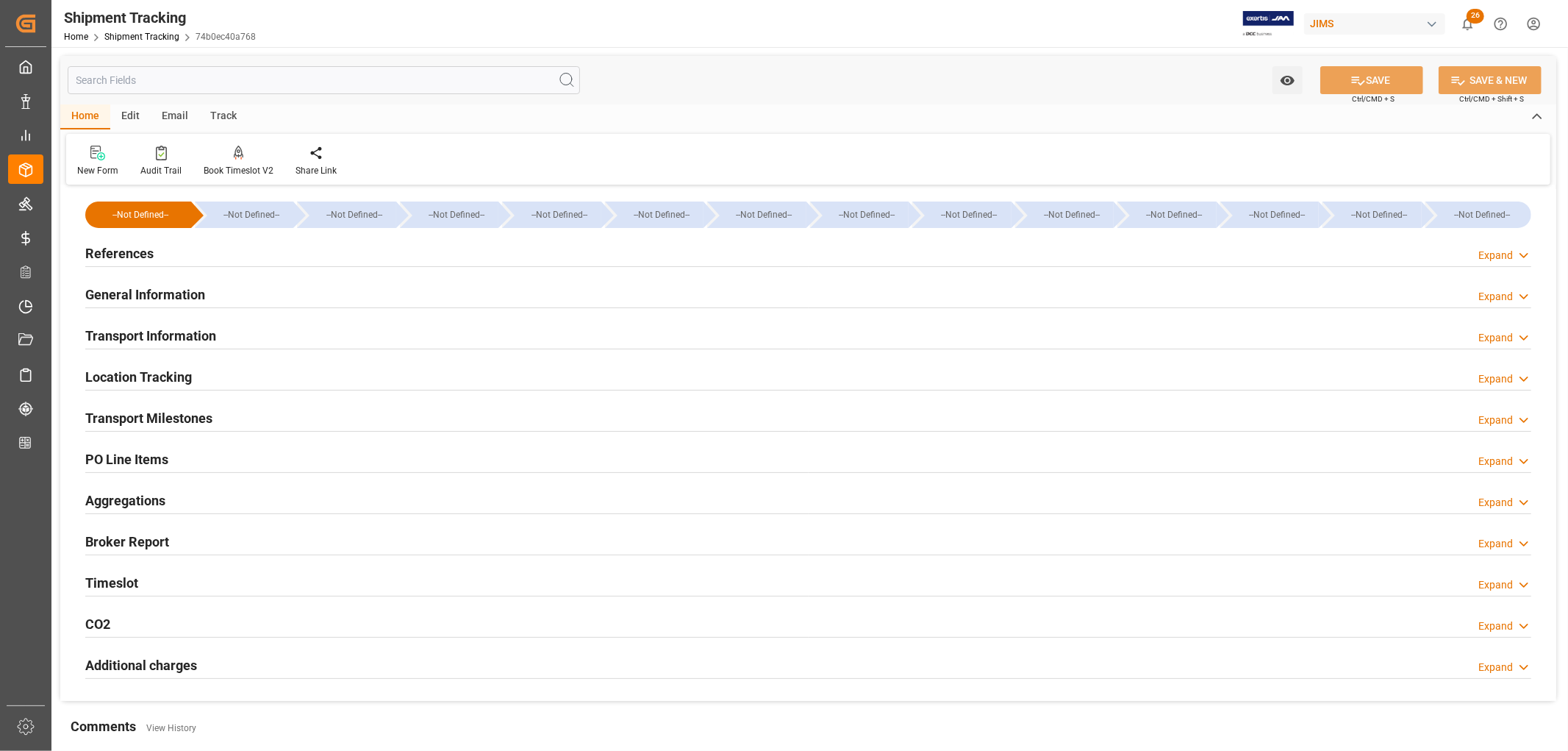
drag, startPoint x: 173, startPoint y: 335, endPoint x: 180, endPoint y: 336, distance: 7.1
click at [173, 335] on h2 "Transport Information" at bounding box center [150, 336] width 131 height 20
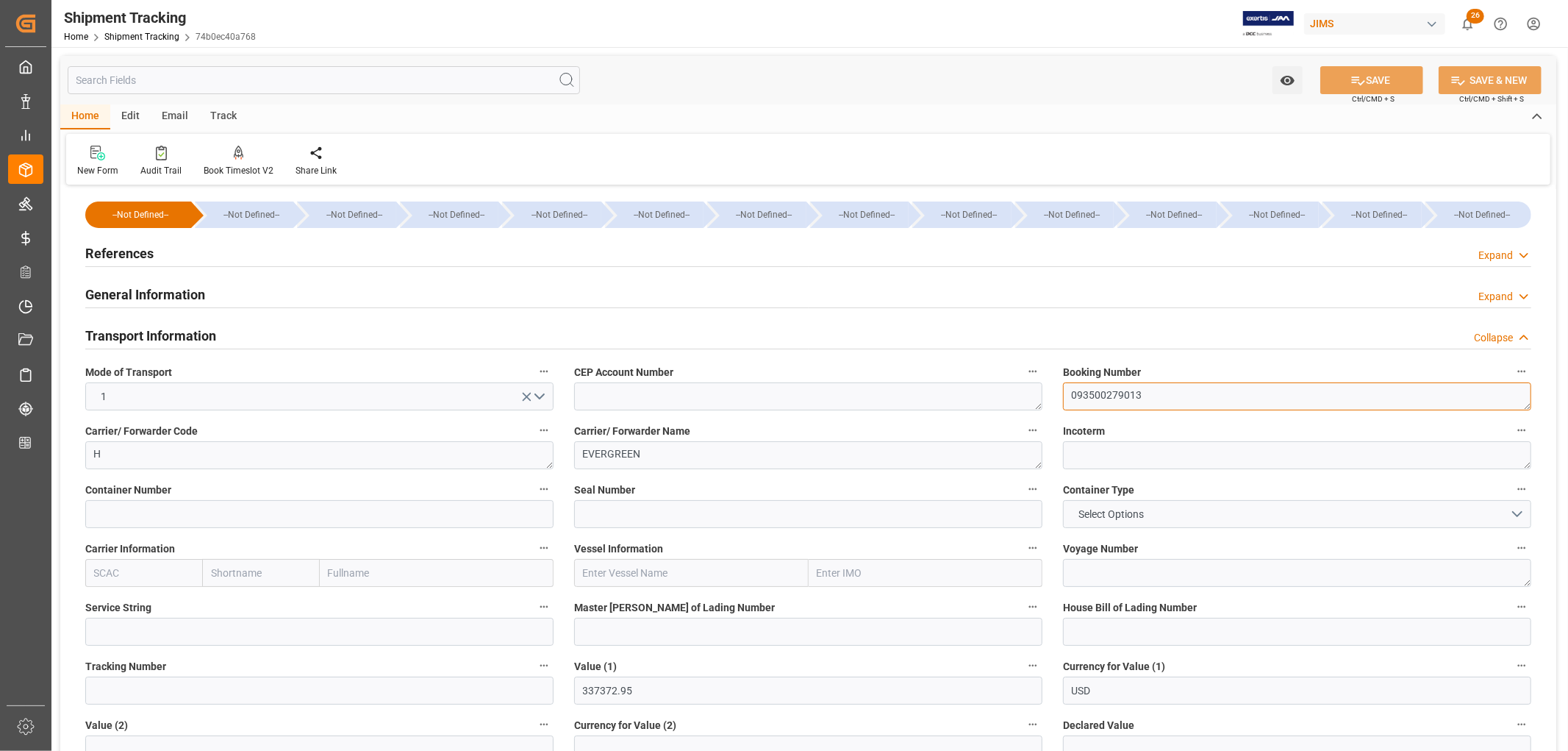
click at [1108, 393] on textarea "093500279013" at bounding box center [1297, 396] width 468 height 28
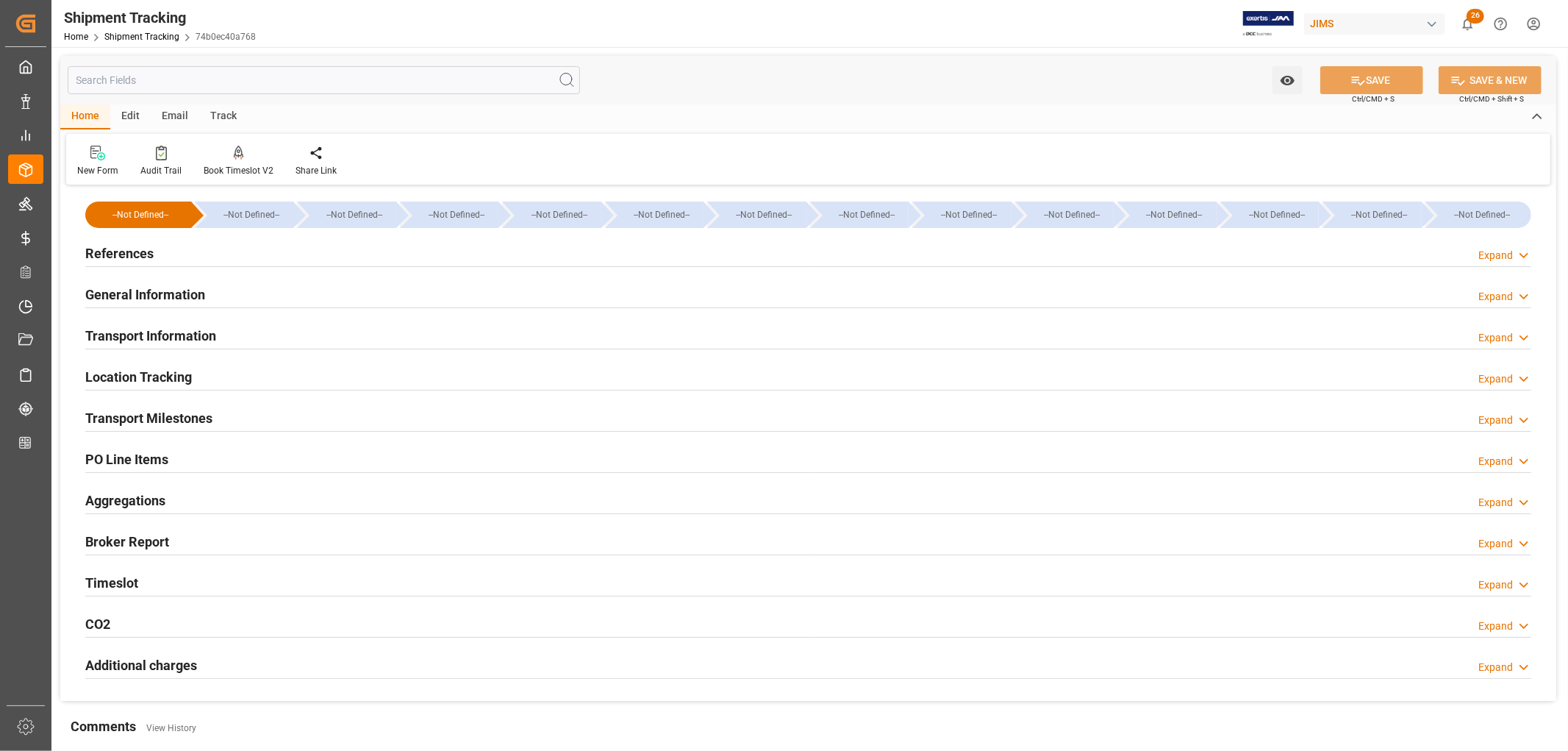
type input "[DATE] 00:00"
type input "[DATE]"
type input "[DATE] 00:00"
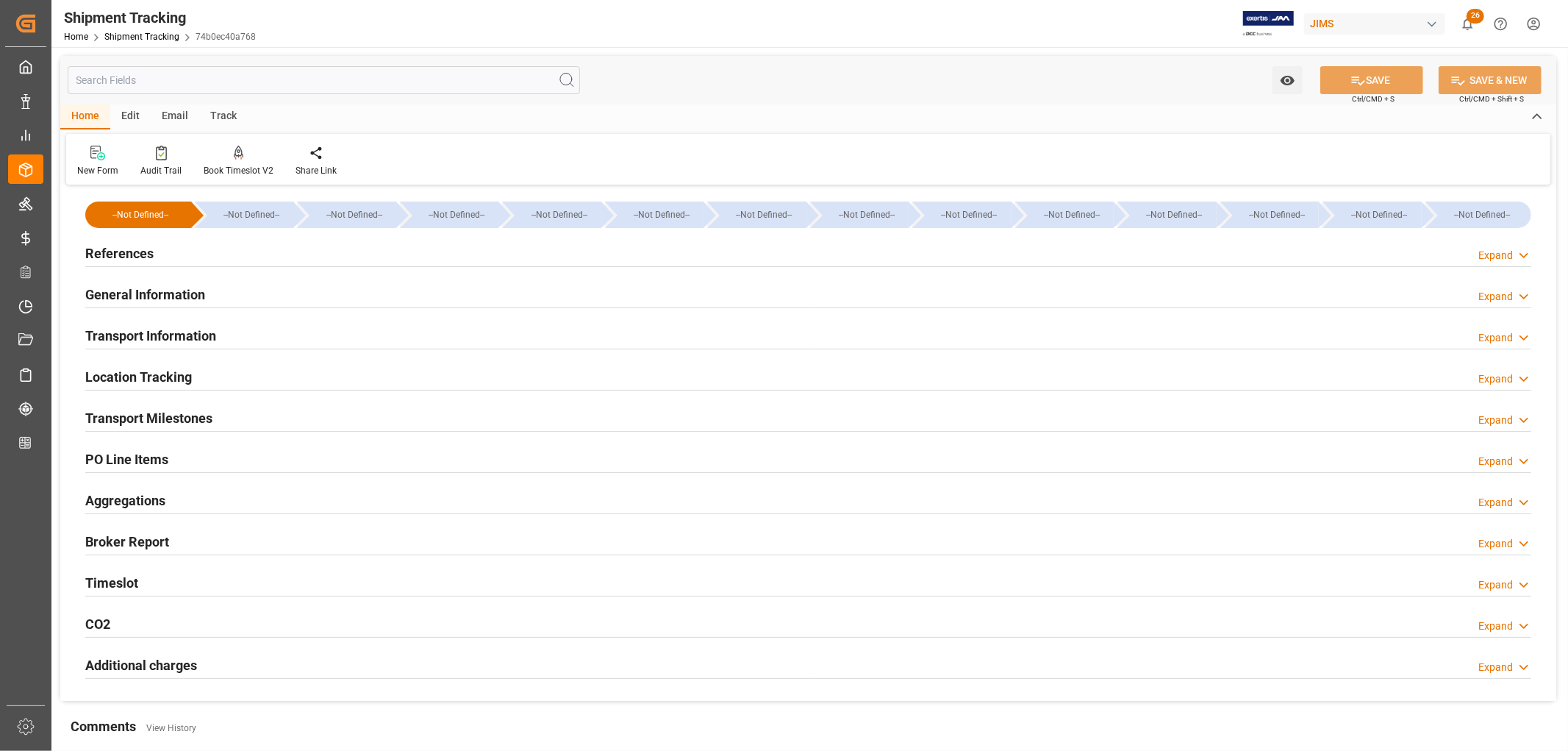
click at [134, 415] on h2 "Transport Milestones" at bounding box center [148, 418] width 127 height 20
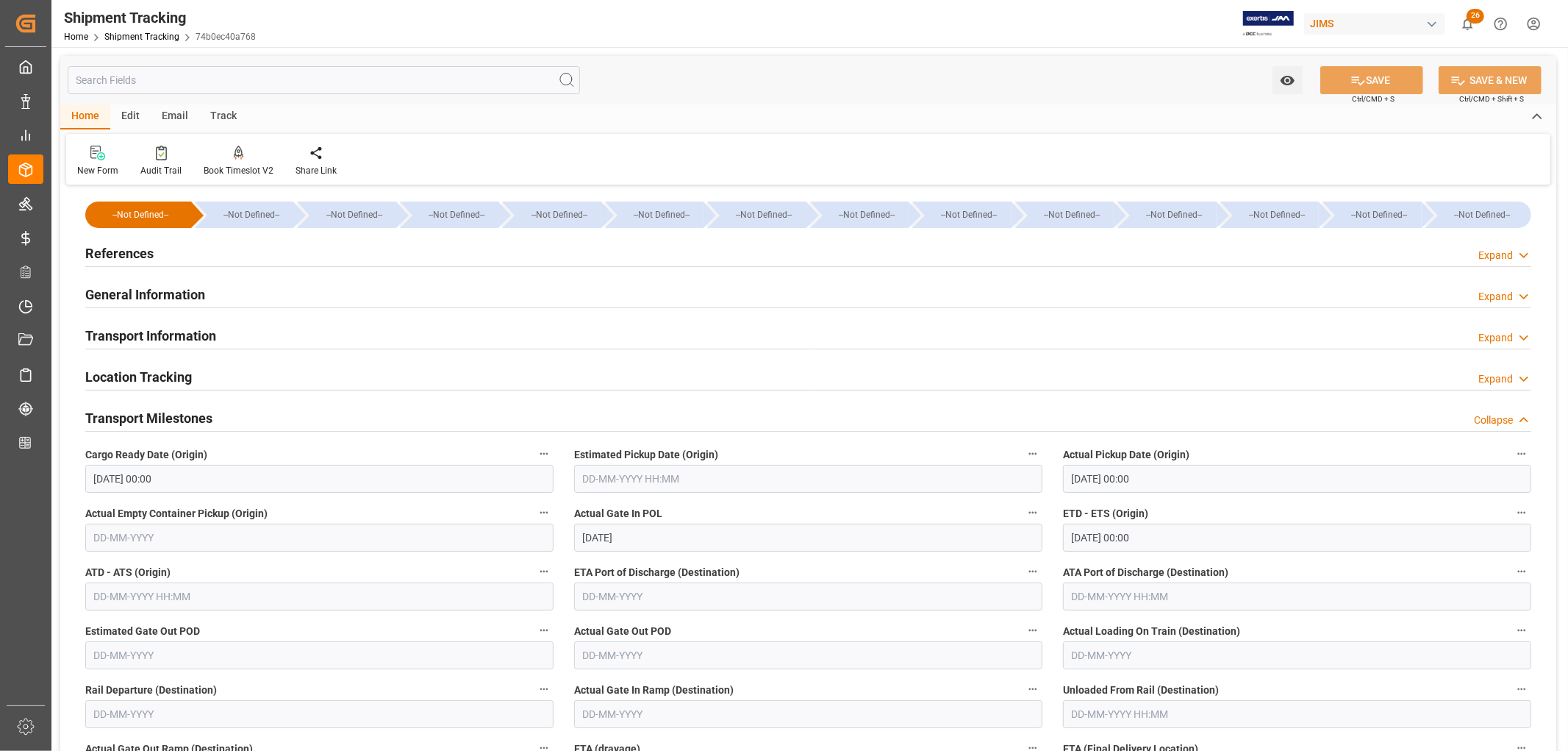
click at [148, 339] on h2 "Transport Information" at bounding box center [150, 336] width 131 height 20
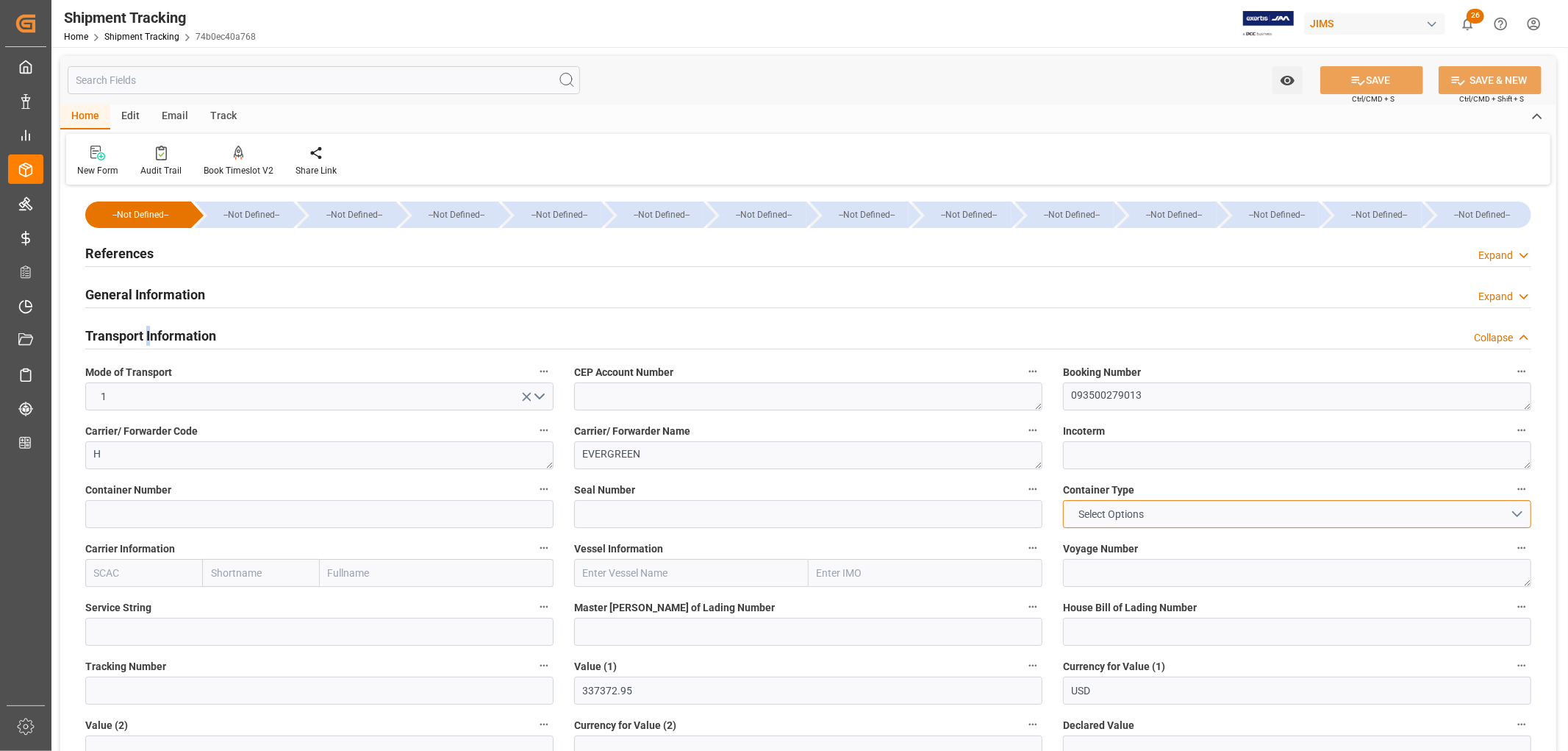
click at [1112, 516] on span "Select Options" at bounding box center [1111, 515] width 80 height 16
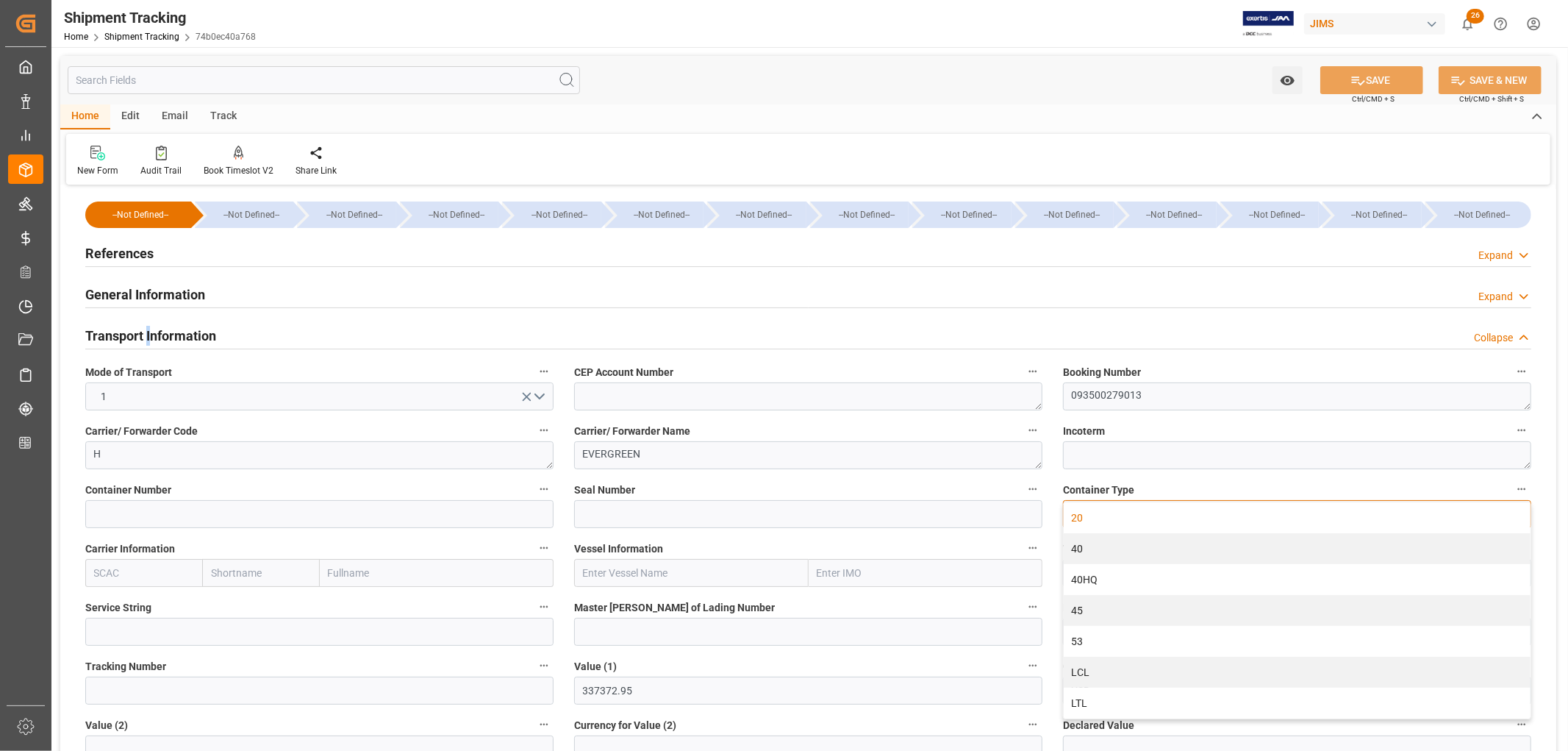
click at [1076, 522] on div "20" at bounding box center [1297, 517] width 467 height 31
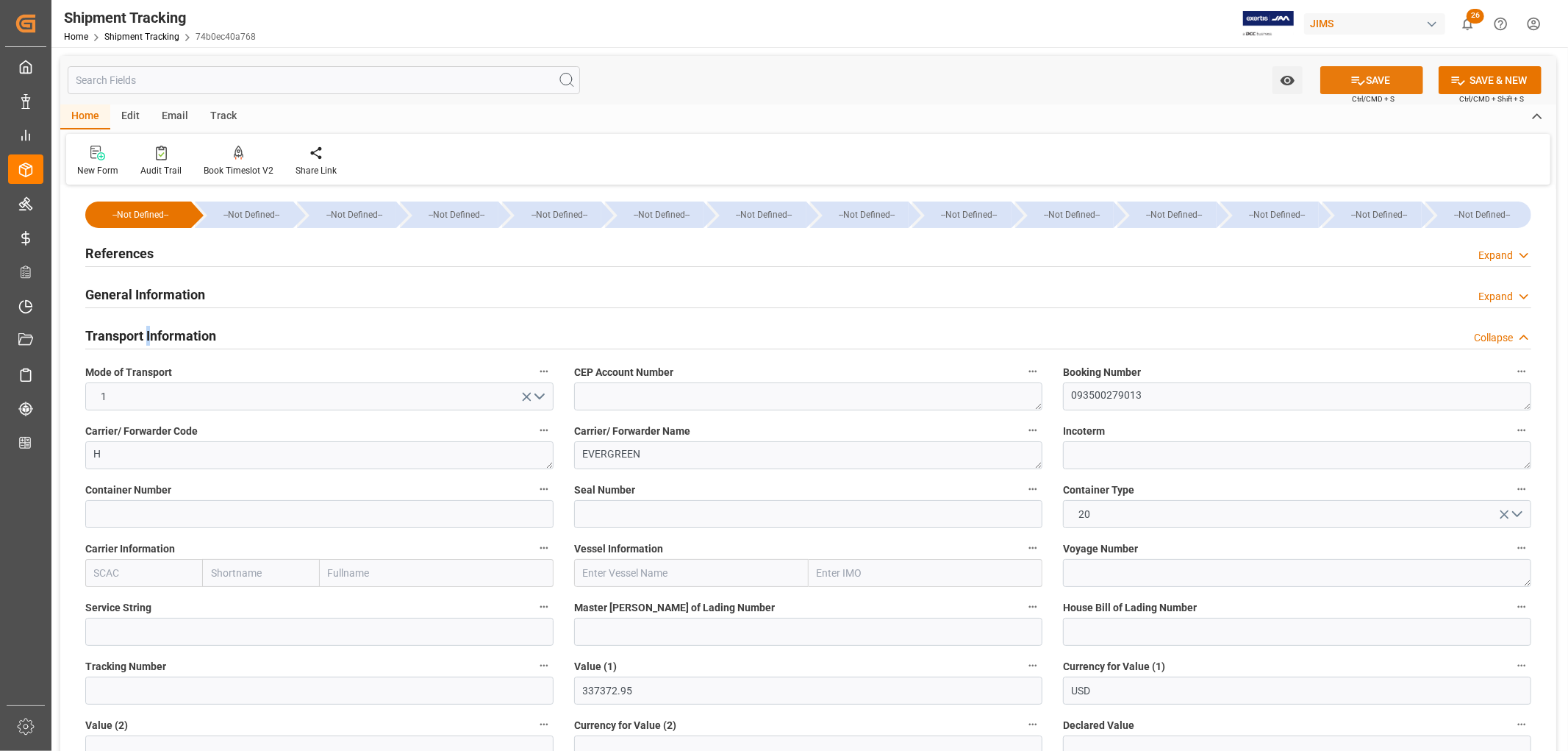
click at [1378, 85] on button "SAVE" at bounding box center [1371, 80] width 103 height 28
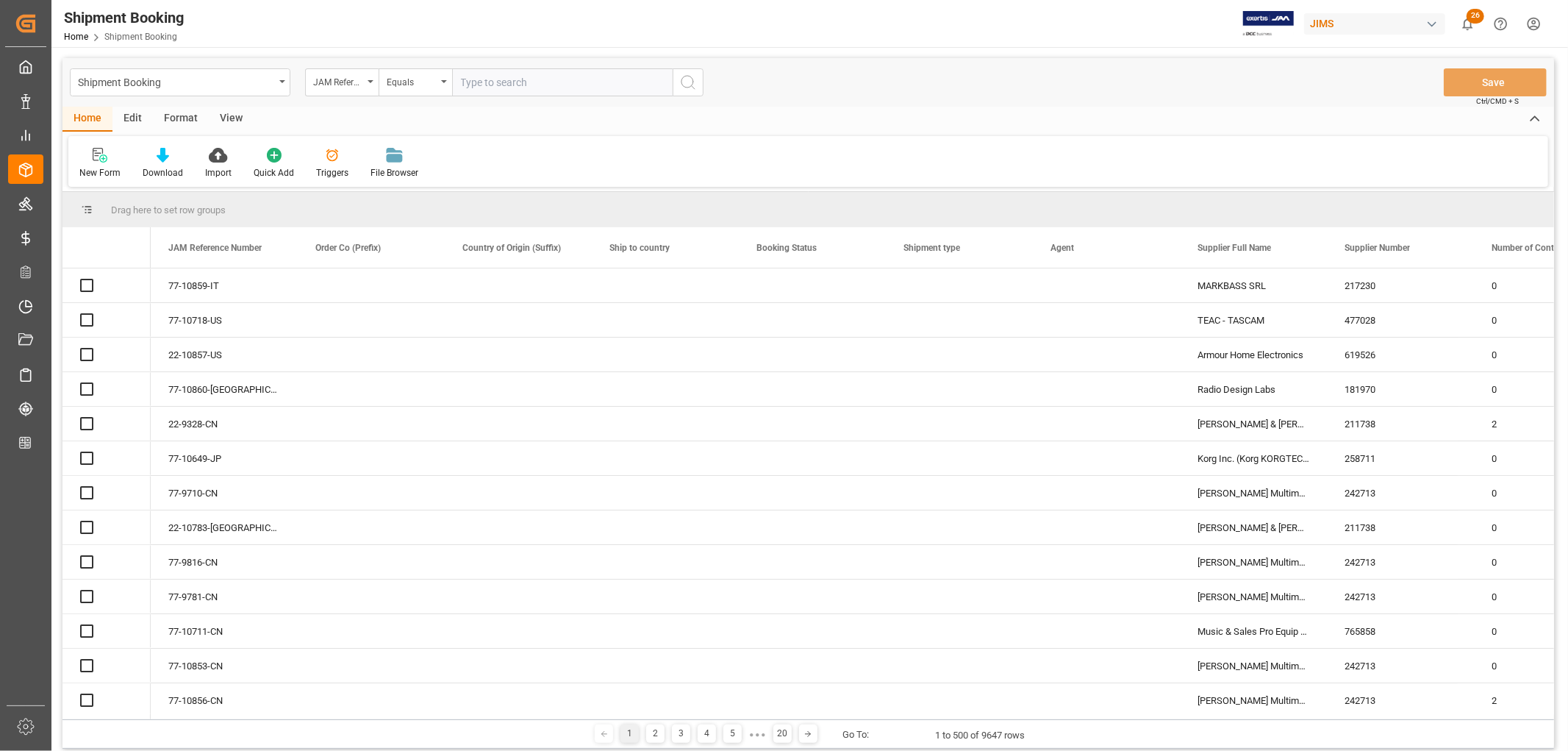
click at [493, 82] on input "text" at bounding box center [562, 83] width 220 height 28
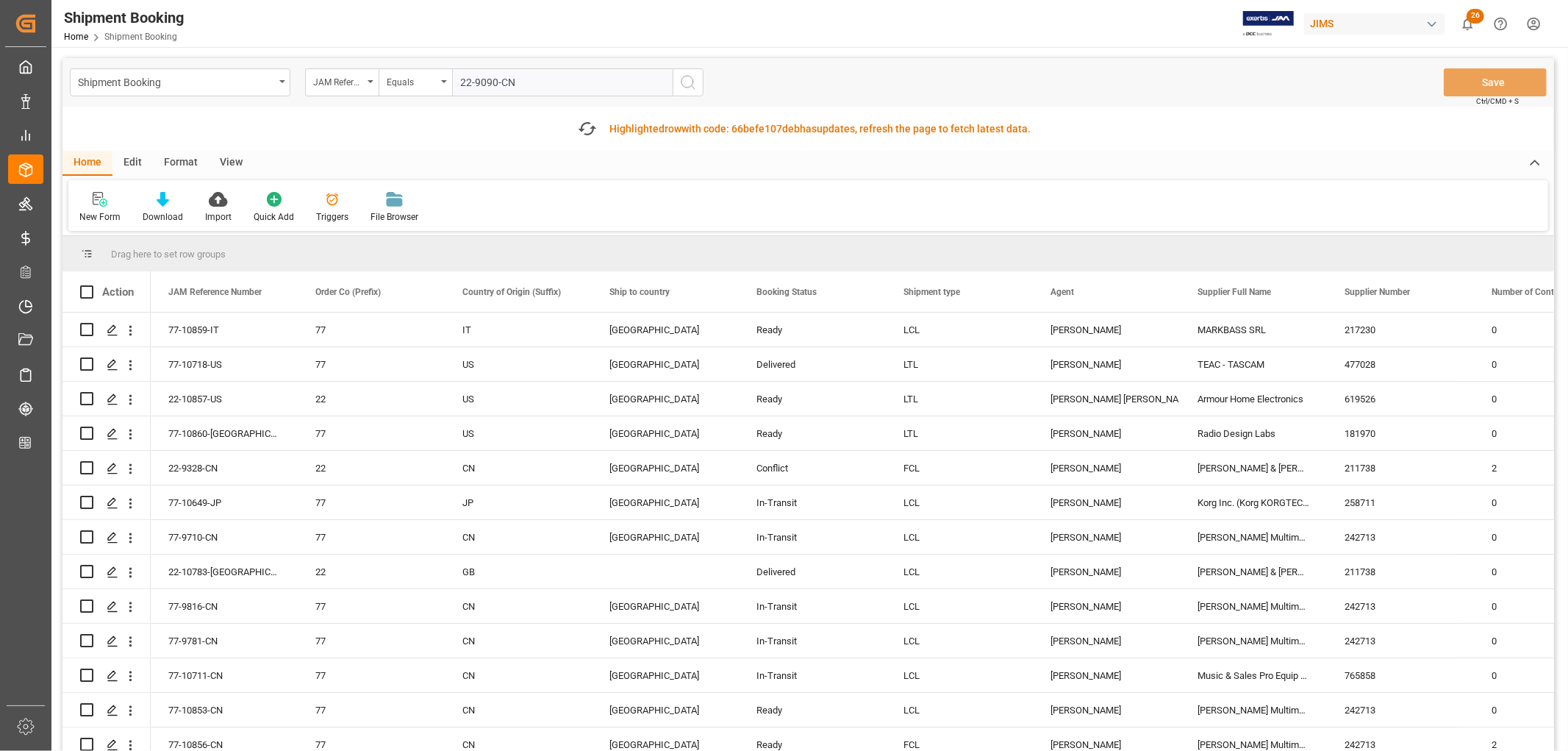
type input "22-9090-CN"
click at [680, 79] on icon "search button" at bounding box center [688, 83] width 18 height 18
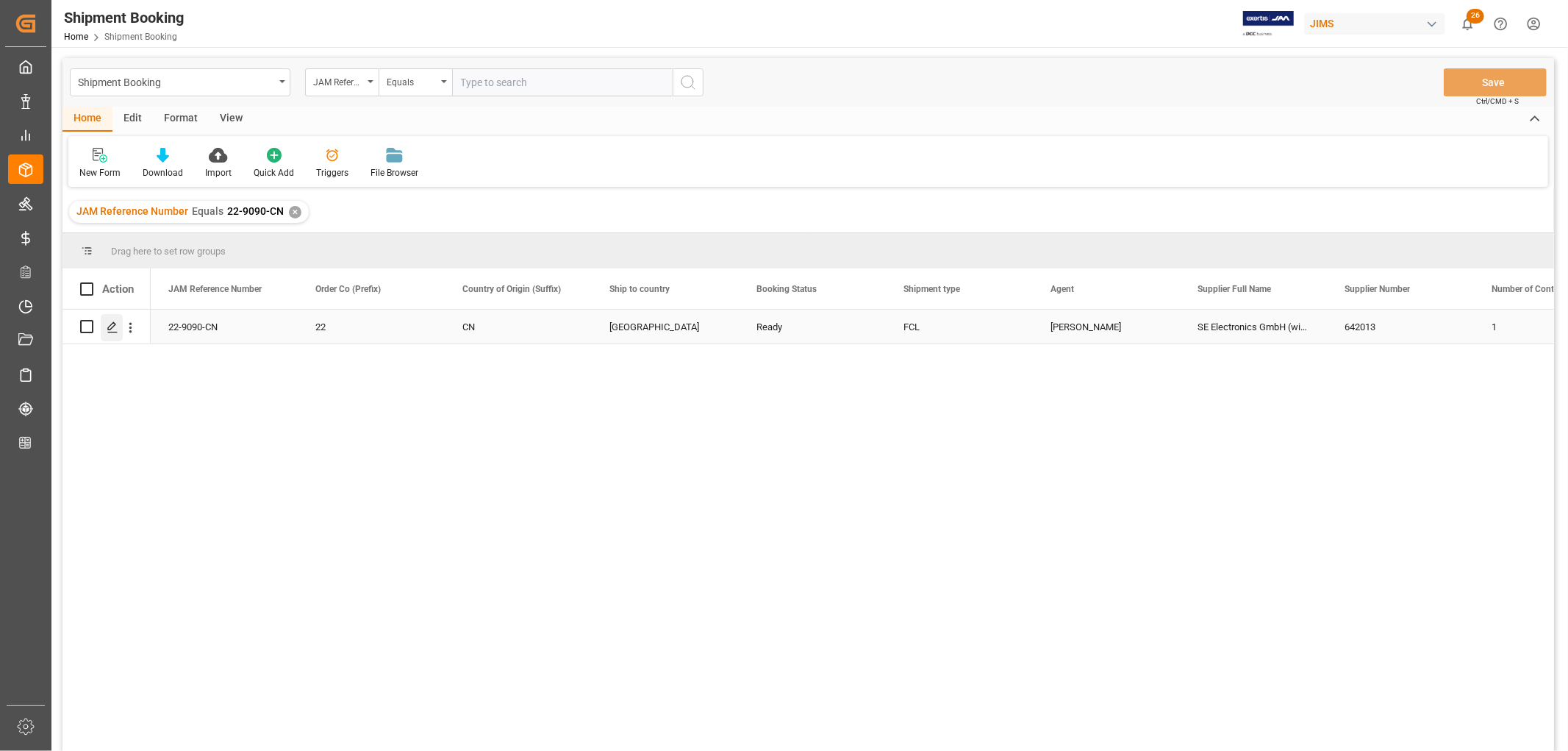
click at [115, 326] on icon "Press SPACE to select this row." at bounding box center [112, 327] width 11 height 11
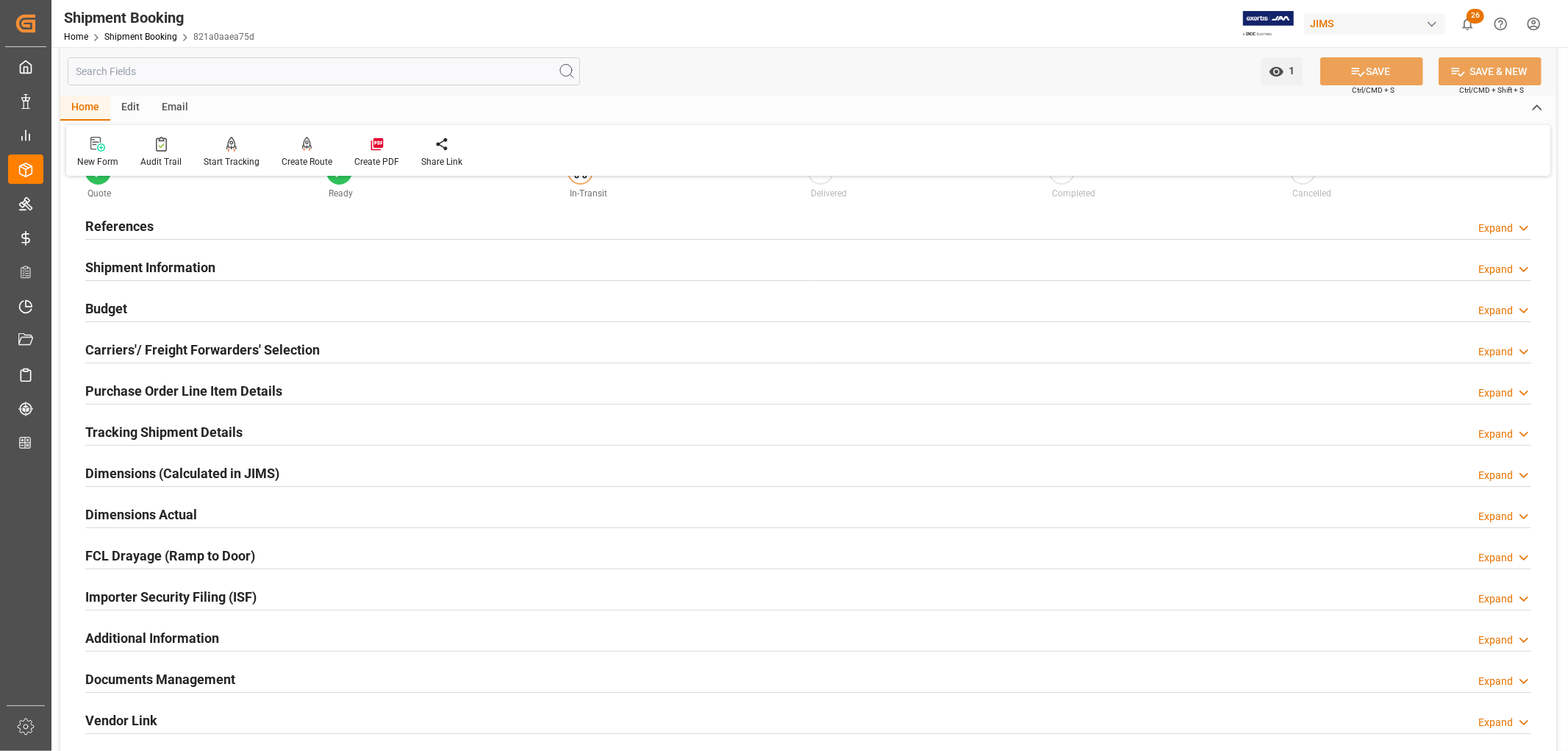
scroll to position [82, 0]
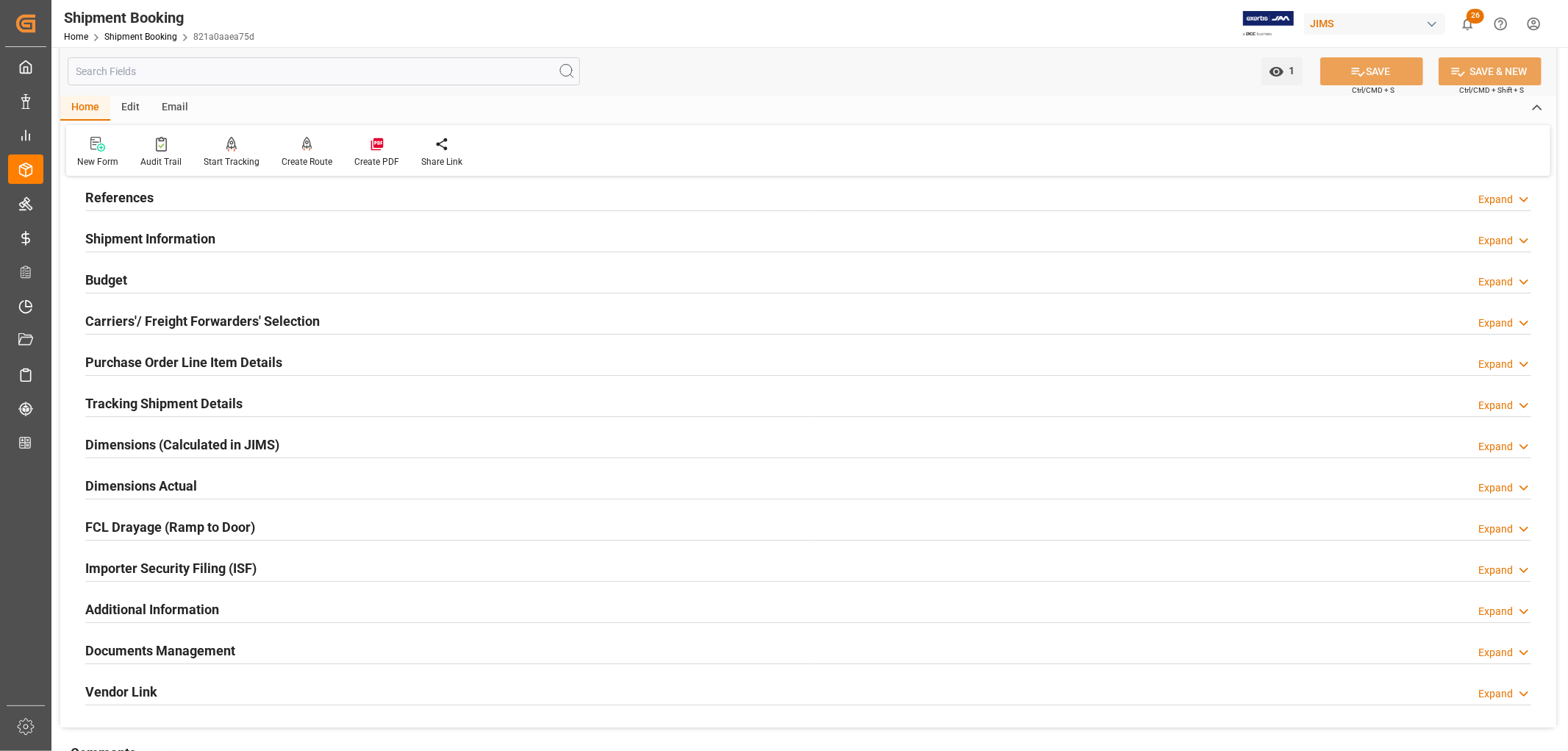
click at [157, 237] on h2 "Shipment Information" at bounding box center [150, 238] width 130 height 20
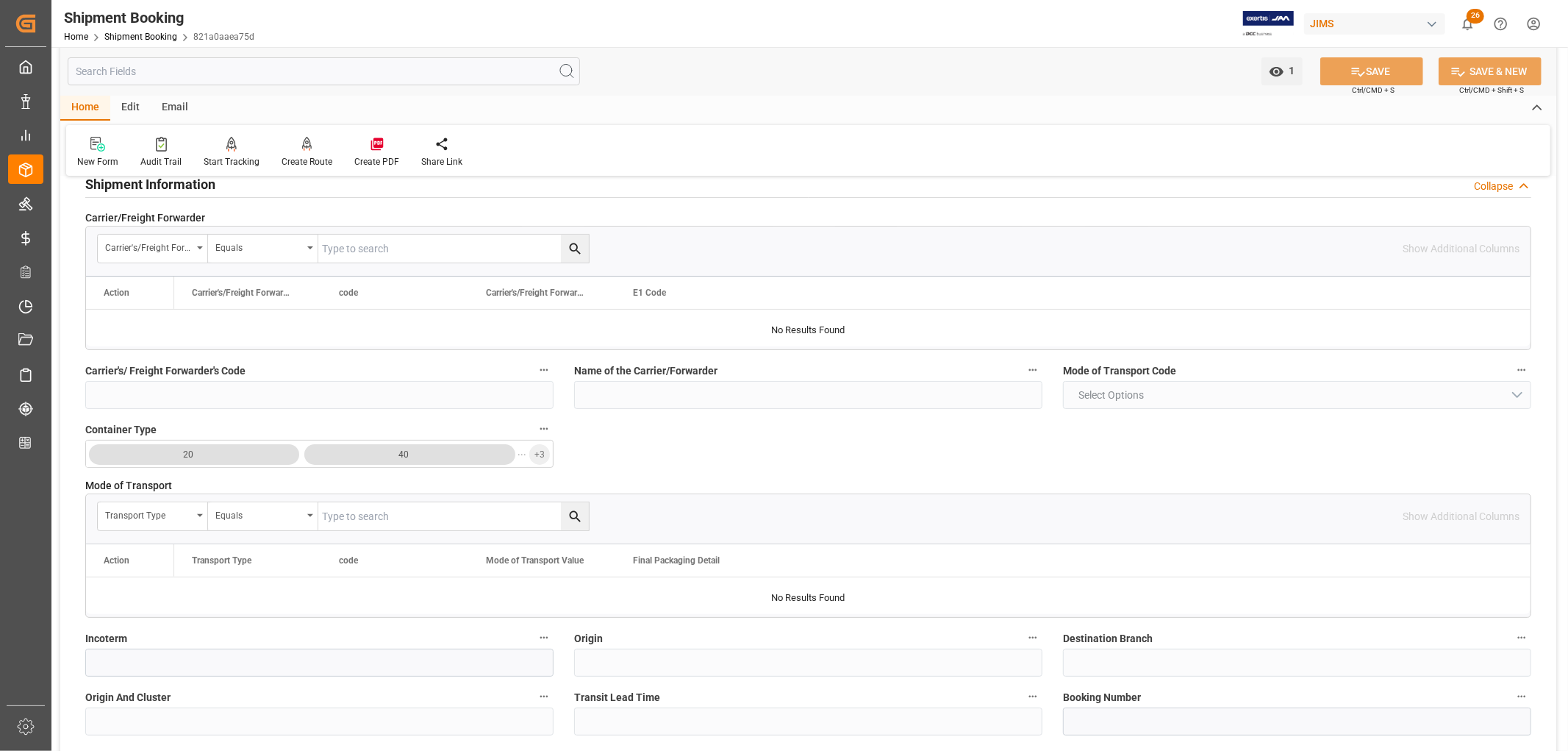
scroll to position [0, 0]
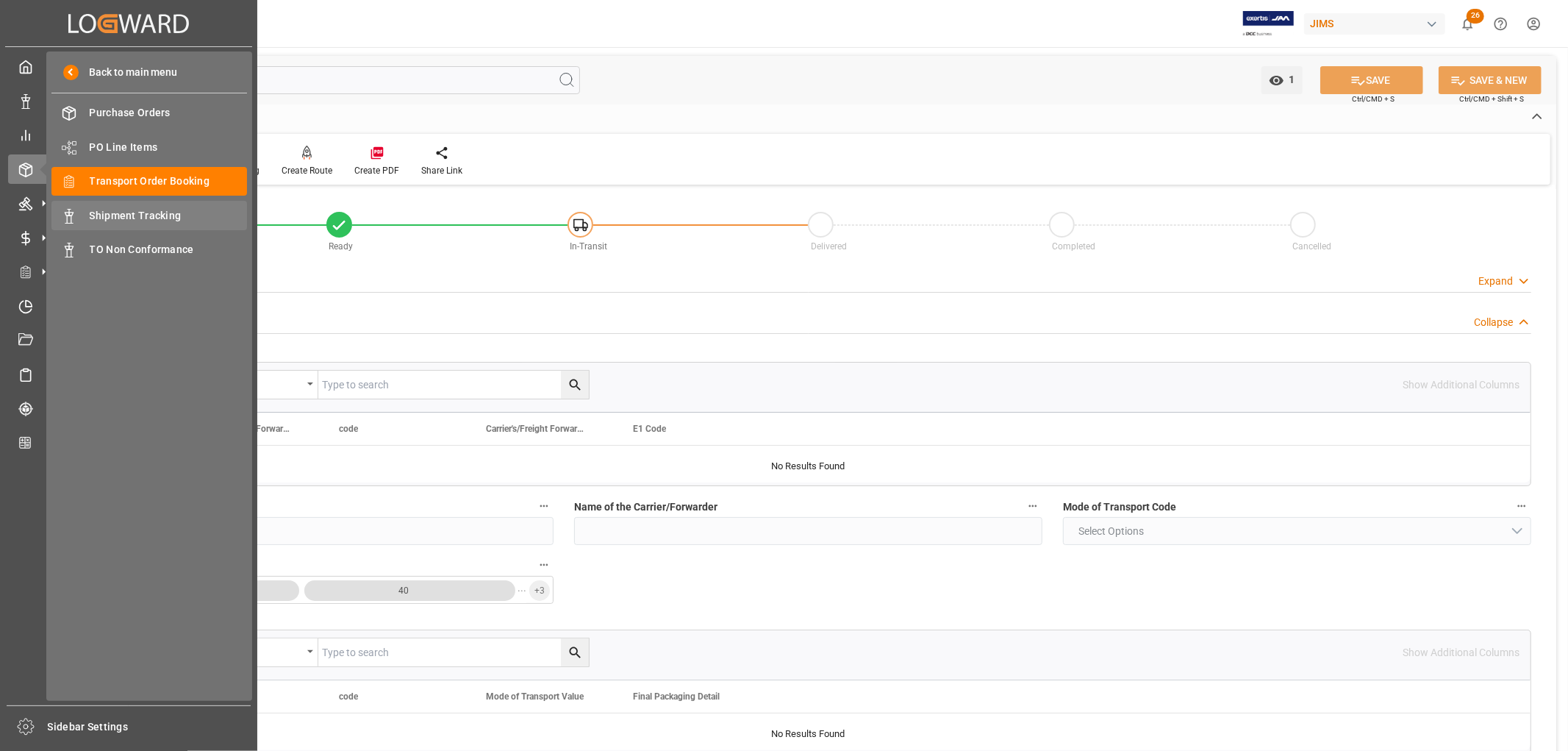
click at [128, 209] on span "Shipment Tracking" at bounding box center [169, 216] width 158 height 16
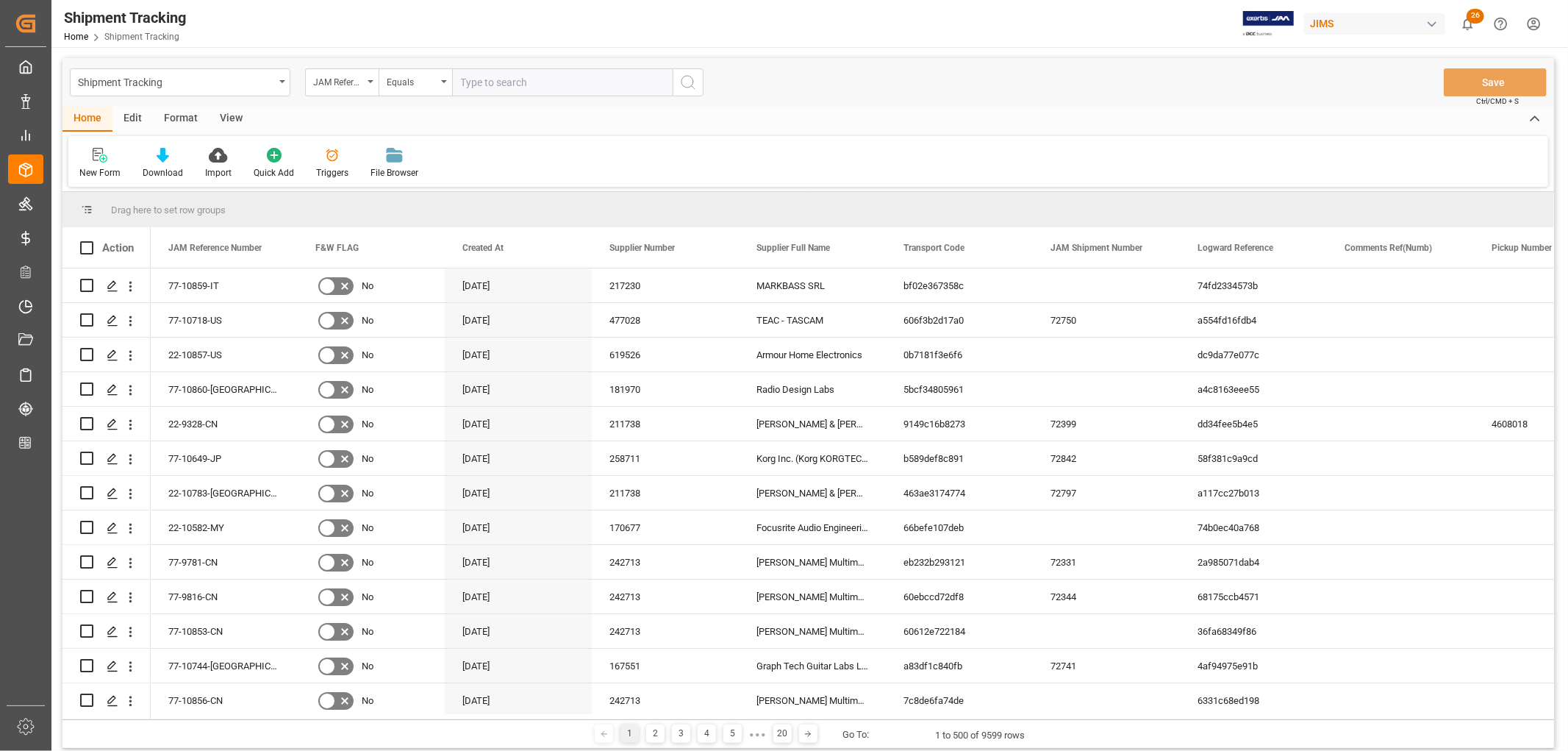
click at [505, 77] on input "text" at bounding box center [562, 83] width 220 height 28
paste input "22-9504-CN"
type input "22-9504-CN"
click at [688, 83] on icon "search button" at bounding box center [688, 83] width 18 height 18
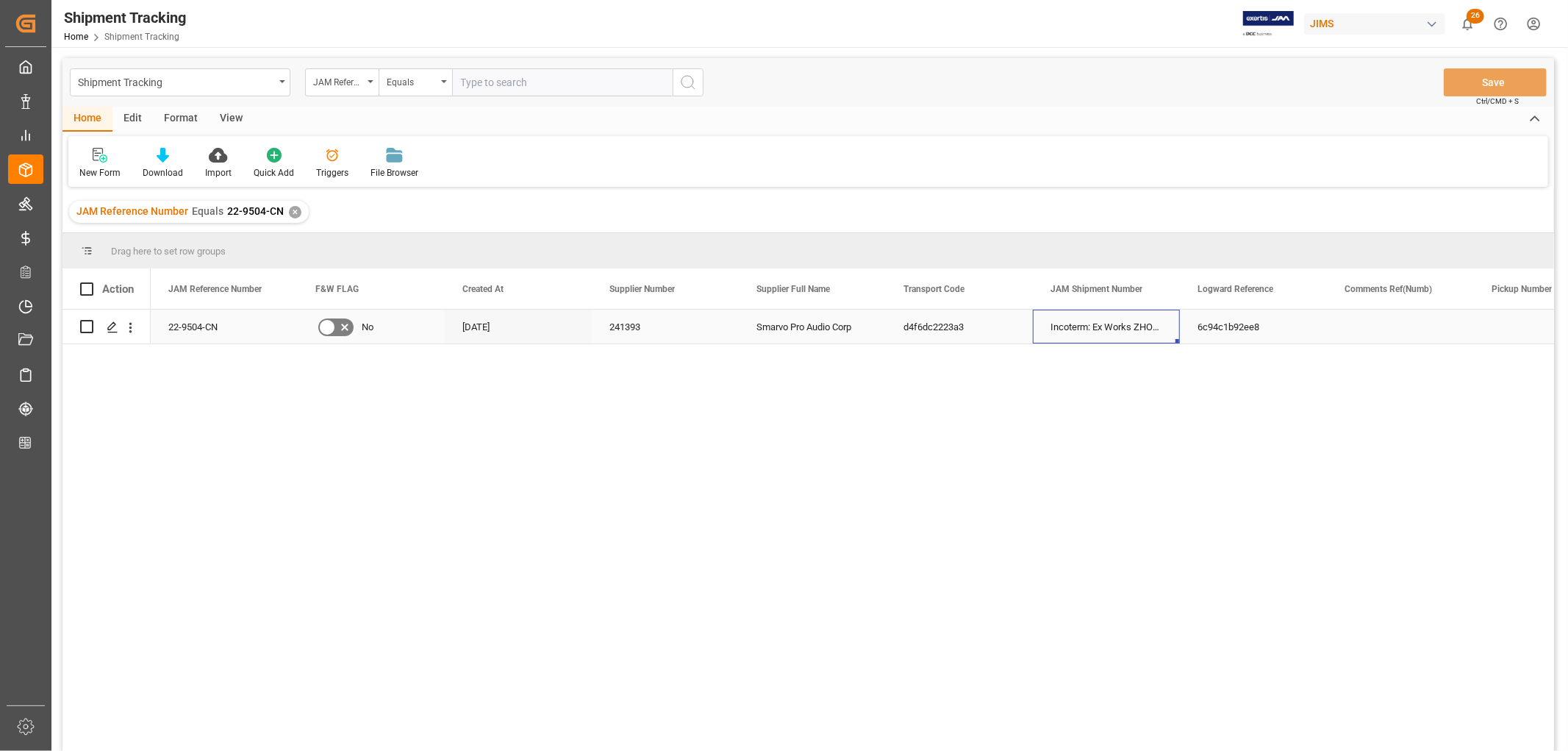
click at [1095, 335] on div "Incoterm: Ex Works ZHONGSHAN" at bounding box center [1106, 326] width 147 height 34
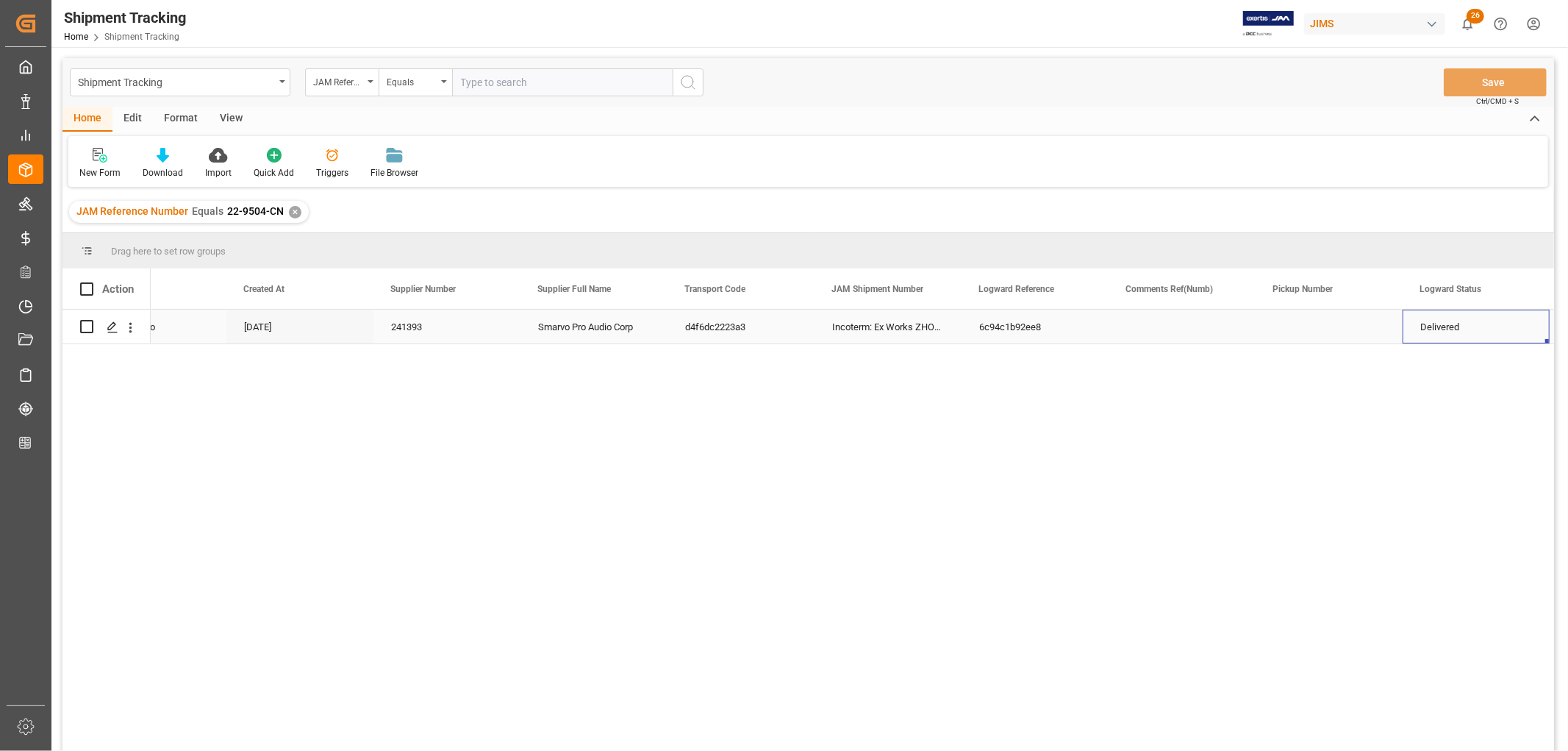
scroll to position [0, 365]
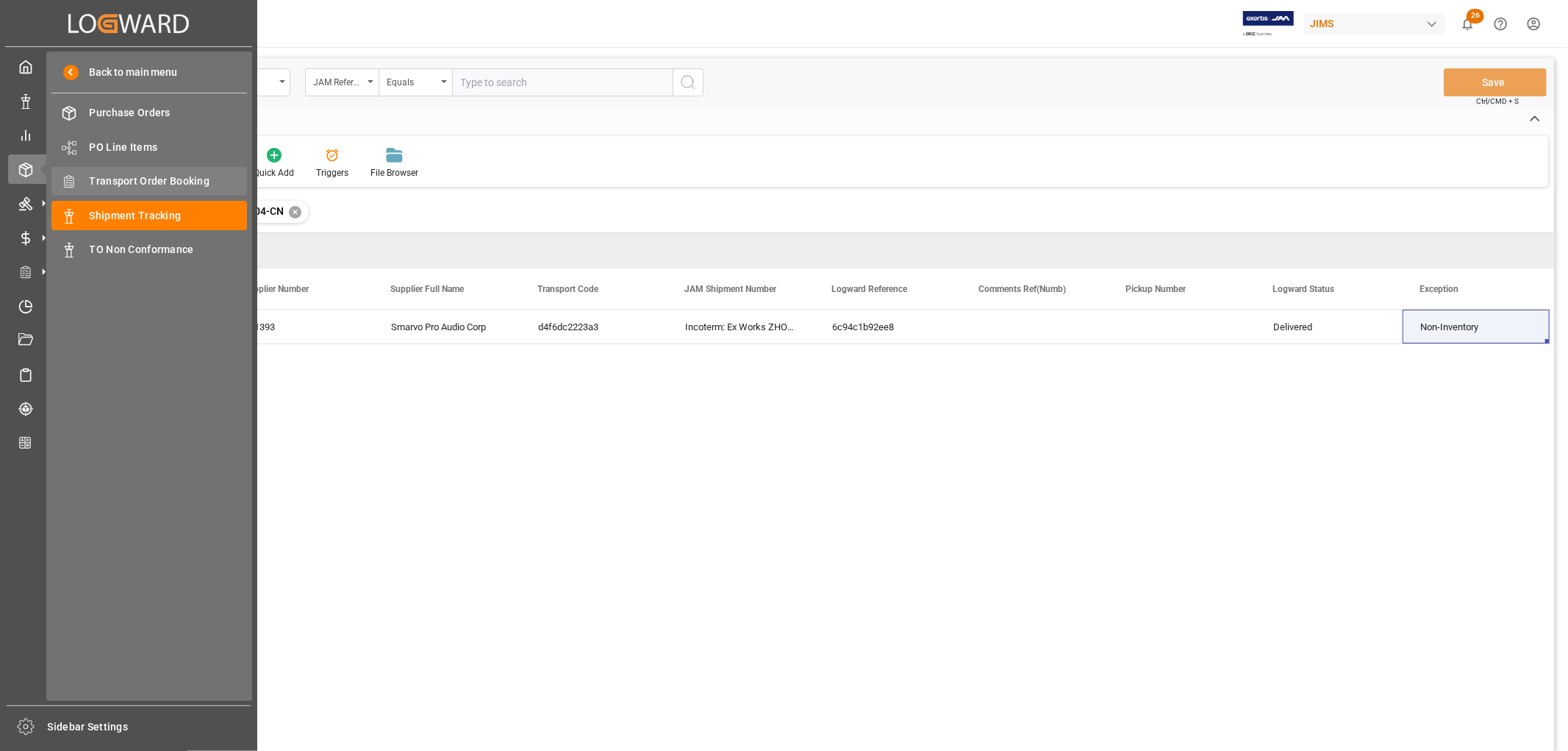
click at [140, 180] on span "Transport Order Booking" at bounding box center [169, 182] width 158 height 16
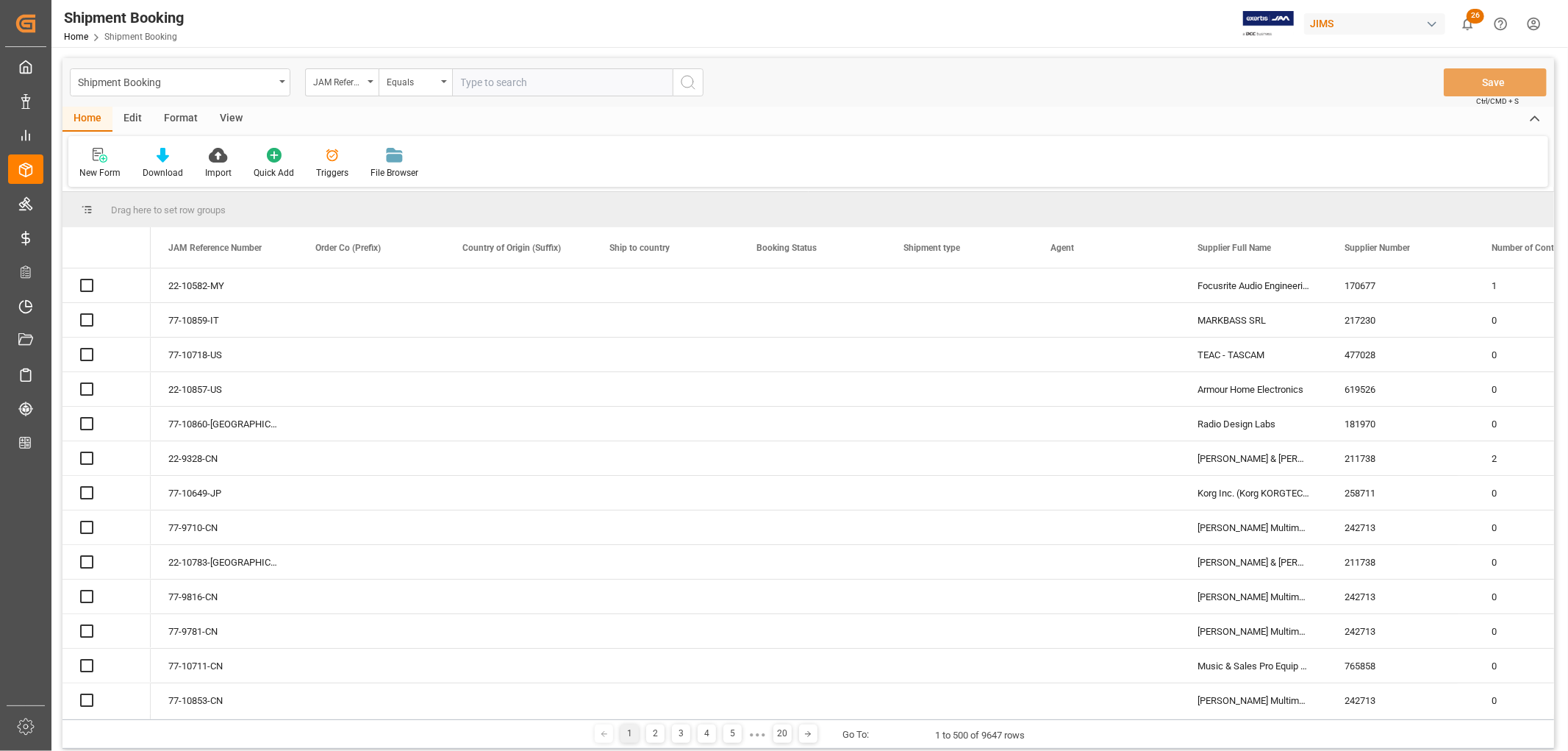
click at [538, 83] on input "text" at bounding box center [562, 83] width 220 height 28
paste input "22-9504-CN"
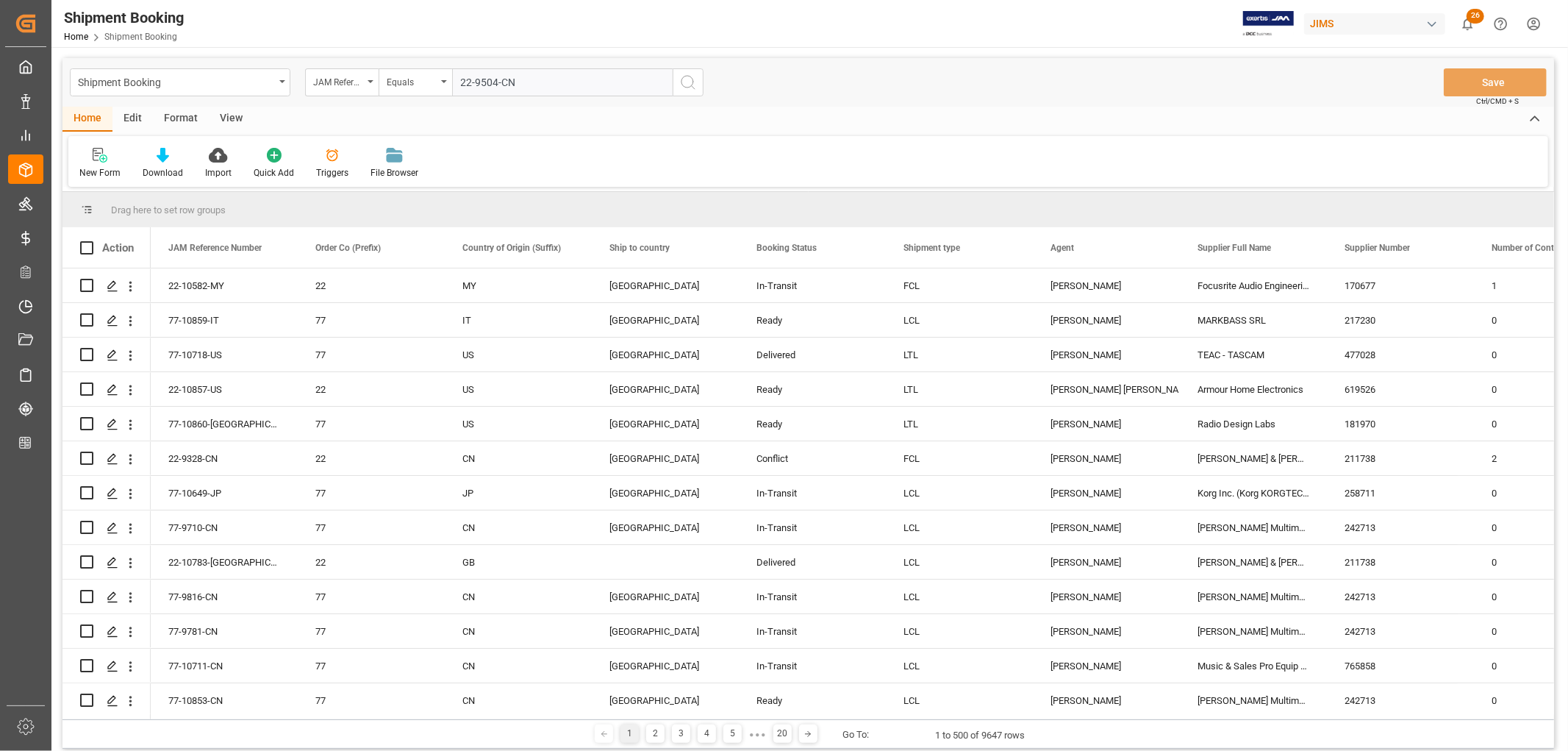
type input "22-9504-CN"
click at [687, 79] on icon "search button" at bounding box center [688, 83] width 18 height 18
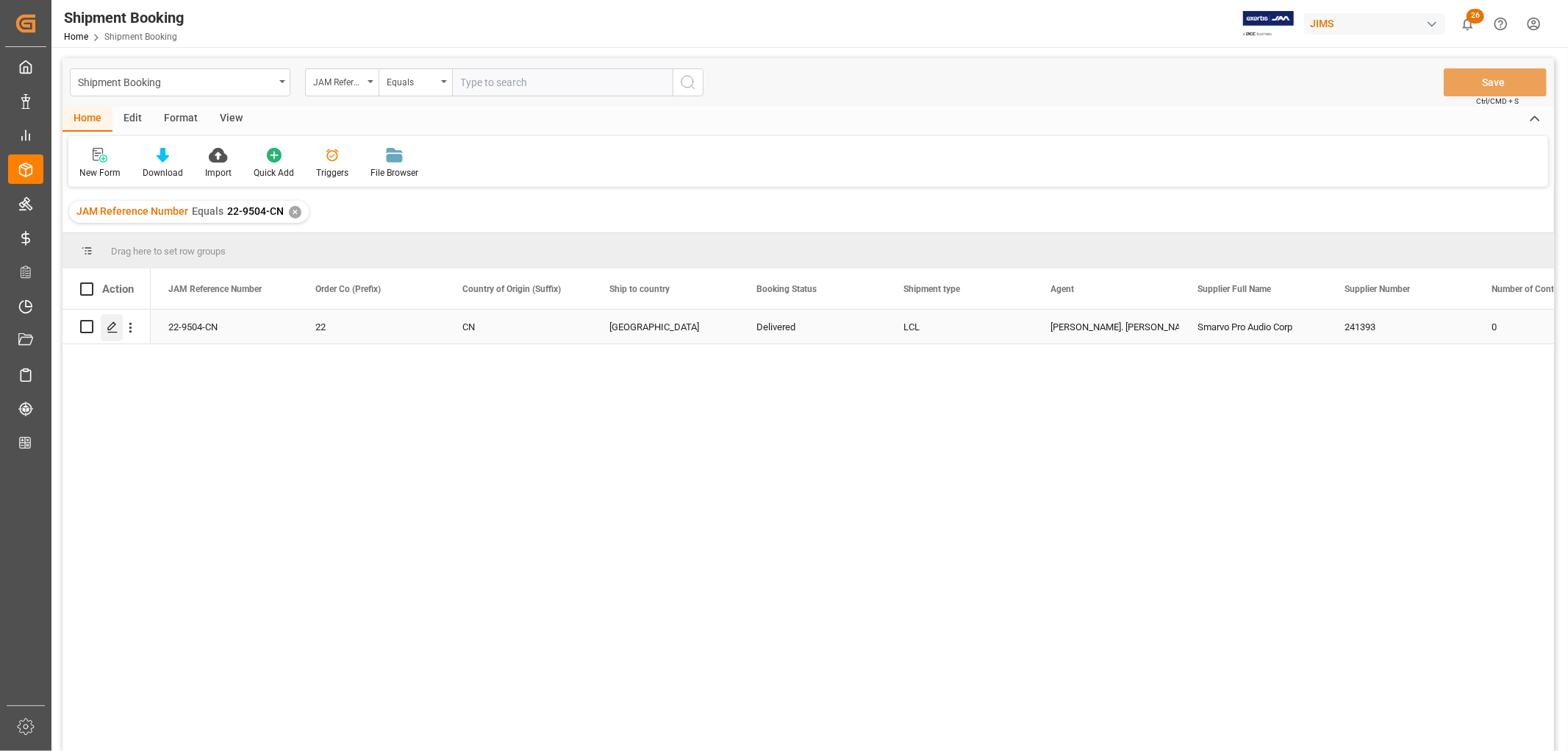
click at [107, 327] on icon "Press SPACE to select this row." at bounding box center [112, 327] width 11 height 11
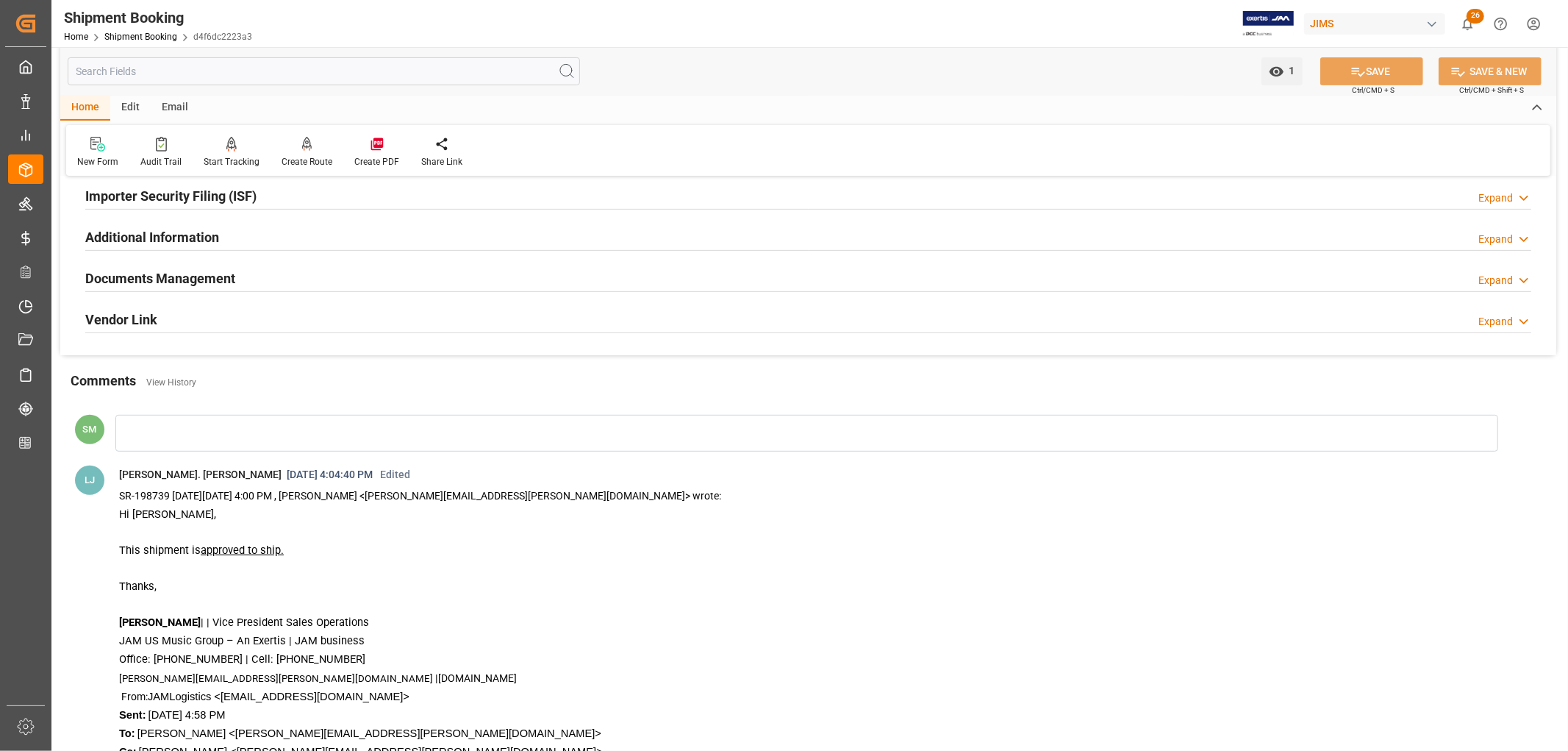
scroll to position [489, 0]
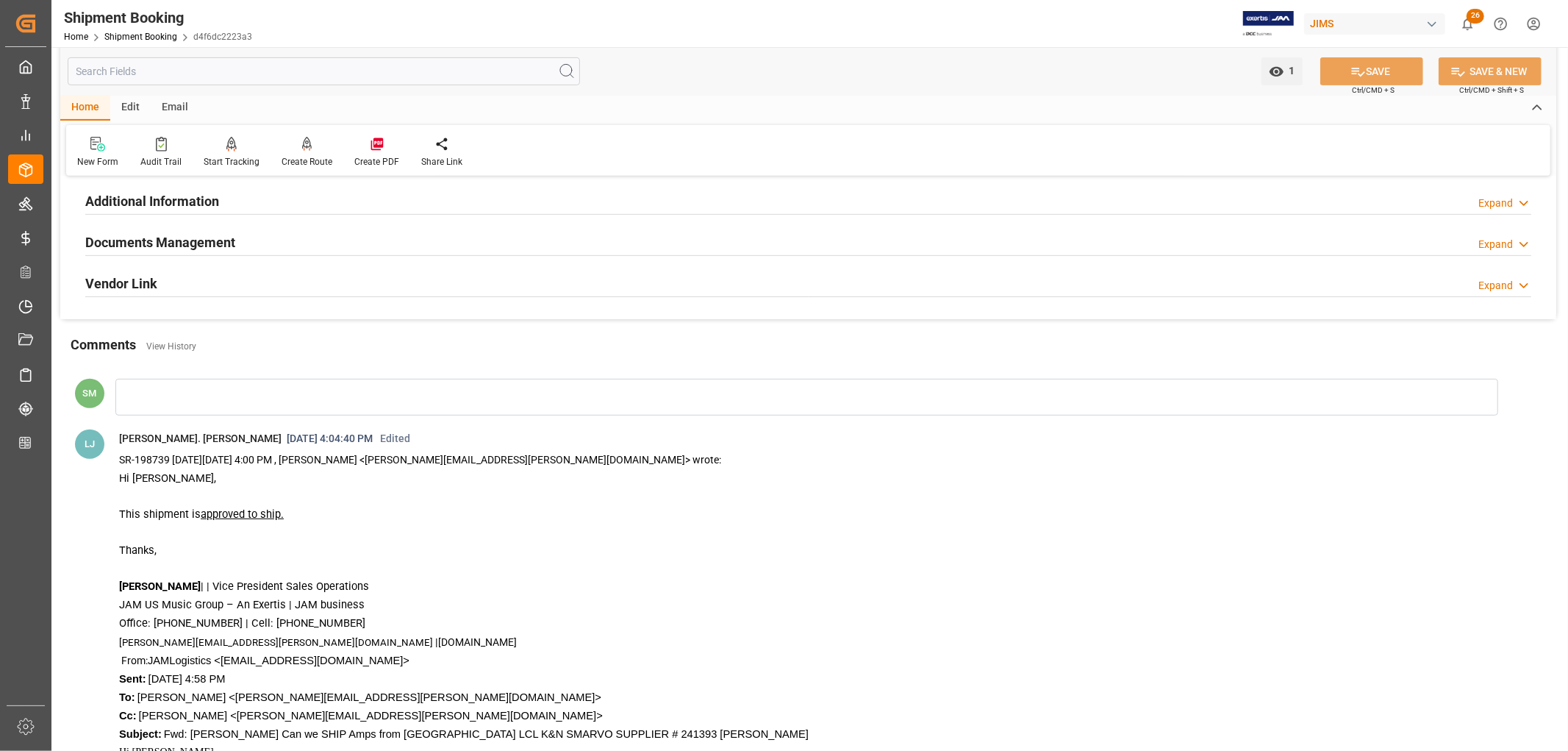
click at [189, 246] on h2 "Documents Management" at bounding box center [160, 242] width 150 height 20
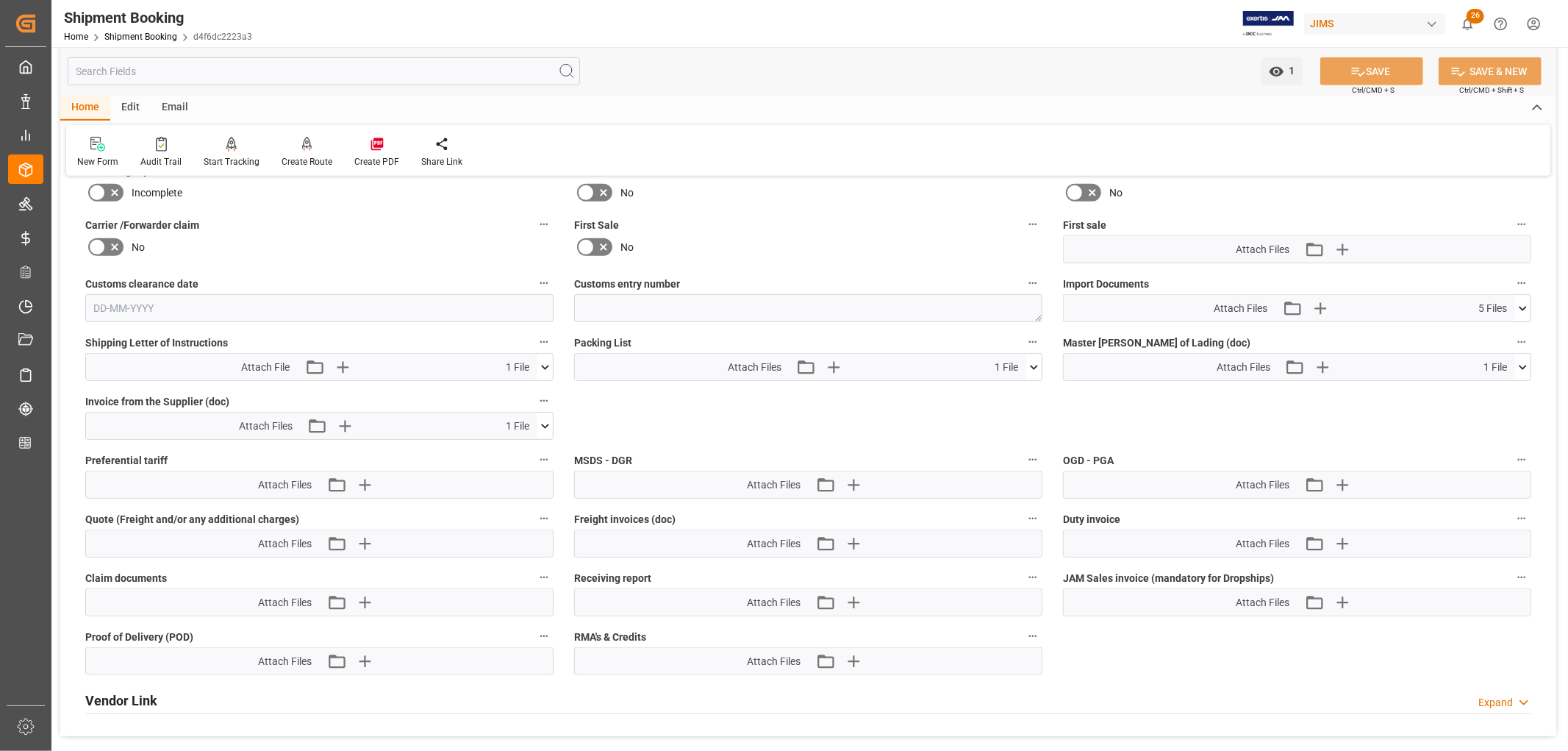
scroll to position [735, 0]
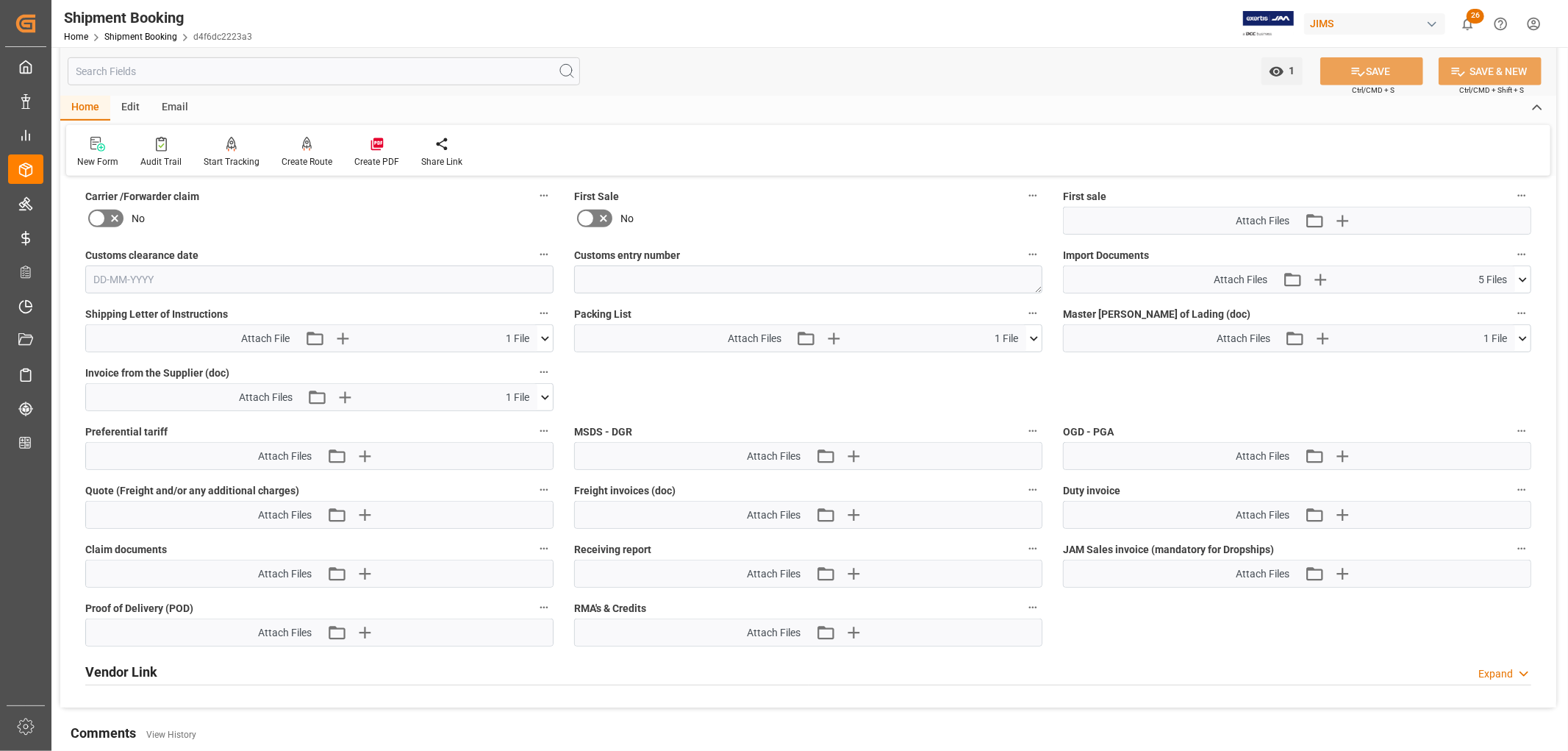
click at [544, 394] on icon at bounding box center [546, 398] width 16 height 16
click at [514, 422] on icon at bounding box center [507, 425] width 16 height 16
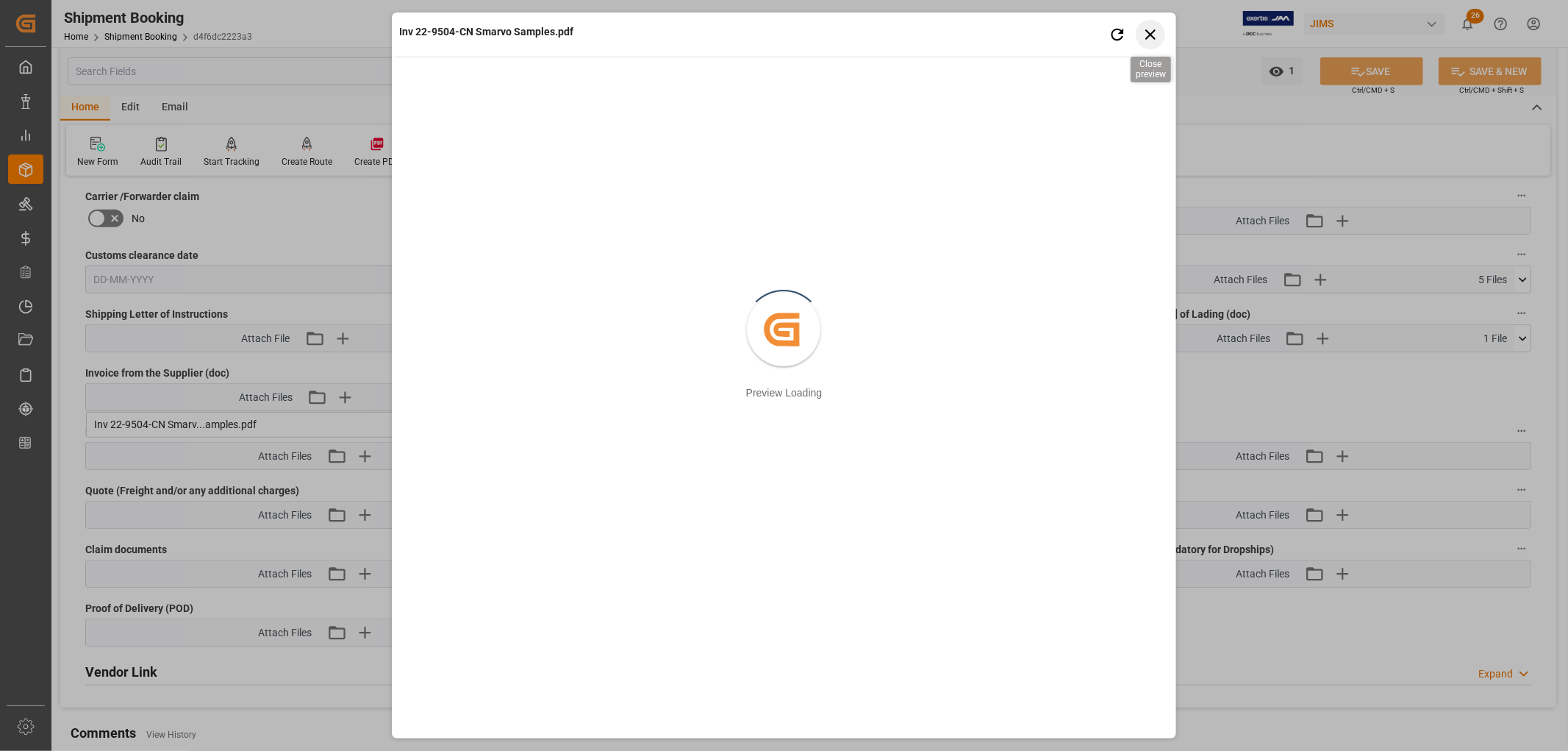
click at [1157, 32] on icon "button" at bounding box center [1150, 33] width 18 height 18
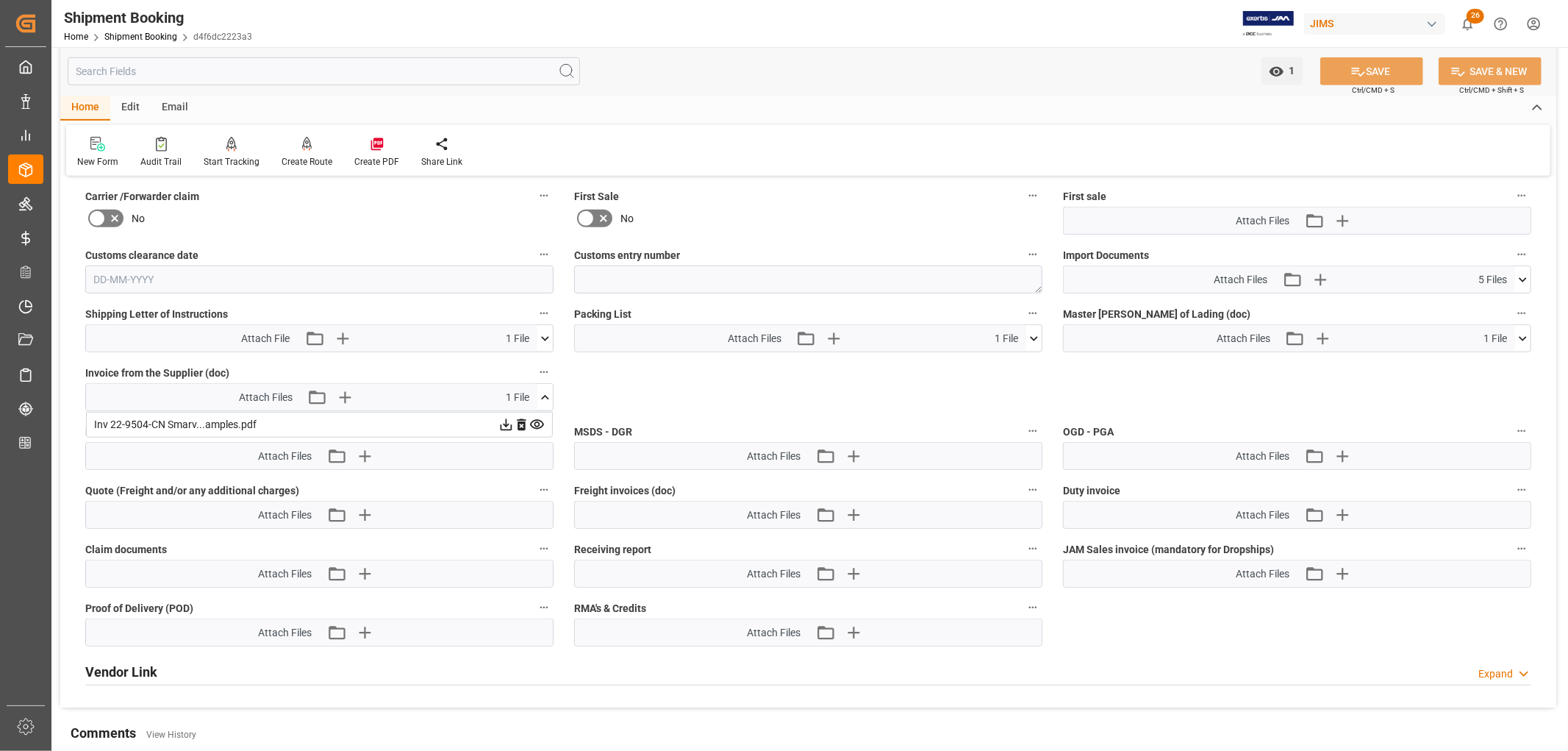
click at [503, 422] on icon at bounding box center [507, 425] width 16 height 16
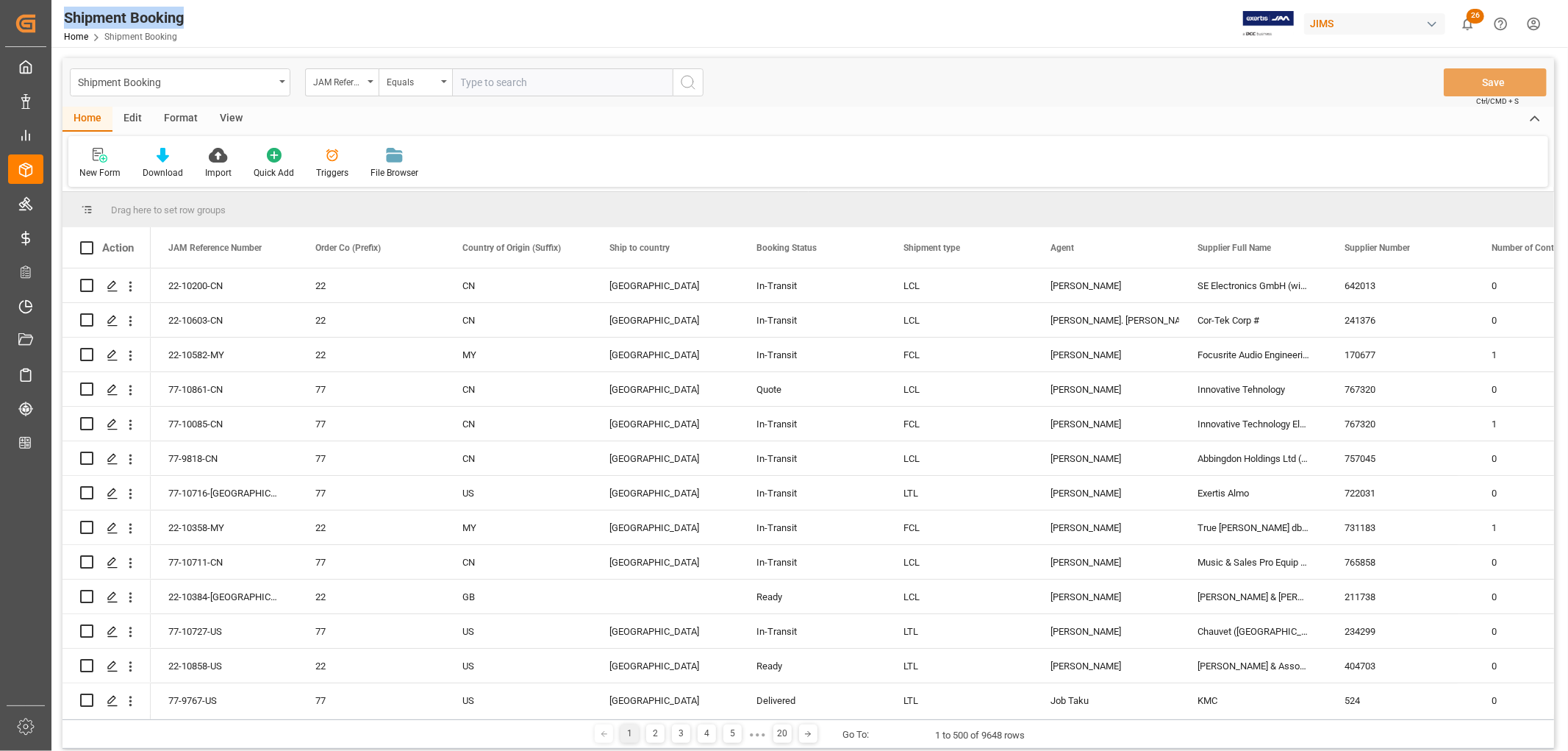
drag, startPoint x: 200, startPoint y: 16, endPoint x: 62, endPoint y: 22, distance: 138.1
click at [62, 22] on div "Shipment Booking Home Shipment Booking [PERSON_NAME] 26 Notifications Only show…" at bounding box center [805, 24] width 1528 height 47
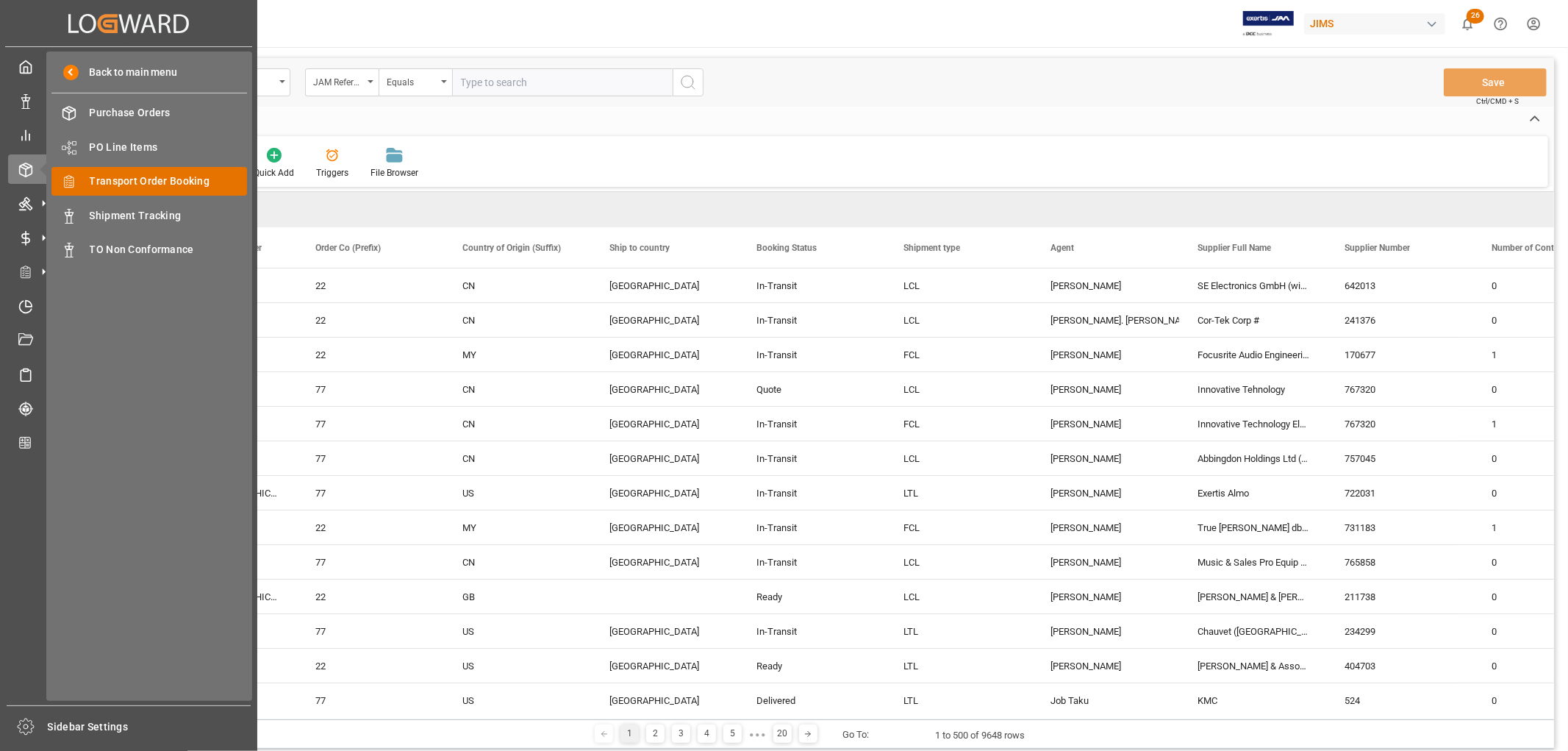
click at [115, 182] on span "Transport Order Booking" at bounding box center [169, 182] width 158 height 16
click at [157, 182] on span "Transport Order Booking" at bounding box center [169, 182] width 158 height 16
click at [121, 178] on span "Transport Order Booking" at bounding box center [169, 182] width 158 height 16
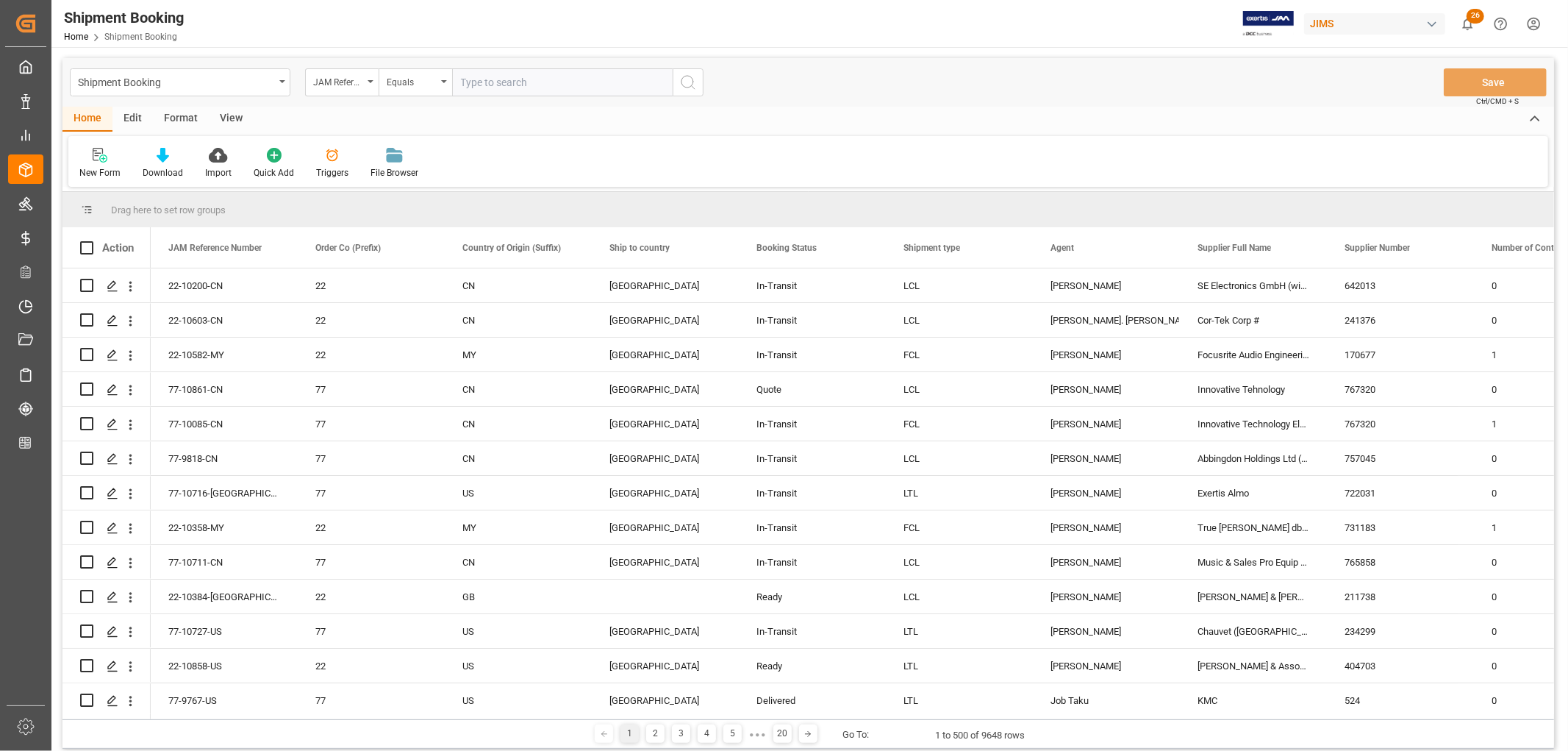
click at [535, 121] on div "Home Edit Format View" at bounding box center [808, 119] width 1492 height 25
